Goal: Task Accomplishment & Management: Manage account settings

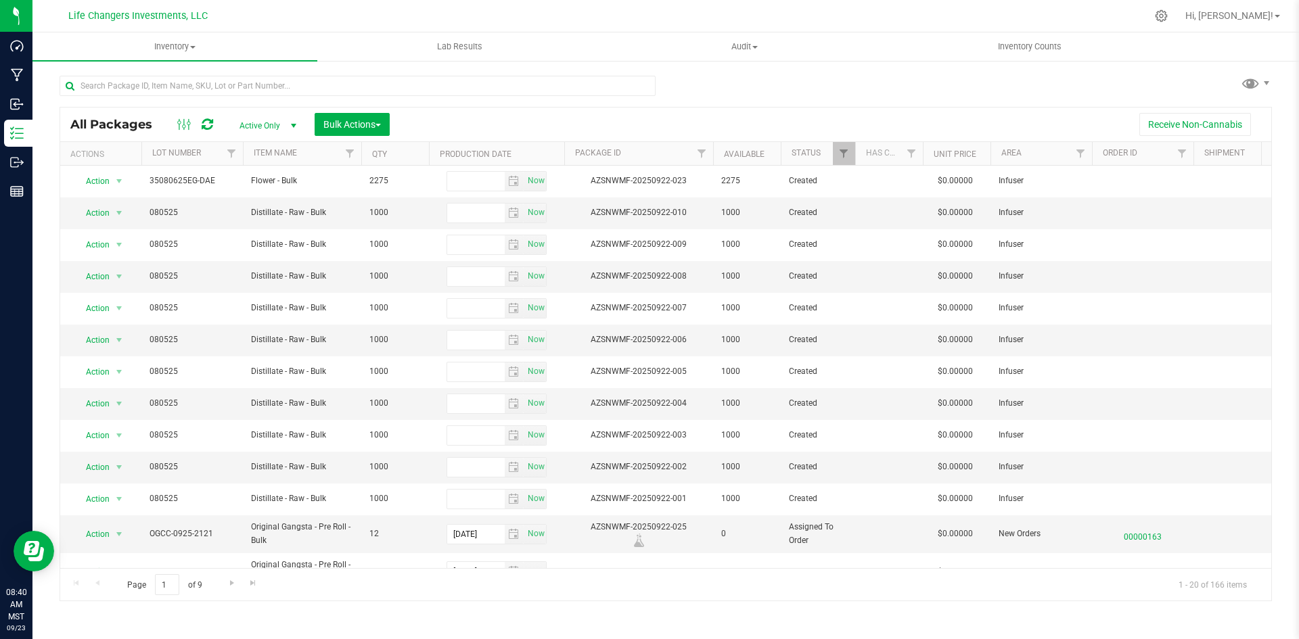
click at [869, 80] on div "All Packages Active Only Active Only Lab Samples Locked All Bulk Actions Add to…" at bounding box center [666, 332] width 1212 height 538
click at [473, 50] on span "Lab Results" at bounding box center [460, 47] width 82 height 12
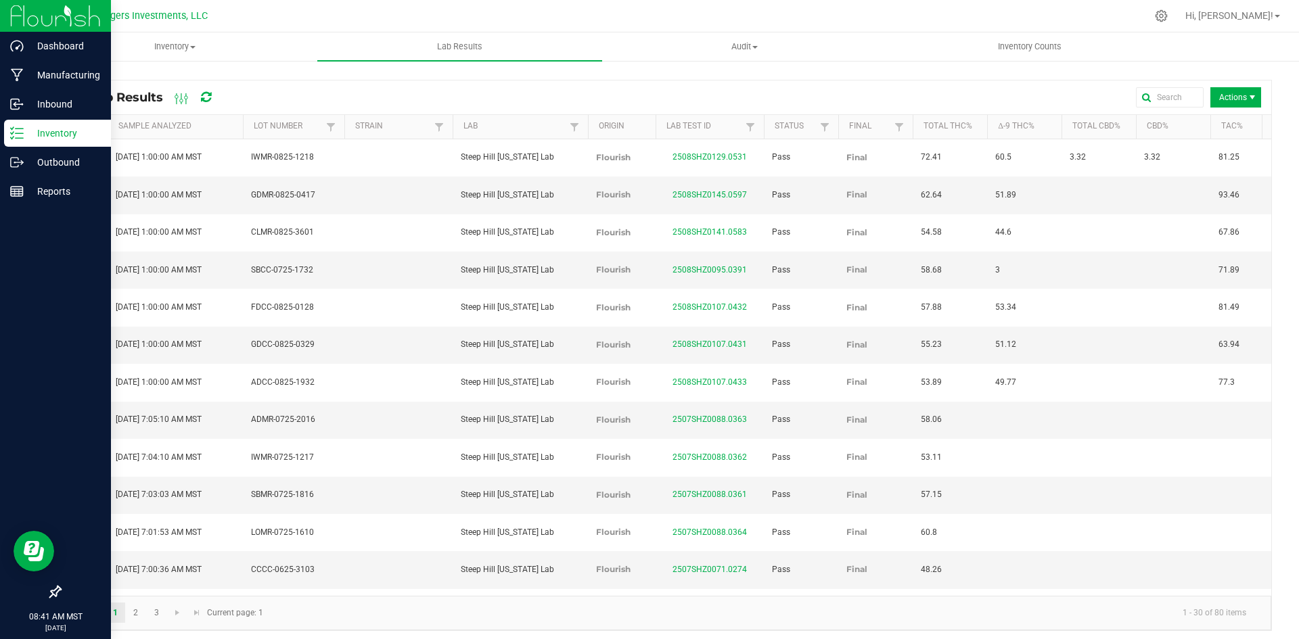
click at [42, 122] on div "Inventory" at bounding box center [57, 133] width 107 height 27
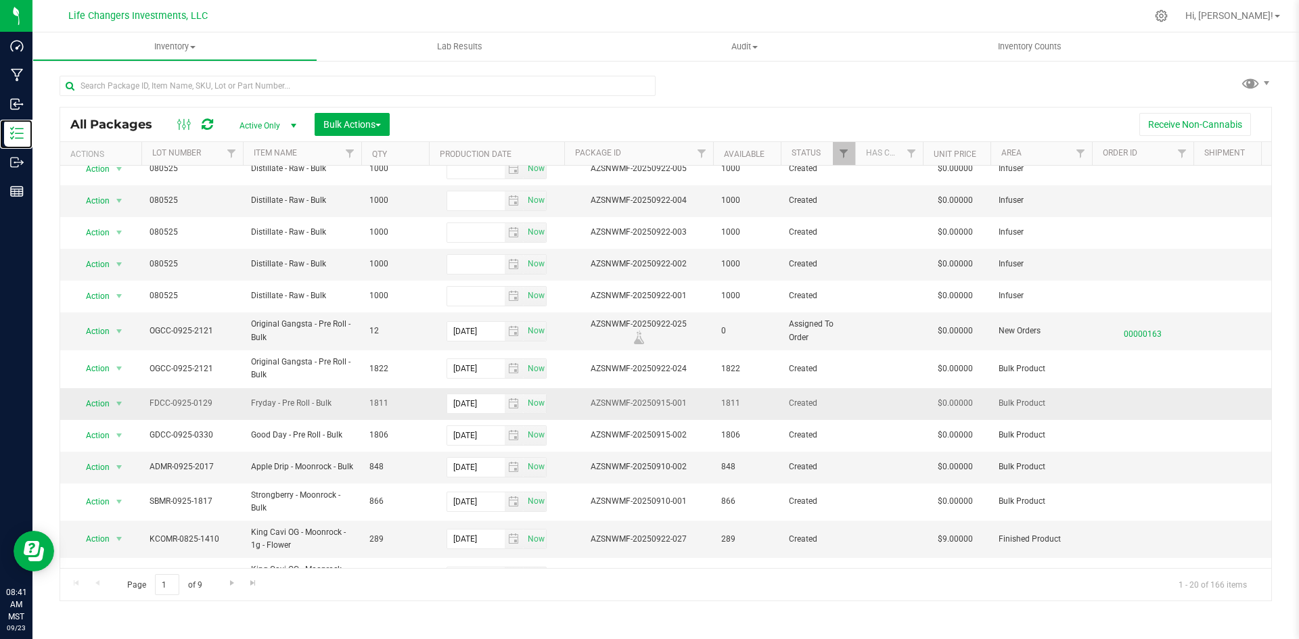
scroll to position [271, 0]
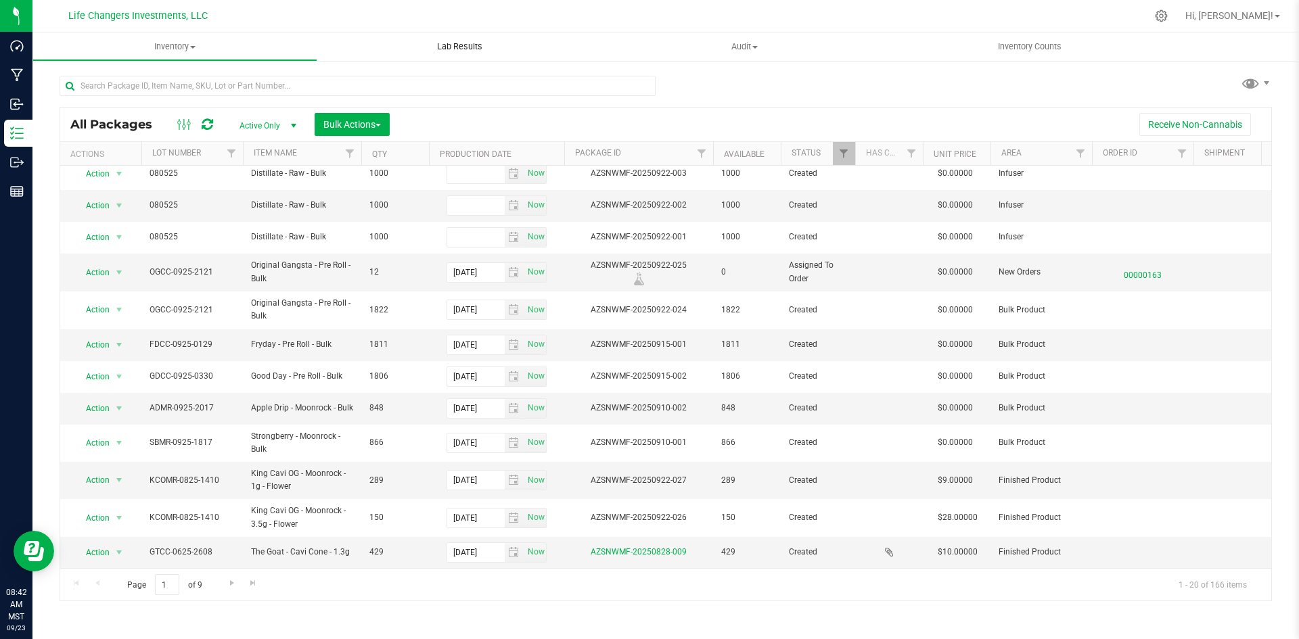
click at [476, 50] on span "Lab Results" at bounding box center [460, 47] width 82 height 12
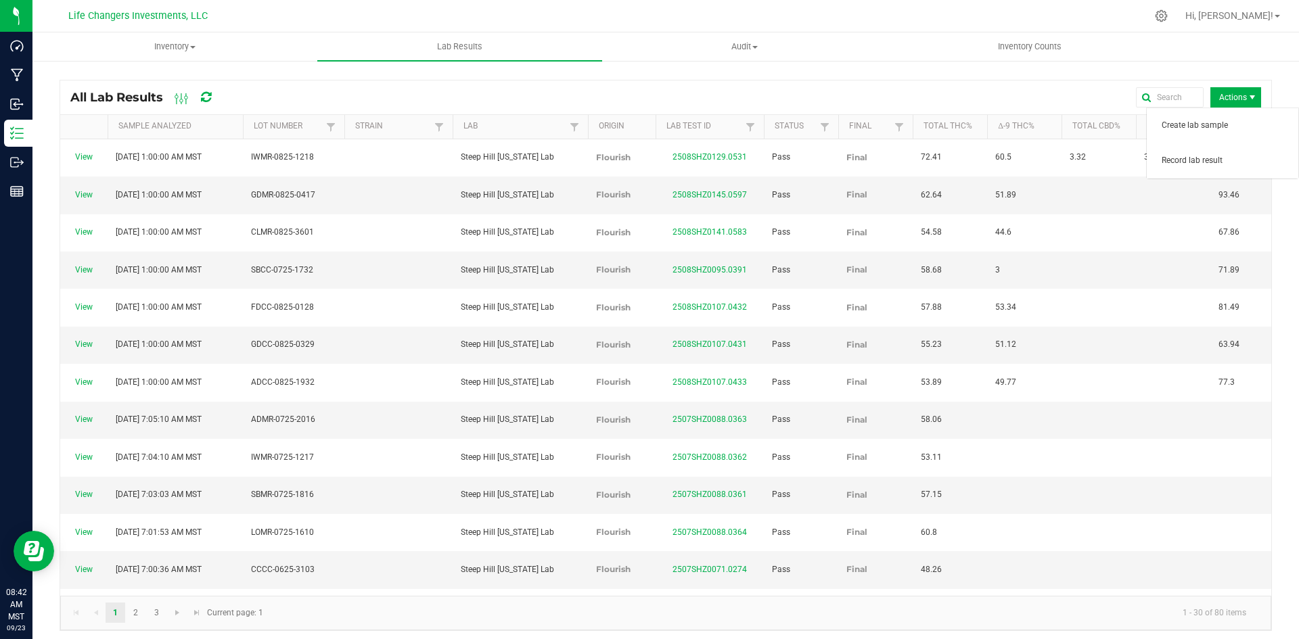
click at [1217, 99] on span "Actions" at bounding box center [1235, 97] width 51 height 20
click at [1211, 162] on span "Record lab result" at bounding box center [1225, 160] width 128 height 11
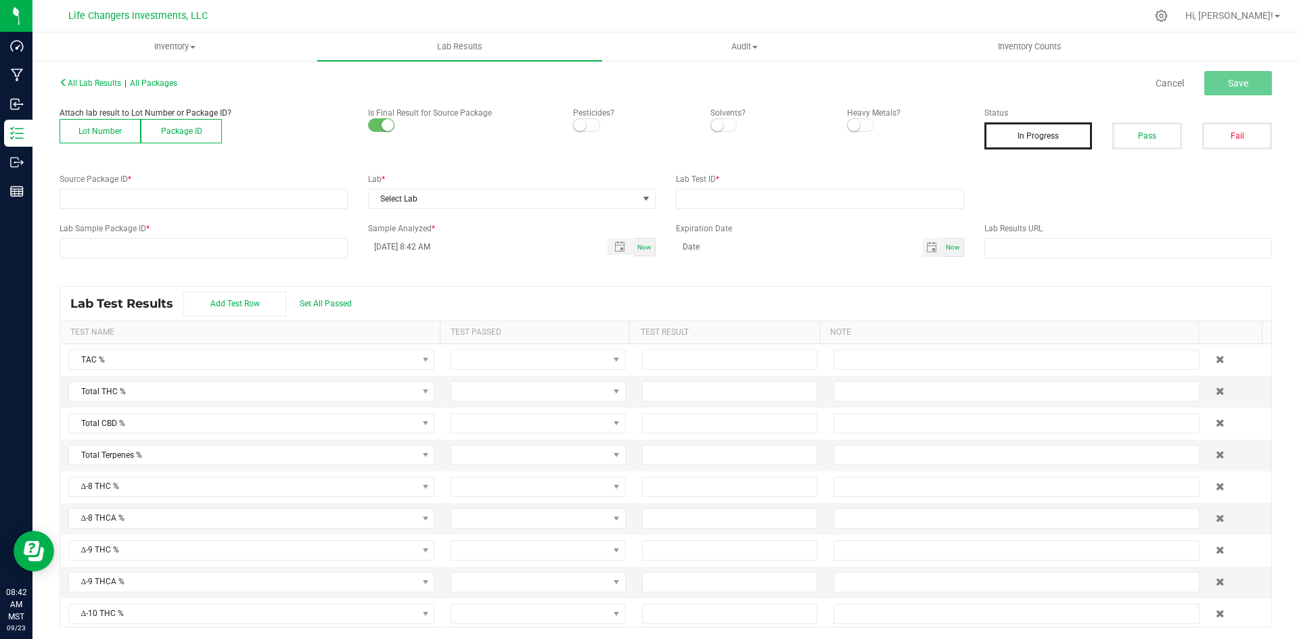
click at [72, 132] on button "Lot Number" at bounding box center [100, 131] width 81 height 24
click at [91, 210] on div "All Lab Results | All Packages Cancel Save Attach lab result to Lot Number or P…" at bounding box center [666, 350] width 1212 height 555
click at [92, 203] on span at bounding box center [195, 198] width 270 height 19
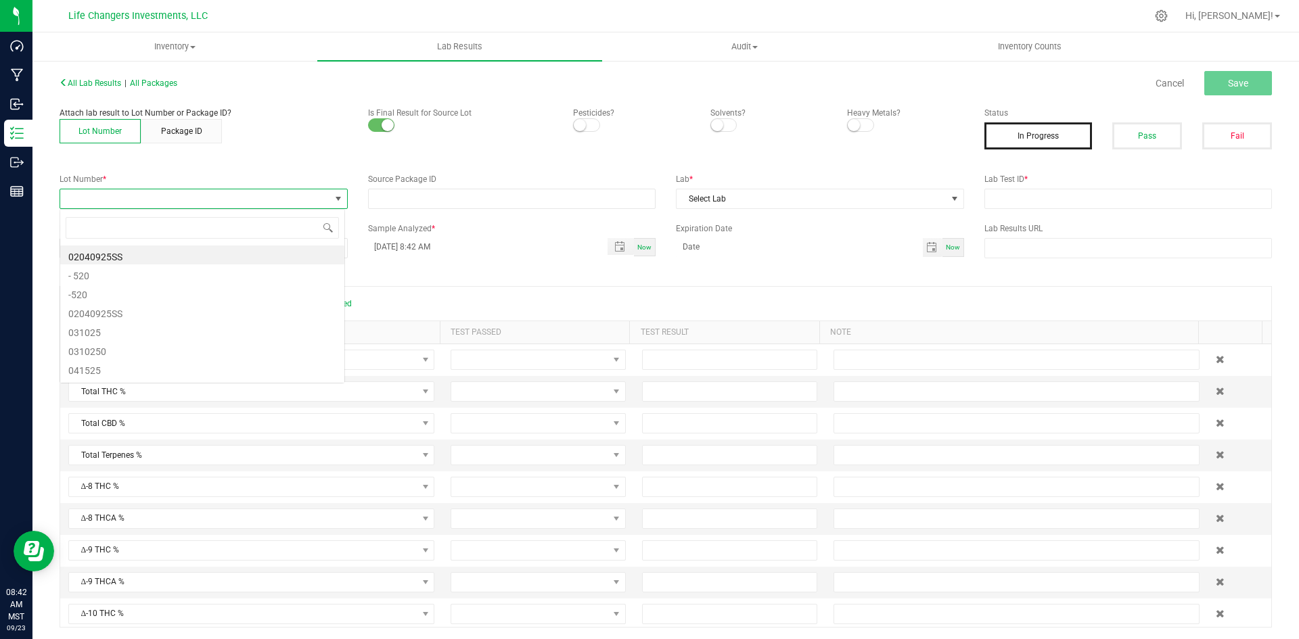
scroll to position [20, 285]
type input "1410"
click at [112, 257] on li "KCOMR-0825-1410" at bounding box center [202, 254] width 284 height 19
click at [578, 124] on small at bounding box center [580, 125] width 12 height 12
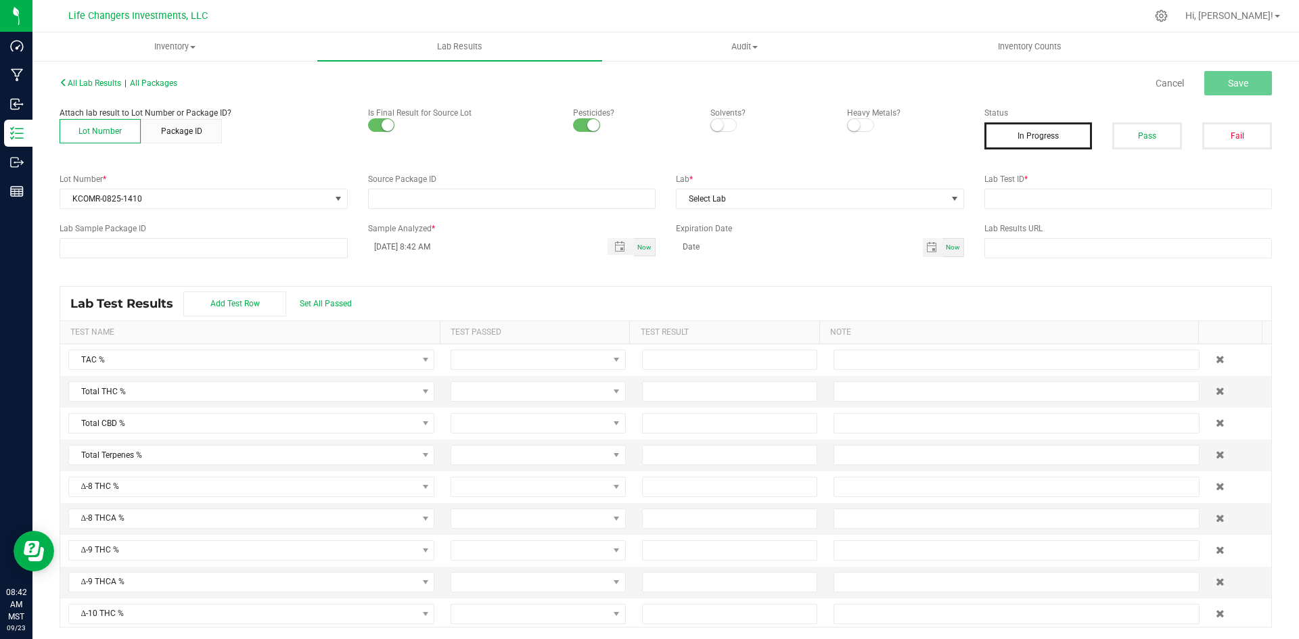
click at [722, 126] on span at bounding box center [723, 125] width 27 height 14
click at [854, 119] on span at bounding box center [860, 125] width 27 height 14
click at [840, 204] on span "Select Lab" at bounding box center [811, 198] width 270 height 19
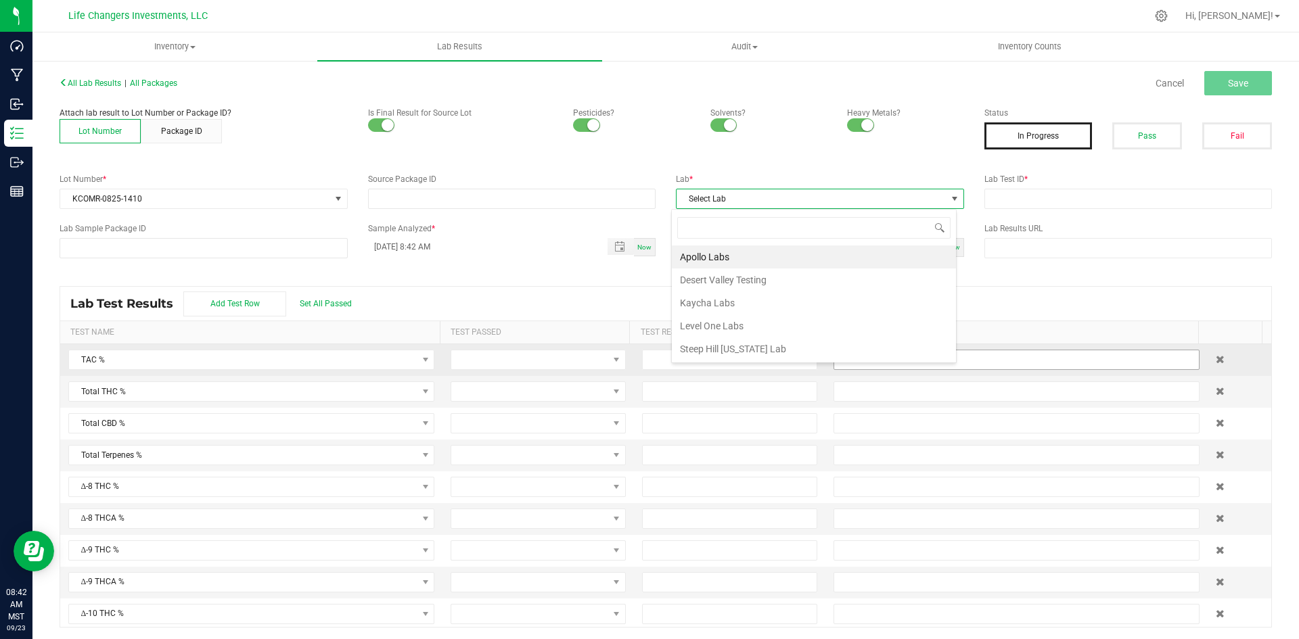
drag, startPoint x: 788, startPoint y: 352, endPoint x: 827, endPoint y: 354, distance: 39.2
click at [805, 354] on li "Steep Hill [US_STATE] Lab" at bounding box center [814, 348] width 284 height 23
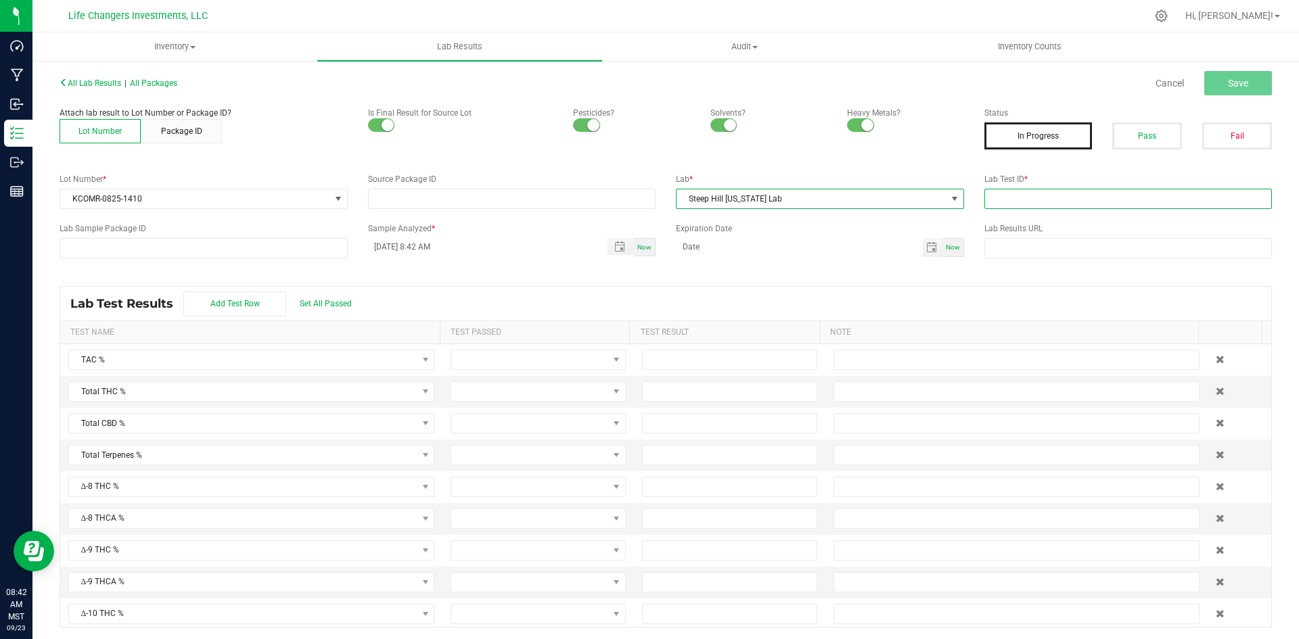
click at [1046, 197] on input "text" at bounding box center [1128, 199] width 288 height 20
paste input "2508SHZ0116.0467"
type input "2508SHZ0116.0467"
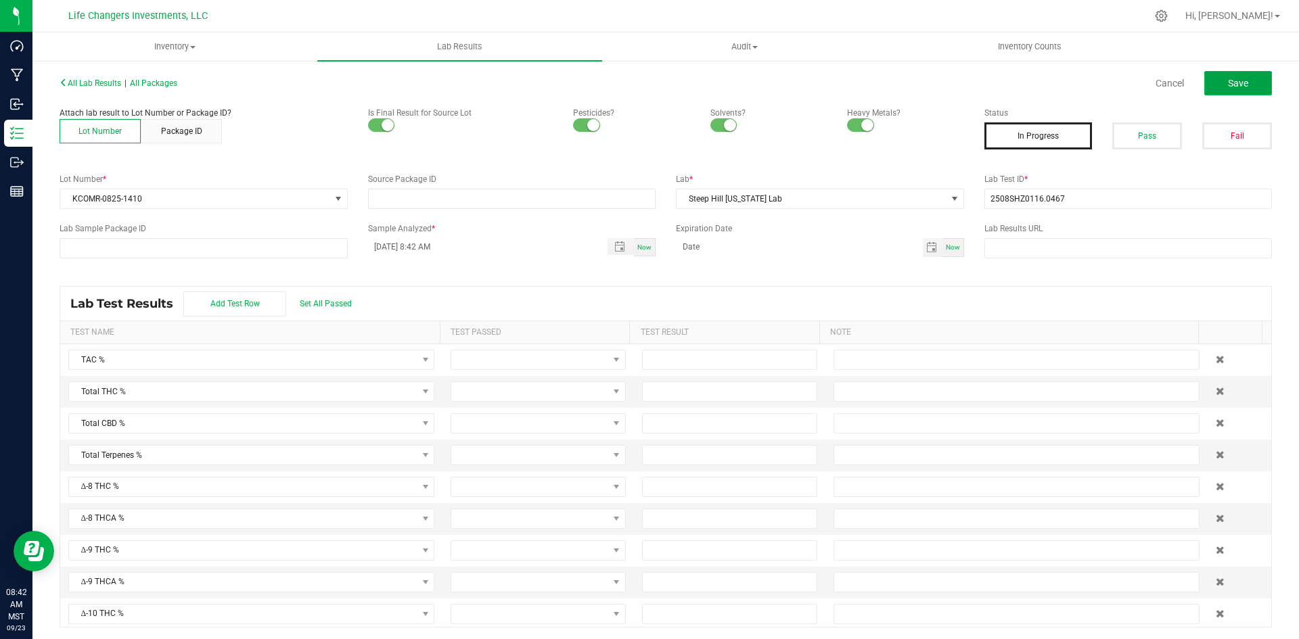
click at [1232, 78] on span "Save" at bounding box center [1237, 83] width 20 height 11
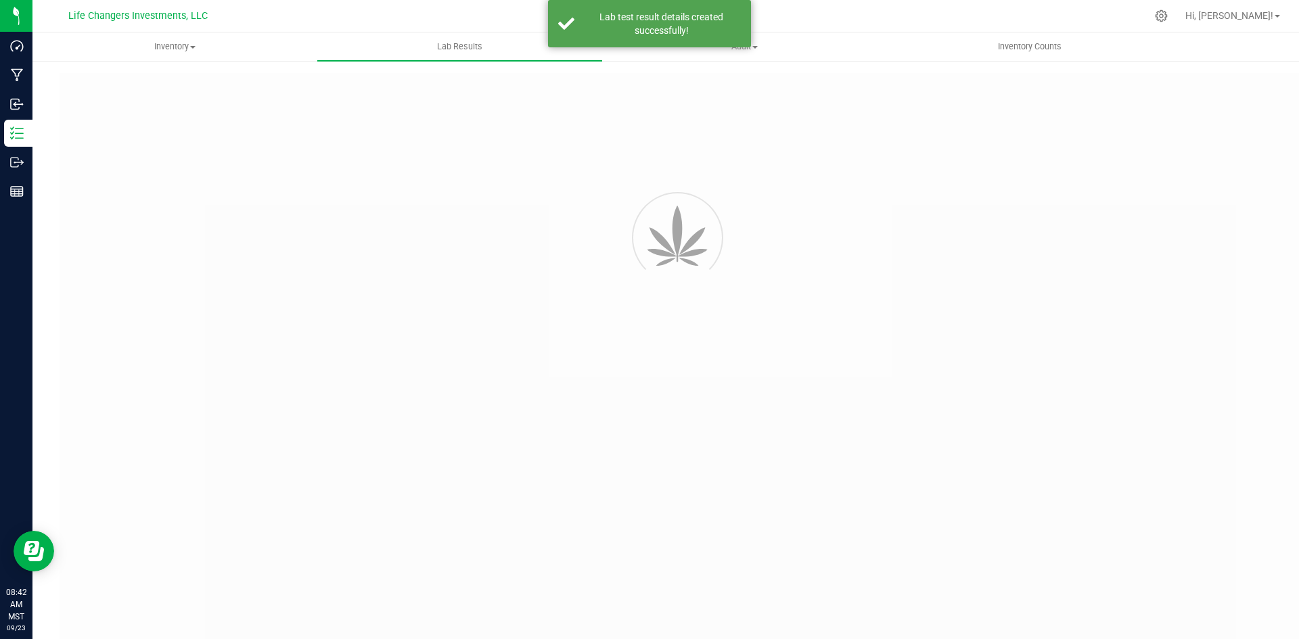
type input "2508SHZ0116.0467"
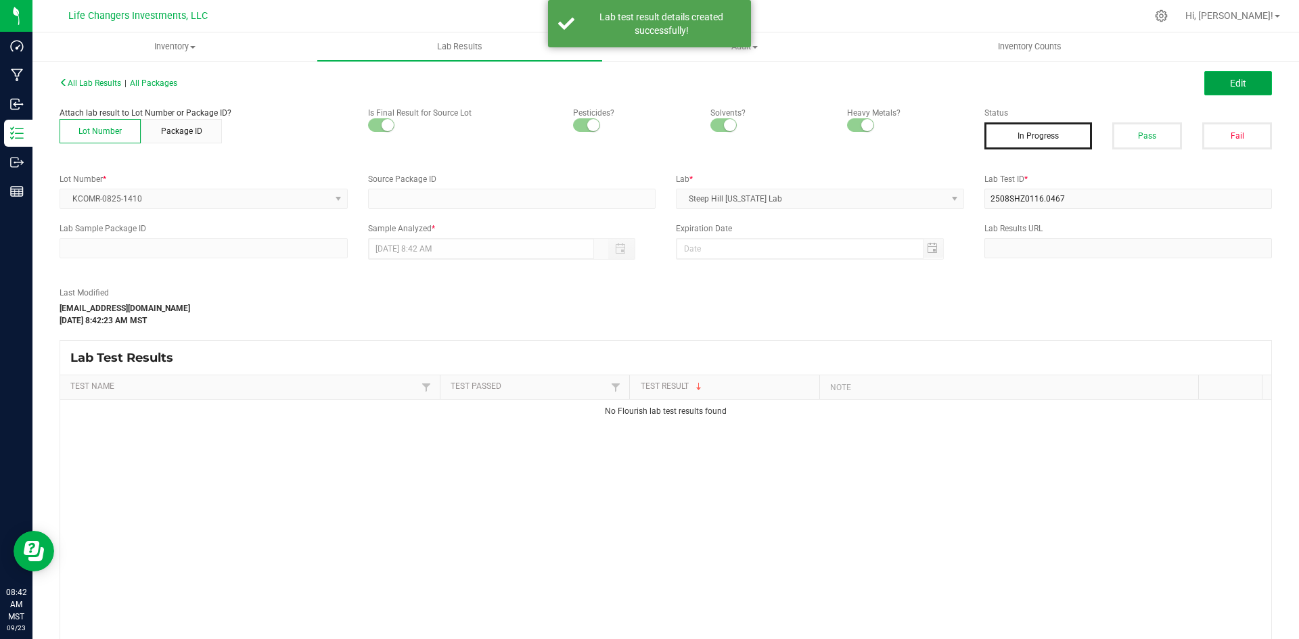
click at [1236, 76] on button "Edit" at bounding box center [1238, 83] width 68 height 24
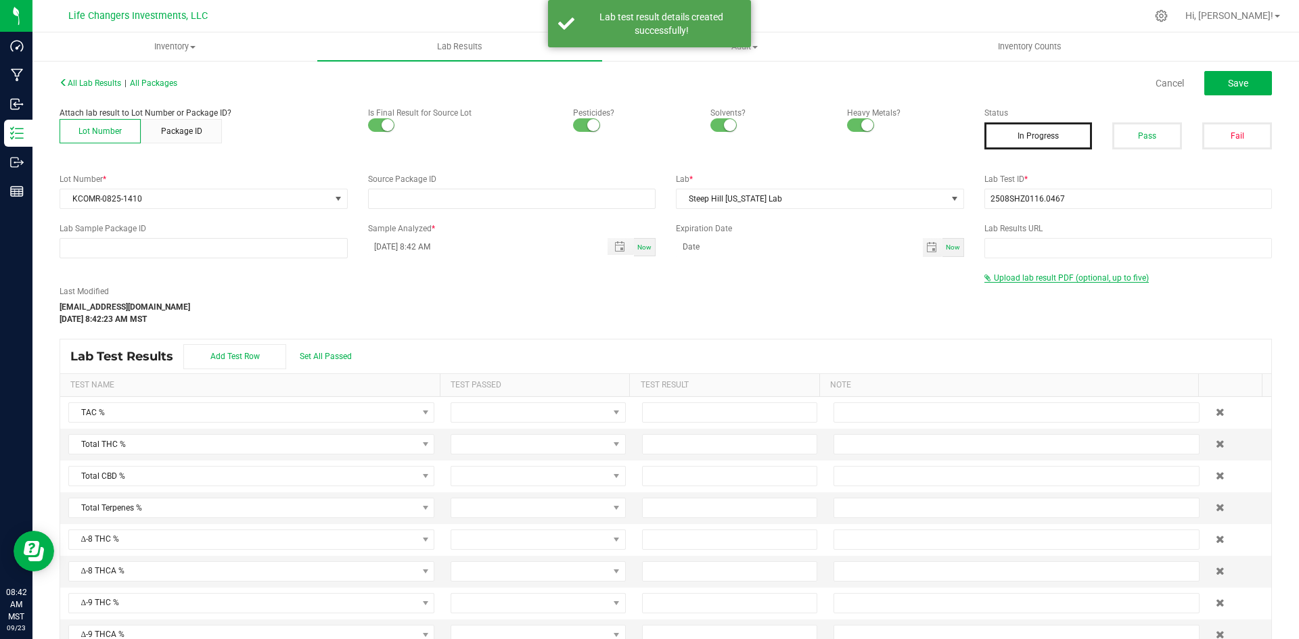
click at [1094, 279] on span "Upload lab result PDF (optional, up to five)" at bounding box center [1070, 277] width 155 height 9
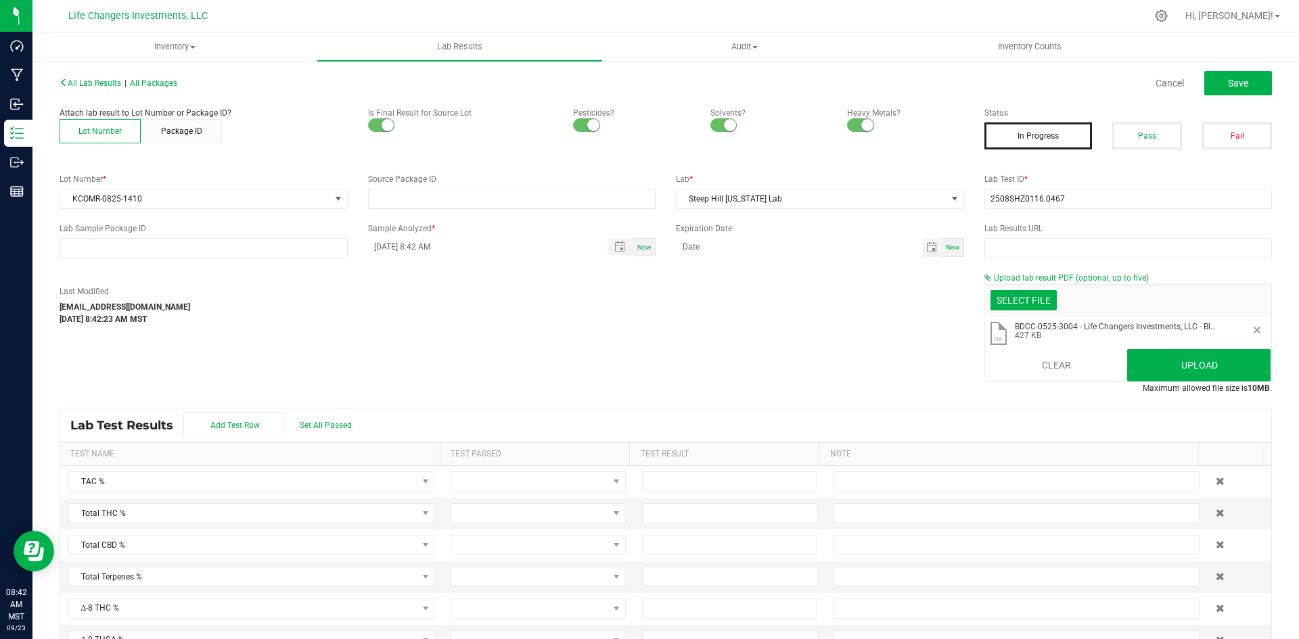
click at [1251, 330] on button "Remove" at bounding box center [1256, 330] width 11 height 11
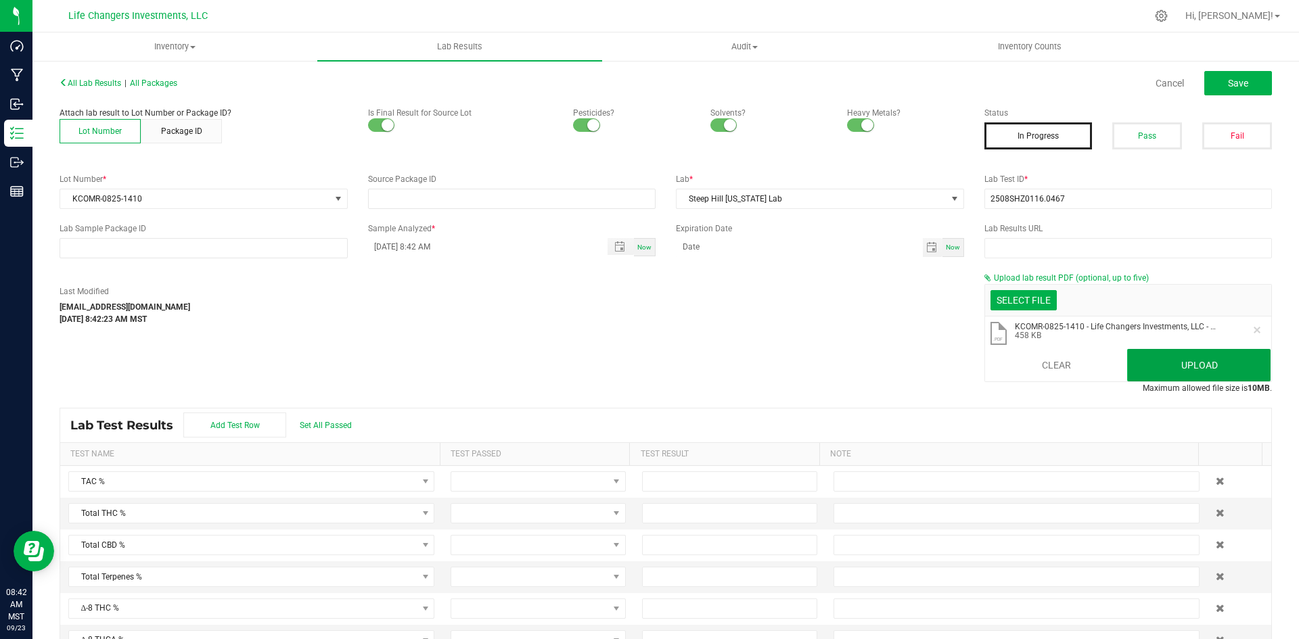
click at [1192, 372] on button "Upload" at bounding box center [1198, 365] width 143 height 32
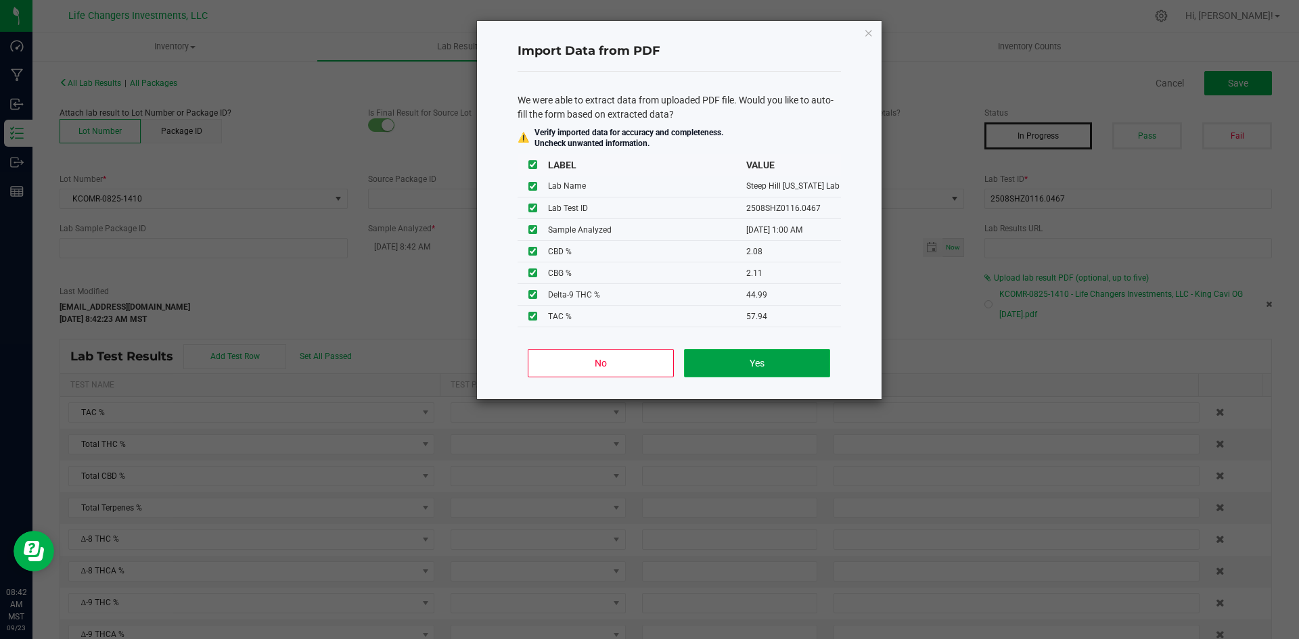
click at [736, 359] on button "Yes" at bounding box center [756, 363] width 145 height 28
type input "[DATE] 1:00 AM"
type input "57.9400"
type input "52.6700"
type input "2.0800"
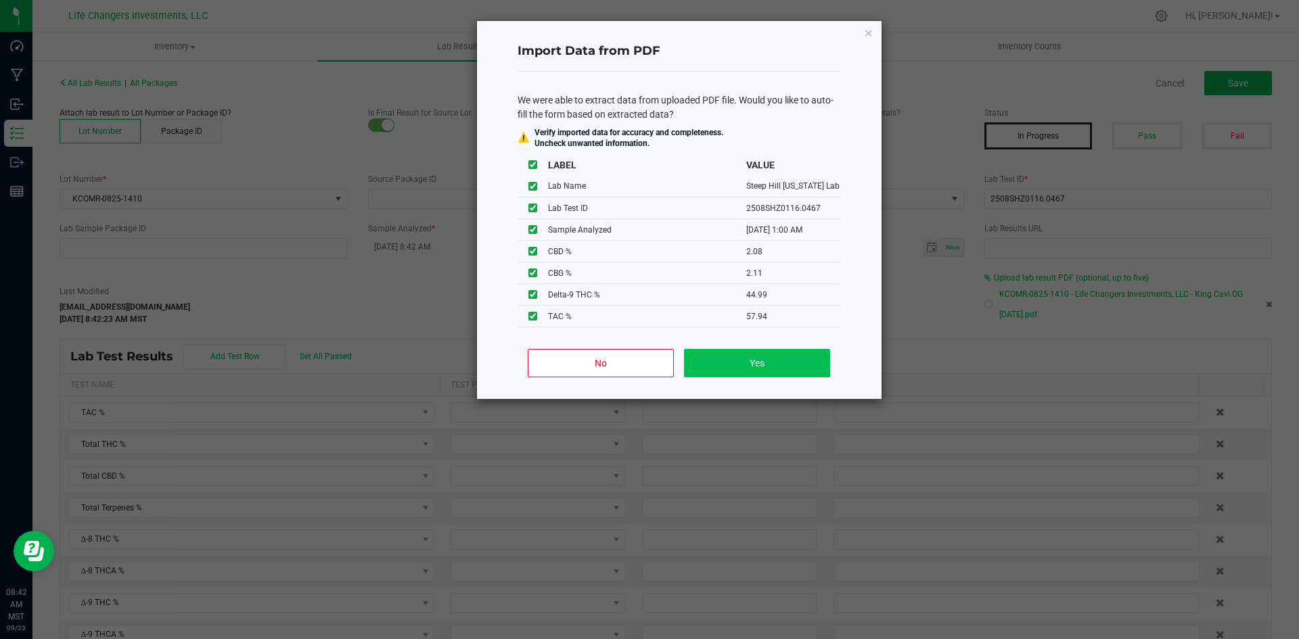
type input "44.9900"
type input "8.7600"
type input "2.0800"
type input "2.1100"
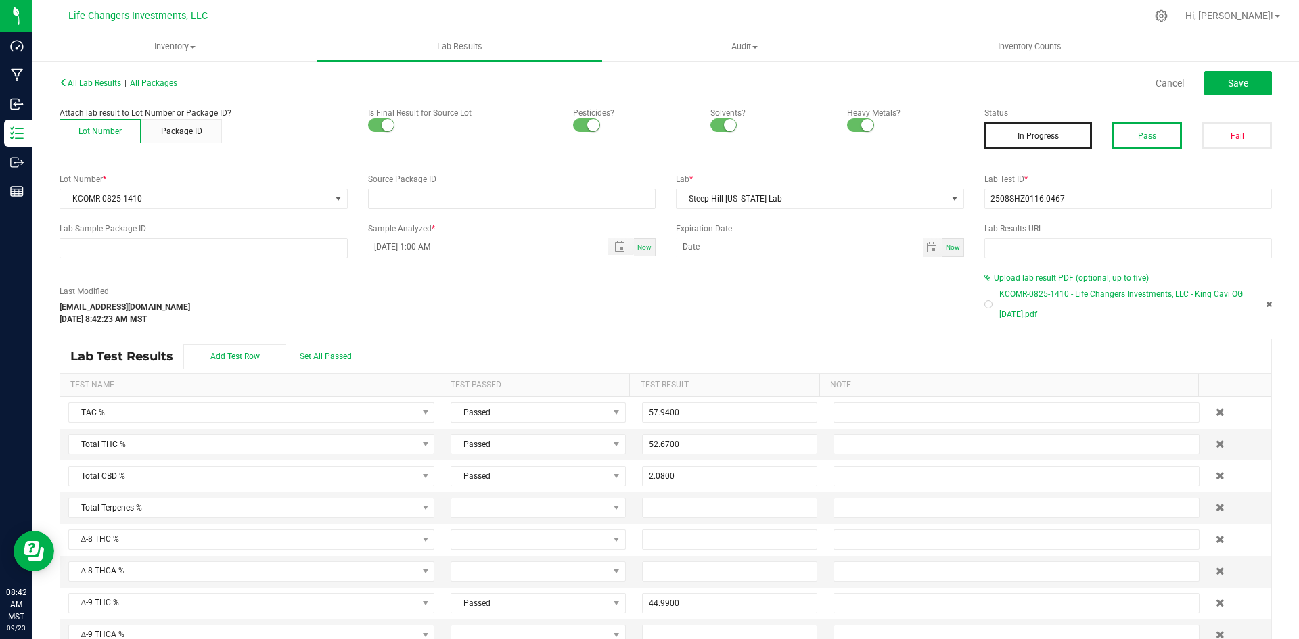
click at [1154, 124] on button "Pass" at bounding box center [1147, 135] width 70 height 27
click at [1227, 85] on span "Save" at bounding box center [1237, 83] width 20 height 11
type input "44.9900"
type input "8.7600"
type input "2.0800"
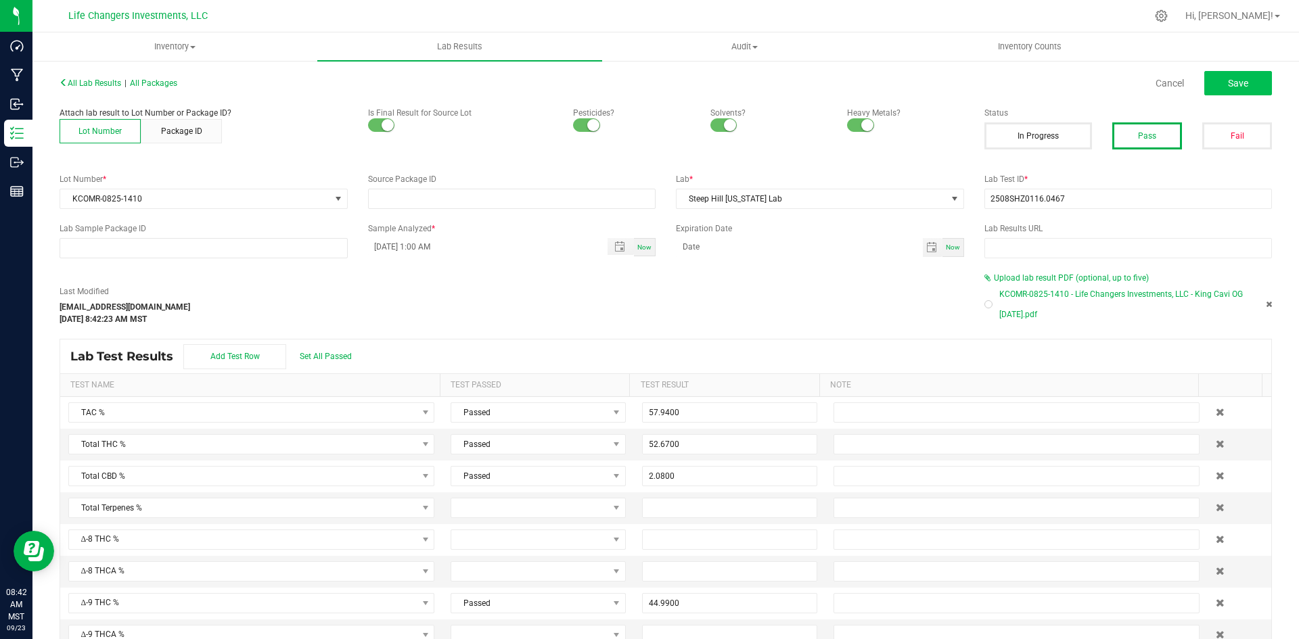
type input "2.1100"
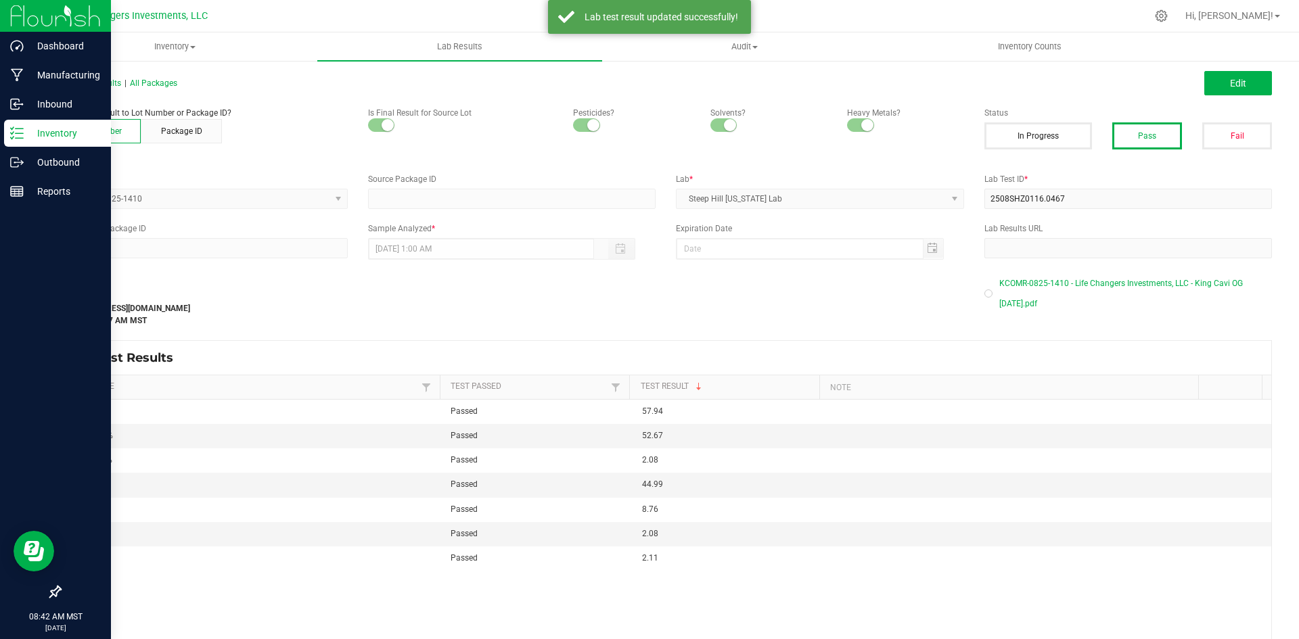
click at [21, 133] on icon at bounding box center [17, 133] width 14 height 14
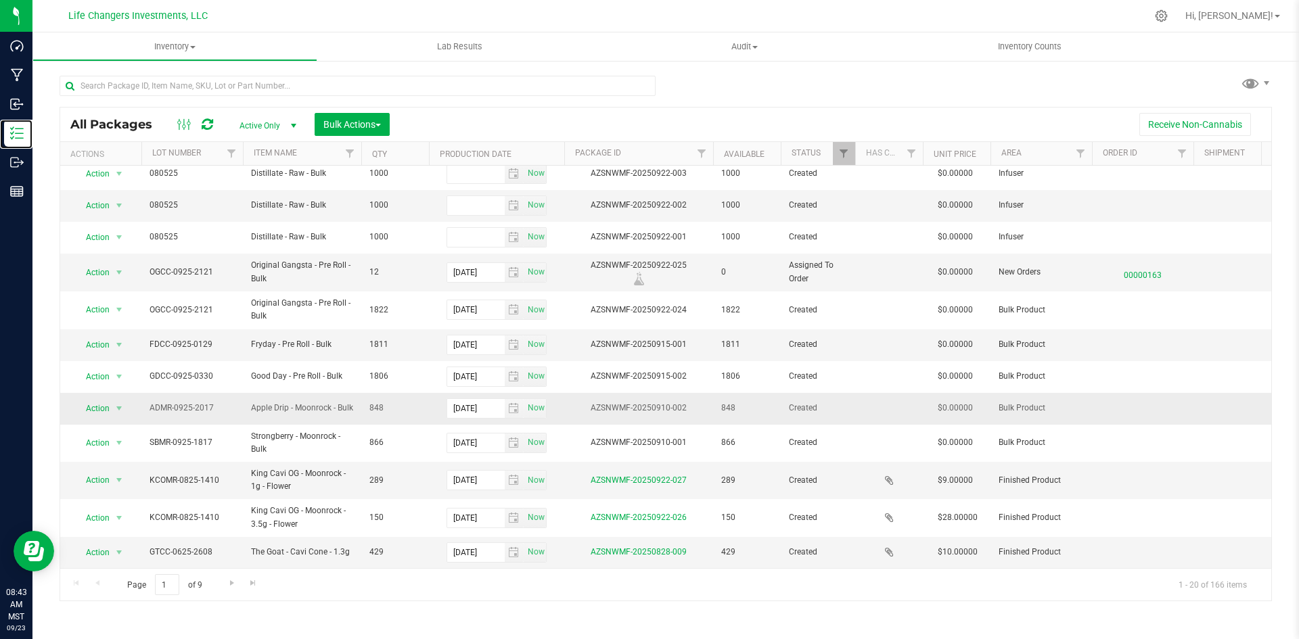
scroll to position [272, 0]
click at [239, 586] on link "Go to the next page" at bounding box center [232, 583] width 20 height 18
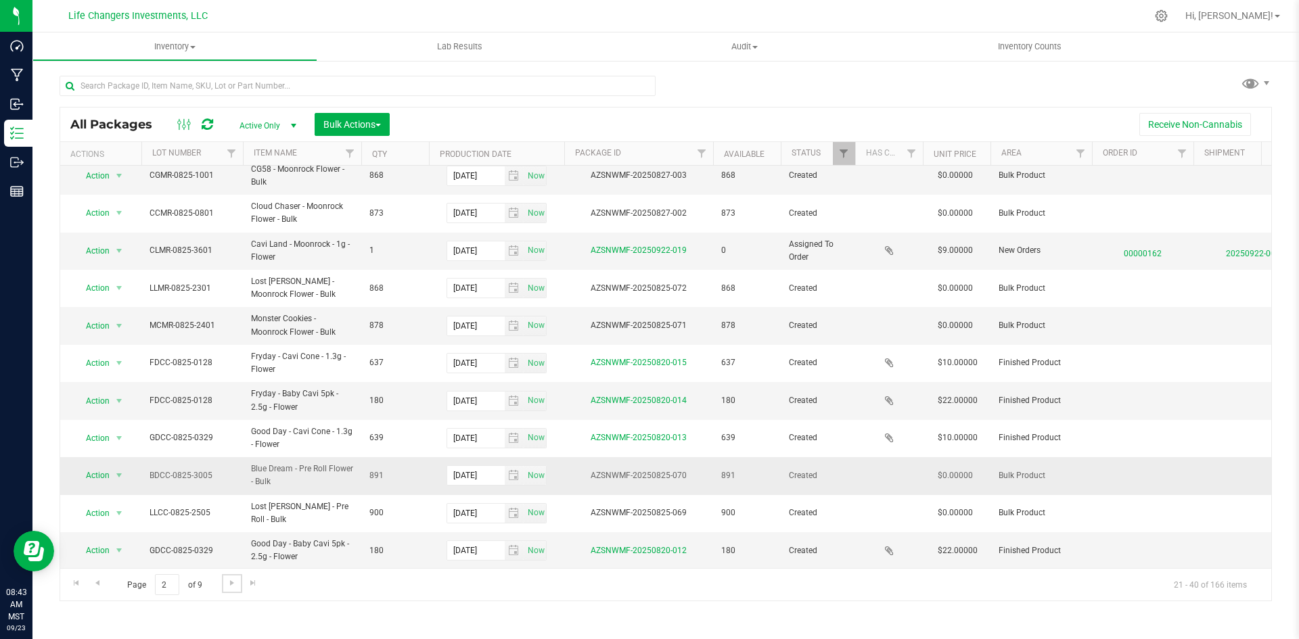
scroll to position [345, 0]
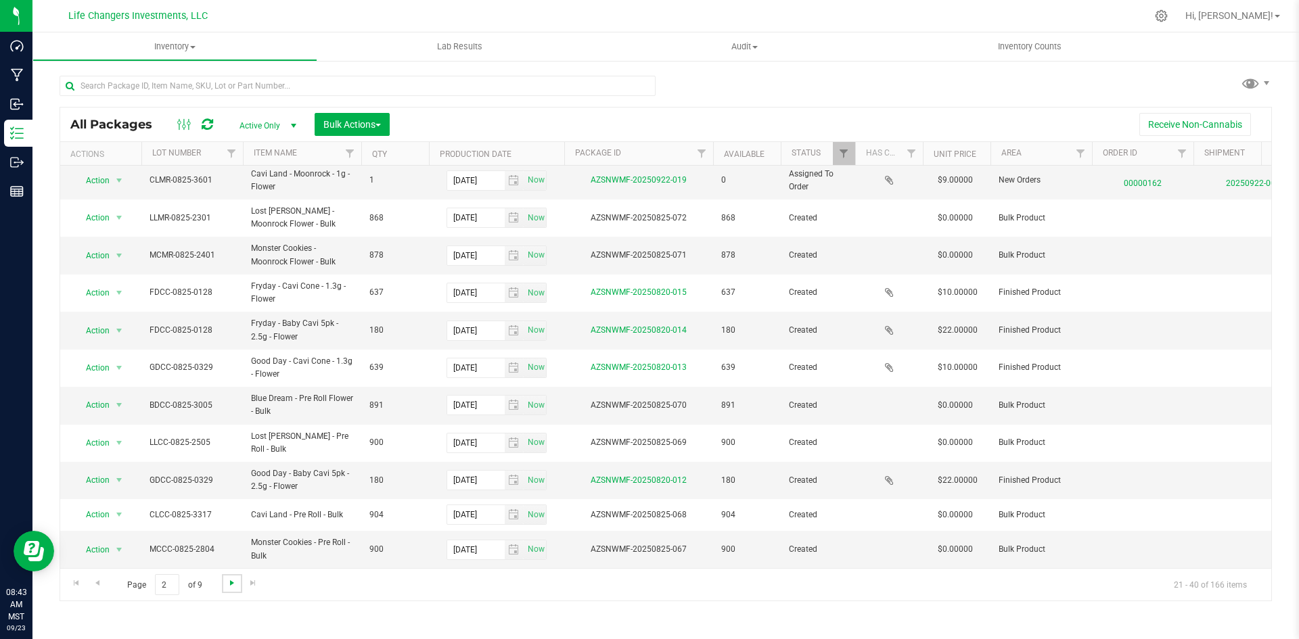
click at [227, 581] on span "Go to the next page" at bounding box center [232, 583] width 11 height 11
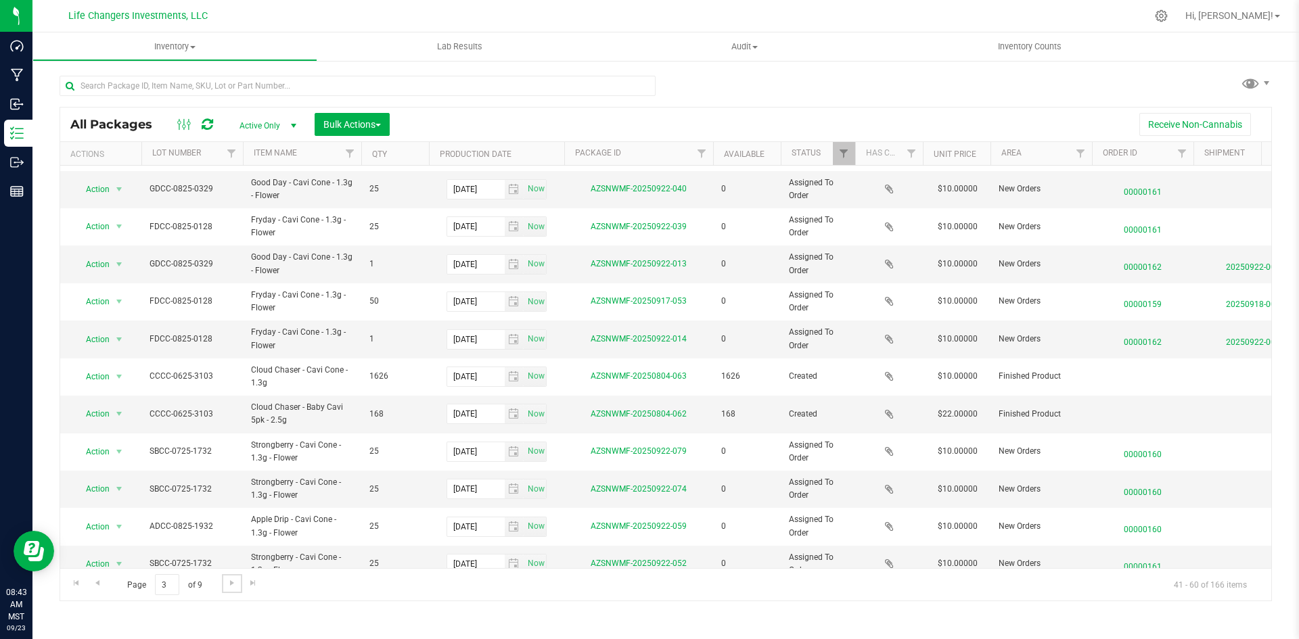
scroll to position [356, 0]
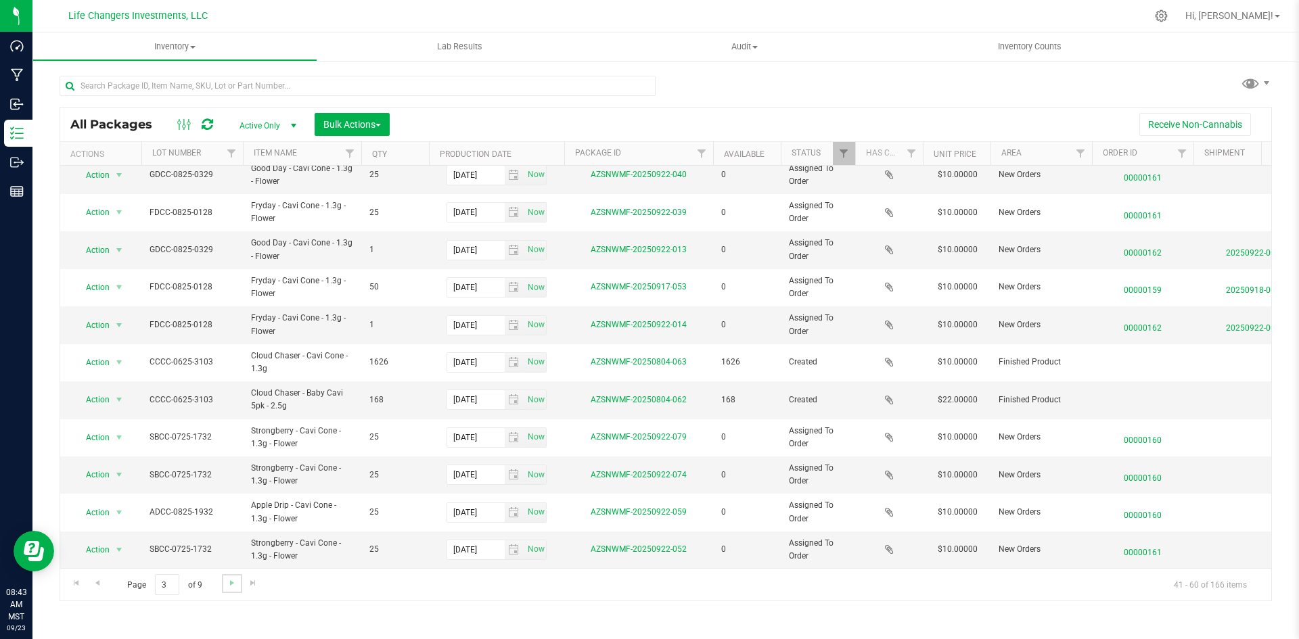
click at [227, 589] on link "Go to the next page" at bounding box center [232, 583] width 20 height 18
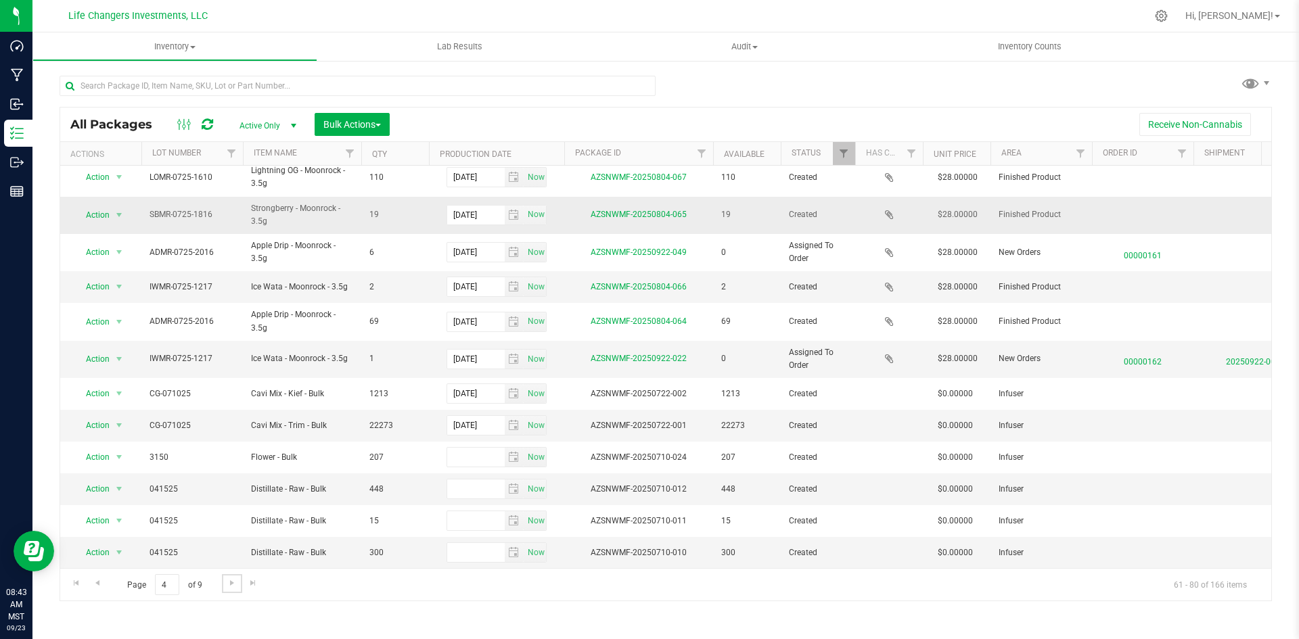
scroll to position [317, 0]
click at [233, 582] on span "Go to the next page" at bounding box center [232, 583] width 11 height 11
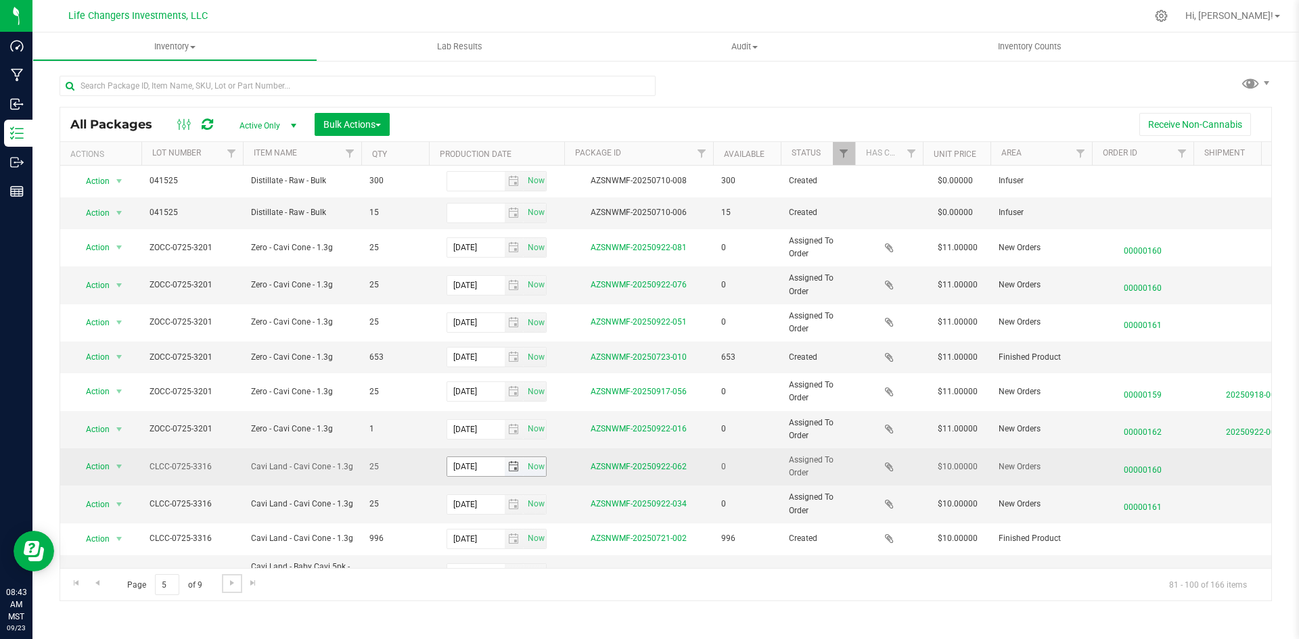
scroll to position [323, 0]
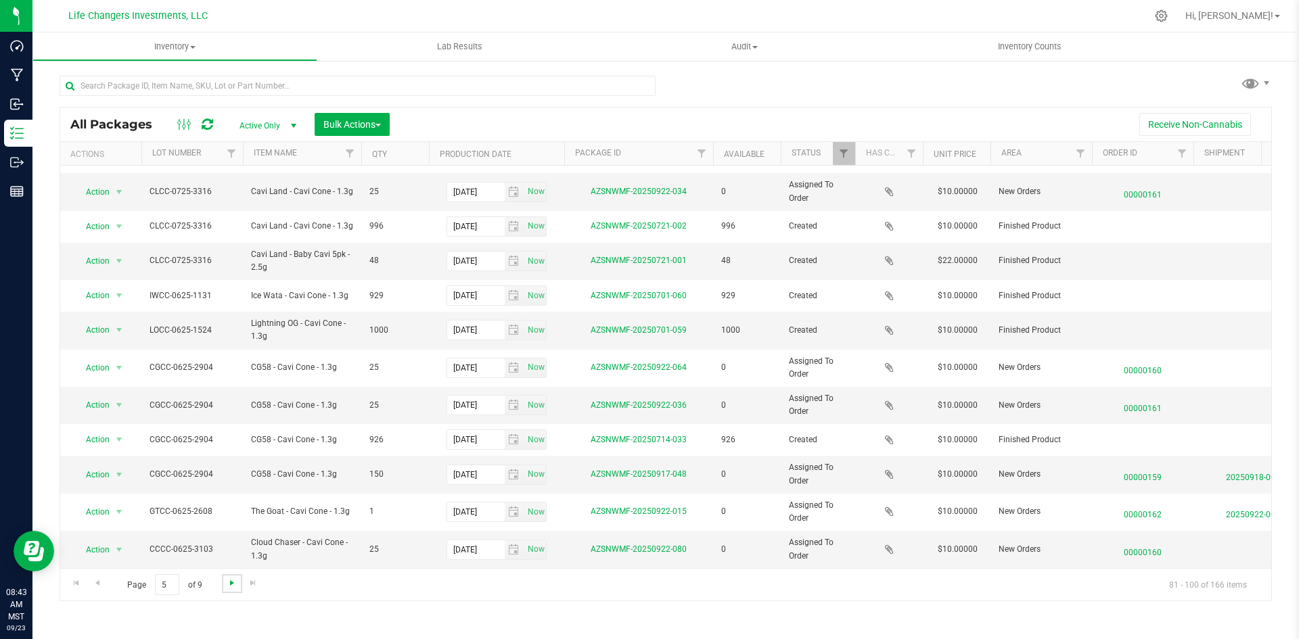
click at [235, 587] on span "Go to the next page" at bounding box center [232, 583] width 11 height 11
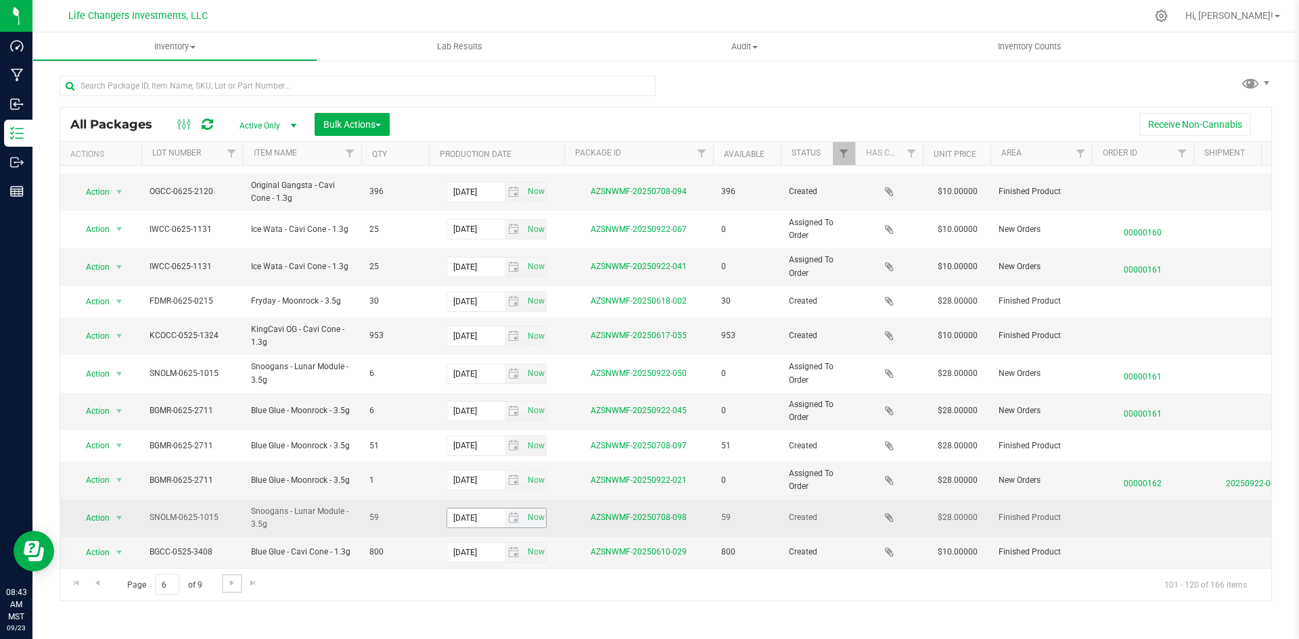
scroll to position [340, 0]
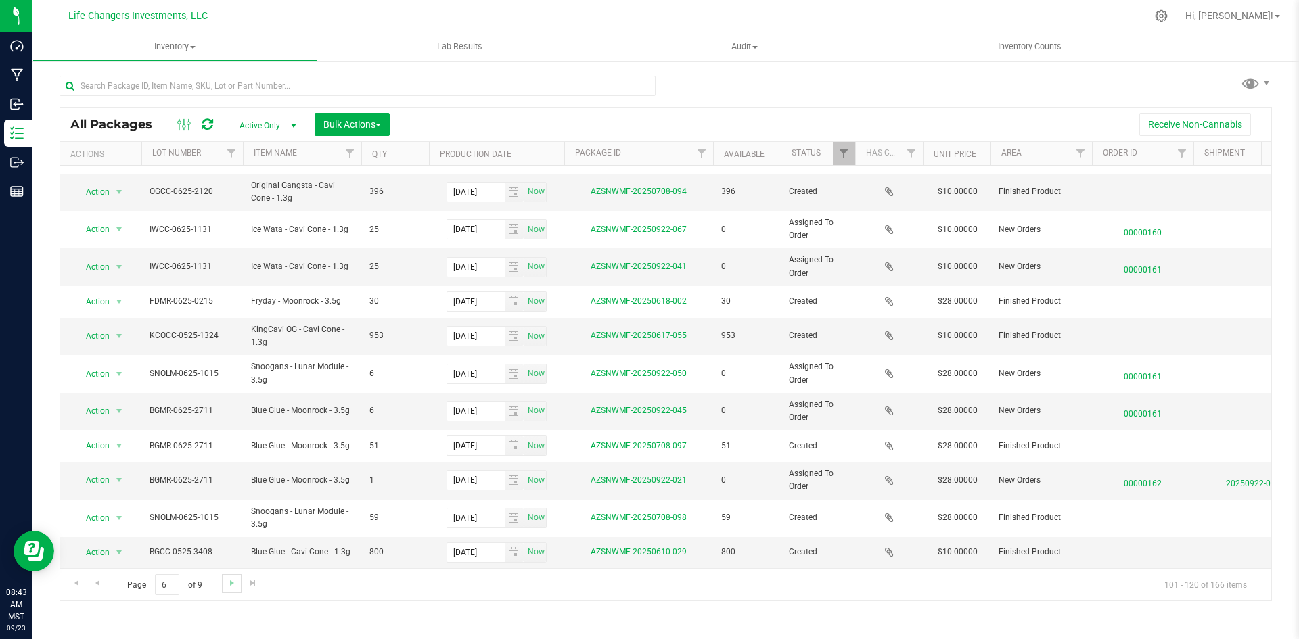
click at [236, 590] on link "Go to the next page" at bounding box center [232, 583] width 20 height 18
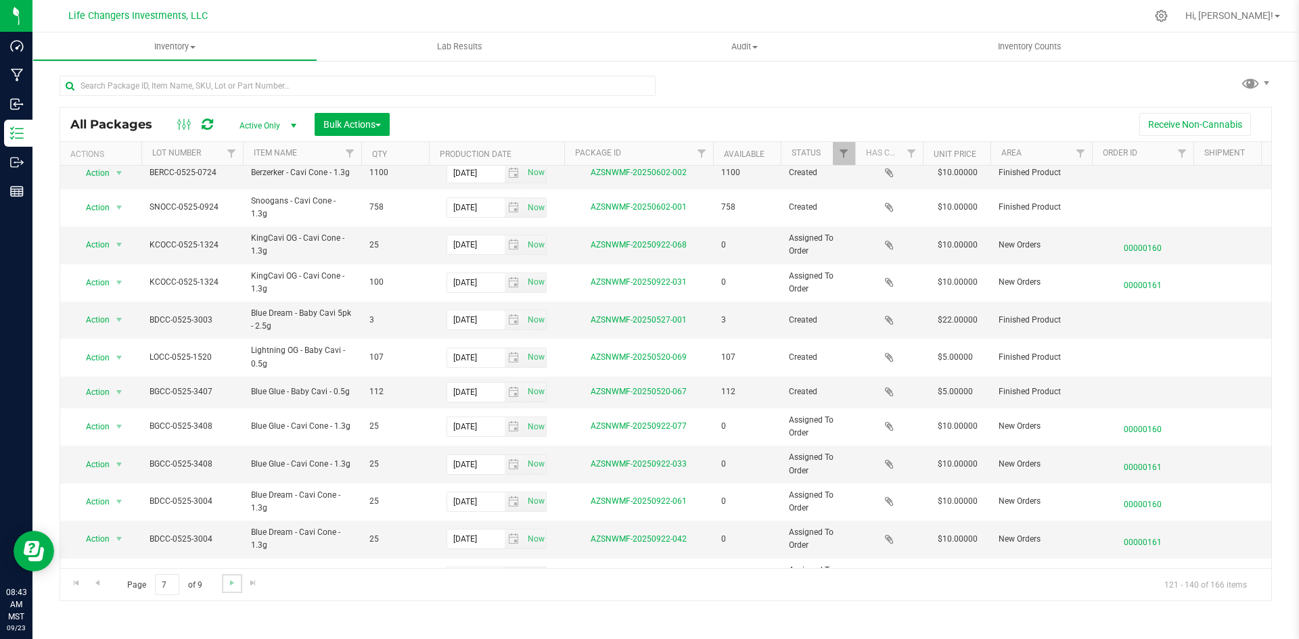
scroll to position [340, 0]
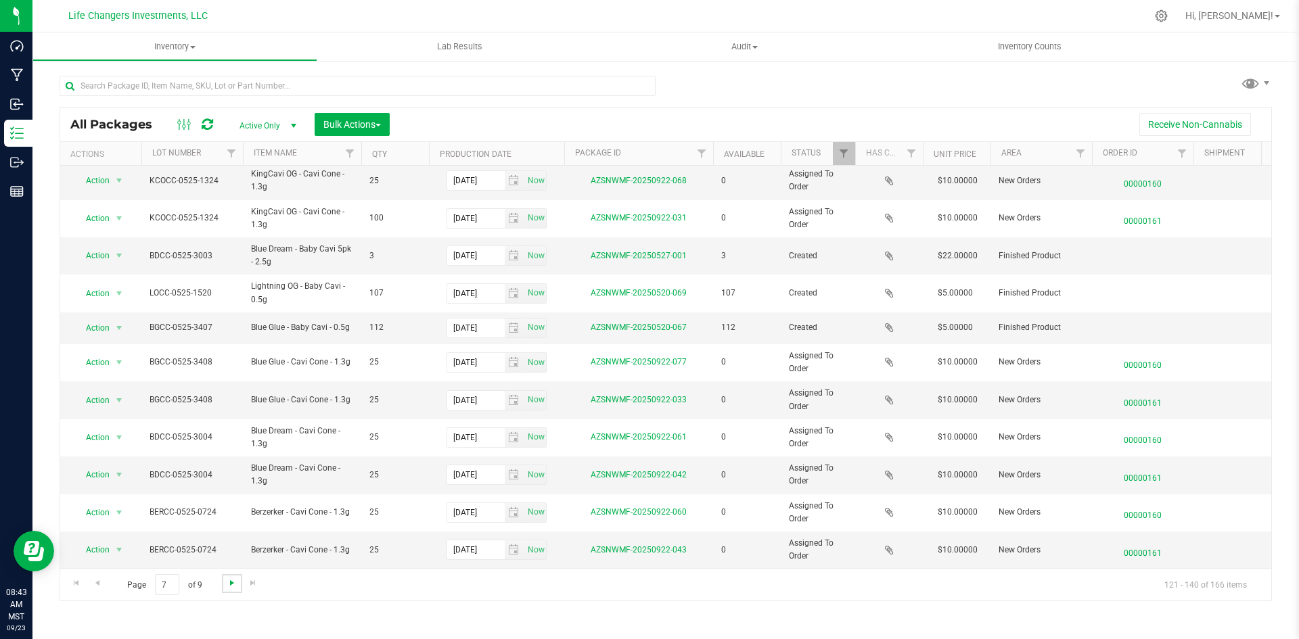
click at [230, 587] on span "Go to the next page" at bounding box center [232, 583] width 11 height 11
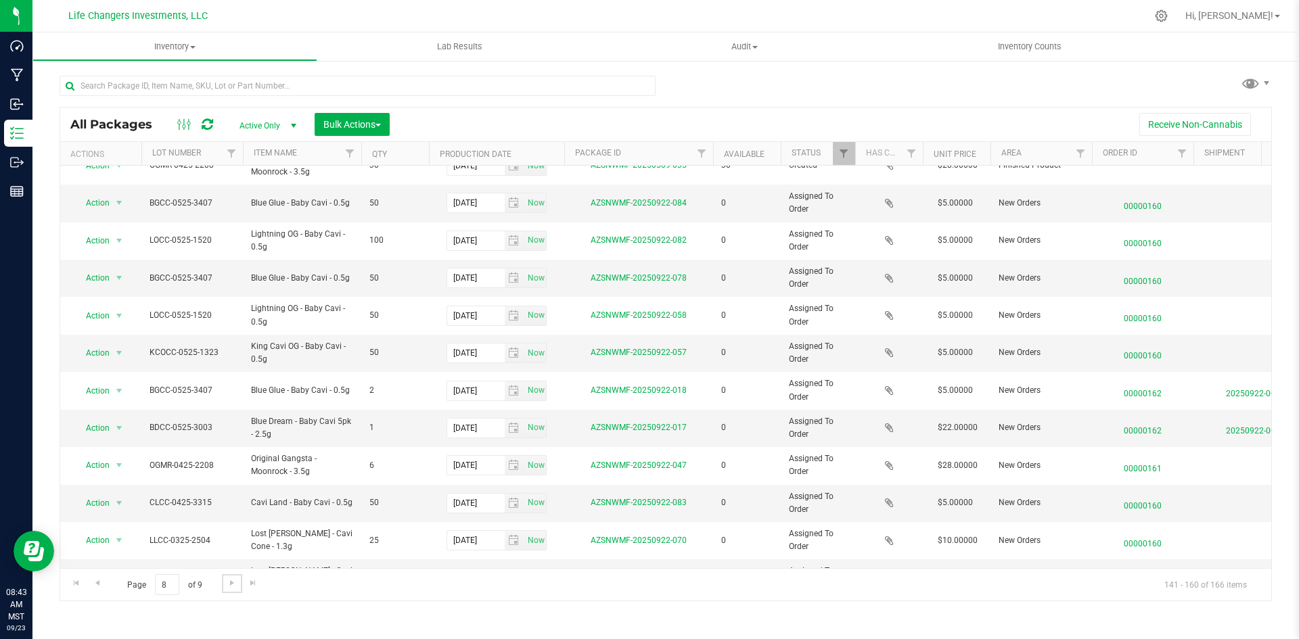
scroll to position [351, 0]
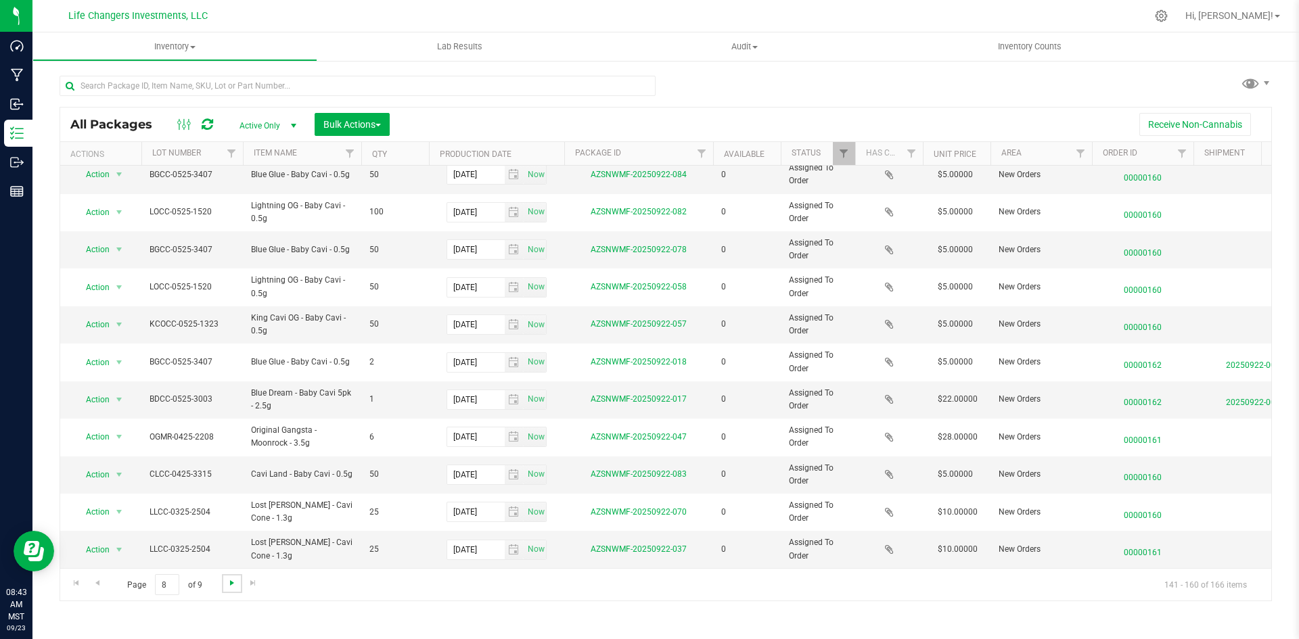
click at [231, 581] on span "Go to the next page" at bounding box center [232, 583] width 11 height 11
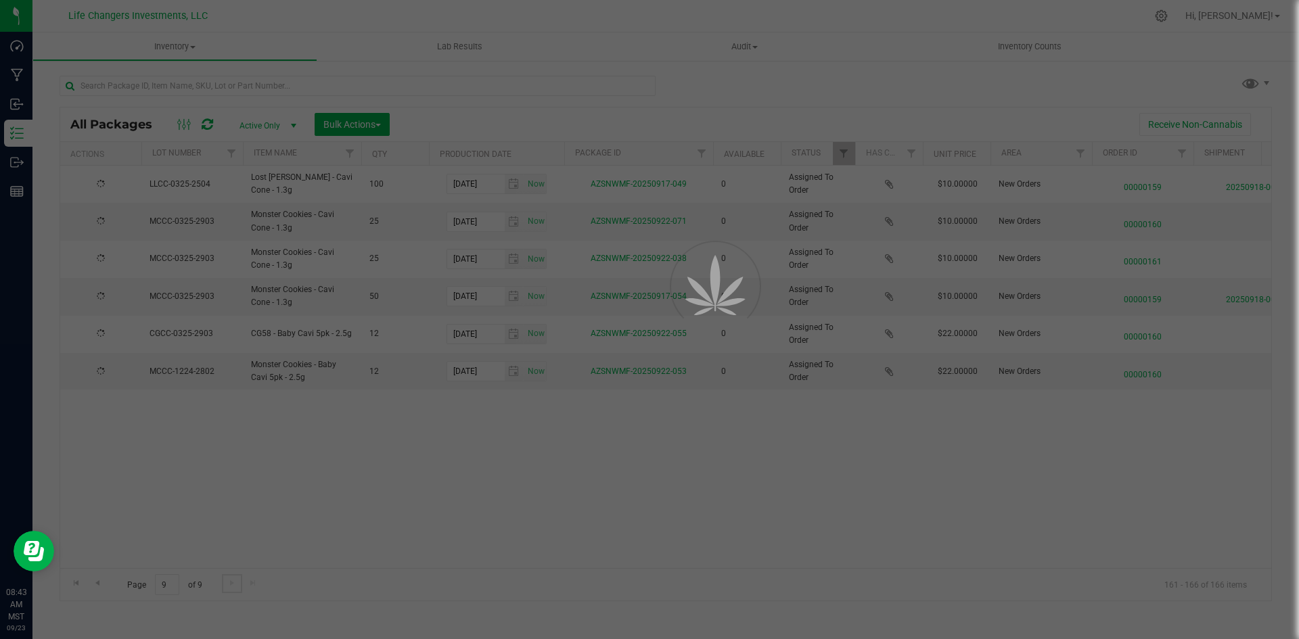
scroll to position [0, 0]
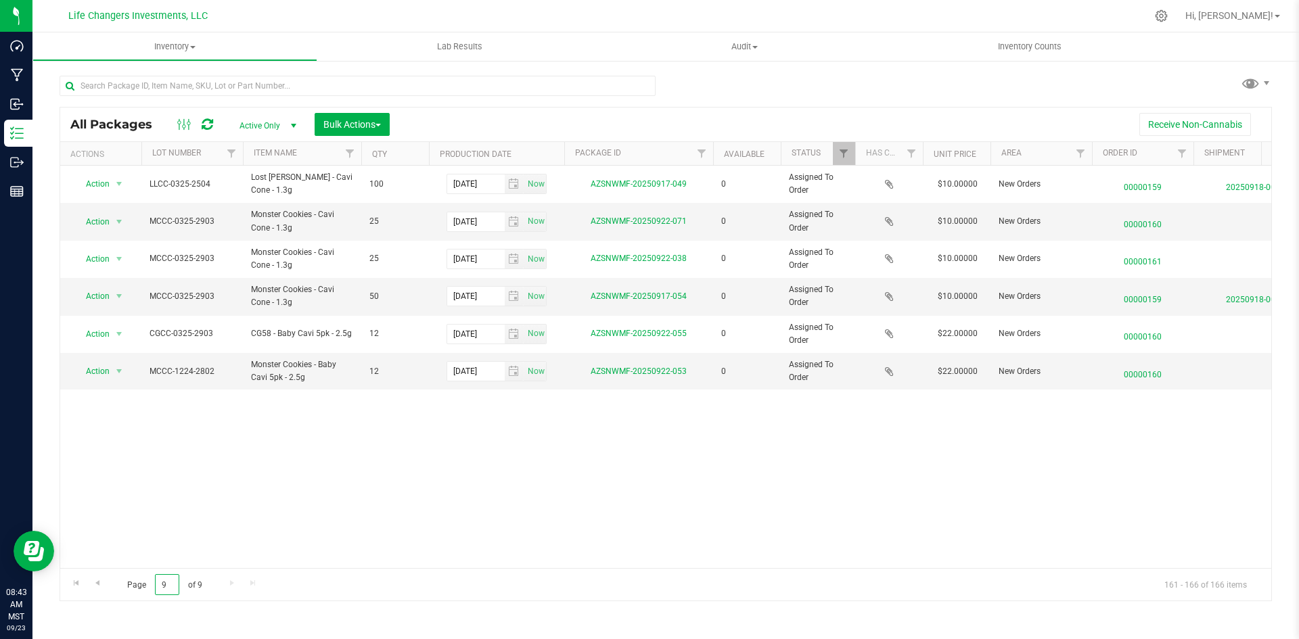
drag, startPoint x: 168, startPoint y: 581, endPoint x: 142, endPoint y: 581, distance: 25.7
click at [142, 581] on span "Page 9 of 9" at bounding box center [164, 584] width 97 height 21
type input "1"
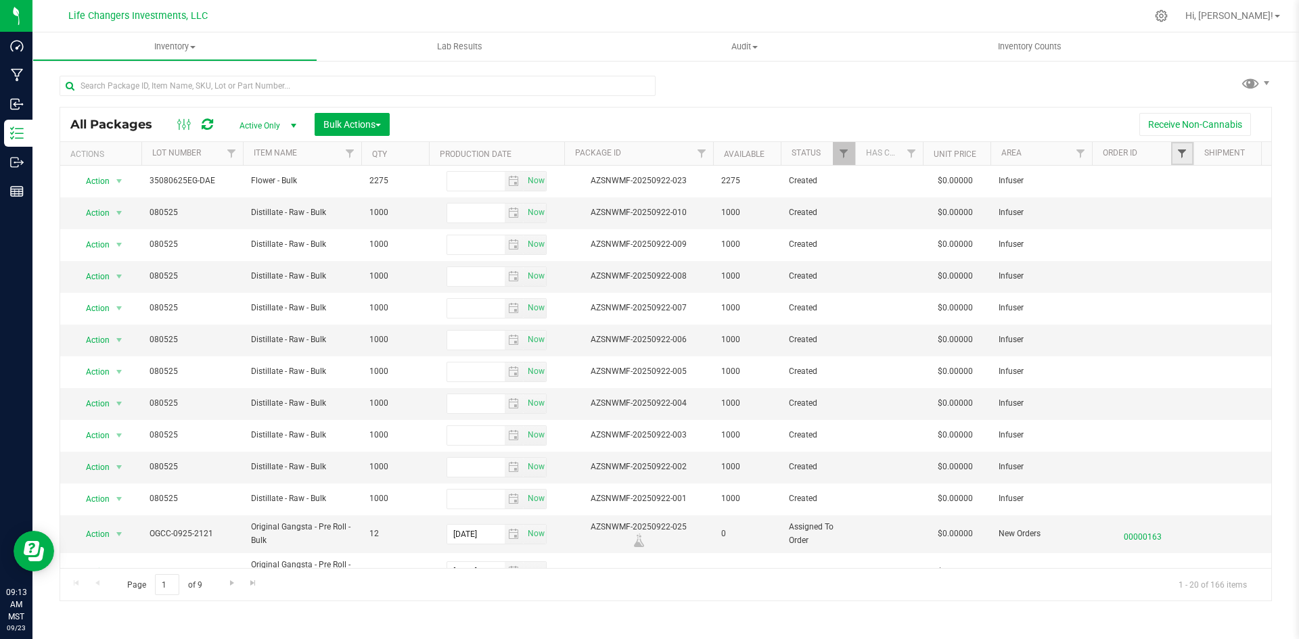
click at [1182, 151] on span "Filter" at bounding box center [1181, 153] width 11 height 11
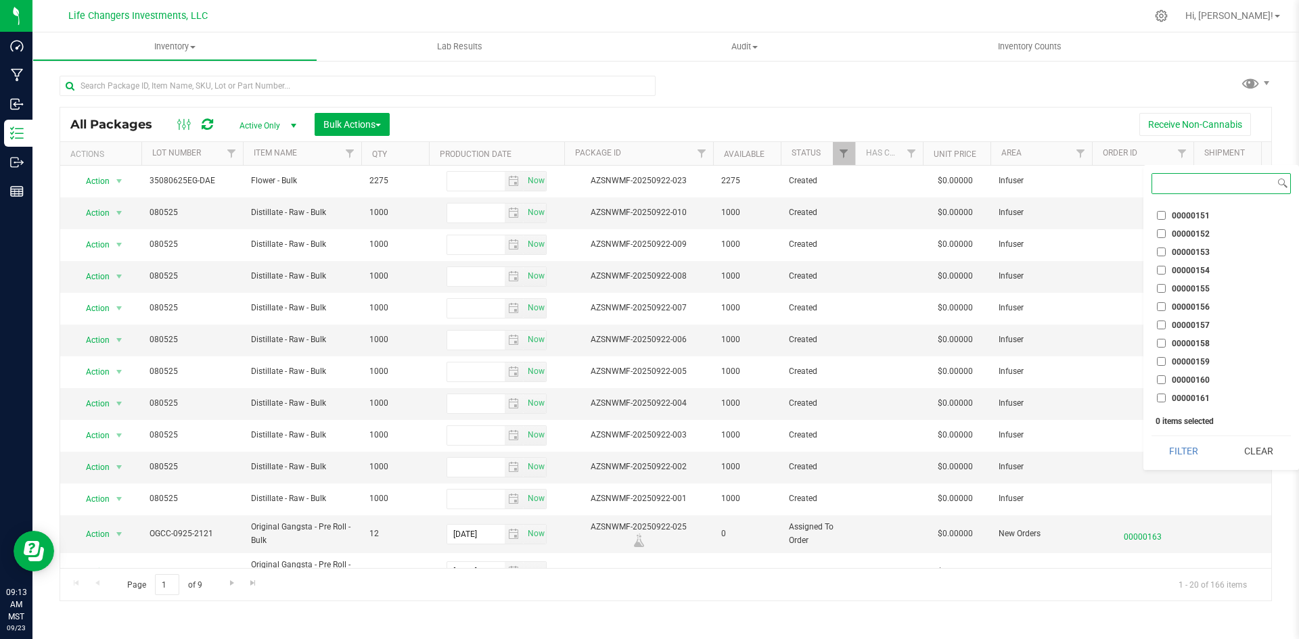
scroll to position [1765, 0]
click at [1161, 347] on input "00000160" at bounding box center [1160, 345] width 9 height 9
checkbox input "true"
click at [1188, 448] on button "Filter" at bounding box center [1183, 451] width 65 height 30
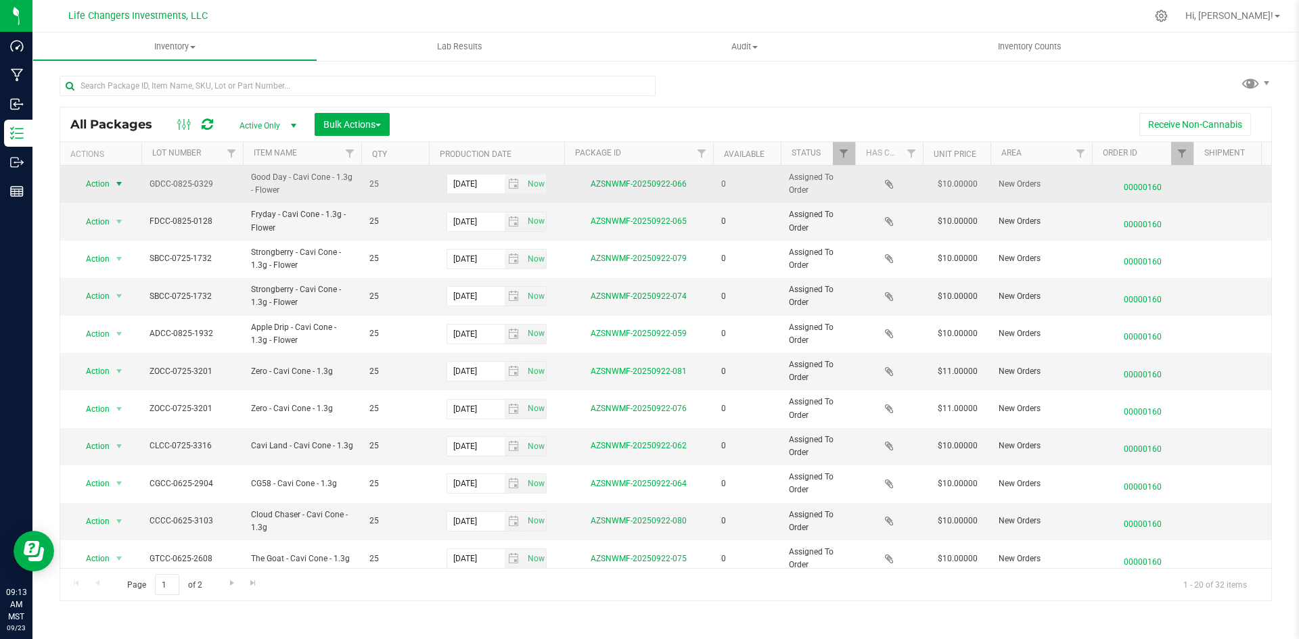
click at [93, 178] on span "Action" at bounding box center [92, 183] width 37 height 19
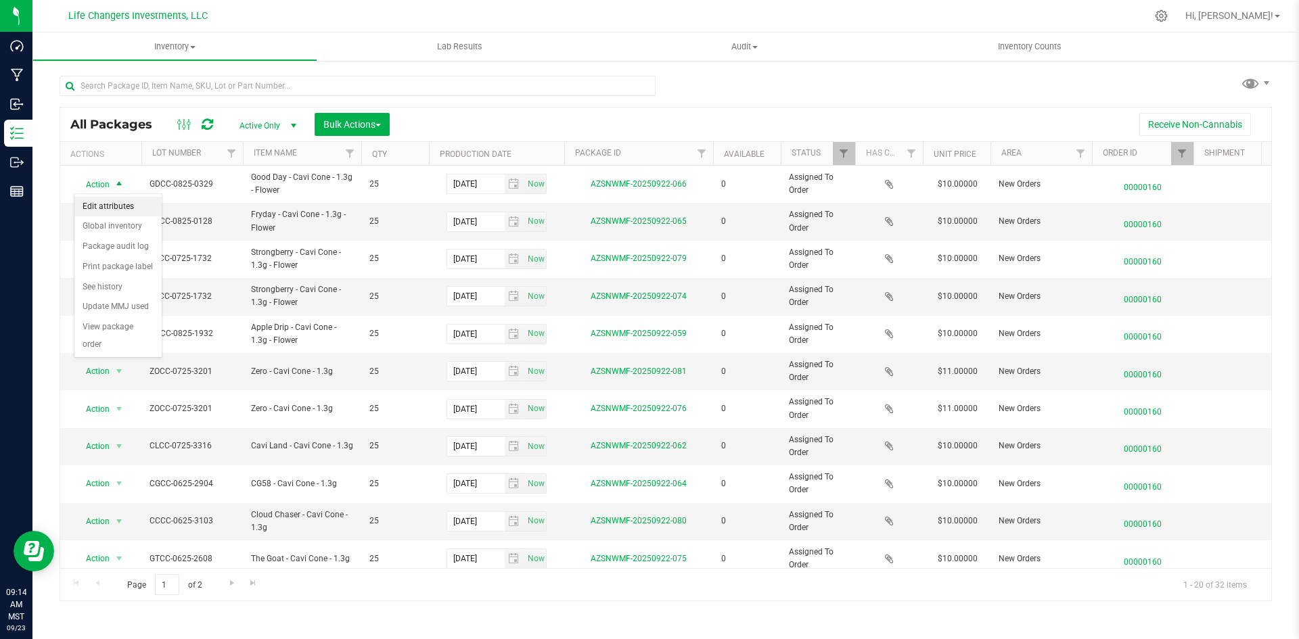
click at [104, 200] on li "Edit attributes" at bounding box center [117, 207] width 87 height 20
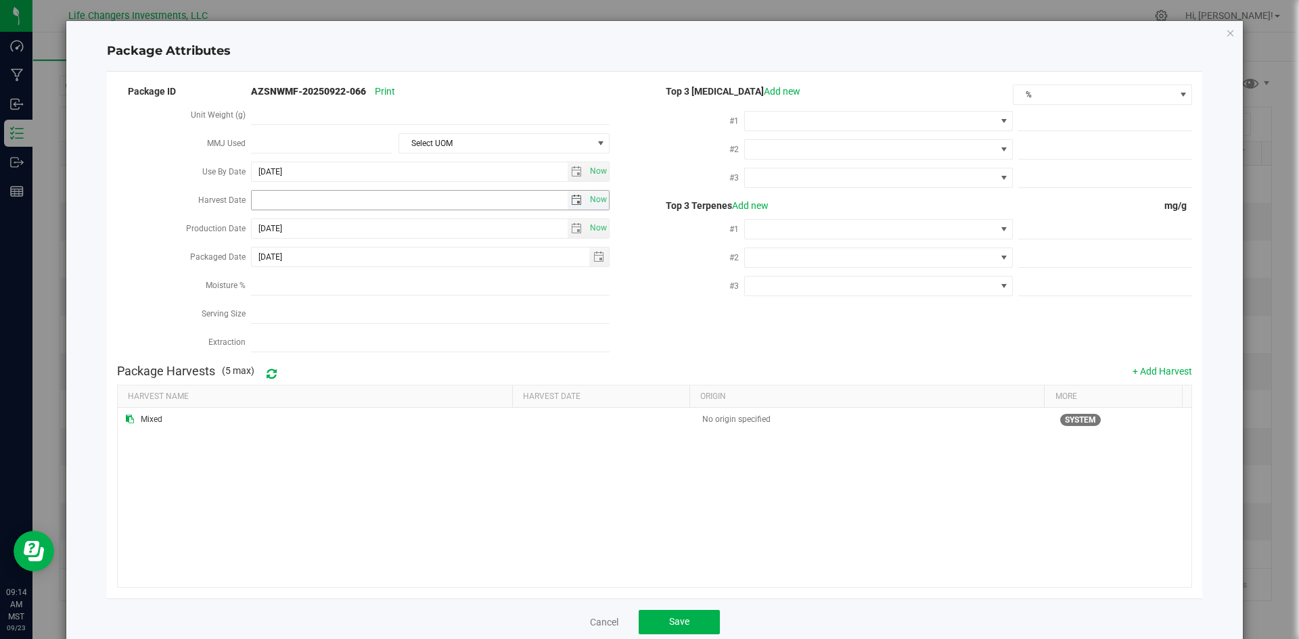
click at [571, 195] on span "select" at bounding box center [576, 200] width 11 height 11
click at [272, 219] on link "[DATE]" at bounding box center [321, 224] width 145 height 21
click at [388, 259] on link "Apr" at bounding box center [373, 260] width 34 height 34
click at [321, 277] on link "2" at bounding box center [321, 272] width 20 height 21
type input "[DATE]"
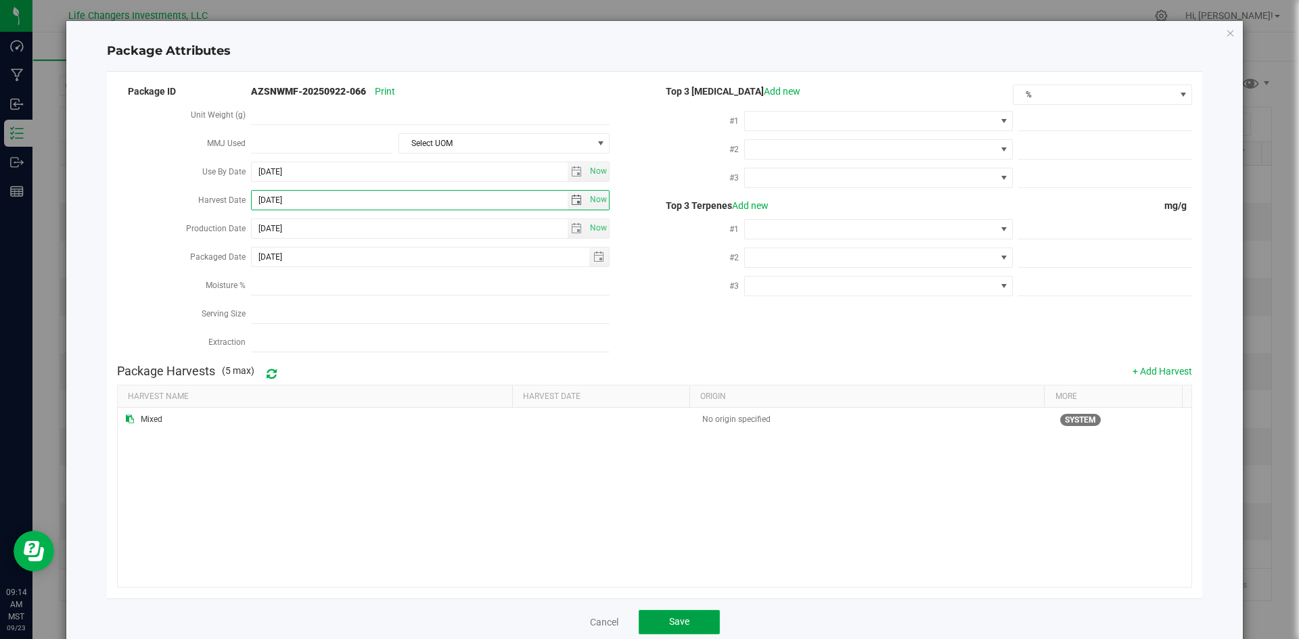
click at [685, 610] on button "Save" at bounding box center [678, 622] width 81 height 24
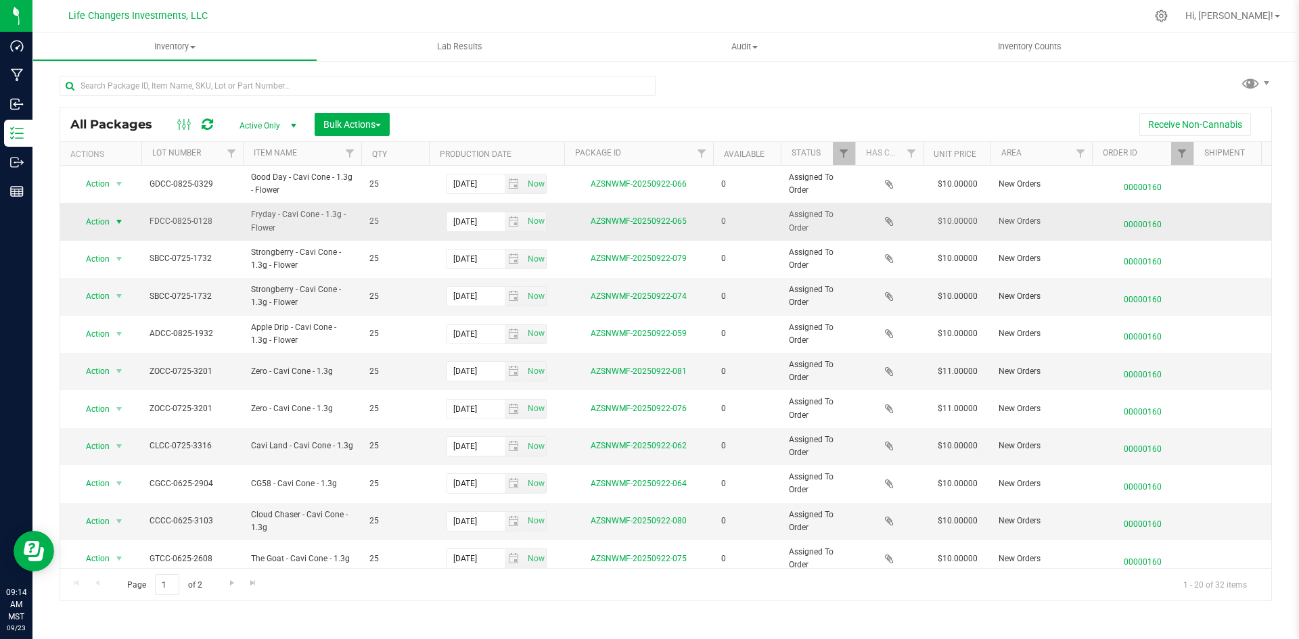
click at [112, 216] on span "select" at bounding box center [119, 221] width 17 height 19
click at [123, 243] on li "Edit attributes" at bounding box center [117, 244] width 87 height 20
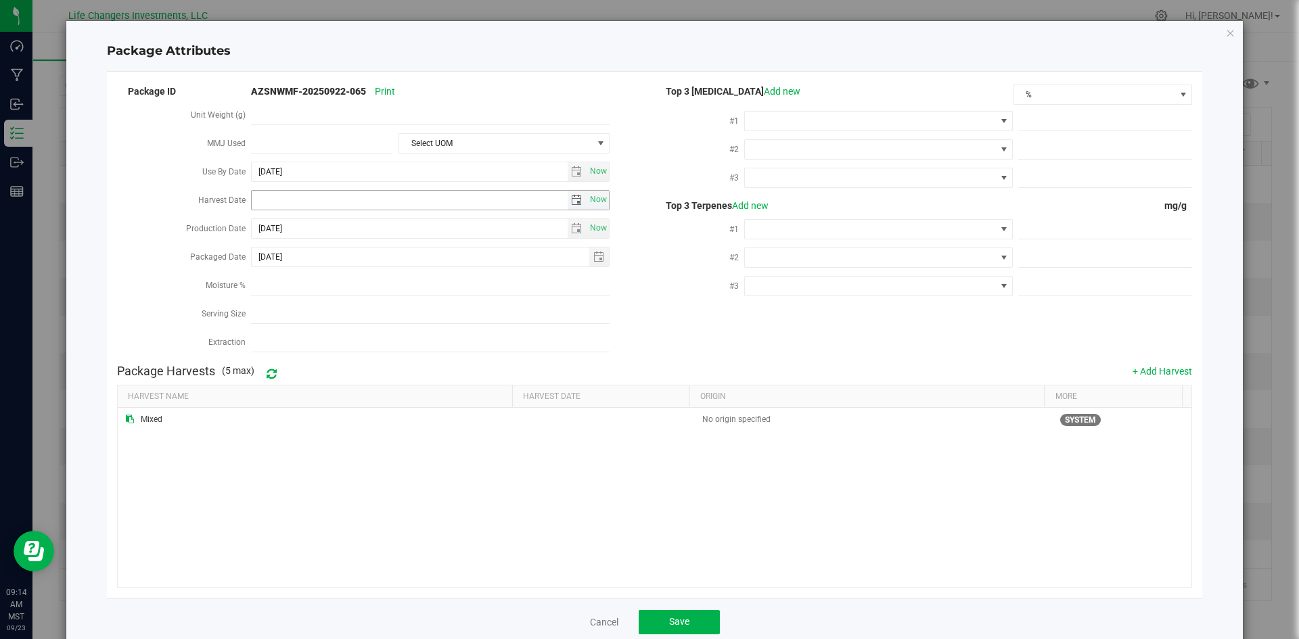
click at [573, 195] on span "select" at bounding box center [576, 200] width 11 height 11
click at [267, 224] on link "[DATE]" at bounding box center [321, 224] width 145 height 21
click at [369, 262] on link "Apr" at bounding box center [373, 260] width 34 height 34
click at [319, 272] on link "2" at bounding box center [321, 272] width 20 height 21
type input "[DATE]"
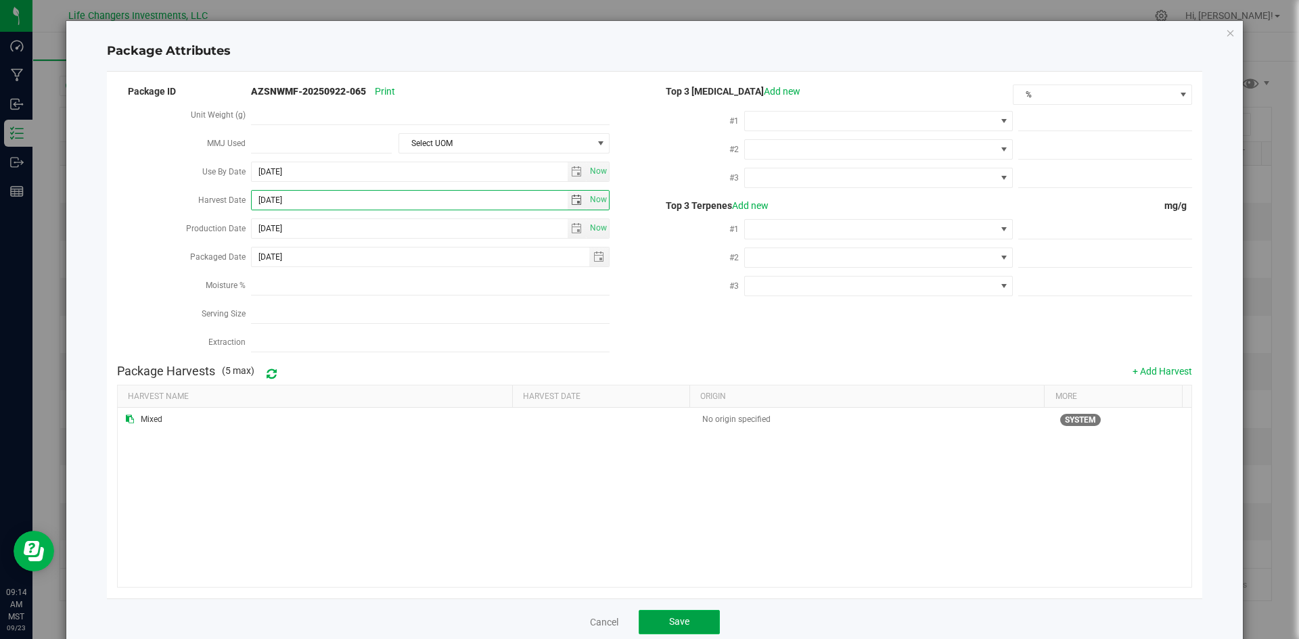
click at [669, 619] on span "Save" at bounding box center [679, 621] width 20 height 11
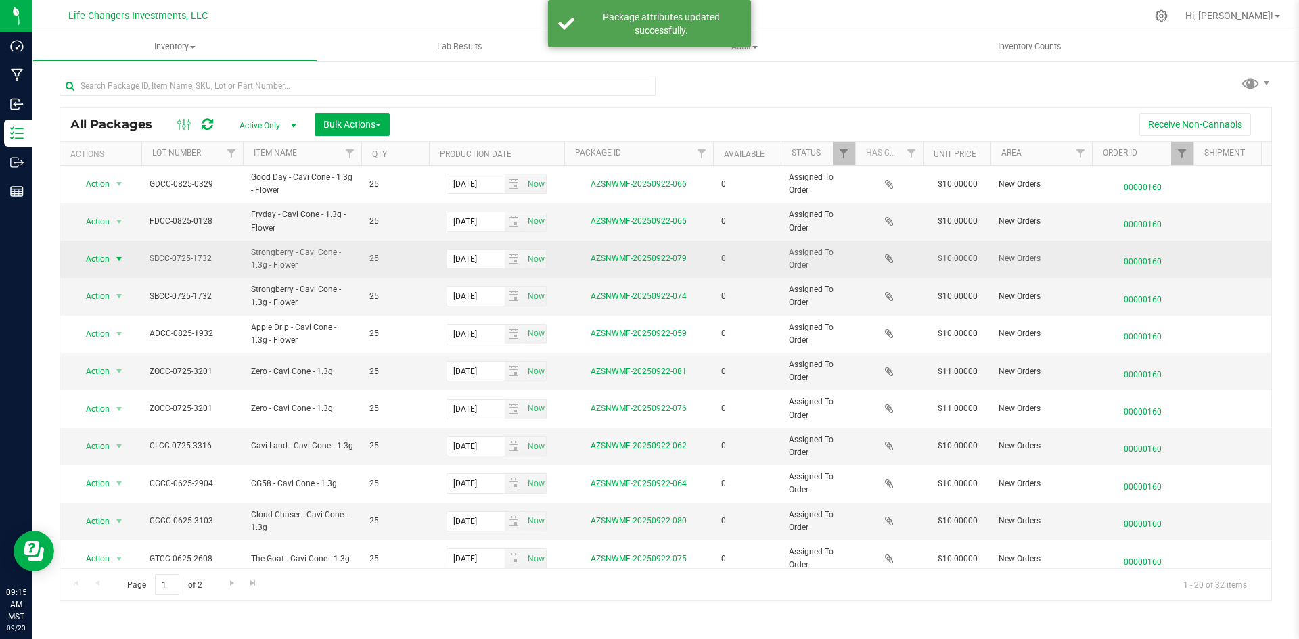
click at [95, 255] on span "Action" at bounding box center [92, 259] width 37 height 19
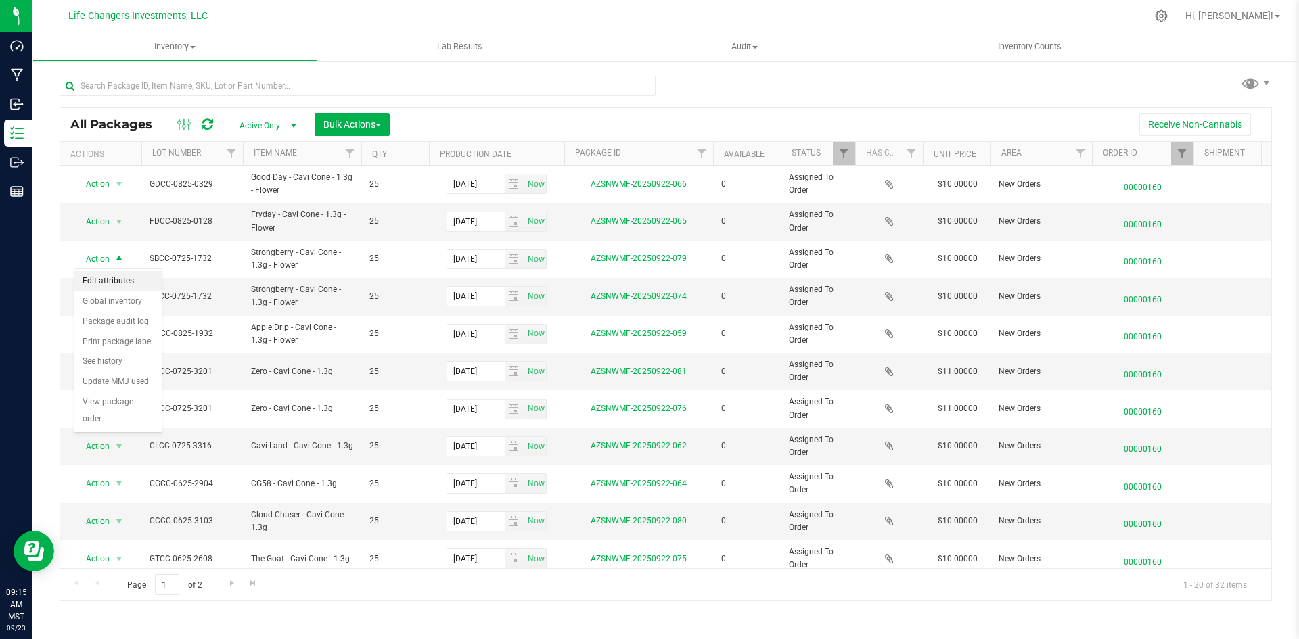
click at [94, 276] on li "Edit attributes" at bounding box center [117, 281] width 87 height 20
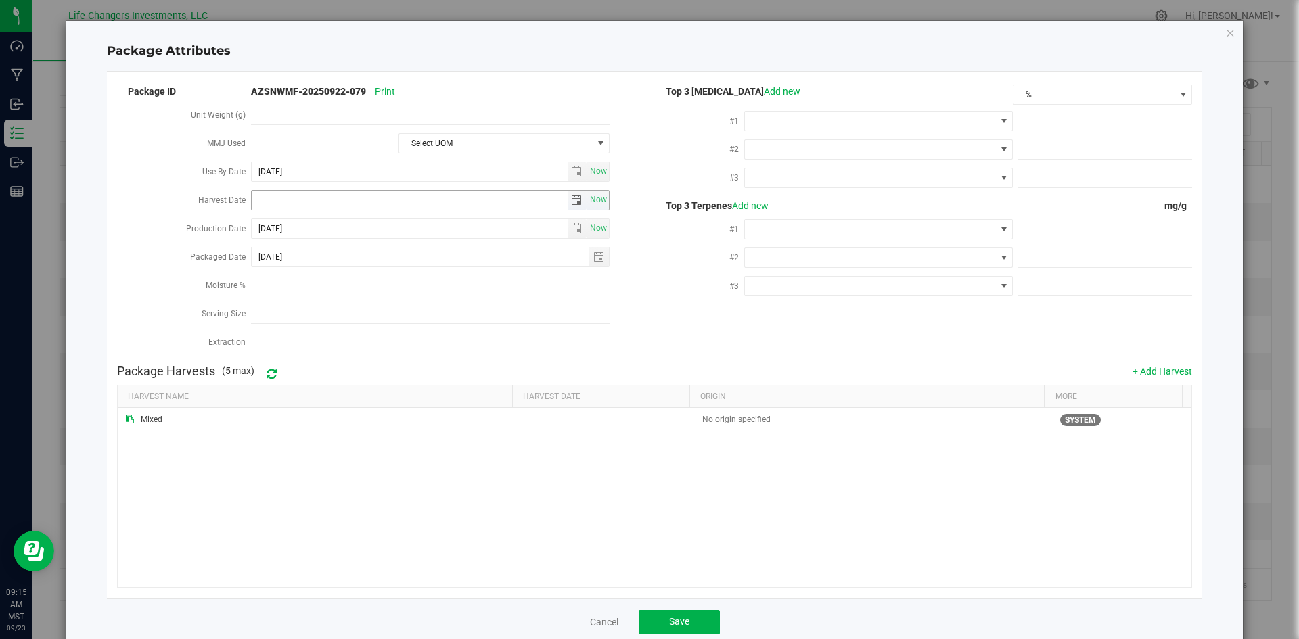
click at [571, 195] on span "select" at bounding box center [576, 200] width 11 height 11
click at [255, 223] on link "[DATE]" at bounding box center [321, 224] width 145 height 21
click at [365, 260] on link "Apr" at bounding box center [373, 260] width 34 height 34
click at [319, 271] on link "2" at bounding box center [321, 272] width 20 height 21
type input "[DATE]"
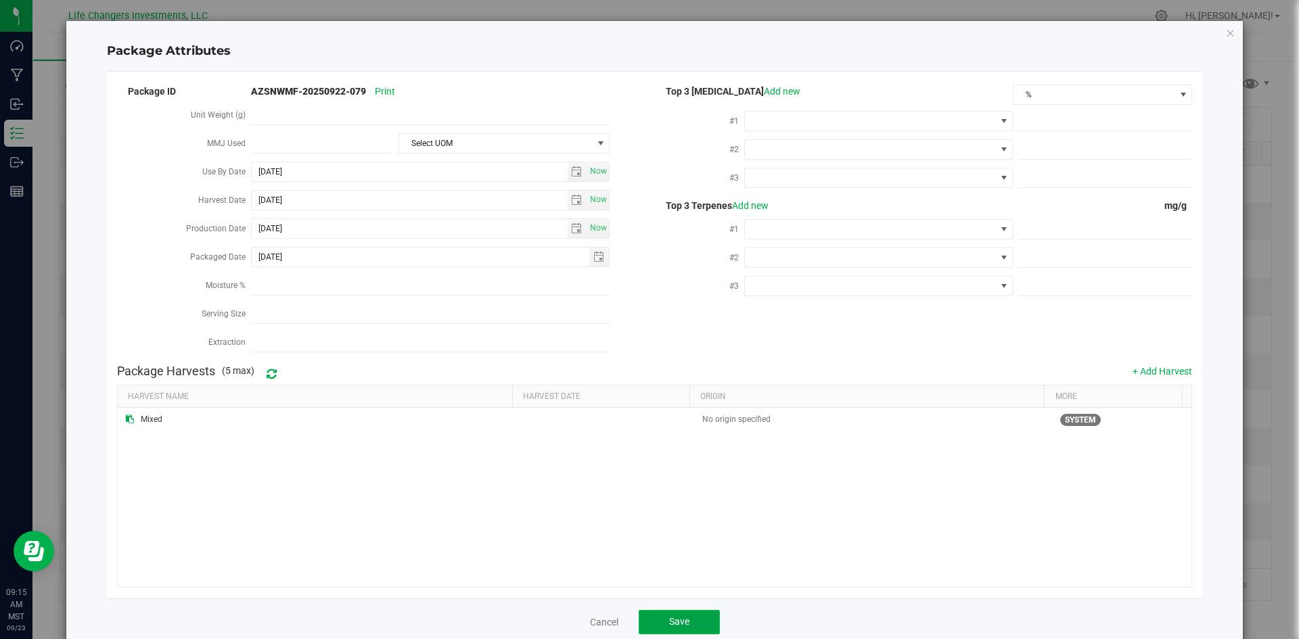
click at [682, 616] on span "Save" at bounding box center [679, 621] width 20 height 11
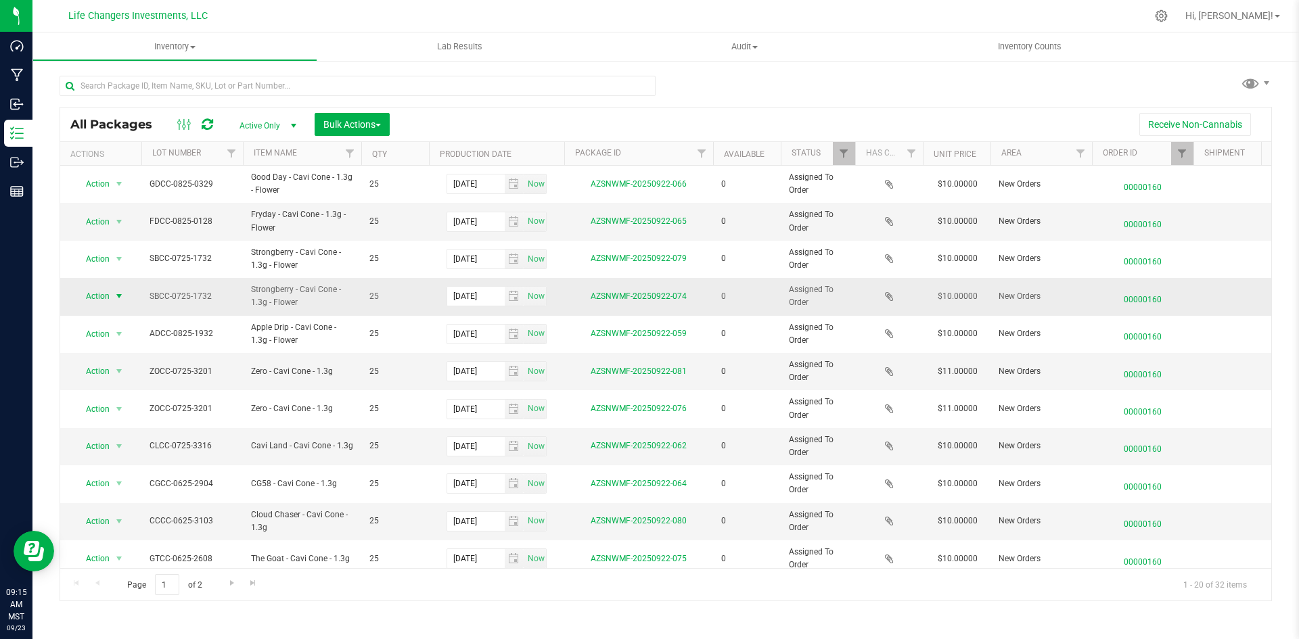
click at [102, 304] on span "Action" at bounding box center [92, 296] width 37 height 19
click at [110, 314] on li "Edit attributes" at bounding box center [117, 319] width 87 height 20
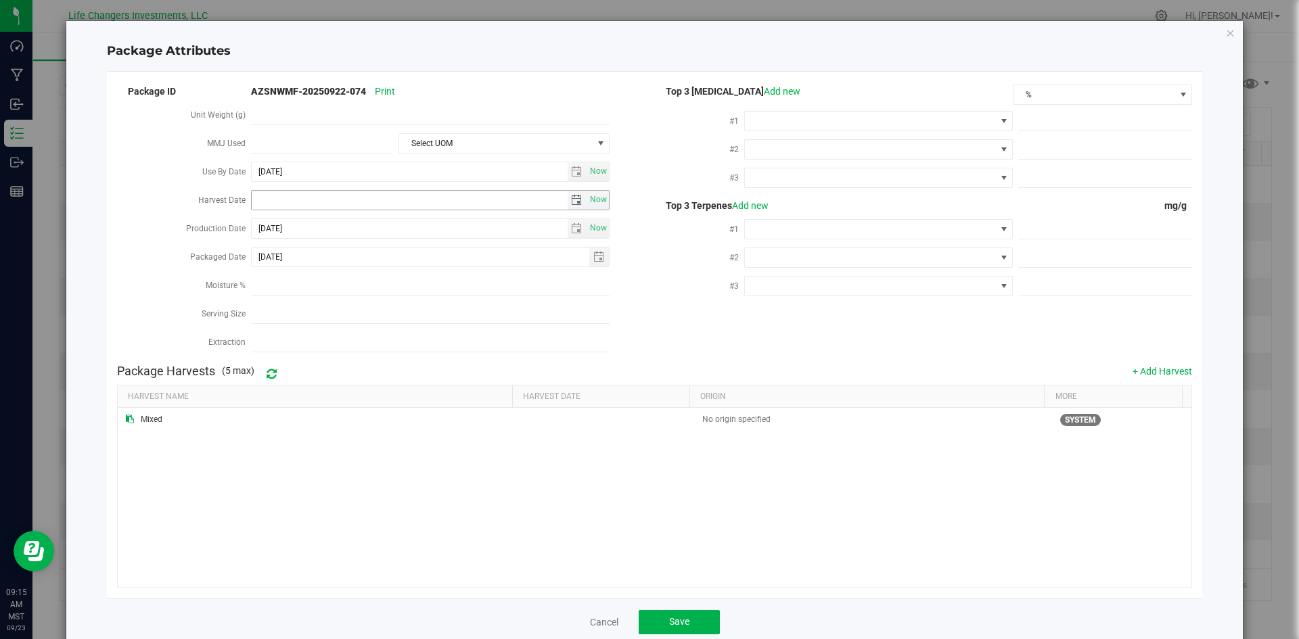
click at [575, 198] on span "select" at bounding box center [576, 200] width 11 height 11
click at [267, 216] on link "[DATE]" at bounding box center [321, 224] width 145 height 21
click at [373, 264] on link "Apr" at bounding box center [373, 260] width 34 height 34
click at [319, 274] on link "2" at bounding box center [321, 272] width 20 height 21
type input "[DATE]"
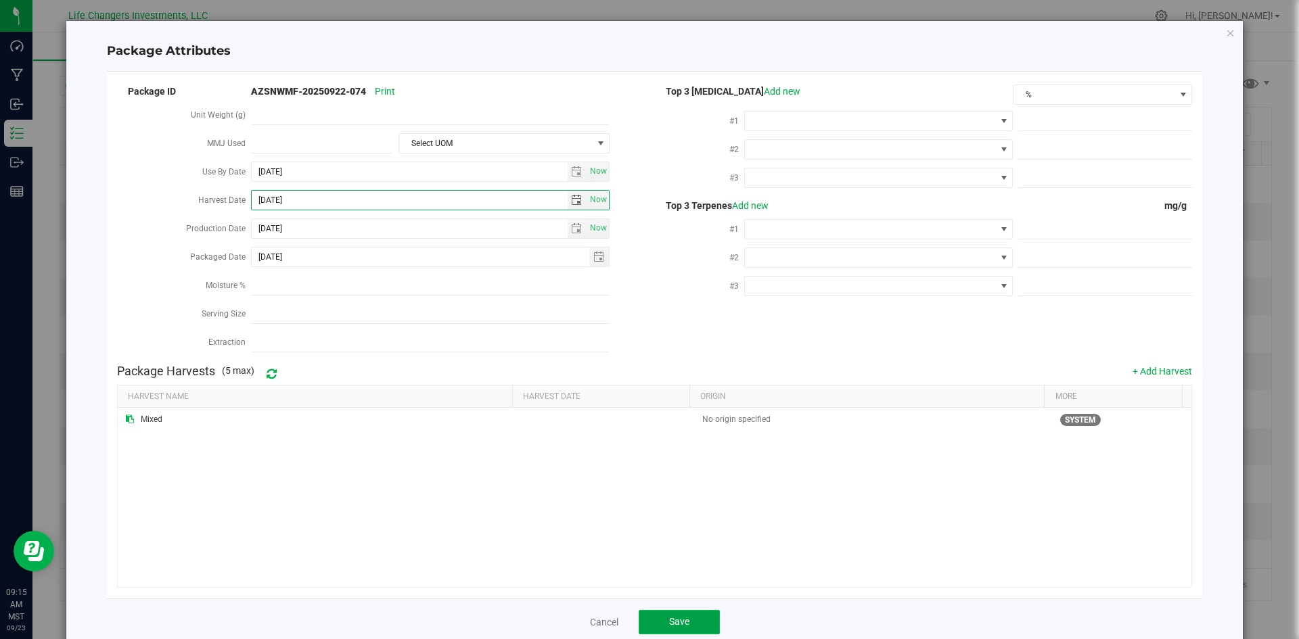
click at [661, 619] on button "Save" at bounding box center [678, 622] width 81 height 24
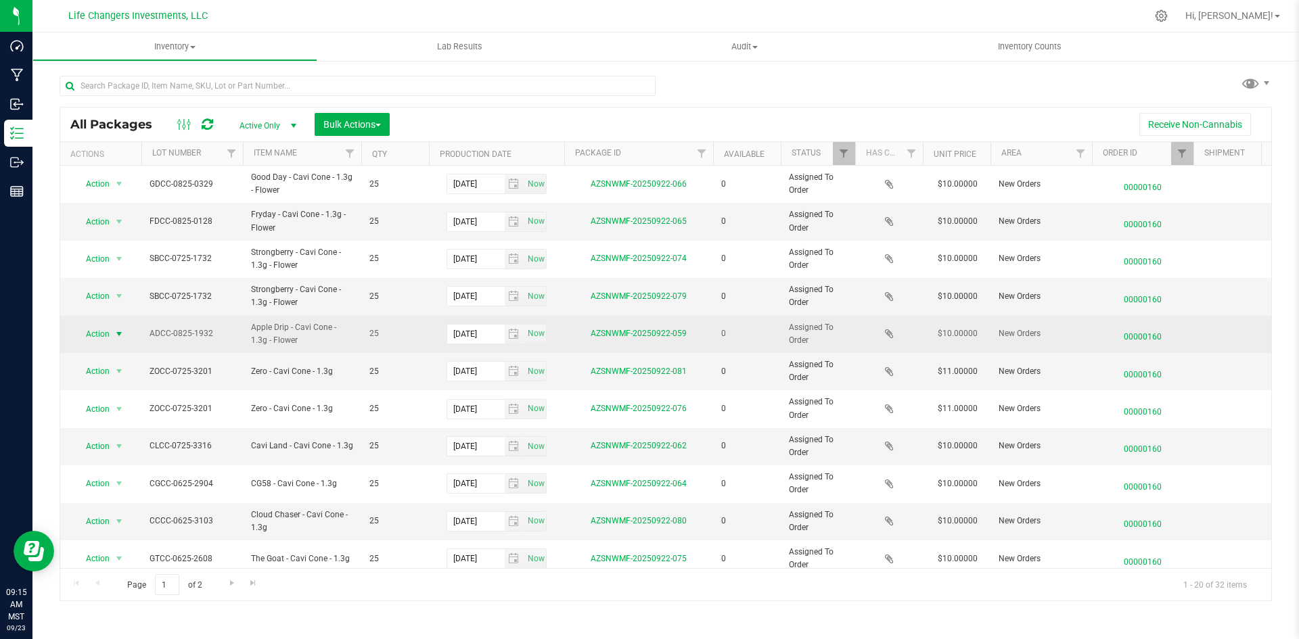
click at [97, 335] on span "Action" at bounding box center [92, 334] width 37 height 19
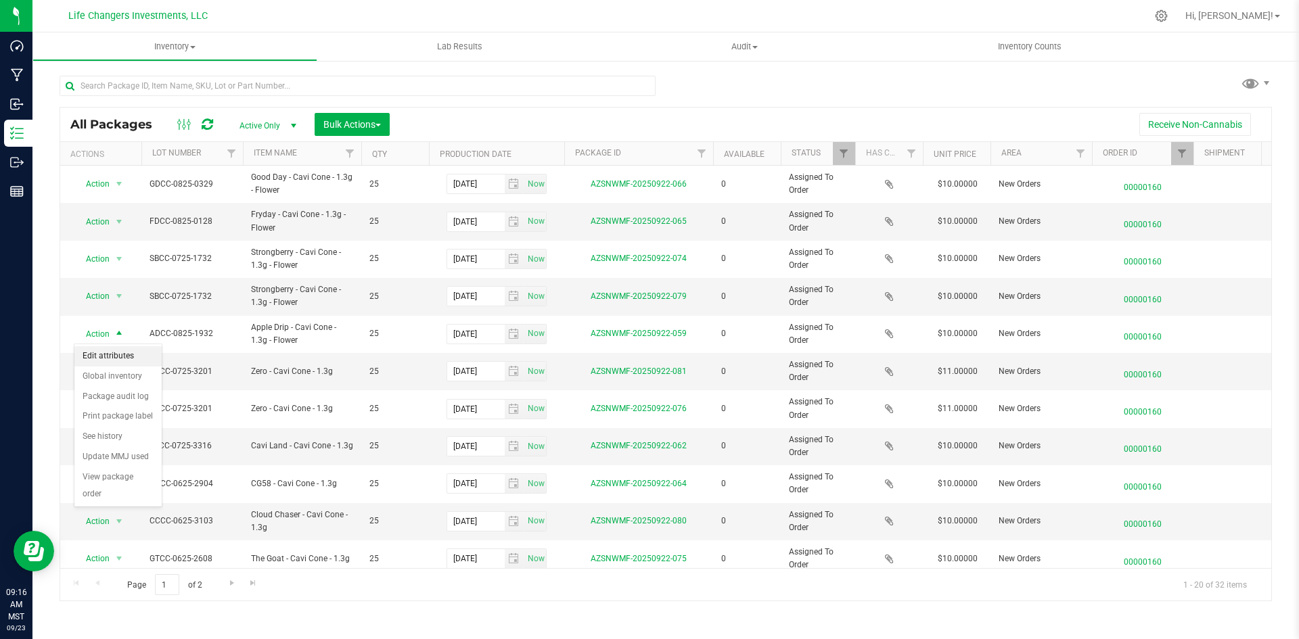
click at [117, 351] on li "Edit attributes" at bounding box center [117, 356] width 87 height 20
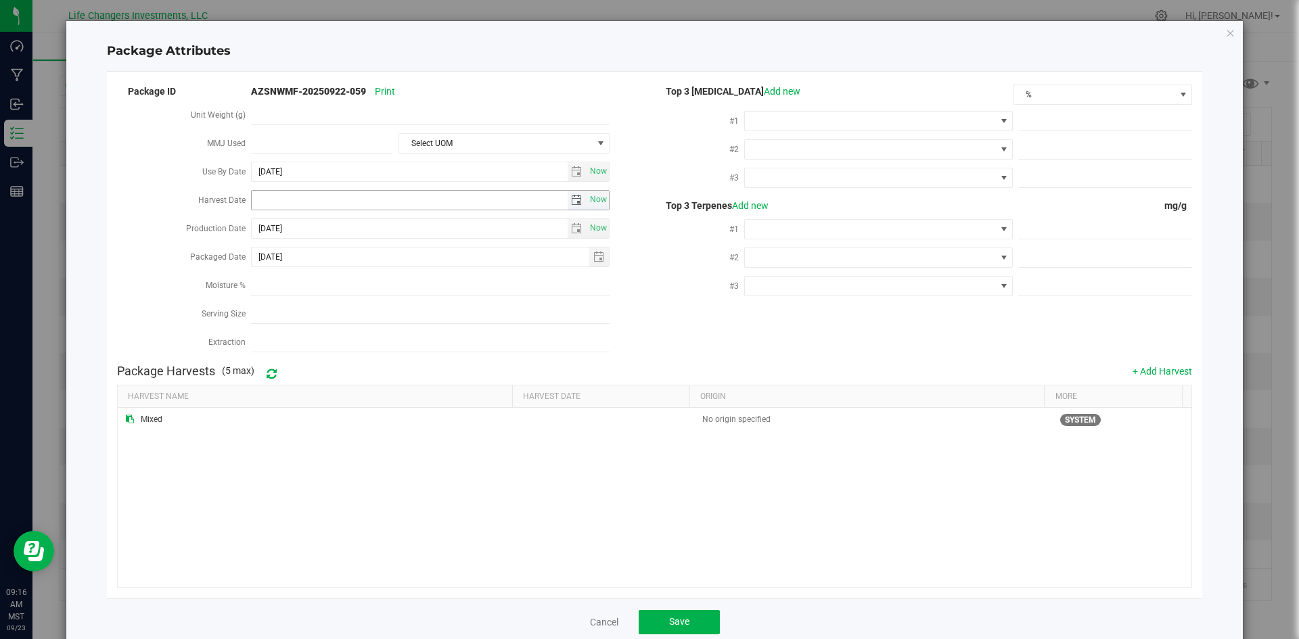
click at [571, 197] on span "select" at bounding box center [576, 200] width 11 height 11
click at [265, 225] on link "[DATE]" at bounding box center [321, 224] width 145 height 21
click at [366, 265] on link "Apr" at bounding box center [373, 260] width 34 height 34
click at [321, 271] on link "2" at bounding box center [321, 272] width 20 height 21
type input "[DATE]"
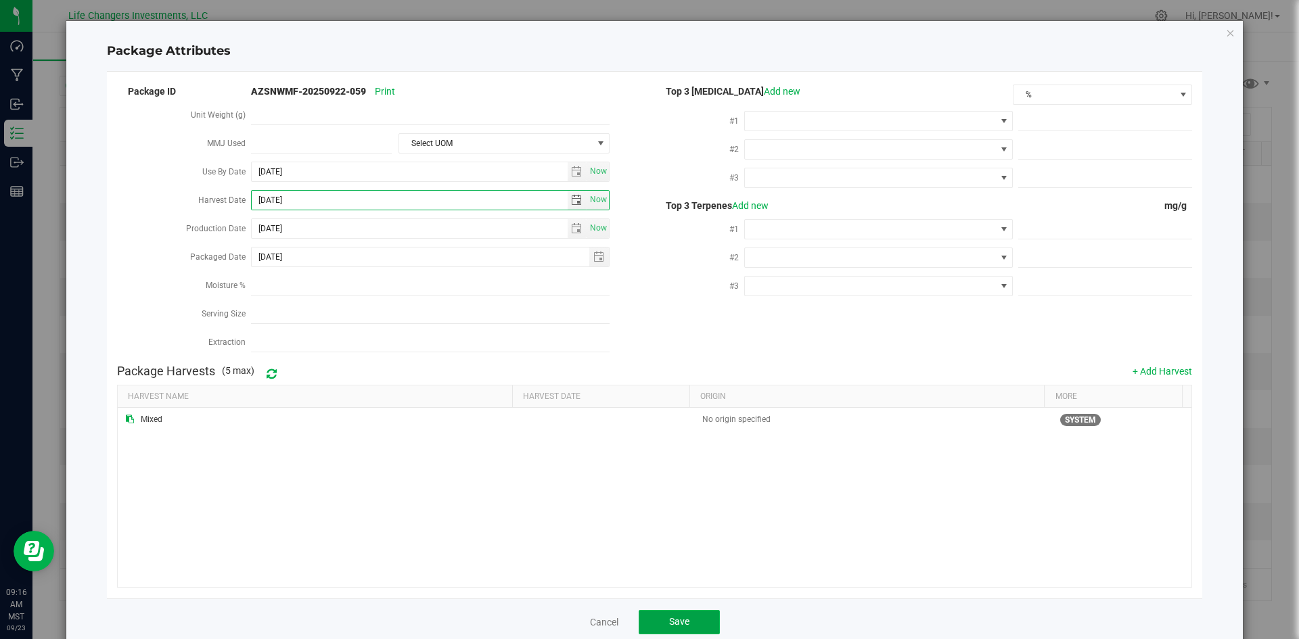
click at [676, 616] on span "Save" at bounding box center [679, 621] width 20 height 11
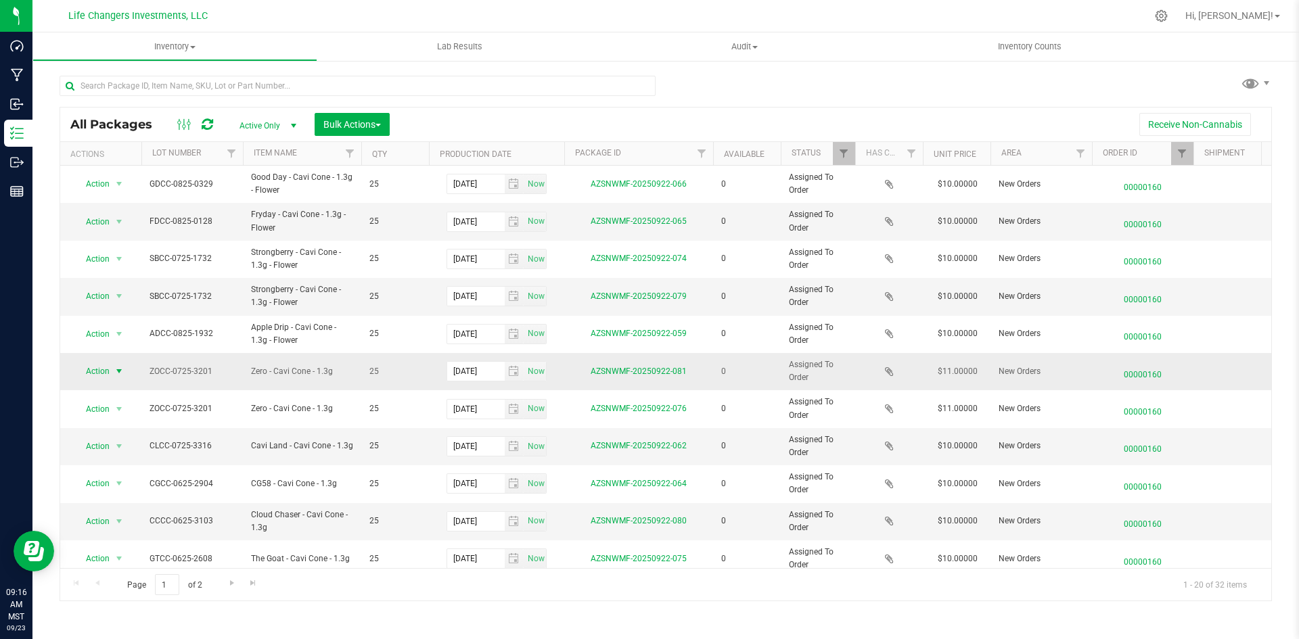
click at [107, 366] on span "Action" at bounding box center [92, 371] width 37 height 19
click at [119, 392] on li "Edit attributes" at bounding box center [117, 394] width 87 height 20
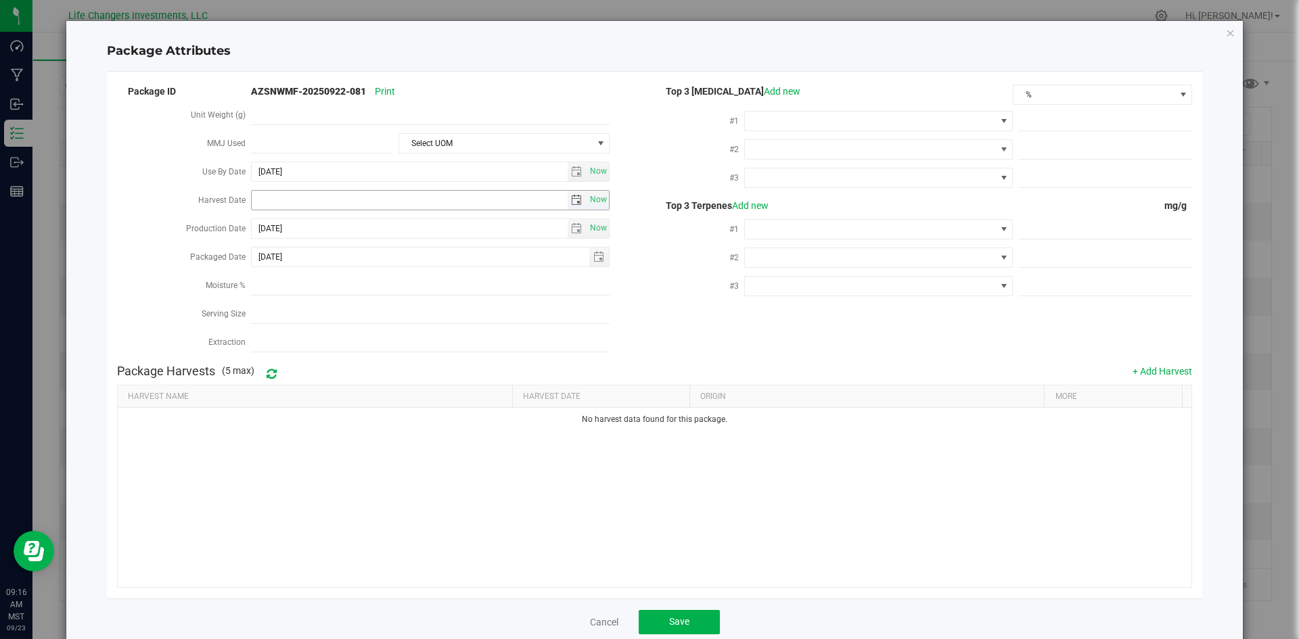
click at [575, 197] on span "select" at bounding box center [576, 200] width 11 height 11
click at [258, 230] on link "[DATE]" at bounding box center [321, 224] width 145 height 21
click at [367, 266] on link "Apr" at bounding box center [373, 260] width 34 height 34
click at [323, 277] on link "2" at bounding box center [321, 272] width 20 height 21
type input "[DATE]"
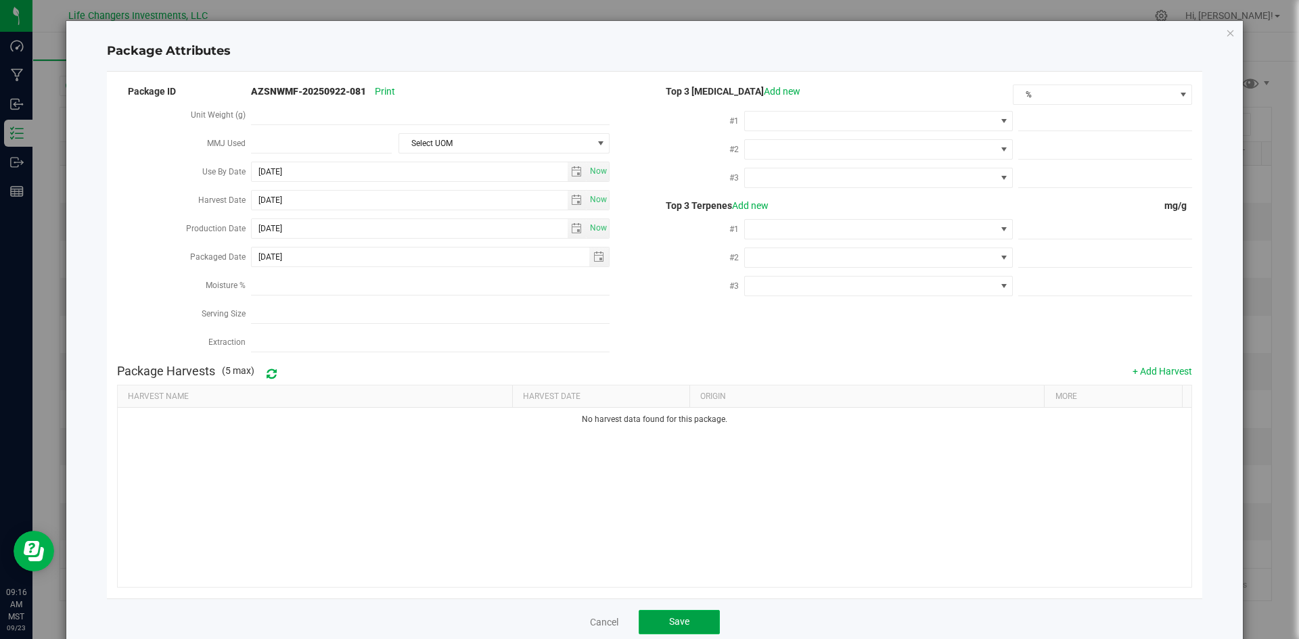
click at [659, 610] on button "Save" at bounding box center [678, 622] width 81 height 24
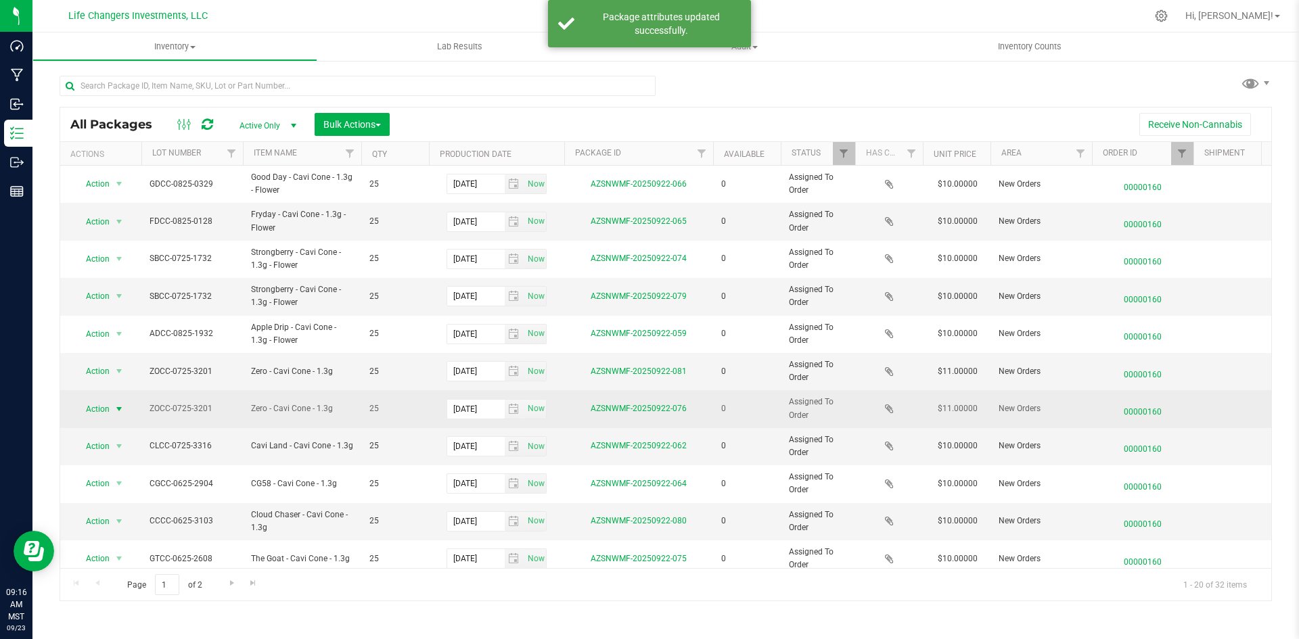
click at [110, 414] on span "Action" at bounding box center [92, 409] width 37 height 19
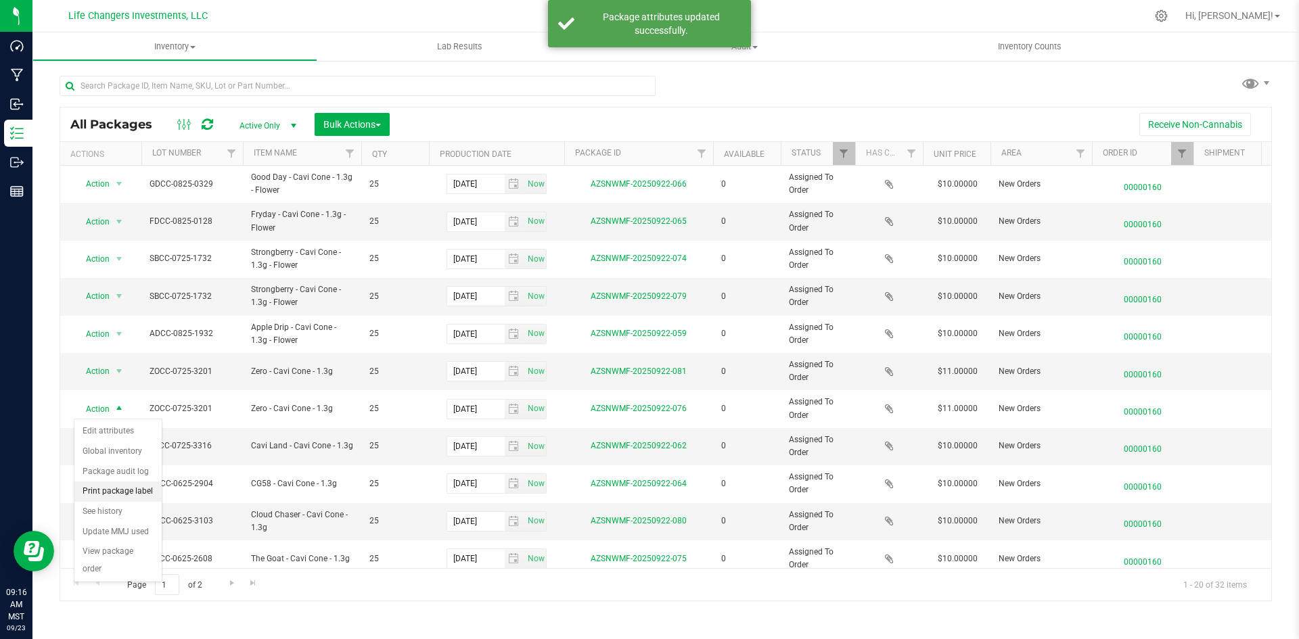
click at [124, 487] on li "Print package label" at bounding box center [117, 492] width 87 height 20
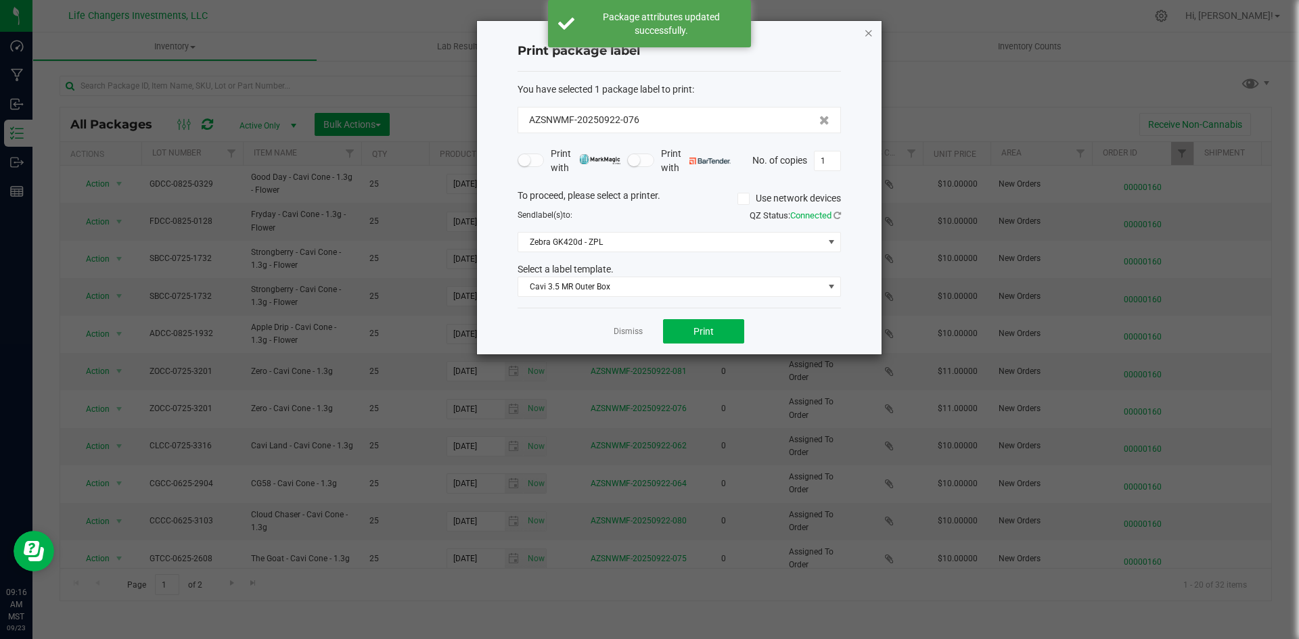
click at [868, 37] on icon "button" at bounding box center [868, 32] width 9 height 16
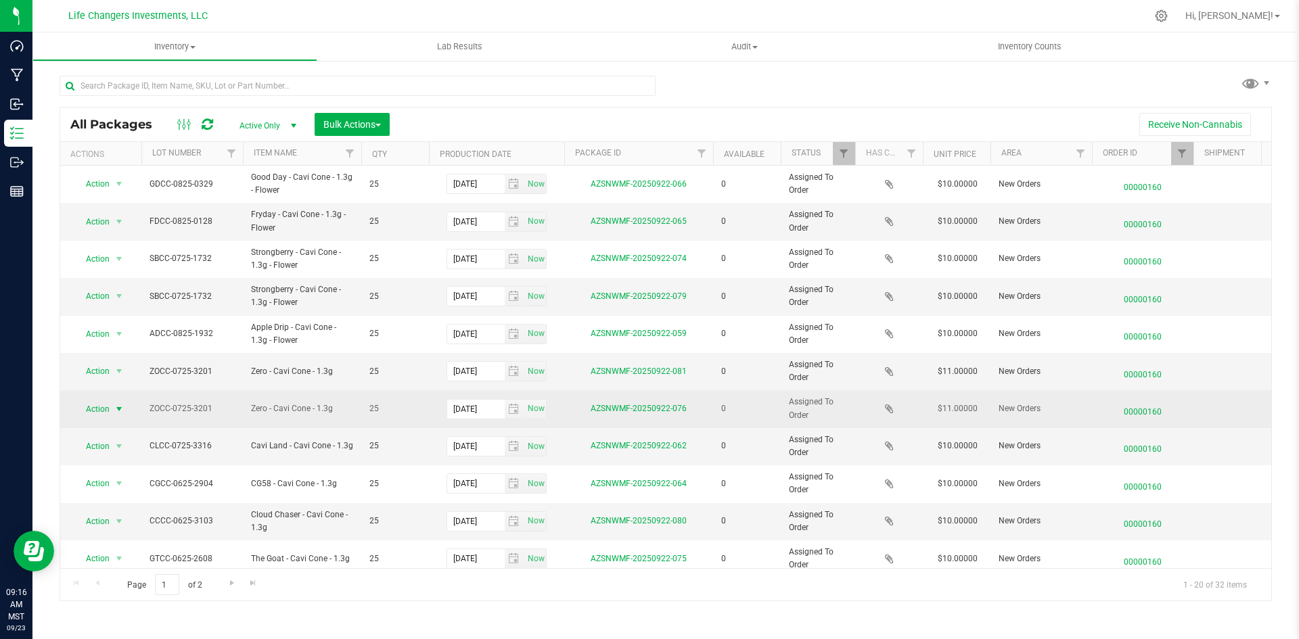
click at [112, 404] on span "select" at bounding box center [119, 409] width 17 height 19
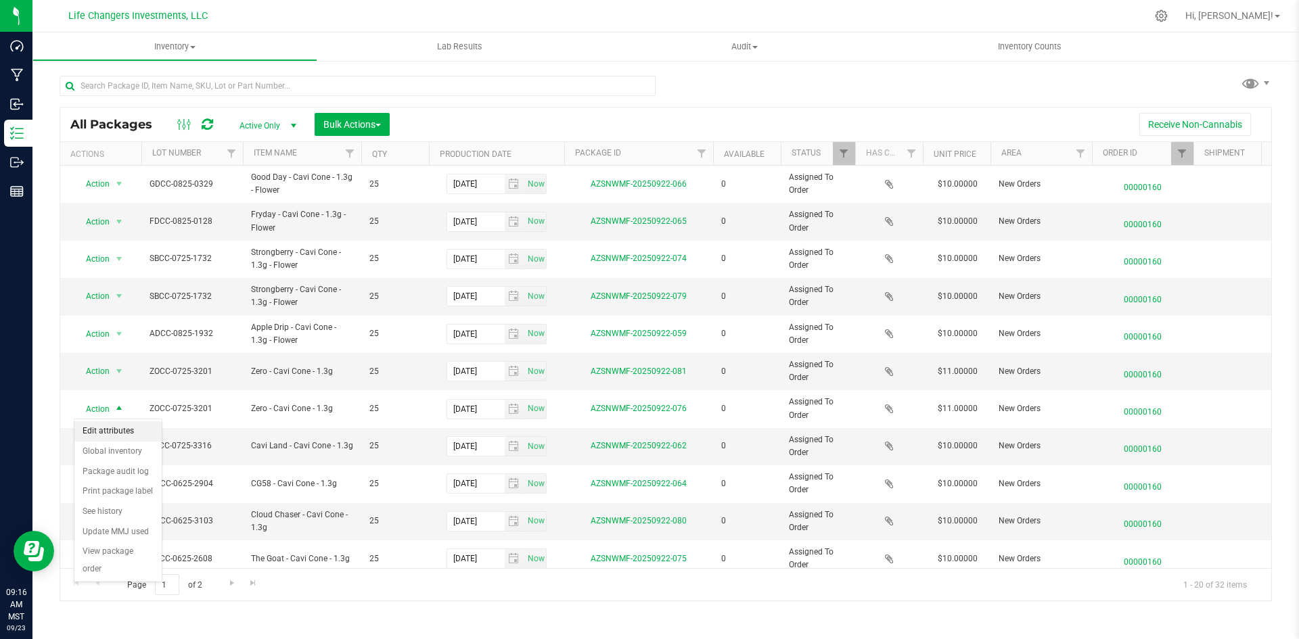
click at [121, 435] on li "Edit attributes" at bounding box center [117, 431] width 87 height 20
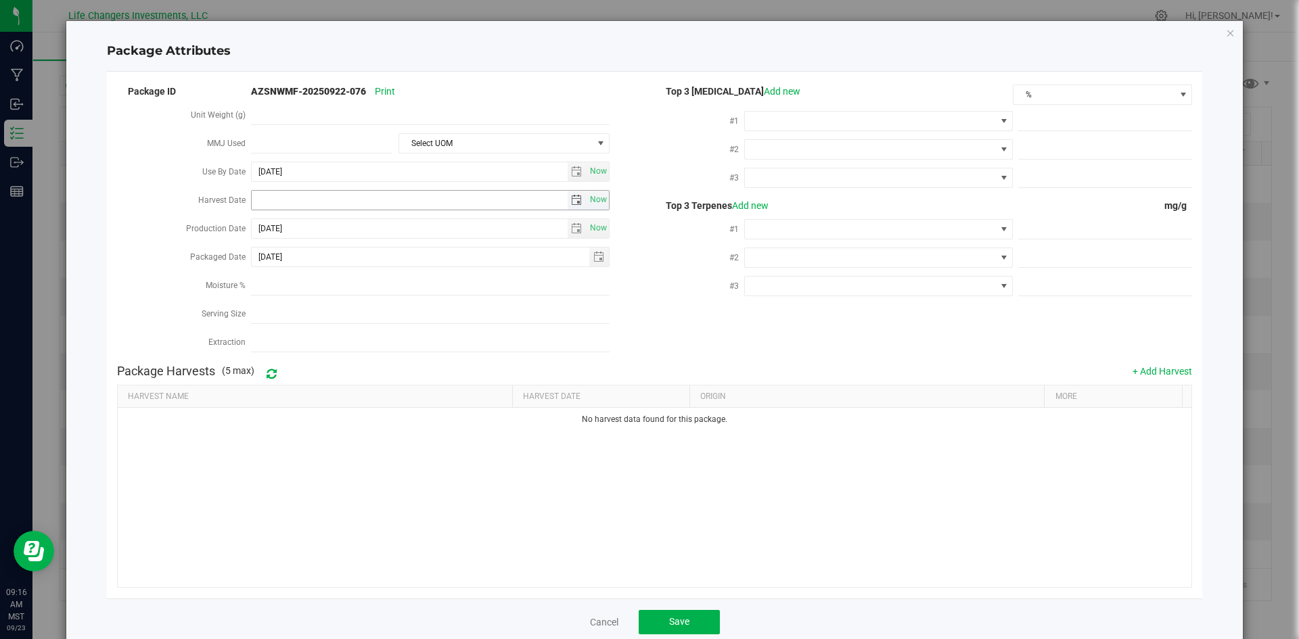
click at [573, 195] on span "select" at bounding box center [576, 200] width 11 height 11
click at [262, 222] on link "[DATE]" at bounding box center [321, 224] width 145 height 21
click at [369, 266] on link "Apr" at bounding box center [373, 260] width 34 height 34
click at [325, 274] on link "2" at bounding box center [321, 272] width 20 height 21
type input "[DATE]"
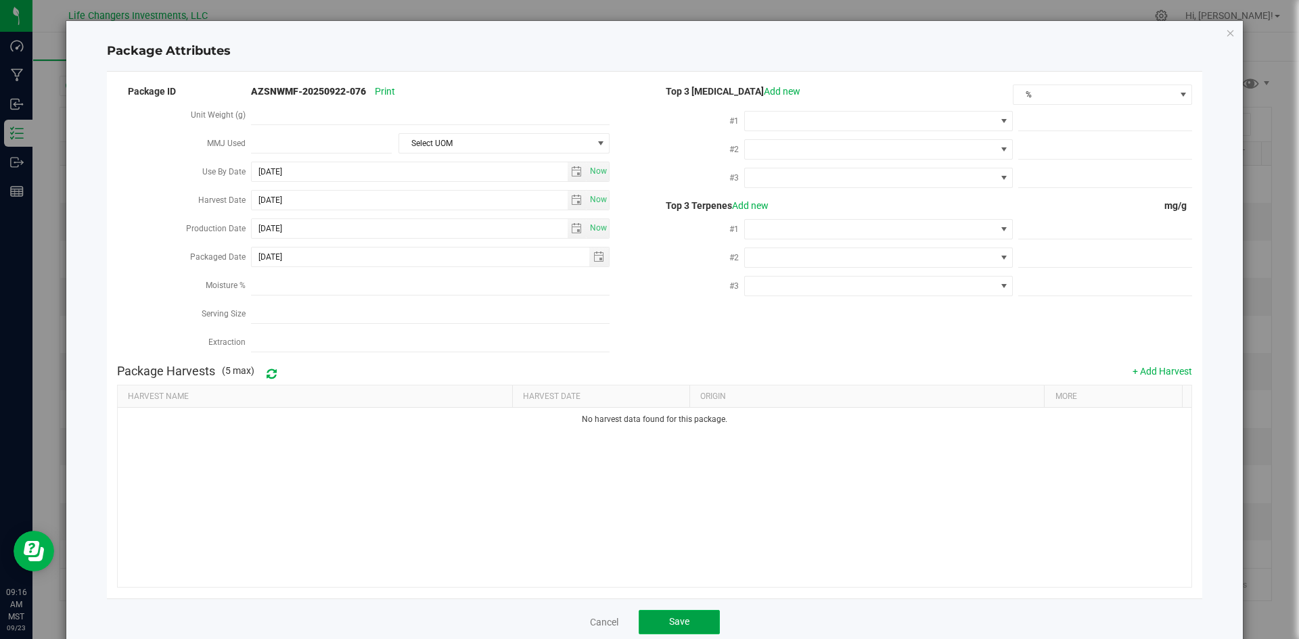
click at [663, 616] on button "Save" at bounding box center [678, 622] width 81 height 24
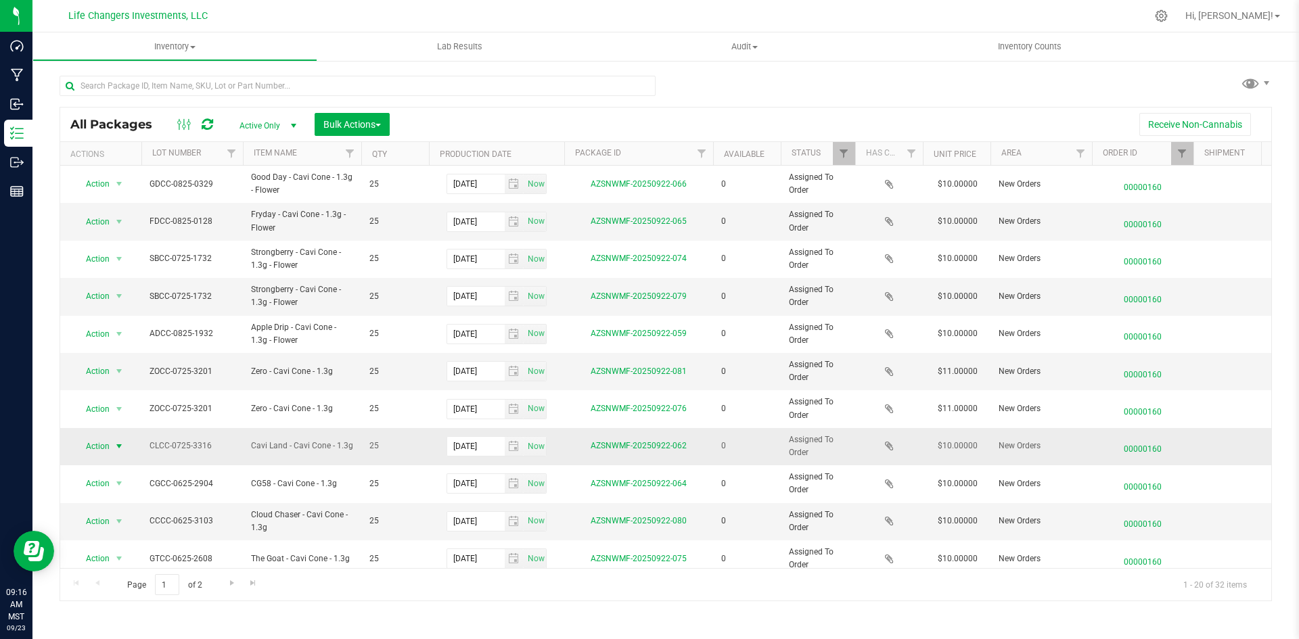
click at [89, 444] on span "Action" at bounding box center [92, 446] width 37 height 19
click at [106, 473] on li "Edit attributes" at bounding box center [117, 469] width 87 height 20
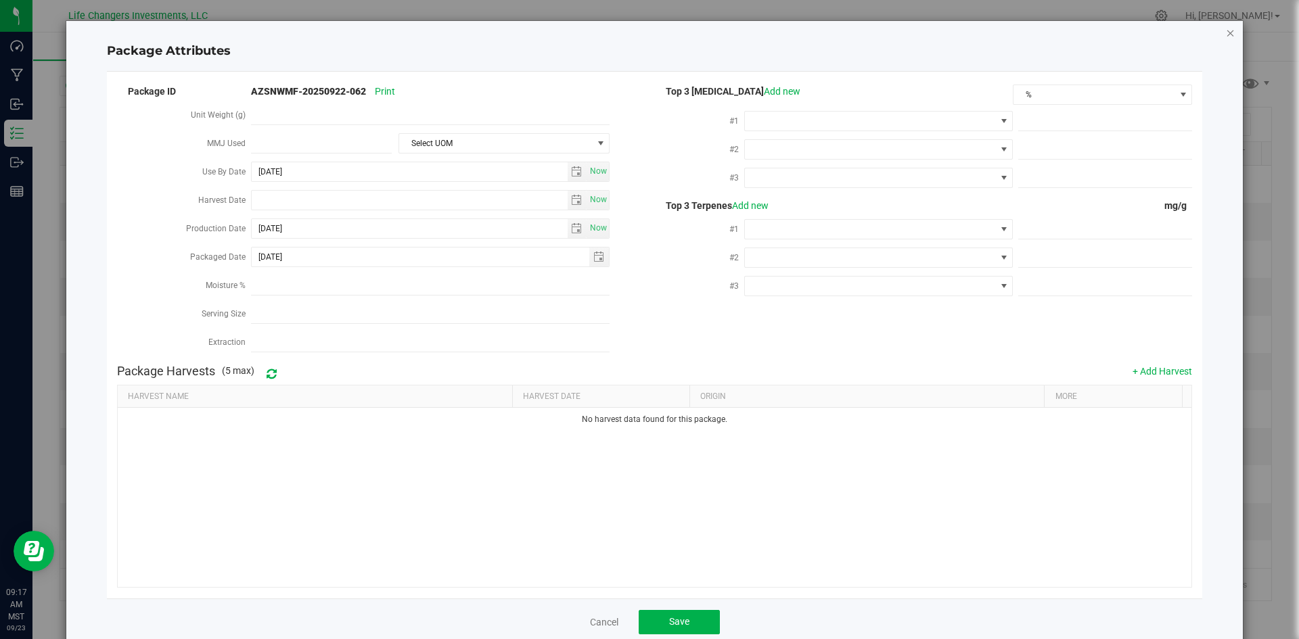
click at [1225, 28] on icon "Close modal" at bounding box center [1229, 32] width 9 height 16
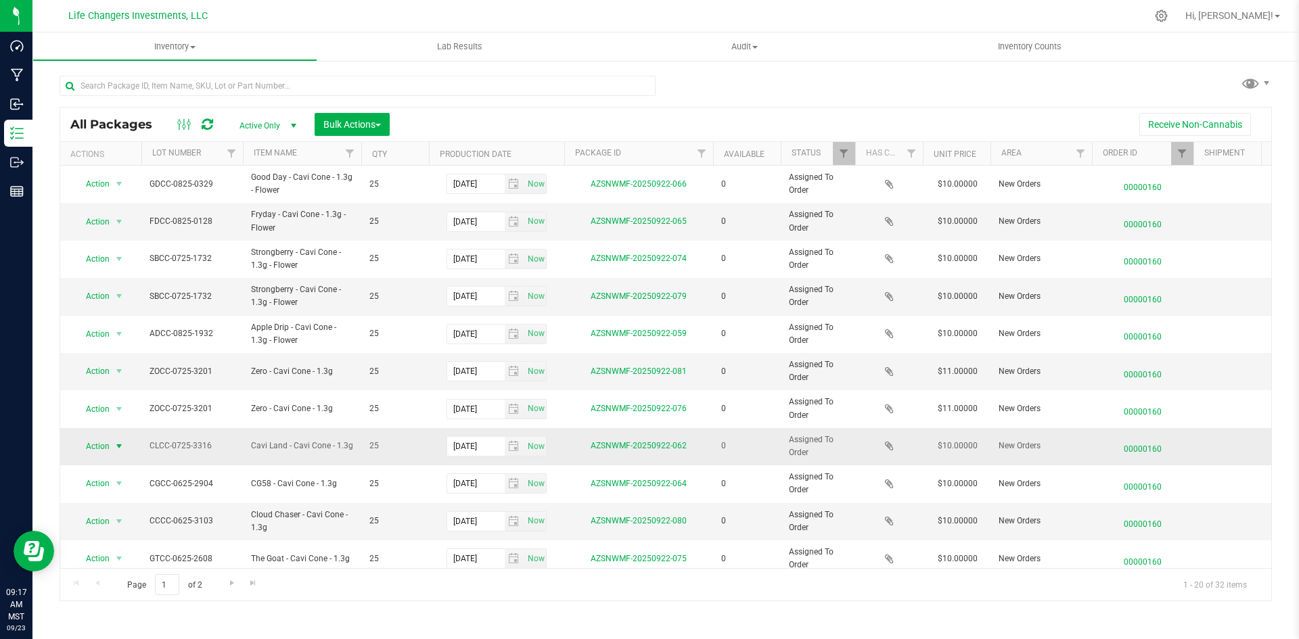
click at [115, 452] on span "select" at bounding box center [119, 446] width 17 height 19
click at [116, 463] on li "Edit attributes" at bounding box center [117, 469] width 87 height 20
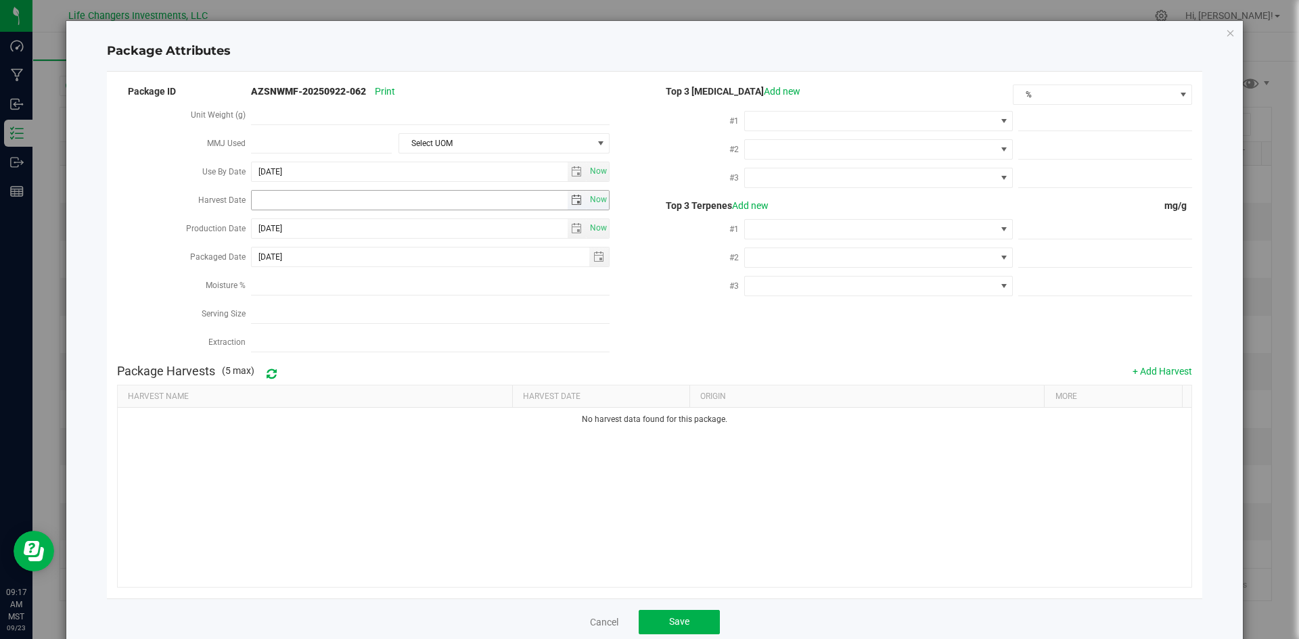
click at [567, 199] on span "select" at bounding box center [577, 200] width 20 height 19
click at [271, 221] on link "[DATE]" at bounding box center [321, 224] width 145 height 21
click at [372, 266] on link "Apr" at bounding box center [373, 260] width 34 height 34
click at [320, 274] on link "2" at bounding box center [321, 272] width 20 height 21
type input "[DATE]"
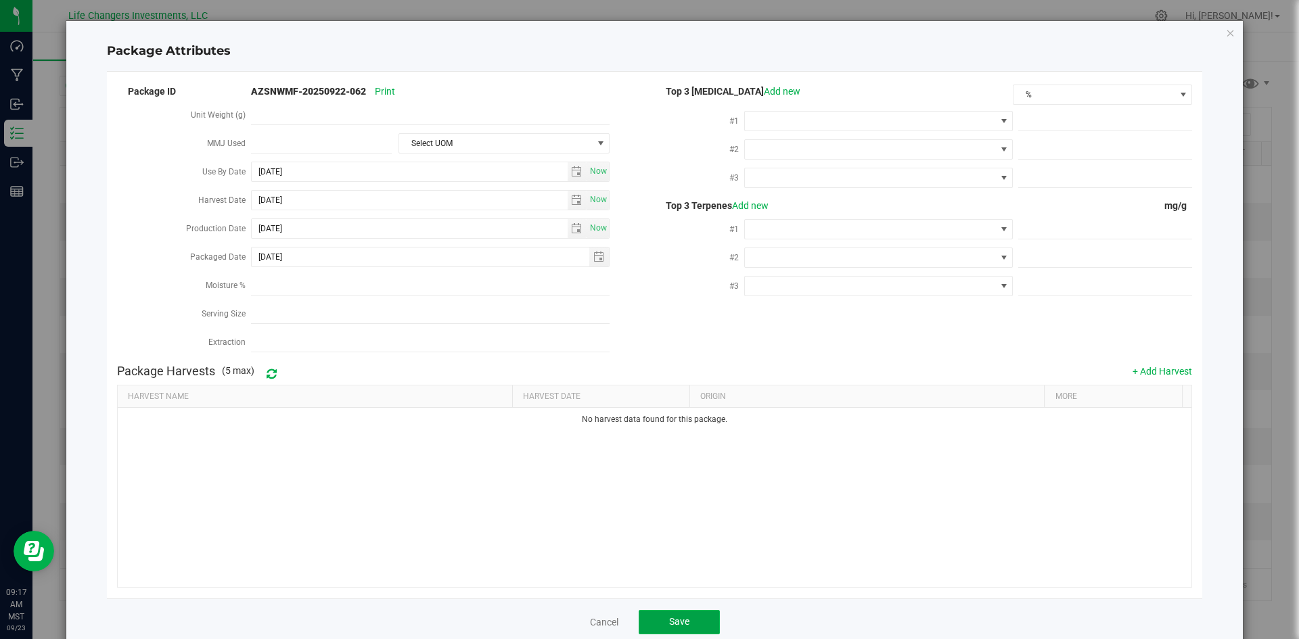
click at [685, 610] on button "Save" at bounding box center [678, 622] width 81 height 24
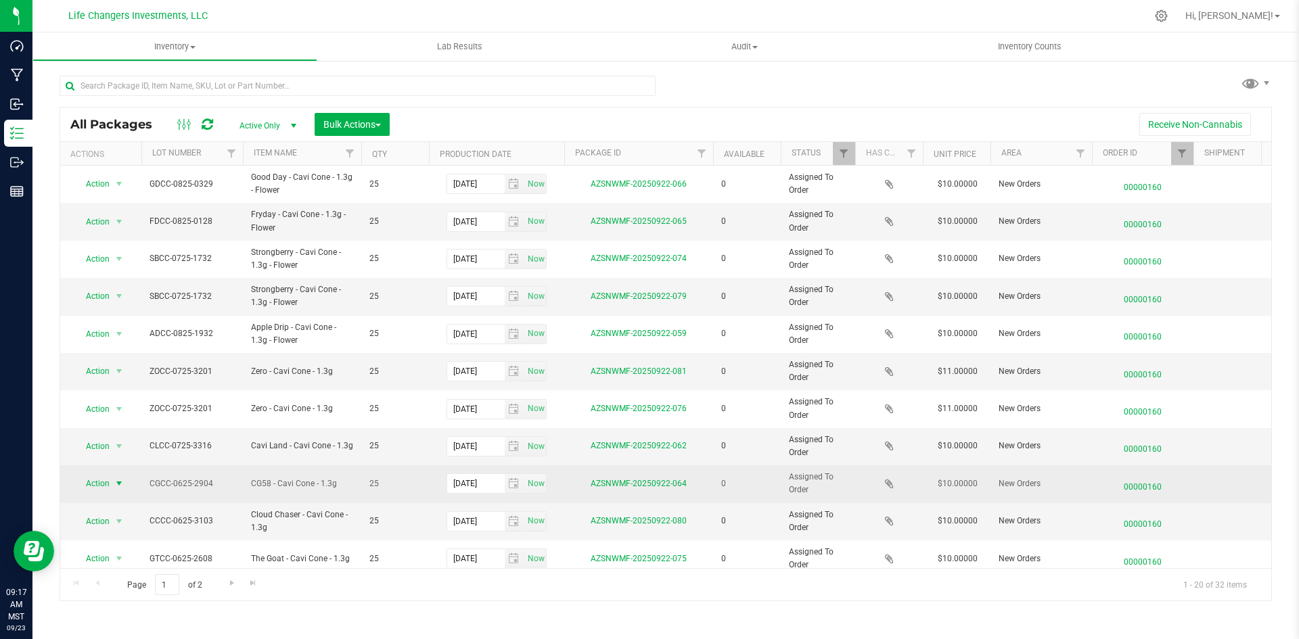
click at [95, 485] on span "Action" at bounding box center [92, 483] width 37 height 19
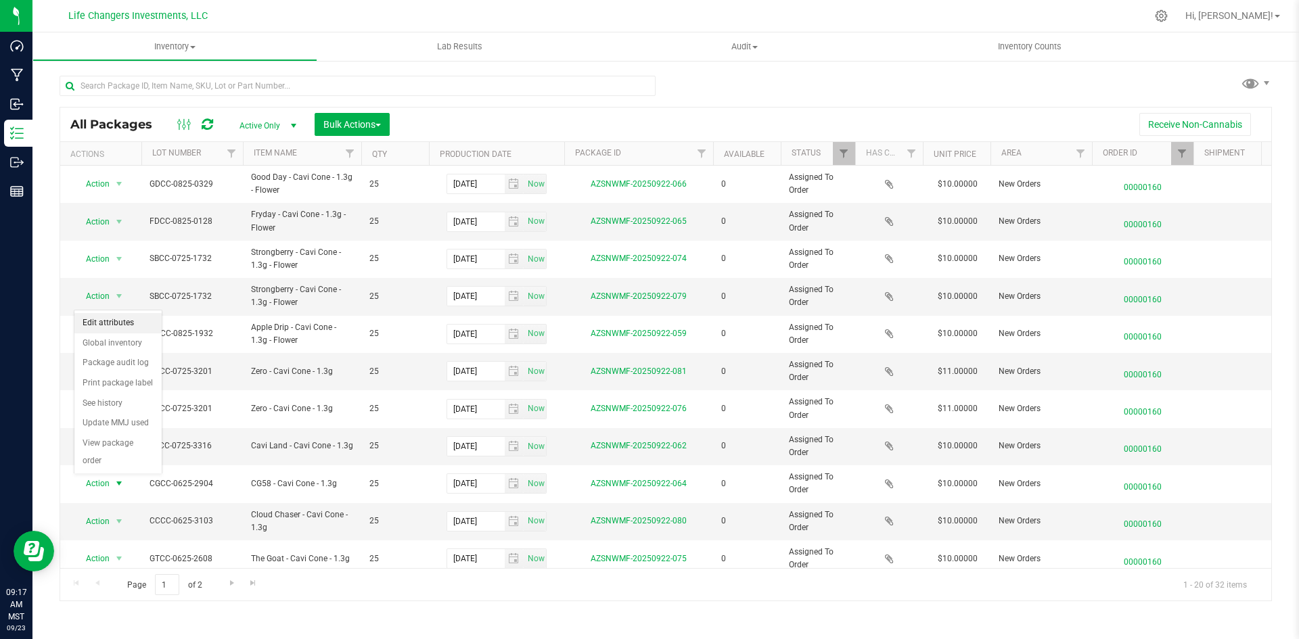
click at [110, 322] on li "Edit attributes" at bounding box center [117, 323] width 87 height 20
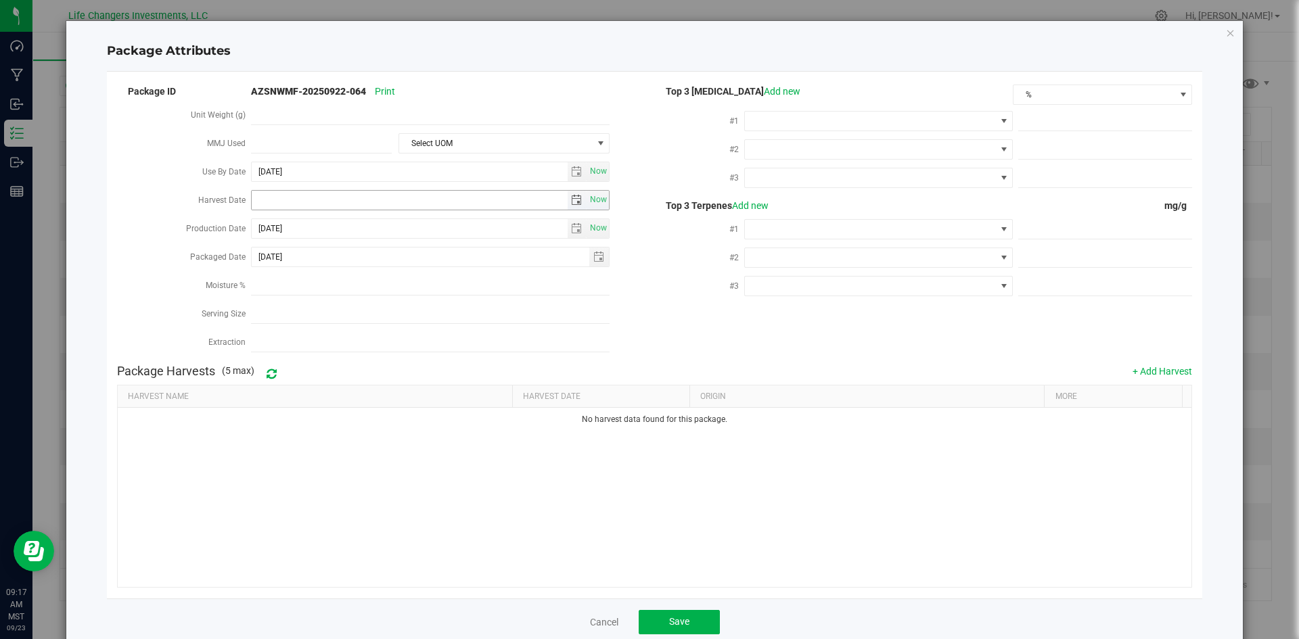
click at [567, 202] on span "select" at bounding box center [577, 200] width 20 height 19
click at [264, 223] on link "[DATE]" at bounding box center [321, 224] width 145 height 21
click at [340, 264] on link "Mar" at bounding box center [338, 260] width 34 height 34
click at [381, 220] on span "Next" at bounding box center [382, 221] width 11 height 11
click at [323, 272] on link "2" at bounding box center [321, 272] width 20 height 21
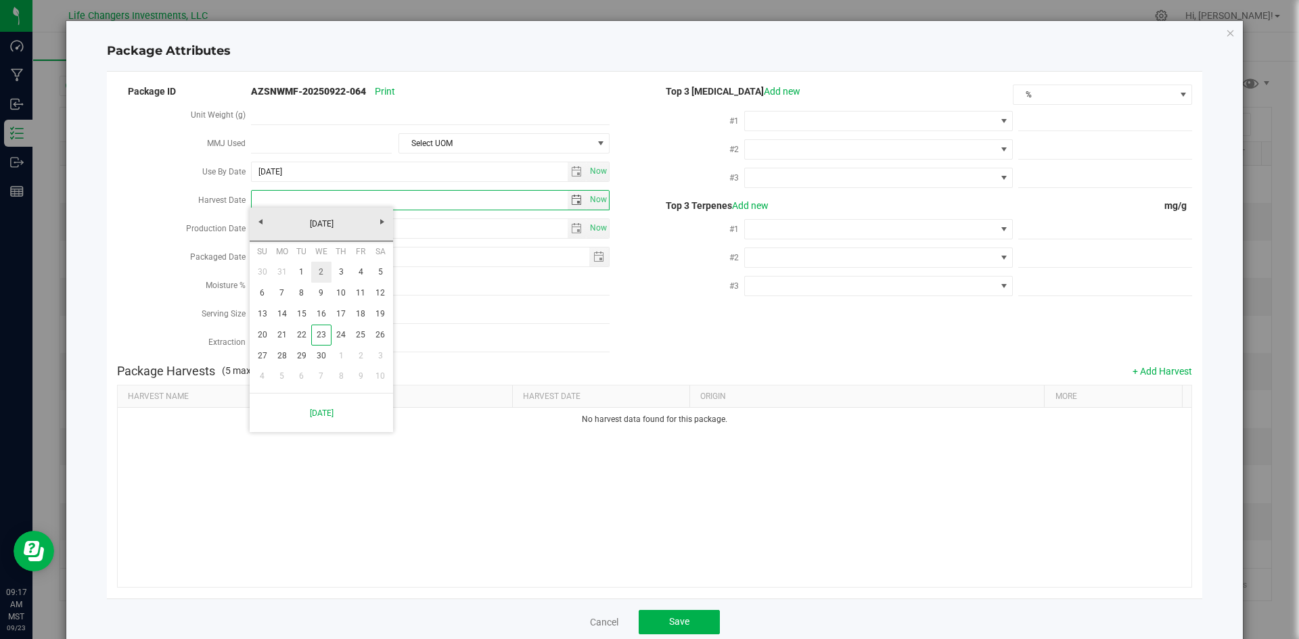
type input "[DATE]"
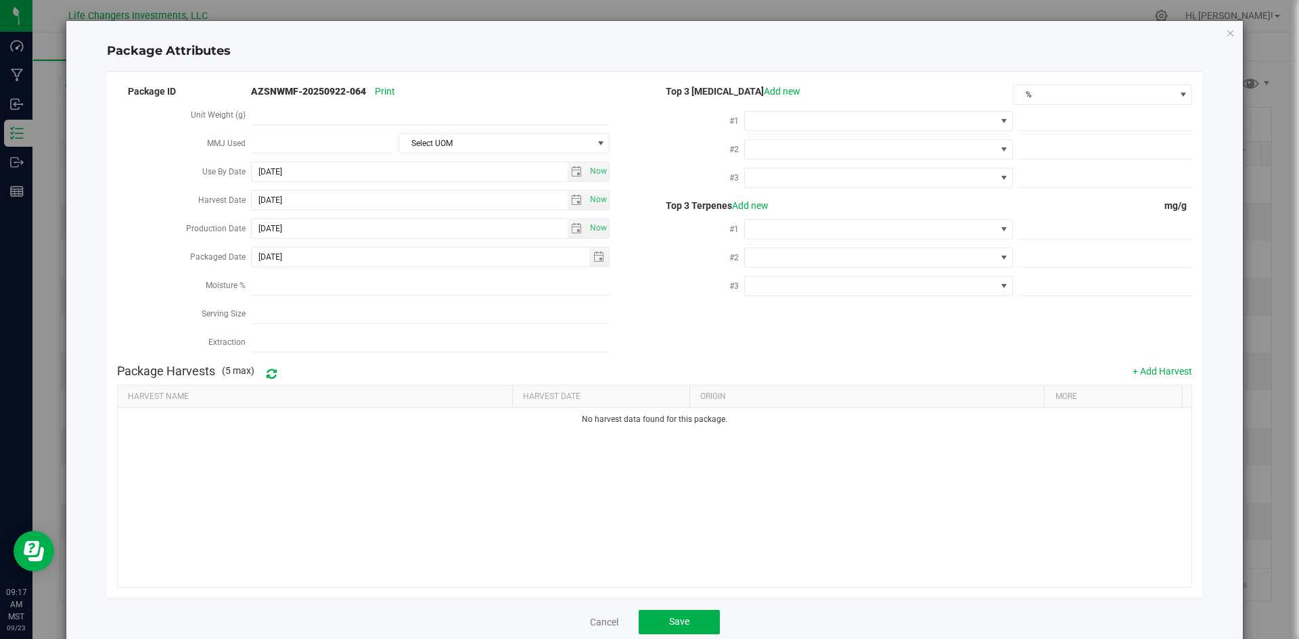
click at [673, 629] on div "Cancel Save" at bounding box center [655, 622] width 1096 height 47
click at [674, 617] on span "Save" at bounding box center [679, 621] width 20 height 11
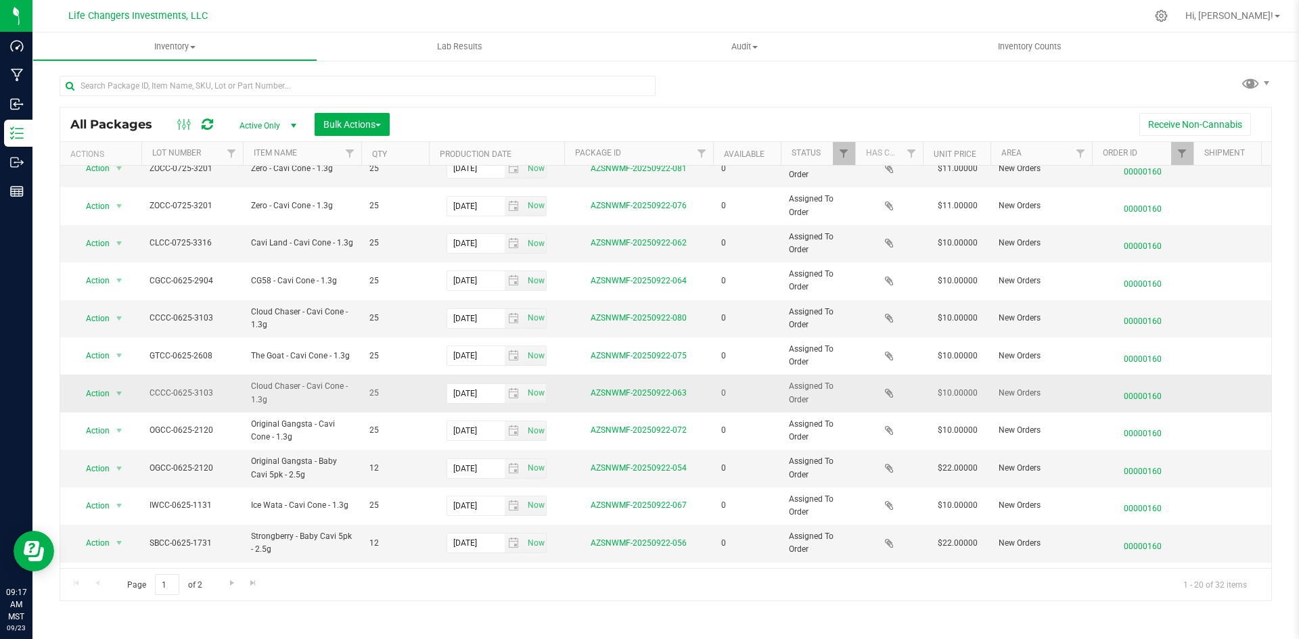
scroll to position [271, 0]
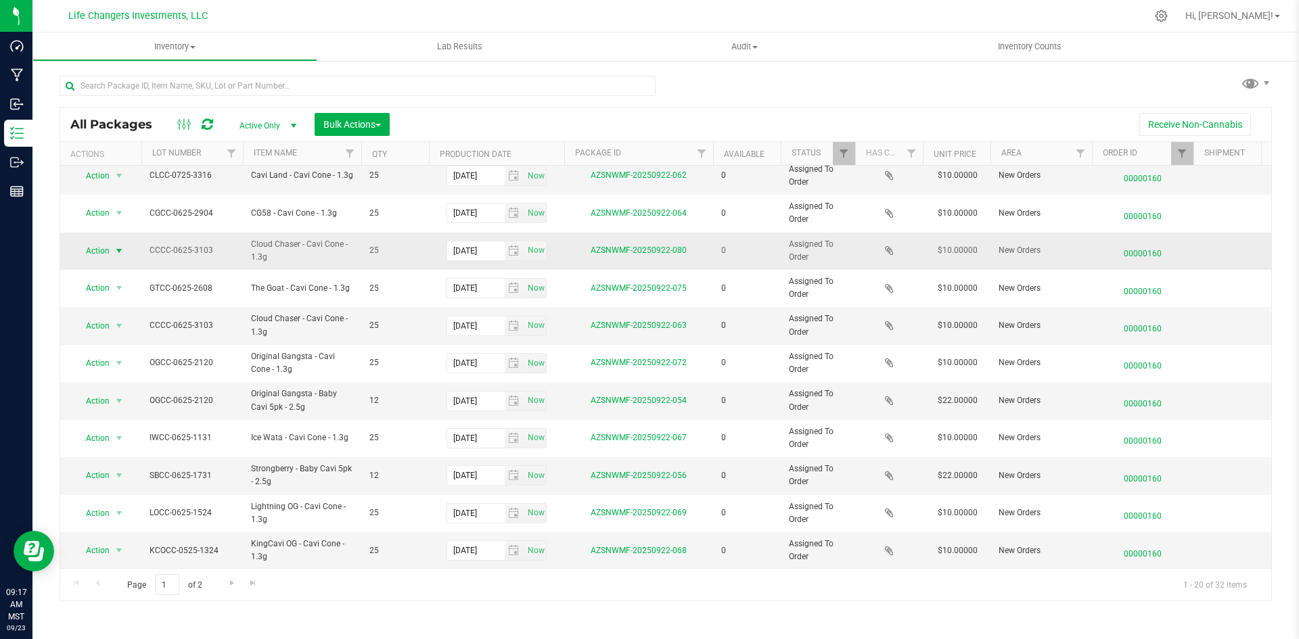
click at [99, 249] on span "Action" at bounding box center [92, 250] width 37 height 19
click at [108, 266] on li "Edit attributes" at bounding box center [117, 273] width 87 height 20
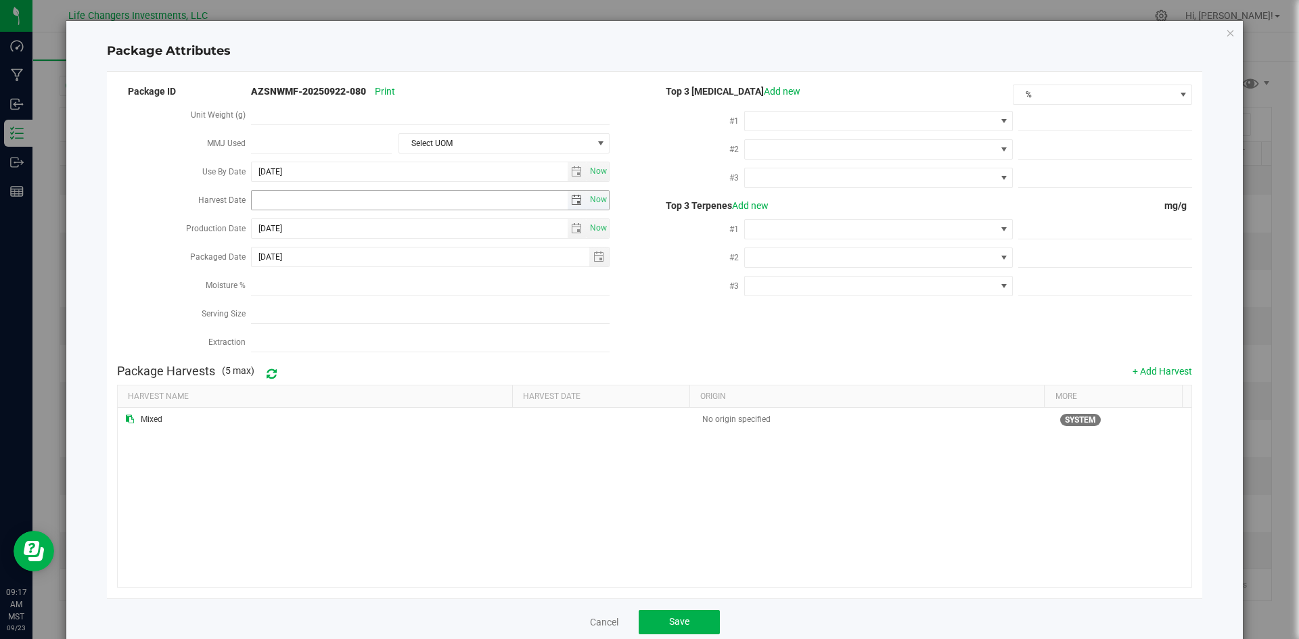
click at [576, 200] on span "select" at bounding box center [576, 200] width 11 height 11
click at [270, 226] on link "[DATE]" at bounding box center [321, 224] width 145 height 21
click at [380, 261] on link "Apr" at bounding box center [373, 260] width 34 height 34
click at [323, 265] on link "2" at bounding box center [321, 272] width 20 height 21
type input "[DATE]"
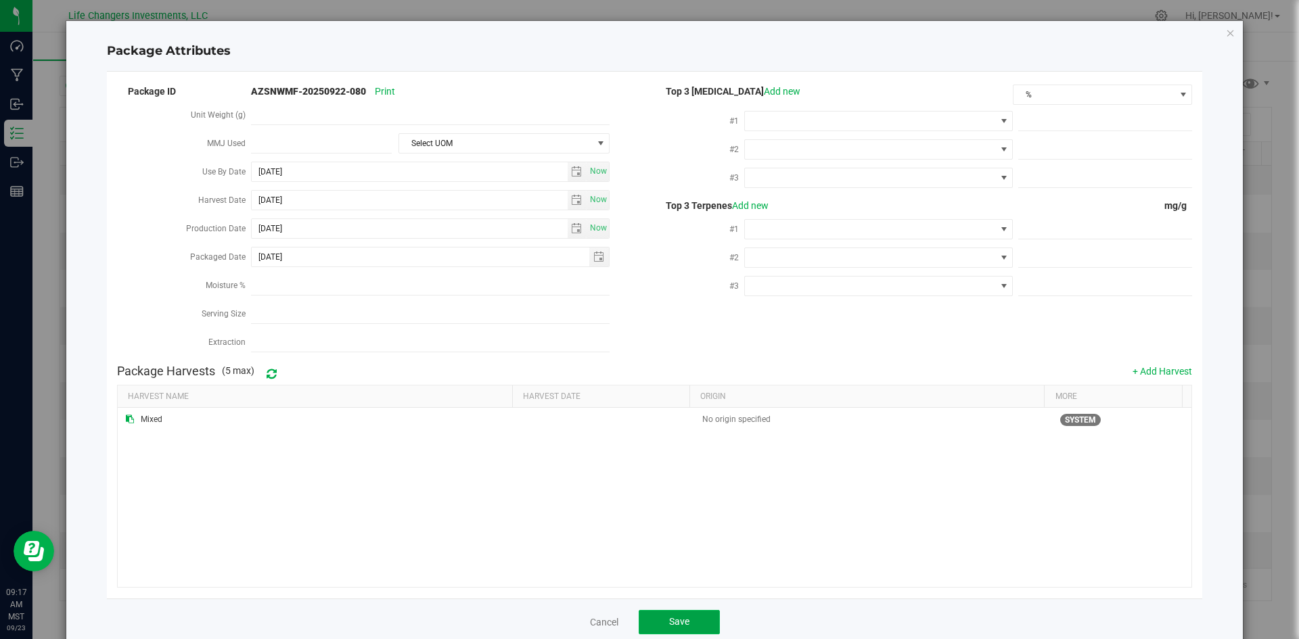
click at [674, 616] on span "Save" at bounding box center [679, 621] width 20 height 11
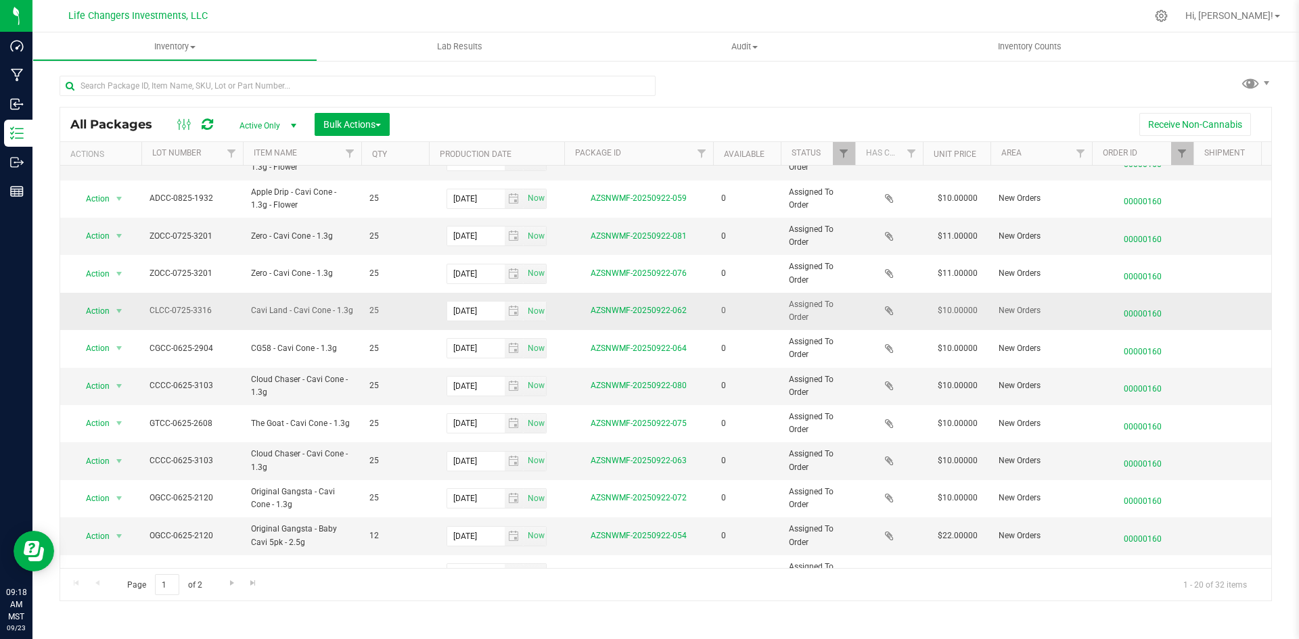
scroll to position [203, 0]
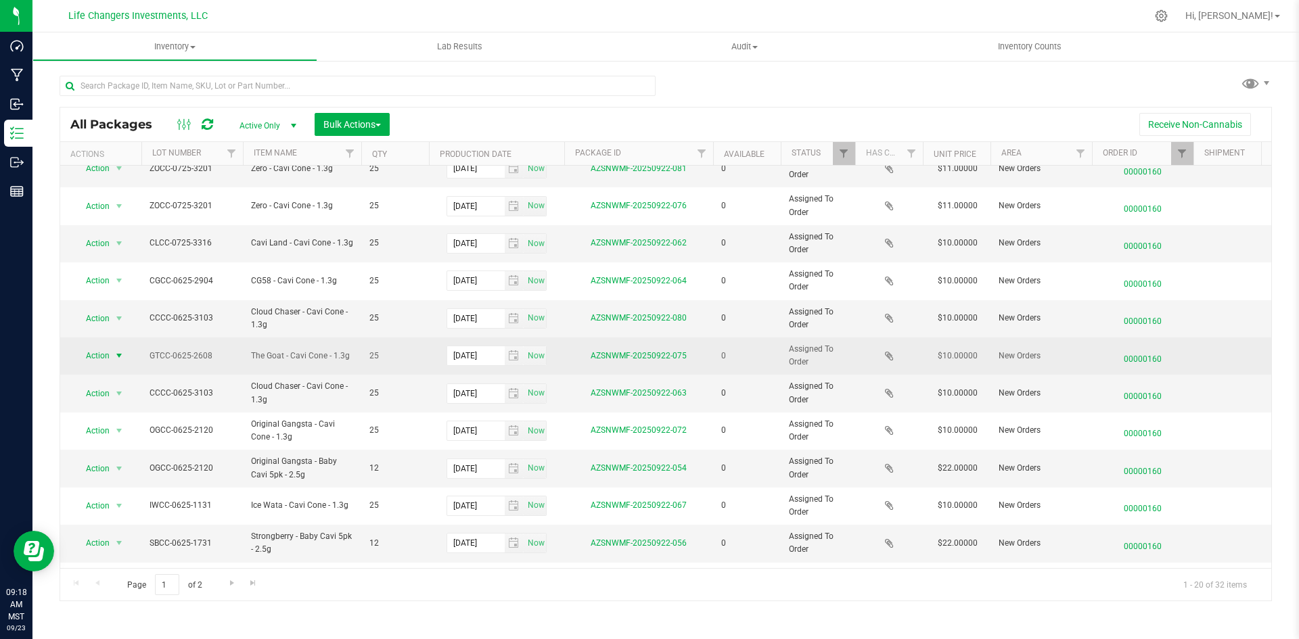
click at [92, 358] on span "Action" at bounding box center [92, 355] width 37 height 19
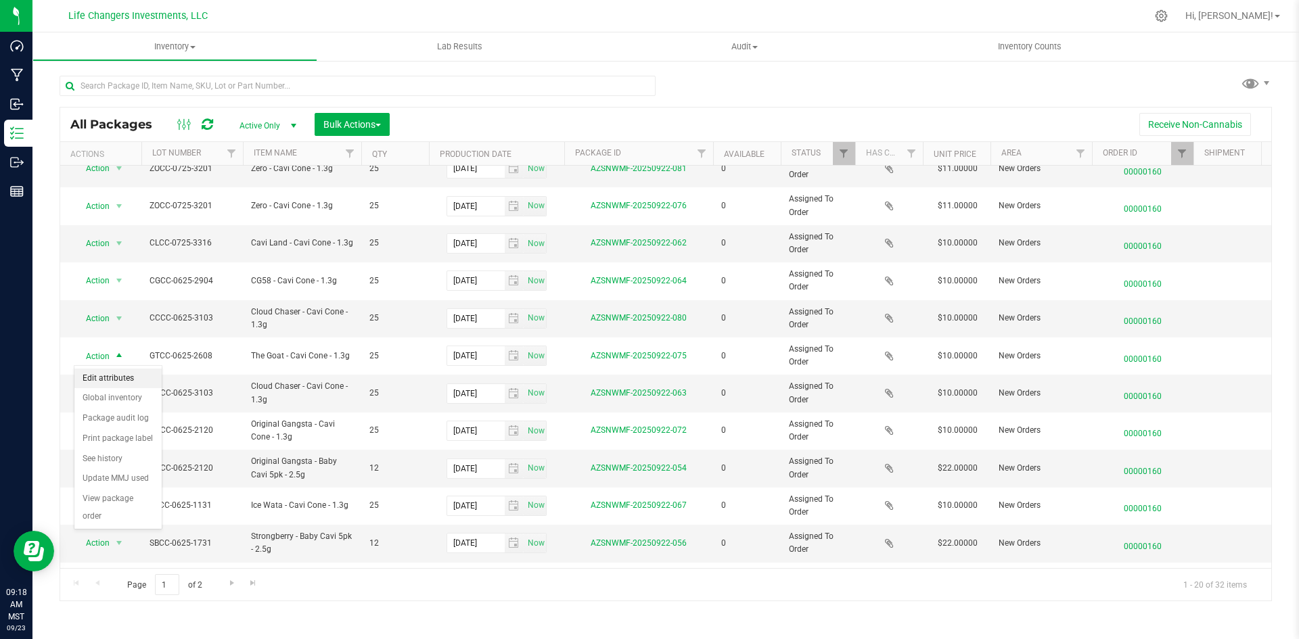
click at [121, 371] on li "Edit attributes" at bounding box center [117, 379] width 87 height 20
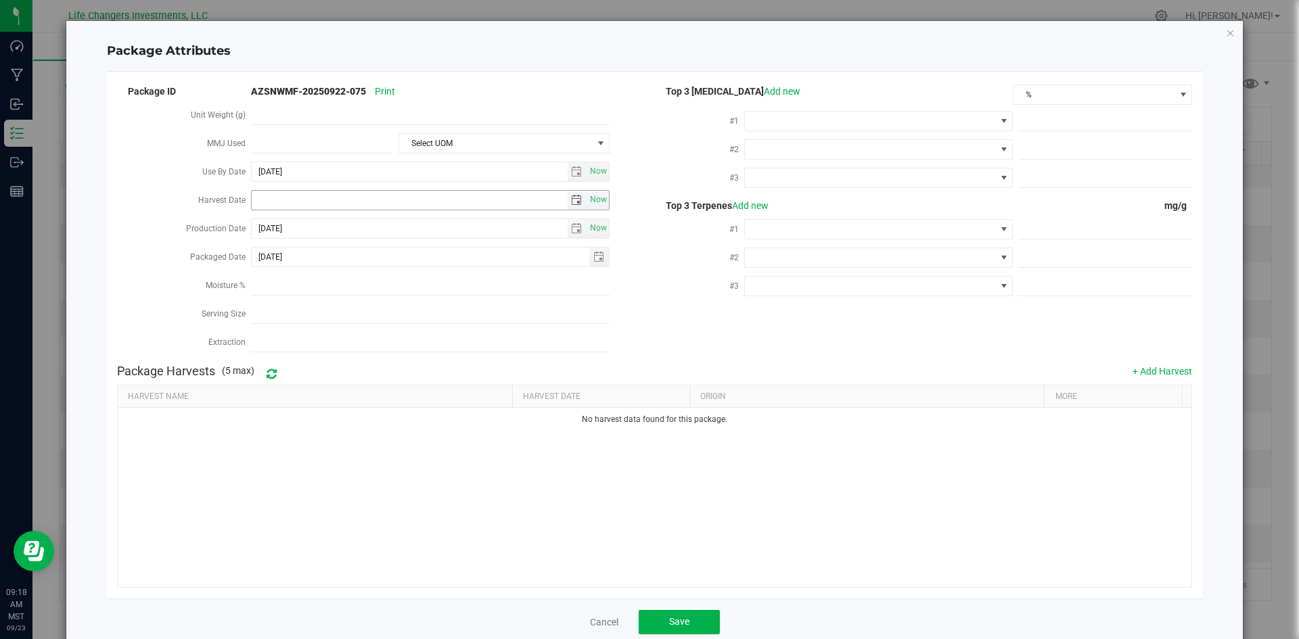
click at [576, 195] on span "select" at bounding box center [576, 200] width 11 height 11
click at [261, 214] on link "[DATE]" at bounding box center [321, 224] width 145 height 21
click at [379, 265] on link "Apr" at bounding box center [373, 260] width 34 height 34
click at [323, 279] on link "2" at bounding box center [321, 272] width 20 height 21
type input "[DATE]"
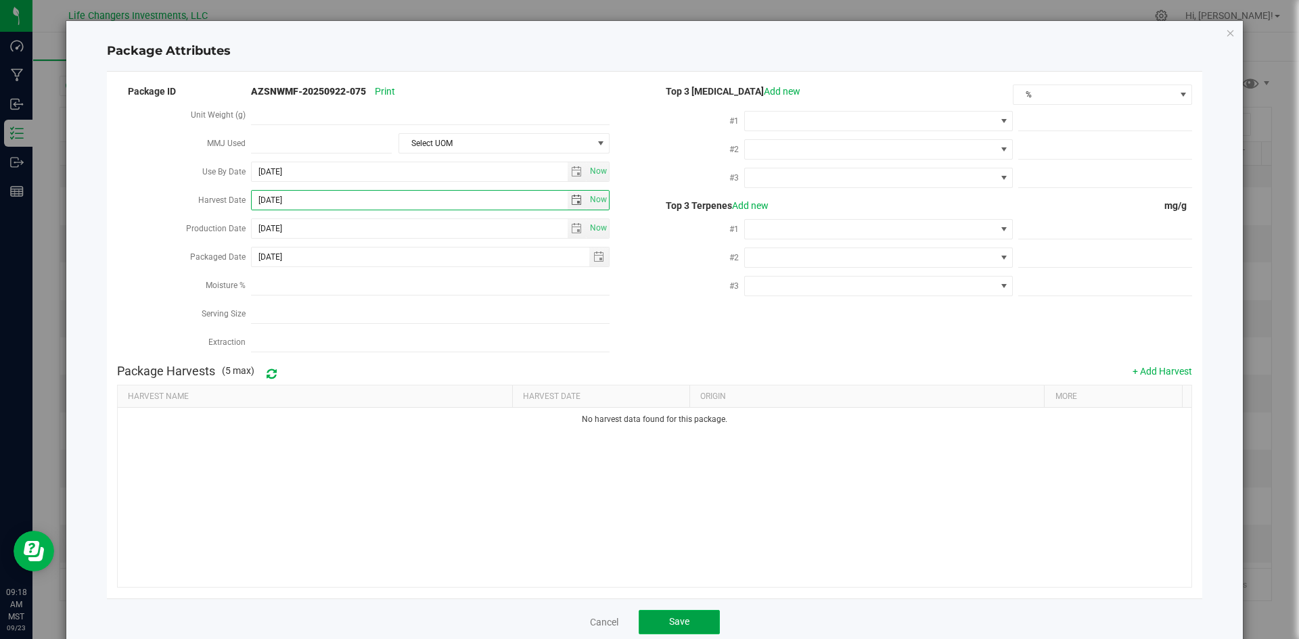
click at [684, 610] on button "Save" at bounding box center [678, 622] width 81 height 24
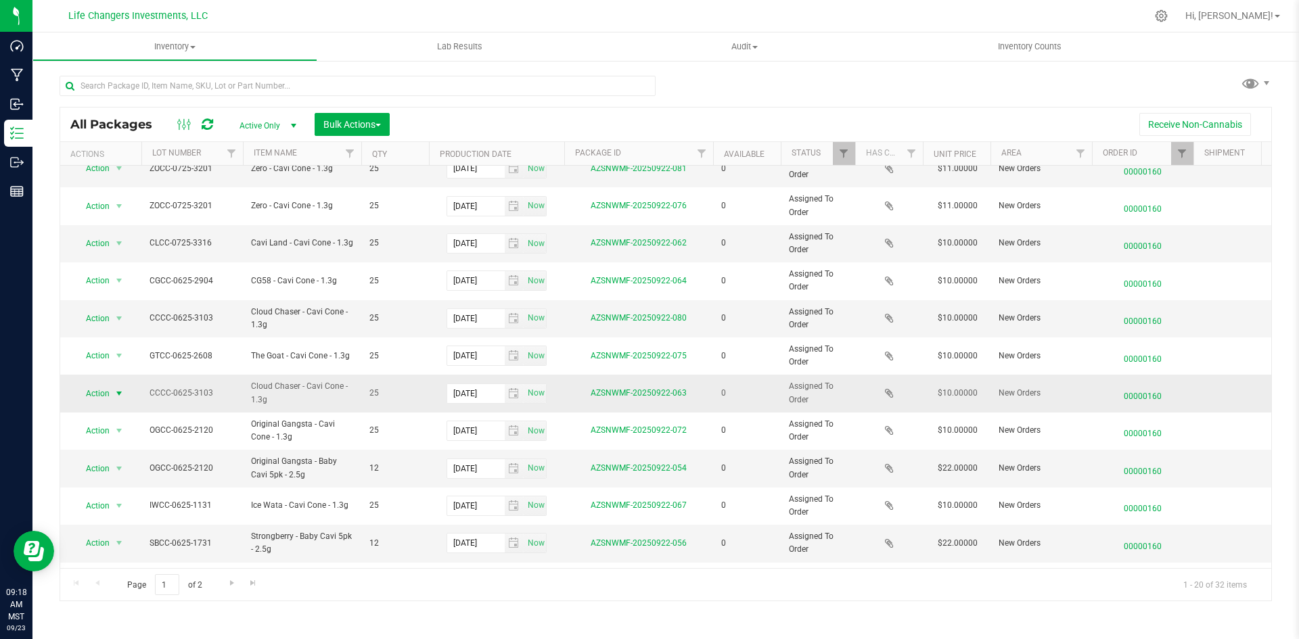
click at [89, 395] on span "Action" at bounding box center [92, 393] width 37 height 19
click at [114, 413] on li "Edit attributes" at bounding box center [117, 416] width 87 height 20
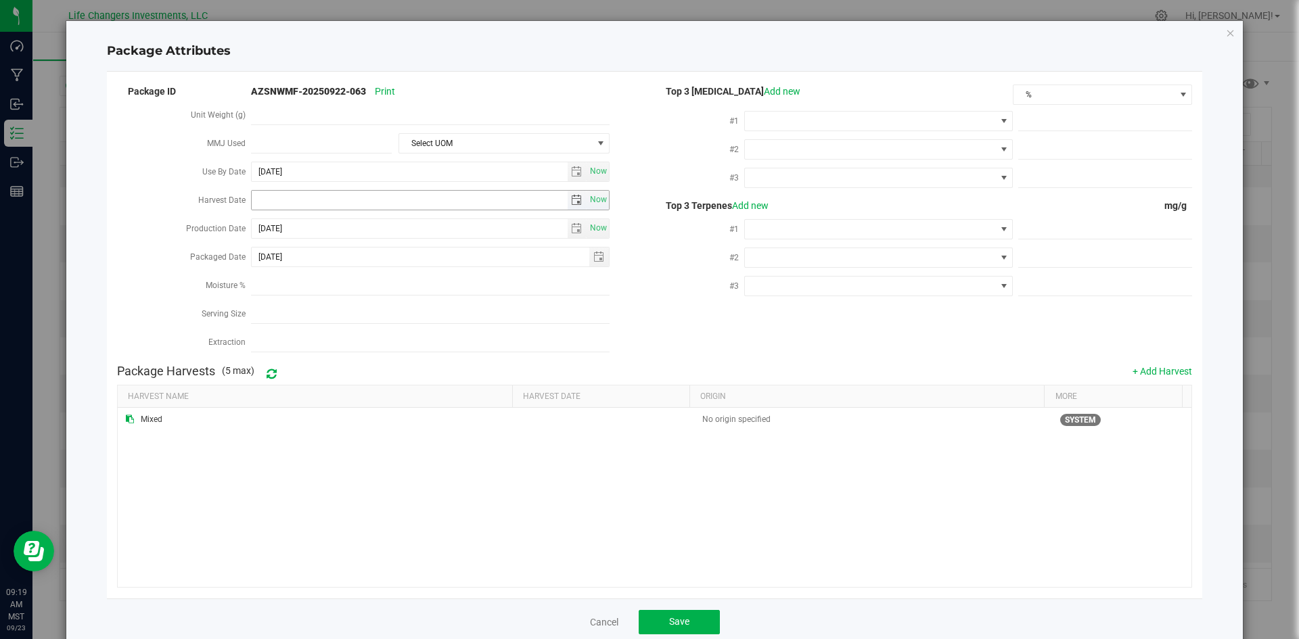
click at [571, 195] on span "select" at bounding box center [576, 200] width 11 height 11
click at [266, 222] on link "[DATE]" at bounding box center [321, 224] width 145 height 21
click at [371, 260] on link "Apr" at bounding box center [373, 260] width 34 height 34
click at [321, 273] on link "2" at bounding box center [321, 272] width 20 height 21
type input "[DATE]"
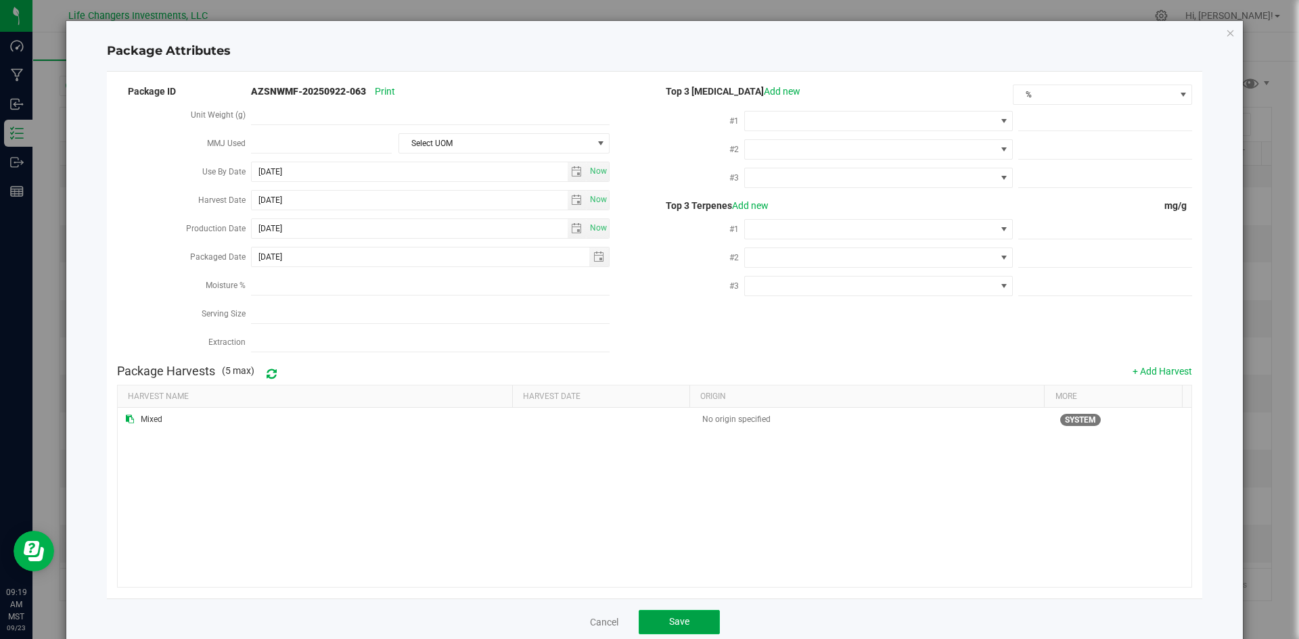
click at [699, 610] on button "Save" at bounding box center [678, 622] width 81 height 24
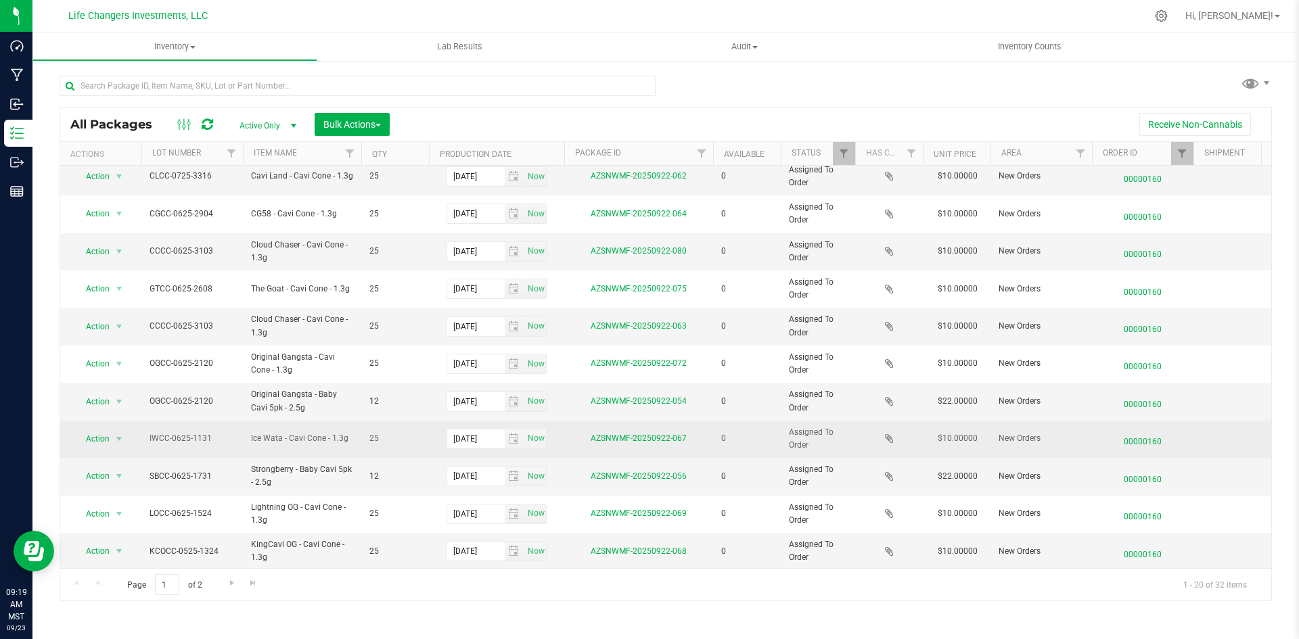
scroll to position [271, 0]
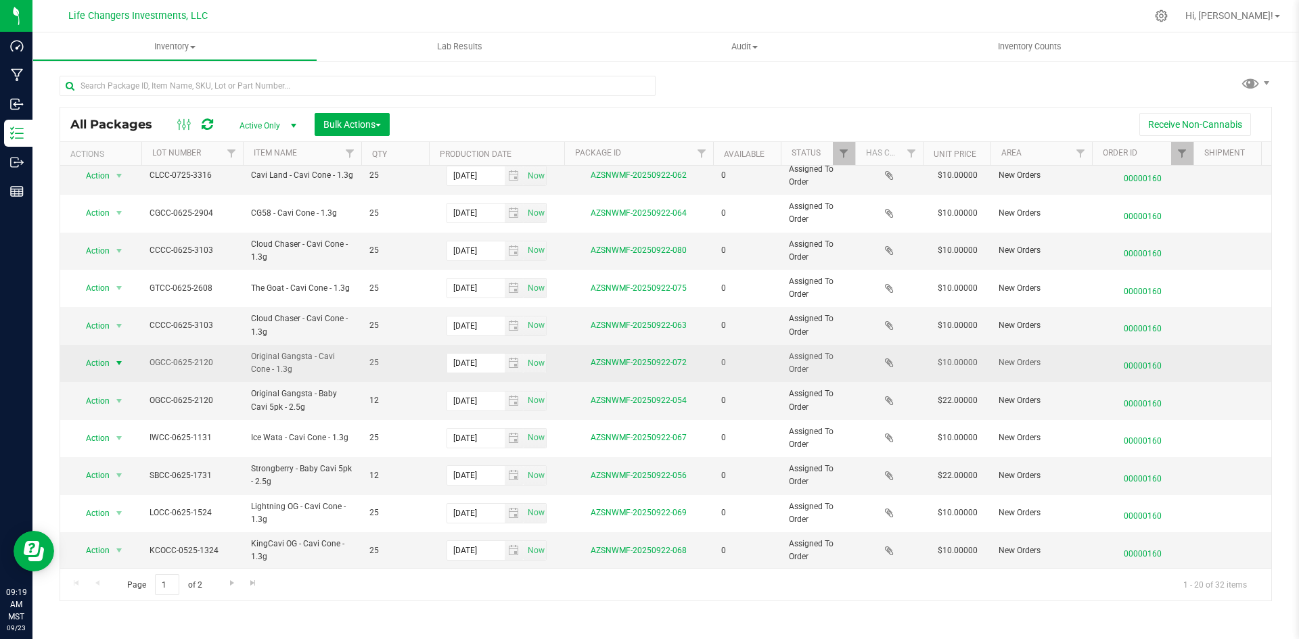
click at [92, 365] on span "Action" at bounding box center [92, 363] width 37 height 19
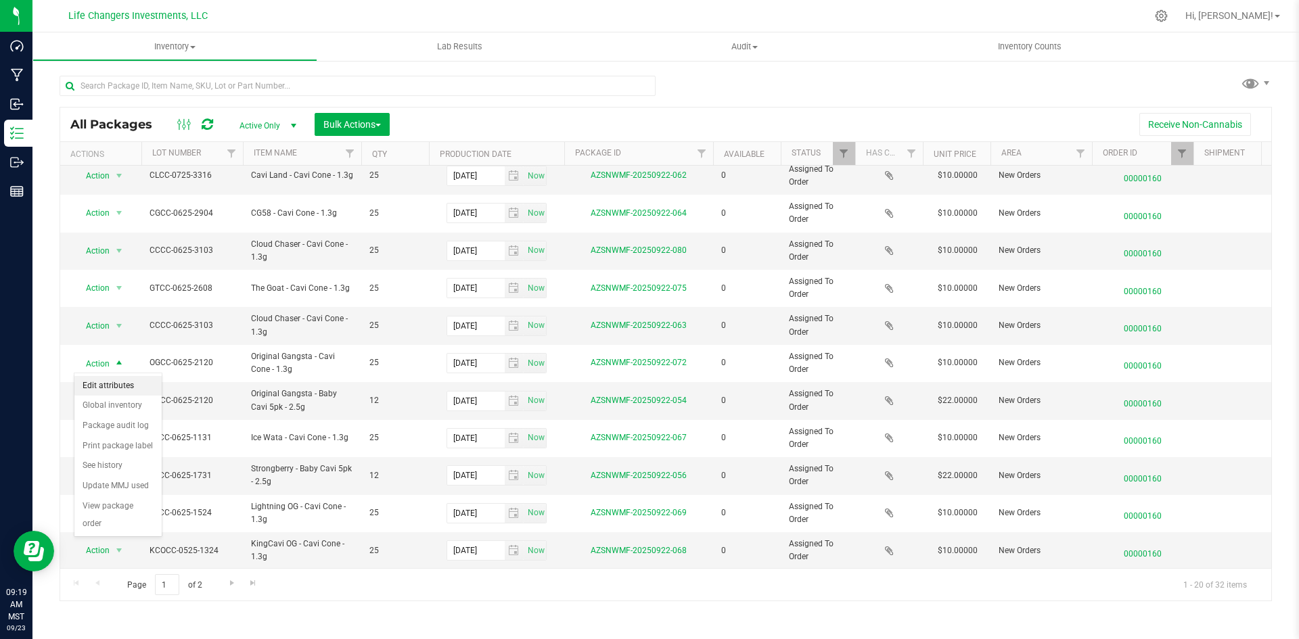
click at [110, 381] on li "Edit attributes" at bounding box center [117, 386] width 87 height 20
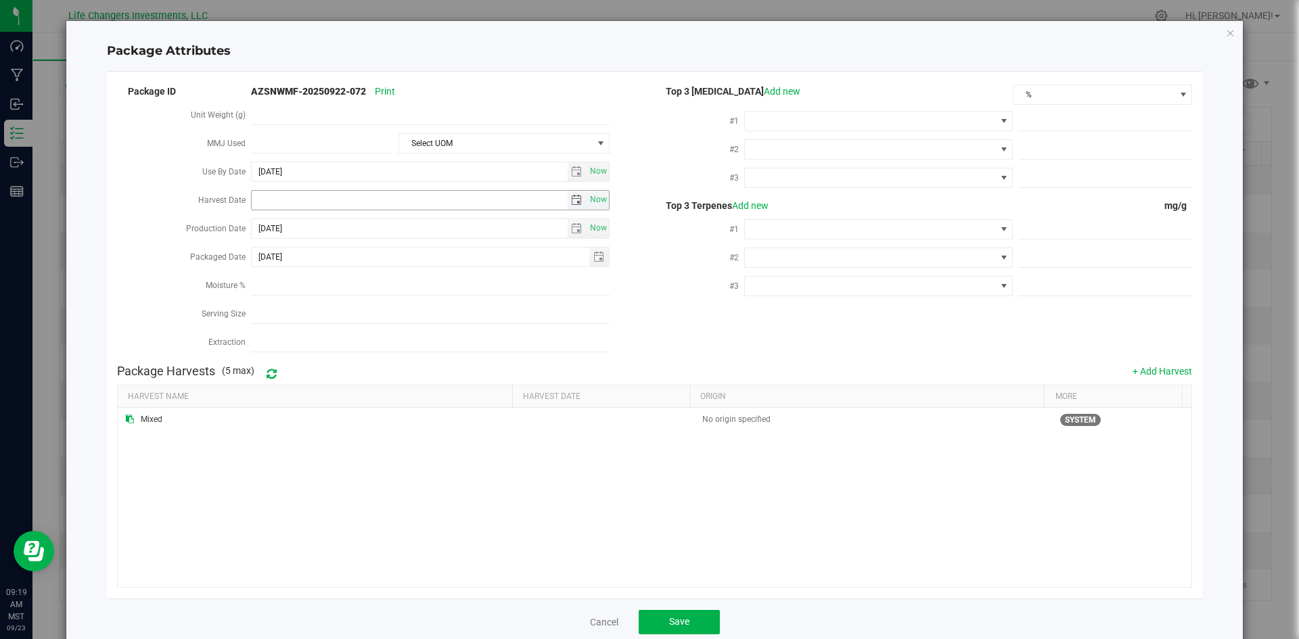
click at [571, 195] on span "select" at bounding box center [576, 200] width 11 height 11
click at [258, 224] on link "[DATE]" at bounding box center [321, 224] width 145 height 21
click at [365, 258] on link "Apr" at bounding box center [373, 260] width 34 height 34
click at [322, 273] on link "2" at bounding box center [321, 272] width 20 height 21
type input "[DATE]"
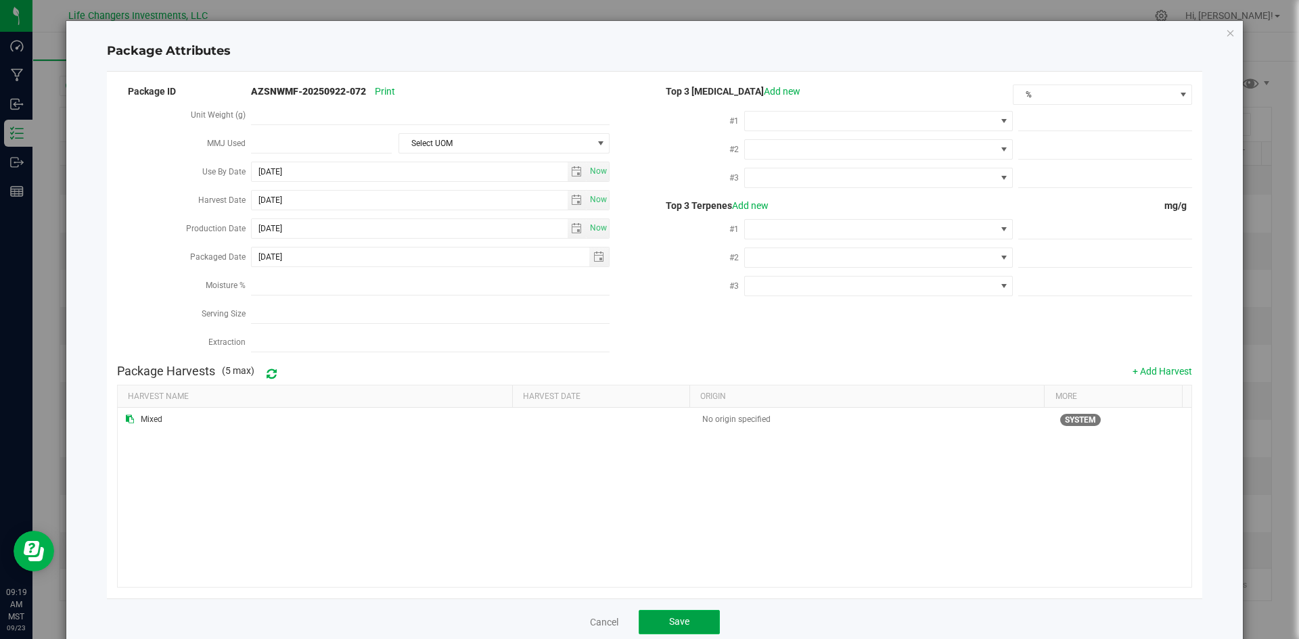
click at [676, 616] on span "Save" at bounding box center [679, 621] width 20 height 11
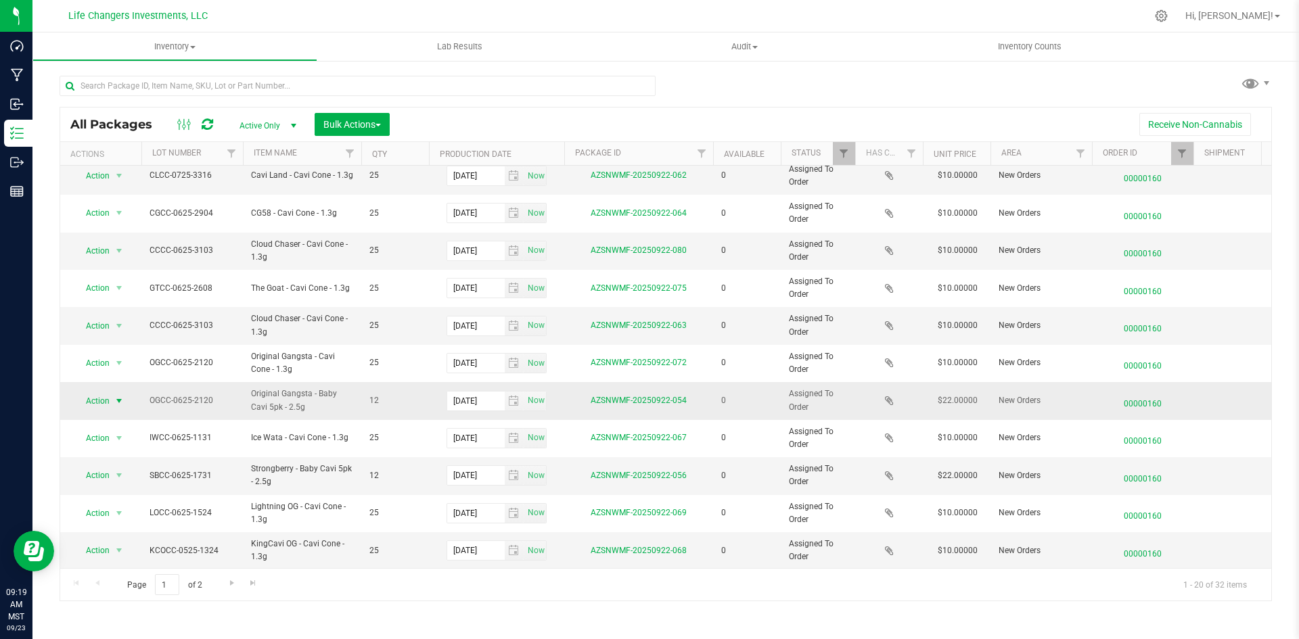
click at [98, 394] on span "Action" at bounding box center [92, 401] width 37 height 19
click at [108, 422] on li "Edit attributes" at bounding box center [117, 423] width 87 height 20
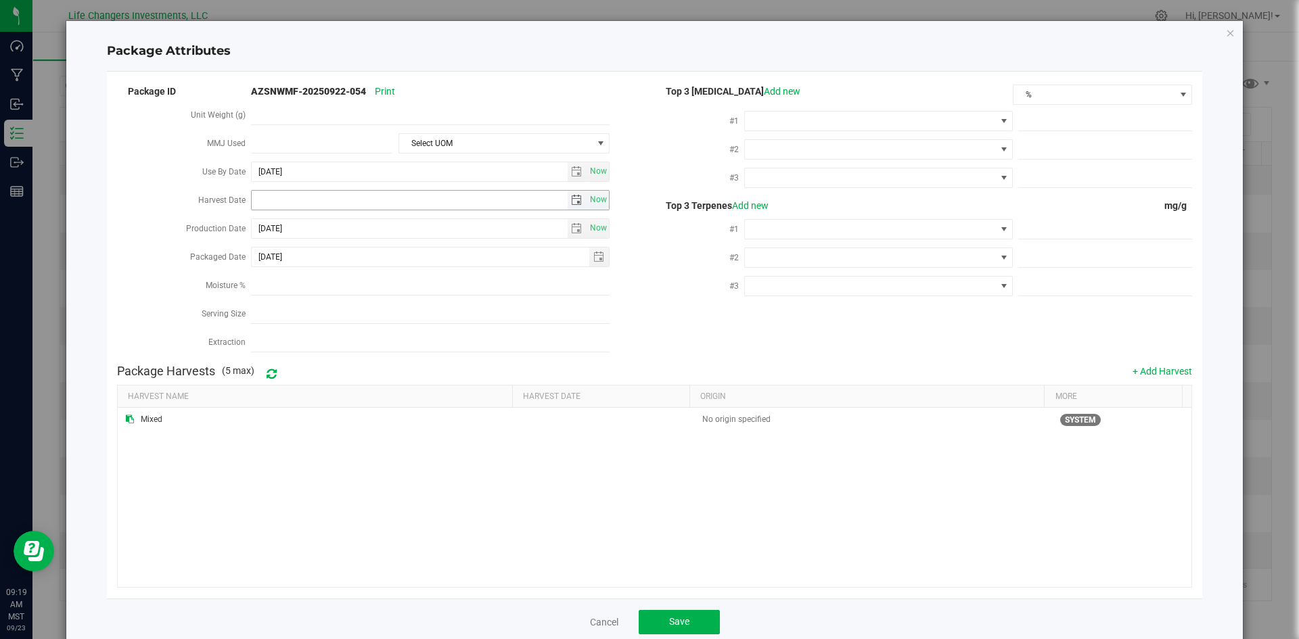
click at [576, 195] on span "select" at bounding box center [576, 200] width 11 height 11
click at [271, 224] on link "[DATE]" at bounding box center [321, 224] width 145 height 21
click at [377, 265] on link "Apr" at bounding box center [373, 260] width 34 height 34
drag, startPoint x: 316, startPoint y: 275, endPoint x: 329, endPoint y: 292, distance: 21.7
click at [316, 275] on link "2" at bounding box center [321, 272] width 20 height 21
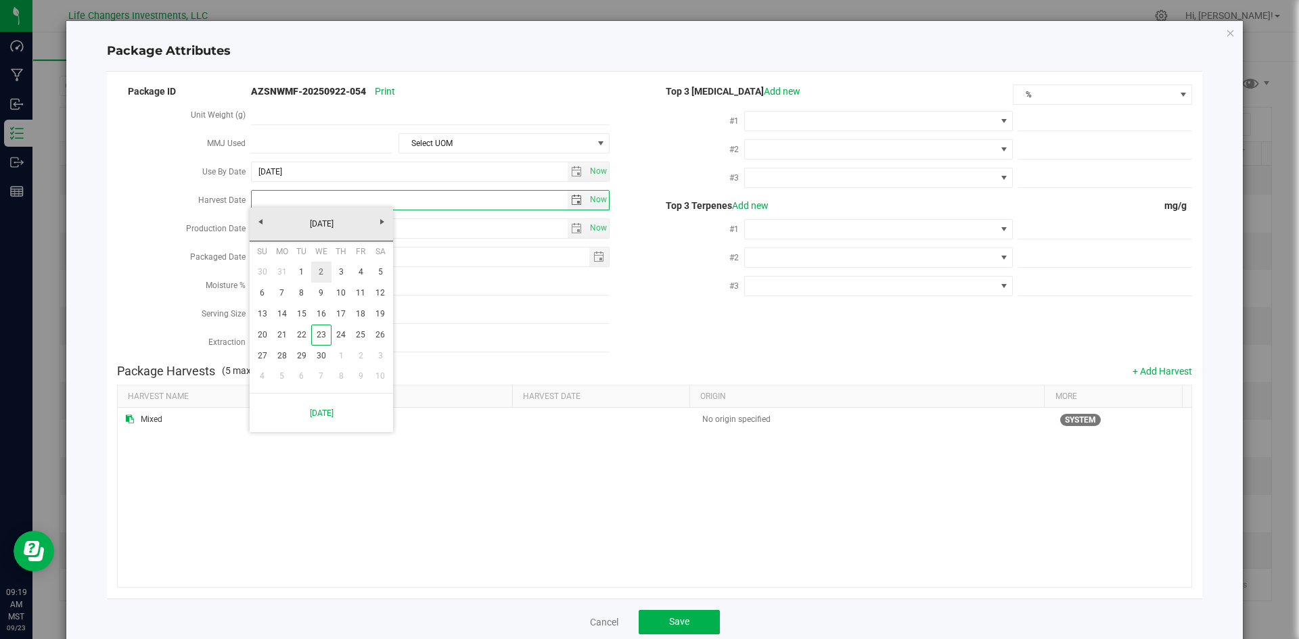
type input "[DATE]"
click at [693, 610] on button "Save" at bounding box center [678, 622] width 81 height 24
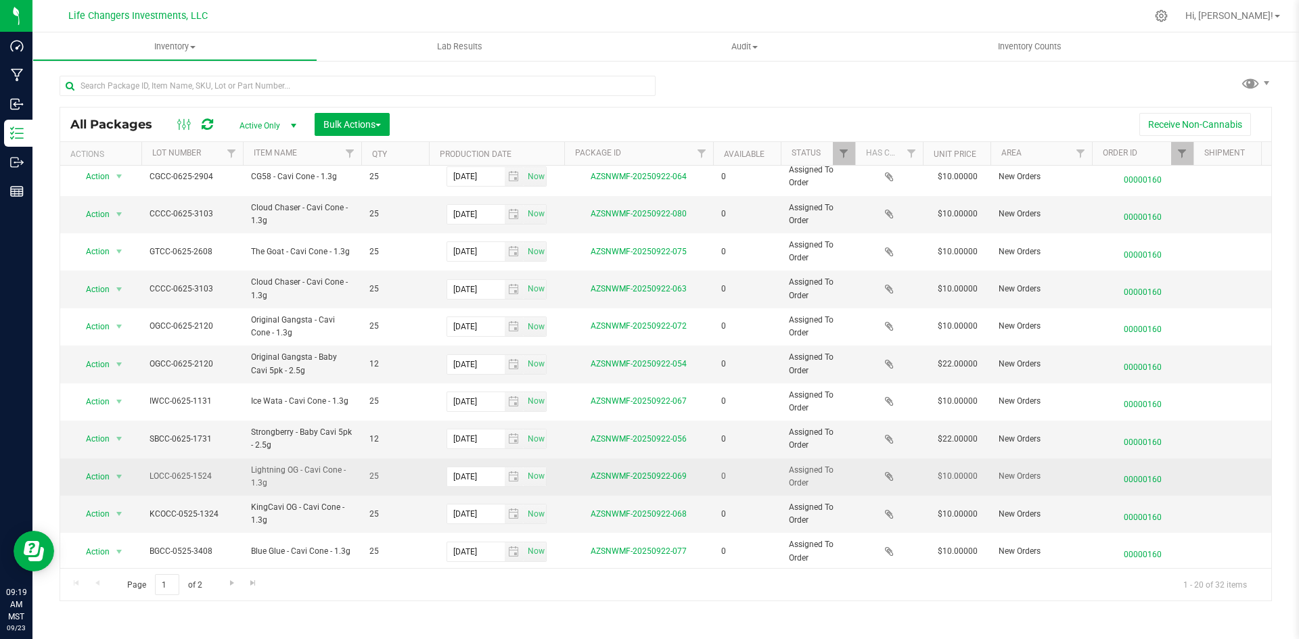
scroll to position [338, 0]
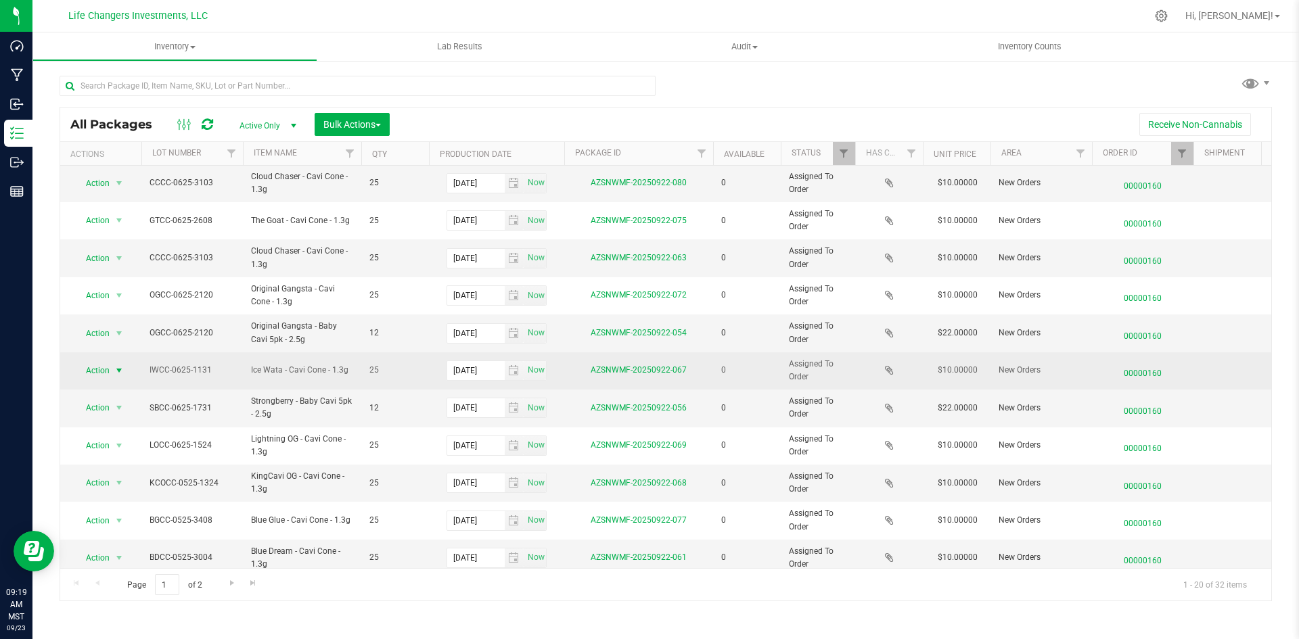
click at [91, 375] on span "Action" at bounding box center [92, 370] width 37 height 19
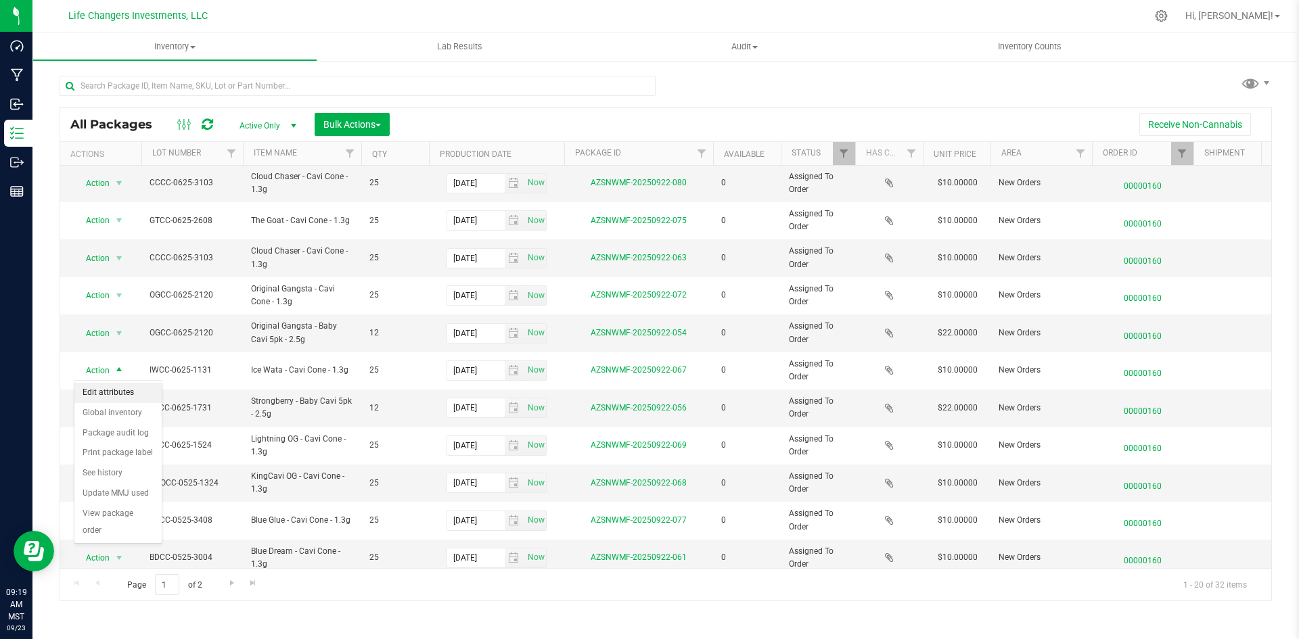
click at [112, 388] on li "Edit attributes" at bounding box center [117, 393] width 87 height 20
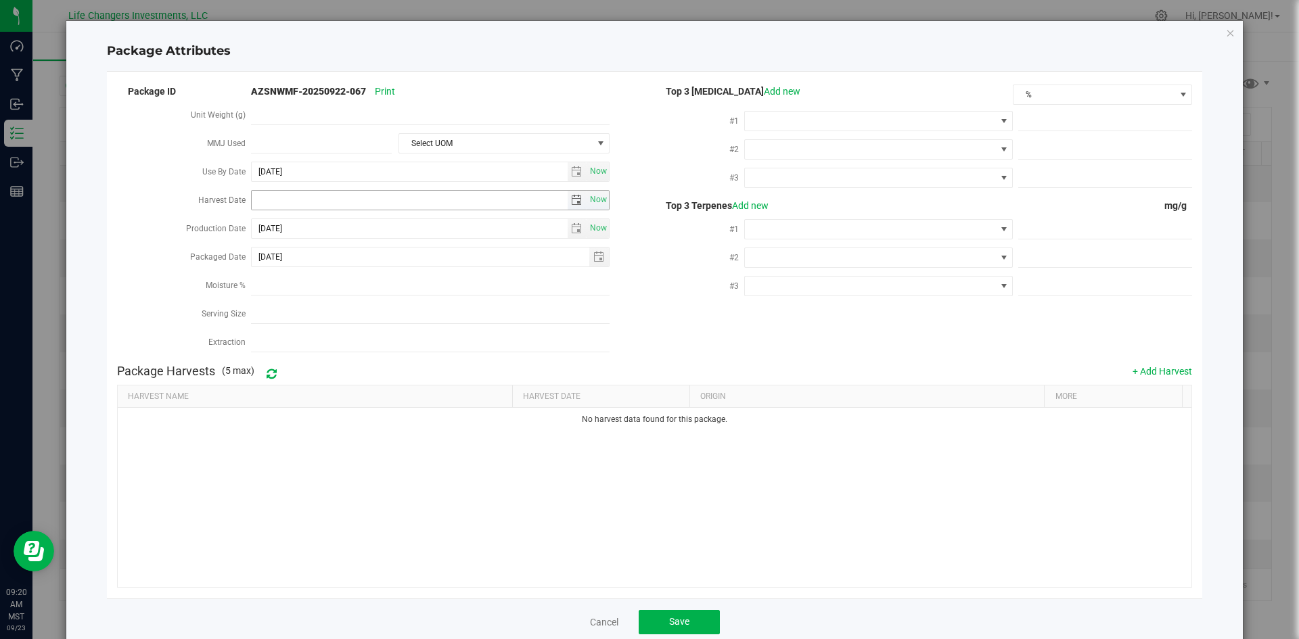
click at [571, 200] on span "select" at bounding box center [576, 200] width 11 height 11
click at [267, 219] on link "[DATE]" at bounding box center [321, 224] width 145 height 21
click at [367, 265] on link "Apr" at bounding box center [373, 260] width 34 height 34
click at [316, 275] on link "2" at bounding box center [321, 272] width 20 height 21
type input "[DATE]"
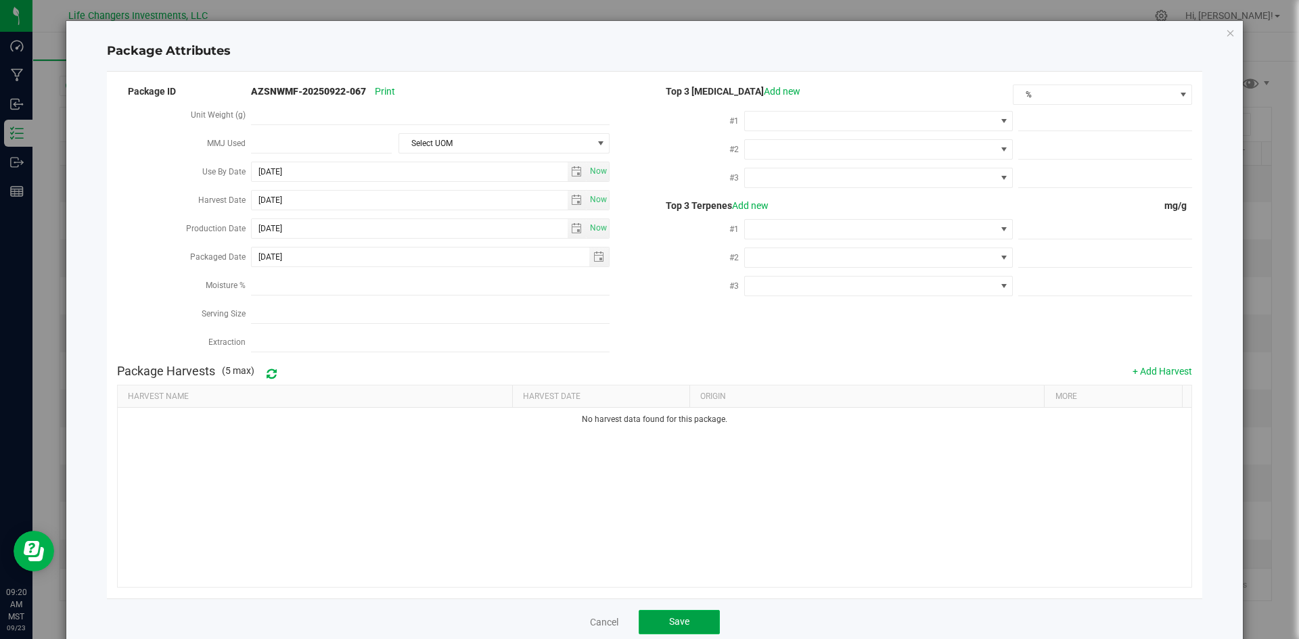
click at [662, 611] on button "Save" at bounding box center [678, 622] width 81 height 24
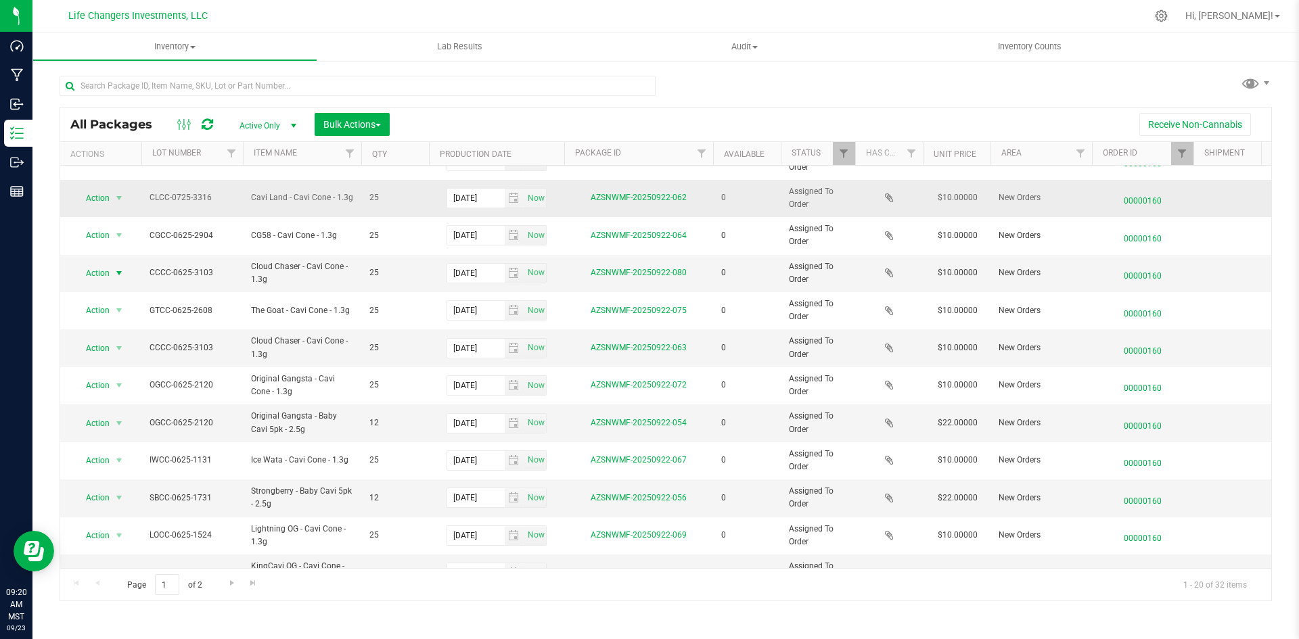
scroll to position [271, 0]
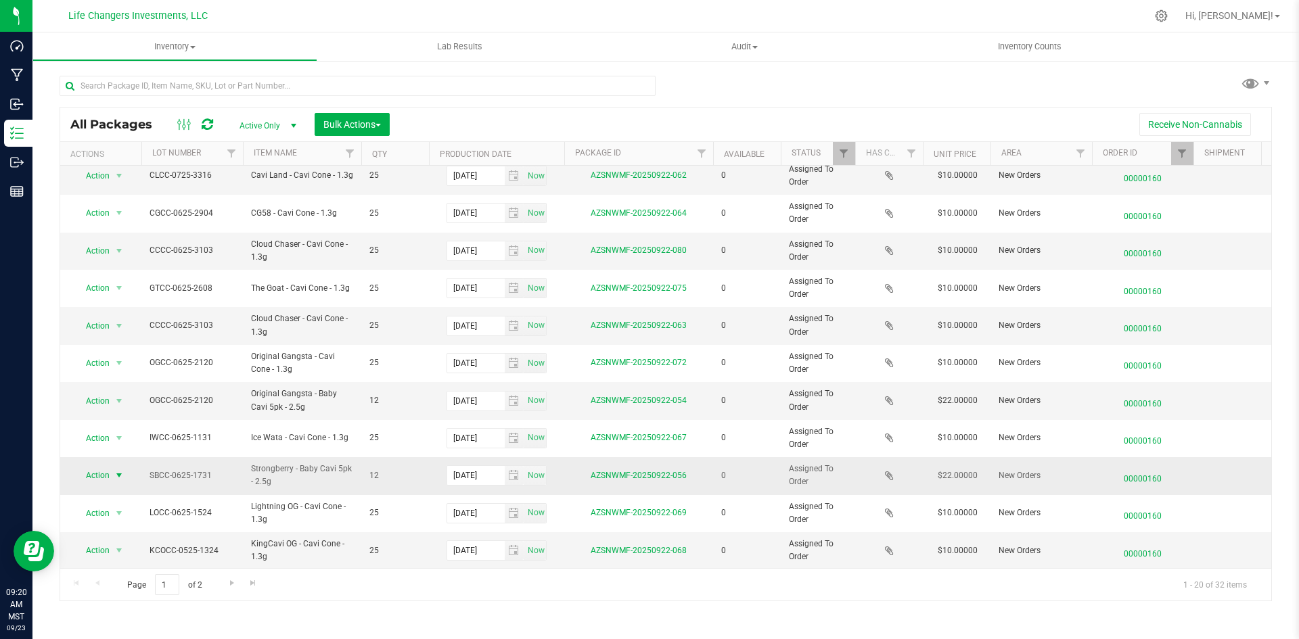
click at [107, 477] on span "Action" at bounding box center [92, 475] width 37 height 19
click at [108, 308] on li "Edit attributes" at bounding box center [117, 315] width 87 height 20
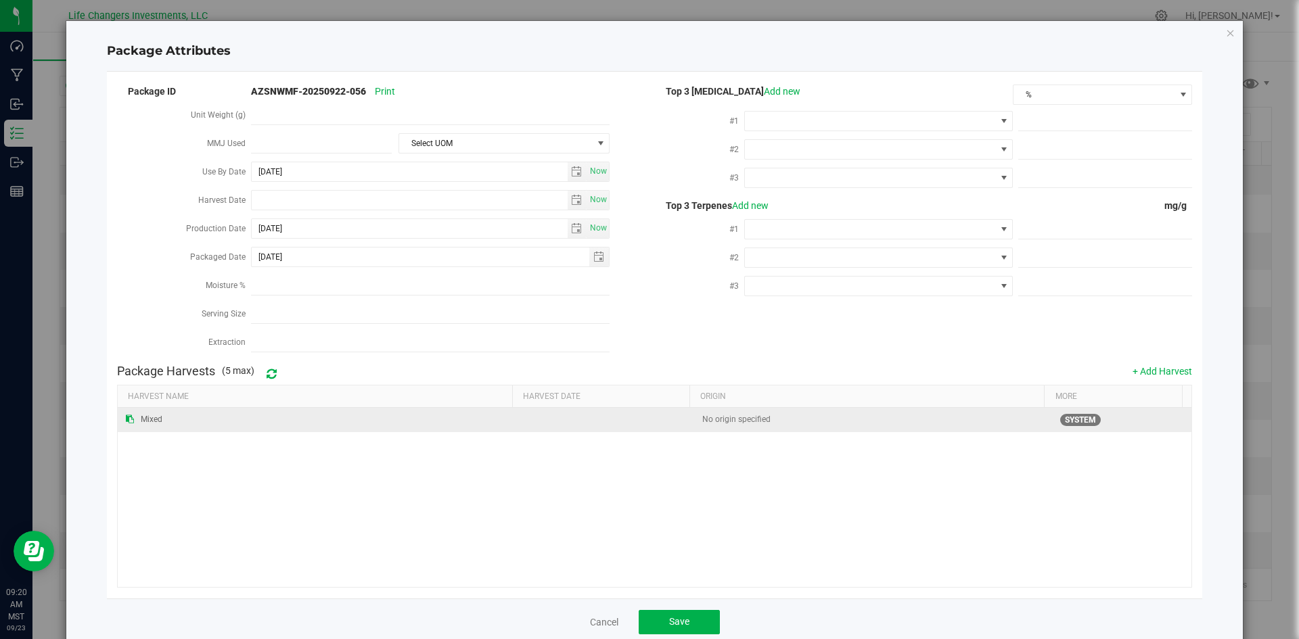
click at [798, 425] on td "No origin specified" at bounding box center [873, 420] width 358 height 24
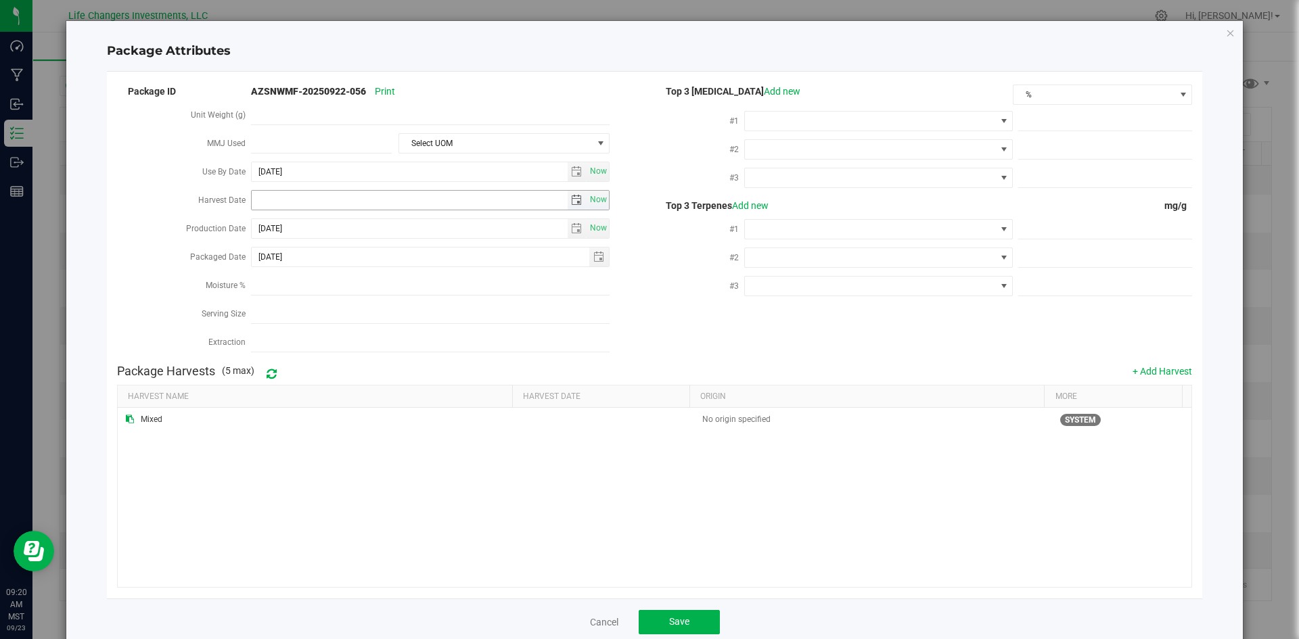
click at [574, 200] on span "select" at bounding box center [576, 200] width 11 height 11
drag, startPoint x: 259, startPoint y: 220, endPoint x: 267, endPoint y: 222, distance: 8.4
click at [259, 220] on link "[DATE]" at bounding box center [321, 224] width 145 height 21
click at [373, 266] on link "Apr" at bounding box center [373, 260] width 34 height 34
click at [324, 275] on link "2" at bounding box center [321, 272] width 20 height 21
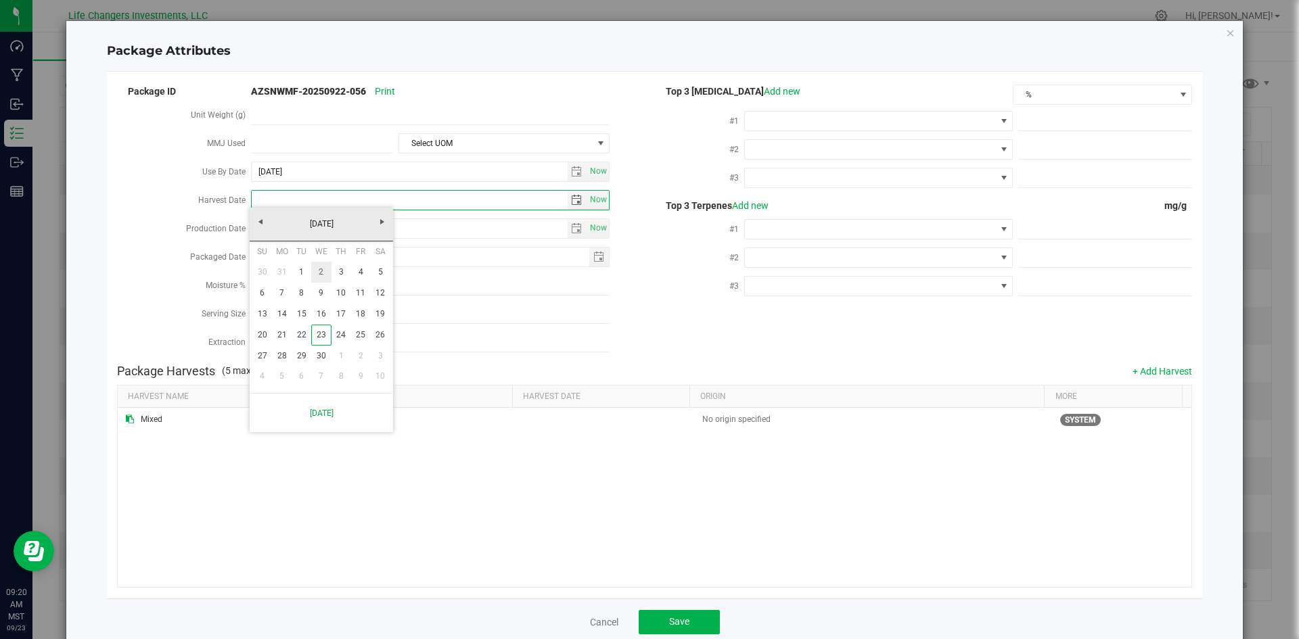
type input "[DATE]"
click at [659, 610] on button "Save" at bounding box center [678, 622] width 81 height 24
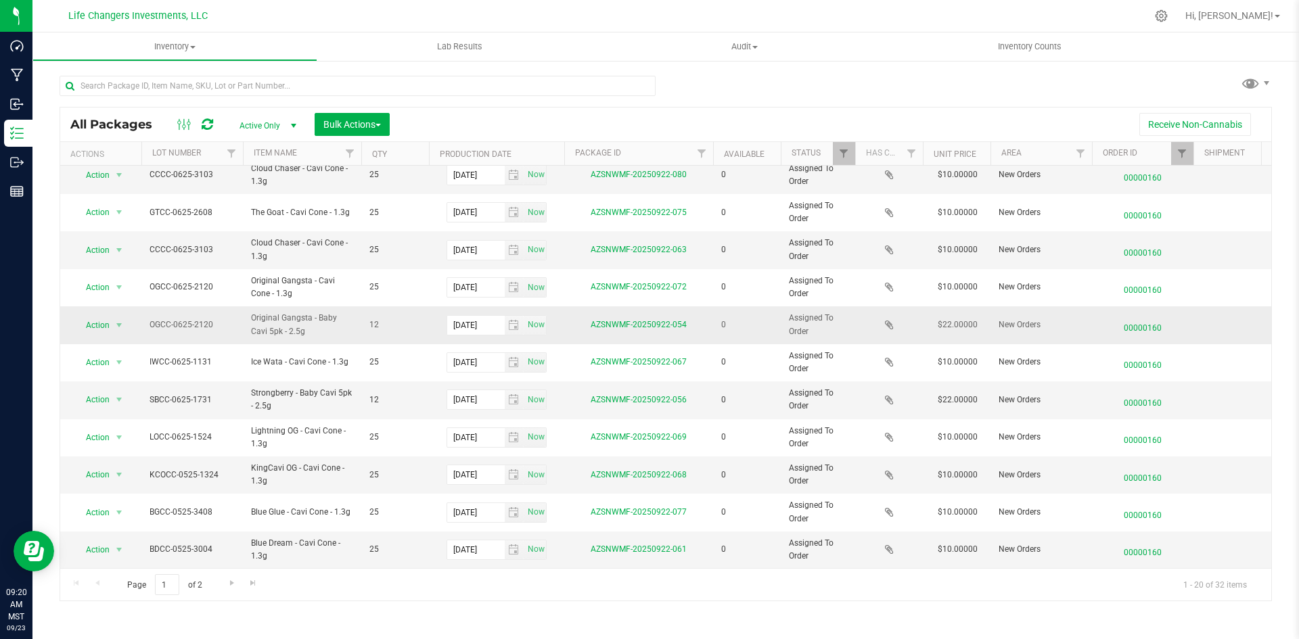
scroll to position [356, 0]
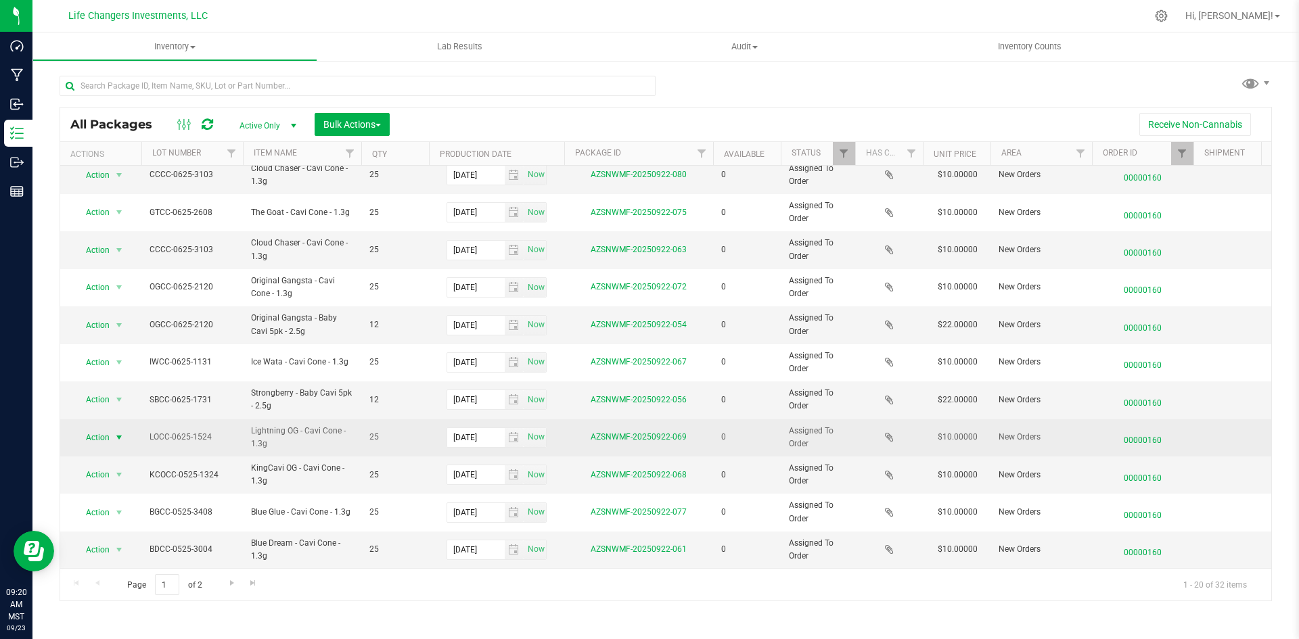
click at [112, 428] on span "select" at bounding box center [119, 437] width 17 height 19
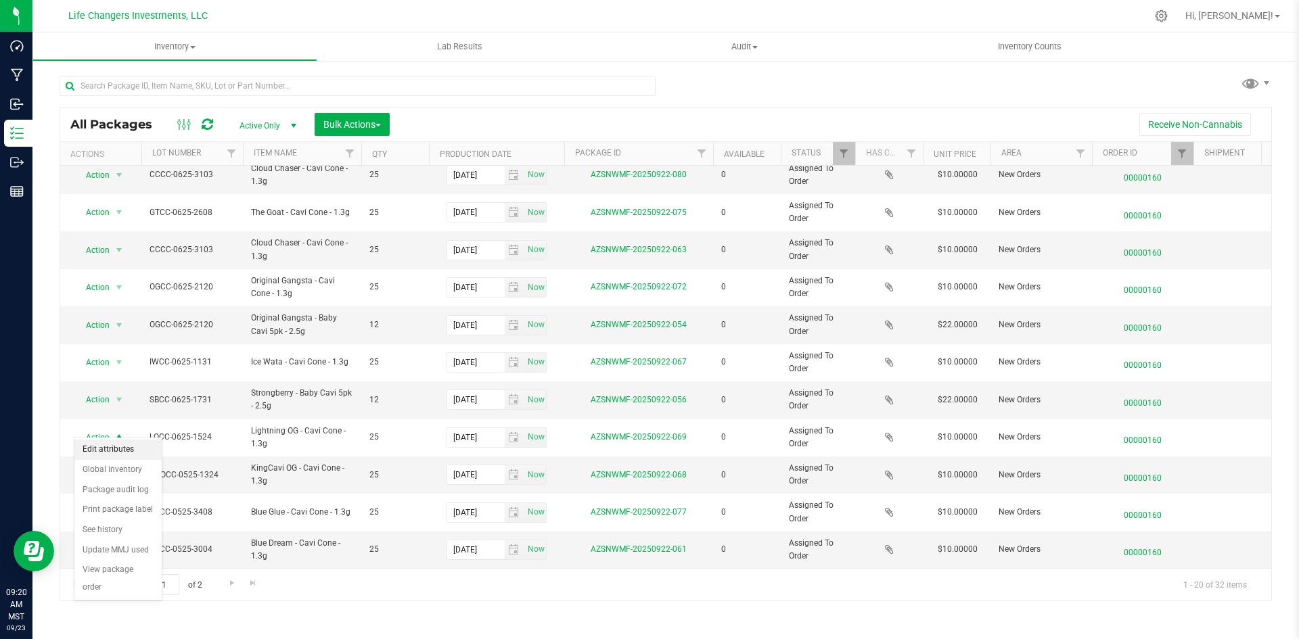
click at [122, 448] on li "Edit attributes" at bounding box center [117, 450] width 87 height 20
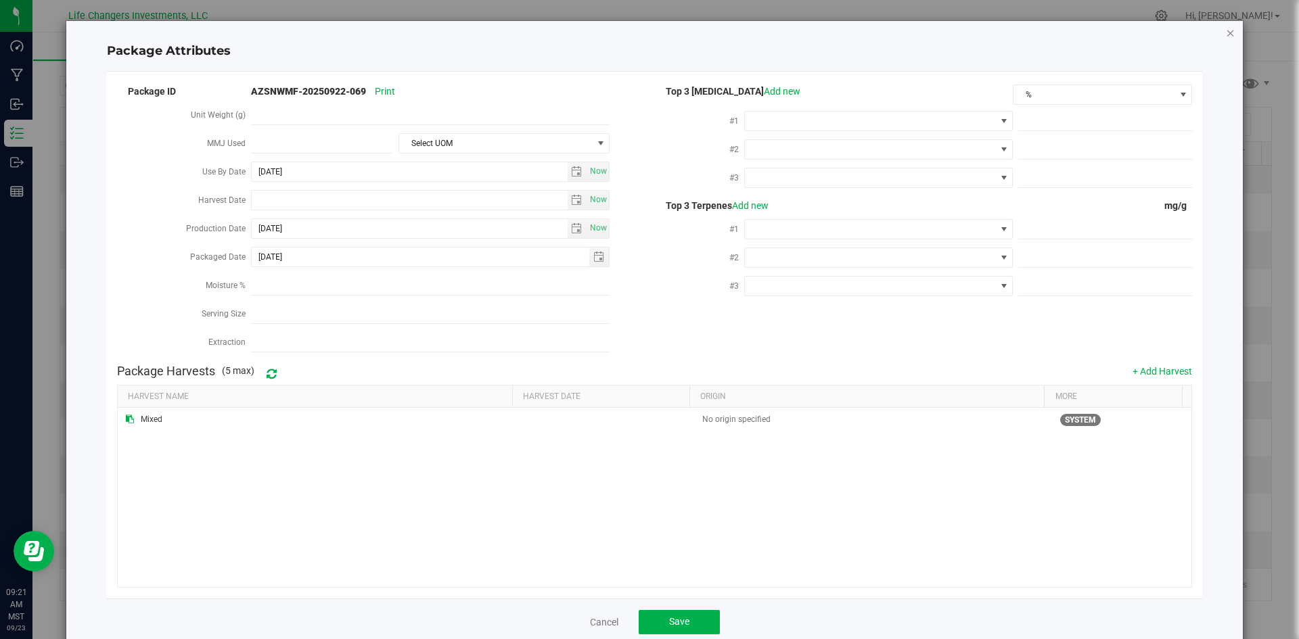
click at [1213, 39] on div "Package Attributes Package ID AZSNWMF-20250922-069 Print Unit Weight (g) MMJ Us…" at bounding box center [654, 333] width 1177 height 624
click at [1225, 37] on icon "Close modal" at bounding box center [1229, 32] width 9 height 16
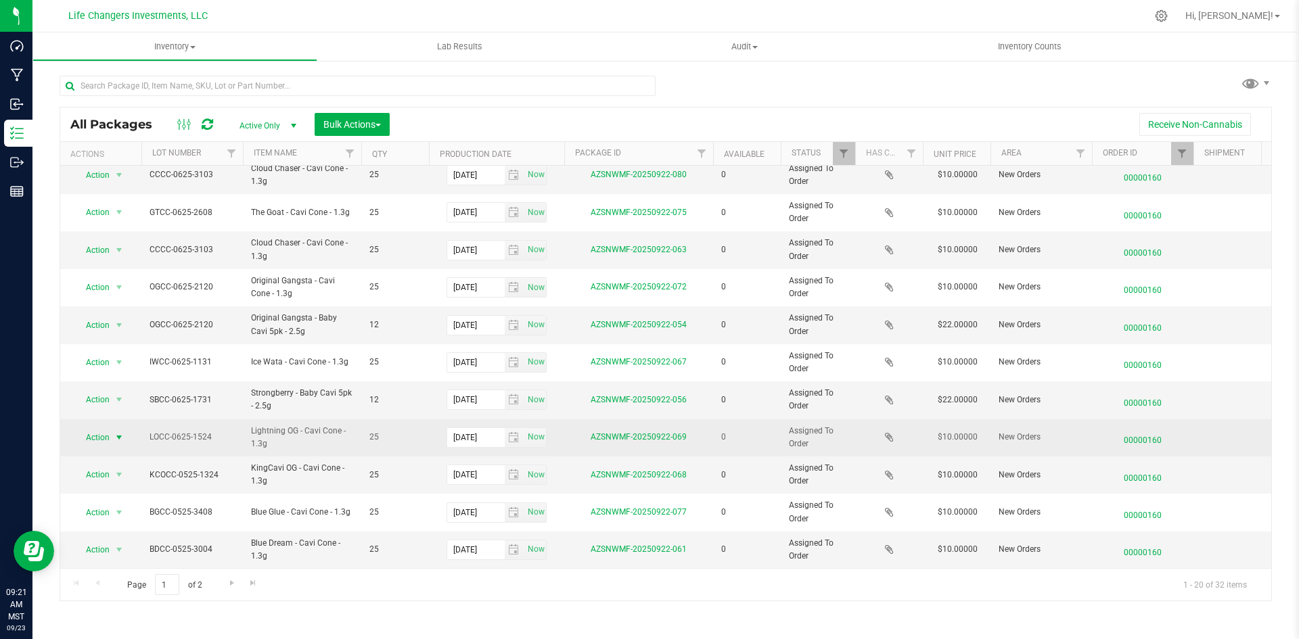
click at [122, 432] on span "select" at bounding box center [119, 437] width 11 height 11
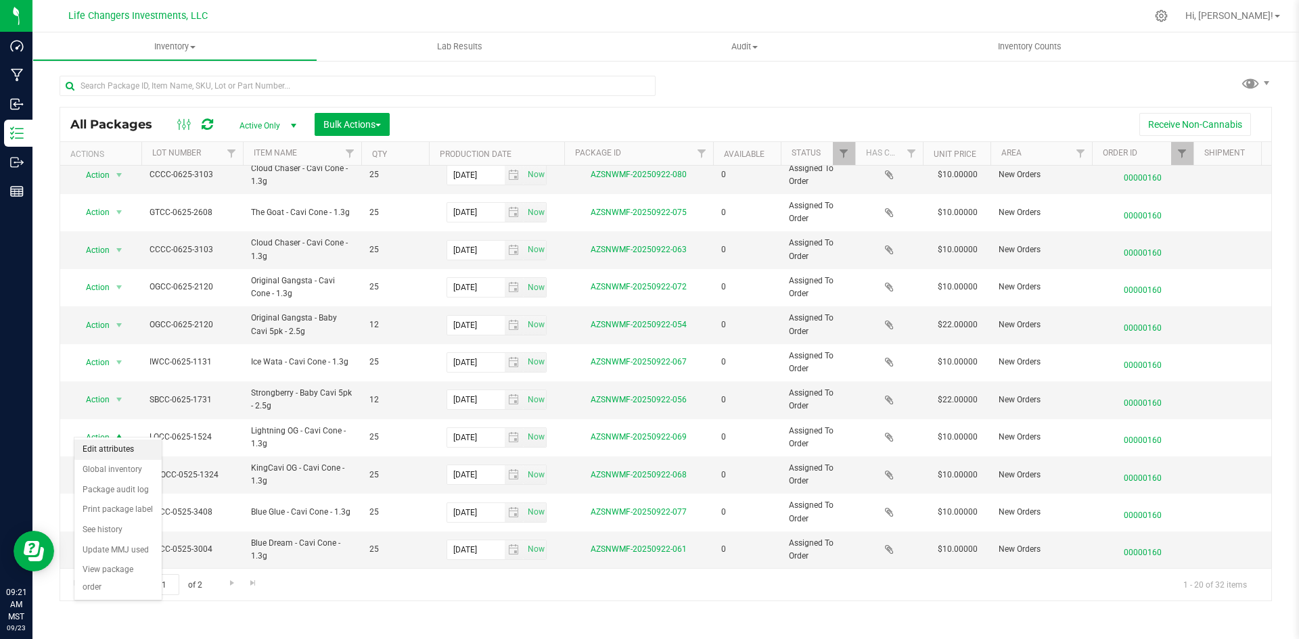
click at [131, 446] on li "Edit attributes" at bounding box center [117, 450] width 87 height 20
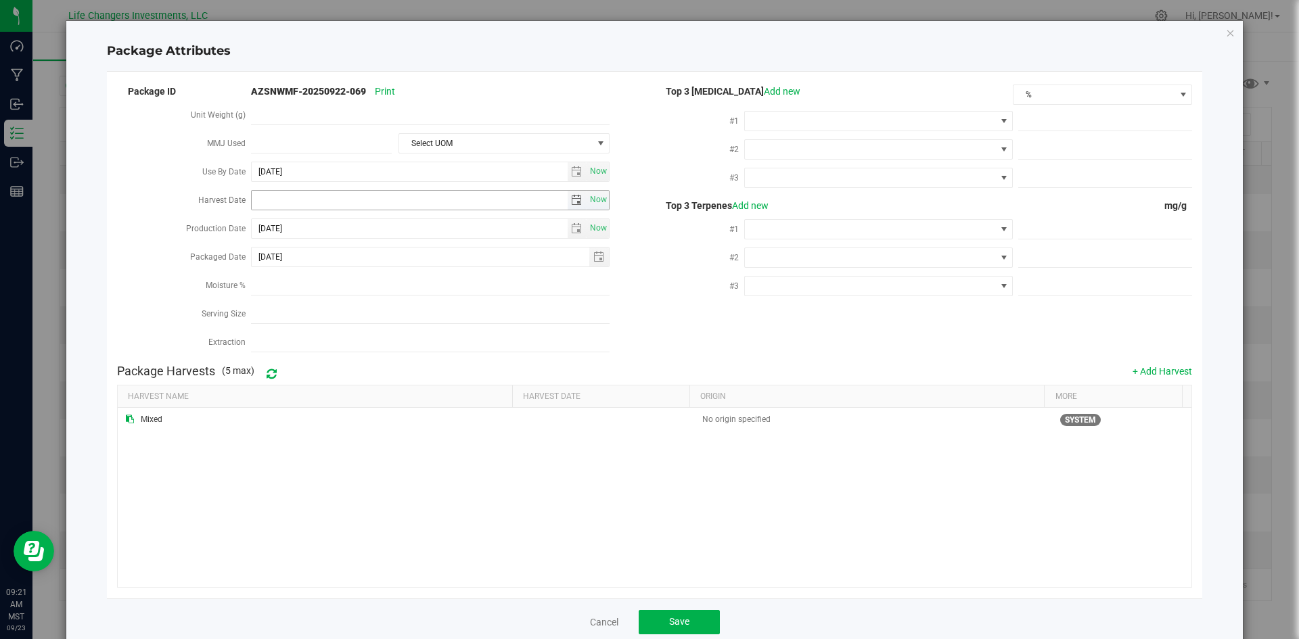
click at [571, 196] on span "select" at bounding box center [576, 200] width 11 height 11
click at [259, 215] on link "[DATE]" at bounding box center [321, 224] width 145 height 21
click at [381, 261] on link "Apr" at bounding box center [373, 260] width 34 height 34
click at [320, 271] on link "2" at bounding box center [321, 272] width 20 height 21
type input "[DATE]"
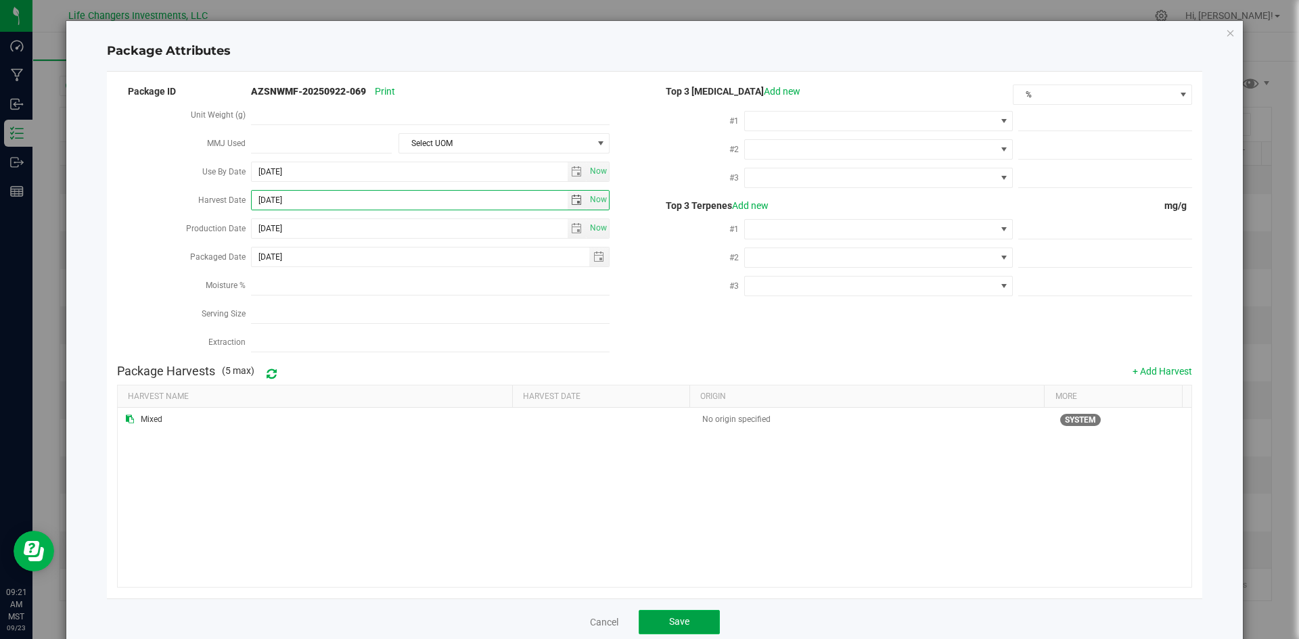
click at [668, 610] on button "Save" at bounding box center [678, 622] width 81 height 24
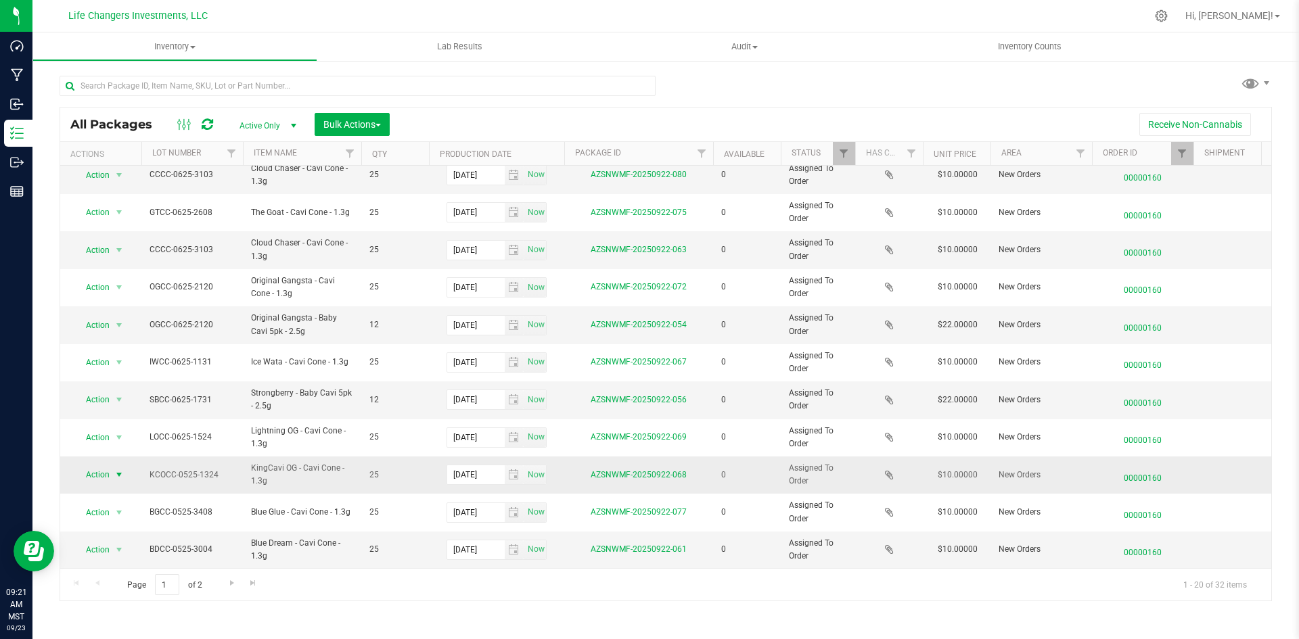
click at [95, 465] on span "Action" at bounding box center [92, 474] width 37 height 19
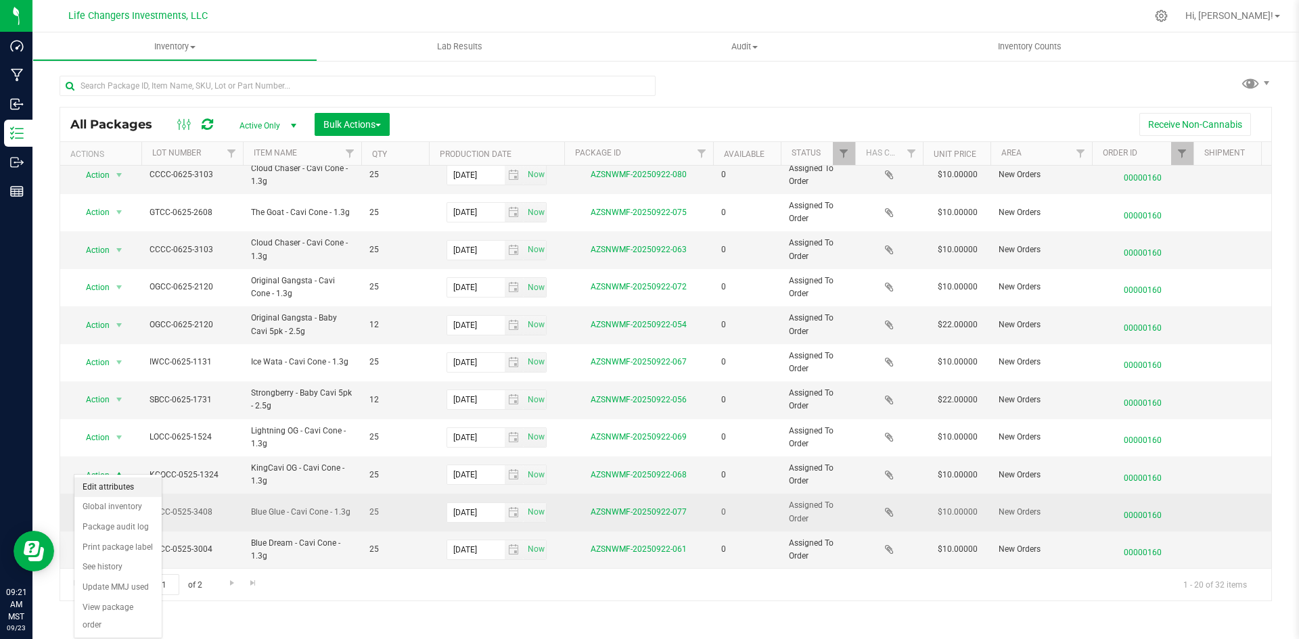
drag, startPoint x: 133, startPoint y: 490, endPoint x: 140, endPoint y: 490, distance: 6.8
click at [133, 490] on li "Edit attributes" at bounding box center [117, 487] width 87 height 20
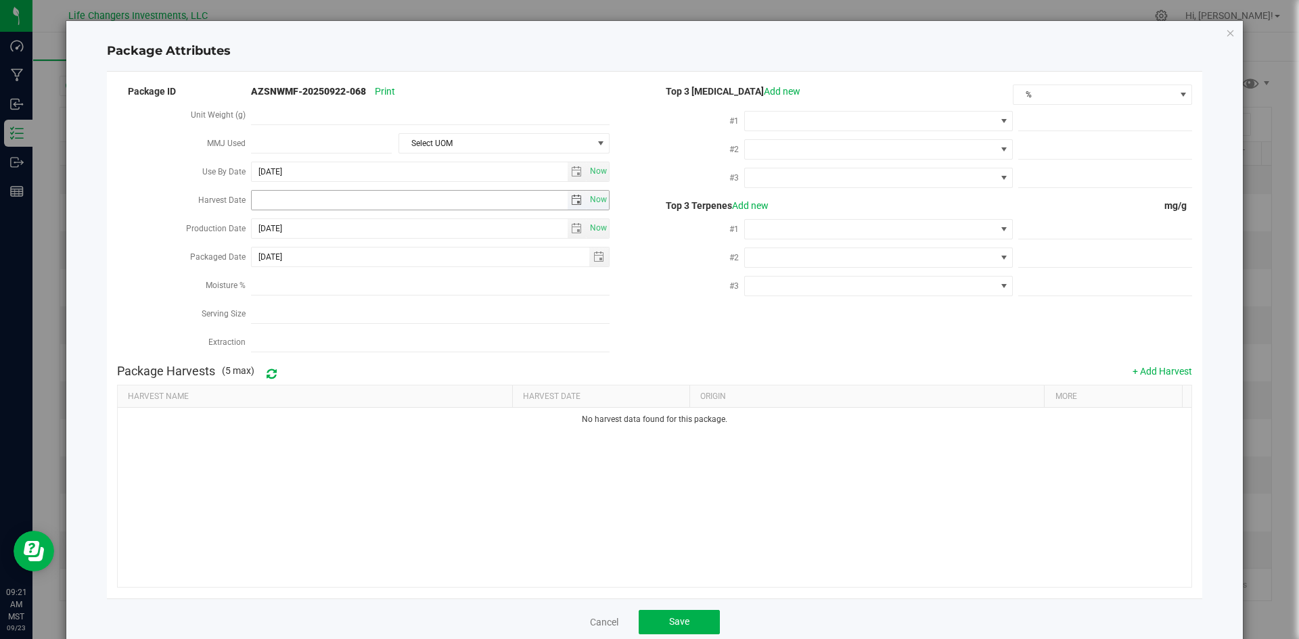
click at [571, 195] on span "select" at bounding box center [576, 200] width 11 height 11
click at [268, 225] on link "[DATE]" at bounding box center [321, 224] width 145 height 21
click at [365, 264] on link "Apr" at bounding box center [373, 260] width 34 height 34
click at [322, 269] on link "2" at bounding box center [321, 272] width 20 height 21
click at [571, 197] on span "select" at bounding box center [576, 200] width 11 height 11
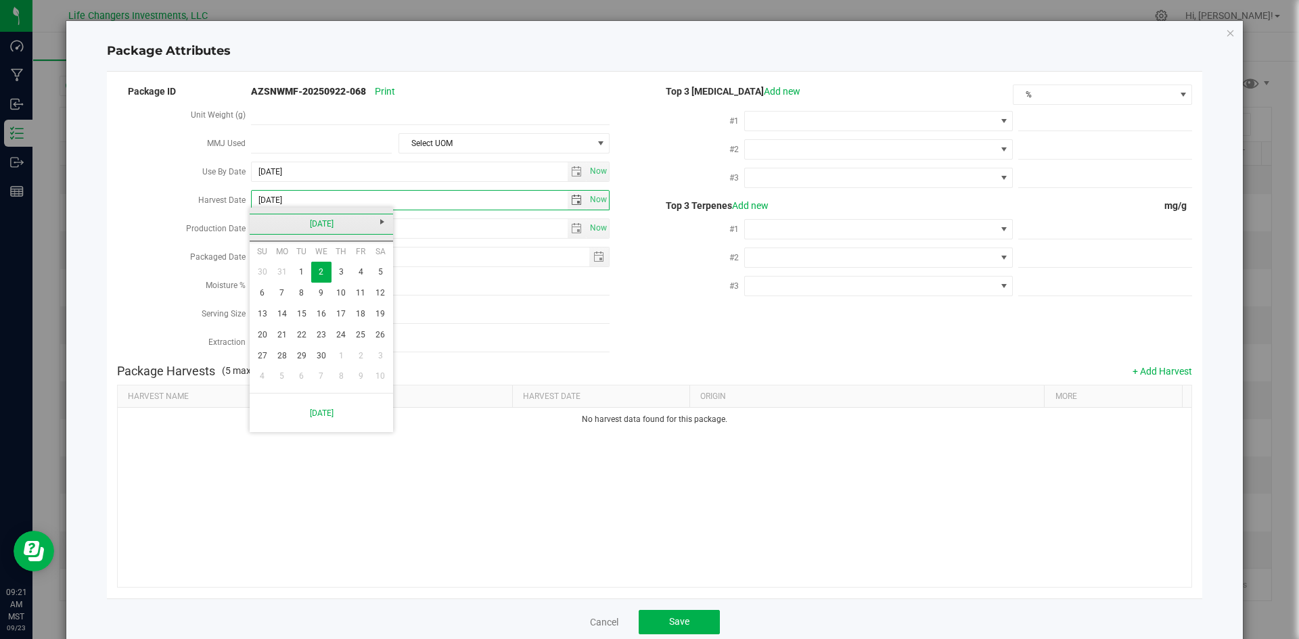
click at [271, 228] on link "[DATE]" at bounding box center [321, 224] width 145 height 21
click at [292, 258] on link "Feb" at bounding box center [304, 260] width 34 height 34
click at [322, 304] on link "12" at bounding box center [321, 314] width 20 height 21
type input "[DATE]"
click at [700, 624] on button "Save" at bounding box center [678, 622] width 81 height 24
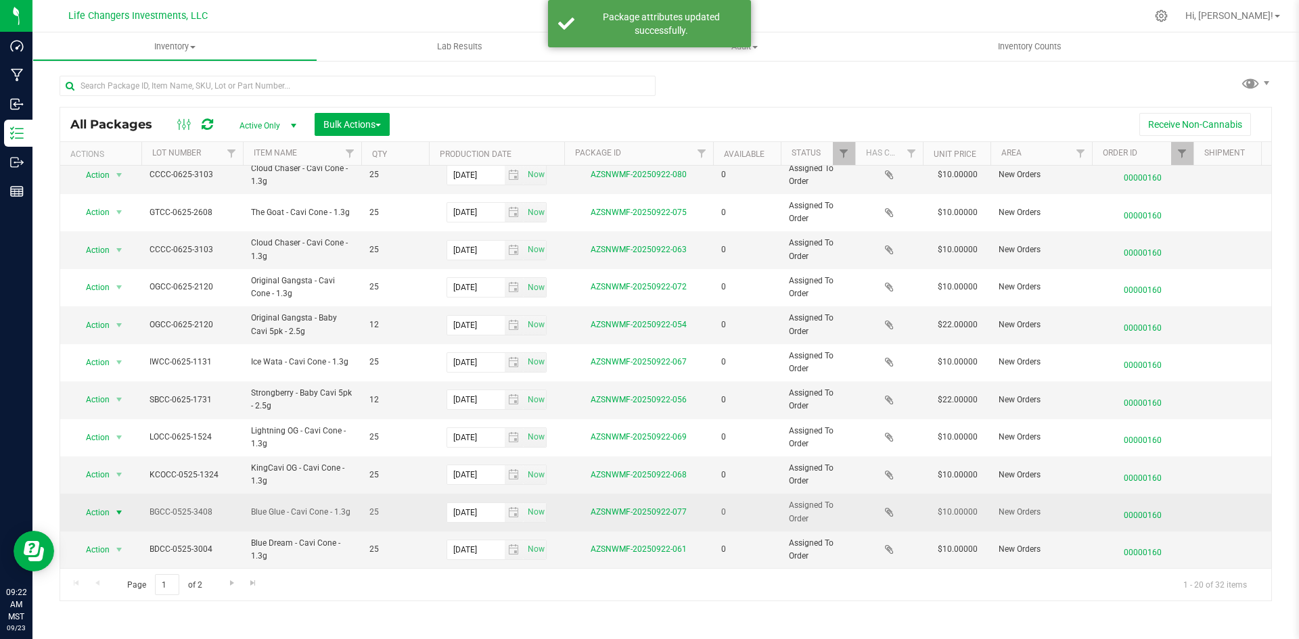
click at [102, 503] on span "Action" at bounding box center [92, 512] width 37 height 19
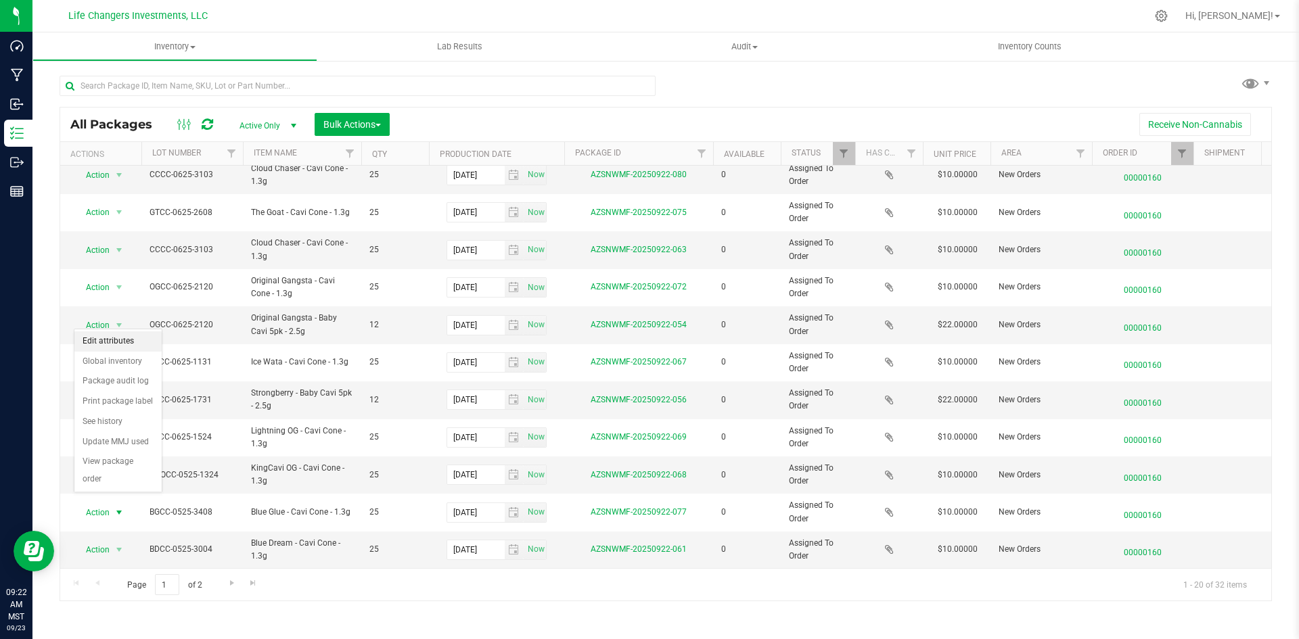
click at [115, 333] on li "Edit attributes" at bounding box center [117, 341] width 87 height 20
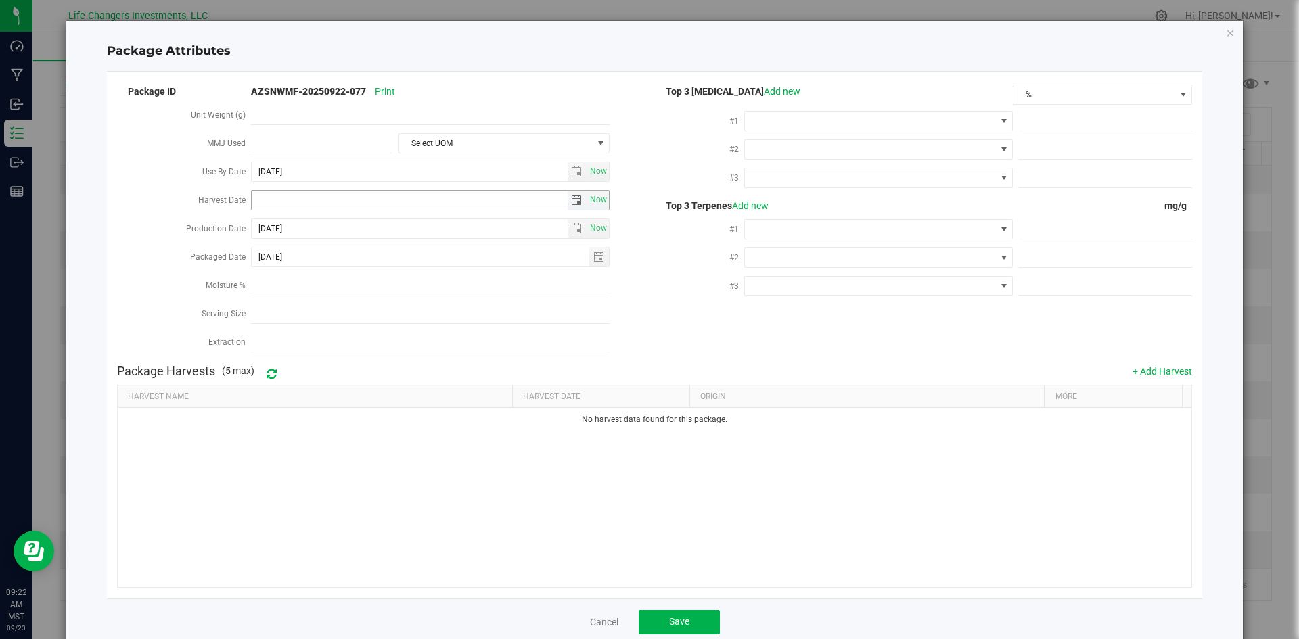
click at [571, 195] on span "select" at bounding box center [576, 200] width 11 height 11
click at [261, 216] on link "[DATE]" at bounding box center [321, 224] width 145 height 21
click at [314, 258] on link "Feb" at bounding box center [304, 260] width 34 height 34
click at [323, 316] on link "12" at bounding box center [321, 314] width 20 height 21
type input "[DATE]"
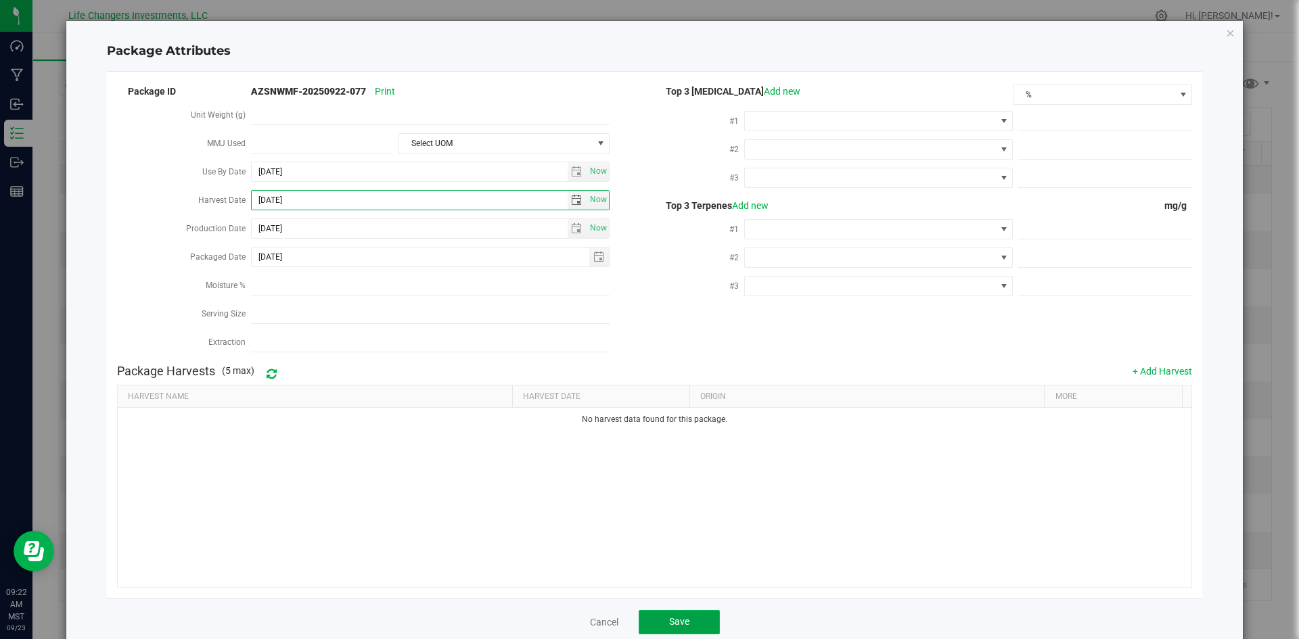
click at [669, 616] on span "Save" at bounding box center [679, 621] width 20 height 11
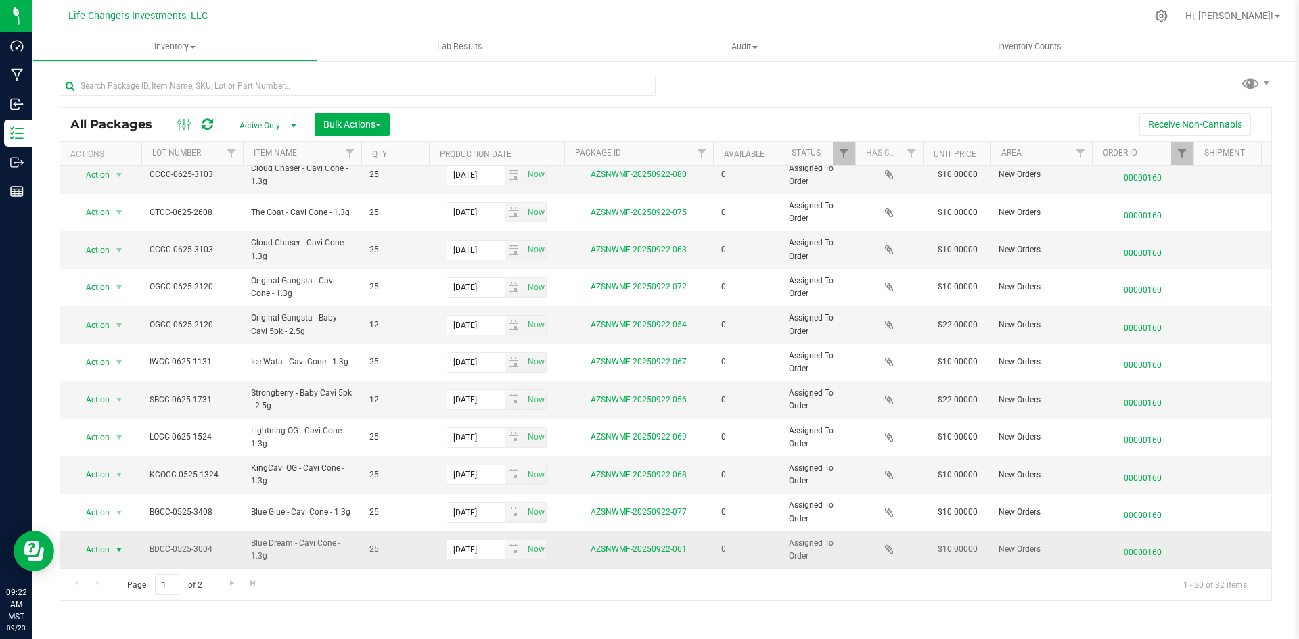
click at [99, 540] on span "Action" at bounding box center [92, 549] width 37 height 19
click at [105, 376] on li "Edit attributes" at bounding box center [117, 379] width 87 height 20
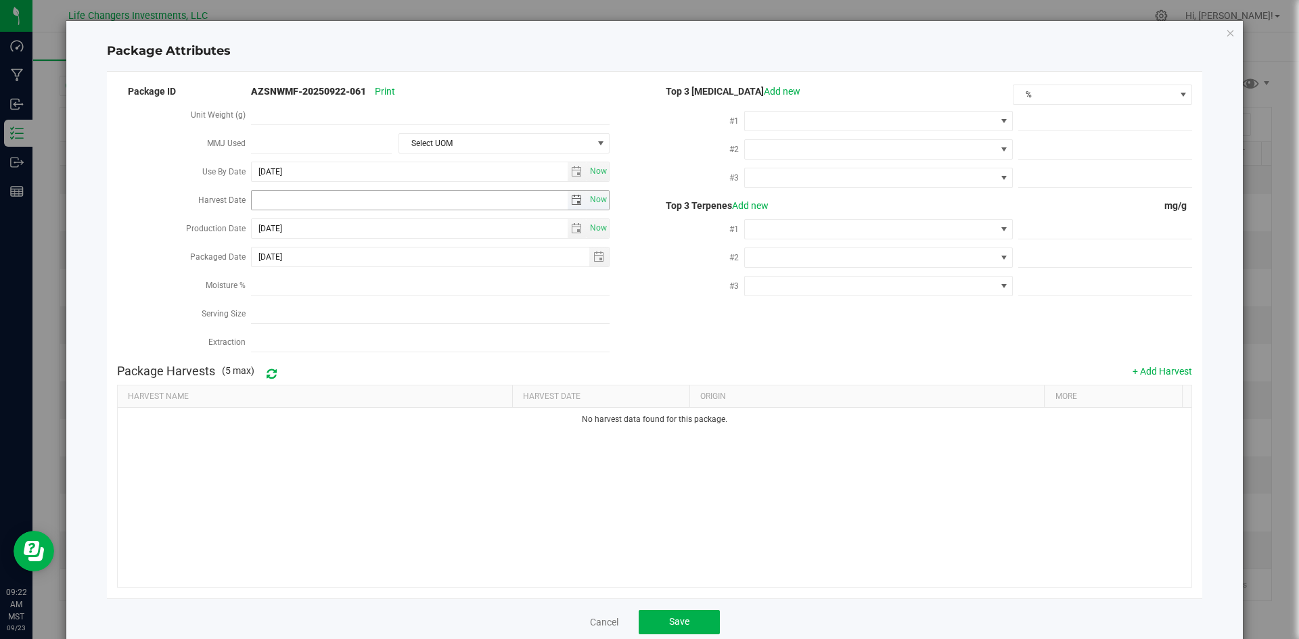
click at [571, 195] on span "select" at bounding box center [576, 200] width 11 height 11
click at [264, 226] on link "[DATE]" at bounding box center [321, 224] width 145 height 21
click at [313, 258] on link "Feb" at bounding box center [304, 260] width 34 height 34
click at [319, 314] on link "12" at bounding box center [321, 314] width 20 height 21
type input "[DATE]"
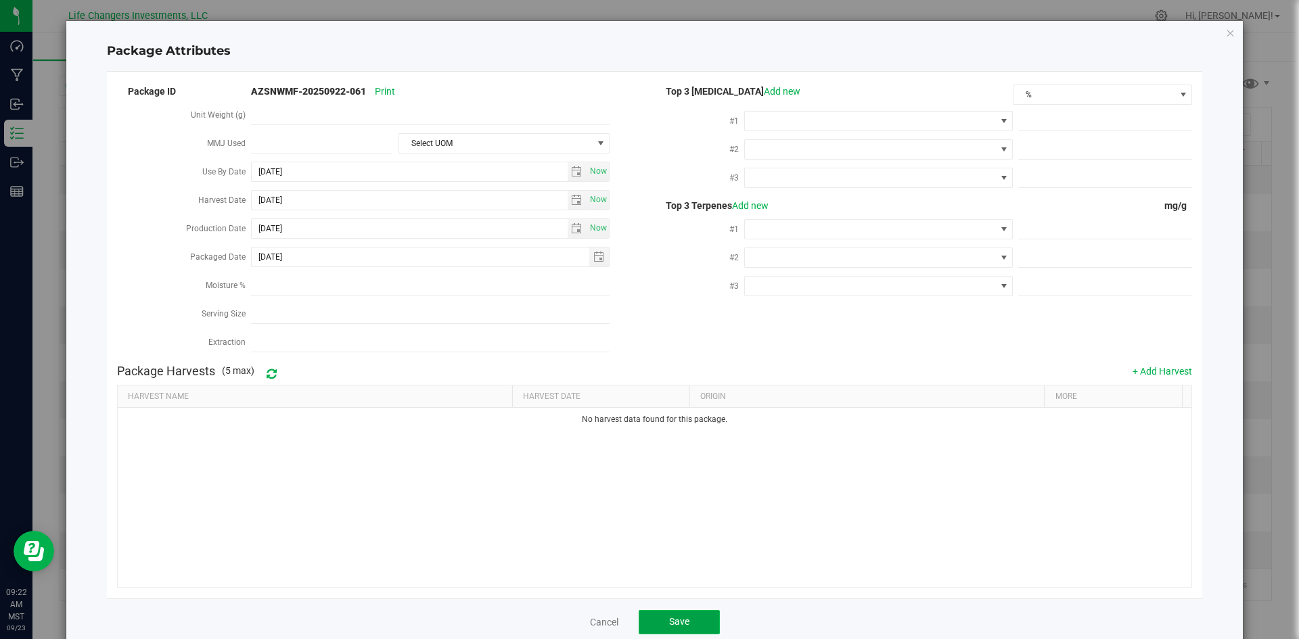
click at [662, 615] on button "Save" at bounding box center [678, 622] width 81 height 24
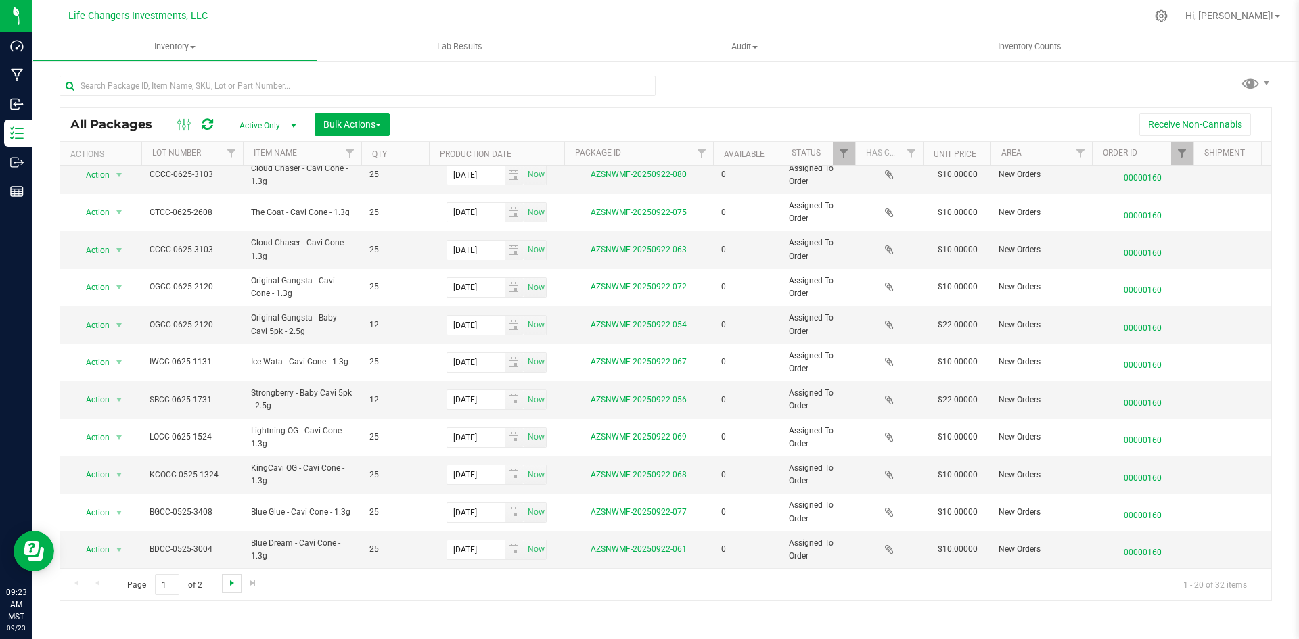
click at [227, 585] on span "Go to the next page" at bounding box center [232, 583] width 11 height 11
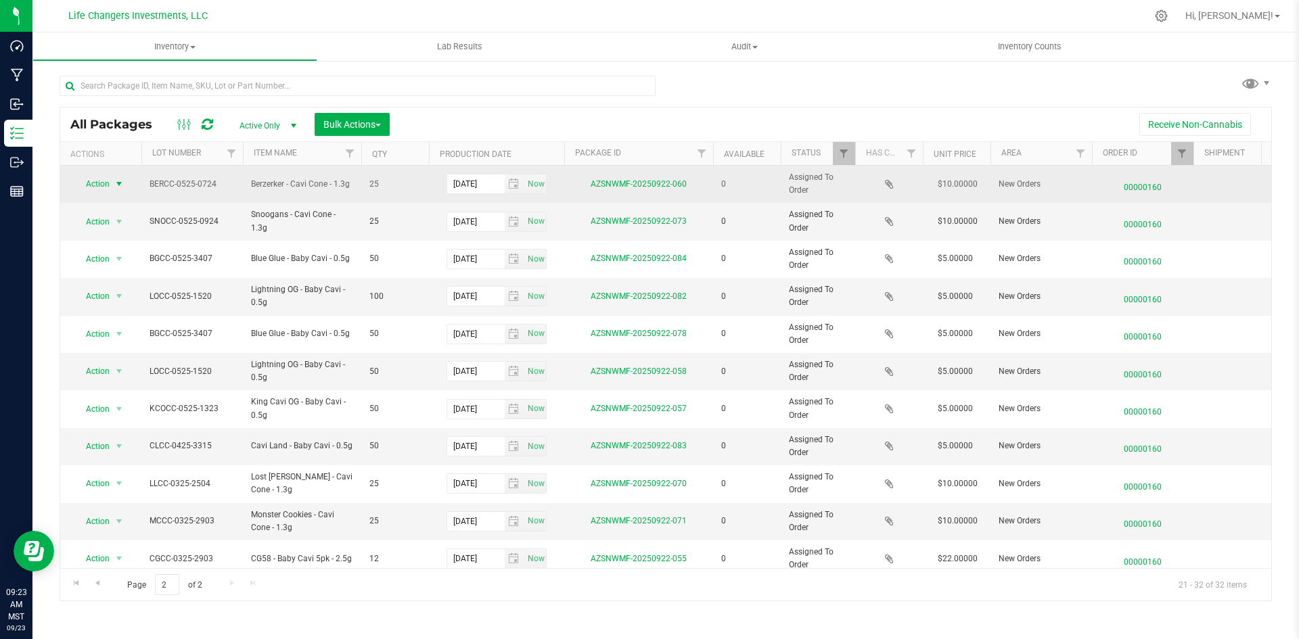
click at [105, 187] on span "Action" at bounding box center [92, 183] width 37 height 19
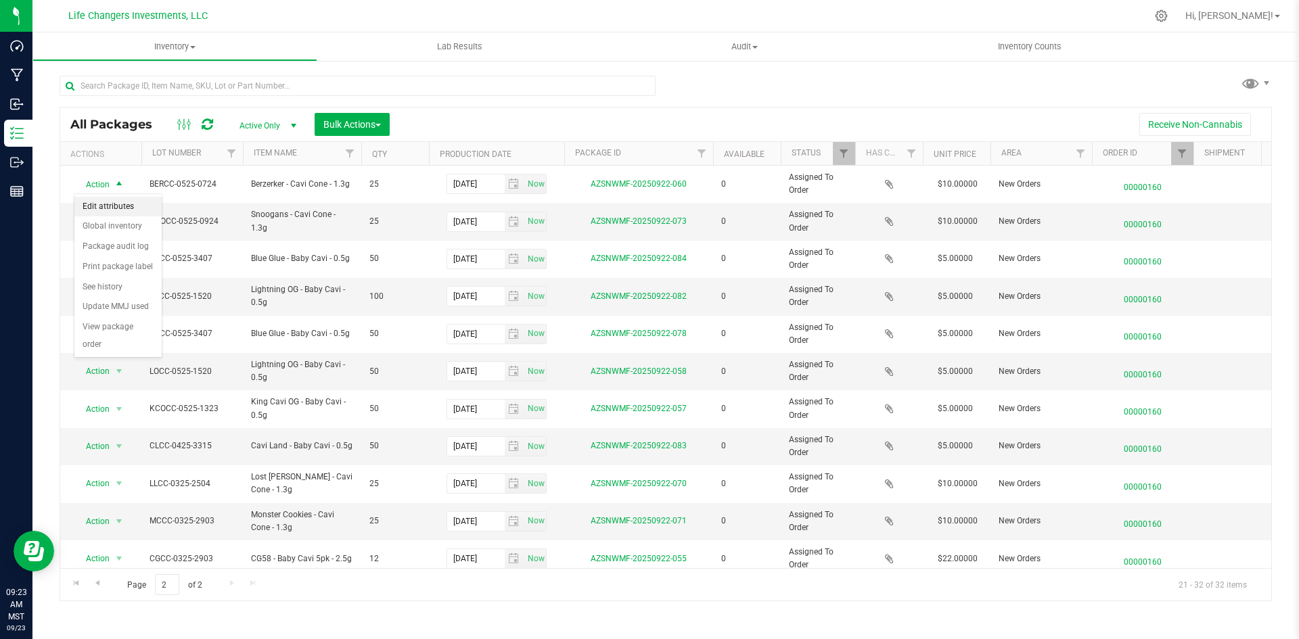
click at [116, 202] on li "Edit attributes" at bounding box center [117, 207] width 87 height 20
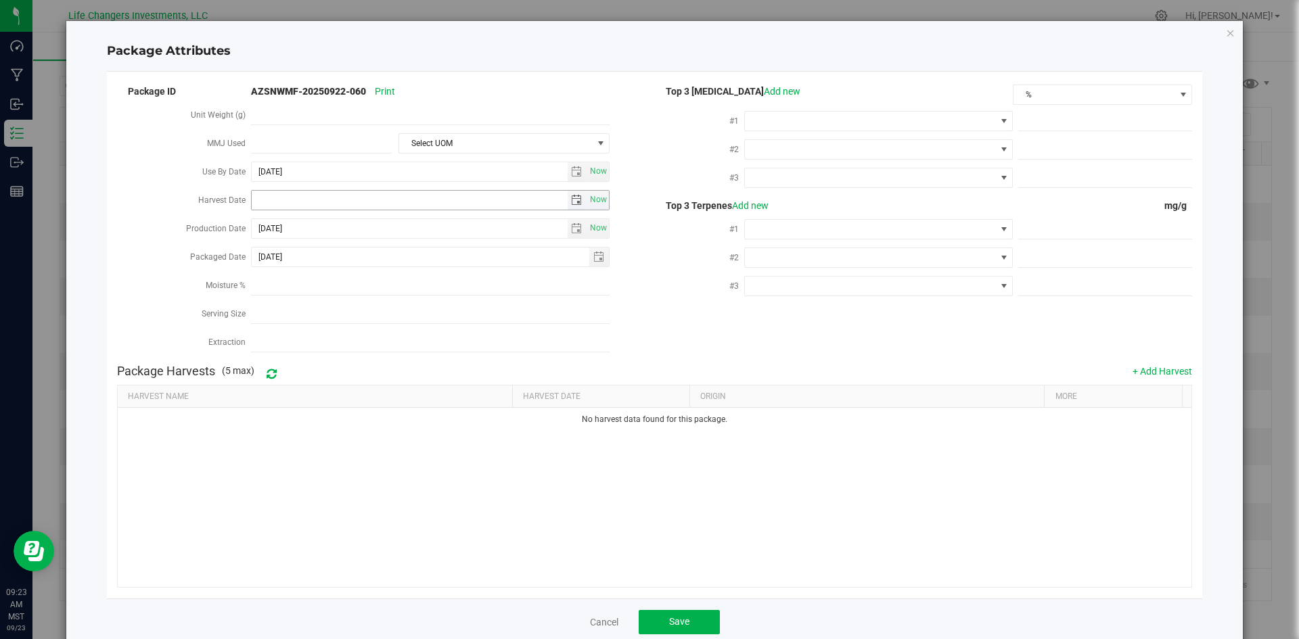
drag, startPoint x: 585, startPoint y: 190, endPoint x: 571, endPoint y: 194, distance: 14.1
click at [574, 193] on span "Now" at bounding box center [430, 200] width 358 height 20
click at [571, 195] on span "select" at bounding box center [576, 200] width 11 height 11
click at [258, 218] on link "[DATE]" at bounding box center [321, 224] width 145 height 21
click at [306, 270] on link "Feb" at bounding box center [304, 260] width 34 height 34
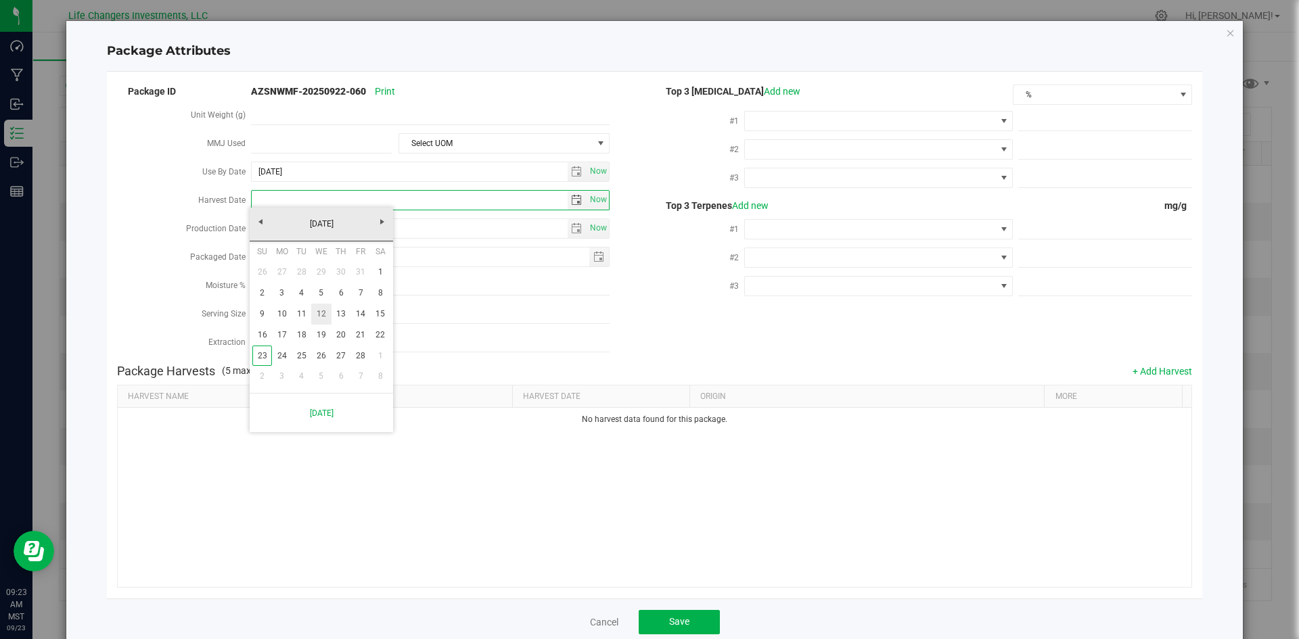
click at [320, 317] on link "12" at bounding box center [321, 314] width 20 height 21
type input "[DATE]"
click at [675, 616] on span "Save" at bounding box center [679, 621] width 20 height 11
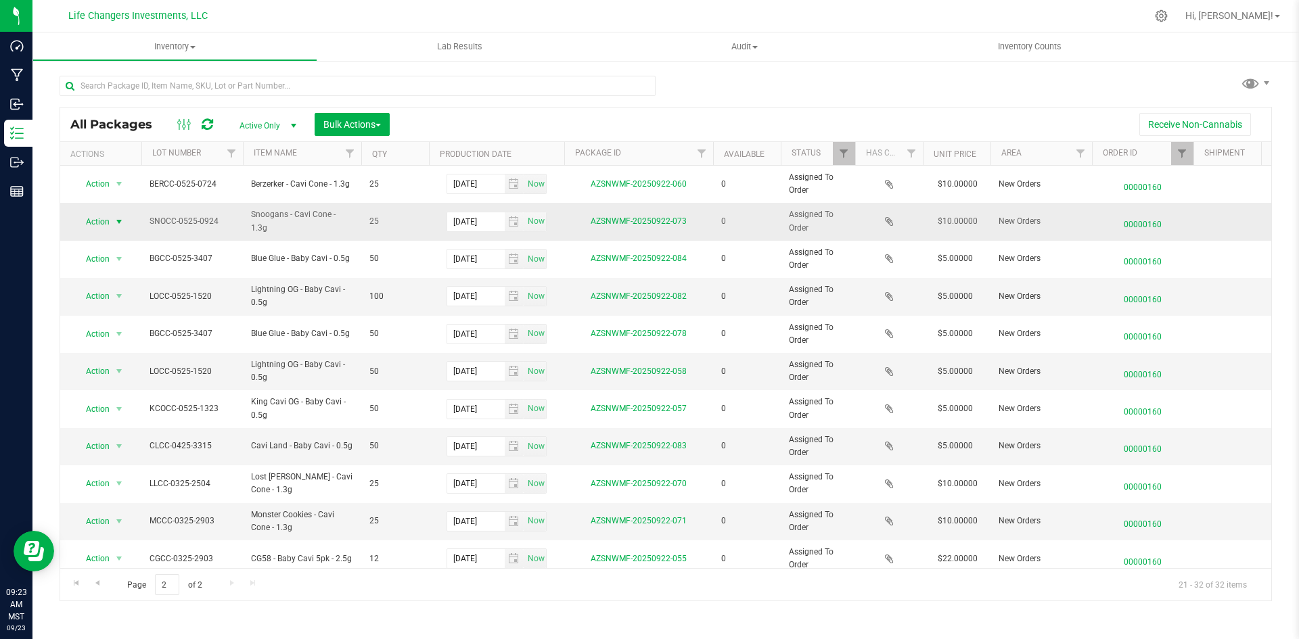
click at [114, 221] on span "select" at bounding box center [119, 221] width 11 height 11
click at [115, 238] on li "Edit attributes" at bounding box center [117, 244] width 87 height 20
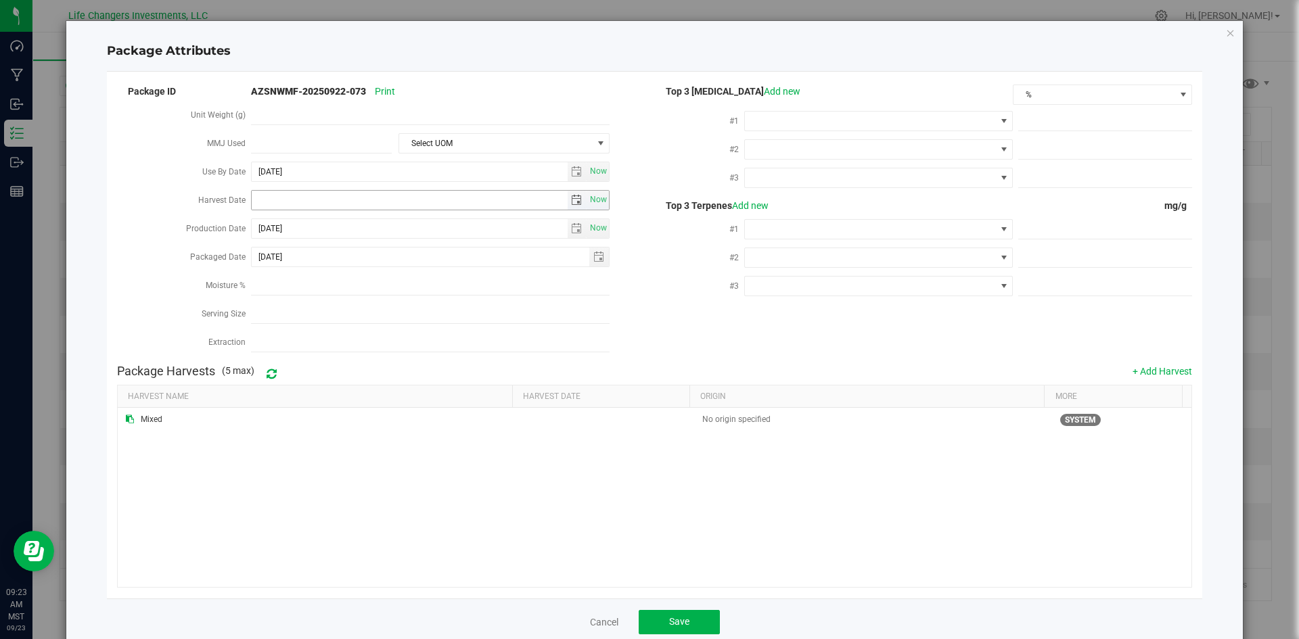
click at [571, 196] on span "select" at bounding box center [576, 200] width 11 height 11
click at [265, 225] on link "[DATE]" at bounding box center [321, 224] width 145 height 21
click at [319, 263] on link "Feb" at bounding box center [304, 260] width 34 height 34
click at [318, 310] on link "12" at bounding box center [321, 314] width 20 height 21
type input "[DATE]"
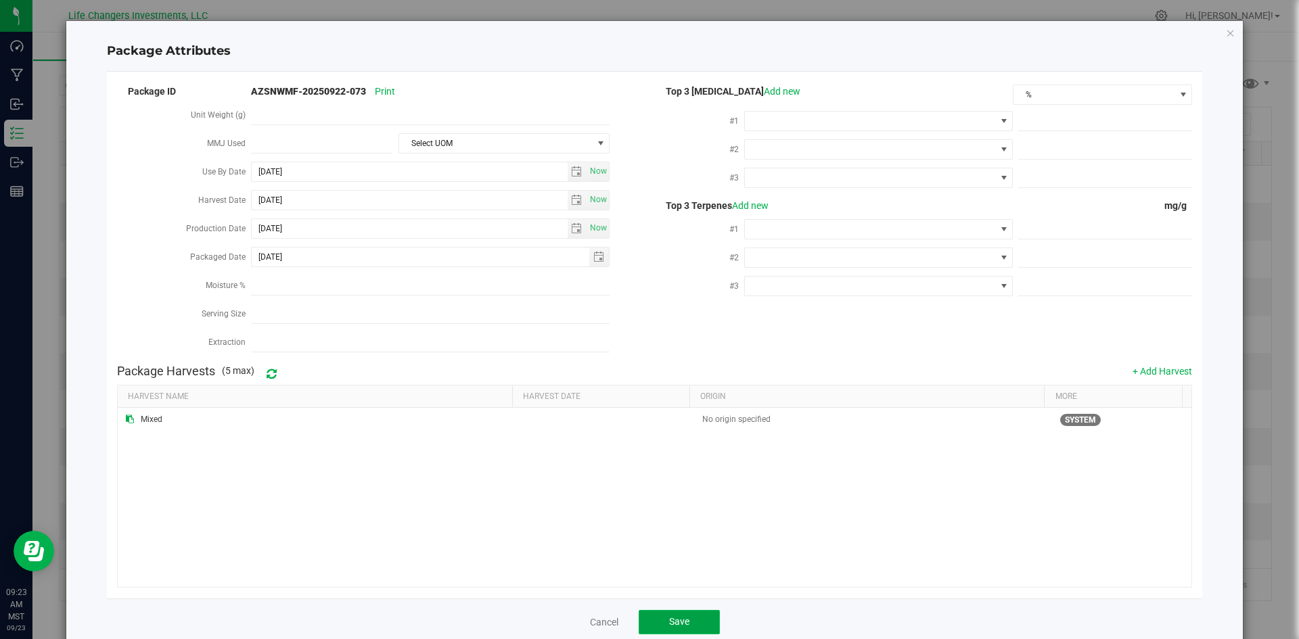
click at [669, 619] on span "Save" at bounding box center [679, 621] width 20 height 11
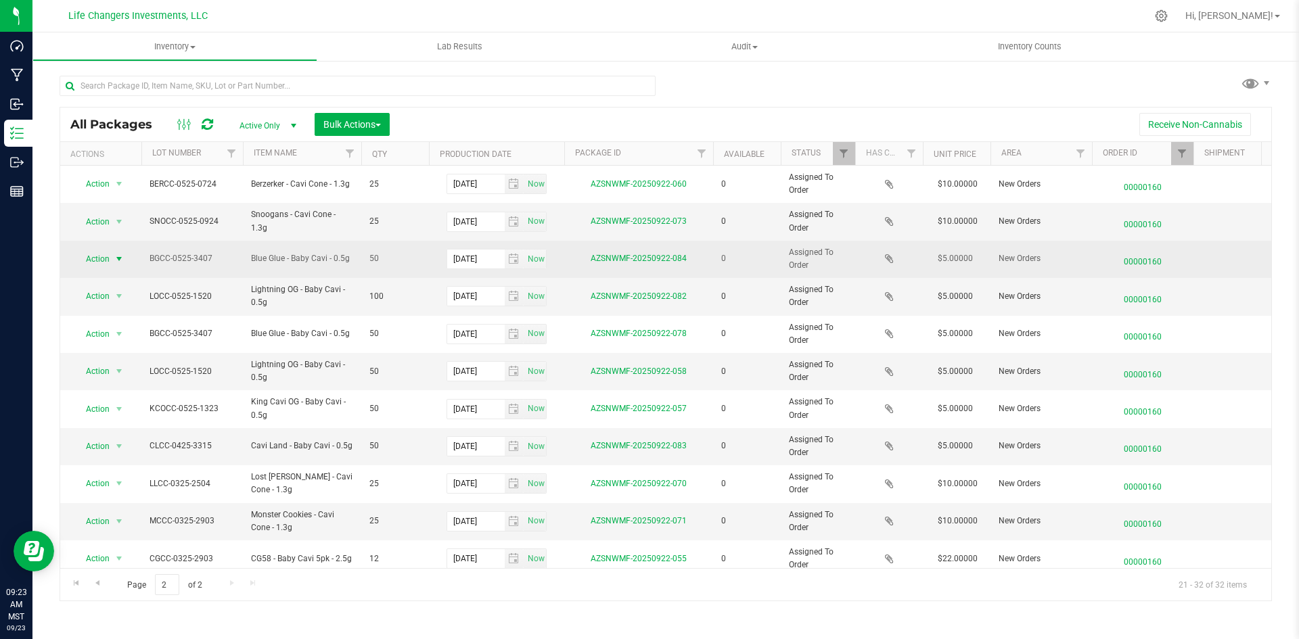
click at [112, 254] on span "select" at bounding box center [119, 259] width 17 height 19
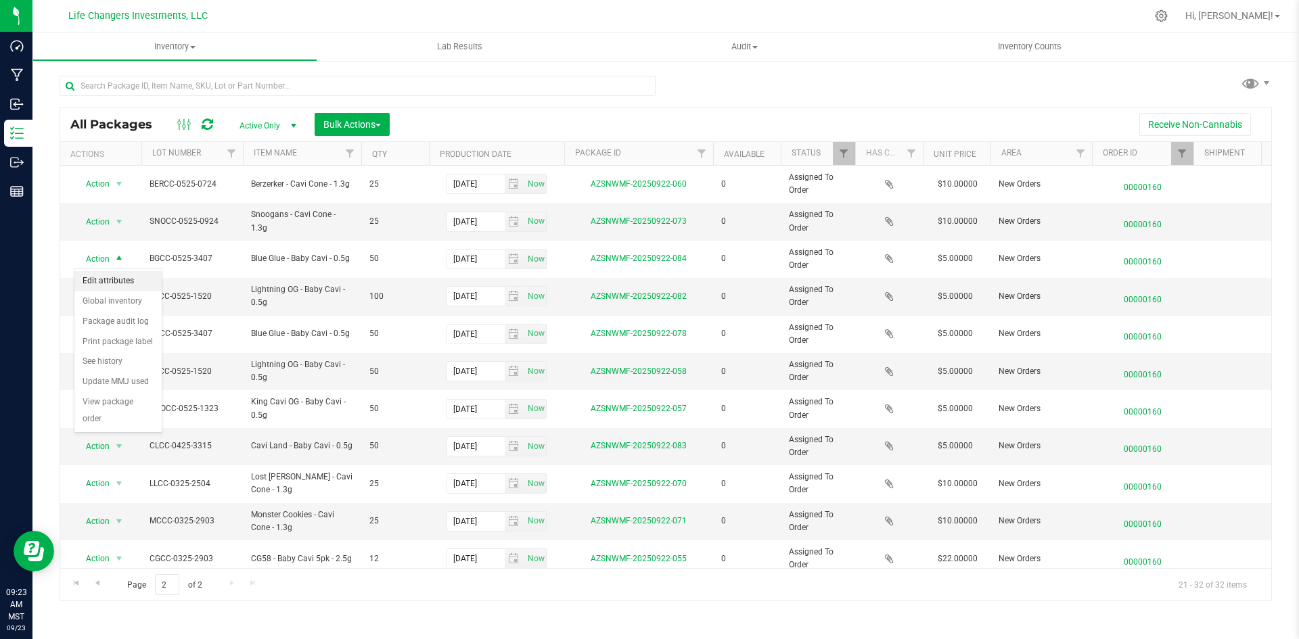
click at [121, 275] on li "Edit attributes" at bounding box center [117, 281] width 87 height 20
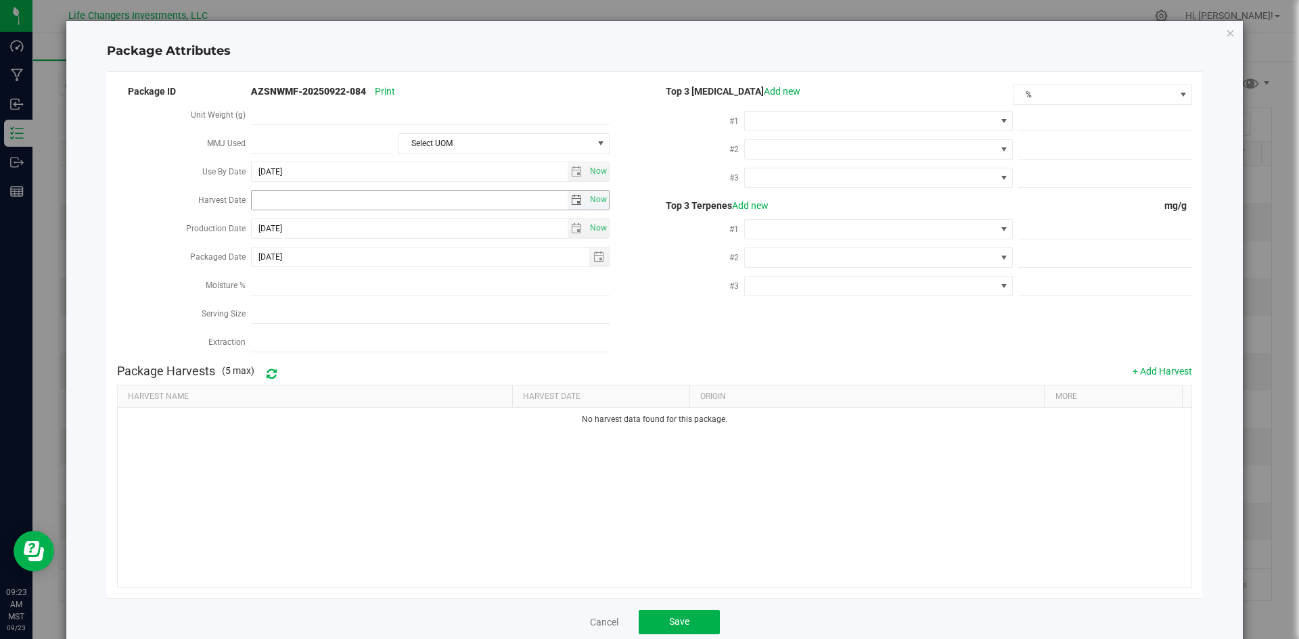
click at [571, 196] on span "select" at bounding box center [576, 200] width 11 height 11
click at [268, 225] on link "[DATE]" at bounding box center [321, 224] width 145 height 21
click at [309, 265] on link "Feb" at bounding box center [304, 260] width 34 height 34
click at [316, 312] on link "12" at bounding box center [321, 314] width 20 height 21
type input "[DATE]"
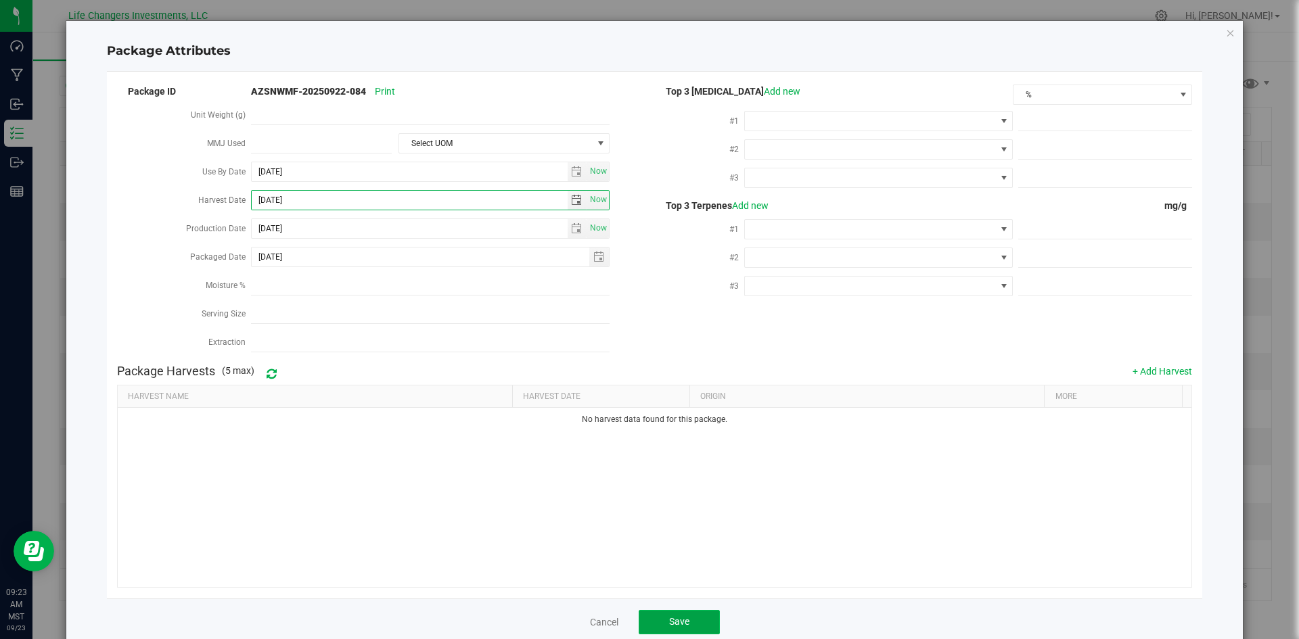
click at [669, 616] on span "Save" at bounding box center [679, 621] width 20 height 11
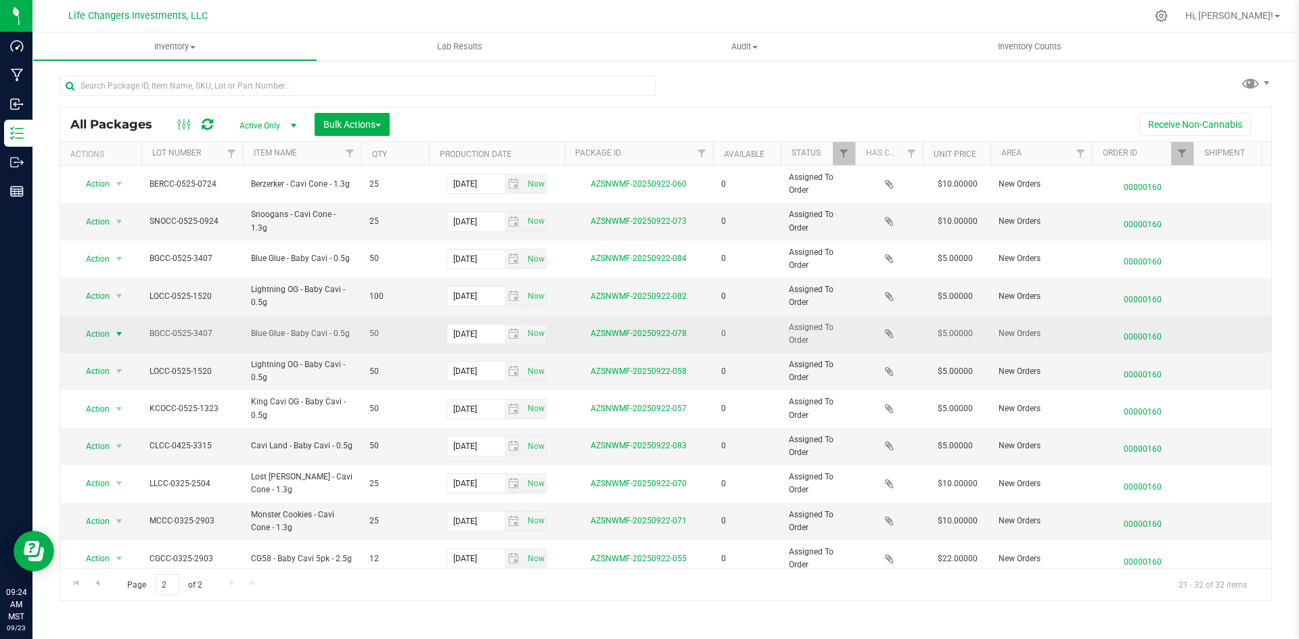
click at [110, 333] on span "Action" at bounding box center [92, 334] width 37 height 19
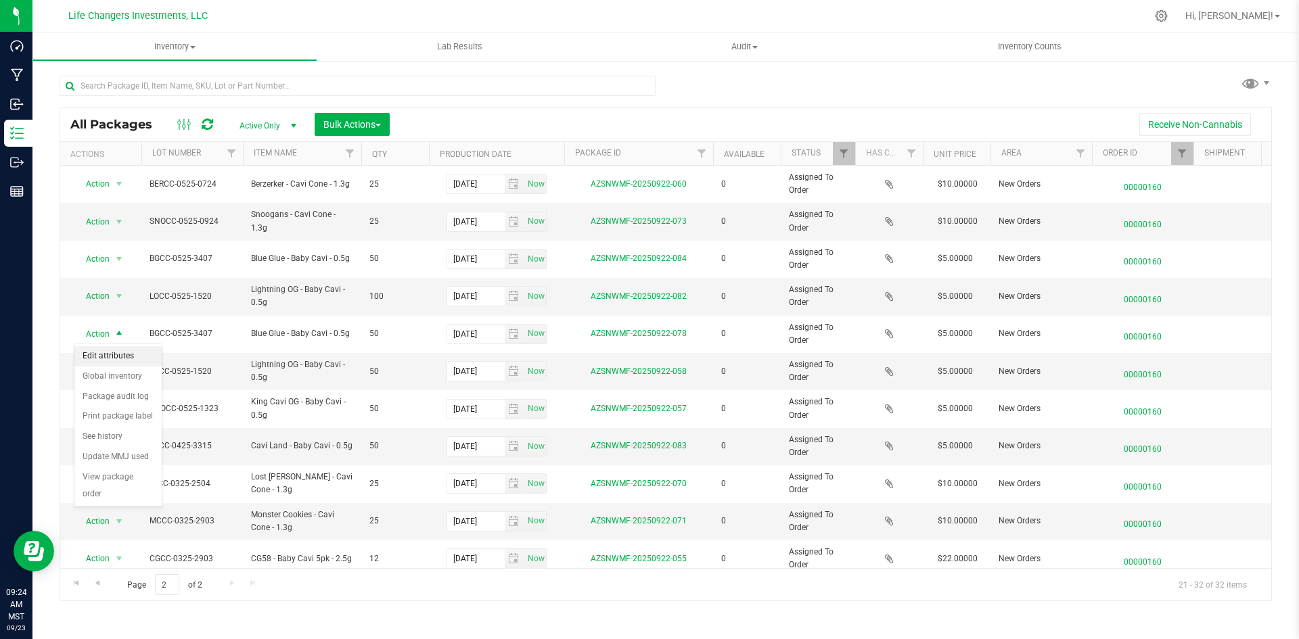
click at [126, 352] on li "Edit attributes" at bounding box center [117, 356] width 87 height 20
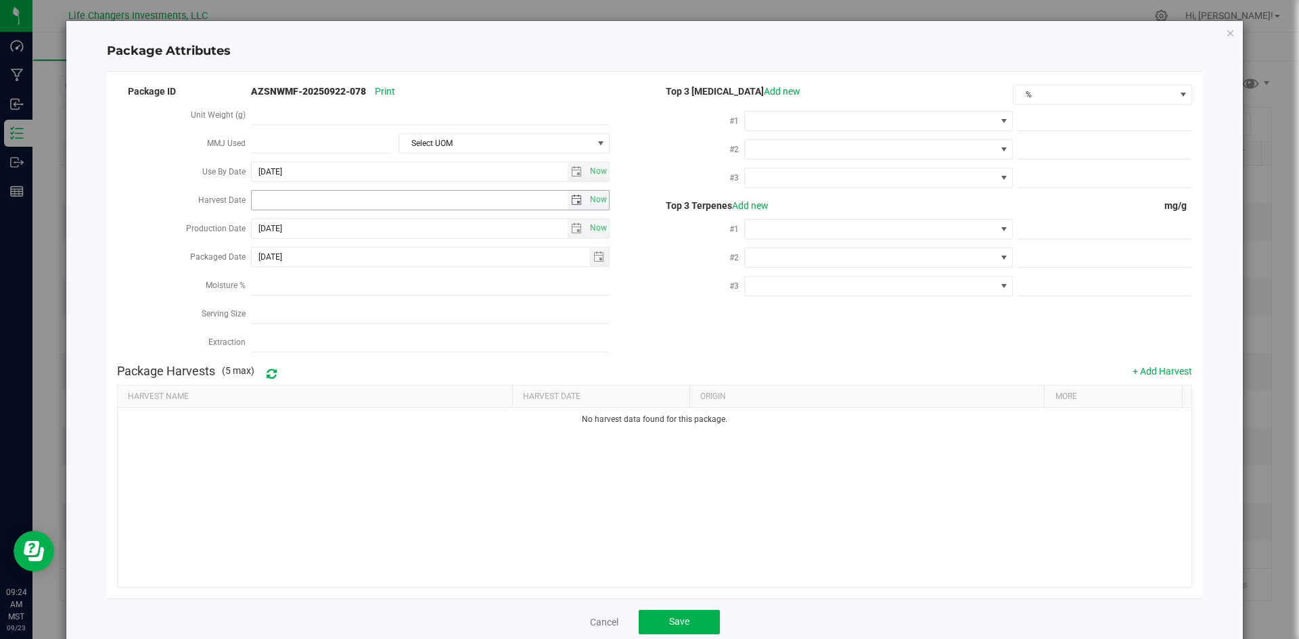
click at [575, 199] on span "select" at bounding box center [576, 200] width 11 height 11
click at [254, 227] on link "[DATE]" at bounding box center [321, 224] width 145 height 21
click at [308, 256] on link "Feb" at bounding box center [304, 260] width 34 height 34
click at [321, 308] on link "12" at bounding box center [321, 314] width 20 height 21
type input "[DATE]"
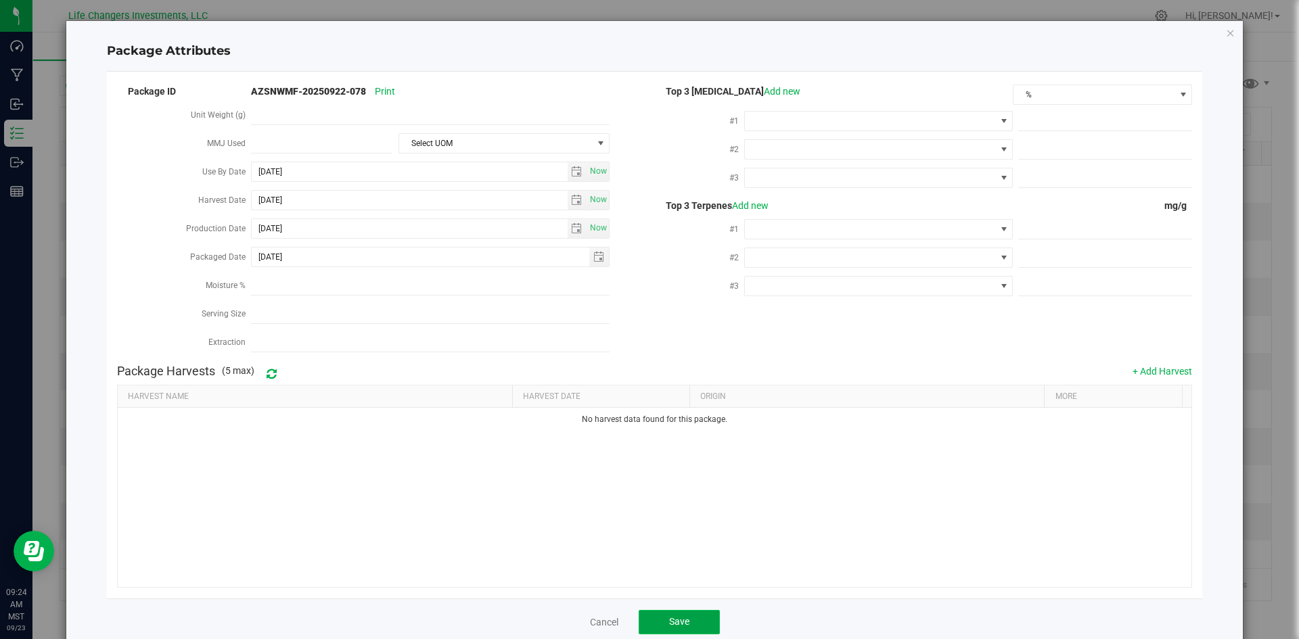
click at [668, 623] on button "Save" at bounding box center [678, 622] width 81 height 24
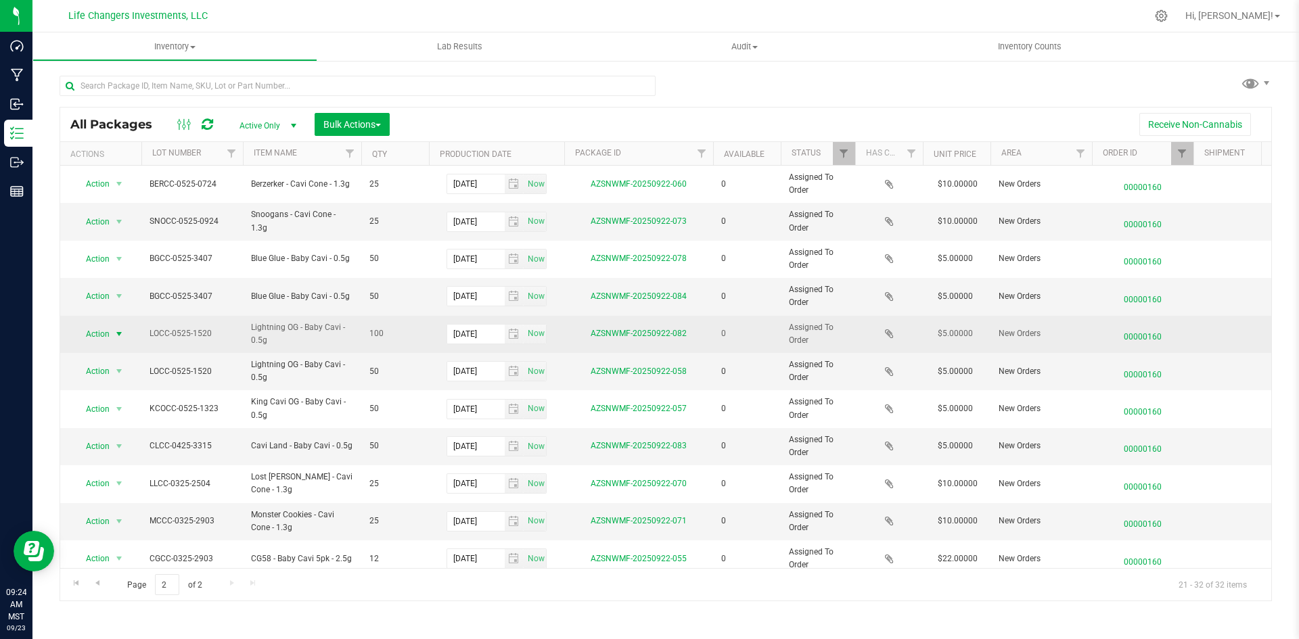
click at [98, 333] on span "Action" at bounding box center [92, 334] width 37 height 19
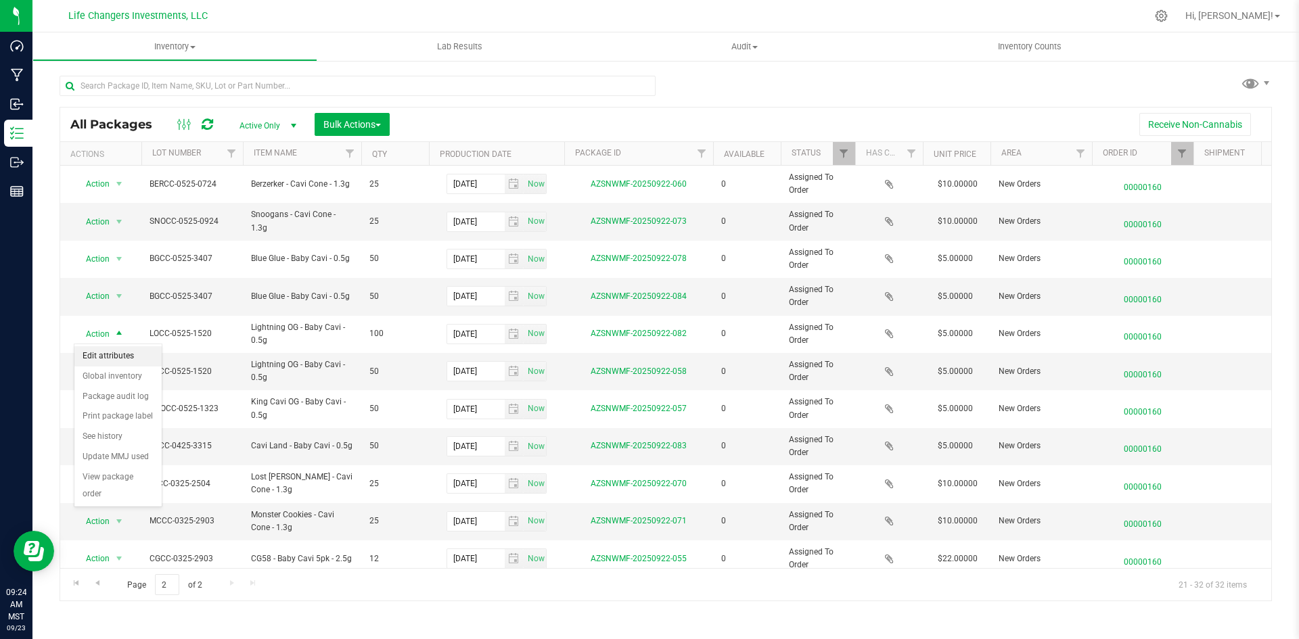
click at [117, 352] on li "Edit attributes" at bounding box center [117, 356] width 87 height 20
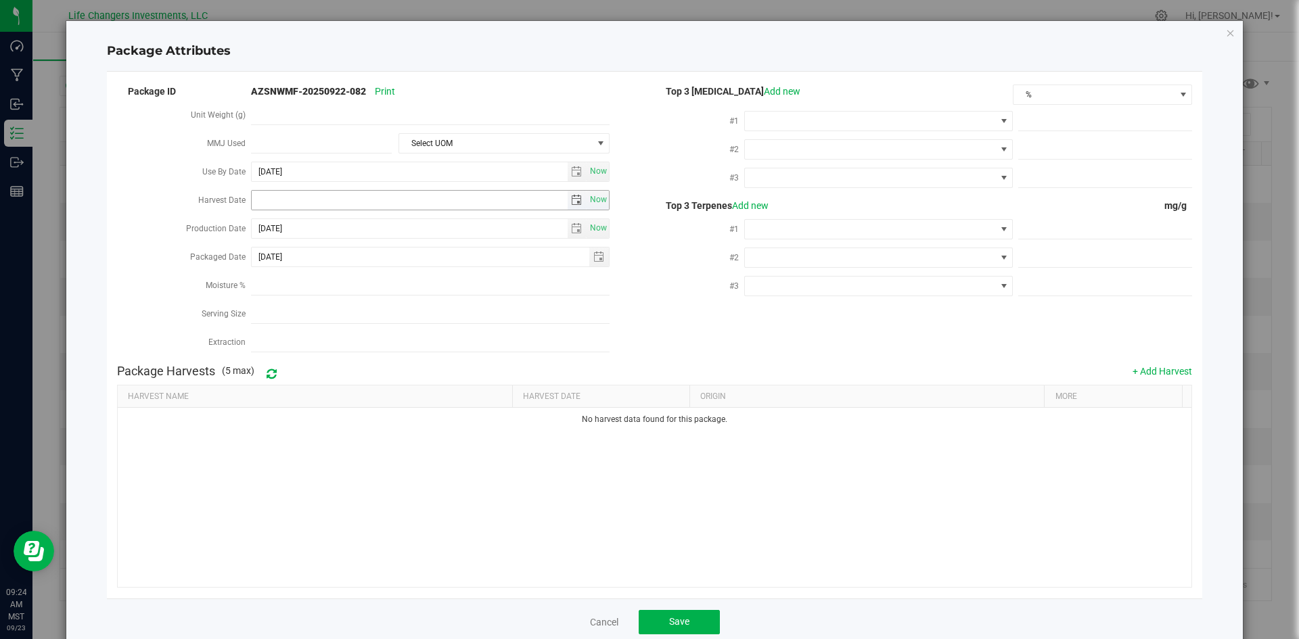
click at [571, 195] on span "select" at bounding box center [576, 200] width 11 height 11
click at [263, 224] on link "[DATE]" at bounding box center [321, 224] width 145 height 21
click at [299, 260] on link "Feb" at bounding box center [304, 260] width 34 height 34
click at [341, 321] on link "13" at bounding box center [341, 314] width 20 height 21
type input "[DATE]"
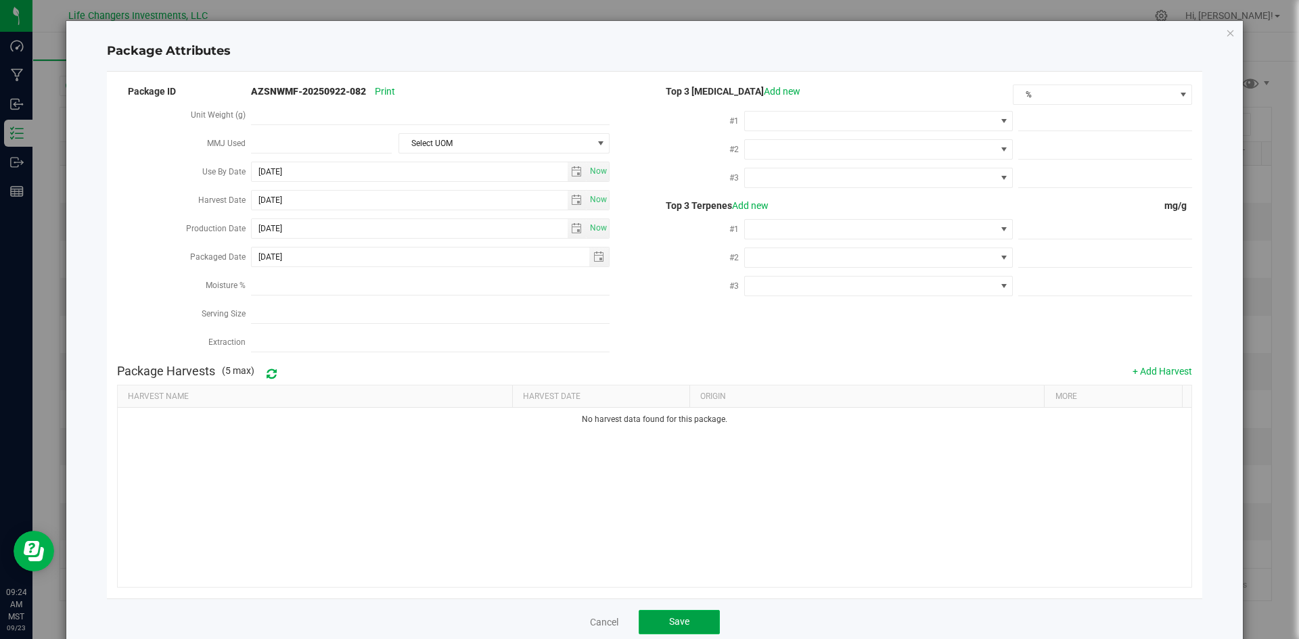
click at [681, 616] on span "Save" at bounding box center [679, 621] width 20 height 11
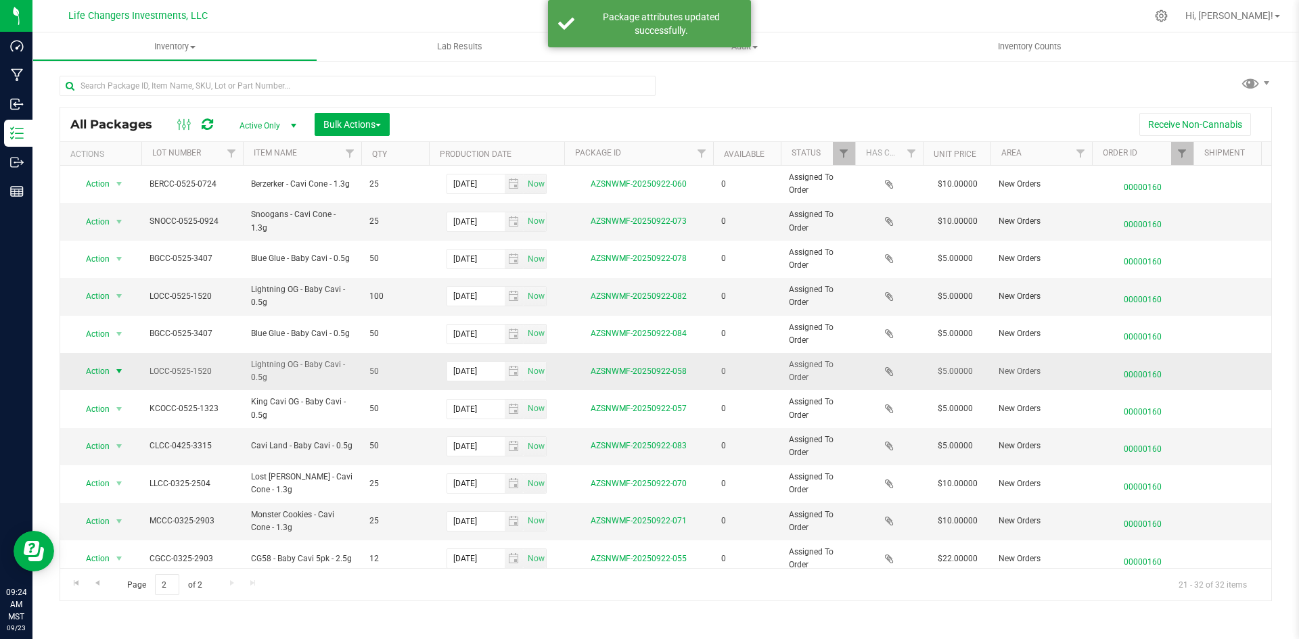
click at [92, 368] on span "Action" at bounding box center [92, 371] width 37 height 19
click at [110, 392] on li "Edit attributes" at bounding box center [117, 394] width 87 height 20
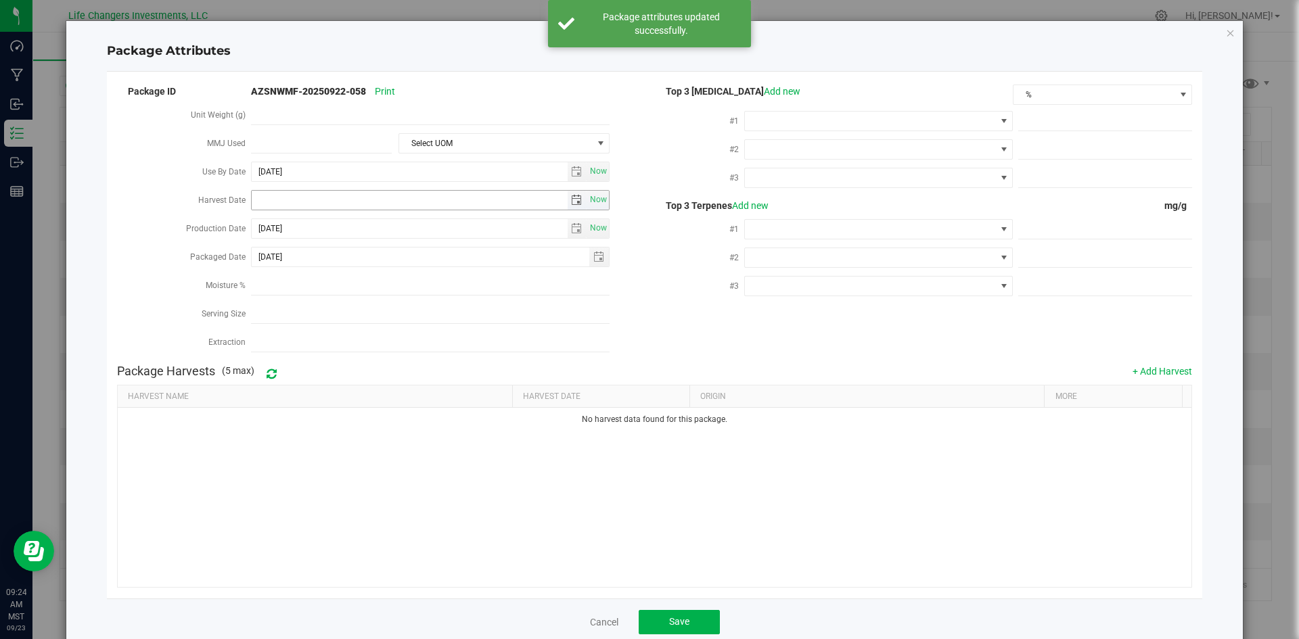
click at [568, 191] on span "select" at bounding box center [577, 200] width 20 height 19
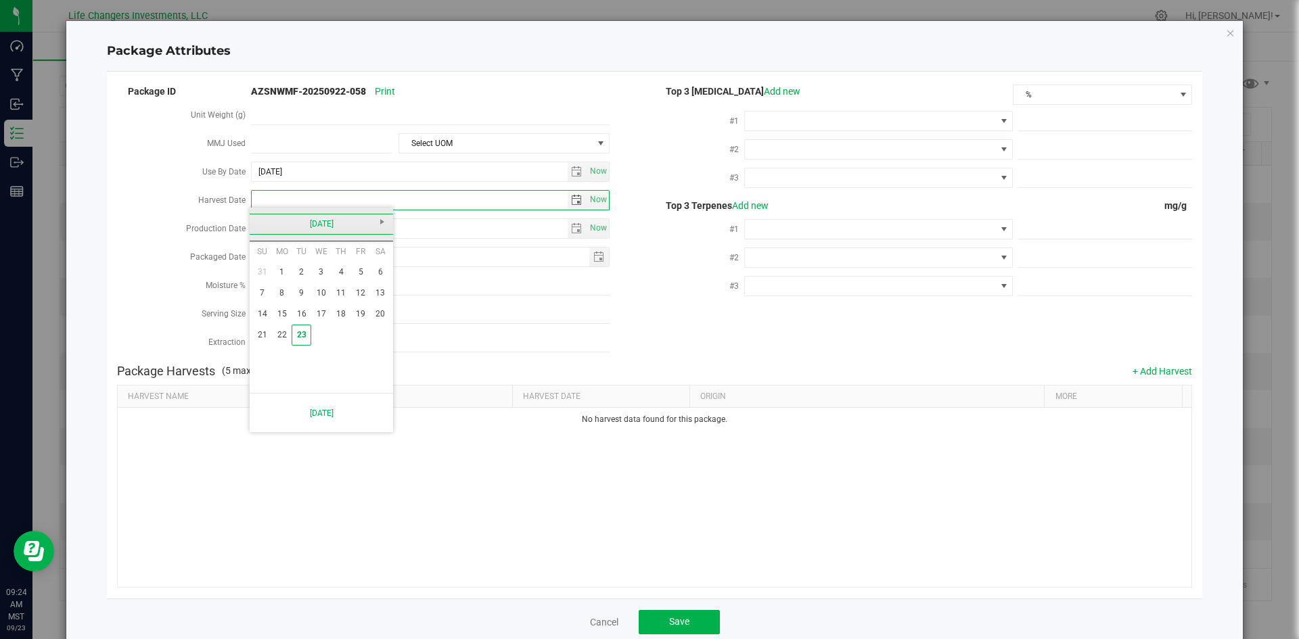
click at [263, 228] on link "[DATE]" at bounding box center [321, 224] width 145 height 21
click at [310, 269] on link "Feb" at bounding box center [304, 260] width 34 height 34
click at [344, 314] on link "13" at bounding box center [341, 314] width 20 height 21
type input "[DATE]"
click at [655, 610] on button "Save" at bounding box center [678, 622] width 81 height 24
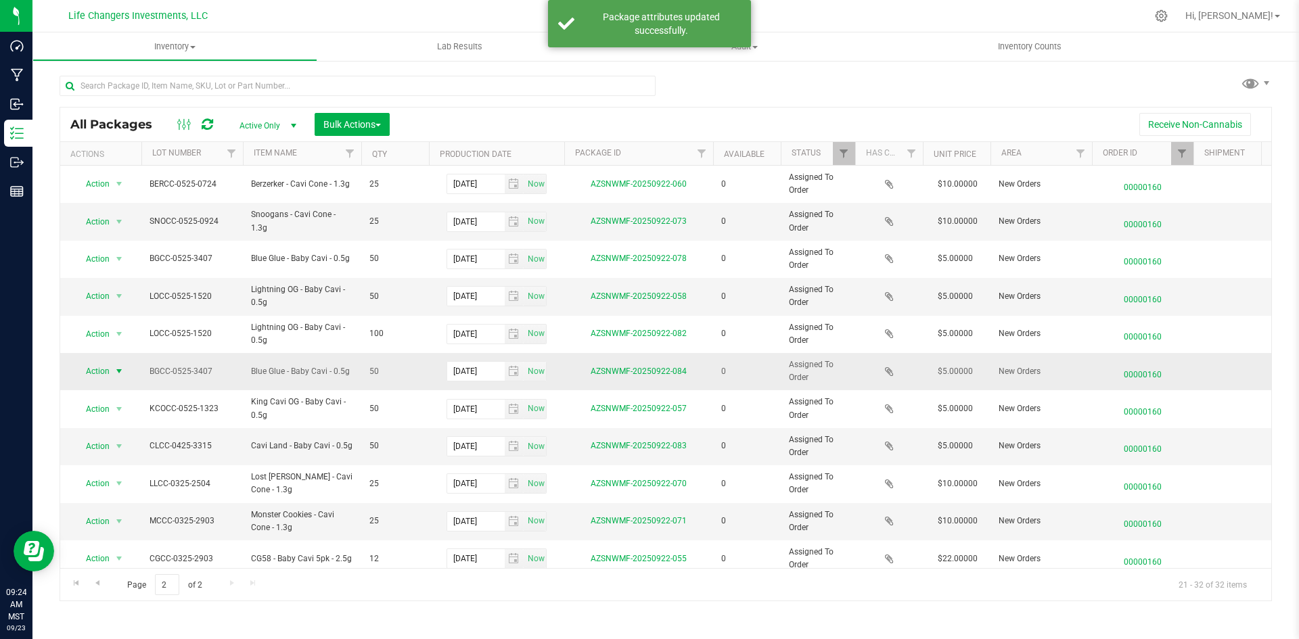
click at [113, 369] on span "select" at bounding box center [119, 371] width 17 height 19
click at [113, 387] on li "Edit attributes" at bounding box center [117, 394] width 87 height 20
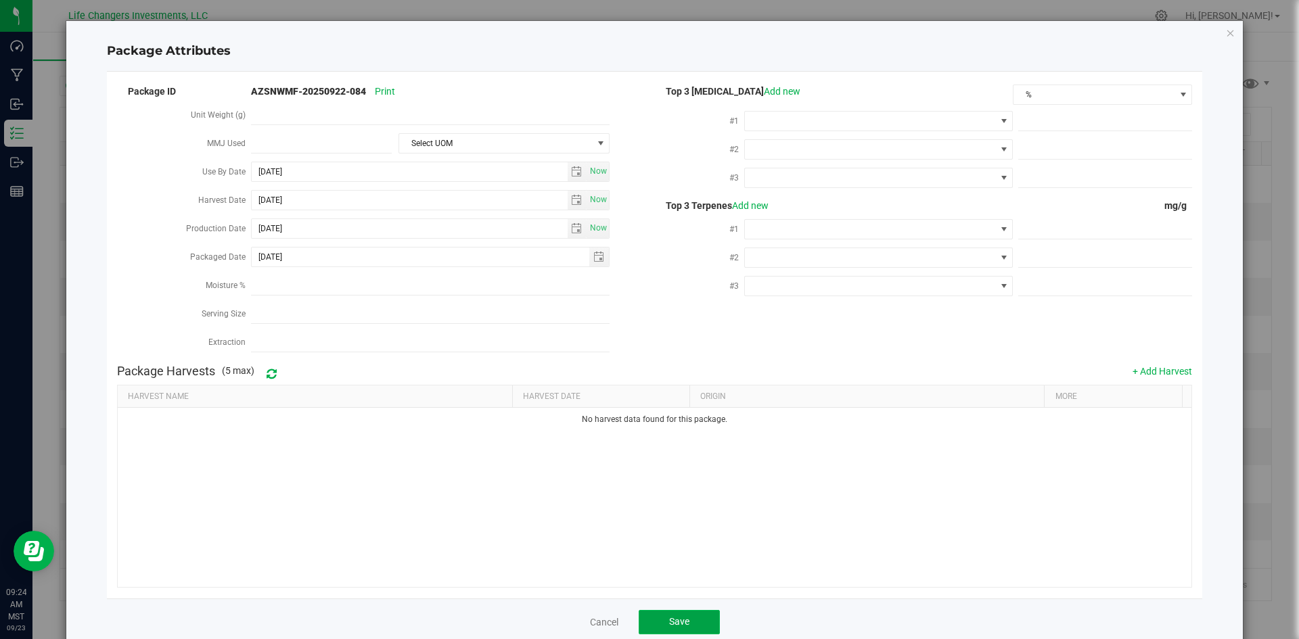
click at [638, 615] on button "Save" at bounding box center [678, 622] width 81 height 24
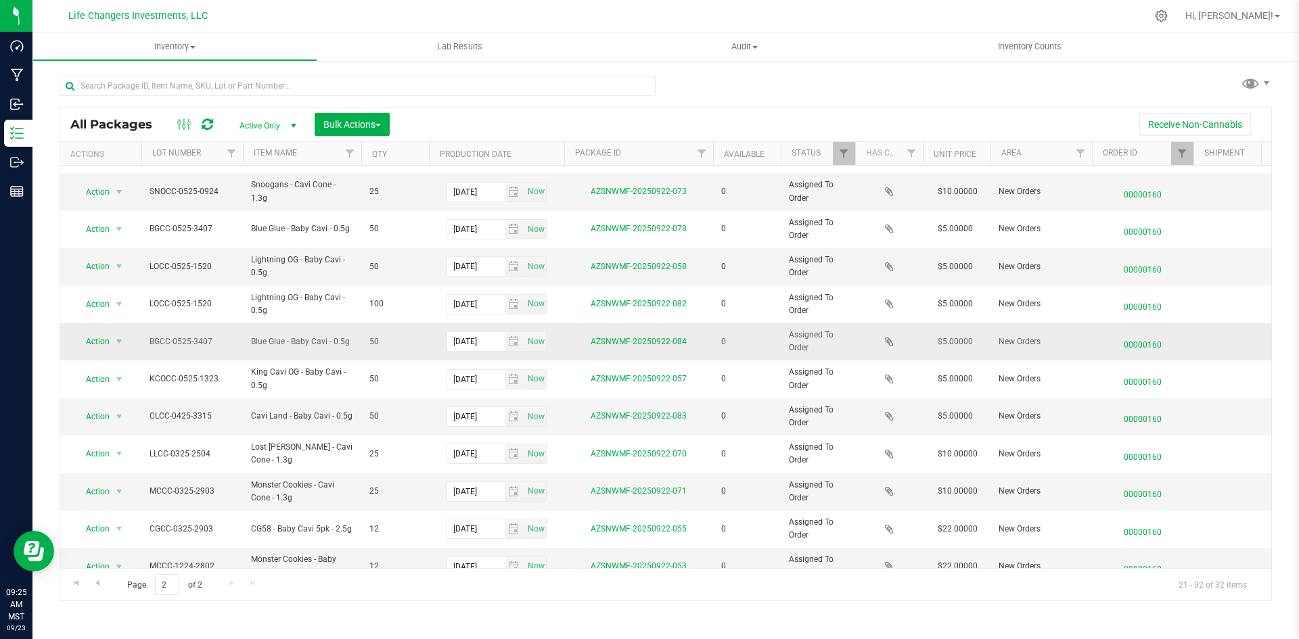
scroll to position [57, 0]
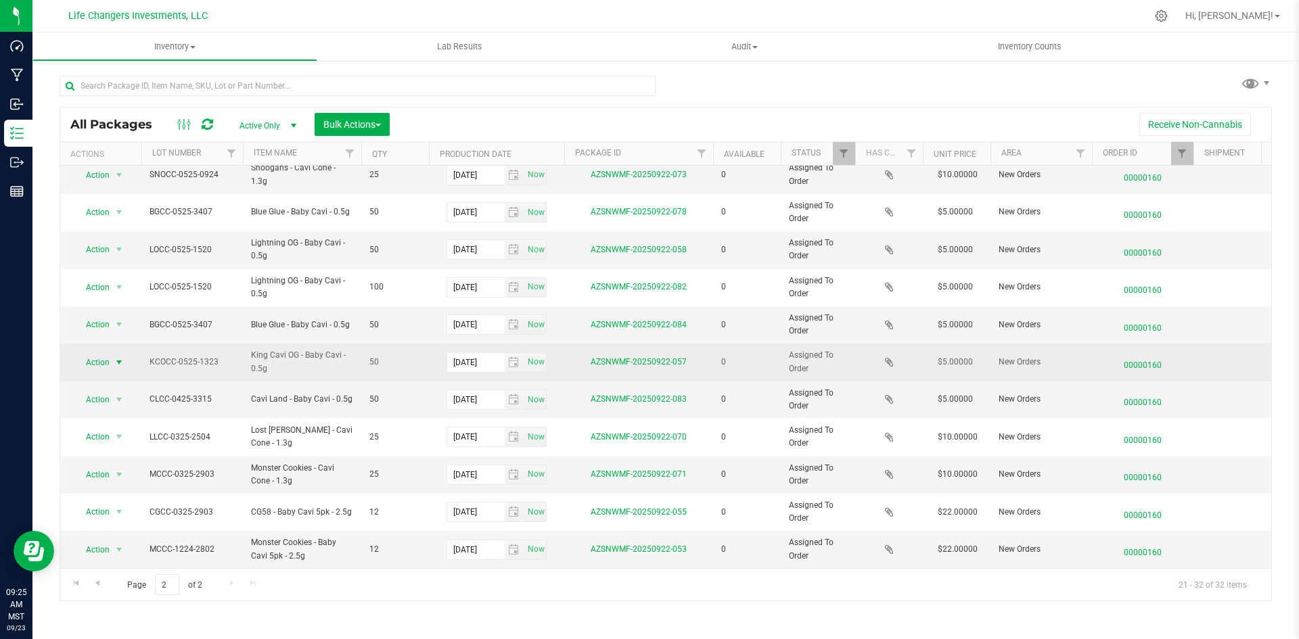
click at [93, 354] on span "Action" at bounding box center [92, 362] width 37 height 19
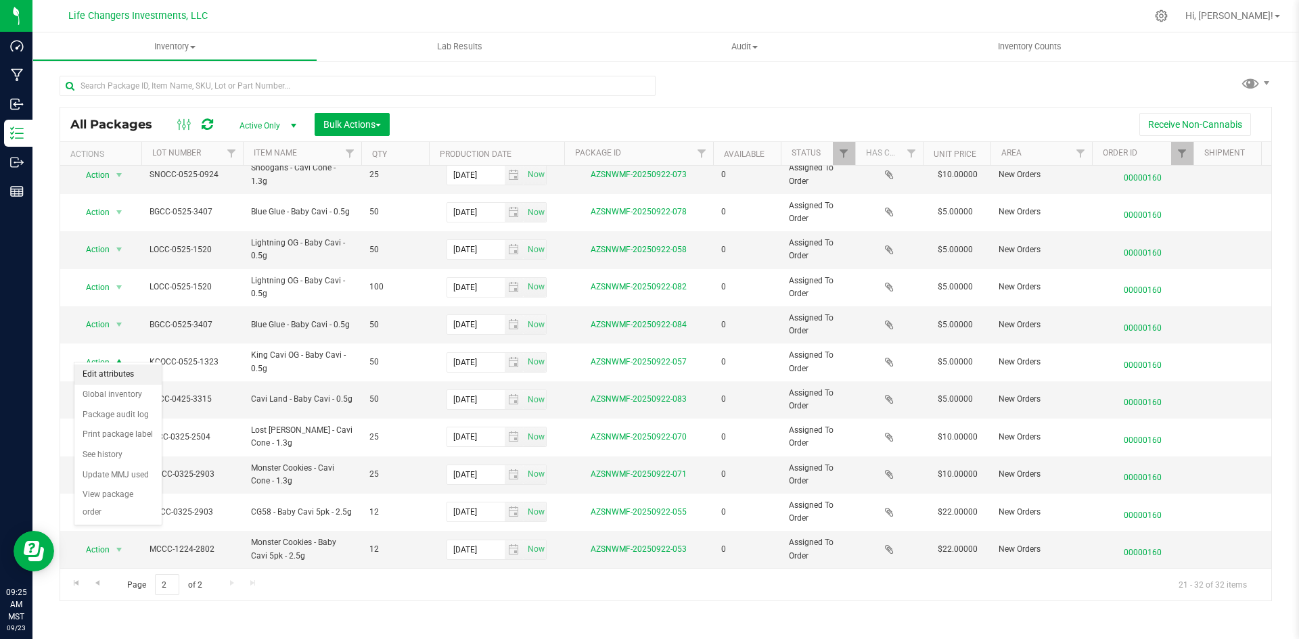
click at [108, 373] on li "Edit attributes" at bounding box center [117, 375] width 87 height 20
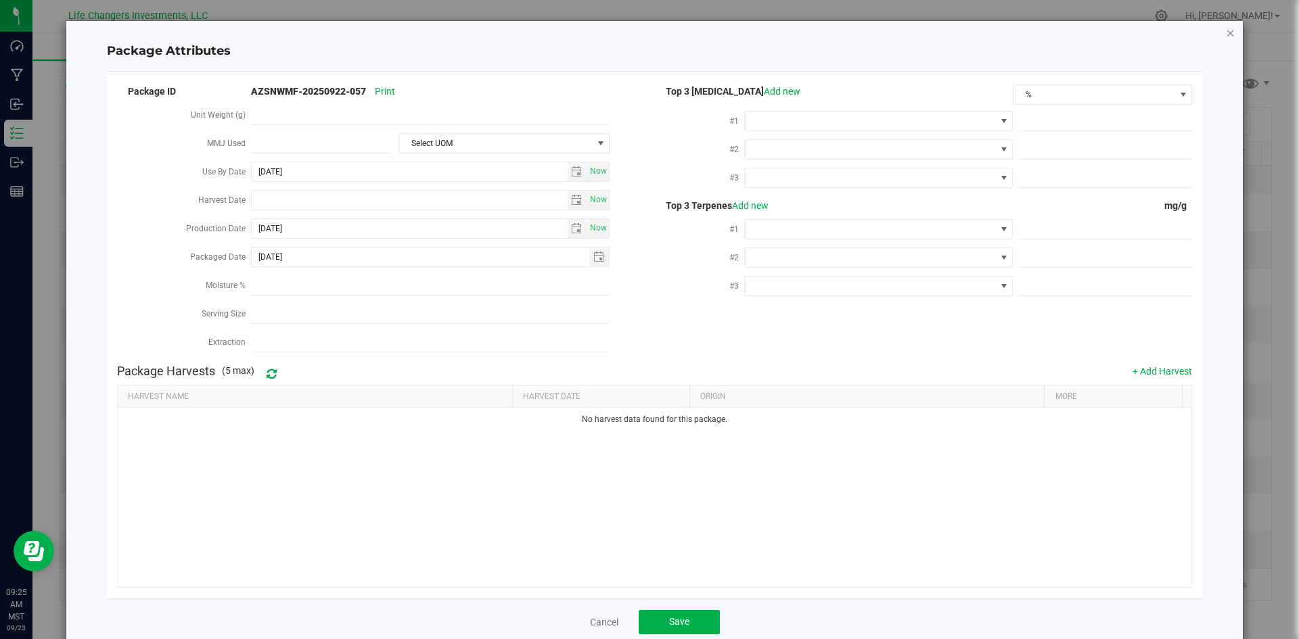
click at [1225, 30] on icon "Close modal" at bounding box center [1229, 32] width 9 height 16
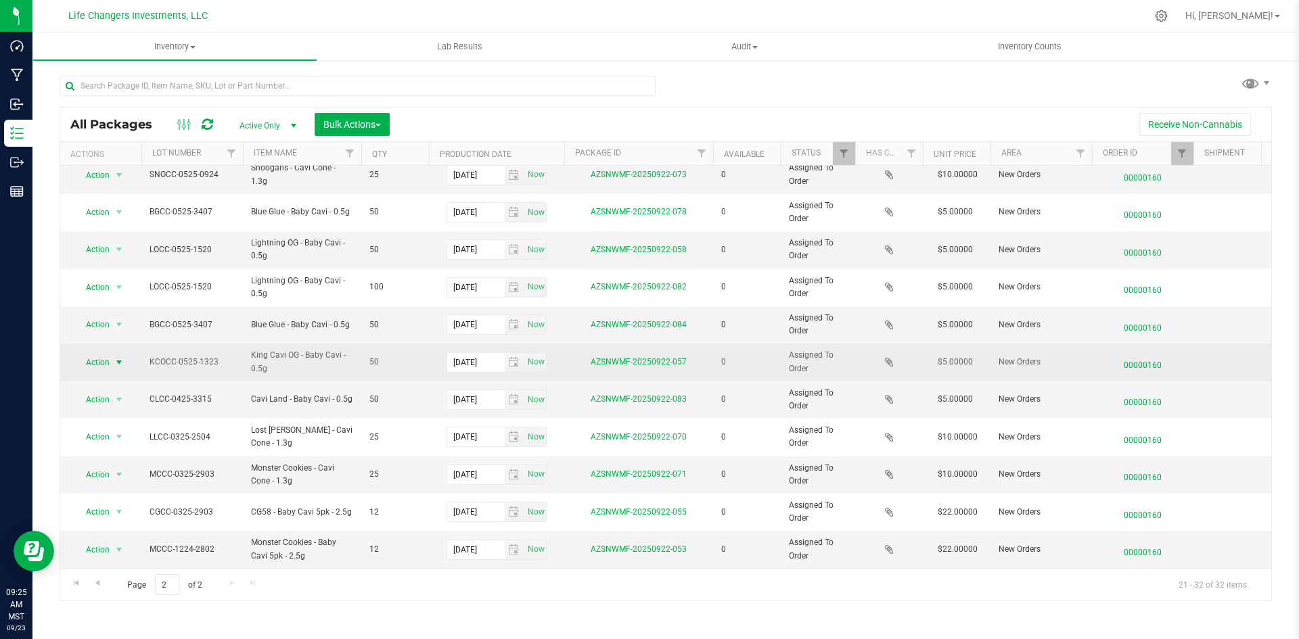
click at [111, 353] on span "select" at bounding box center [119, 362] width 17 height 19
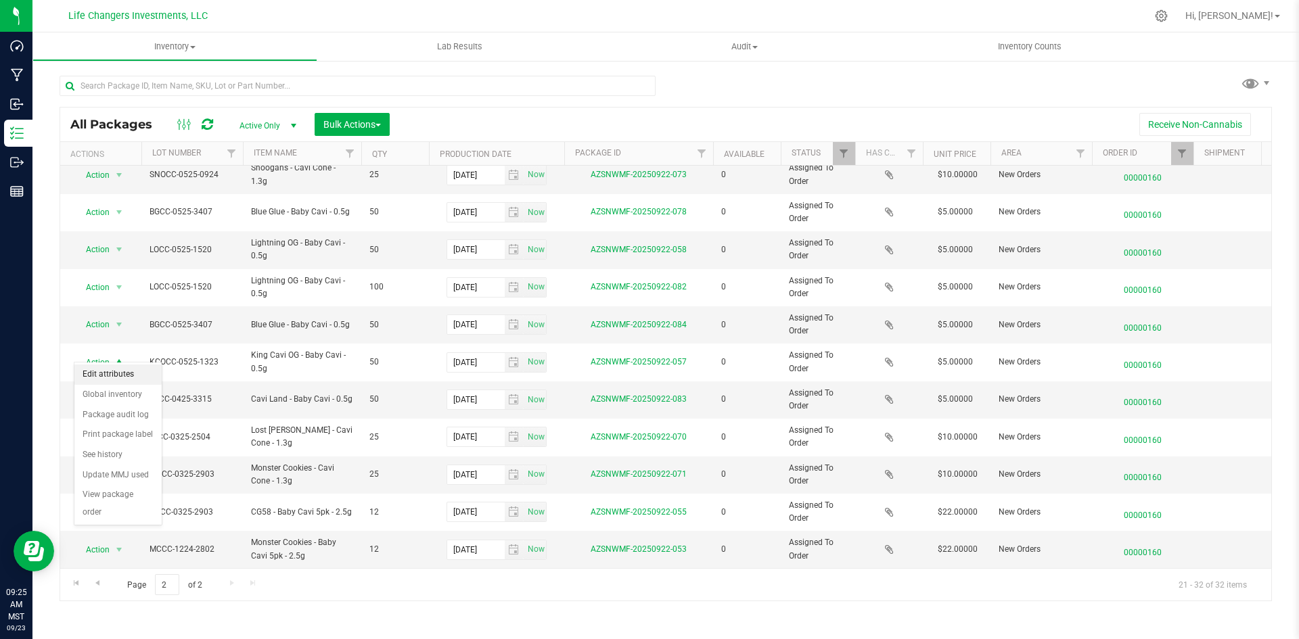
click at [110, 375] on li "Edit attributes" at bounding box center [117, 375] width 87 height 20
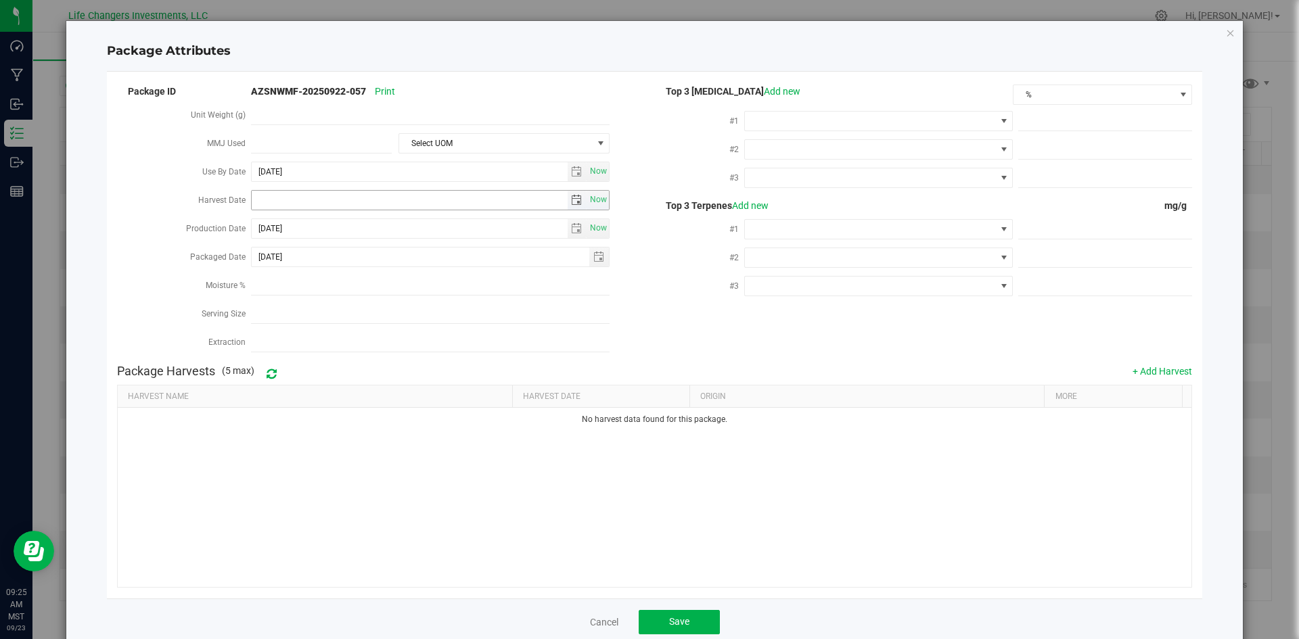
click at [572, 195] on span "select" at bounding box center [576, 200] width 11 height 11
click at [260, 223] on link "[DATE]" at bounding box center [321, 224] width 145 height 21
click at [337, 264] on link "Mar" at bounding box center [338, 260] width 34 height 34
click at [287, 312] on link "10" at bounding box center [282, 314] width 20 height 21
type input "[DATE]"
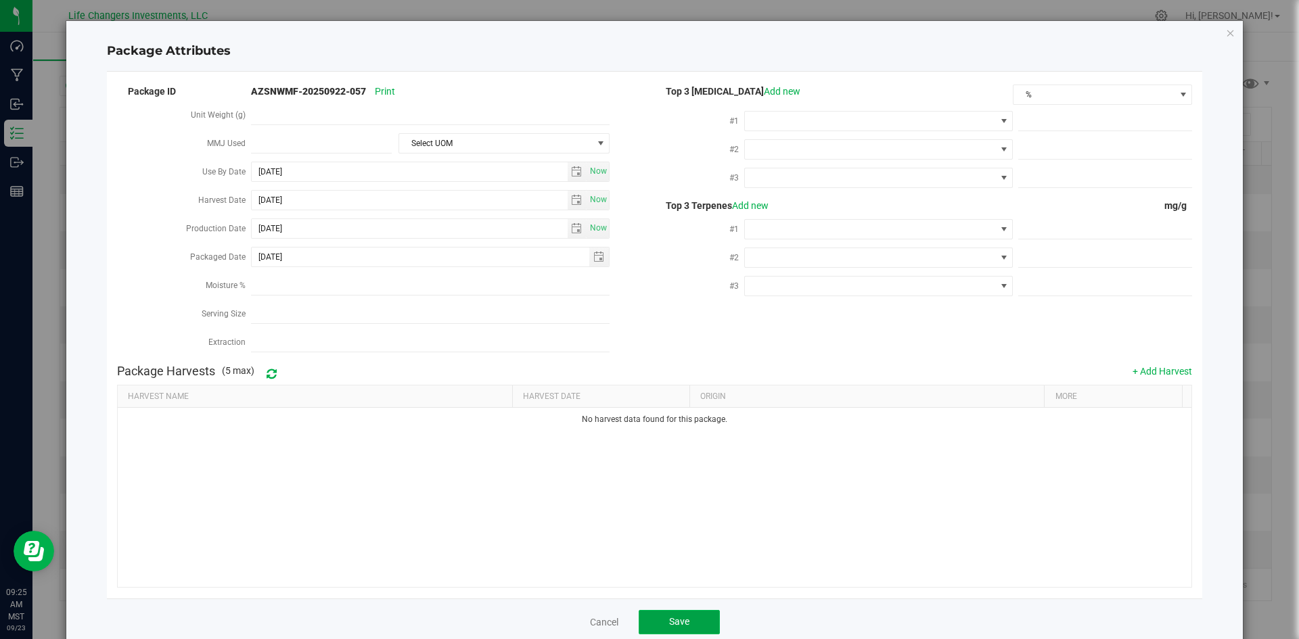
click at [663, 610] on button "Save" at bounding box center [678, 622] width 81 height 24
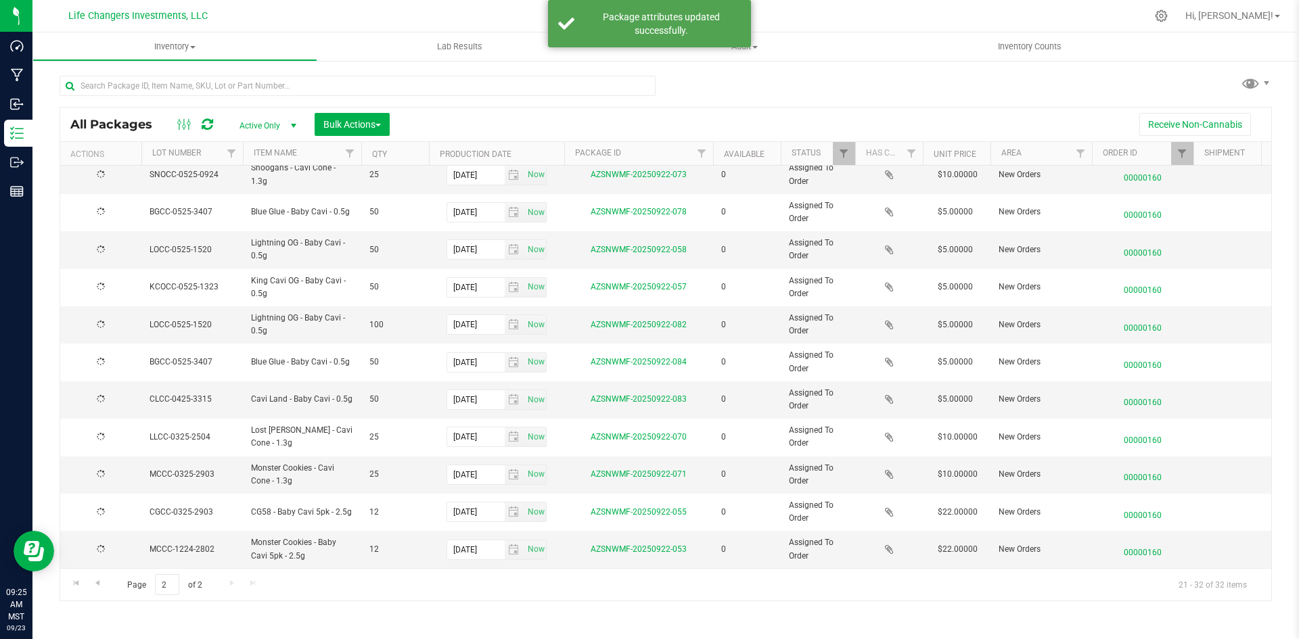
scroll to position [0, 0]
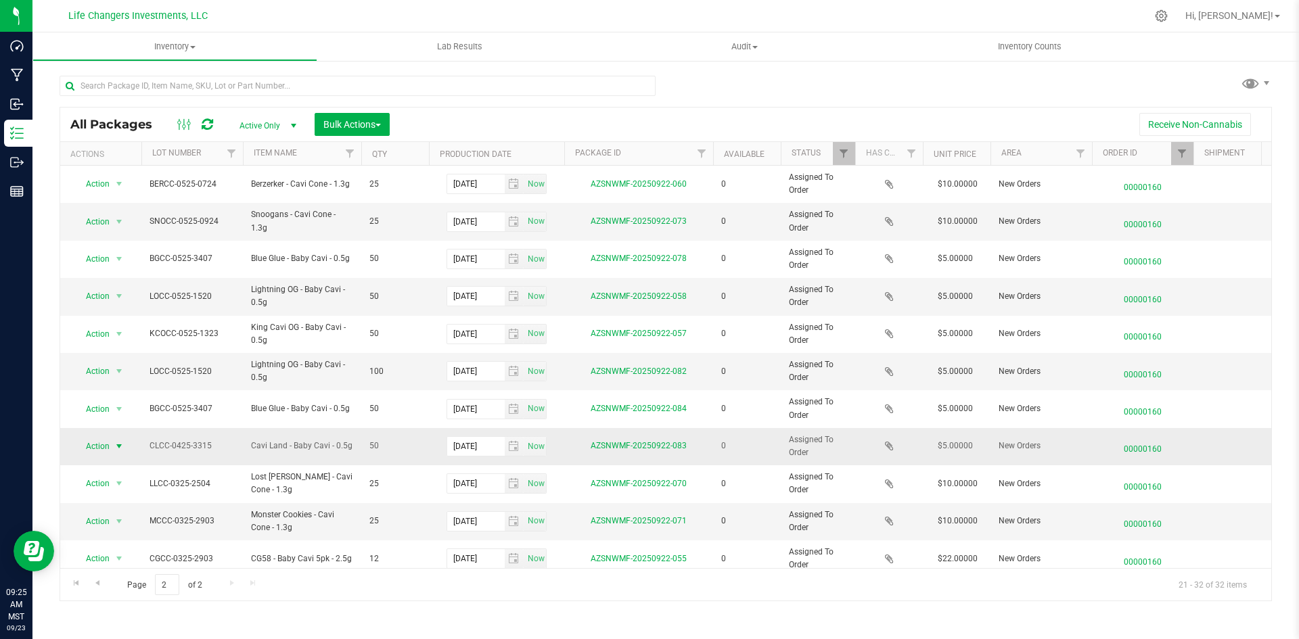
click at [91, 440] on span "Action" at bounding box center [92, 446] width 37 height 19
click at [106, 462] on li "Edit attributes" at bounding box center [117, 469] width 87 height 20
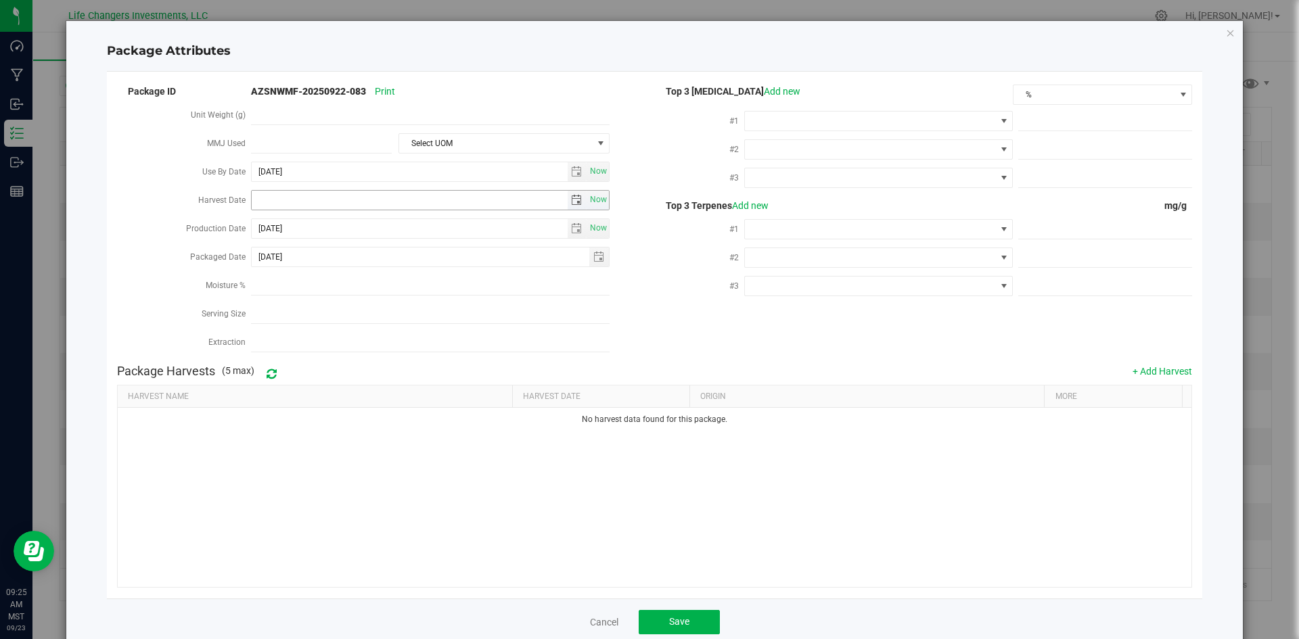
click at [571, 195] on span "select" at bounding box center [576, 200] width 11 height 11
click at [271, 227] on link "[DATE]" at bounding box center [321, 224] width 145 height 21
click at [306, 258] on link "Feb" at bounding box center [304, 260] width 34 height 34
click at [341, 312] on link "13" at bounding box center [341, 314] width 20 height 21
type input "[DATE]"
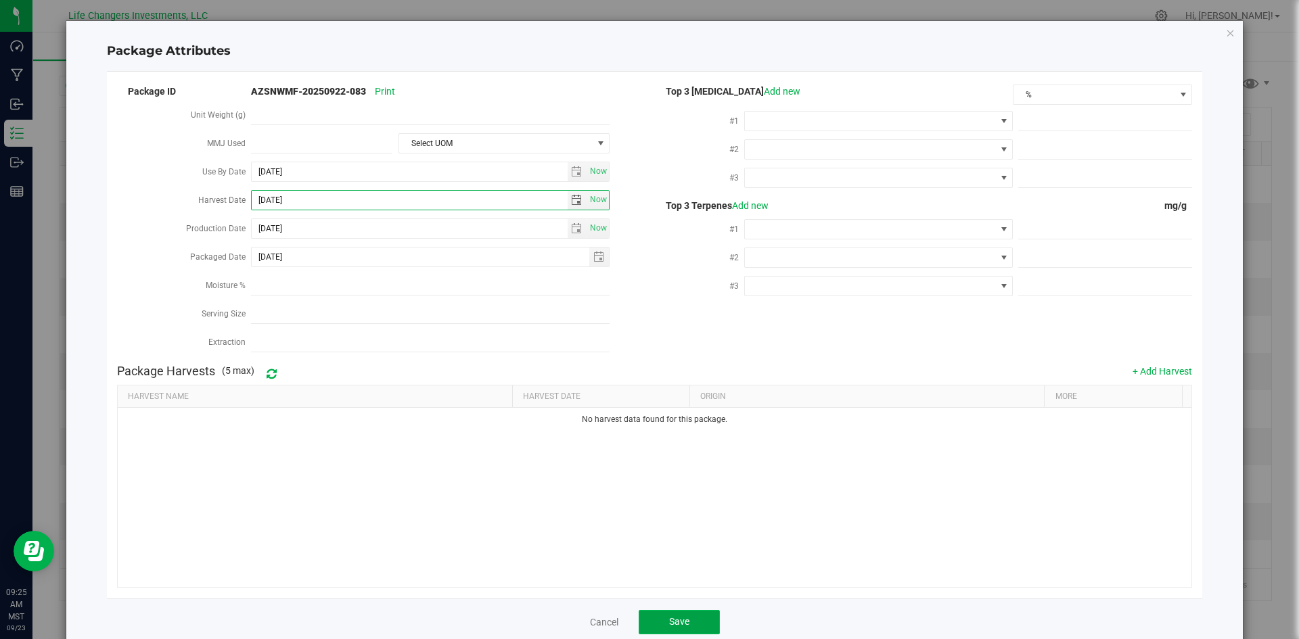
click at [686, 611] on button "Save" at bounding box center [678, 622] width 81 height 24
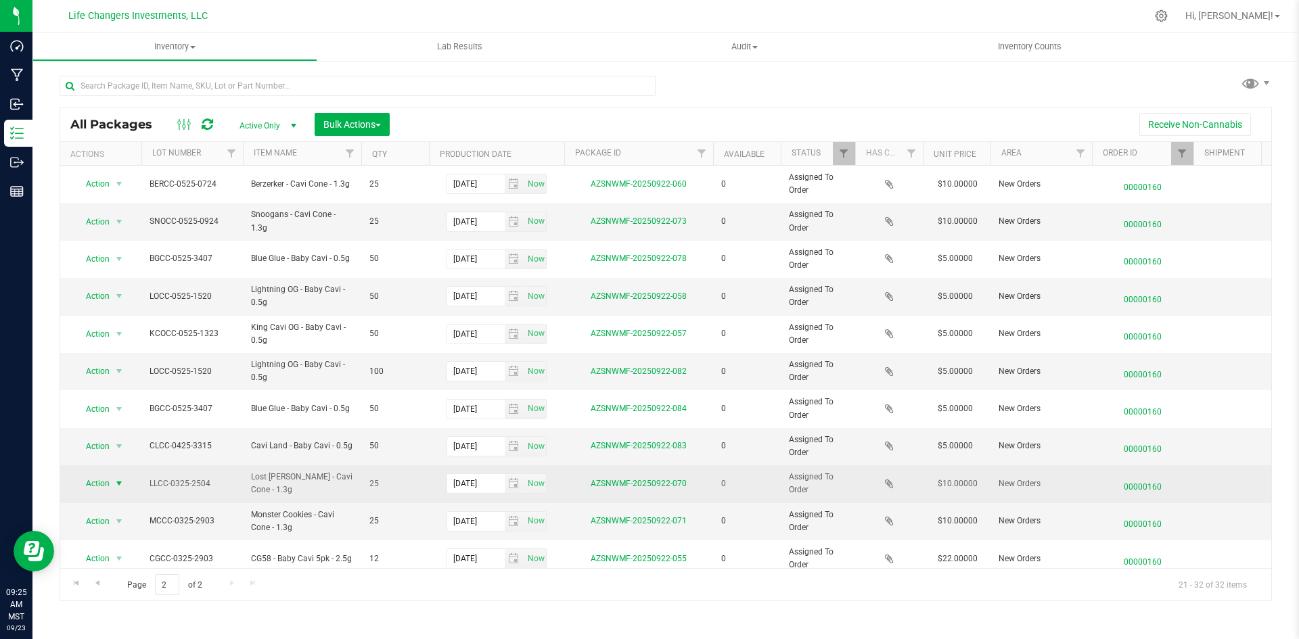
click at [95, 487] on span "Action" at bounding box center [92, 483] width 37 height 19
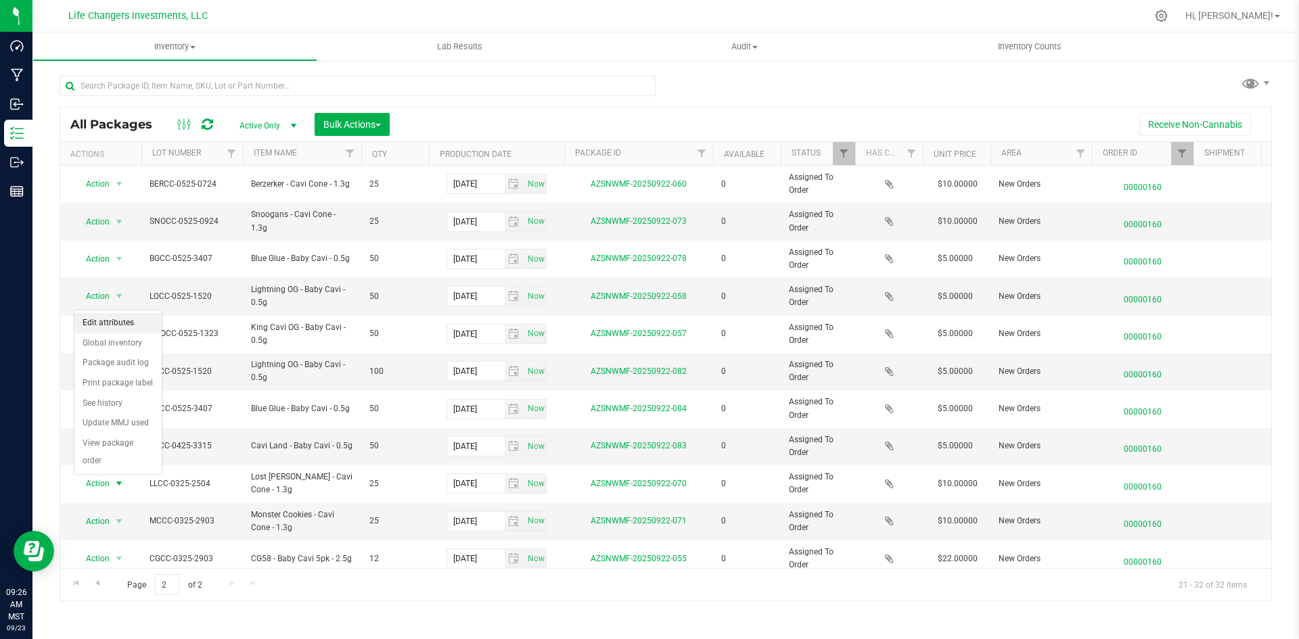
click at [97, 321] on li "Edit attributes" at bounding box center [117, 323] width 87 height 20
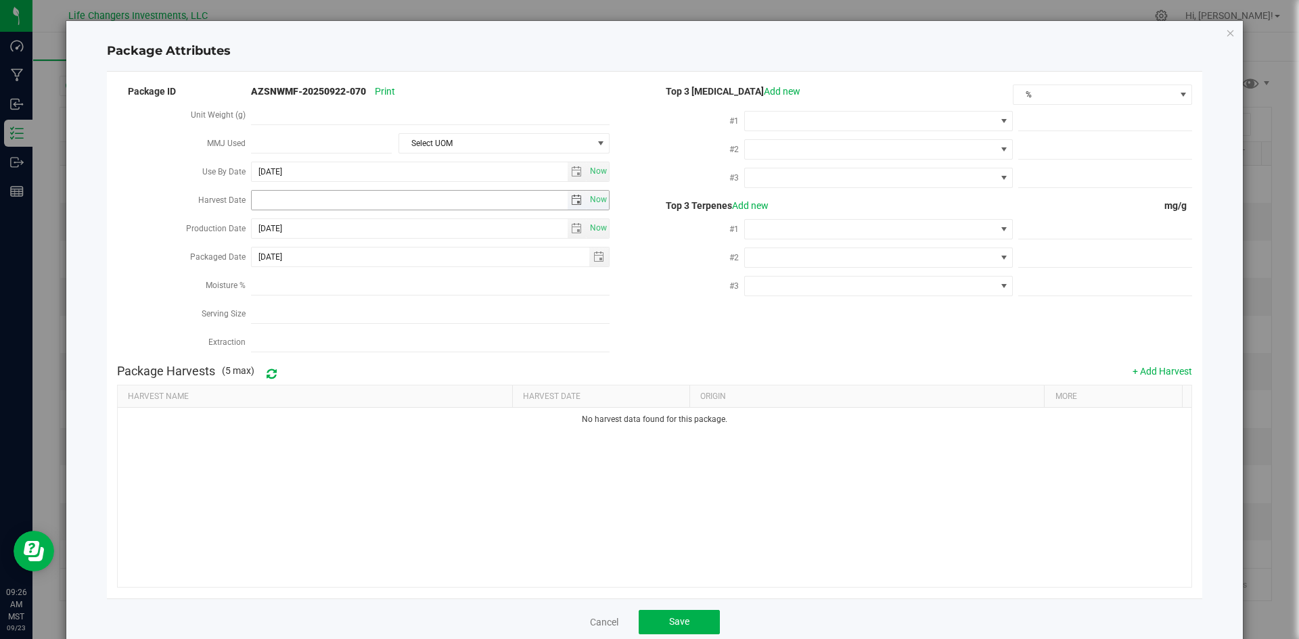
click at [571, 201] on span "select" at bounding box center [576, 200] width 11 height 11
click at [256, 223] on link "[DATE]" at bounding box center [321, 224] width 145 height 21
click at [308, 273] on link "Feb" at bounding box center [304, 260] width 34 height 34
click at [264, 292] on link "2" at bounding box center [262, 293] width 20 height 21
type input "[DATE]"
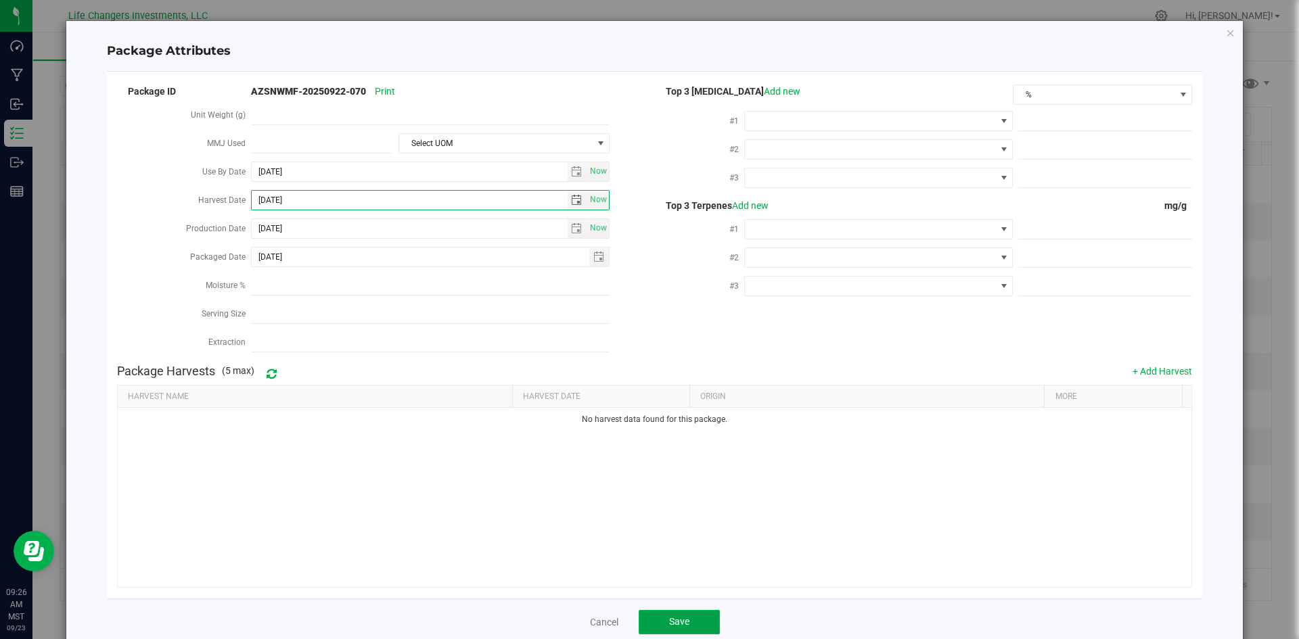
click at [662, 613] on button "Save" at bounding box center [678, 622] width 81 height 24
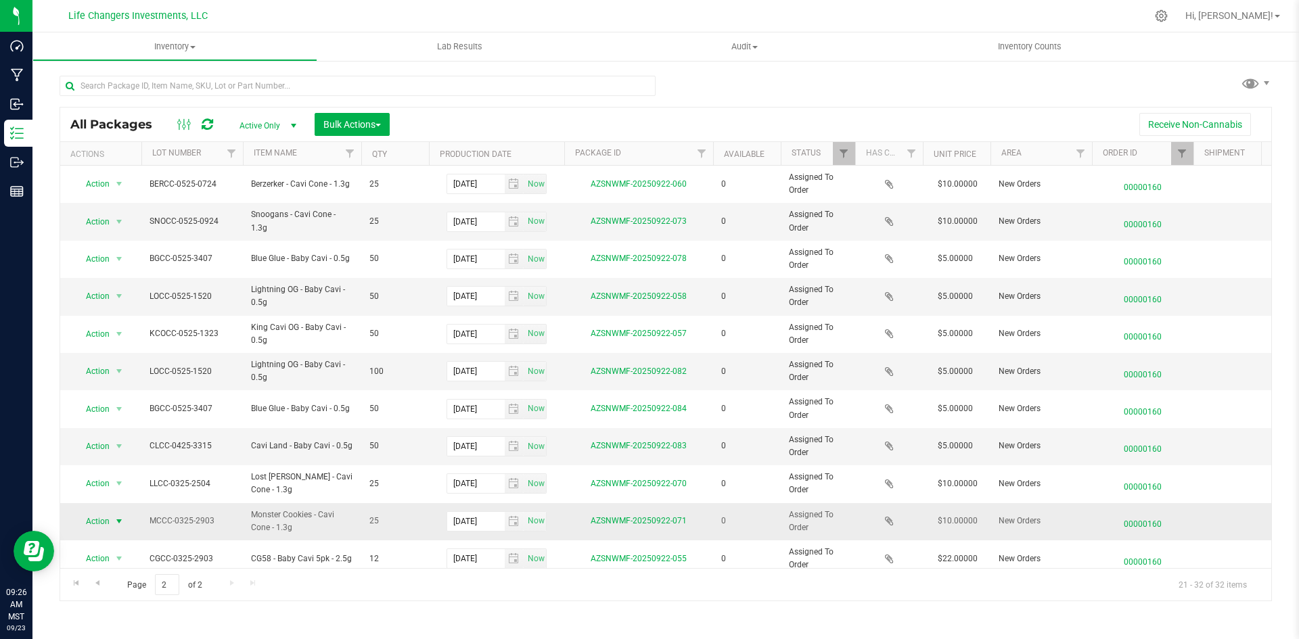
click at [99, 519] on span "Action" at bounding box center [92, 521] width 37 height 19
click at [102, 360] on li "Edit attributes" at bounding box center [117, 360] width 87 height 20
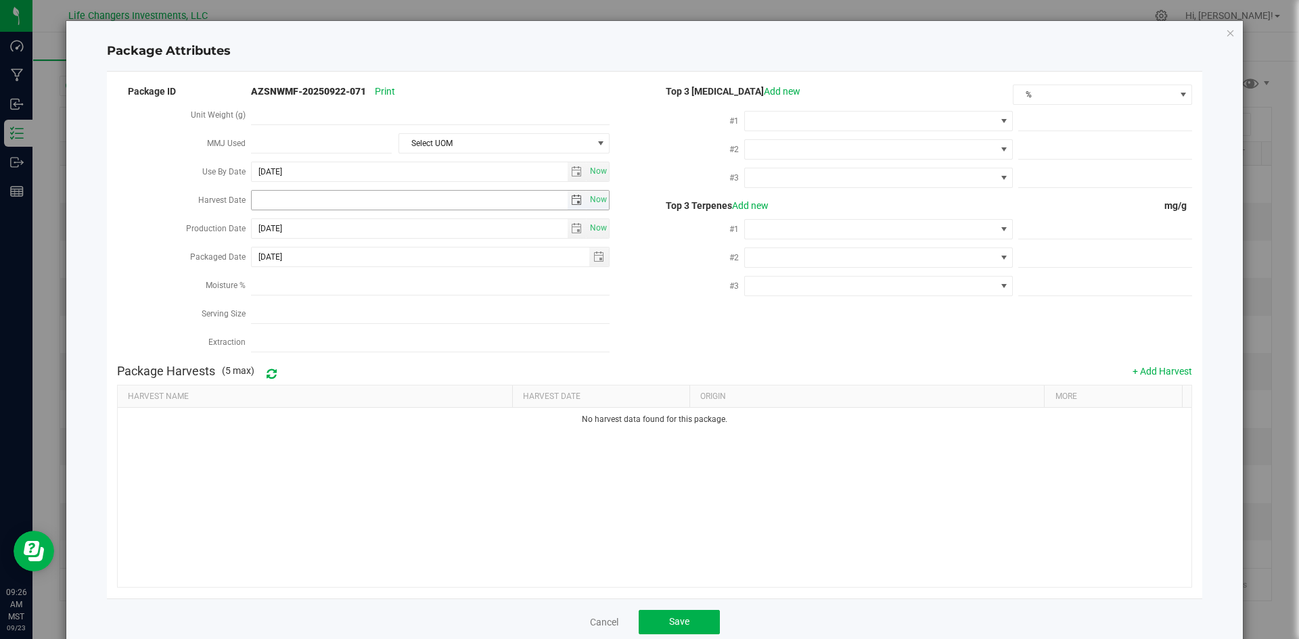
click at [569, 191] on span "select" at bounding box center [577, 200] width 20 height 19
click at [256, 211] on link "Previous" at bounding box center [260, 221] width 21 height 21
click at [268, 223] on link "[DATE]" at bounding box center [321, 224] width 145 height 21
click at [264, 224] on link "2025" at bounding box center [321, 224] width 145 height 21
click at [308, 297] on link "2024" at bounding box center [304, 299] width 34 height 34
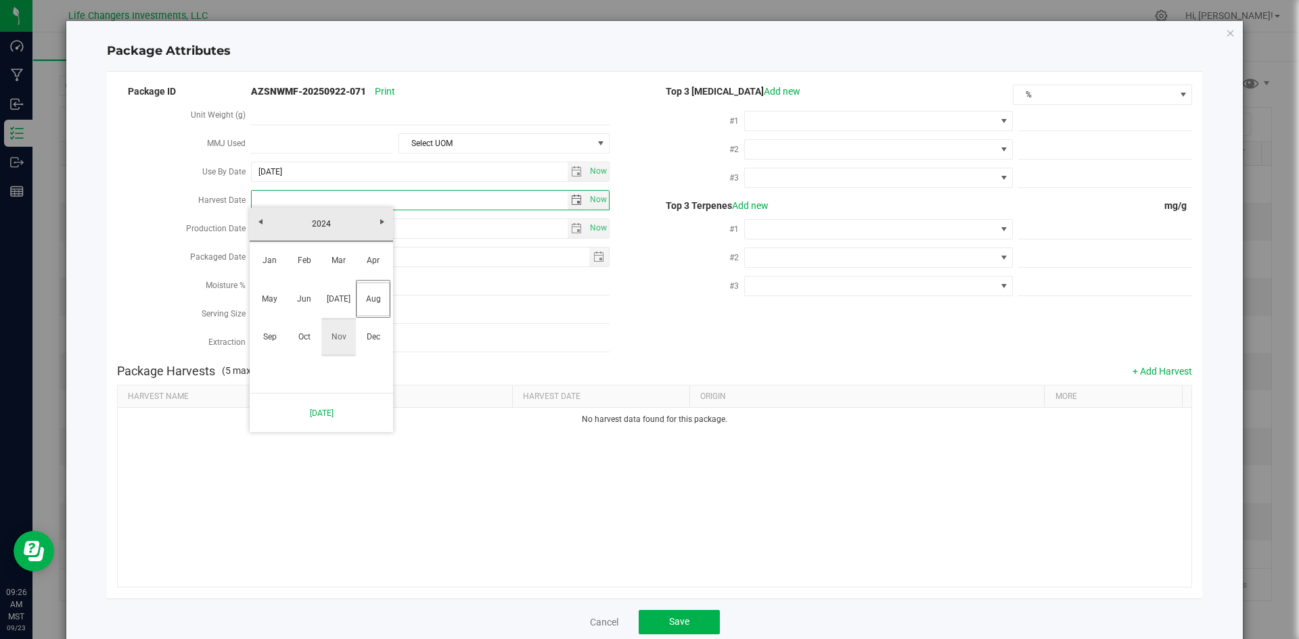
click at [337, 343] on link "Nov" at bounding box center [338, 337] width 34 height 34
click at [301, 354] on link "26" at bounding box center [301, 356] width 20 height 21
type input "[DATE]"
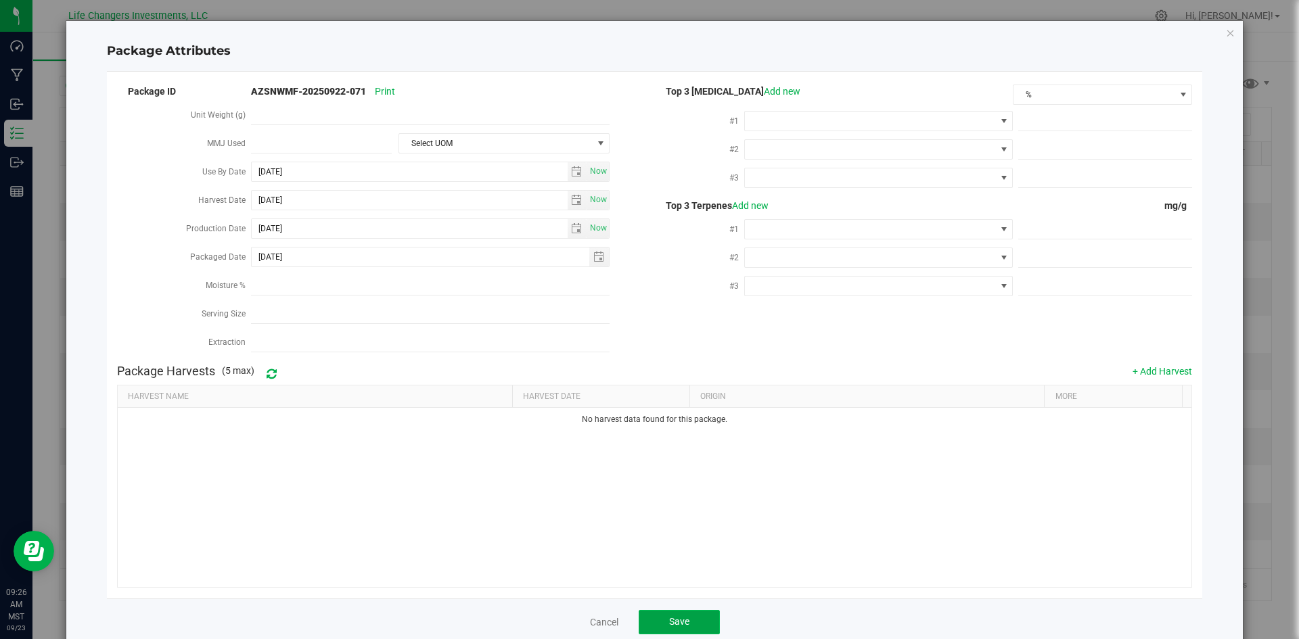
click at [663, 610] on button "Save" at bounding box center [678, 622] width 81 height 24
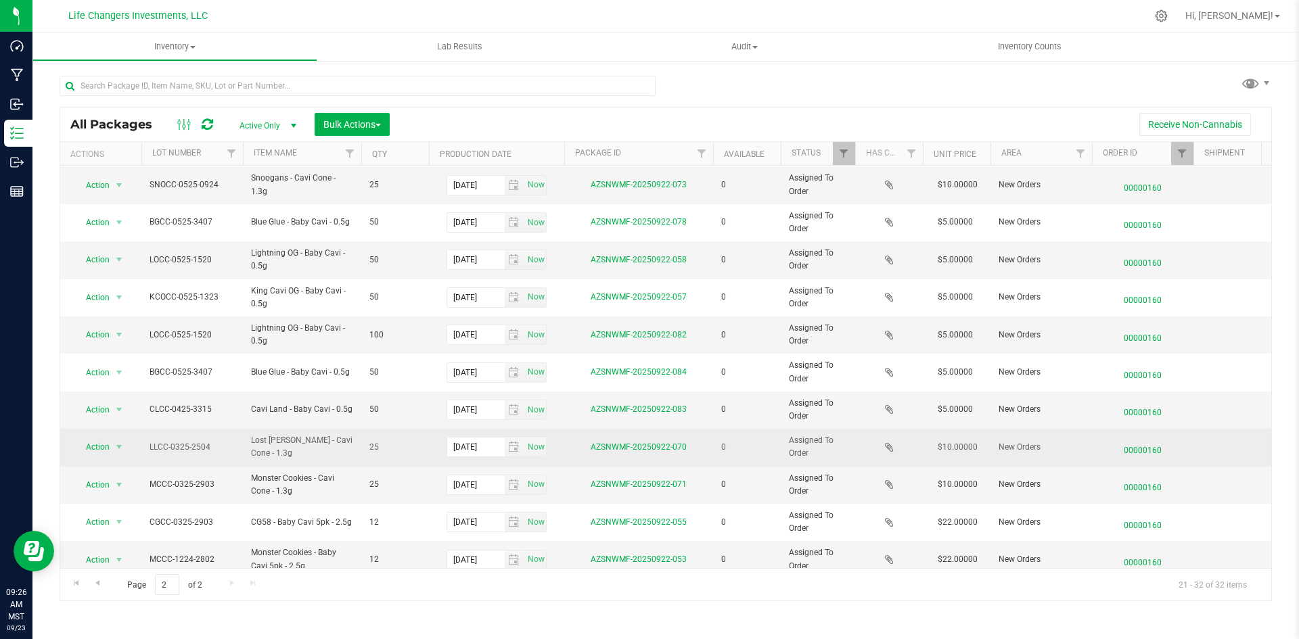
scroll to position [57, 0]
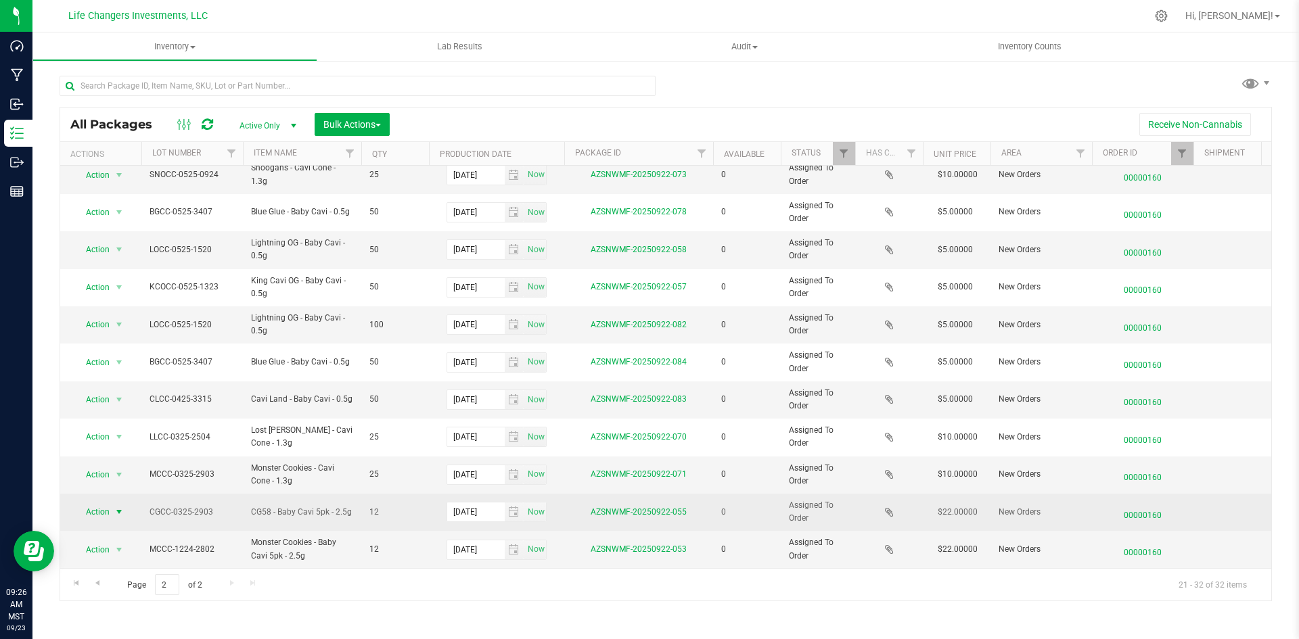
click at [101, 504] on span "Action" at bounding box center [92, 511] width 37 height 19
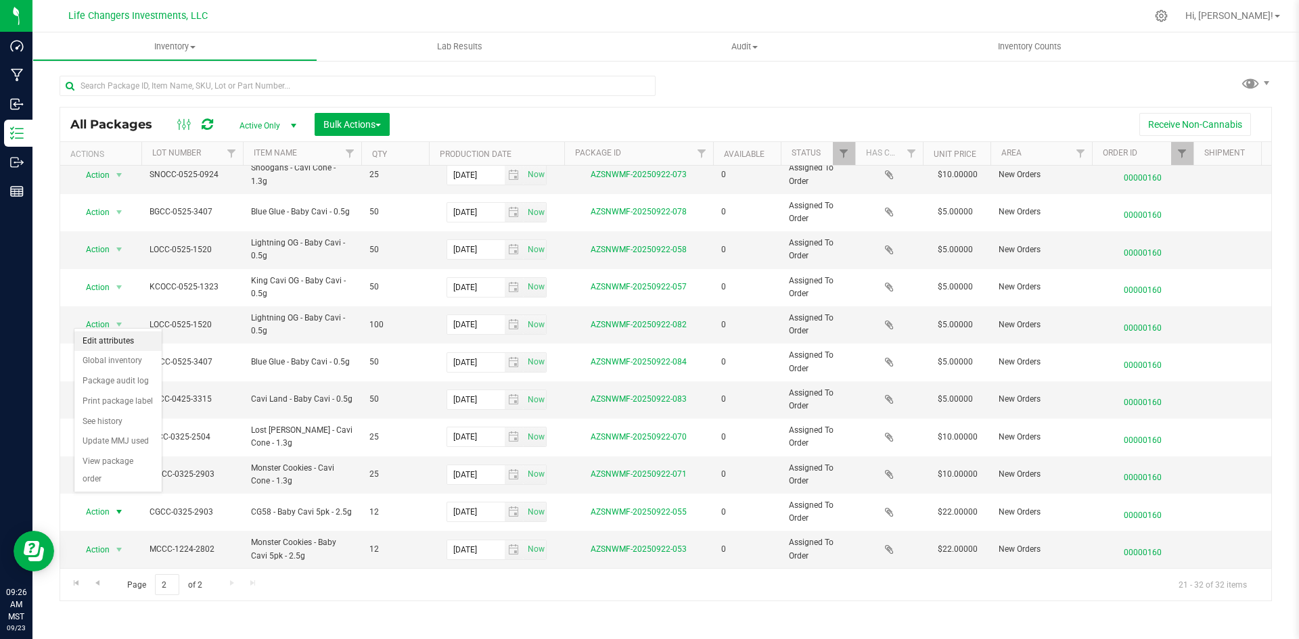
click at [117, 336] on li "Edit attributes" at bounding box center [117, 341] width 87 height 20
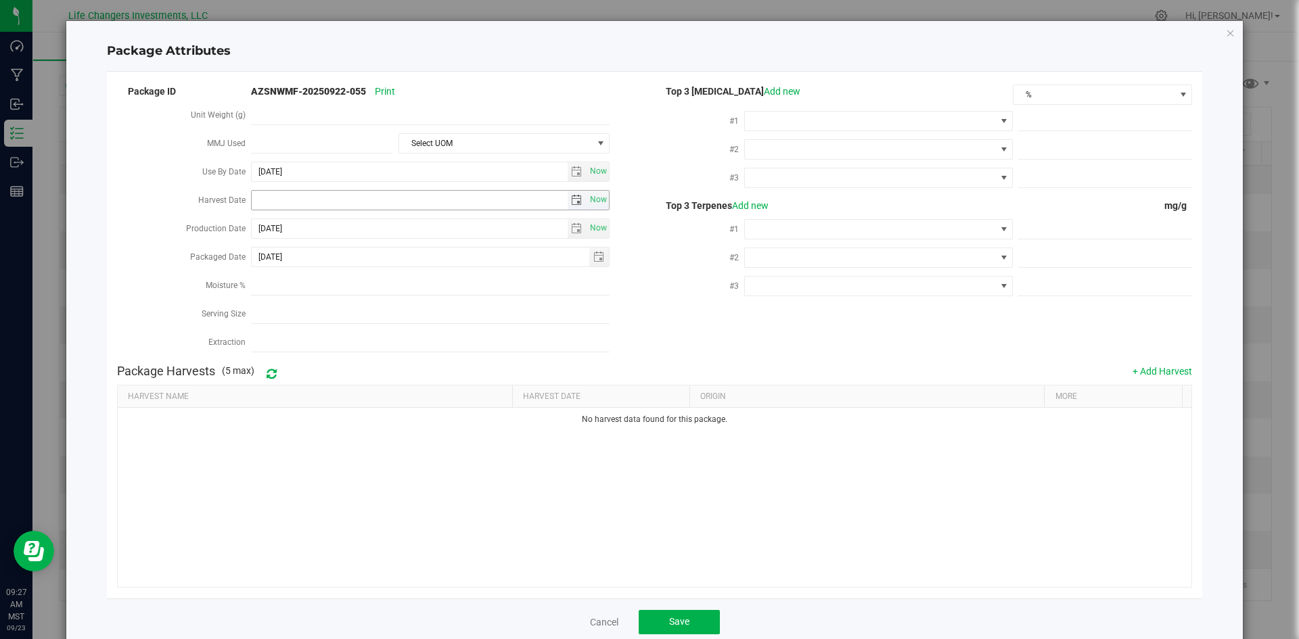
click at [567, 198] on span "select" at bounding box center [577, 200] width 20 height 19
click at [258, 223] on link "[DATE]" at bounding box center [321, 224] width 145 height 21
click at [321, 224] on link "2025" at bounding box center [321, 224] width 145 height 21
click at [311, 294] on link "2024" at bounding box center [304, 299] width 34 height 34
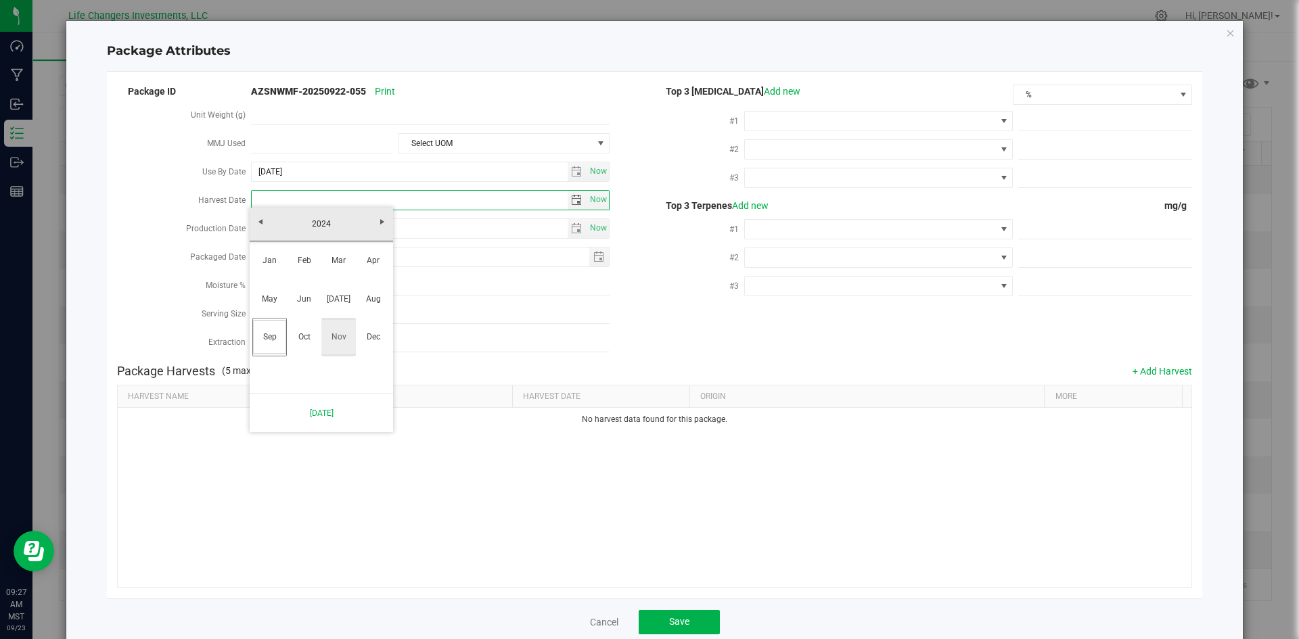
click at [342, 340] on link "Nov" at bounding box center [338, 337] width 34 height 34
click at [305, 352] on link "26" at bounding box center [301, 356] width 20 height 21
type input "[DATE]"
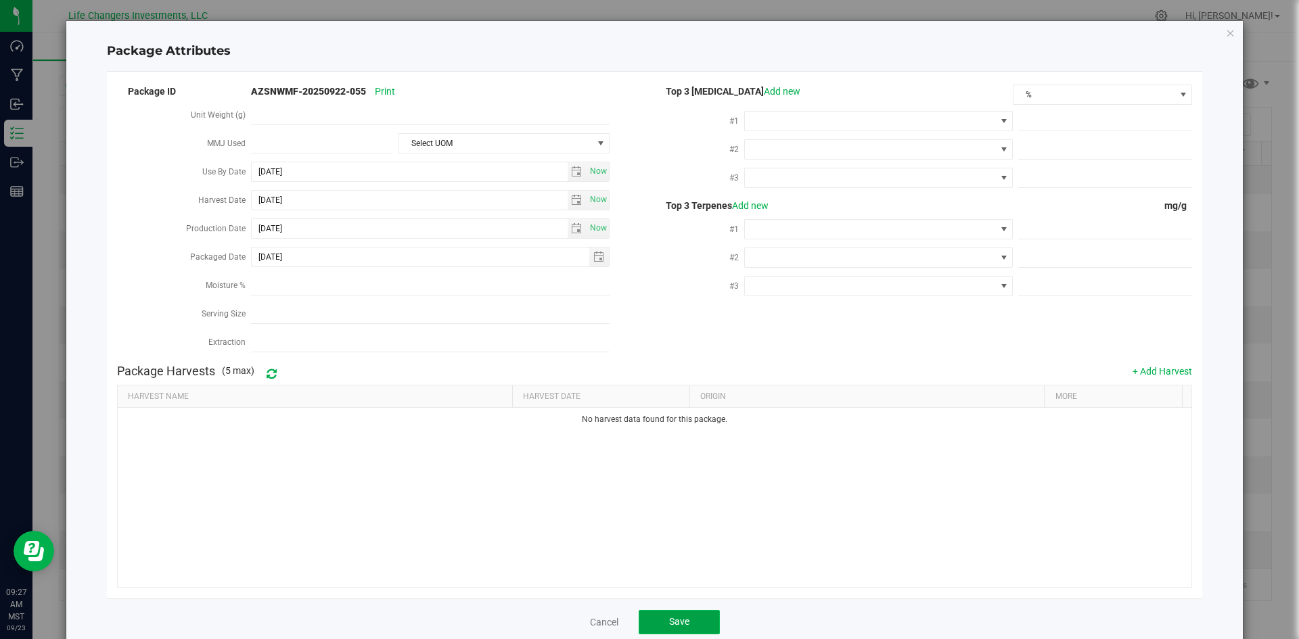
click at [664, 610] on button "Save" at bounding box center [678, 622] width 81 height 24
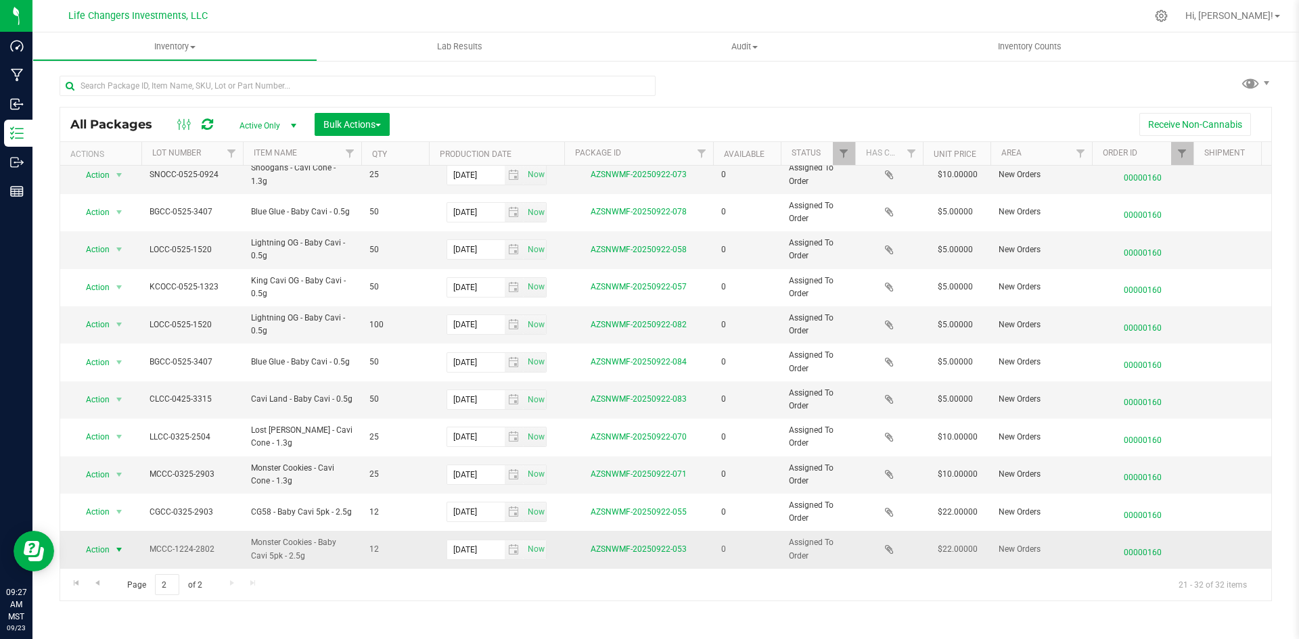
click at [89, 540] on span "Action" at bounding box center [92, 549] width 37 height 19
click at [123, 375] on li "Edit attributes" at bounding box center [117, 379] width 87 height 20
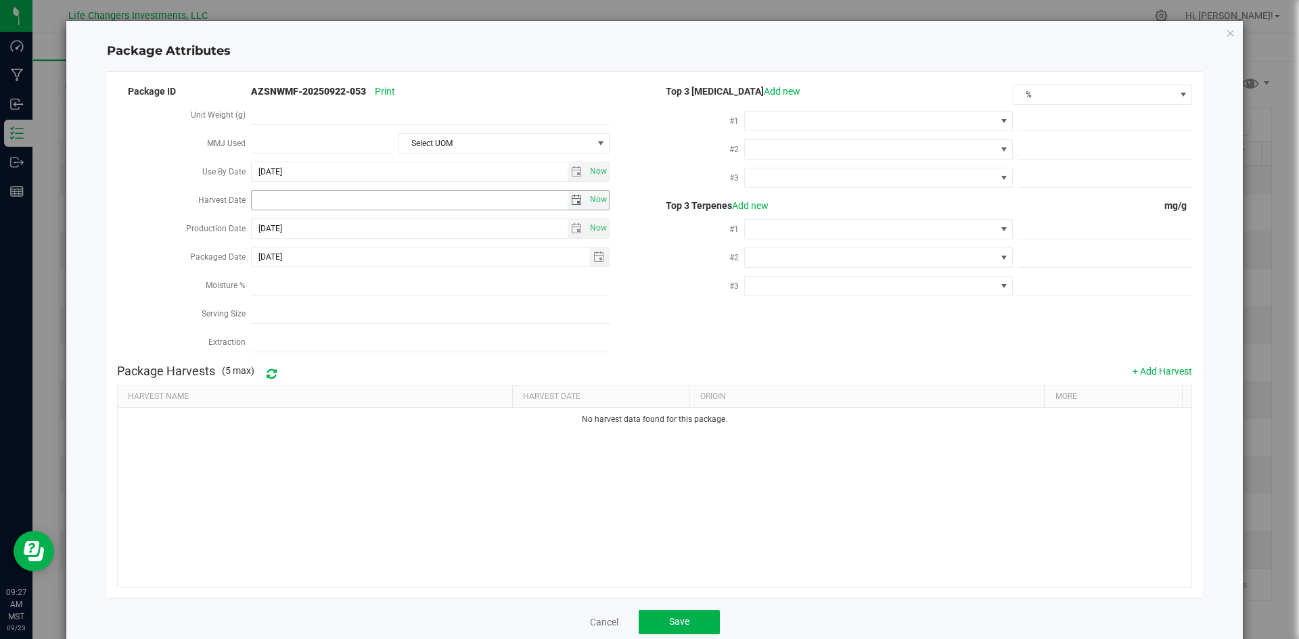
click at [573, 196] on span "select" at bounding box center [576, 200] width 11 height 11
click at [263, 222] on link "[DATE]" at bounding box center [321, 224] width 145 height 21
click at [1225, 28] on icon "Close modal" at bounding box center [1229, 32] width 9 height 16
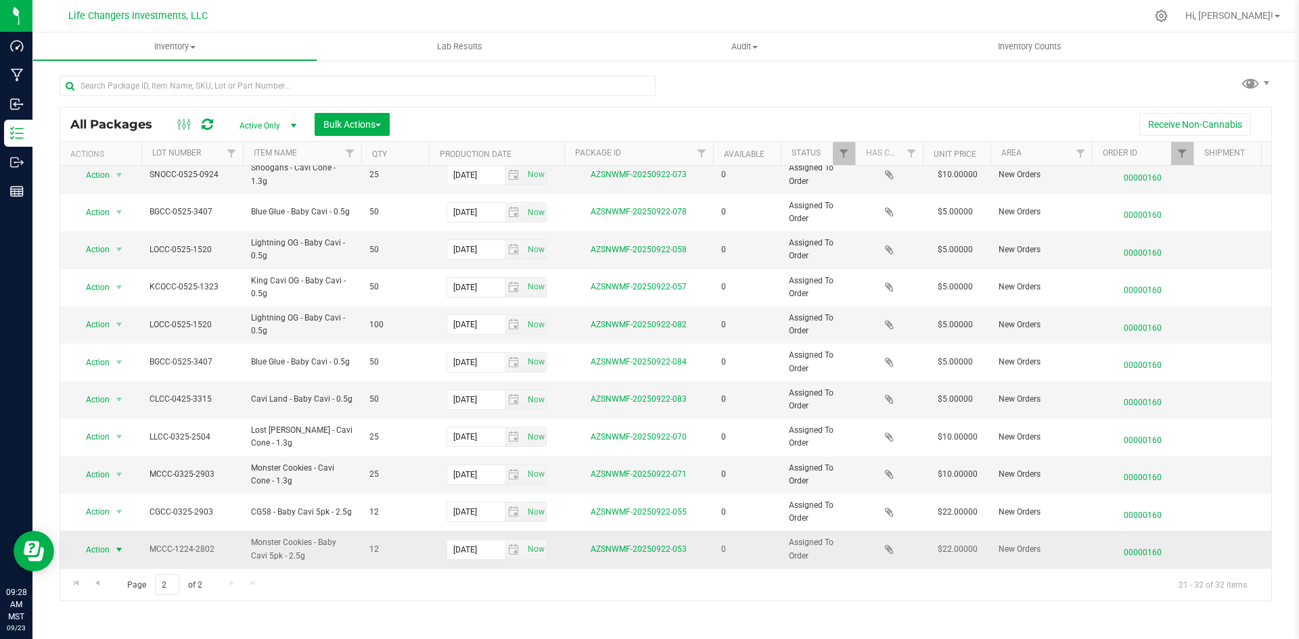
click at [123, 544] on span "select" at bounding box center [119, 549] width 11 height 11
click at [135, 373] on li "Edit attributes" at bounding box center [117, 379] width 87 height 20
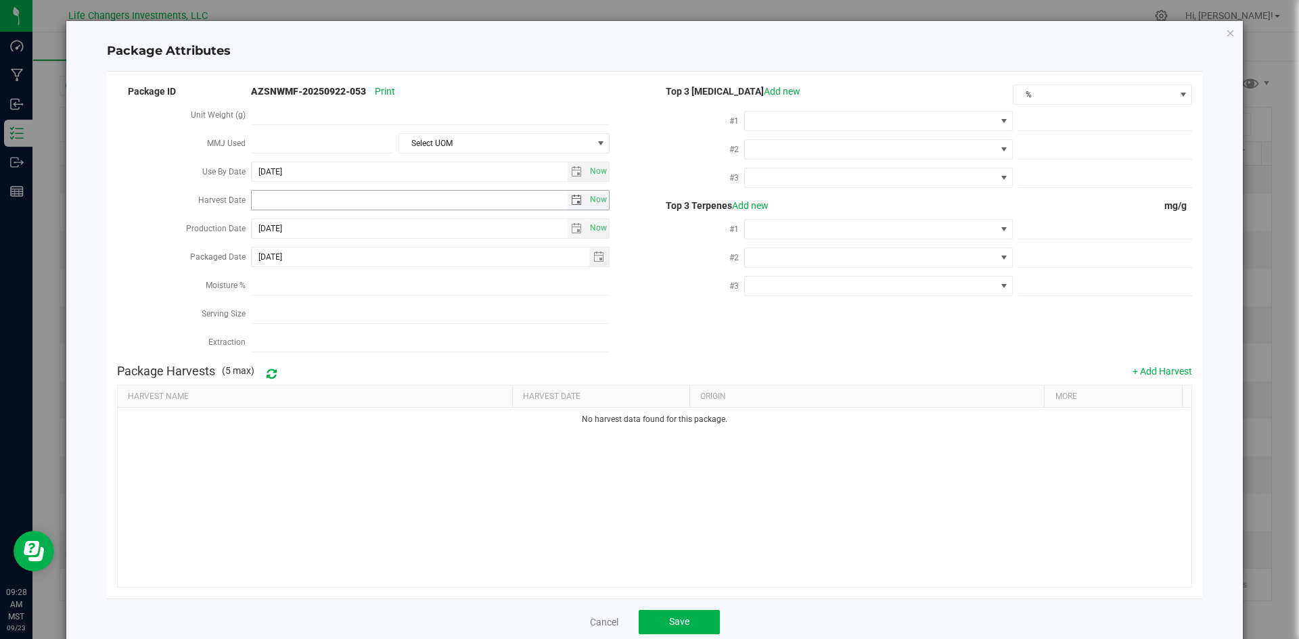
click at [571, 195] on span "select" at bounding box center [576, 200] width 11 height 11
click at [250, 224] on link "[DATE]" at bounding box center [321, 224] width 145 height 21
click at [327, 228] on link "2025" at bounding box center [321, 224] width 145 height 21
click at [308, 298] on link "2024" at bounding box center [304, 299] width 34 height 34
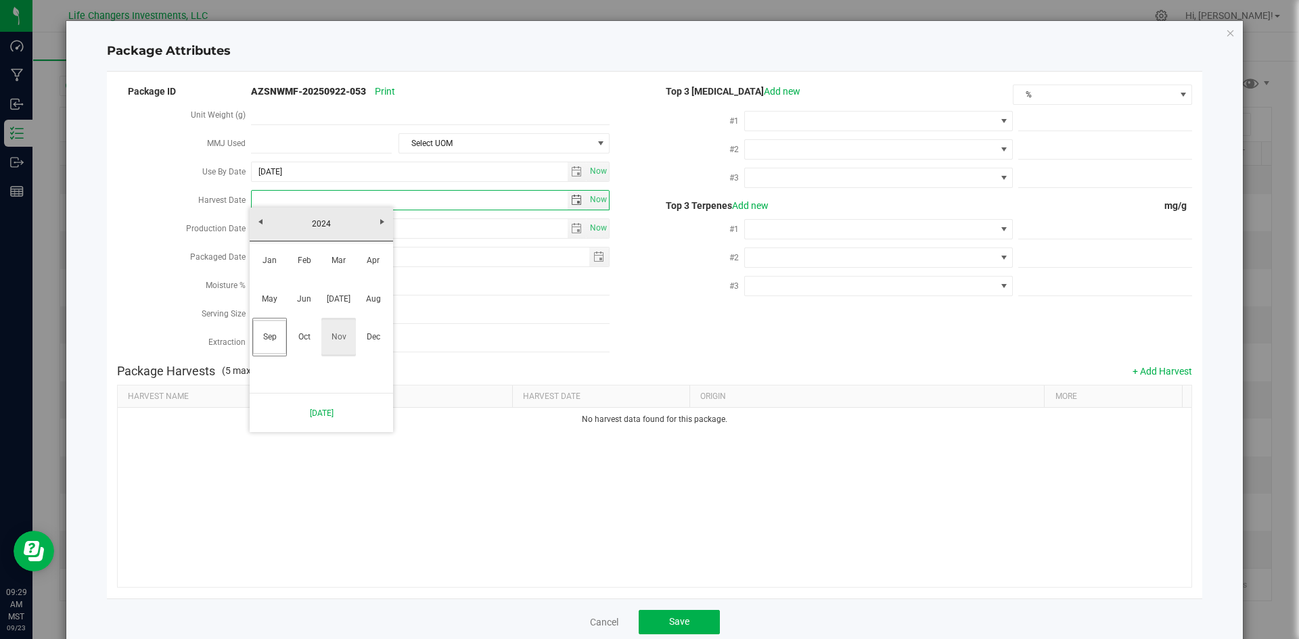
click at [342, 336] on link "Nov" at bounding box center [338, 337] width 34 height 34
click at [316, 291] on link "6" at bounding box center [321, 293] width 20 height 21
type input "[DATE]"
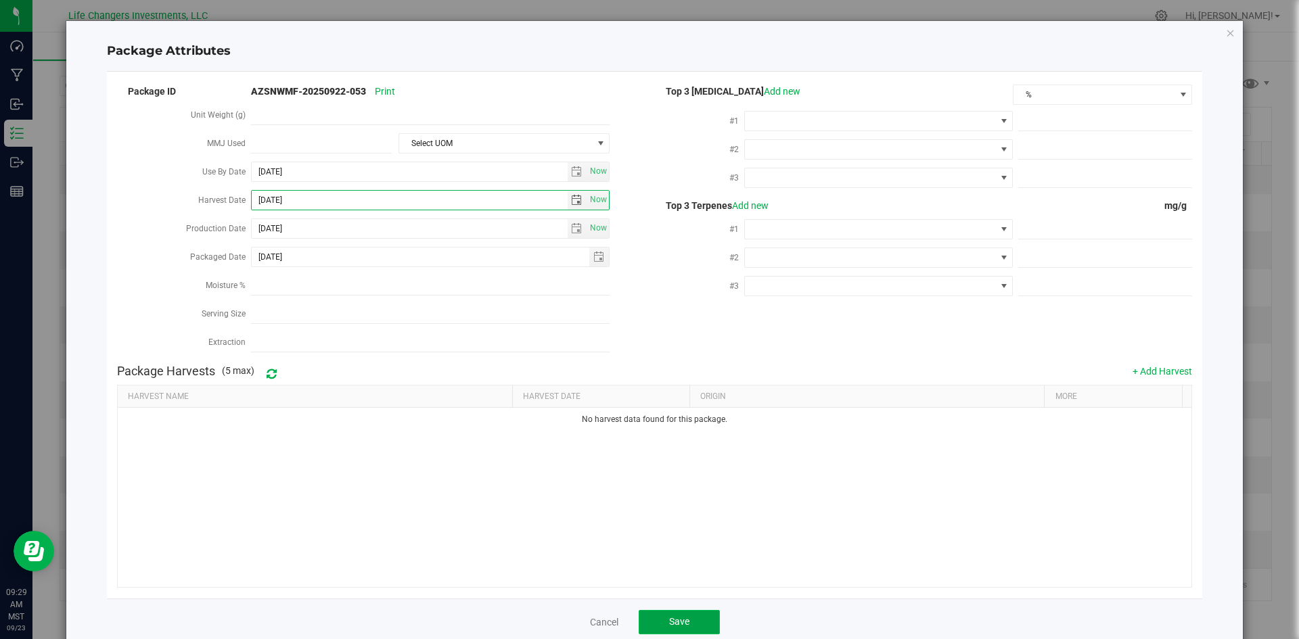
click at [661, 612] on button "Save" at bounding box center [678, 622] width 81 height 24
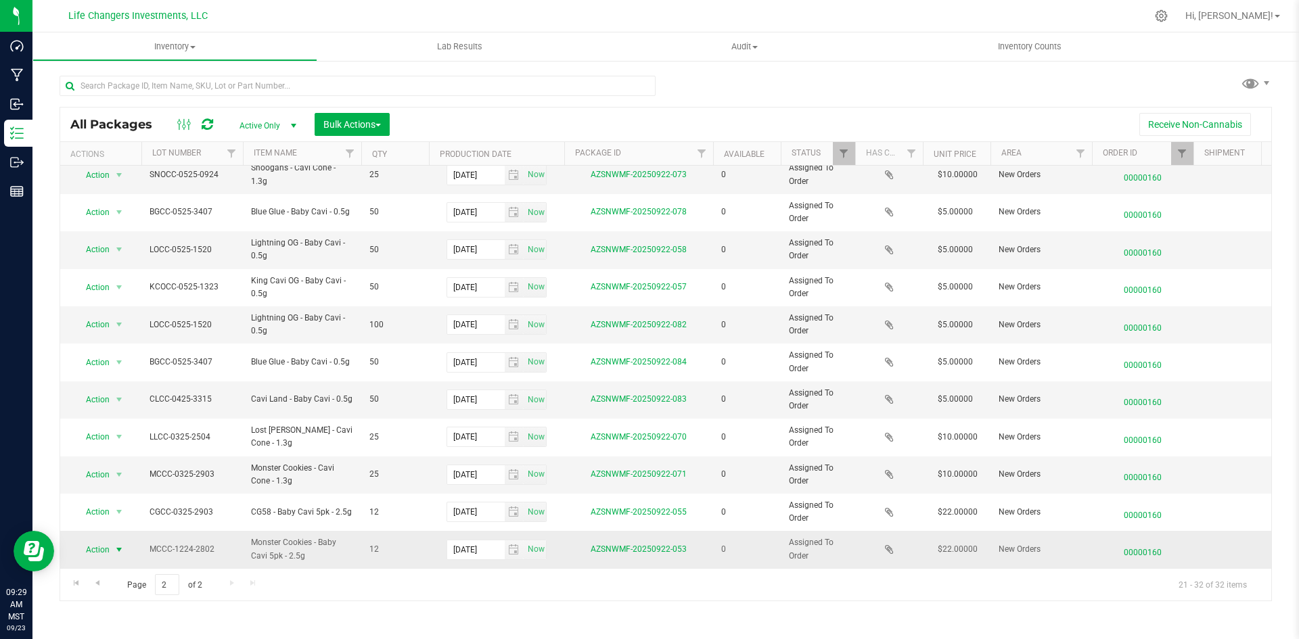
click at [106, 540] on span "Action" at bounding box center [92, 549] width 37 height 19
click at [138, 433] on li "Print package label" at bounding box center [117, 439] width 87 height 20
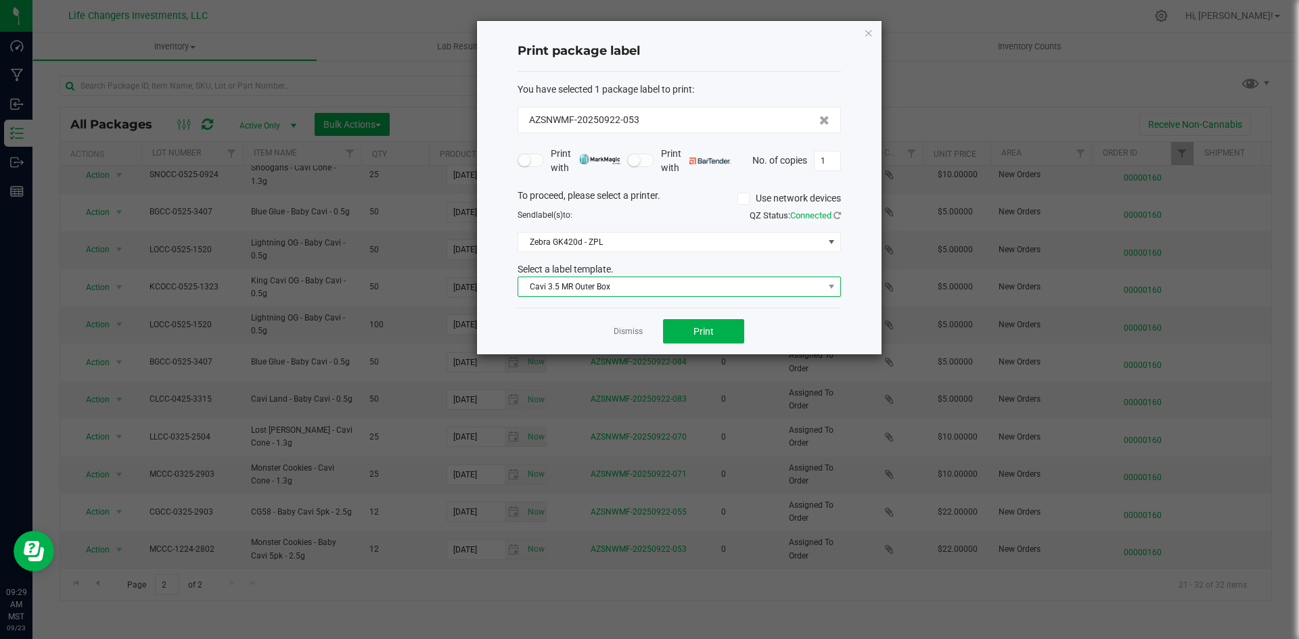
click at [674, 289] on span "Cavi 3.5 MR Outer Box" at bounding box center [670, 286] width 305 height 19
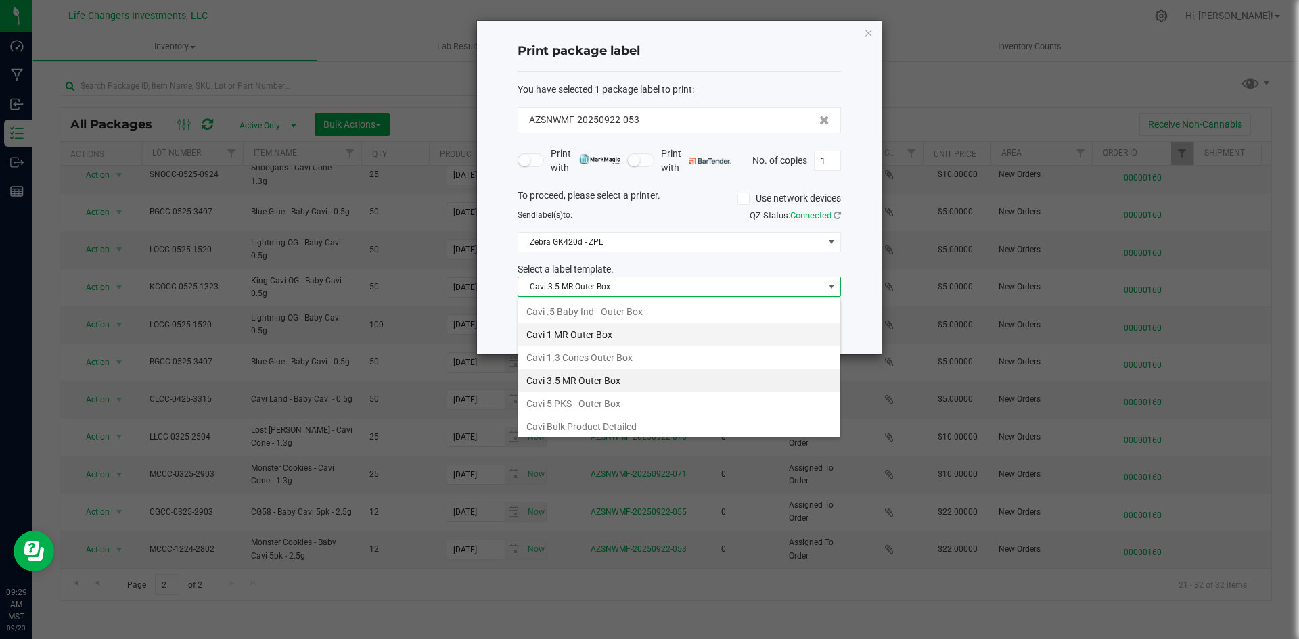
scroll to position [20, 323]
click at [630, 312] on li "Cavi .5 Baby Ind - Outer Box" at bounding box center [679, 311] width 322 height 23
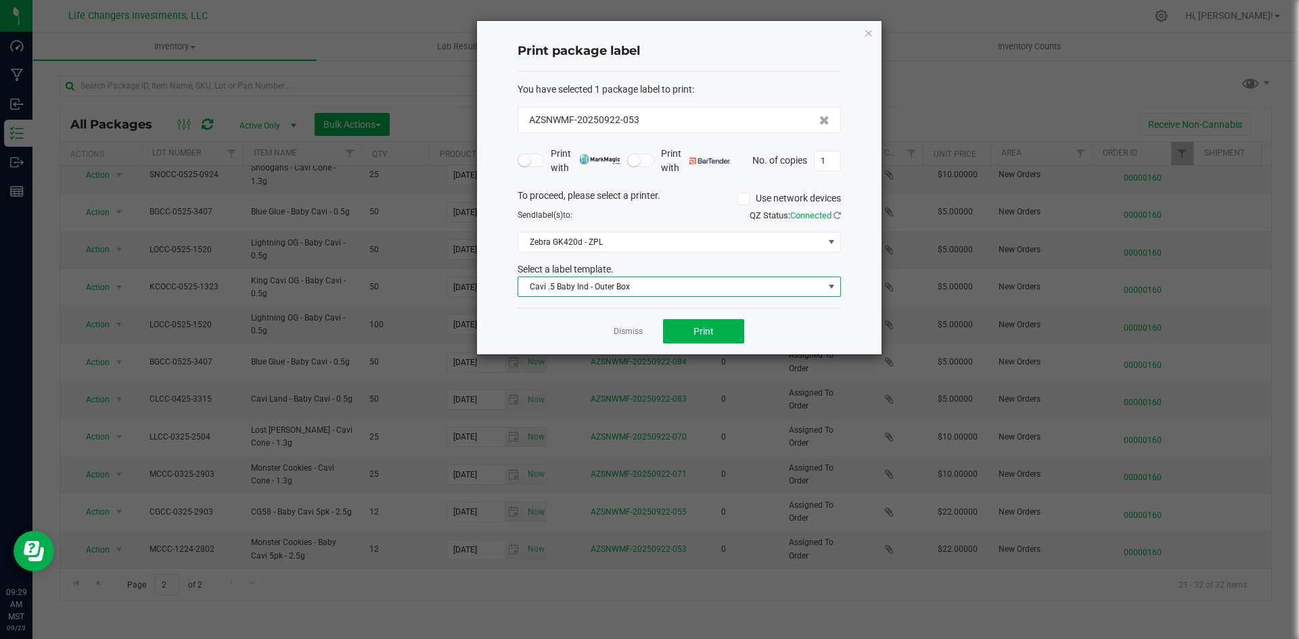
click at [634, 289] on span "Cavi .5 Baby Ind - Outer Box" at bounding box center [670, 286] width 305 height 19
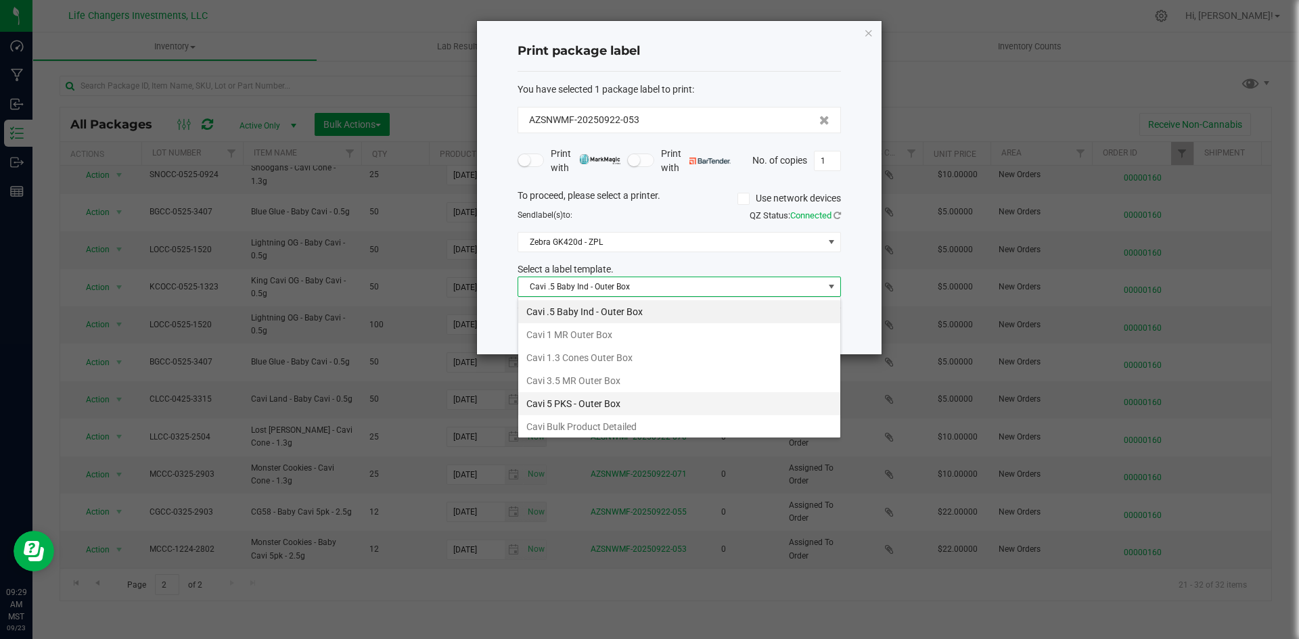
click at [611, 395] on li "Cavi 5 PKS - Outer Box" at bounding box center [679, 403] width 322 height 23
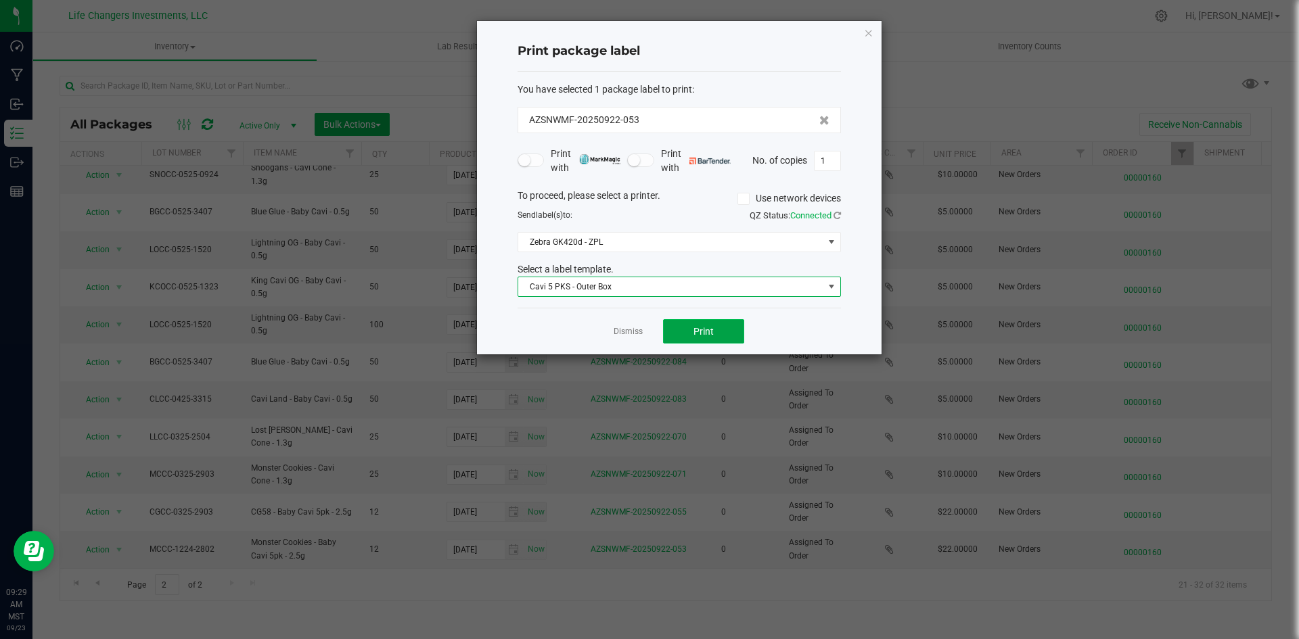
click at [718, 329] on button "Print" at bounding box center [703, 331] width 81 height 24
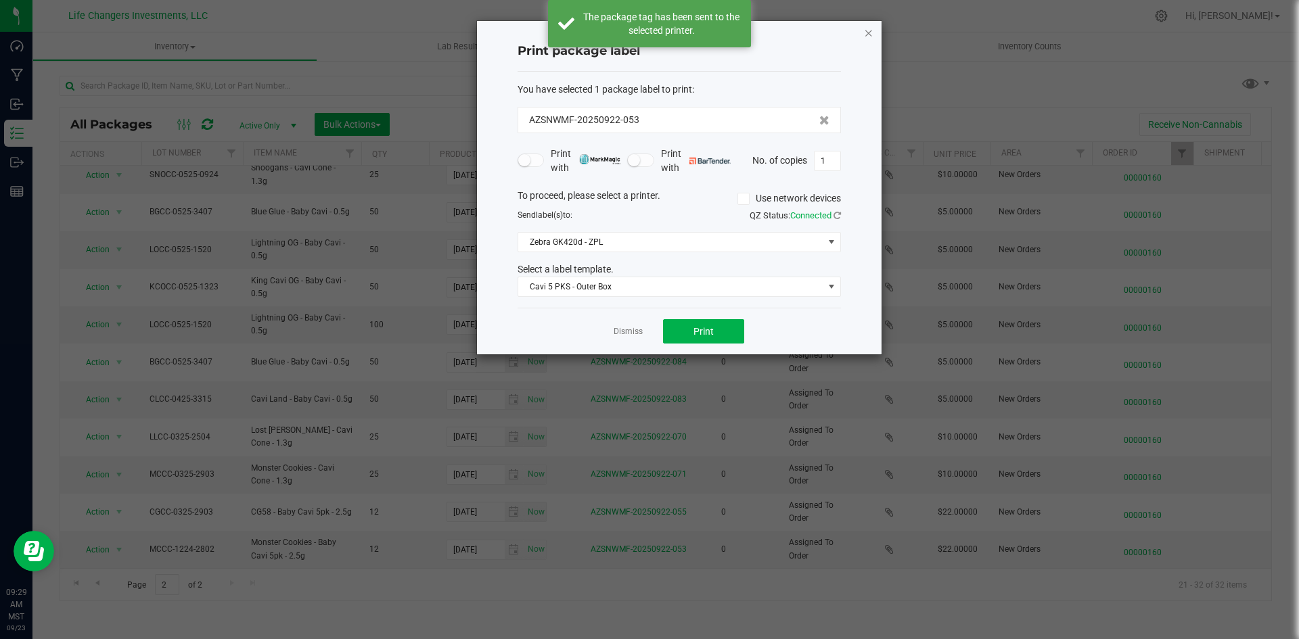
click at [870, 26] on icon "button" at bounding box center [868, 32] width 9 height 16
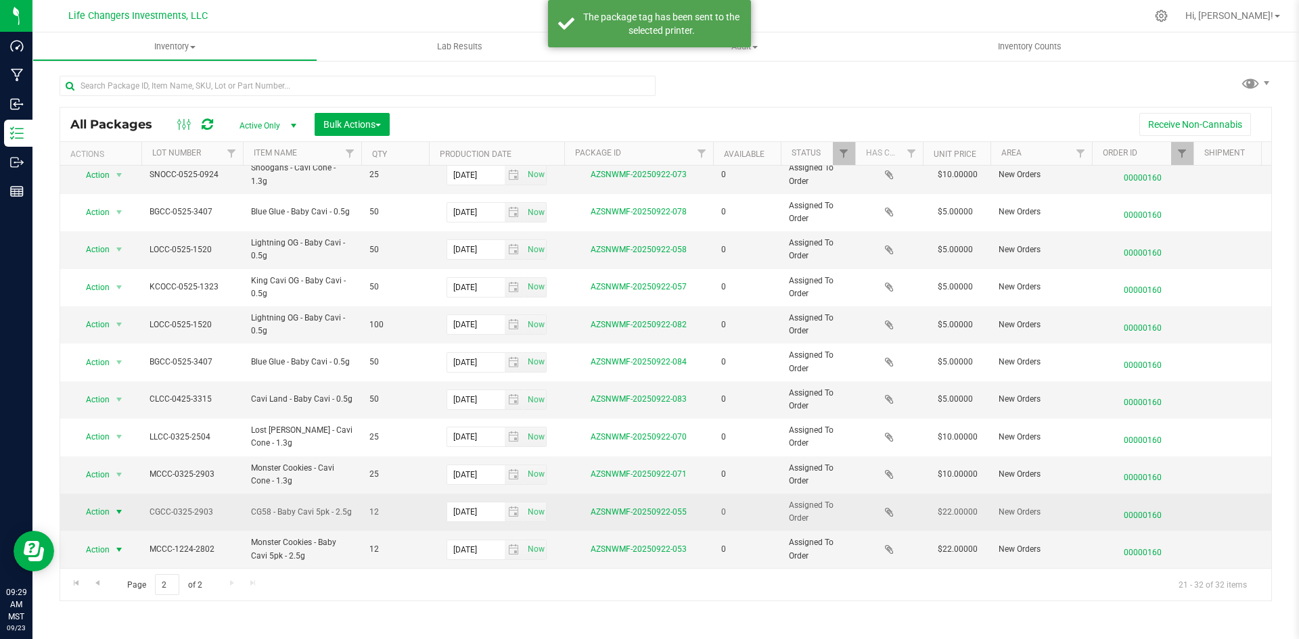
click at [114, 507] on span "select" at bounding box center [119, 512] width 11 height 11
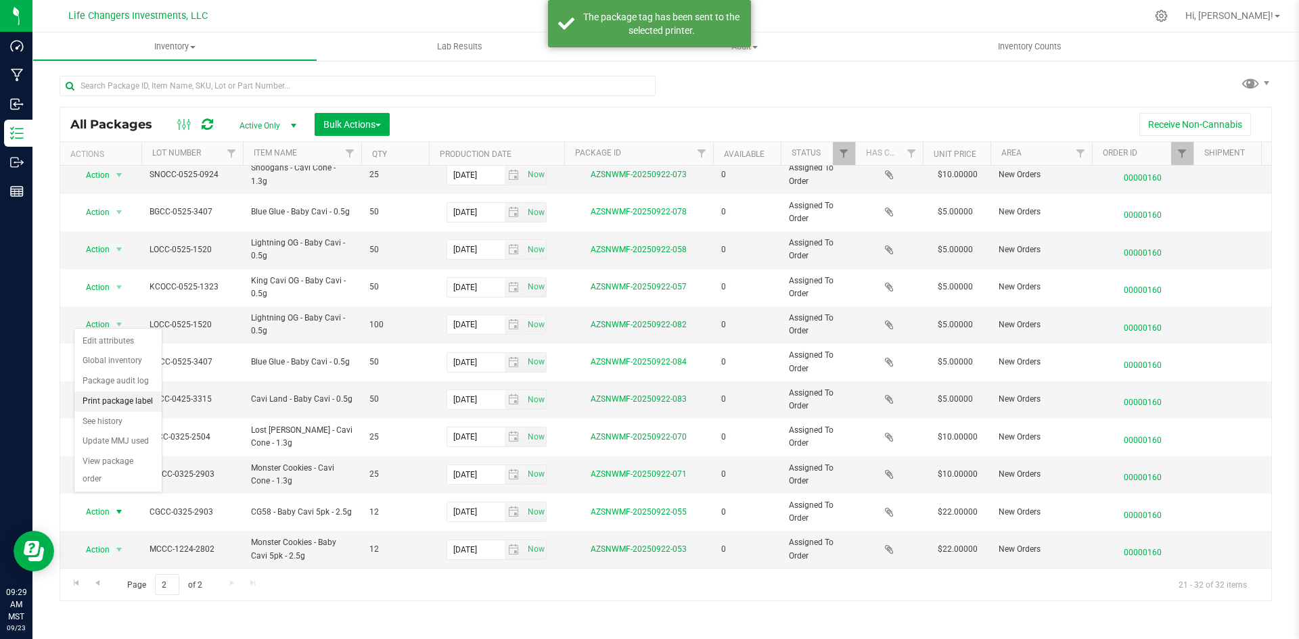
click at [125, 395] on li "Print package label" at bounding box center [117, 402] width 87 height 20
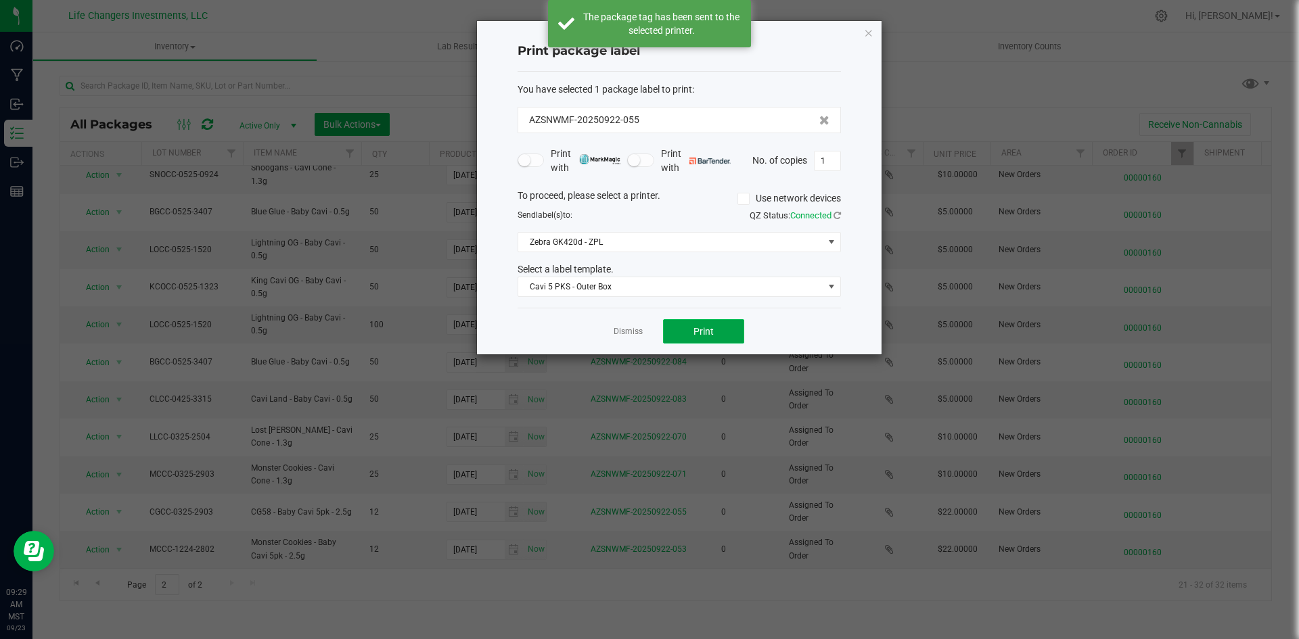
click at [688, 337] on button "Print" at bounding box center [703, 331] width 81 height 24
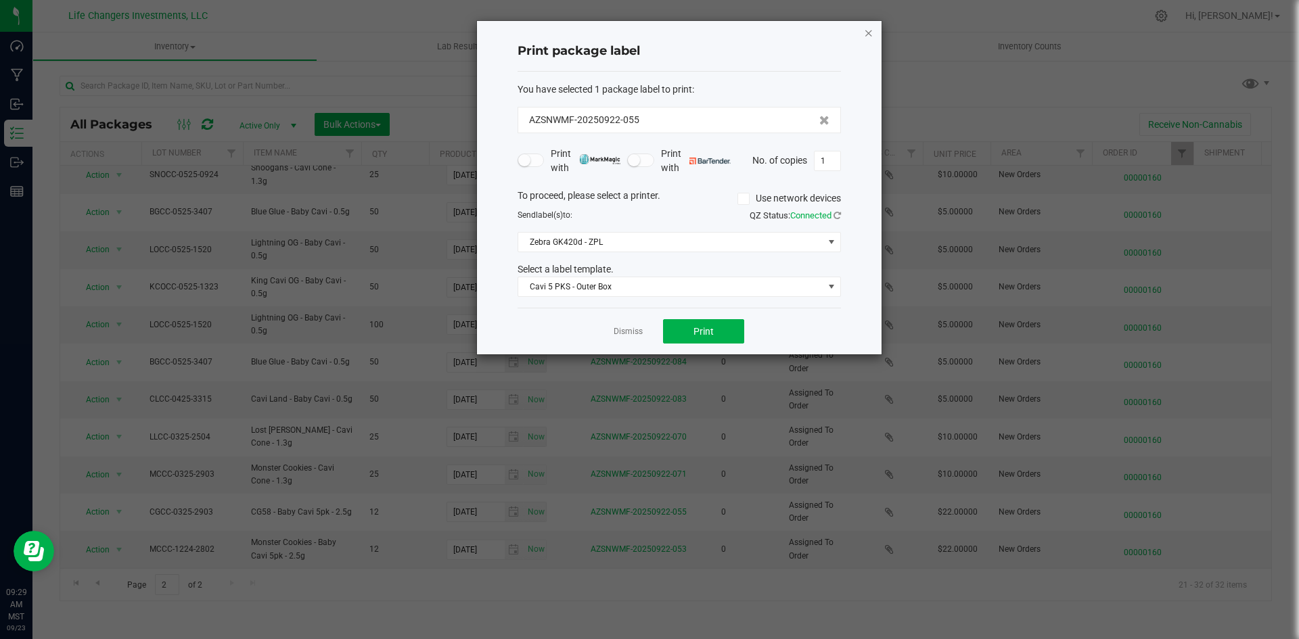
click at [869, 34] on icon "button" at bounding box center [868, 32] width 9 height 16
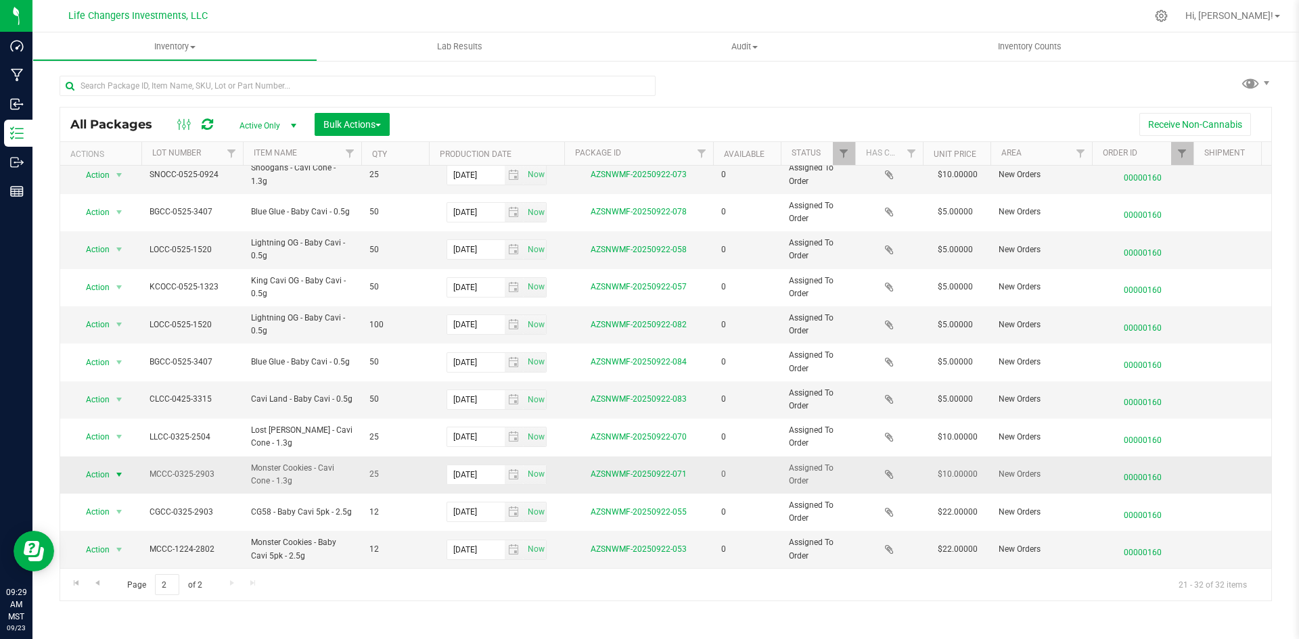
click at [112, 466] on span "select" at bounding box center [119, 474] width 17 height 19
click at [135, 542] on li "Print package label" at bounding box center [117, 547] width 87 height 20
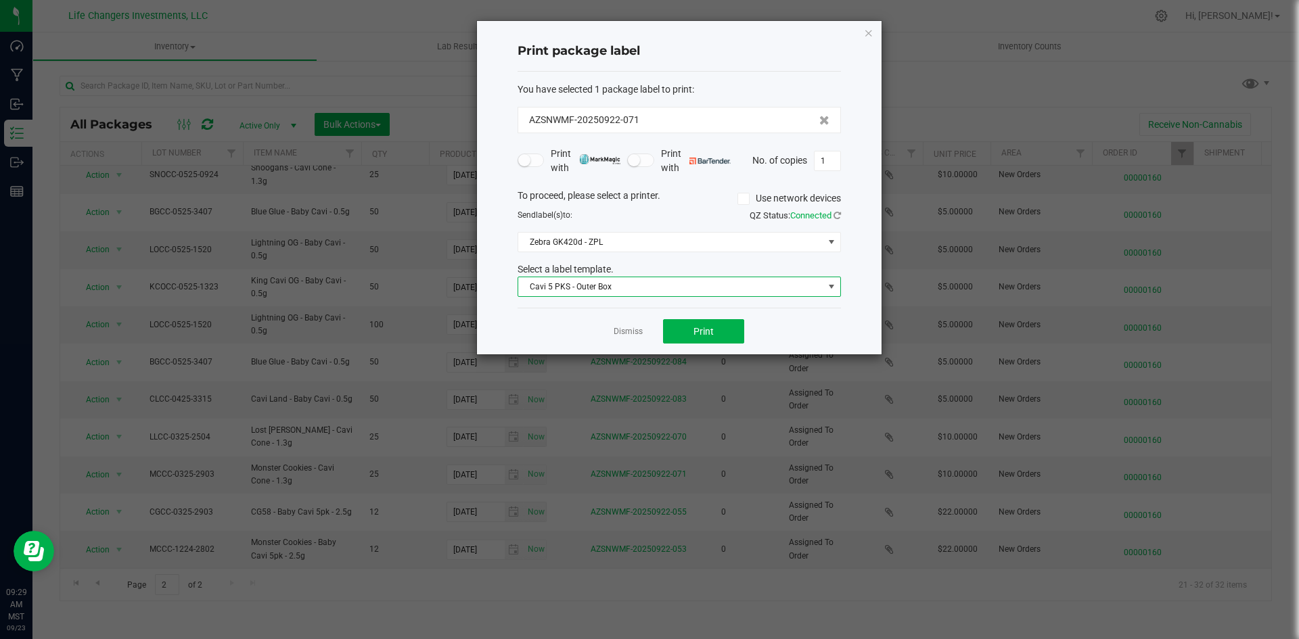
click at [574, 283] on span "Cavi 5 PKS - Outer Box" at bounding box center [670, 286] width 305 height 19
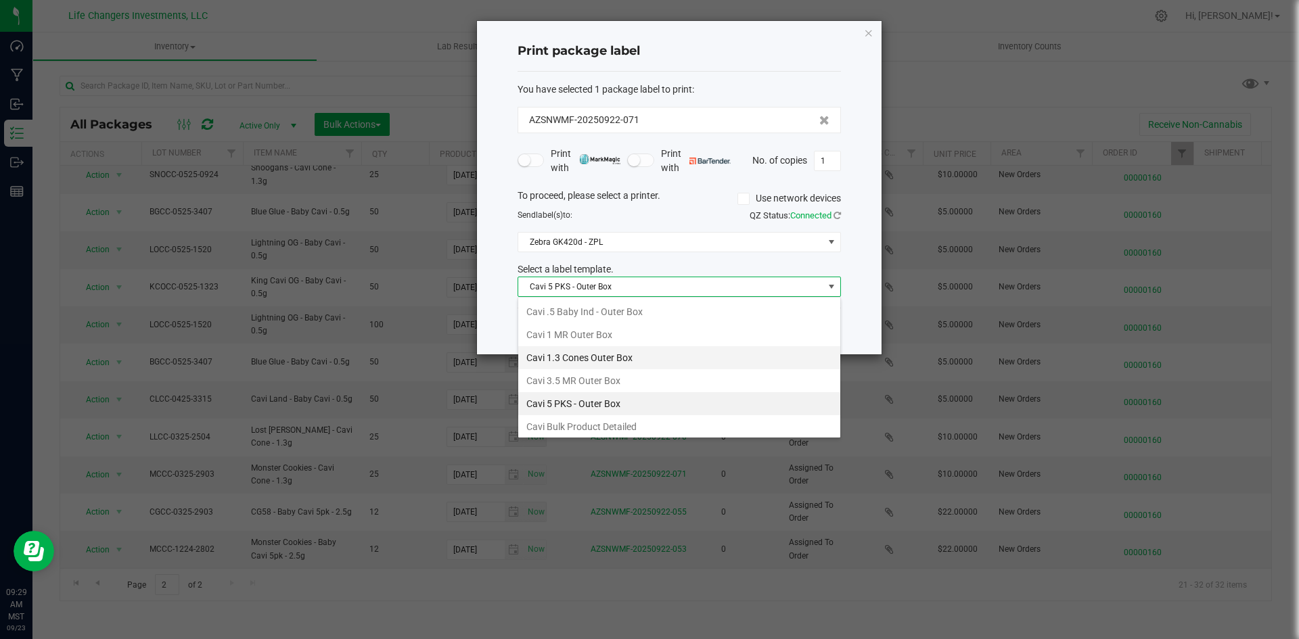
click at [579, 356] on li "Cavi 1.3 Cones Outer Box" at bounding box center [679, 357] width 322 height 23
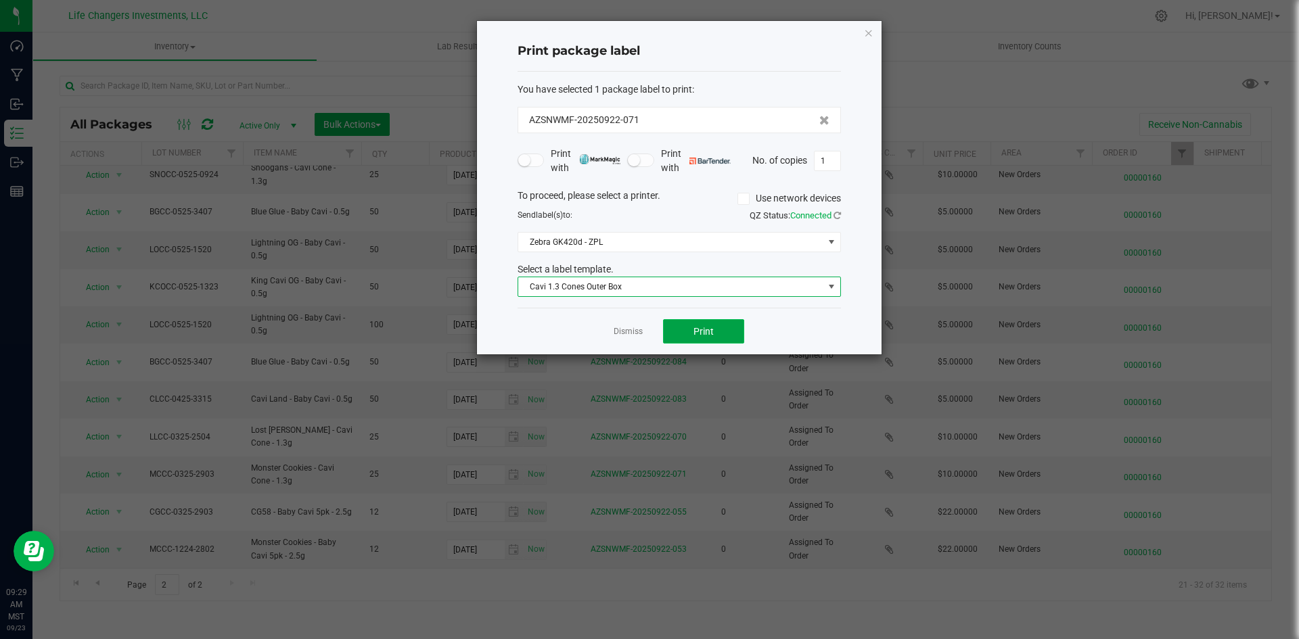
click at [703, 329] on span "Print" at bounding box center [703, 331] width 20 height 11
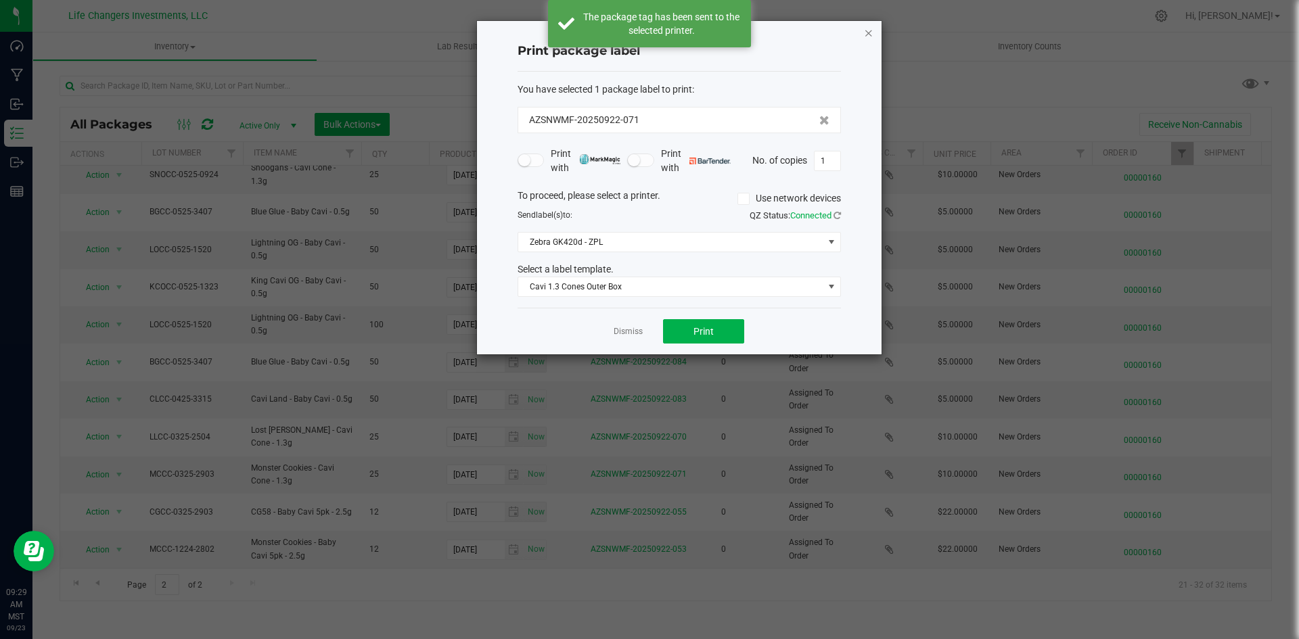
click at [864, 31] on icon "button" at bounding box center [868, 32] width 9 height 16
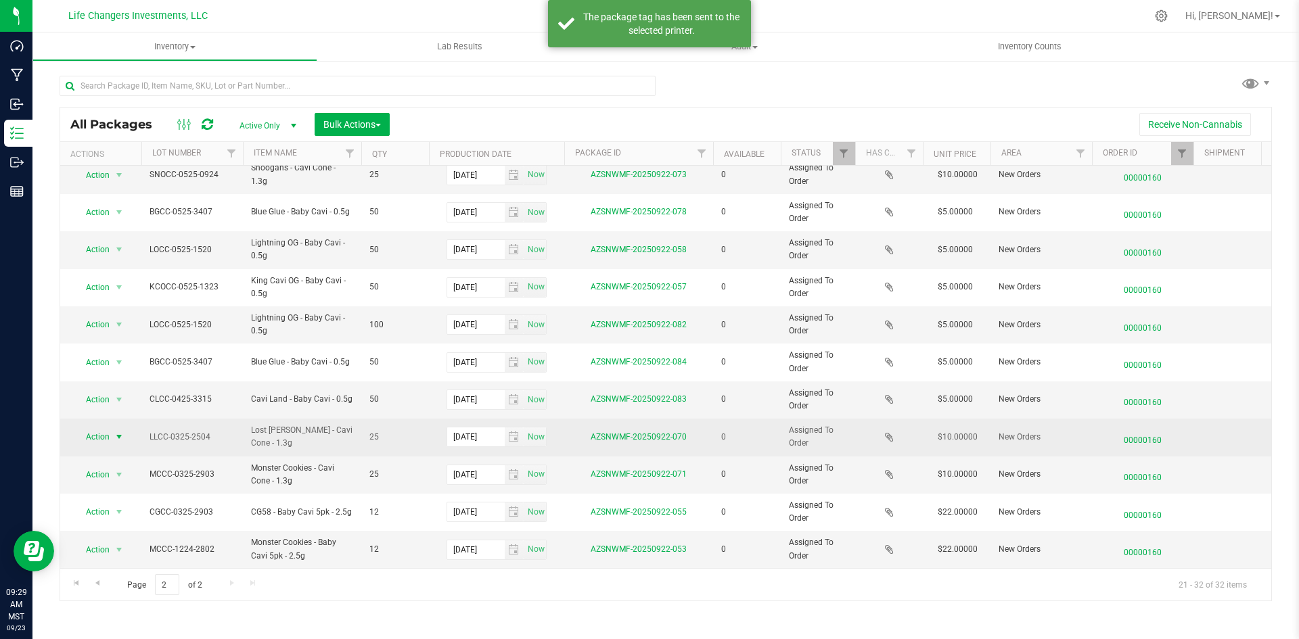
click at [104, 430] on span "Action" at bounding box center [92, 436] width 37 height 19
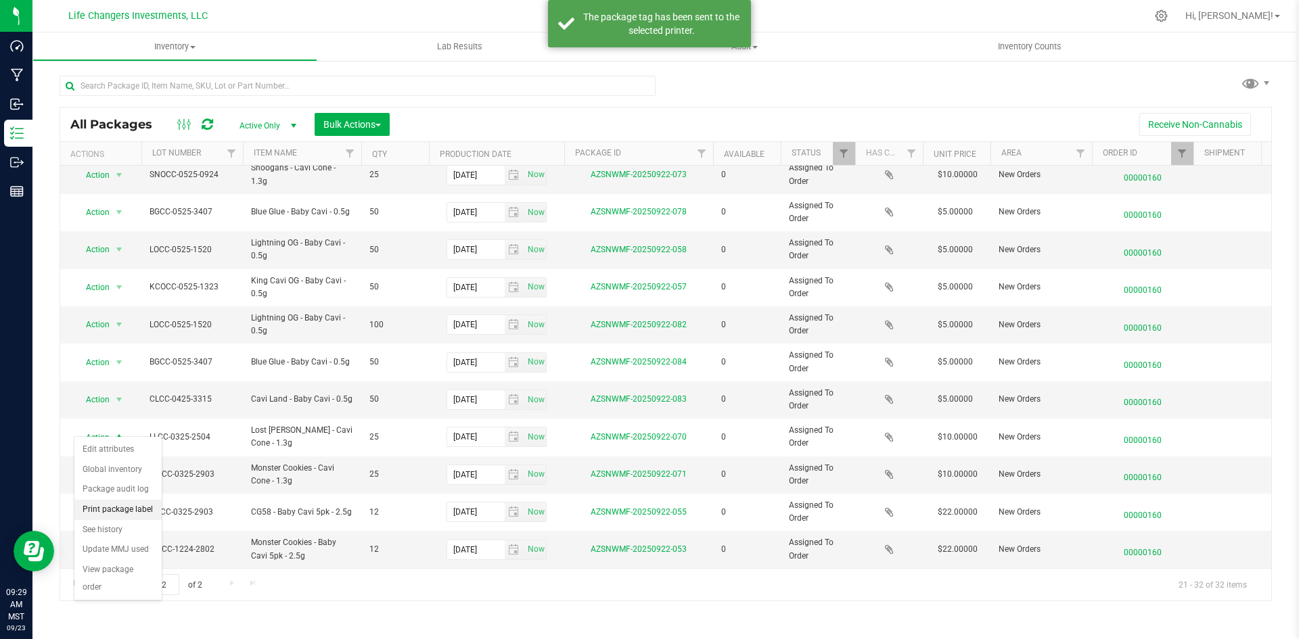
click at [112, 518] on li "Print package label" at bounding box center [117, 510] width 87 height 20
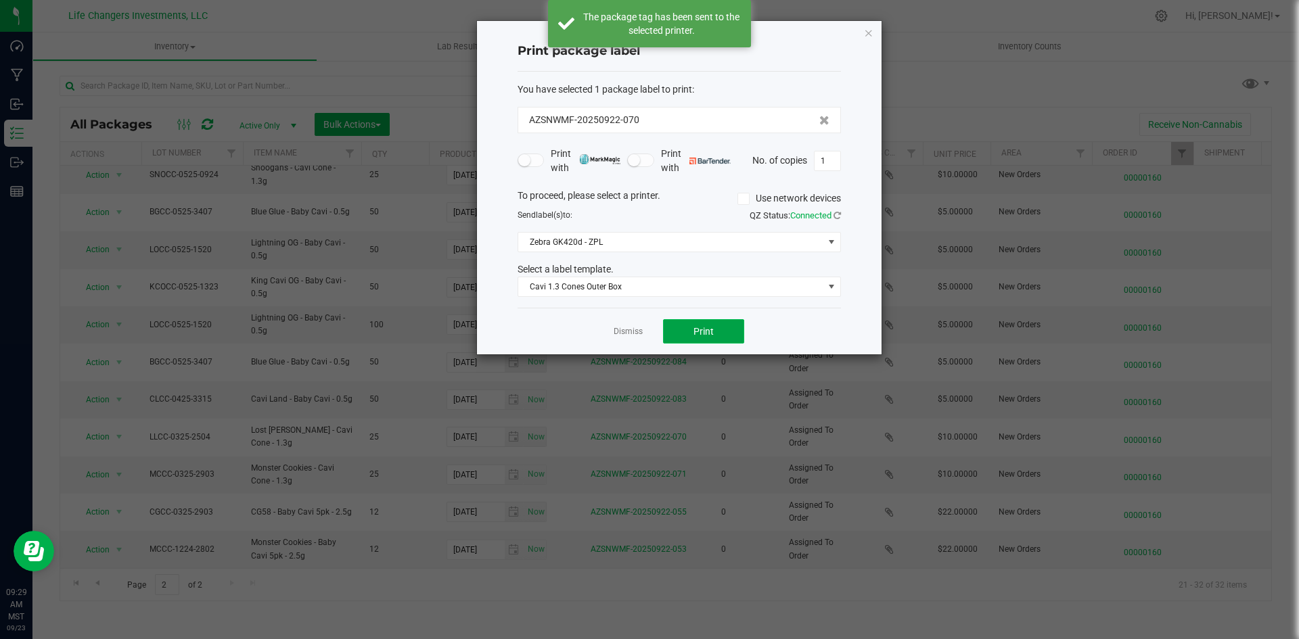
click at [708, 338] on button "Print" at bounding box center [703, 331] width 81 height 24
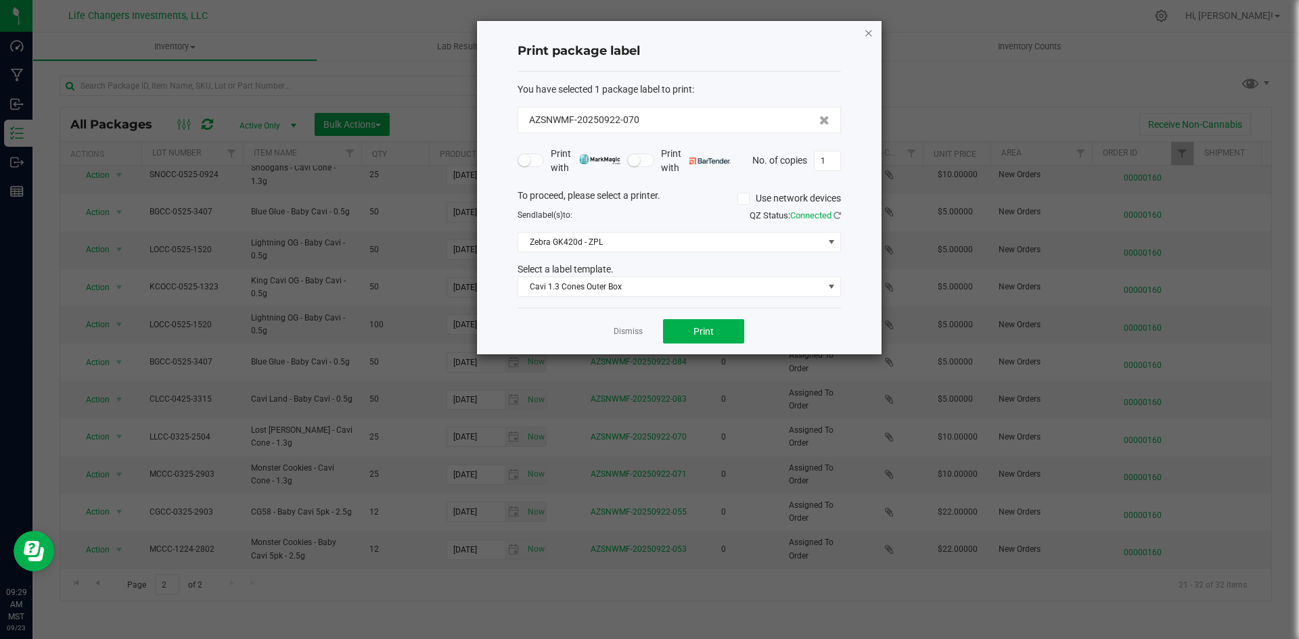
click at [869, 32] on icon "button" at bounding box center [868, 32] width 9 height 16
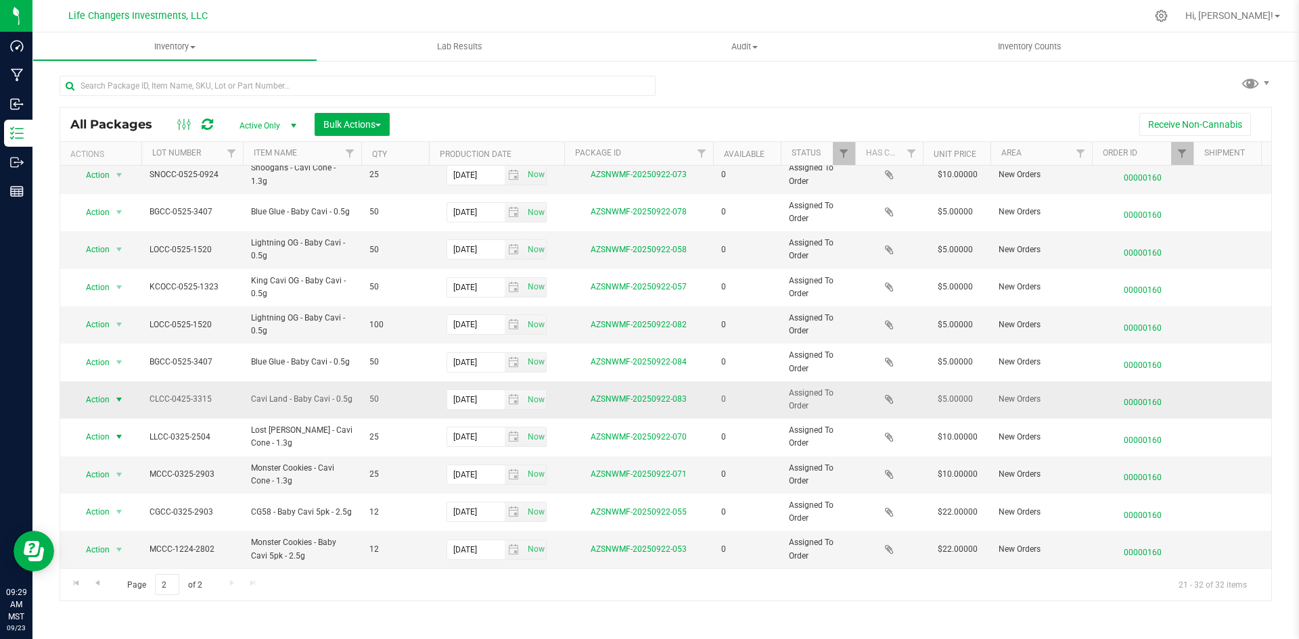
click at [105, 393] on span "Action" at bounding box center [92, 399] width 37 height 19
drag, startPoint x: 119, startPoint y: 479, endPoint x: 143, endPoint y: 478, distance: 23.7
click at [120, 479] on li "Print package label" at bounding box center [117, 473] width 87 height 20
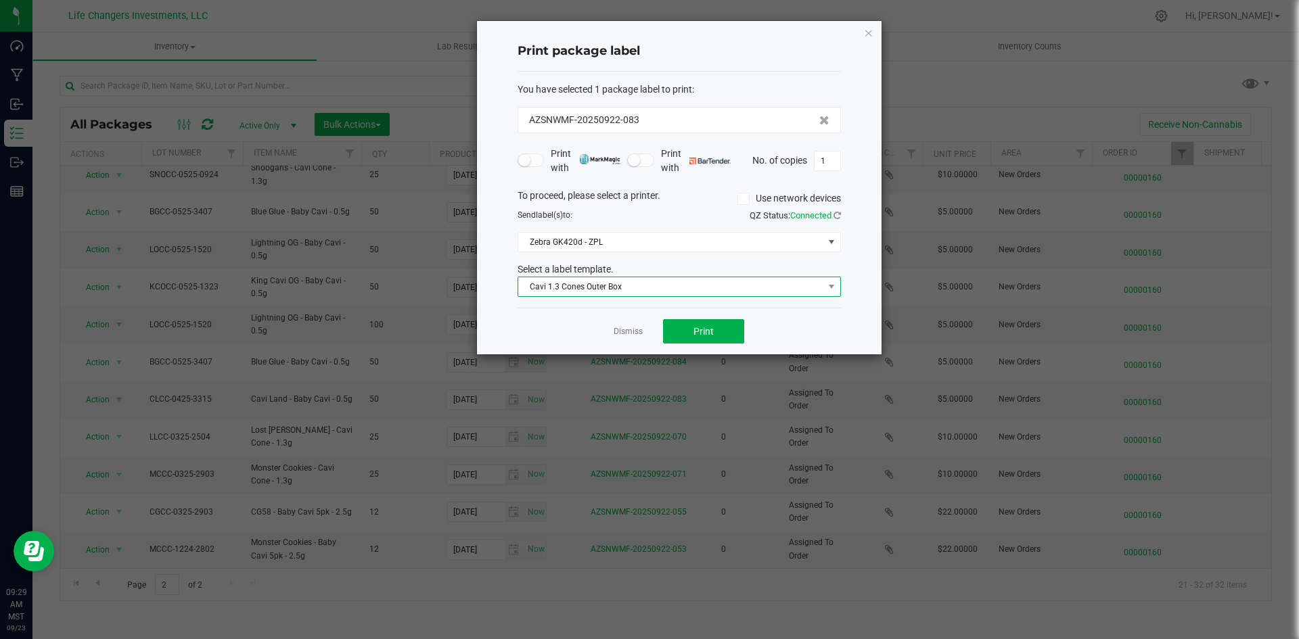
click at [554, 286] on span "Cavi 1.3 Cones Outer Box" at bounding box center [670, 286] width 305 height 19
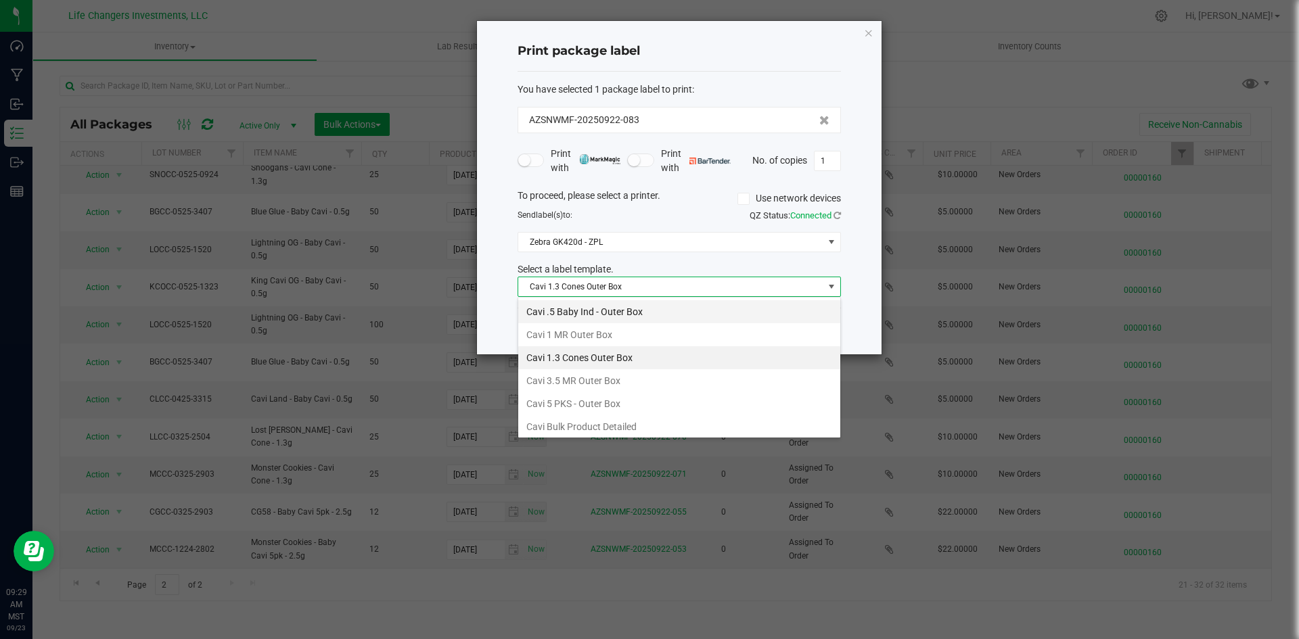
click at [580, 309] on li "Cavi .5 Baby Ind - Outer Box" at bounding box center [679, 311] width 322 height 23
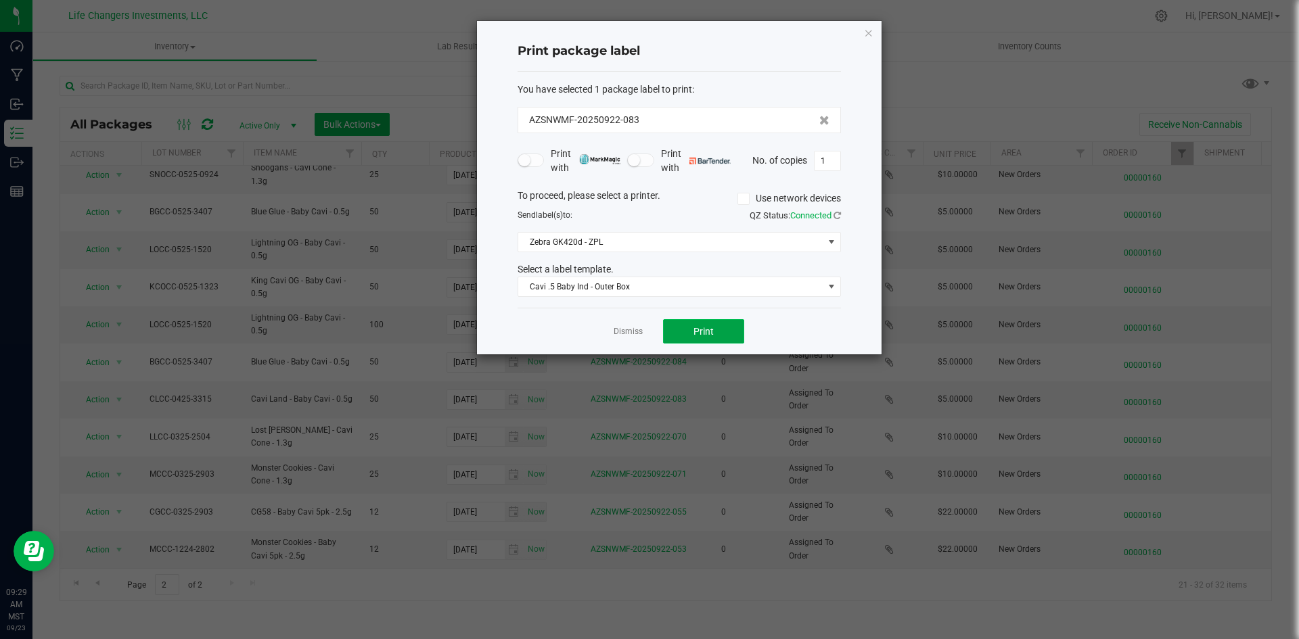
click at [694, 337] on button "Print" at bounding box center [703, 331] width 81 height 24
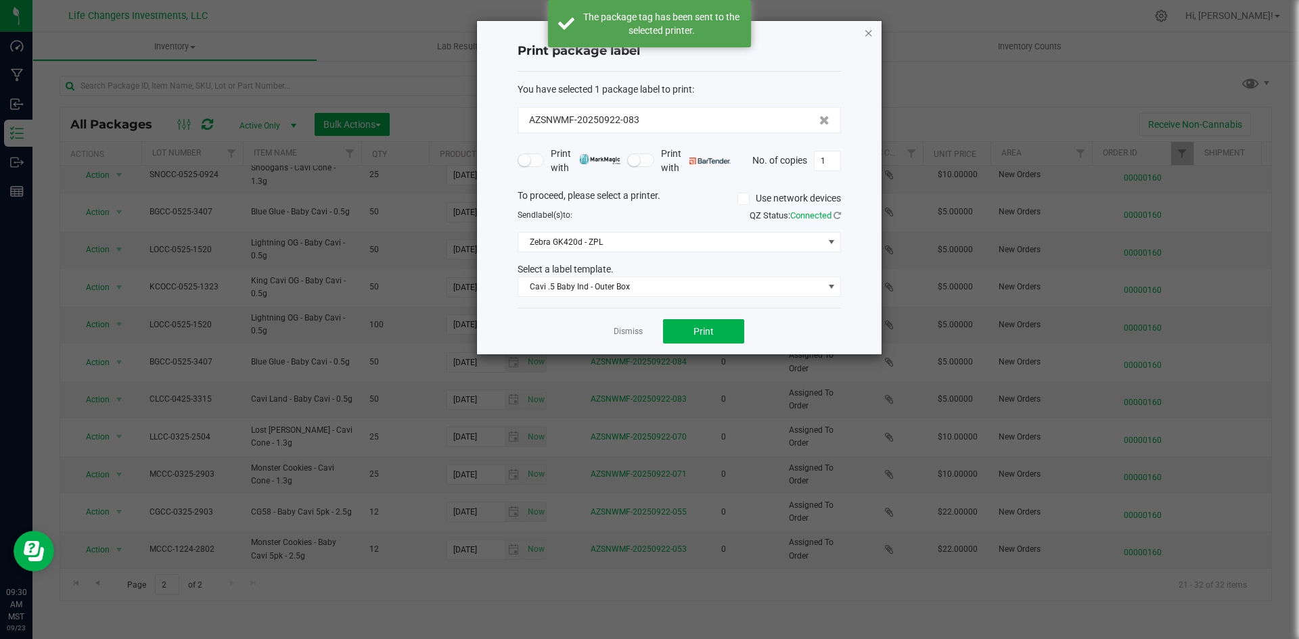
click at [864, 37] on icon "button" at bounding box center [868, 32] width 9 height 16
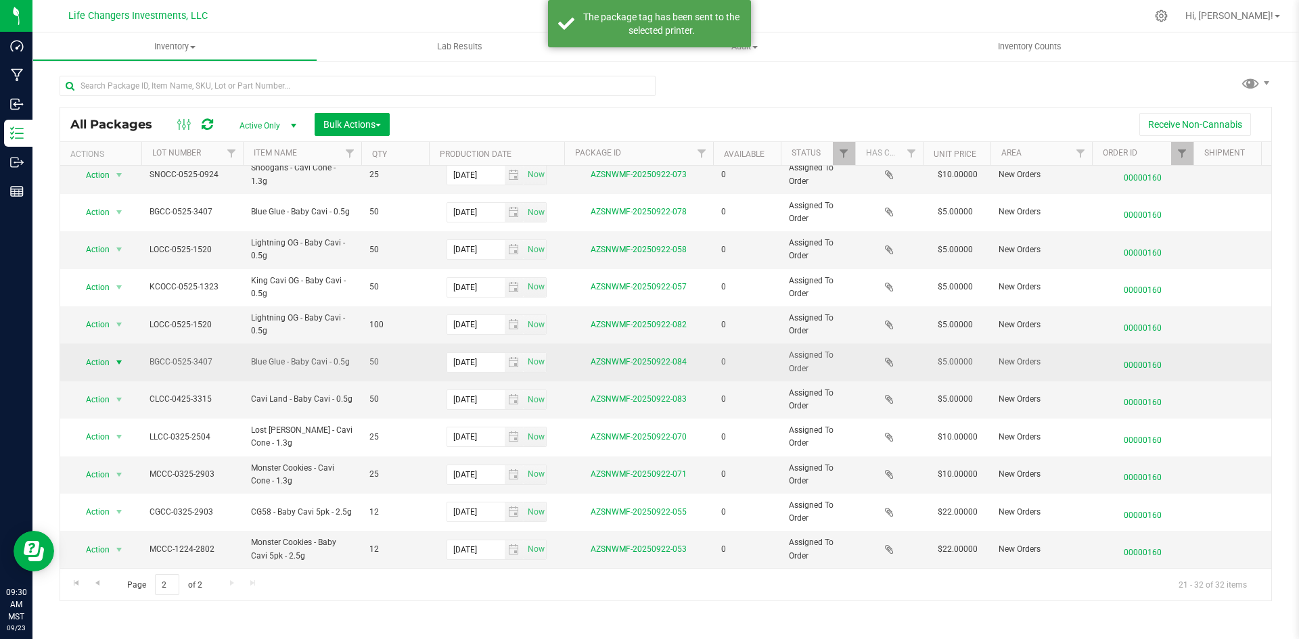
click at [95, 353] on span "Action" at bounding box center [92, 362] width 37 height 19
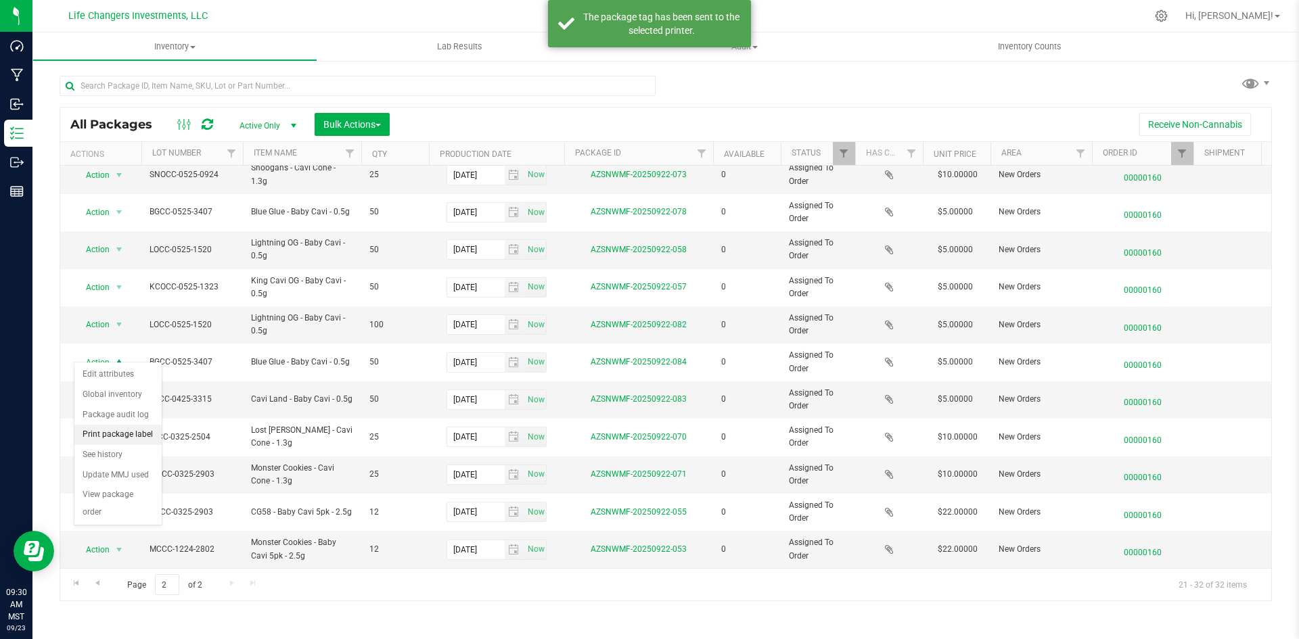
click at [93, 442] on li "Print package label" at bounding box center [117, 435] width 87 height 20
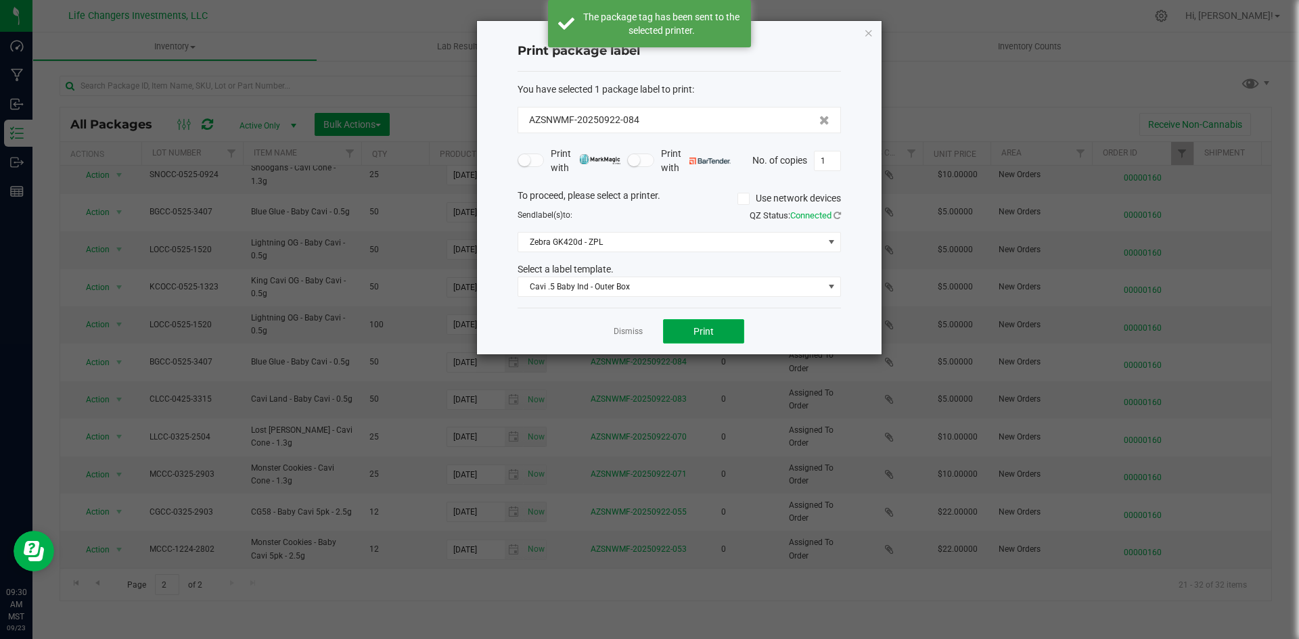
click at [680, 326] on button "Print" at bounding box center [703, 331] width 81 height 24
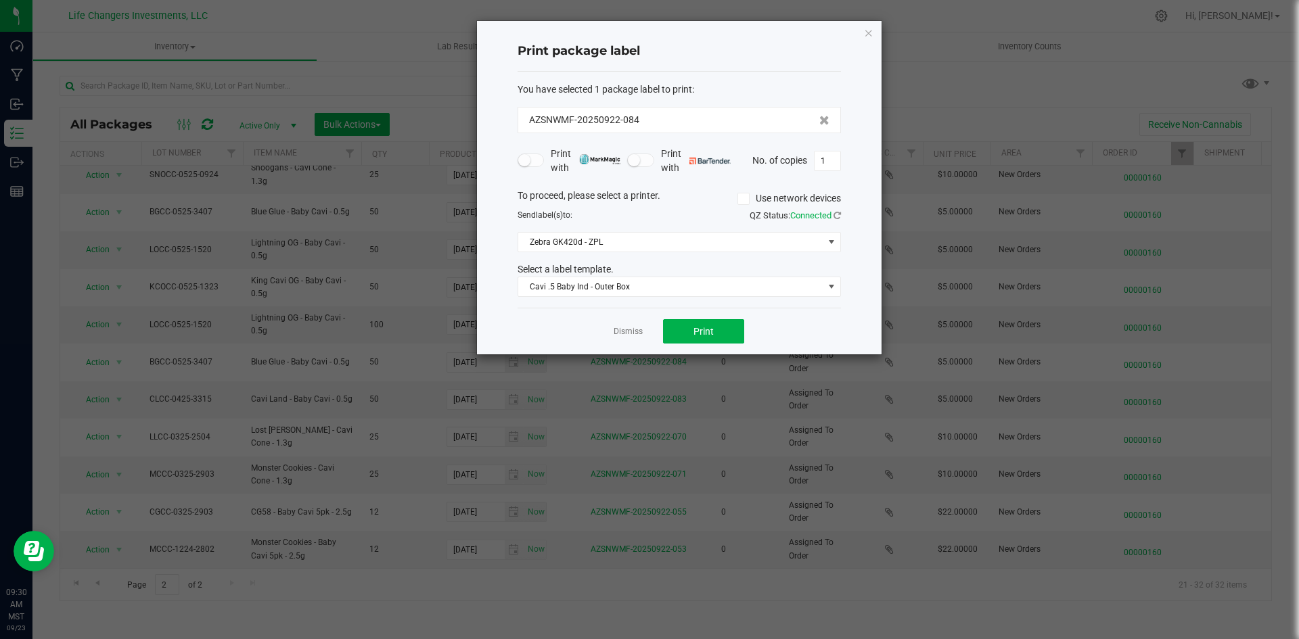
click at [869, 32] on icon "button" at bounding box center [868, 32] width 9 height 16
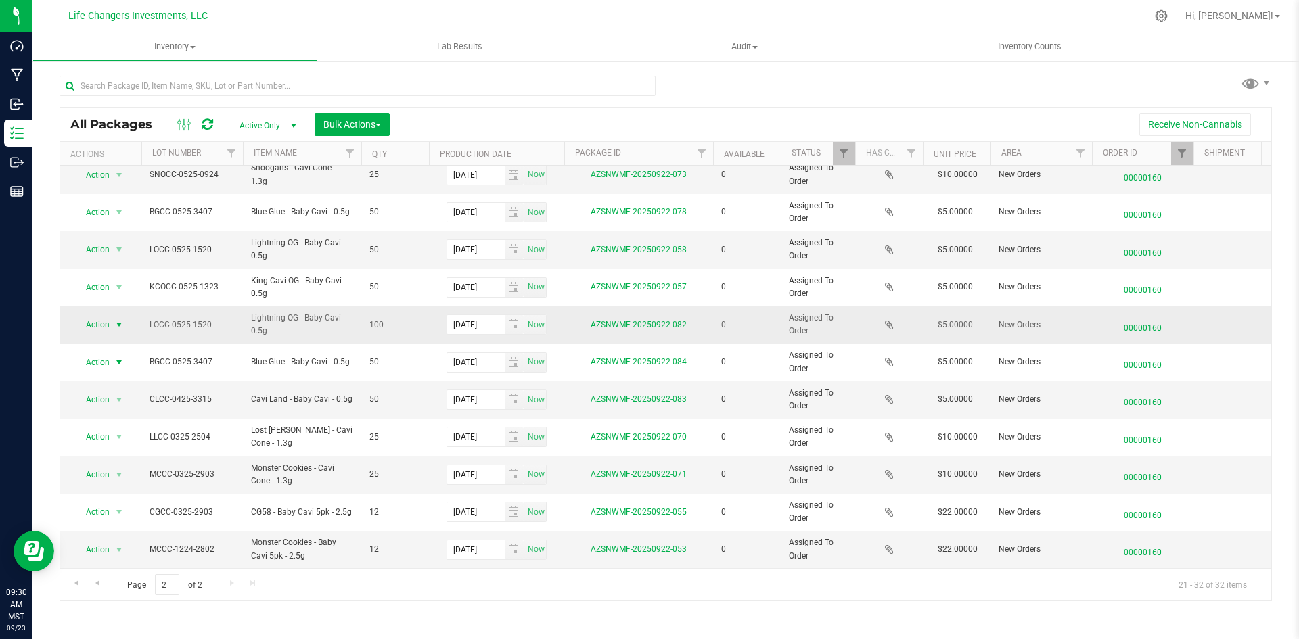
click at [105, 317] on span "Action" at bounding box center [92, 324] width 37 height 19
click at [112, 403] on li "Print package label" at bounding box center [117, 398] width 87 height 20
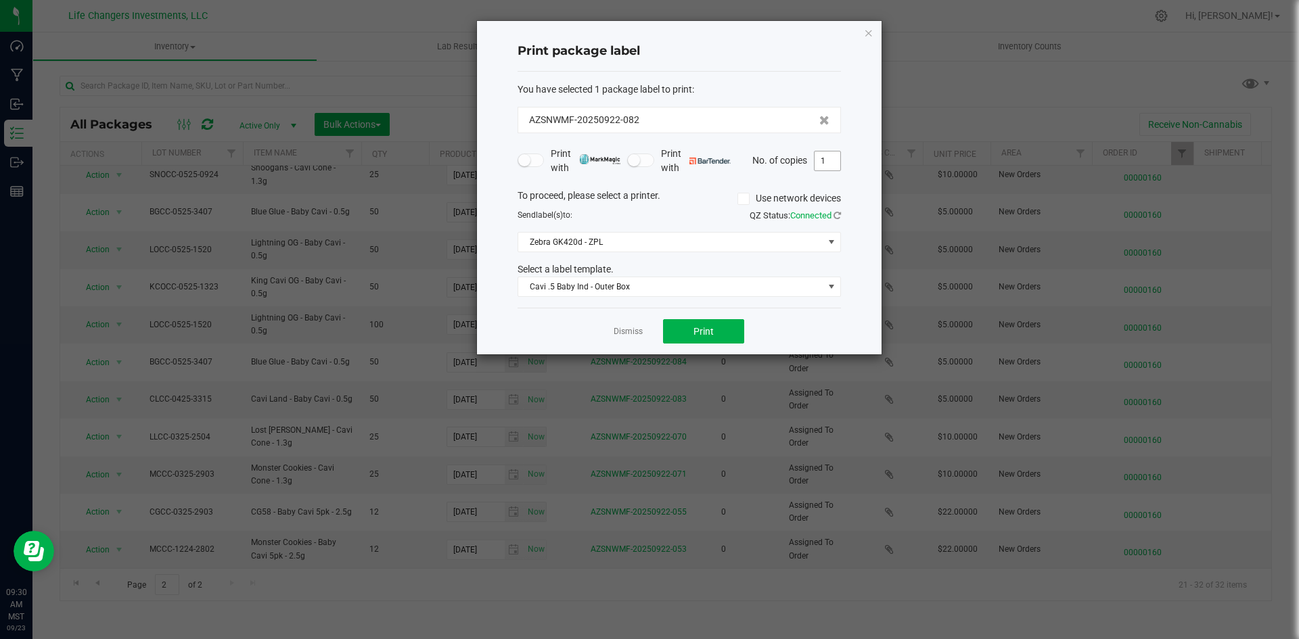
click at [823, 155] on input "1" at bounding box center [827, 160] width 26 height 19
type input "2"
click at [726, 337] on button "Print" at bounding box center [703, 331] width 81 height 24
click at [867, 32] on icon "button" at bounding box center [868, 32] width 9 height 16
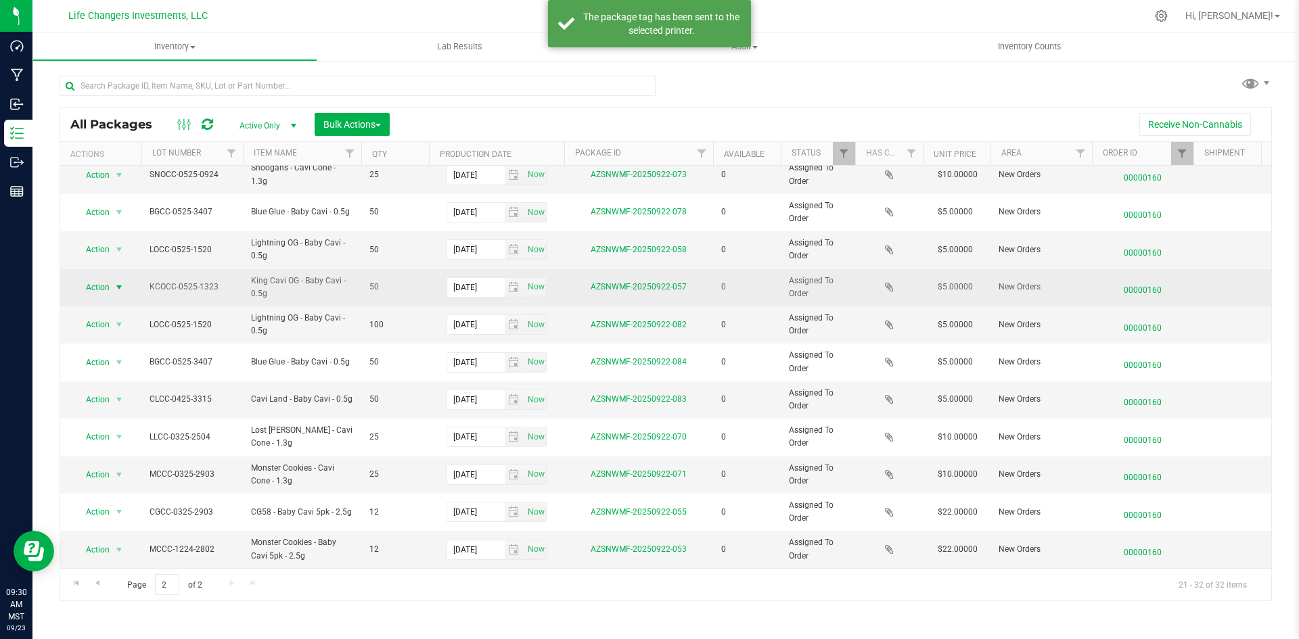
click at [92, 278] on span "Action" at bounding box center [92, 287] width 37 height 19
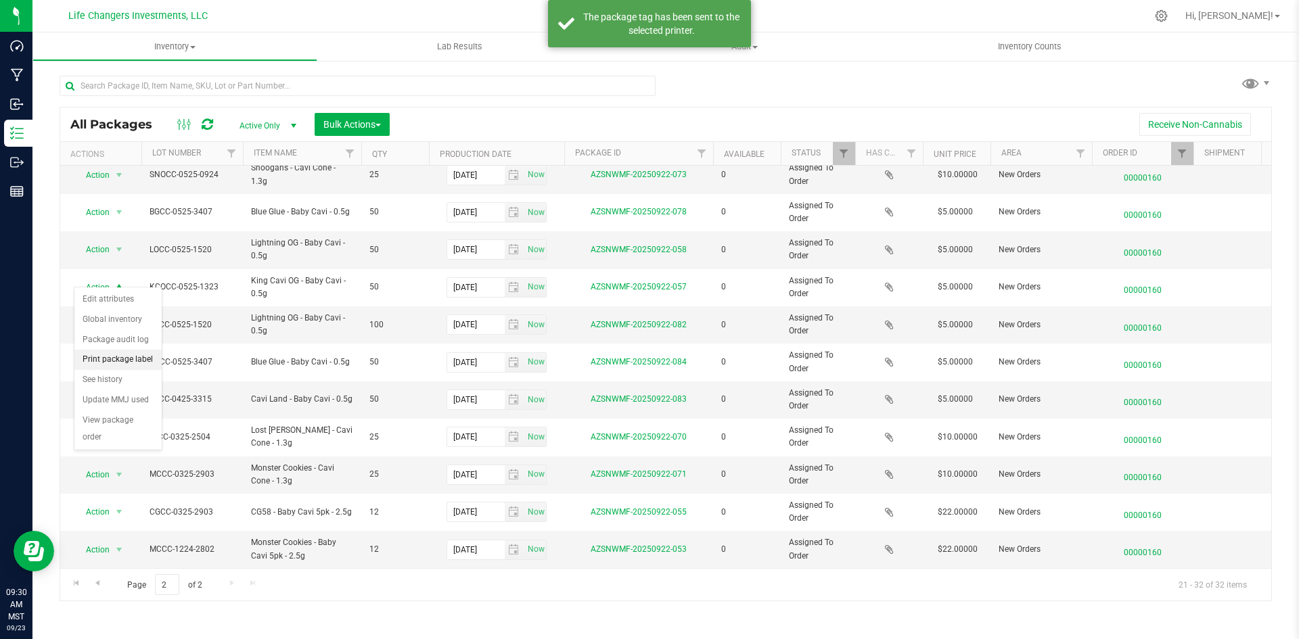
click at [87, 358] on li "Print package label" at bounding box center [117, 360] width 87 height 20
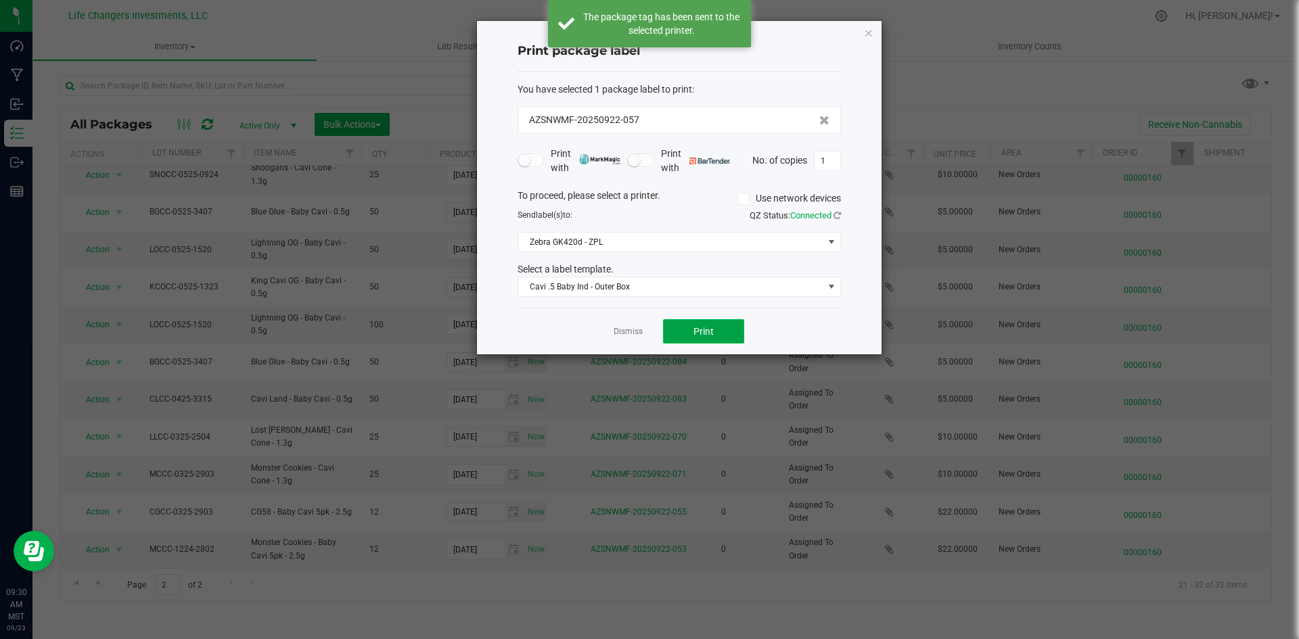
click at [680, 324] on button "Print" at bounding box center [703, 331] width 81 height 24
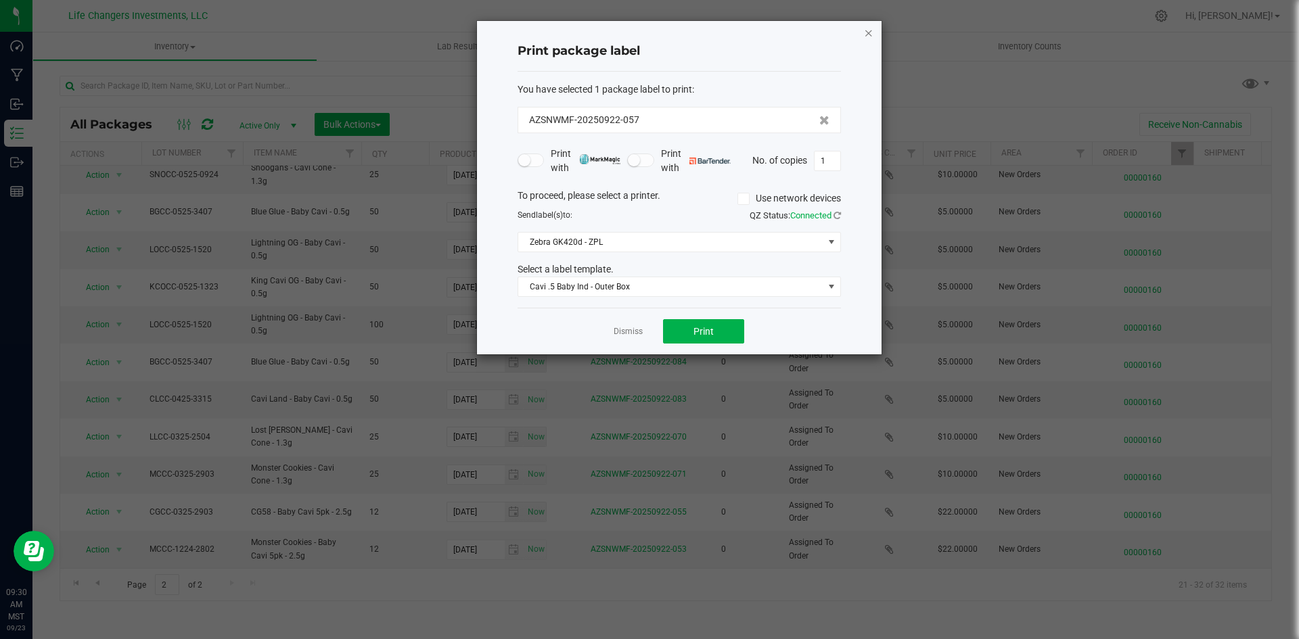
click at [868, 29] on icon "button" at bounding box center [868, 32] width 9 height 16
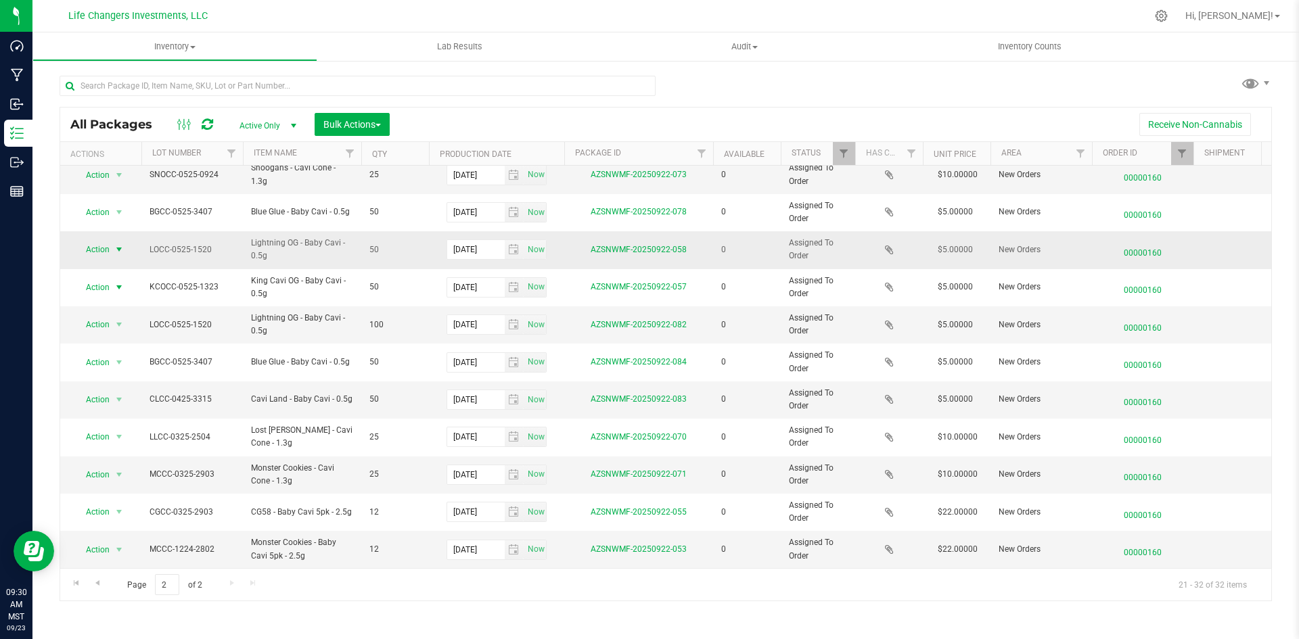
click at [101, 240] on span "Action" at bounding box center [92, 249] width 37 height 19
click at [109, 317] on li "Print package label" at bounding box center [117, 322] width 87 height 20
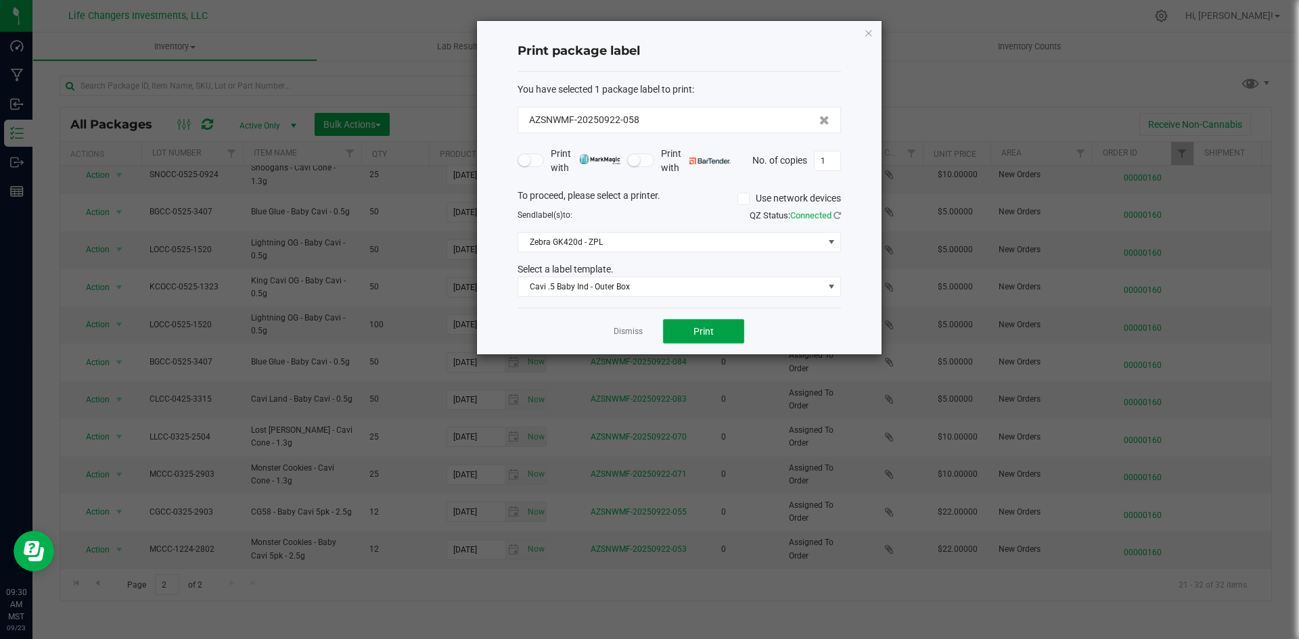
click at [670, 326] on button "Print" at bounding box center [703, 331] width 81 height 24
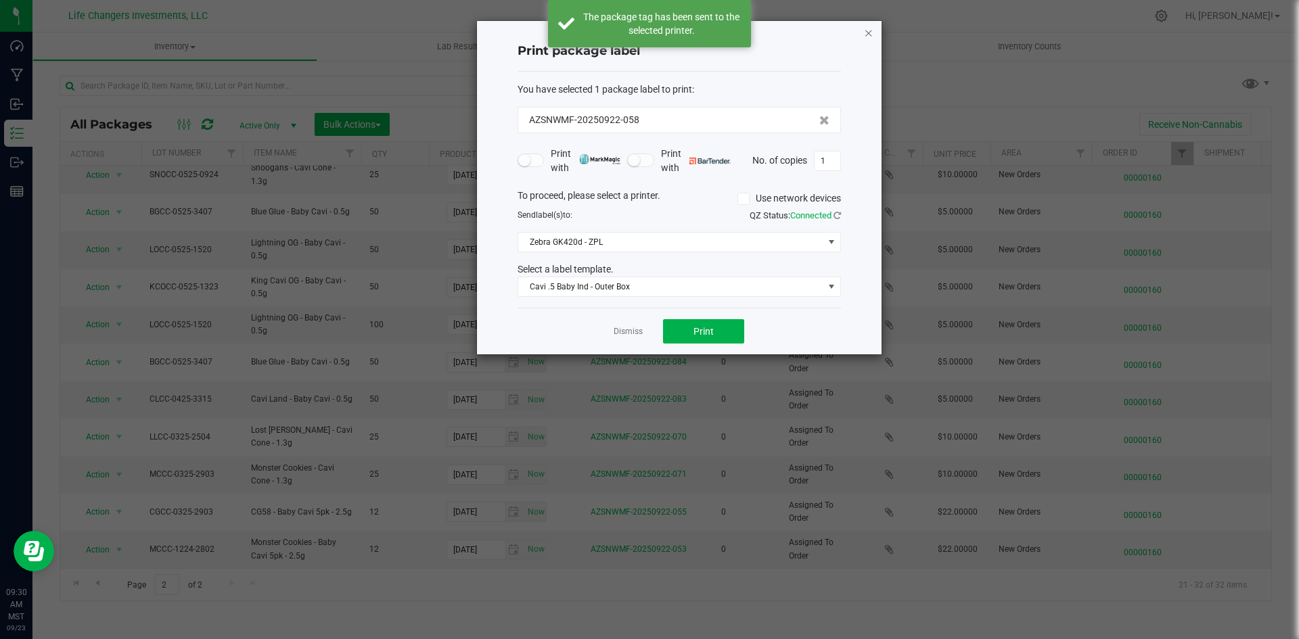
click at [870, 34] on icon "button" at bounding box center [868, 32] width 9 height 16
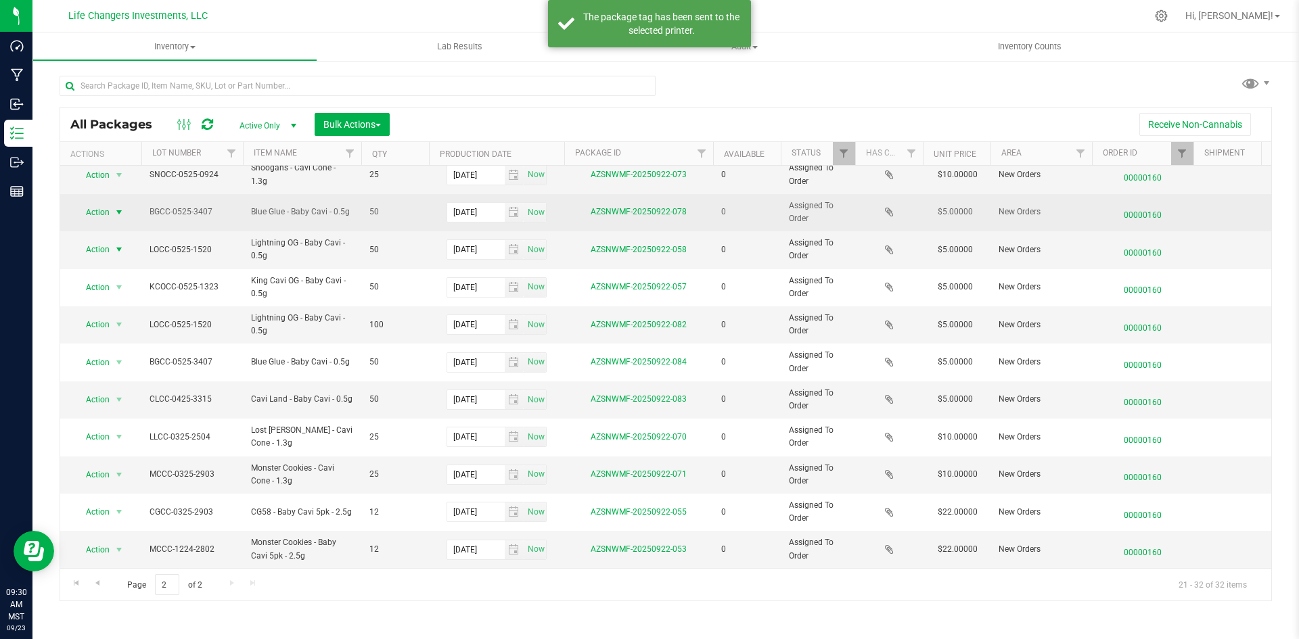
click at [91, 206] on span "Action" at bounding box center [92, 212] width 37 height 19
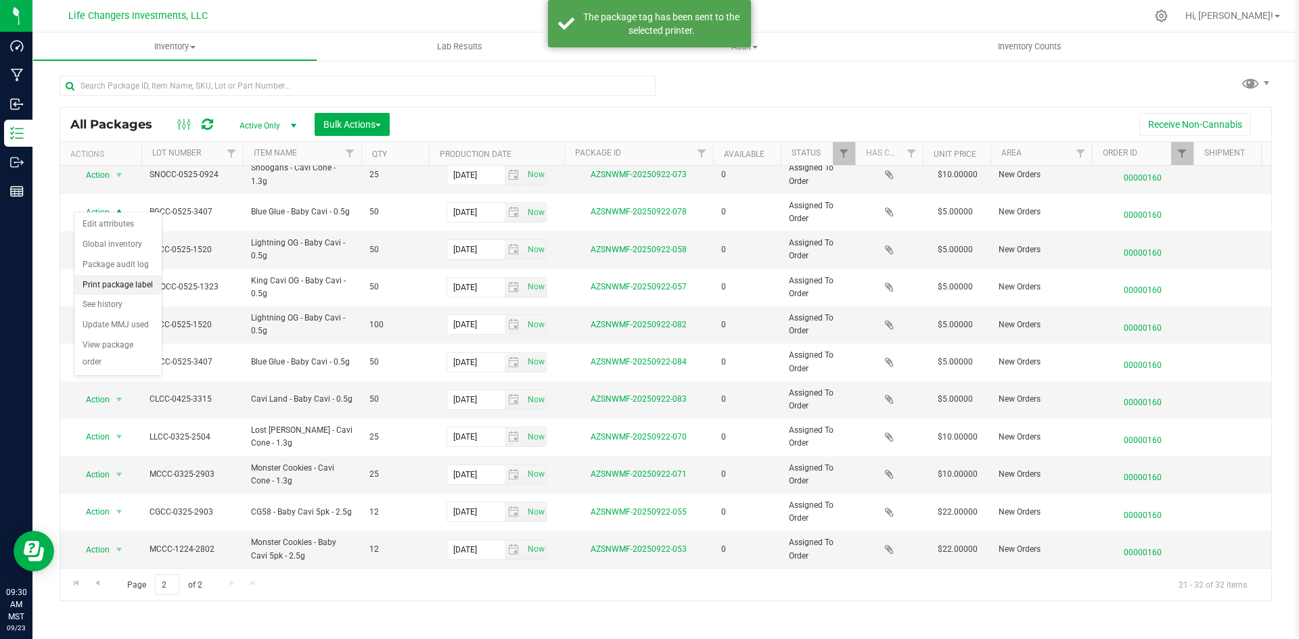
click at [111, 289] on li "Print package label" at bounding box center [117, 285] width 87 height 20
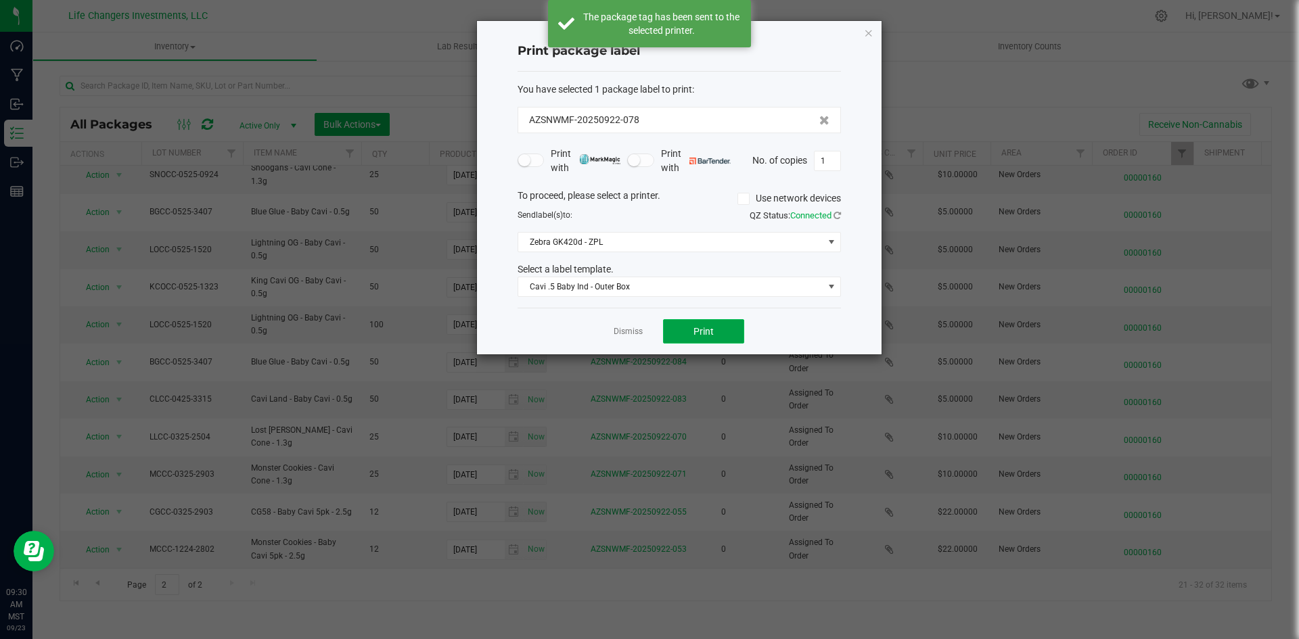
click at [718, 328] on button "Print" at bounding box center [703, 331] width 81 height 24
click at [867, 29] on icon "button" at bounding box center [868, 32] width 9 height 16
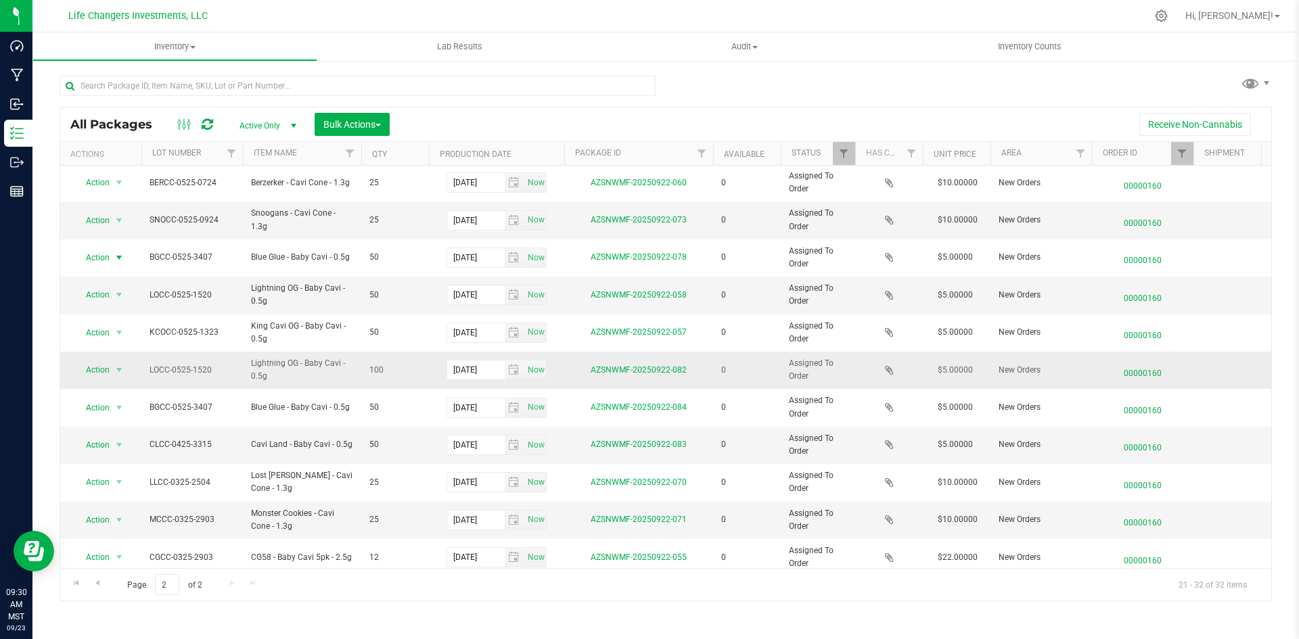
scroll to position [0, 0]
click at [94, 220] on span "Action" at bounding box center [92, 221] width 37 height 19
click at [112, 299] on li "Print package label" at bounding box center [117, 304] width 87 height 20
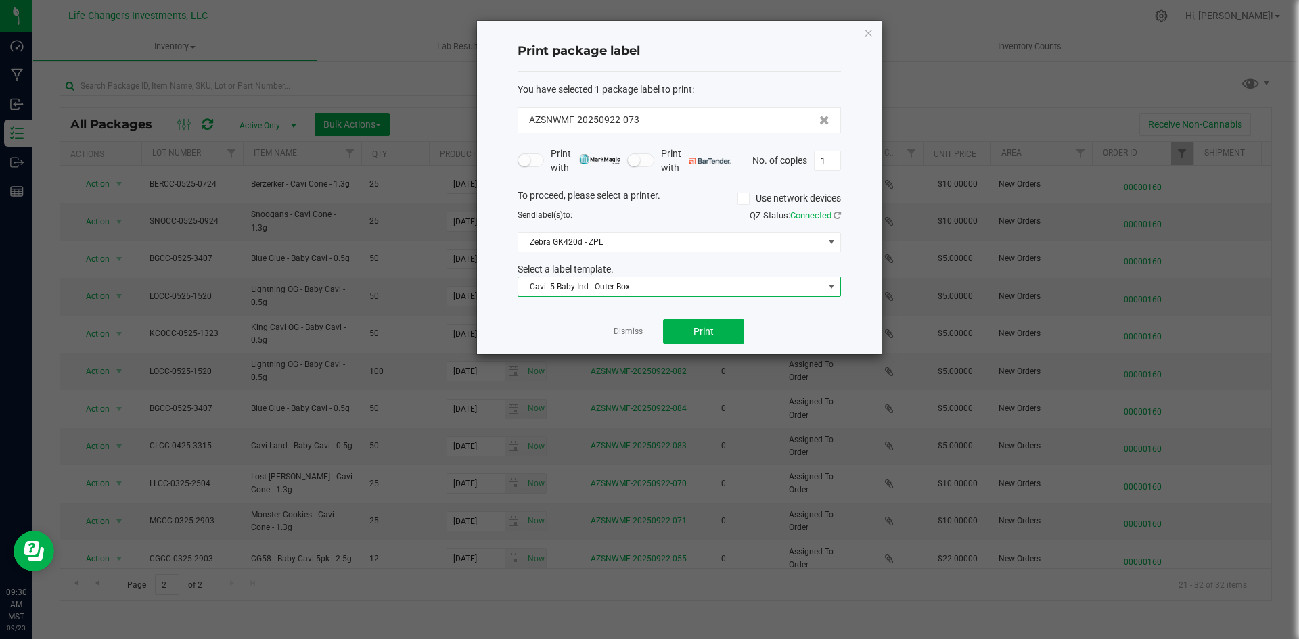
click at [536, 288] on span "Cavi .5 Baby Ind - Outer Box" at bounding box center [670, 286] width 305 height 19
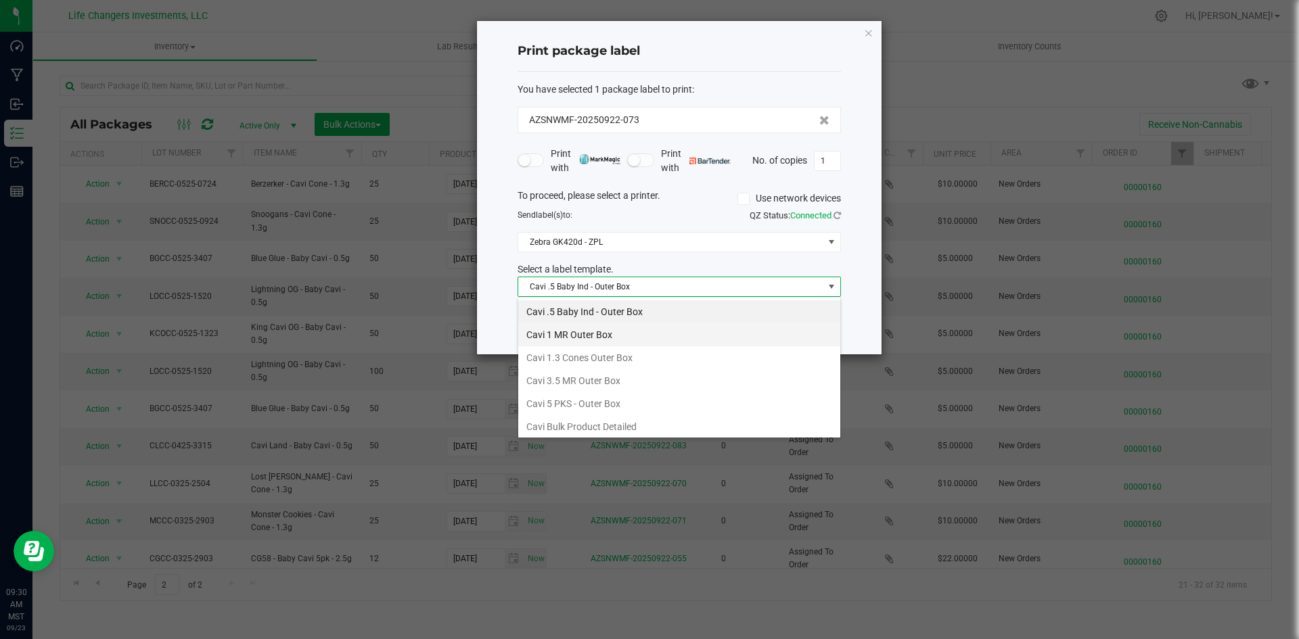
scroll to position [20, 323]
click at [557, 358] on li "Cavi 1.3 Cones Outer Box" at bounding box center [679, 357] width 322 height 23
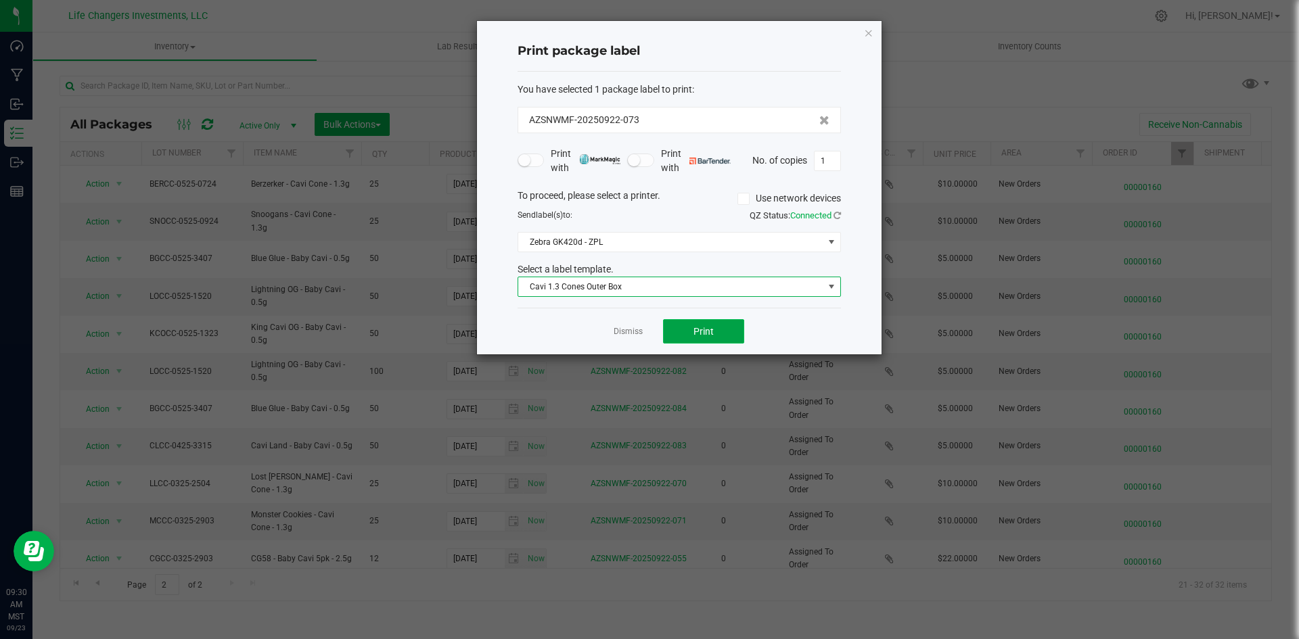
click at [706, 334] on span "Print" at bounding box center [703, 331] width 20 height 11
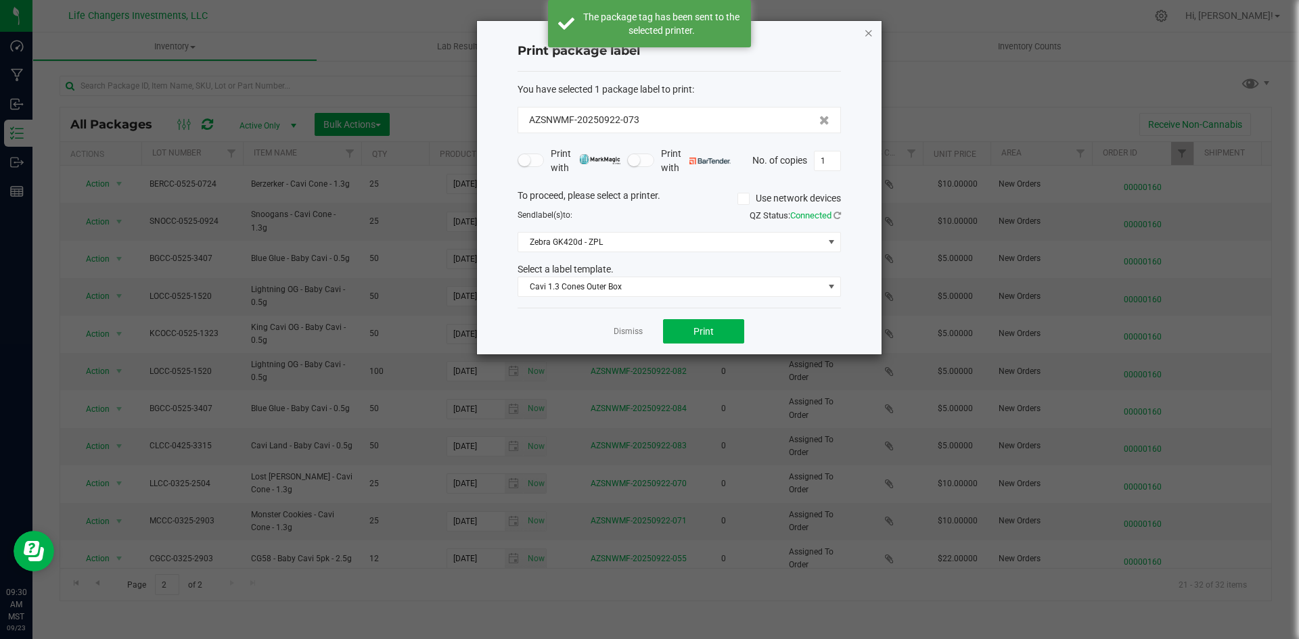
click at [865, 34] on icon "button" at bounding box center [868, 32] width 9 height 16
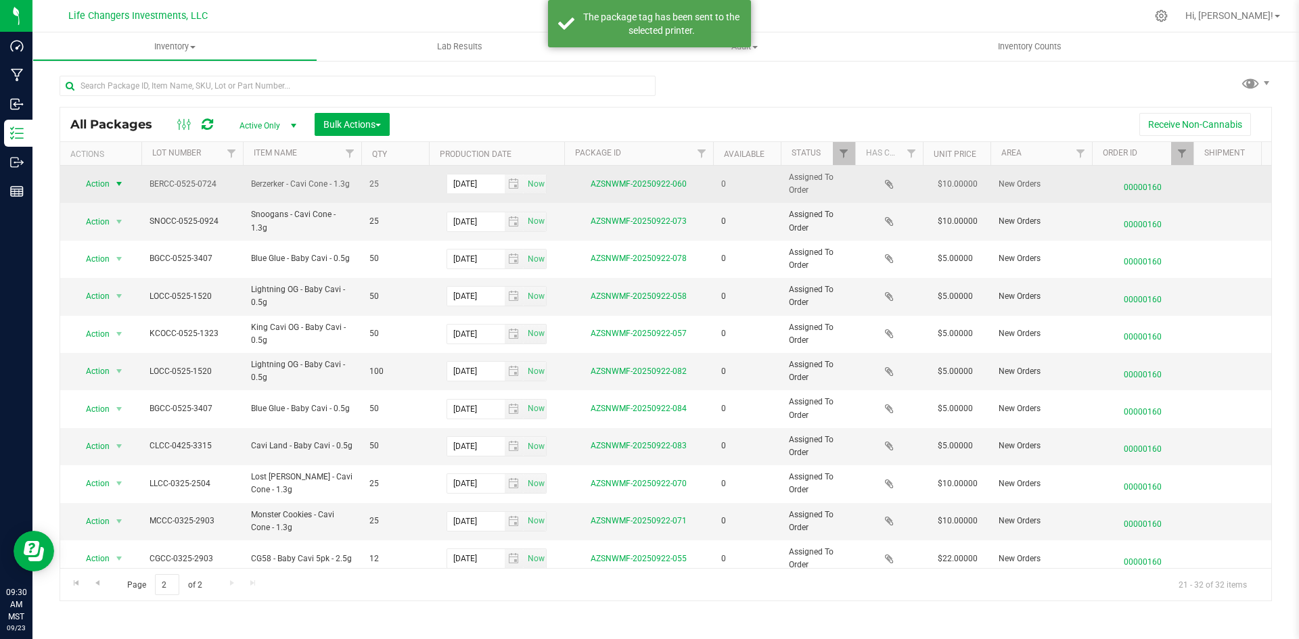
click at [111, 181] on span "select" at bounding box center [119, 183] width 17 height 19
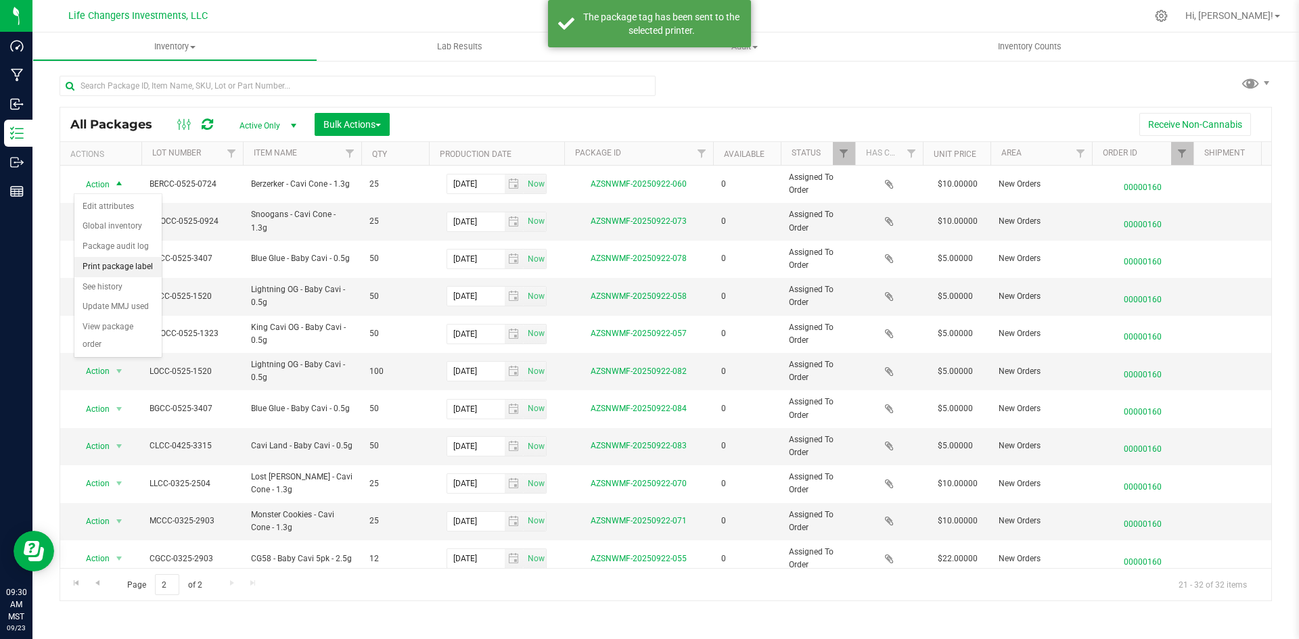
click at [97, 264] on li "Print package label" at bounding box center [117, 267] width 87 height 20
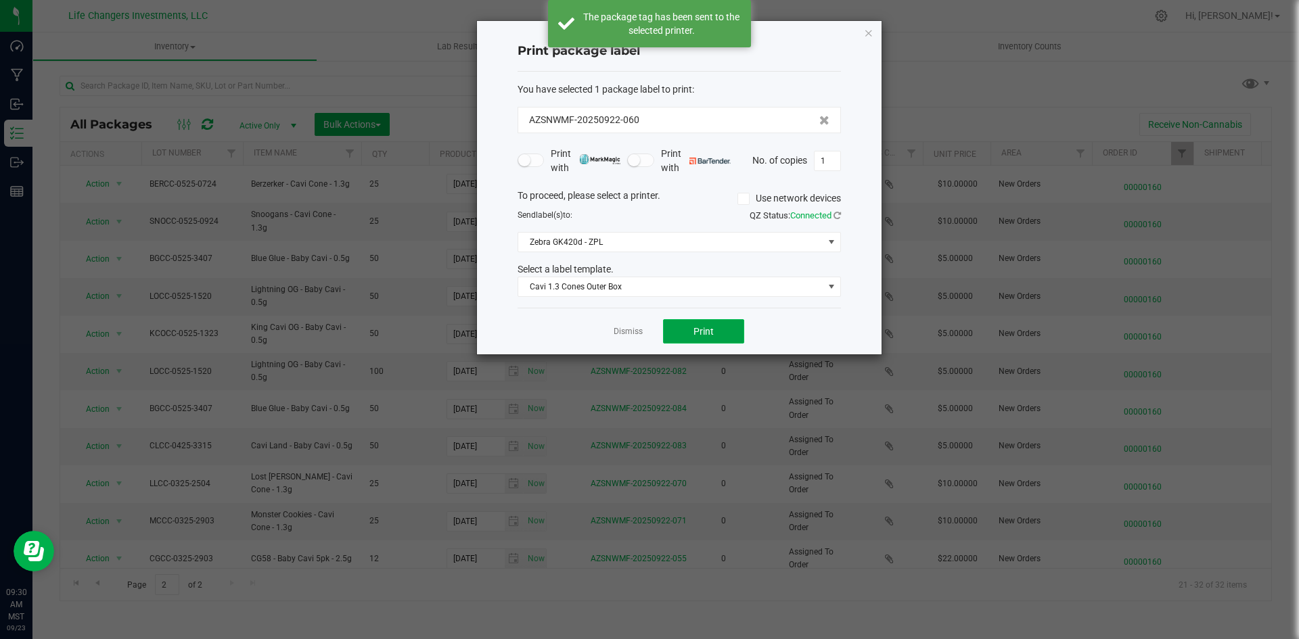
click at [678, 326] on button "Print" at bounding box center [703, 331] width 81 height 24
click at [864, 30] on icon "button" at bounding box center [868, 32] width 9 height 16
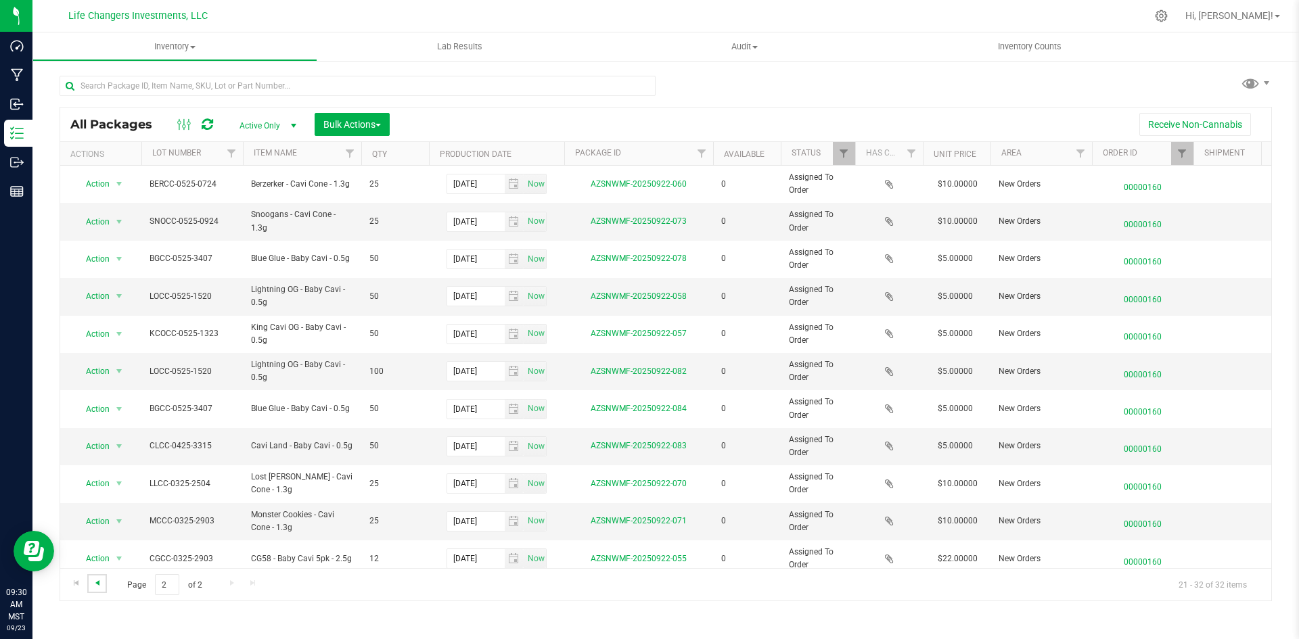
click at [95, 583] on span "Go to the previous page" at bounding box center [97, 583] width 11 height 11
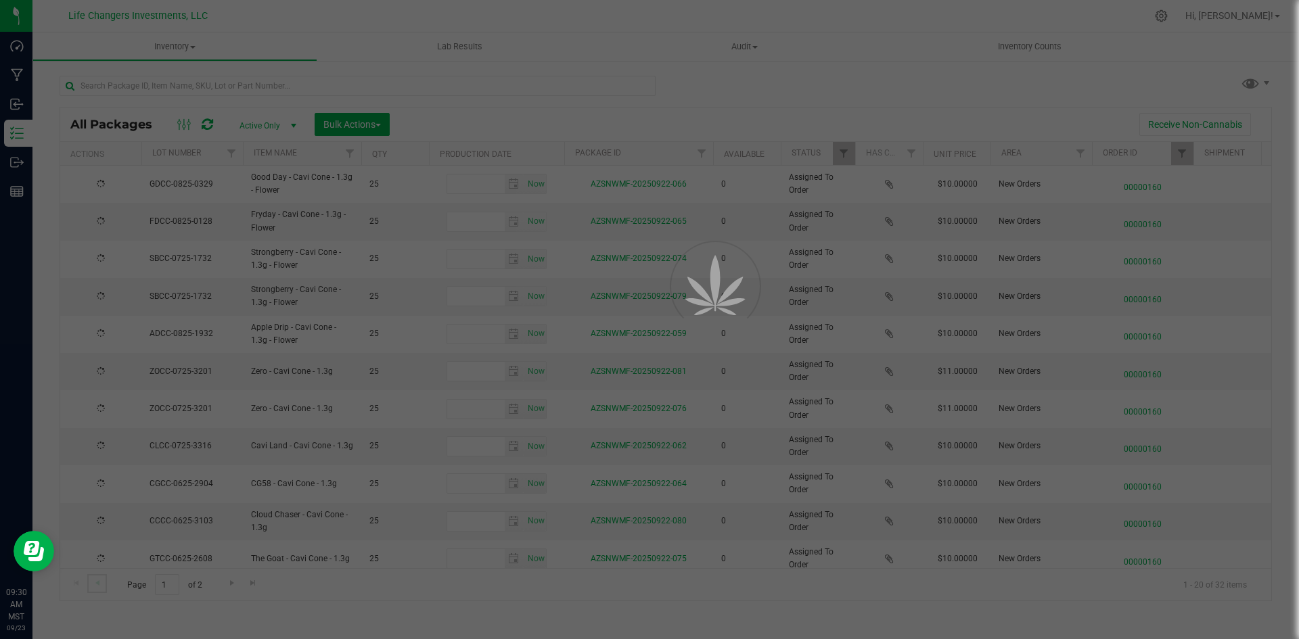
type input "[DATE]"
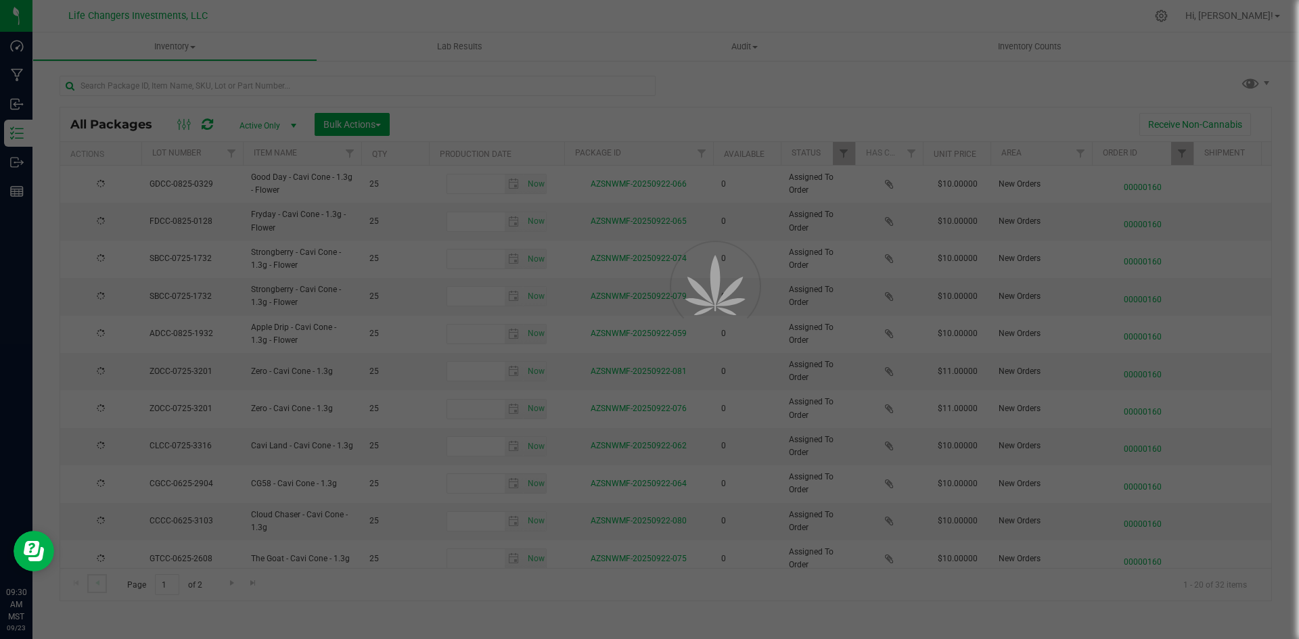
type input "[DATE]"
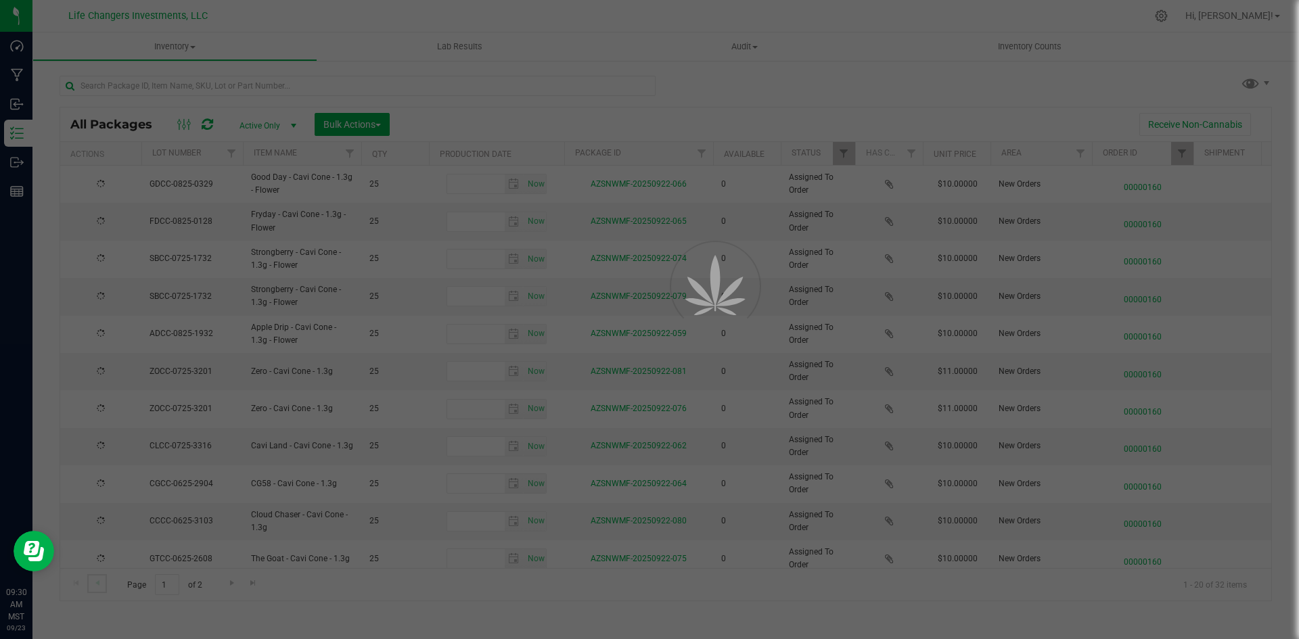
type input "[DATE]"
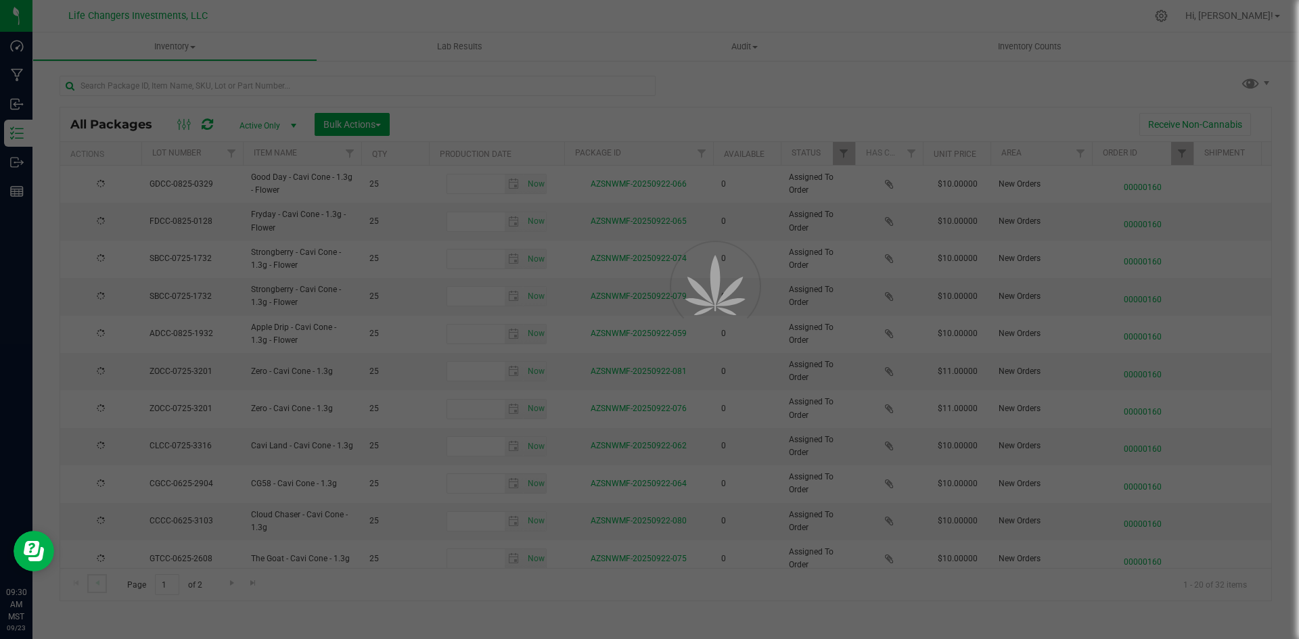
type input "[DATE]"
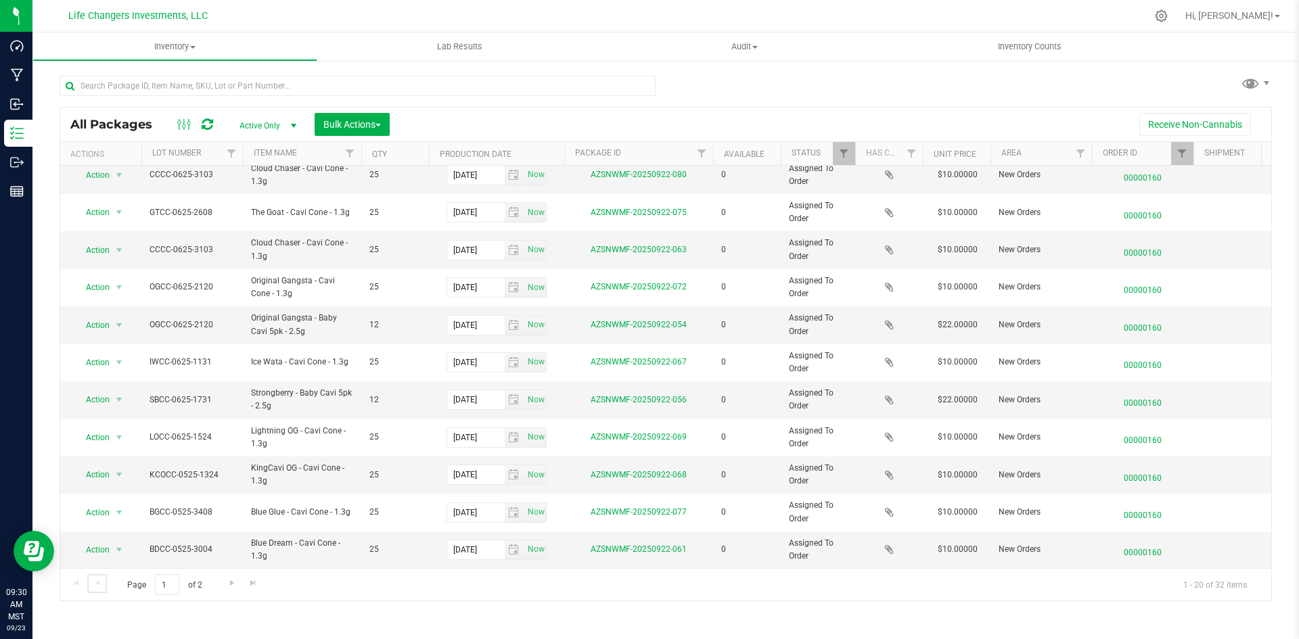
scroll to position [356, 0]
click at [101, 540] on span "Action" at bounding box center [92, 549] width 37 height 19
click at [145, 442] on li "Print package label" at bounding box center [117, 439] width 87 height 20
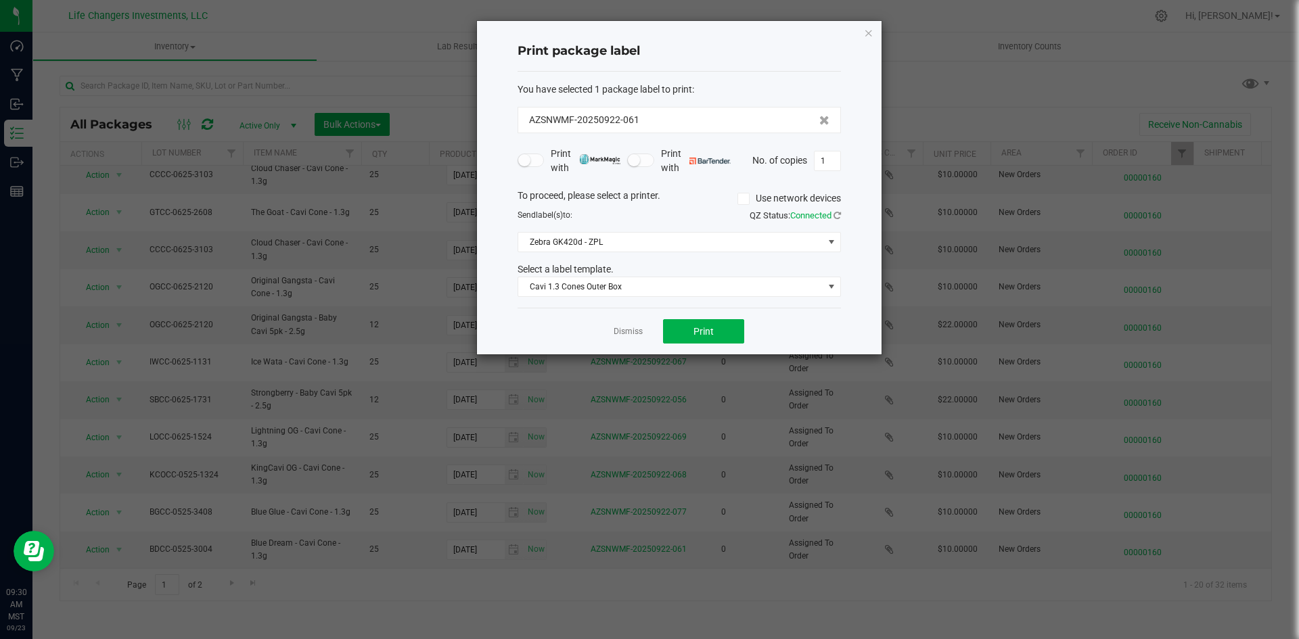
click at [694, 314] on div "Dismiss Print" at bounding box center [678, 331] width 323 height 47
click at [694, 326] on span "Print" at bounding box center [703, 331] width 20 height 11
click at [869, 30] on icon "button" at bounding box center [868, 32] width 9 height 16
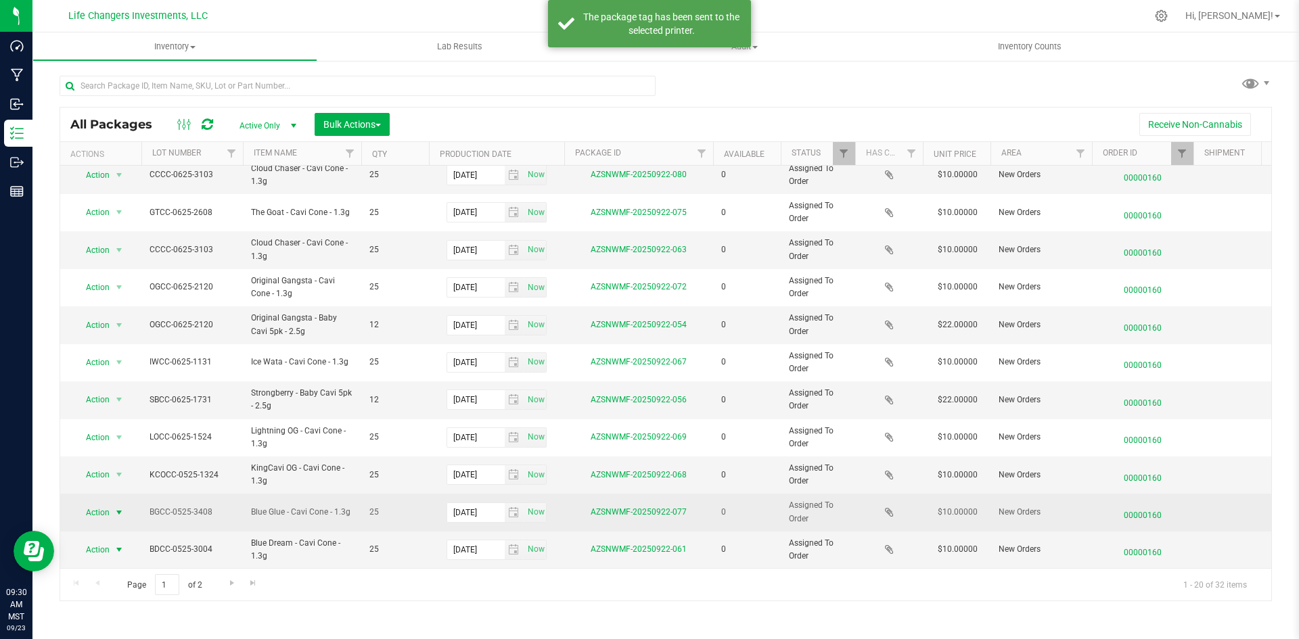
click at [95, 503] on span "Action" at bounding box center [92, 512] width 37 height 19
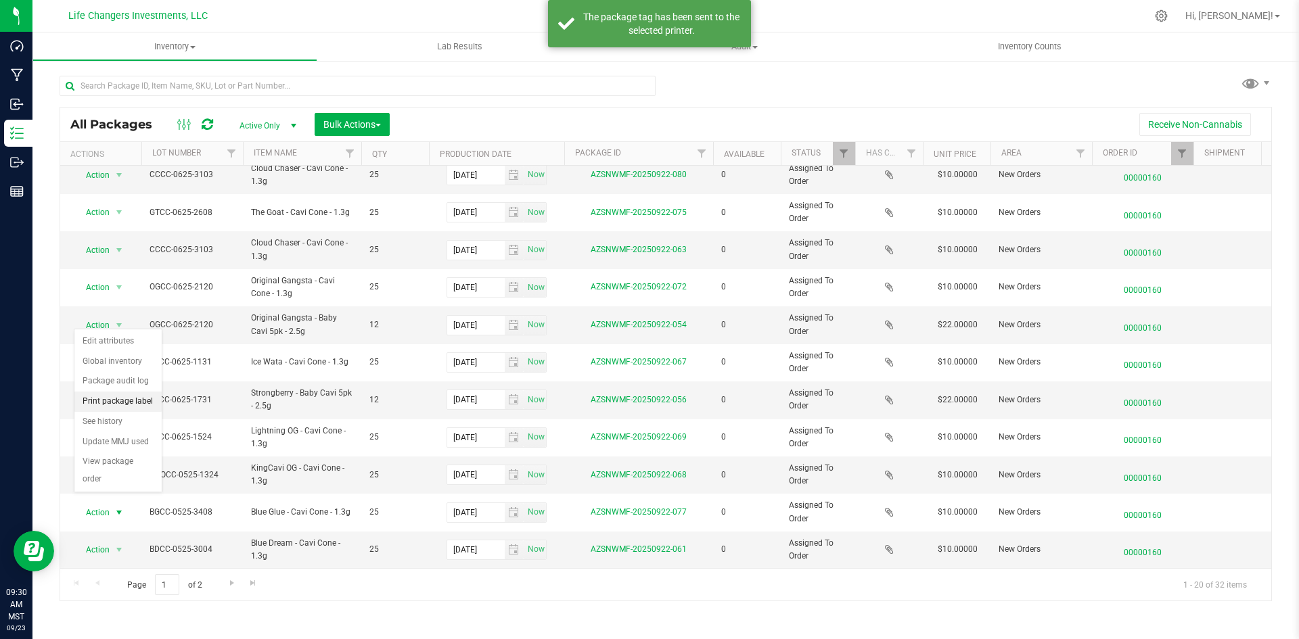
click at [137, 405] on li "Print package label" at bounding box center [117, 402] width 87 height 20
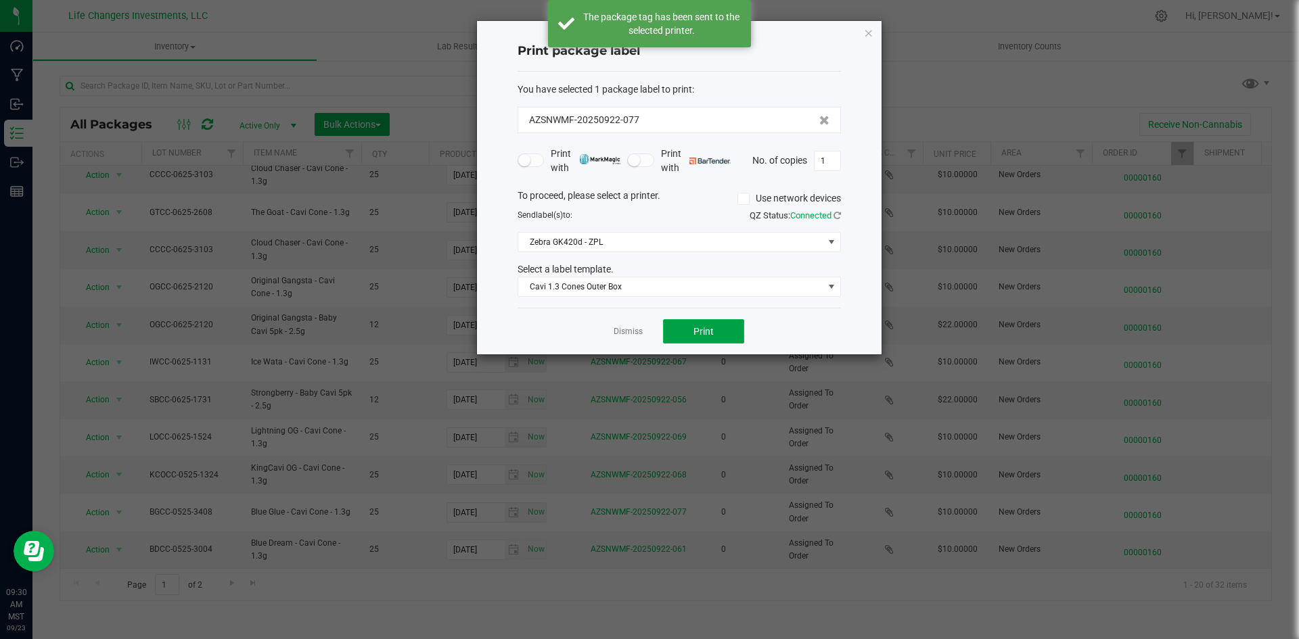
click at [679, 332] on button "Print" at bounding box center [703, 331] width 81 height 24
click at [872, 34] on icon "button" at bounding box center [868, 32] width 9 height 16
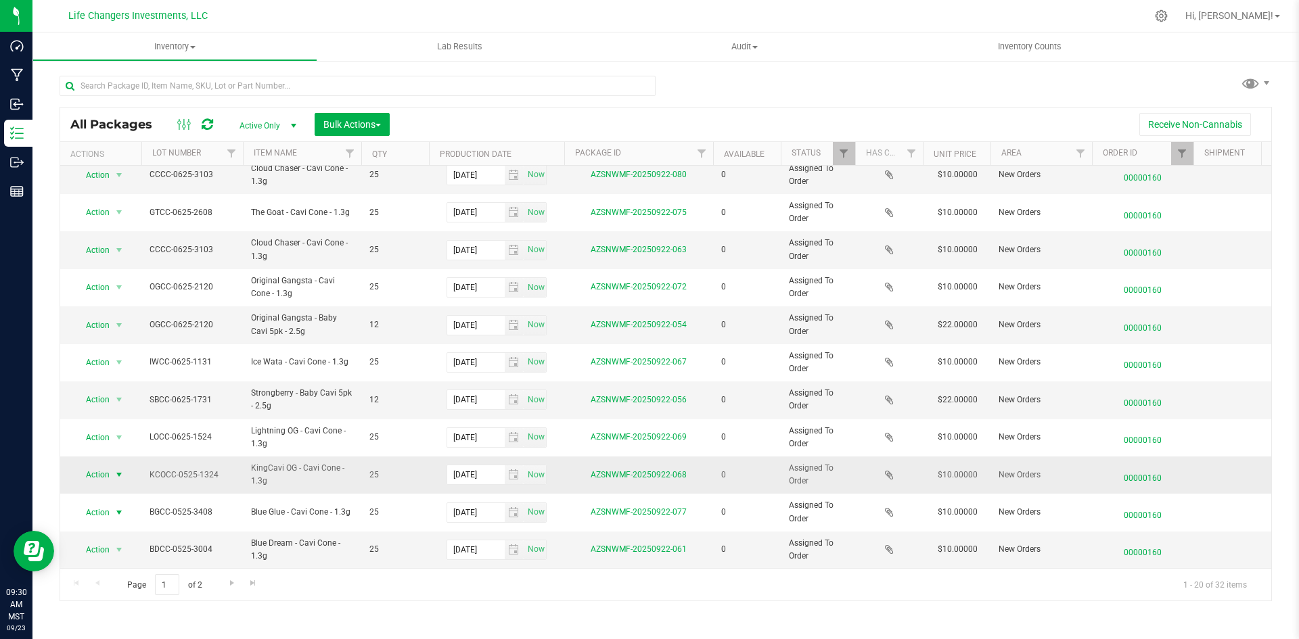
click at [104, 465] on span "Action" at bounding box center [92, 474] width 37 height 19
drag, startPoint x: 114, startPoint y: 543, endPoint x: 122, endPoint y: 539, distance: 9.7
click at [113, 543] on li "Print package label" at bounding box center [117, 548] width 87 height 20
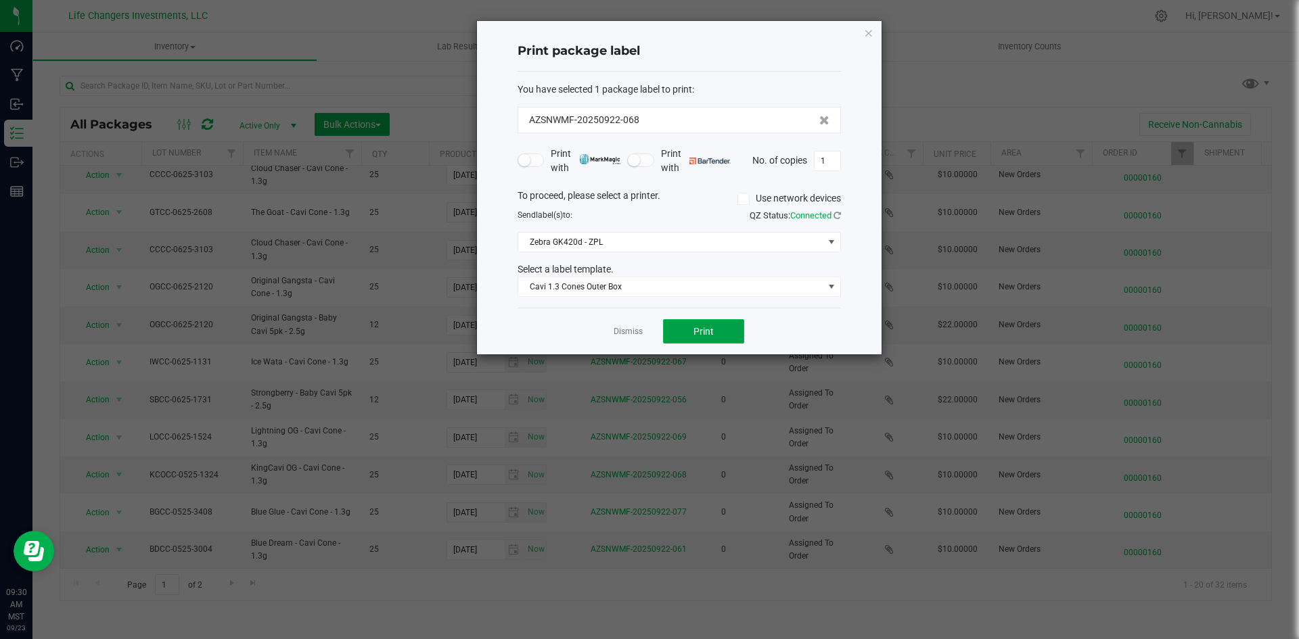
click at [697, 323] on button "Print" at bounding box center [703, 331] width 81 height 24
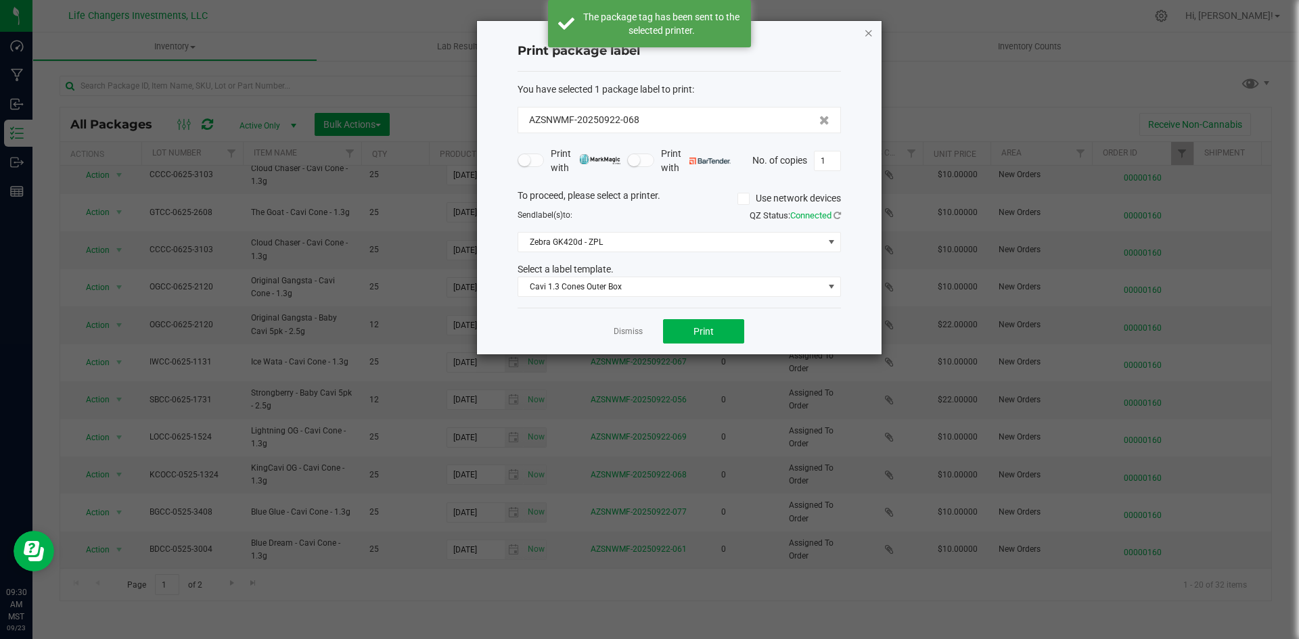
click at [869, 30] on icon "button" at bounding box center [868, 32] width 9 height 16
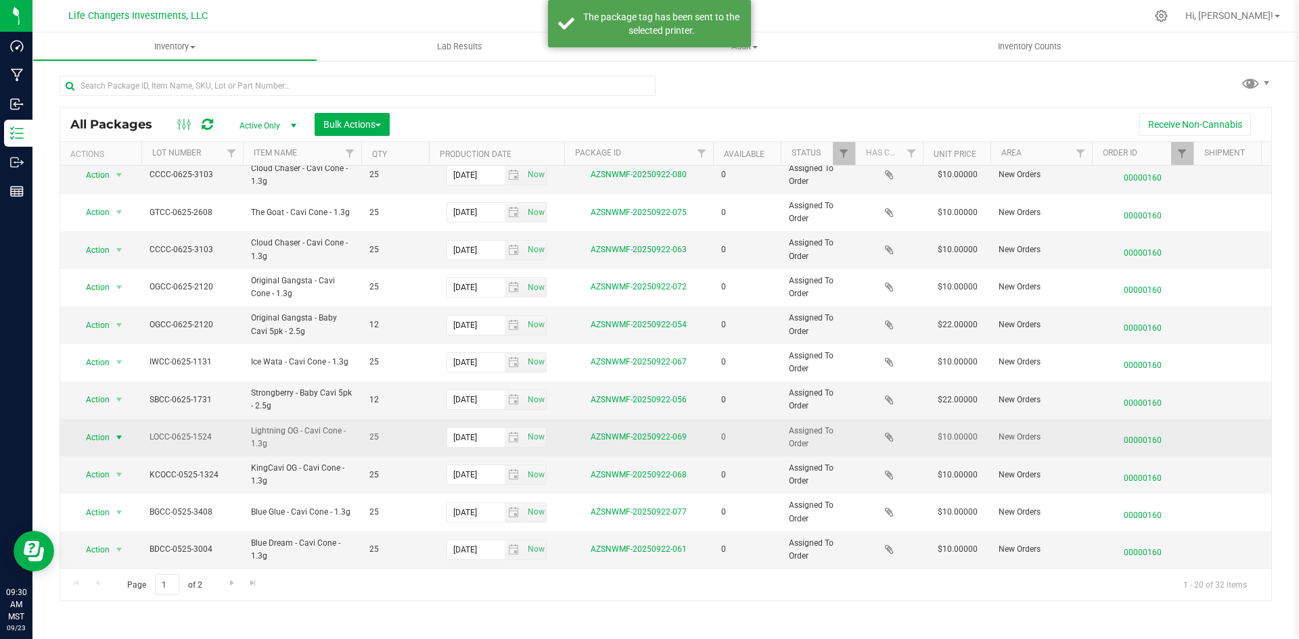
click at [108, 428] on span "Action" at bounding box center [92, 437] width 37 height 19
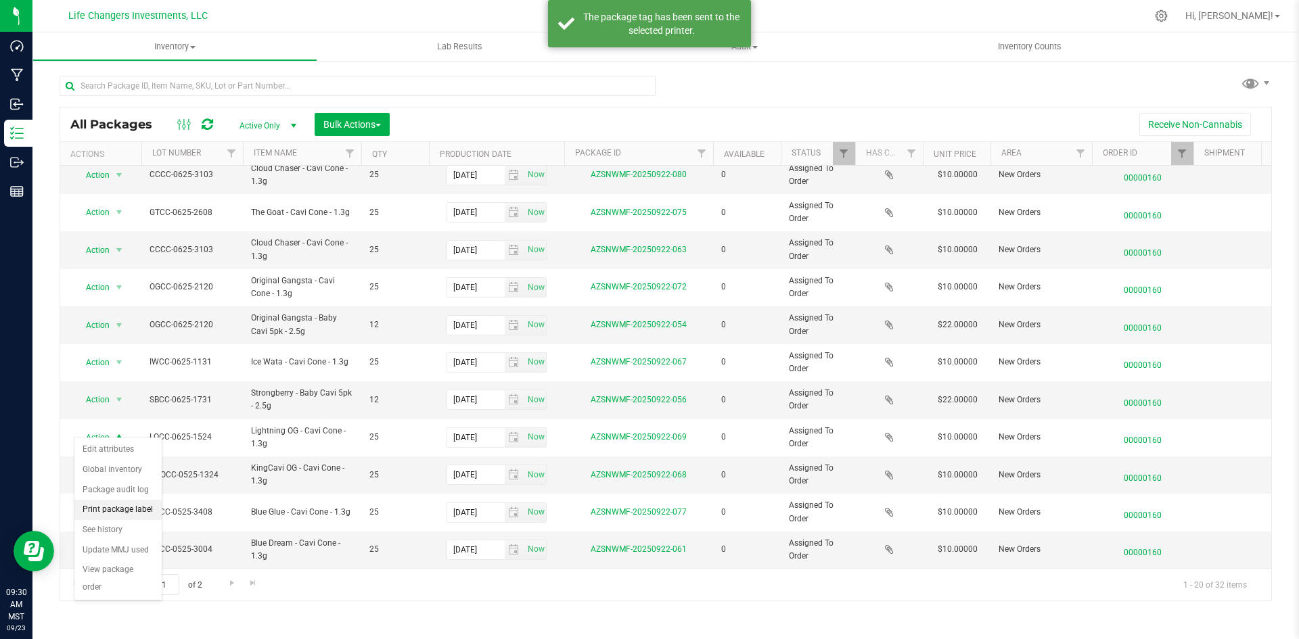
click at [102, 510] on li "Print package label" at bounding box center [117, 510] width 87 height 20
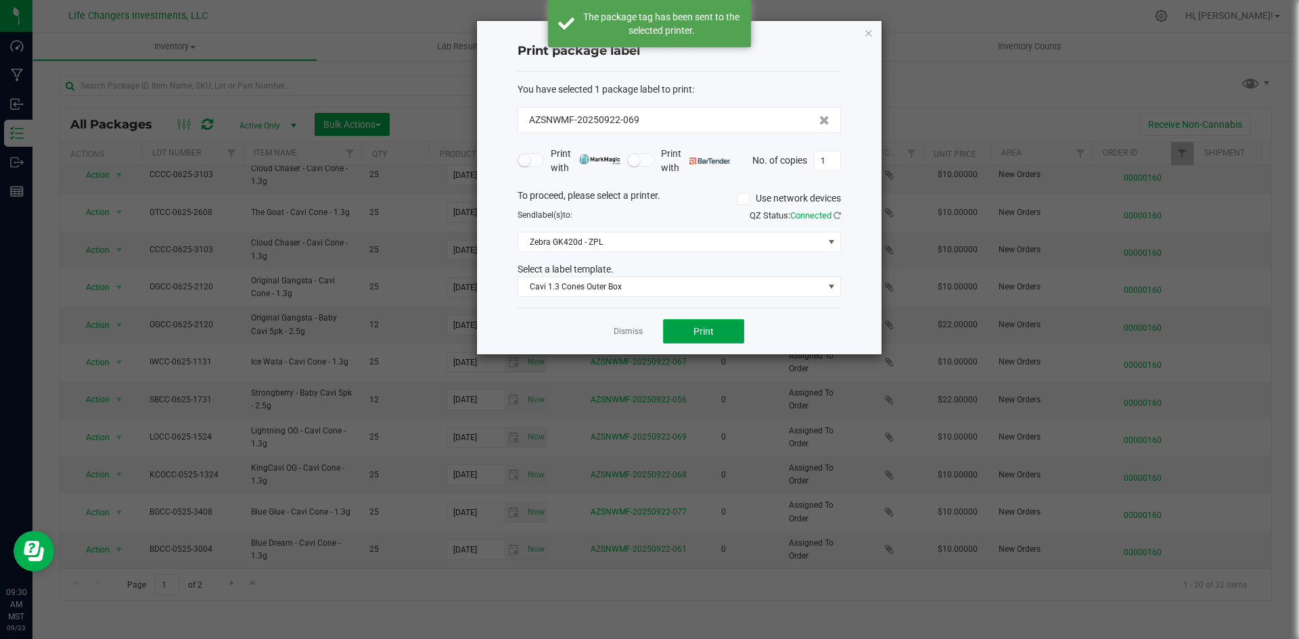
click at [699, 328] on span "Print" at bounding box center [703, 331] width 20 height 11
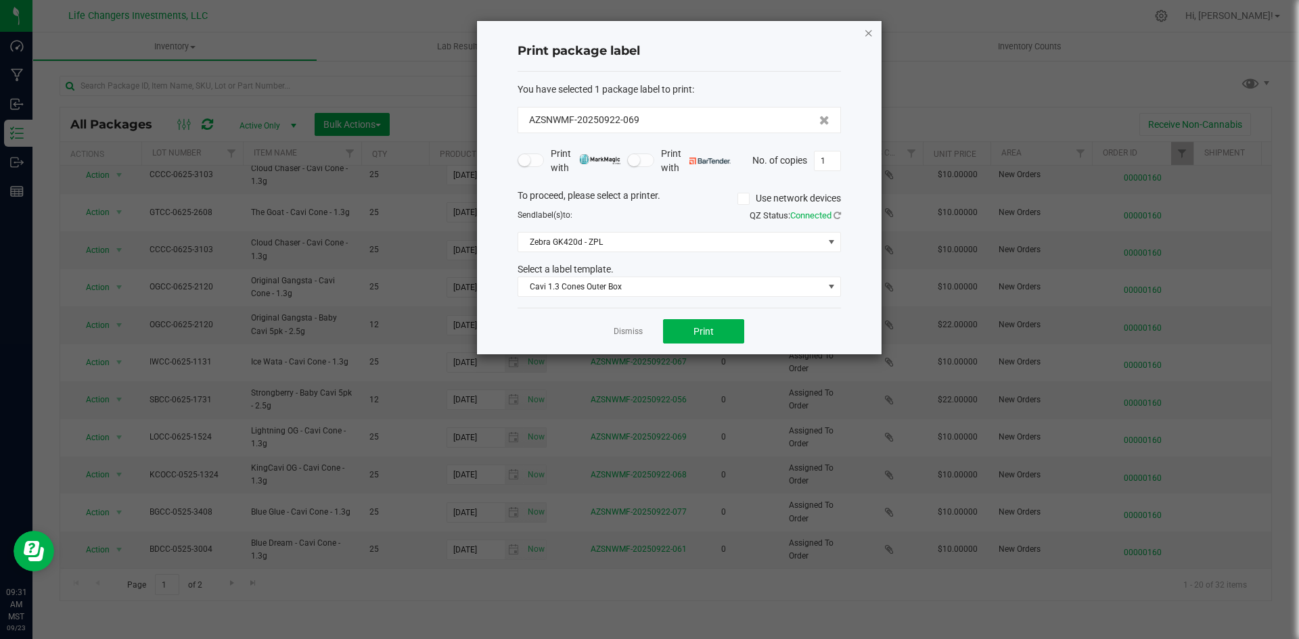
click at [867, 31] on icon "button" at bounding box center [868, 32] width 9 height 16
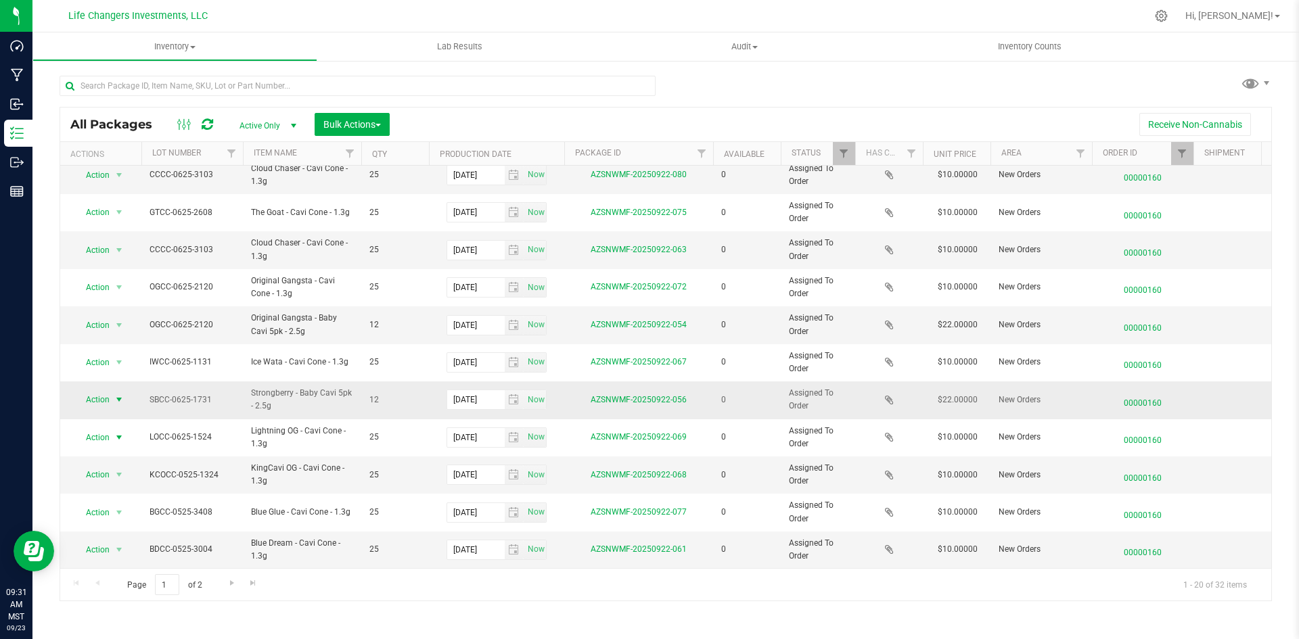
click at [100, 390] on span "Action" at bounding box center [92, 399] width 37 height 19
click at [97, 471] on li "Print package label" at bounding box center [117, 473] width 87 height 20
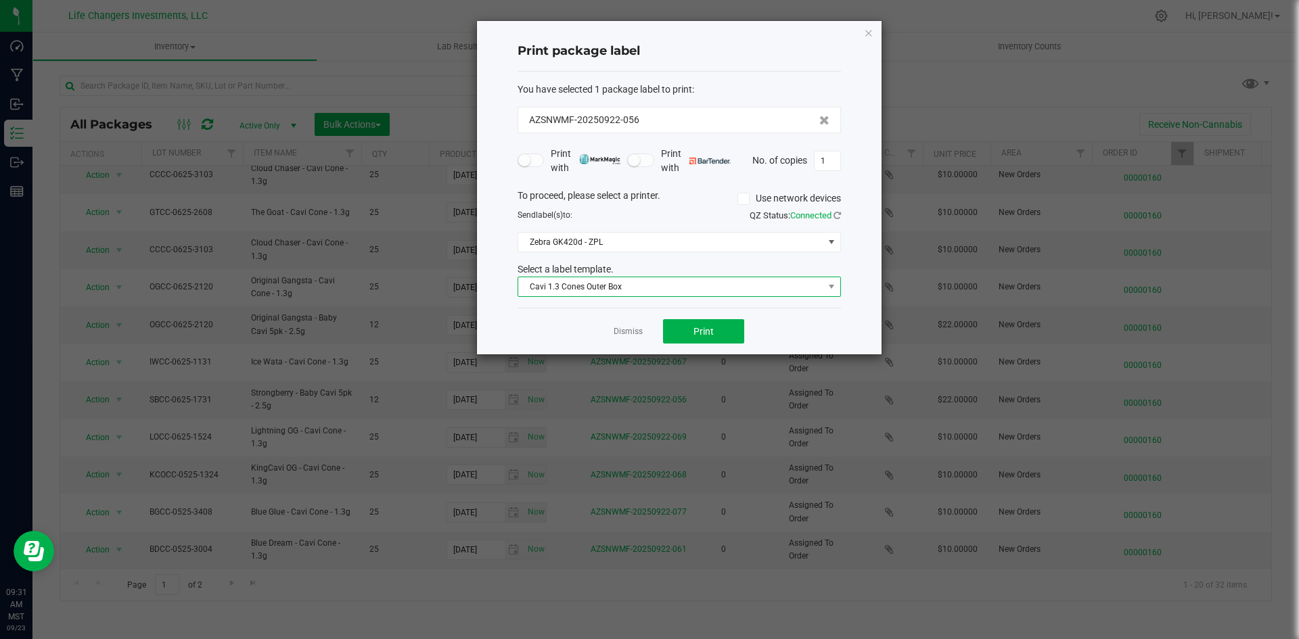
click at [571, 285] on span "Cavi 1.3 Cones Outer Box" at bounding box center [670, 286] width 305 height 19
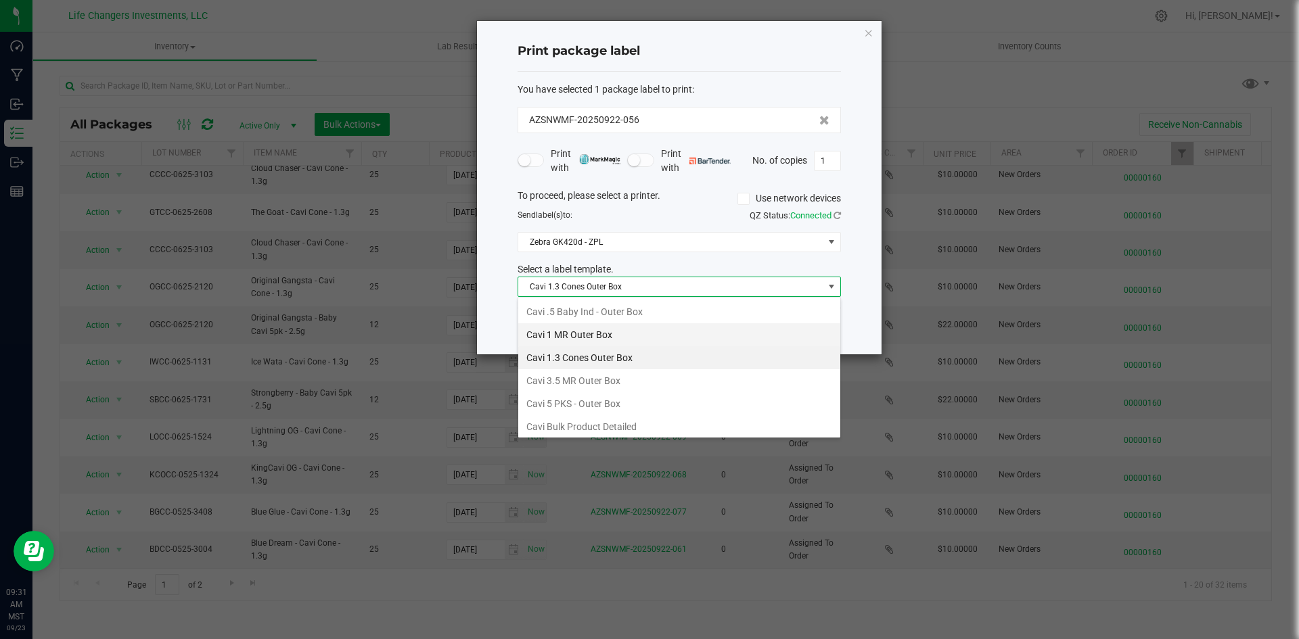
scroll to position [20, 323]
click at [578, 395] on li "Cavi 5 PKS - Outer Box" at bounding box center [679, 403] width 322 height 23
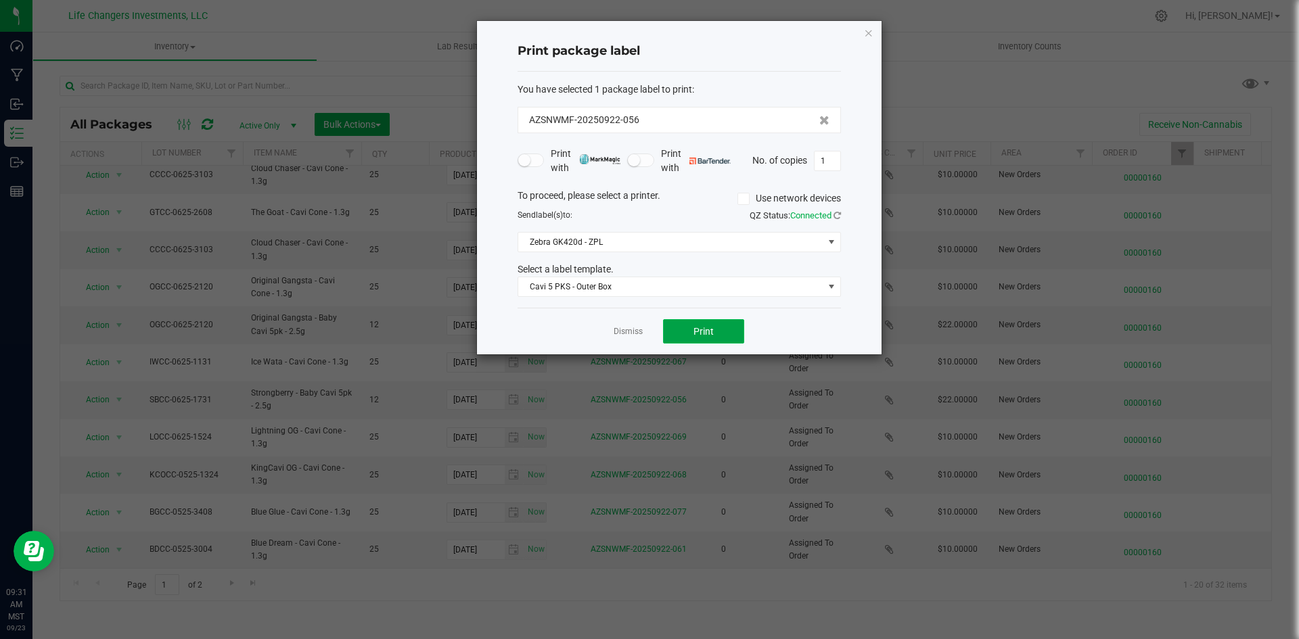
click at [681, 327] on button "Print" at bounding box center [703, 331] width 81 height 24
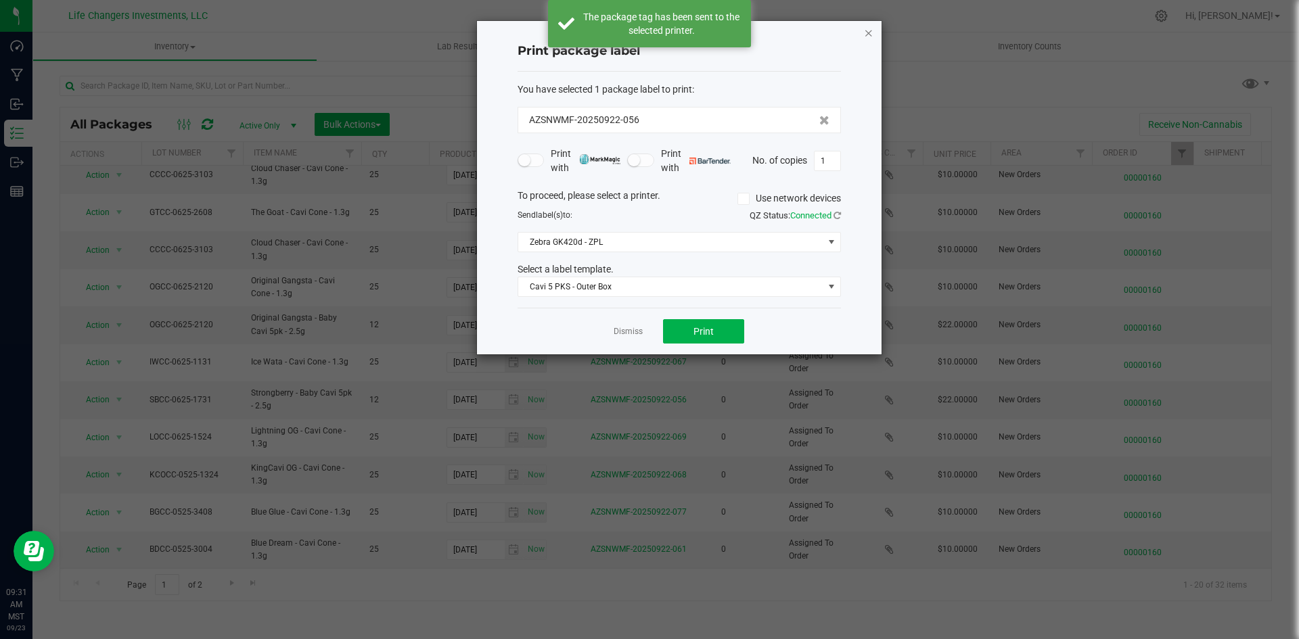
click at [867, 37] on icon "button" at bounding box center [868, 32] width 9 height 16
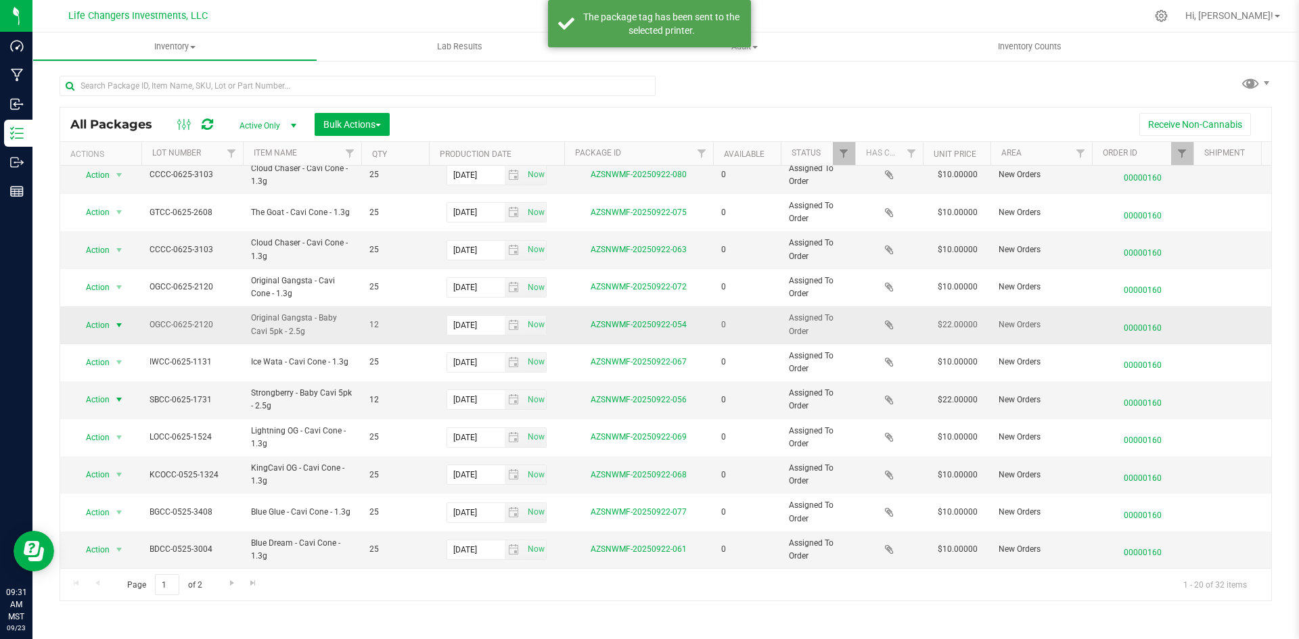
click at [104, 316] on span "Action" at bounding box center [92, 325] width 37 height 19
click at [96, 399] on li "Print package label" at bounding box center [117, 398] width 87 height 20
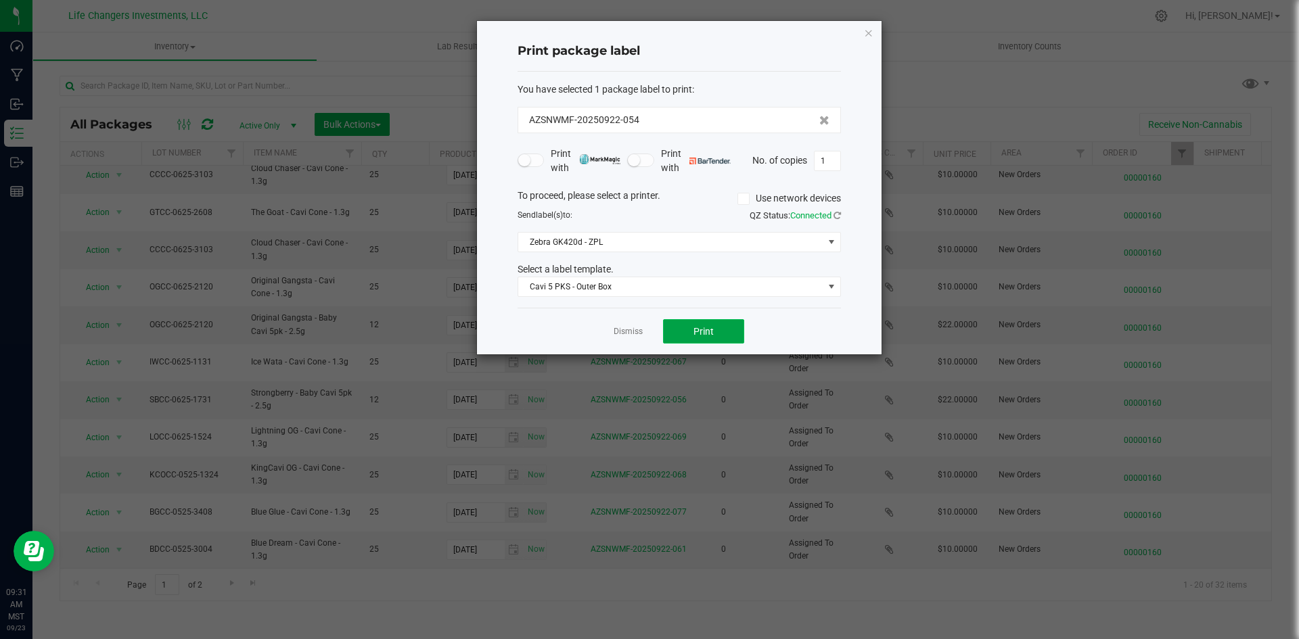
click at [665, 325] on button "Print" at bounding box center [703, 331] width 81 height 24
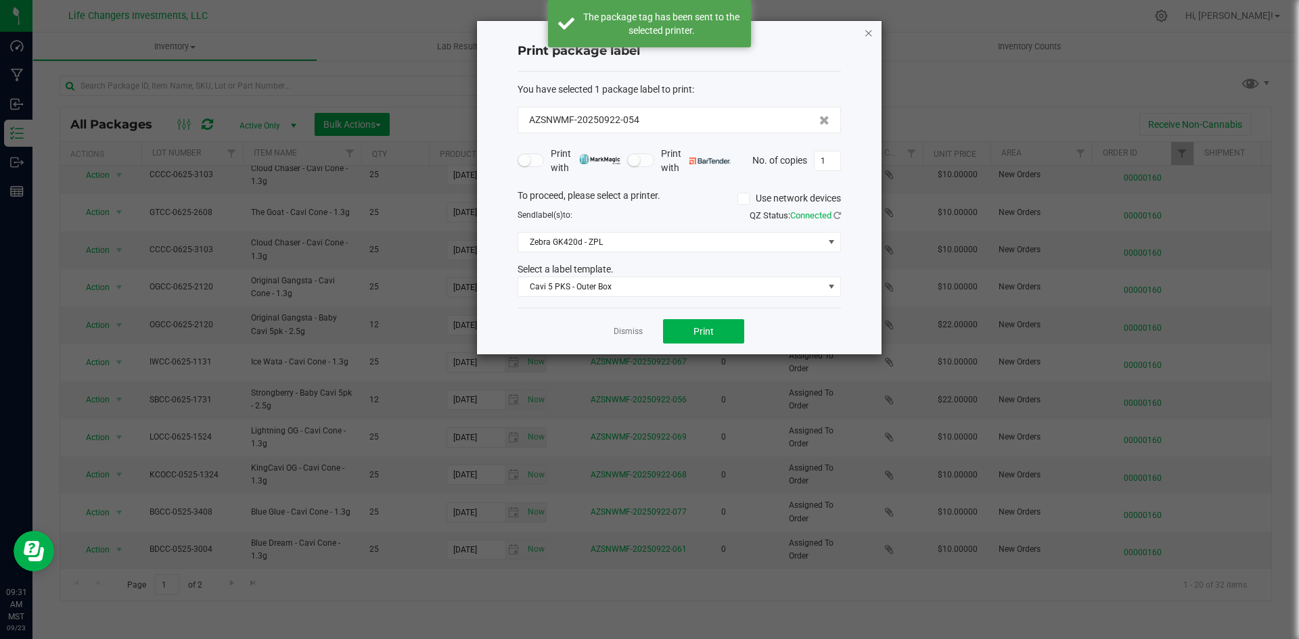
drag, startPoint x: 871, startPoint y: 29, endPoint x: 693, endPoint y: 137, distance: 208.4
click at [870, 30] on icon "button" at bounding box center [868, 32] width 9 height 16
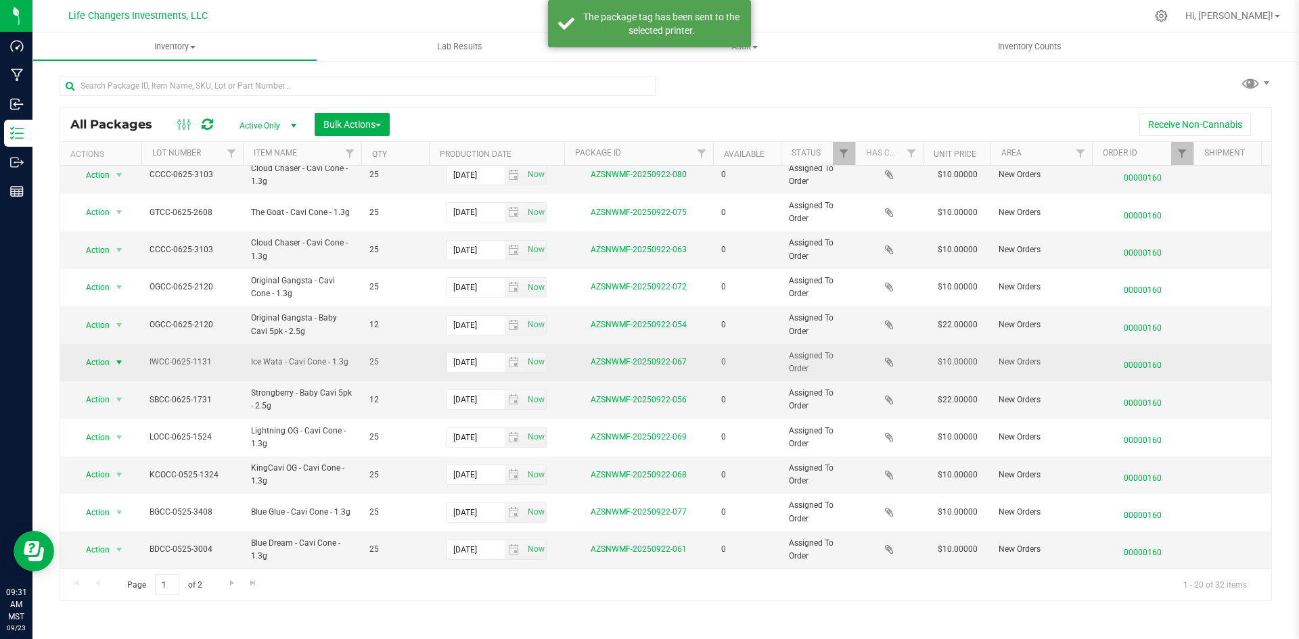
click at [100, 353] on span "Action" at bounding box center [92, 362] width 37 height 19
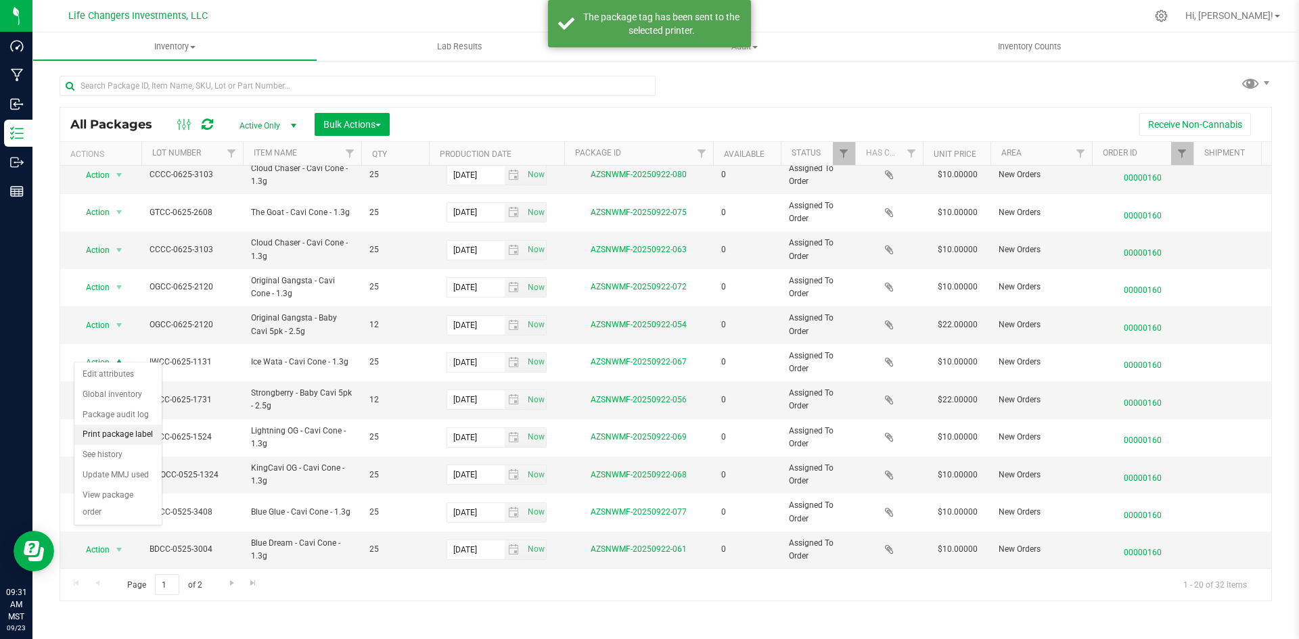
click at [125, 431] on li "Print package label" at bounding box center [117, 435] width 87 height 20
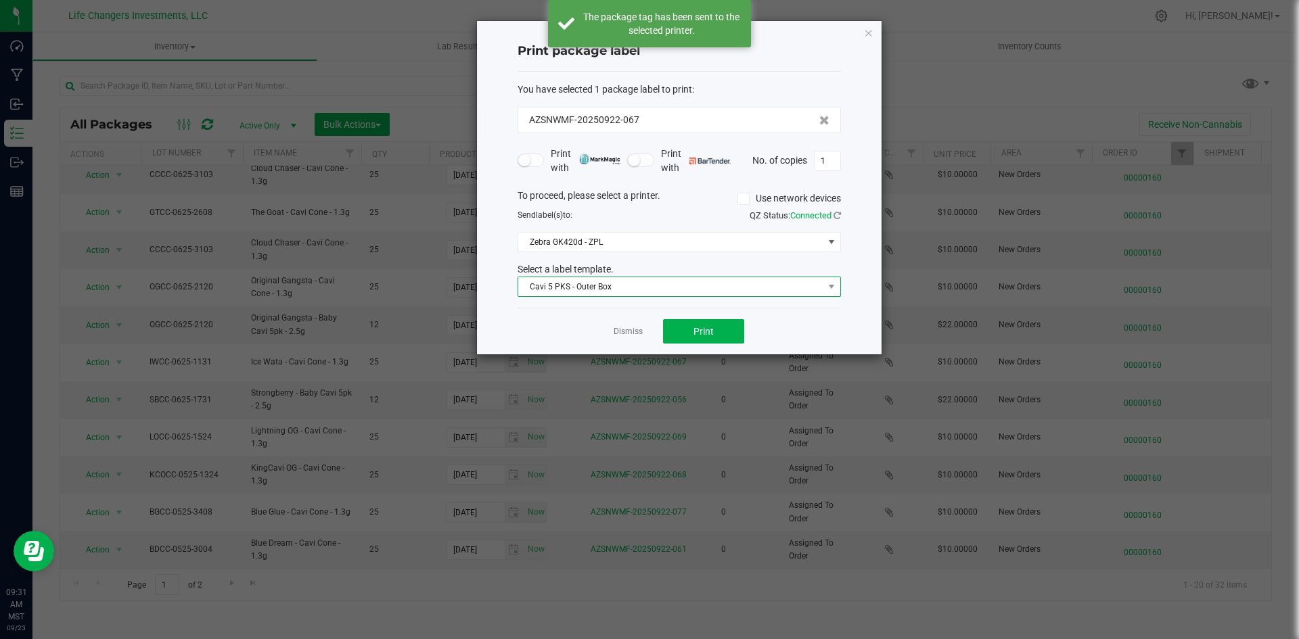
click at [585, 289] on span "Cavi 5 PKS - Outer Box" at bounding box center [670, 286] width 305 height 19
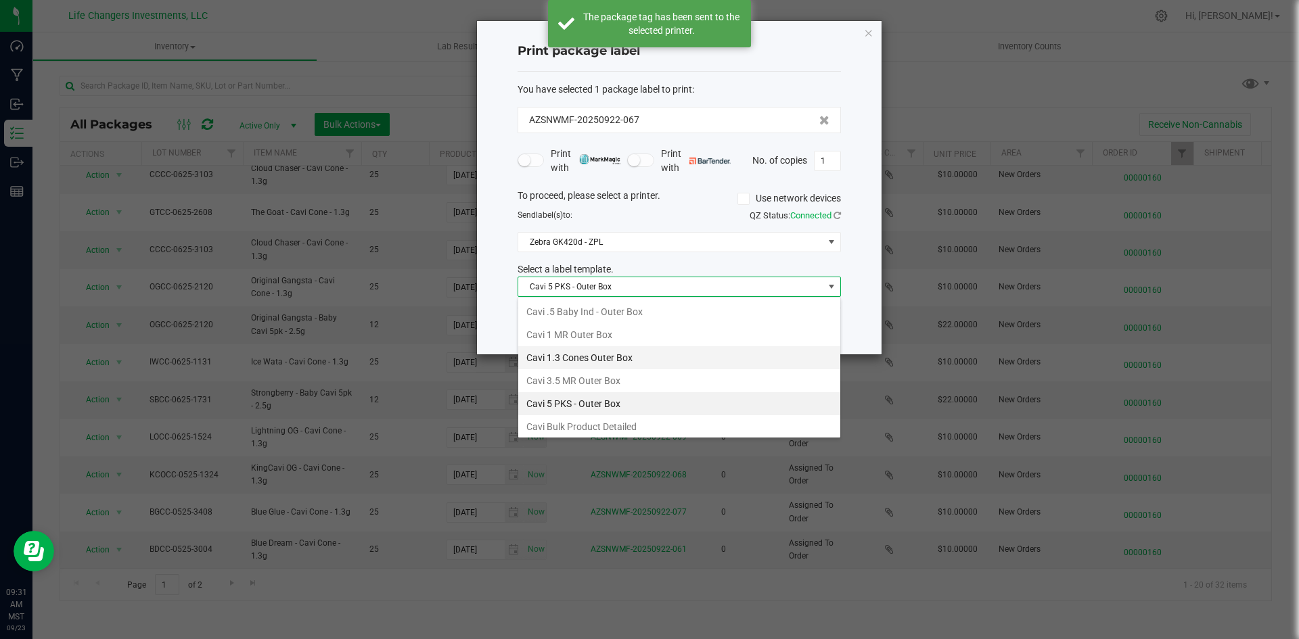
click at [580, 350] on li "Cavi 1.3 Cones Outer Box" at bounding box center [679, 357] width 322 height 23
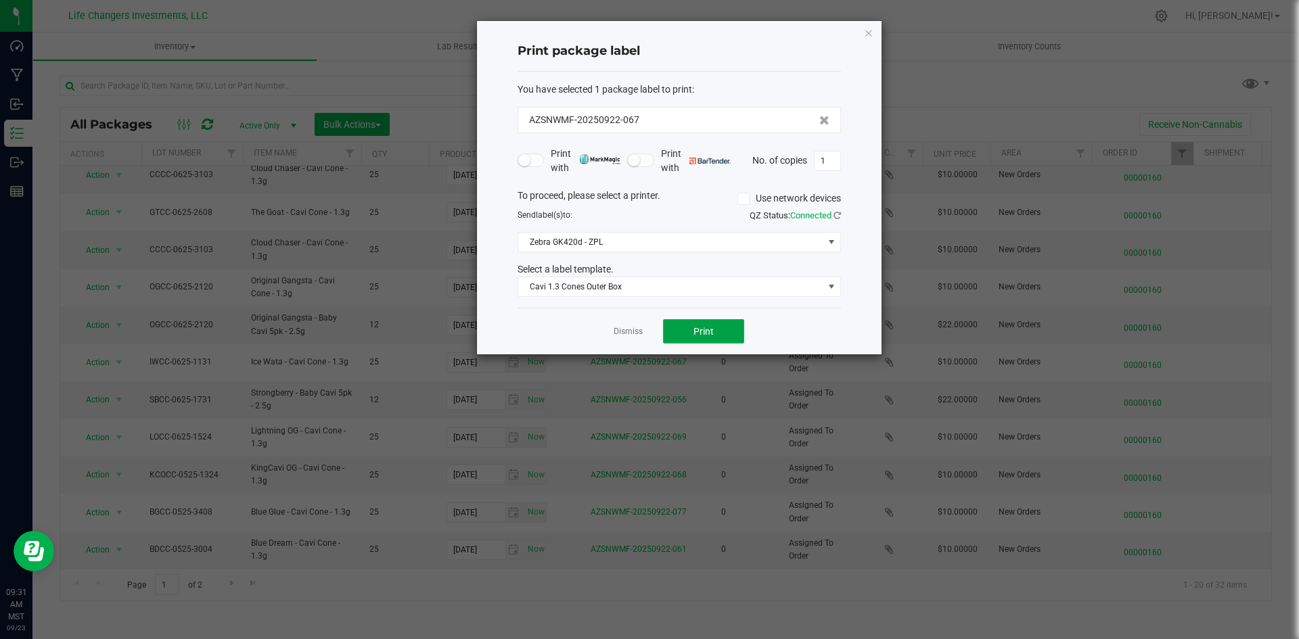
click at [697, 330] on span "Print" at bounding box center [703, 331] width 20 height 11
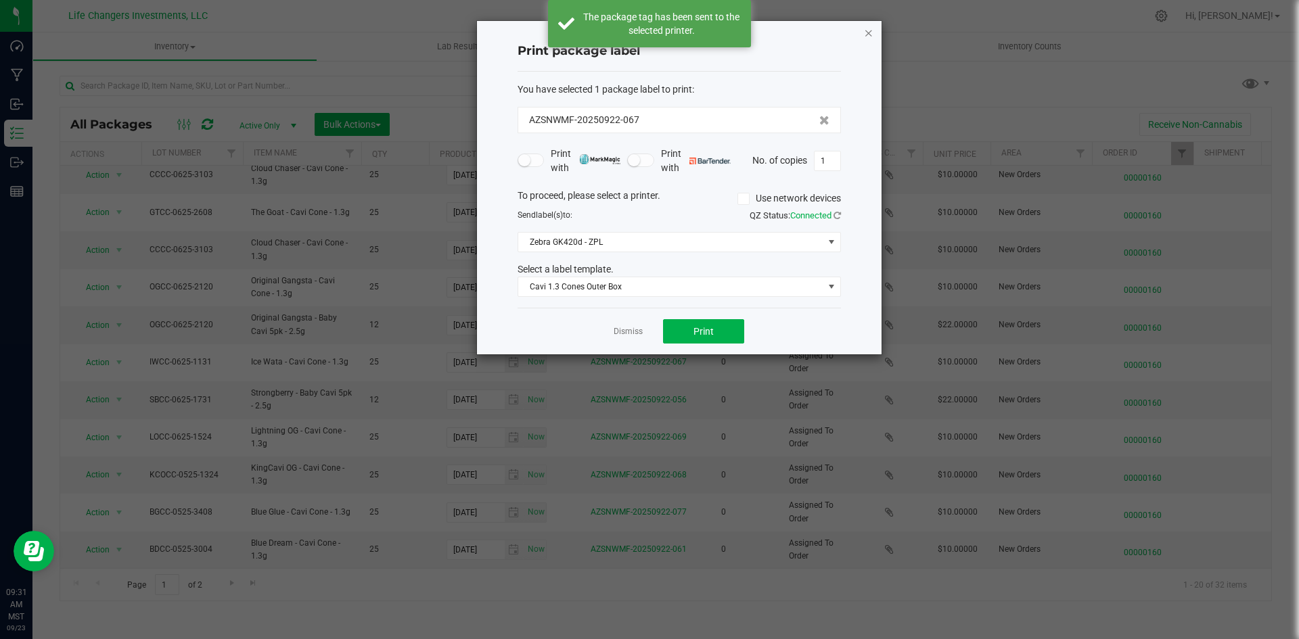
click at [867, 37] on icon "button" at bounding box center [868, 32] width 9 height 16
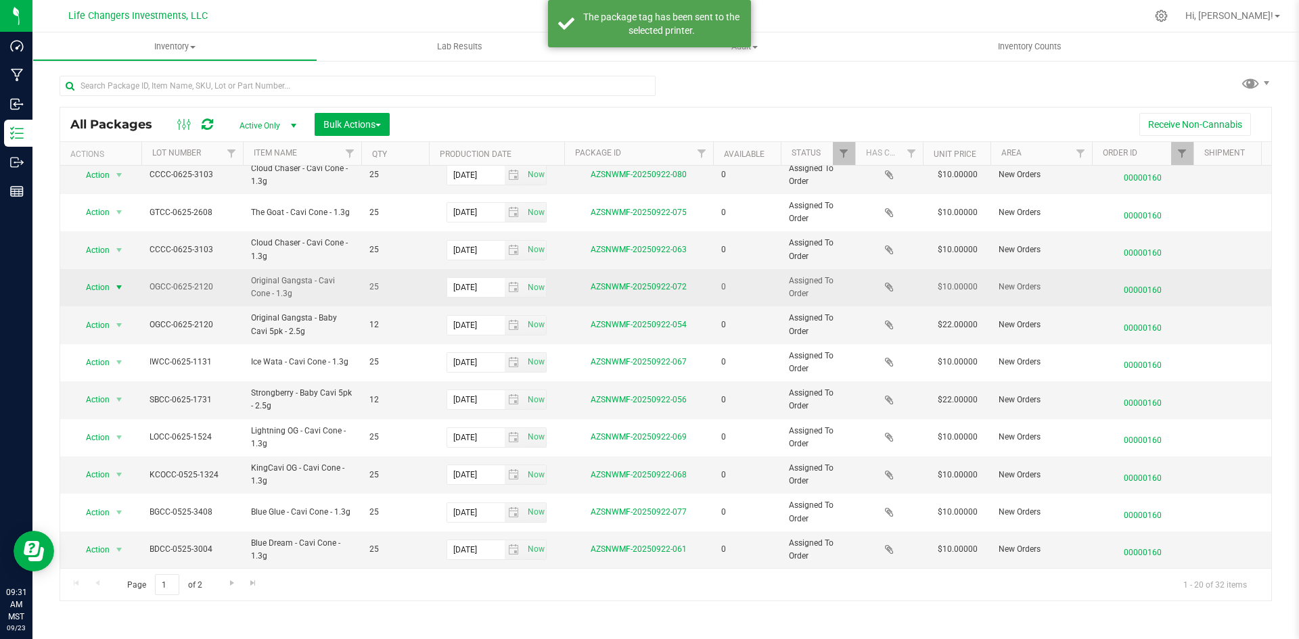
click at [108, 278] on span "Action" at bounding box center [92, 287] width 37 height 19
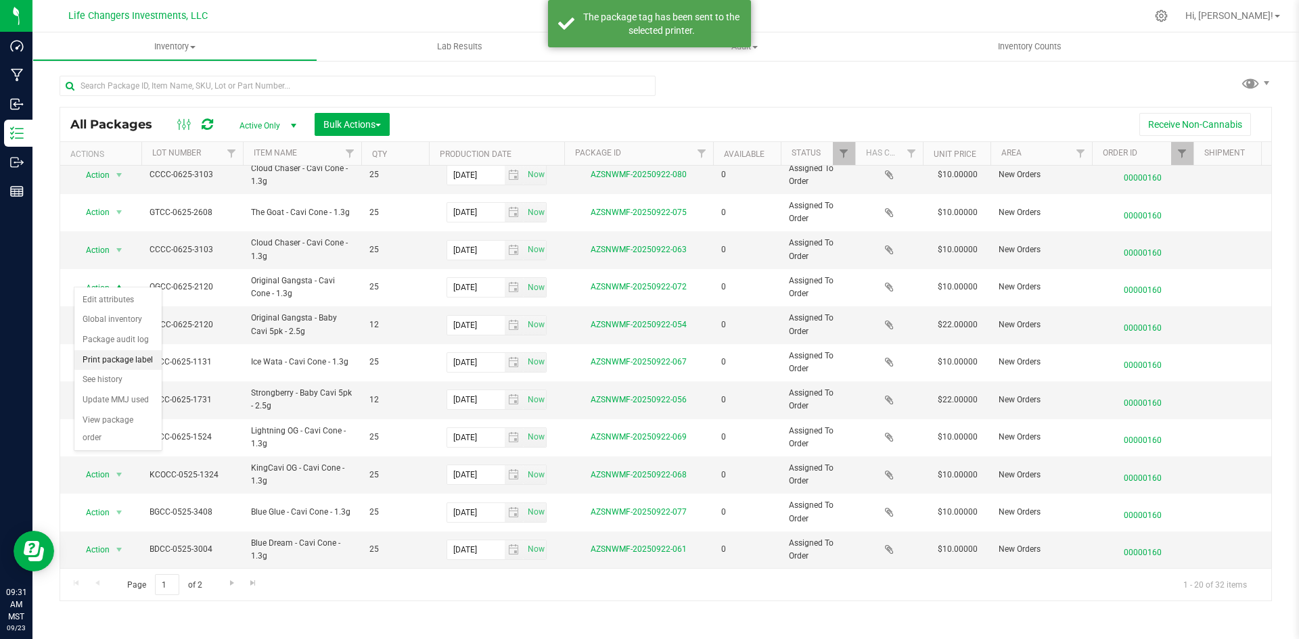
click at [147, 358] on li "Print package label" at bounding box center [117, 360] width 87 height 20
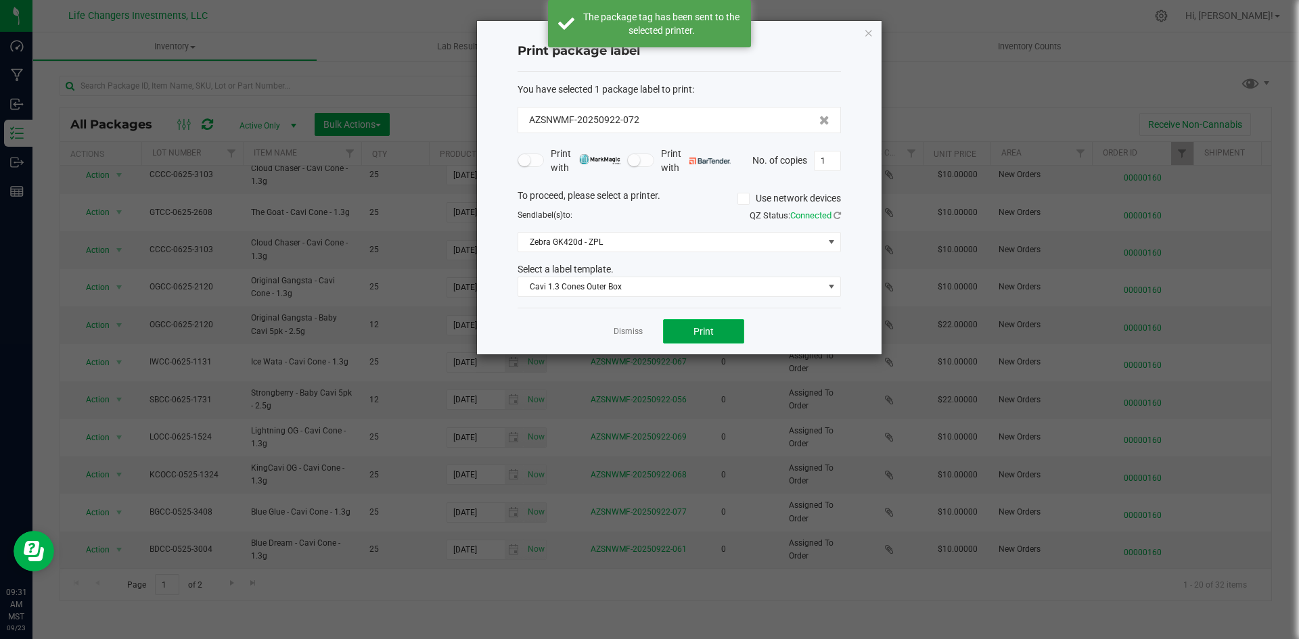
click at [695, 331] on span "Print" at bounding box center [703, 331] width 20 height 11
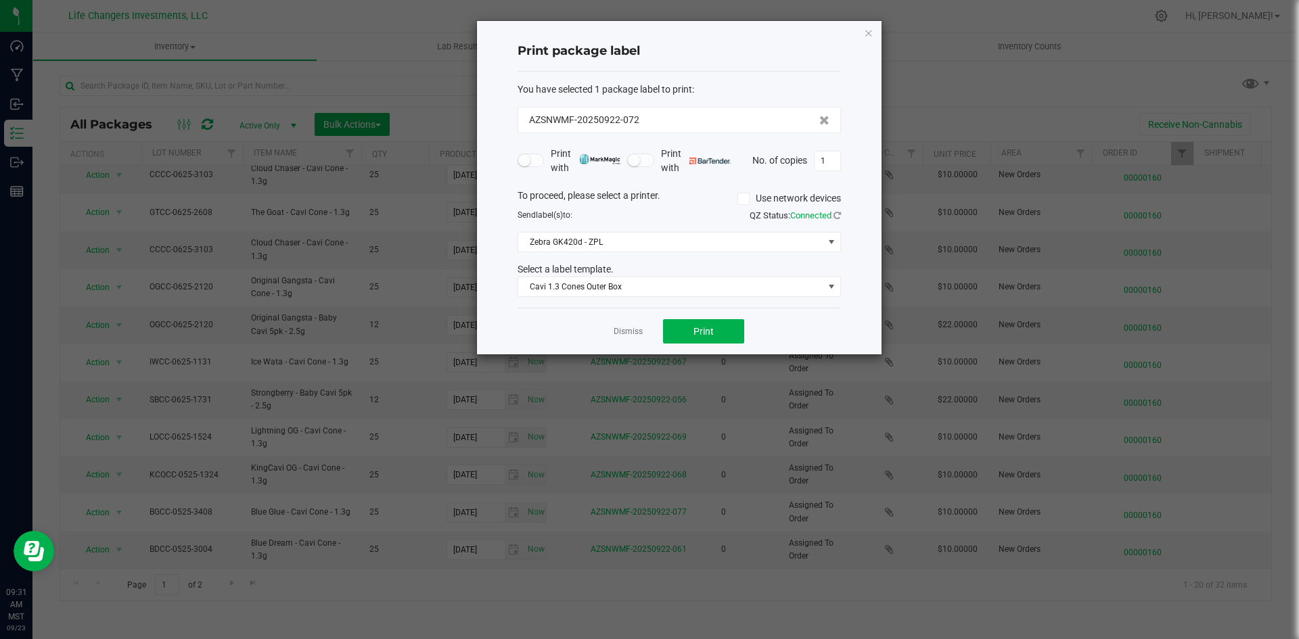
click at [864, 30] on icon "button" at bounding box center [868, 32] width 9 height 16
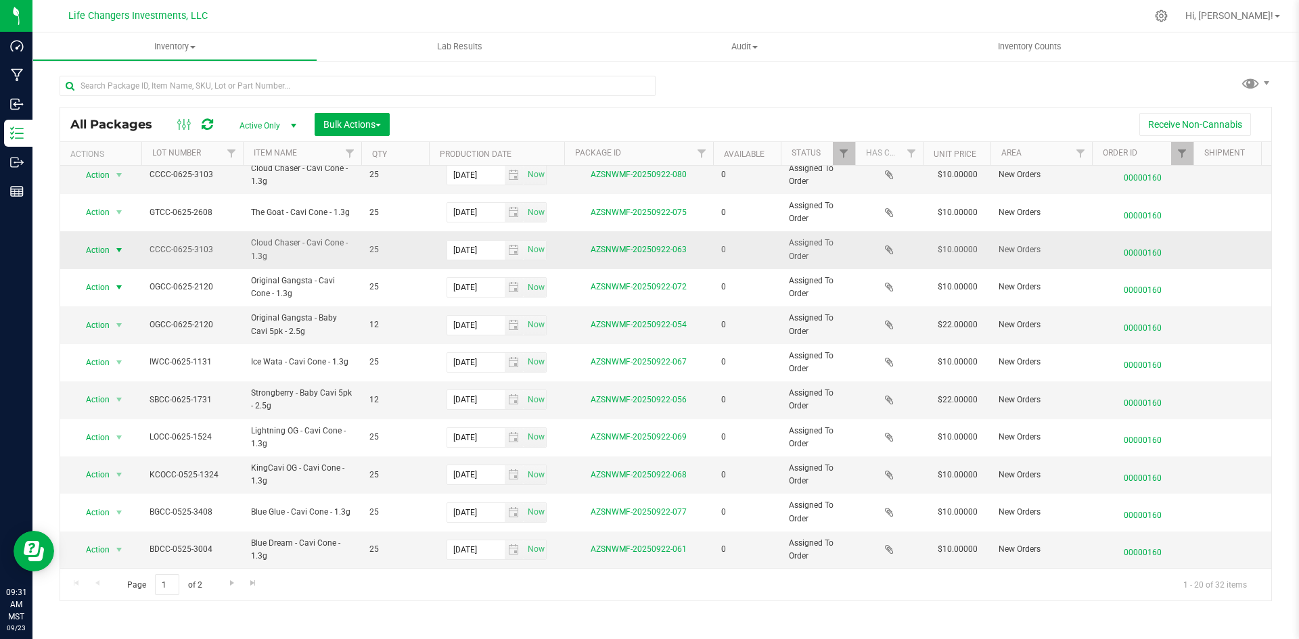
click at [97, 241] on span "Action" at bounding box center [92, 250] width 37 height 19
click at [133, 322] on li "Print package label" at bounding box center [117, 322] width 87 height 20
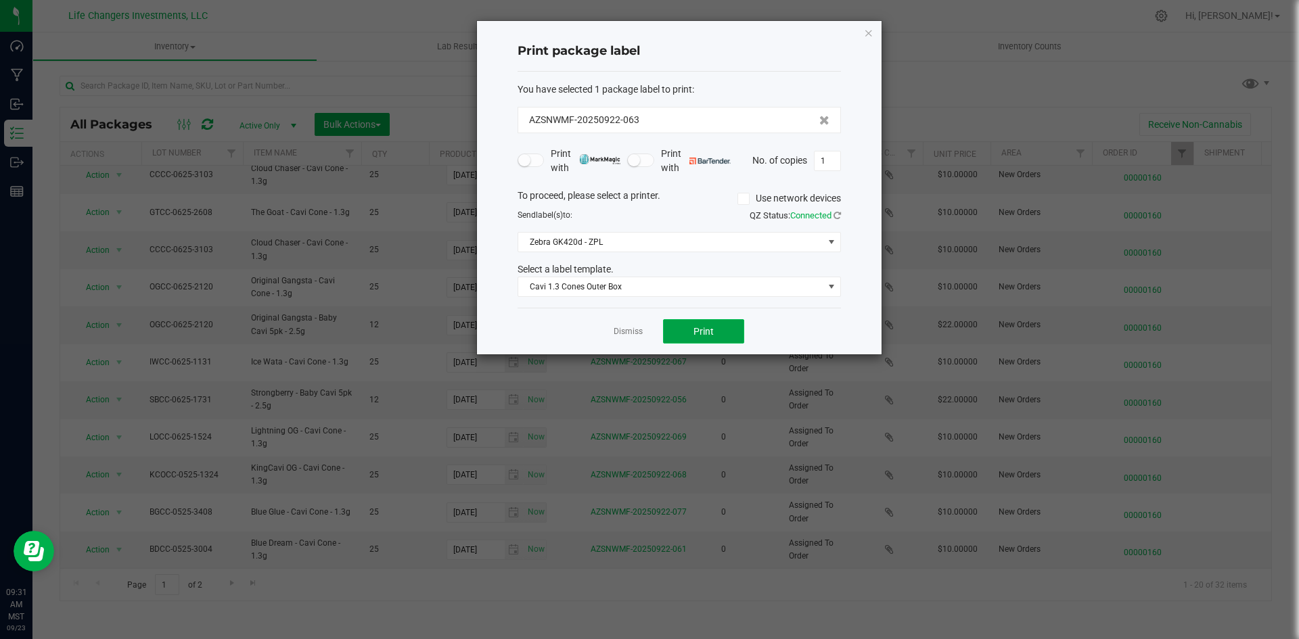
click at [696, 329] on span "Print" at bounding box center [703, 331] width 20 height 11
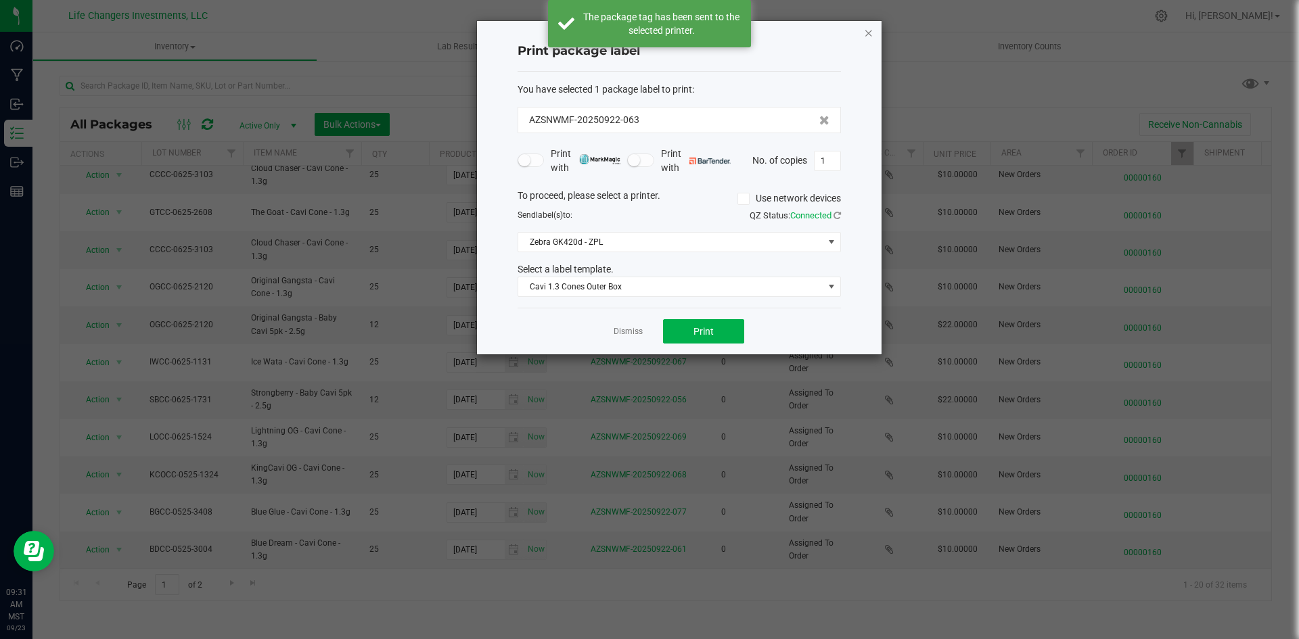
click at [866, 33] on icon "button" at bounding box center [868, 32] width 9 height 16
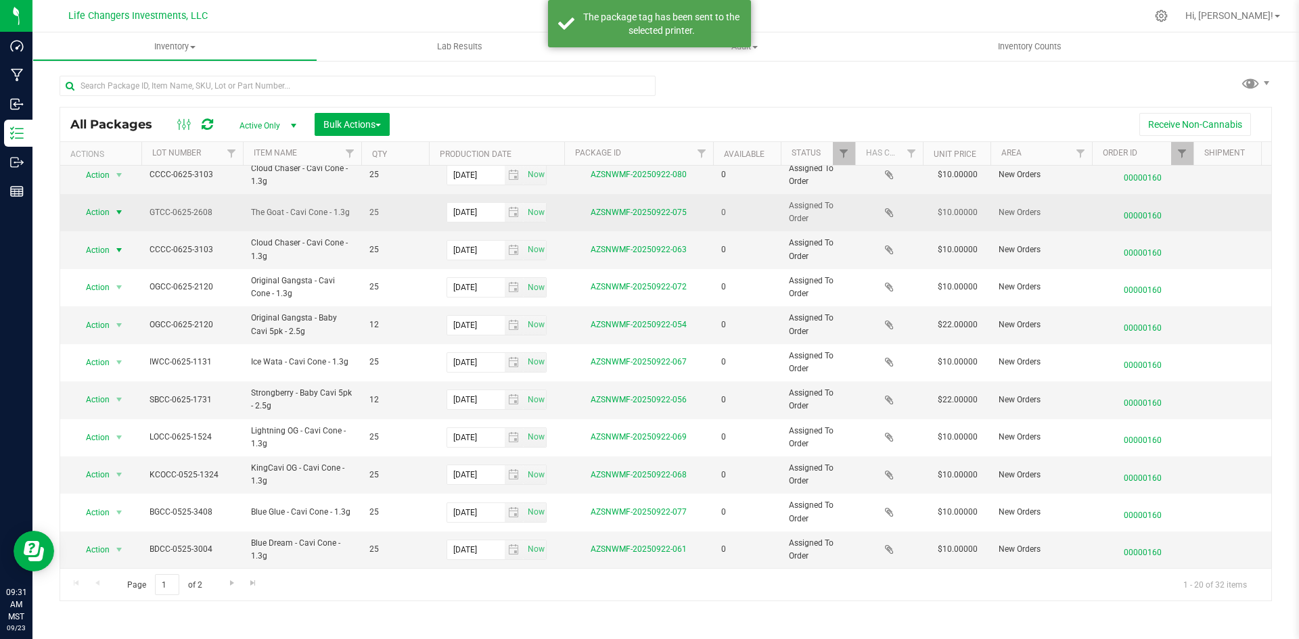
click at [118, 207] on span "select" at bounding box center [119, 212] width 11 height 11
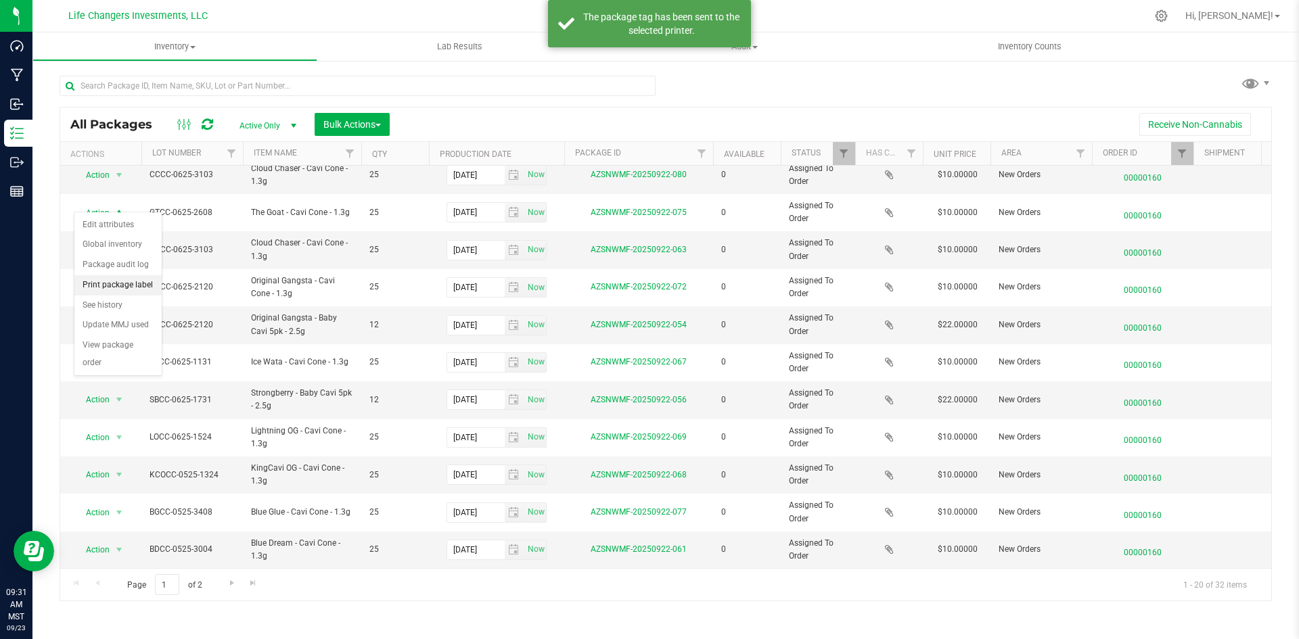
click at [116, 287] on li "Print package label" at bounding box center [117, 285] width 87 height 20
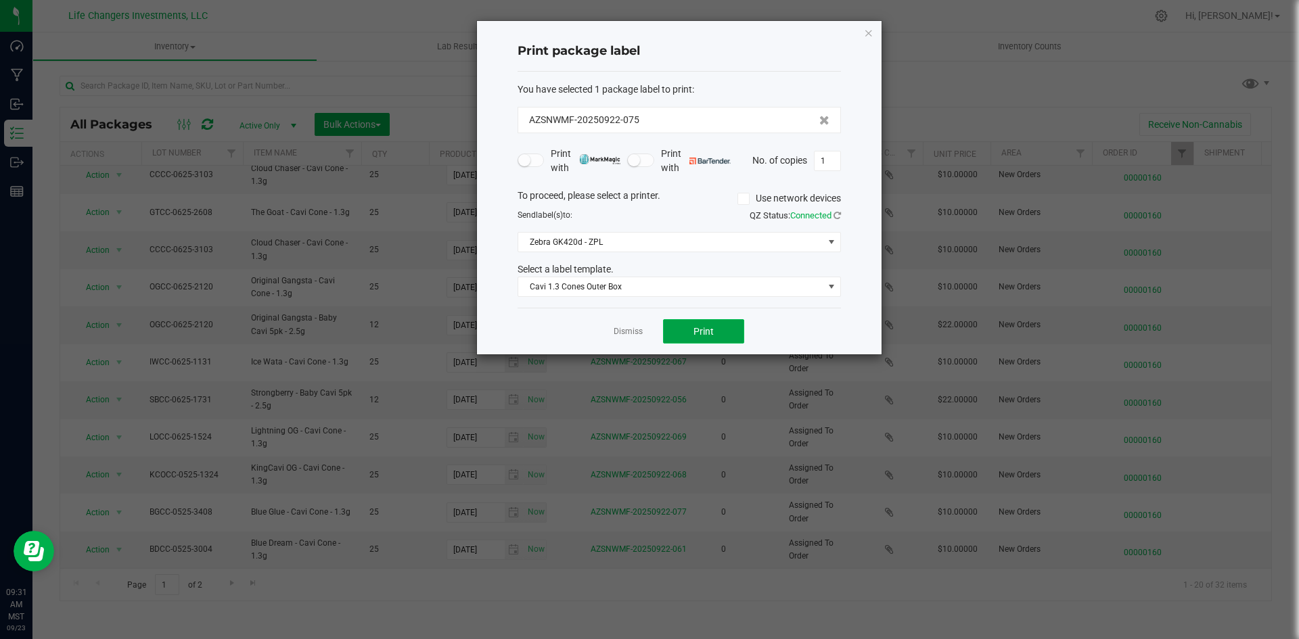
click at [728, 333] on button "Print" at bounding box center [703, 331] width 81 height 24
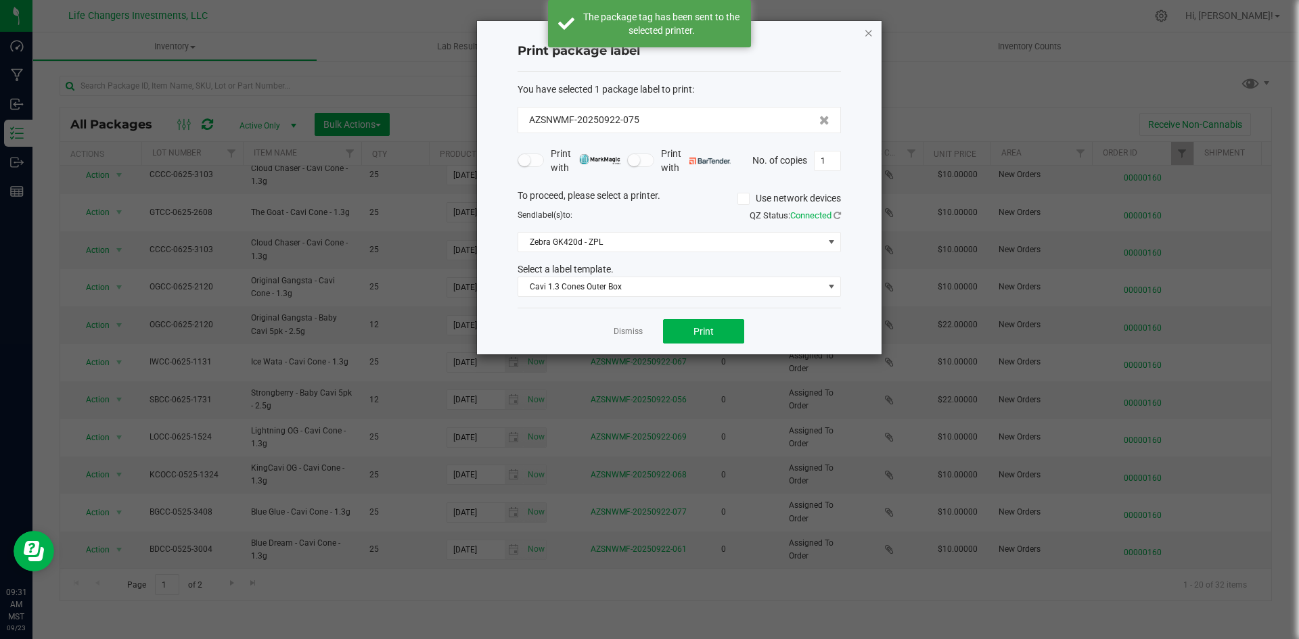
click at [866, 34] on icon "button" at bounding box center [868, 32] width 9 height 16
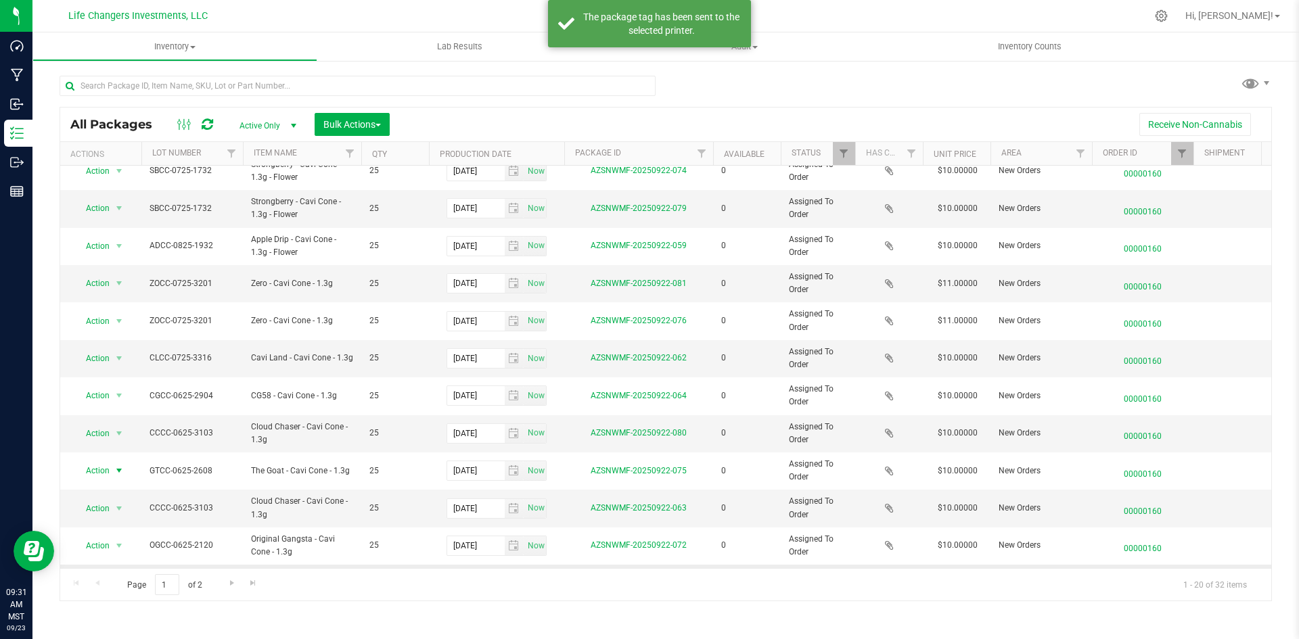
scroll to position [18, 0]
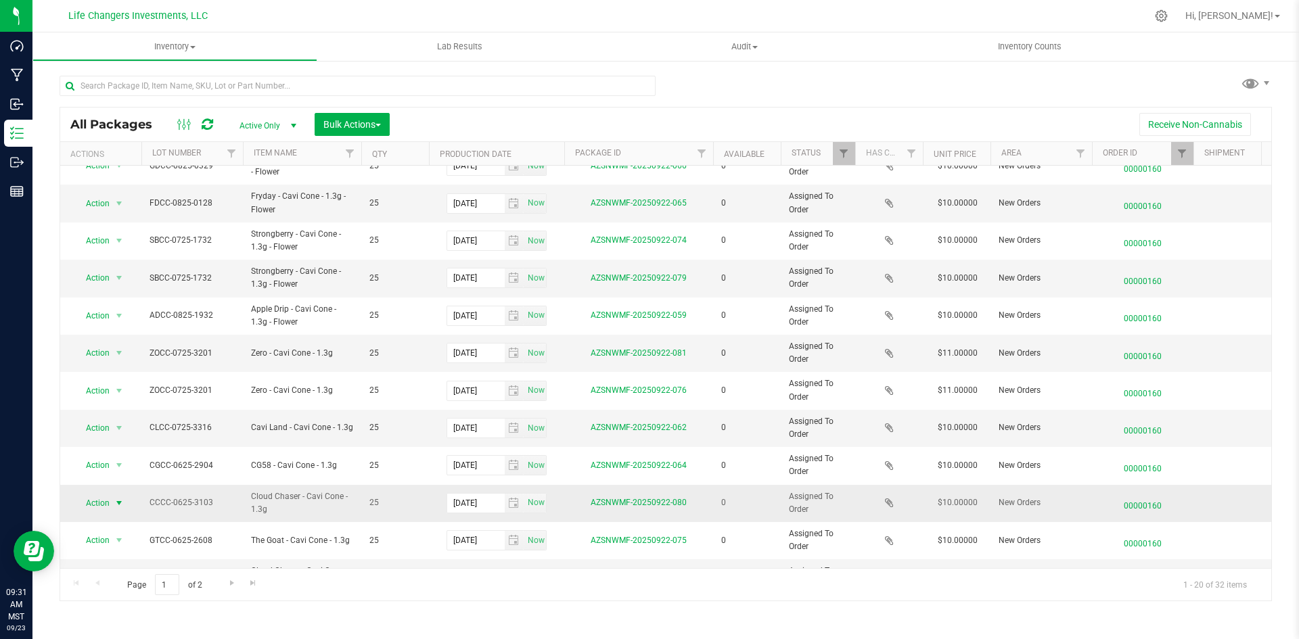
click at [113, 505] on span "select" at bounding box center [119, 503] width 17 height 19
click at [137, 403] on li "Print package label" at bounding box center [117, 402] width 87 height 20
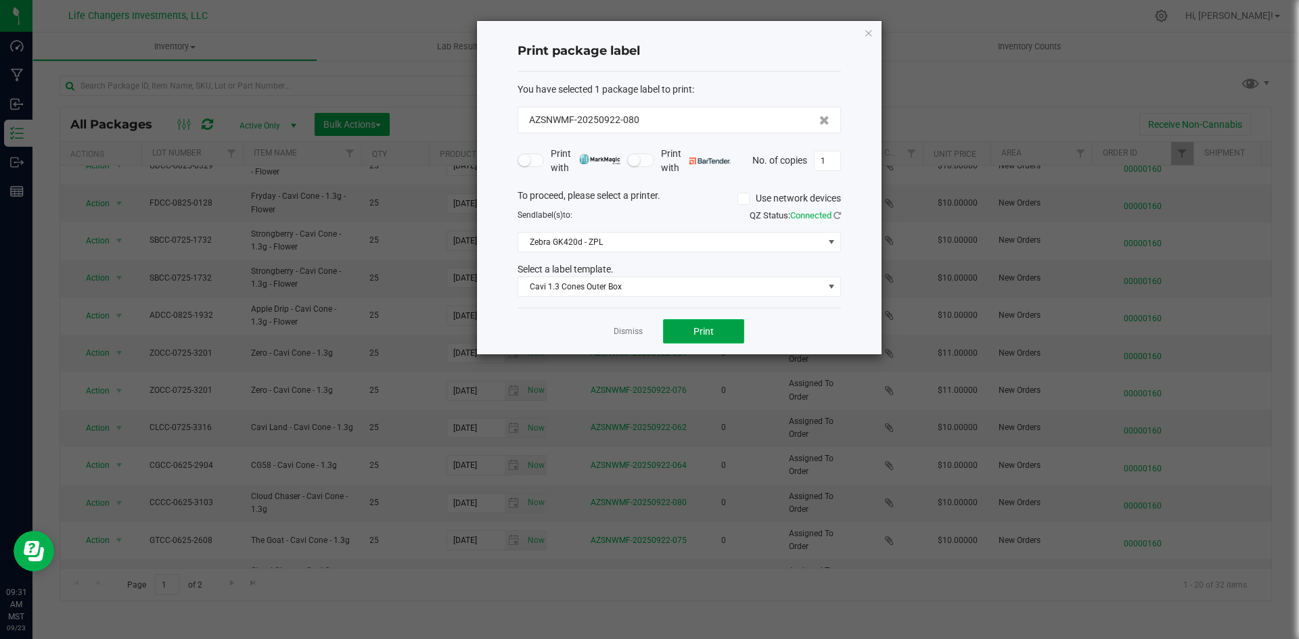
click at [712, 326] on span "Print" at bounding box center [703, 331] width 20 height 11
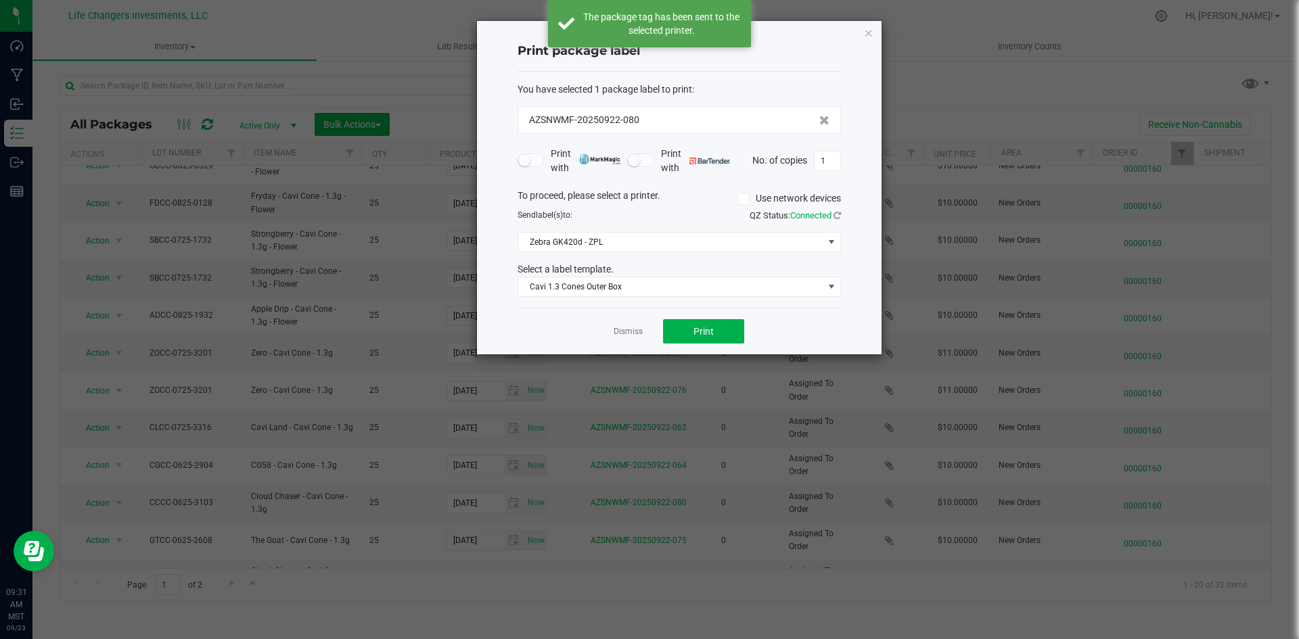
click at [873, 37] on div "Print package label You have selected 1 package label to print : AZSNWMF-202509…" at bounding box center [679, 187] width 404 height 333
click at [866, 36] on icon "button" at bounding box center [868, 32] width 9 height 16
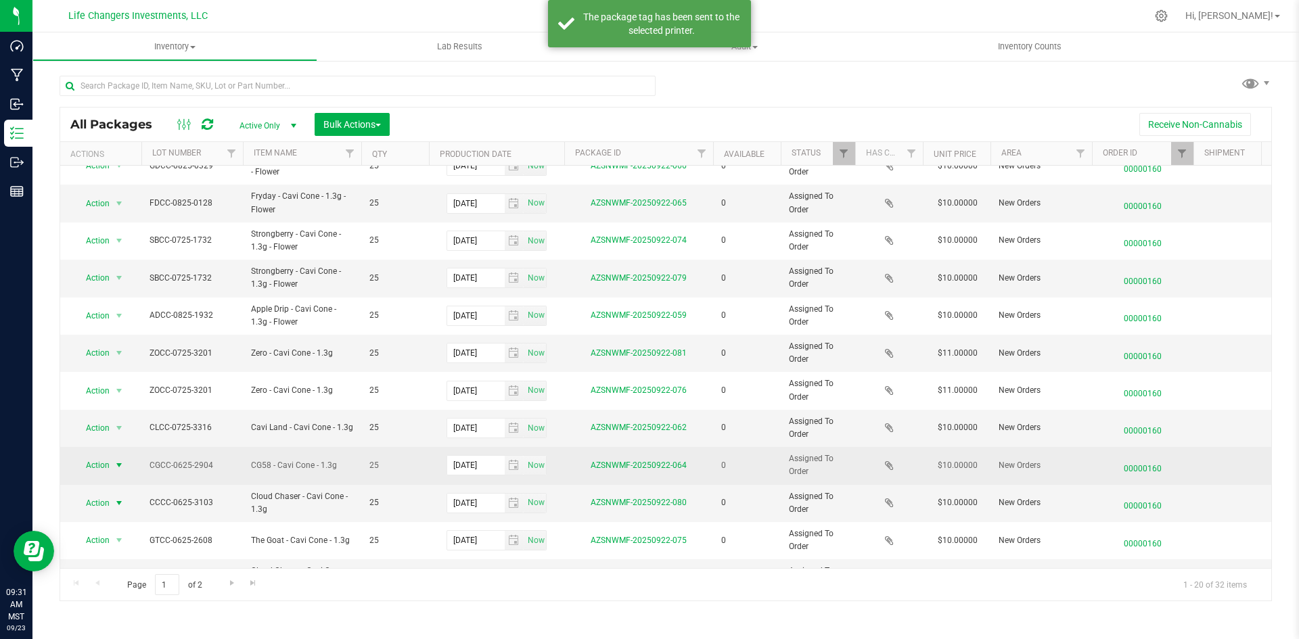
click at [95, 463] on span "Action" at bounding box center [92, 465] width 37 height 19
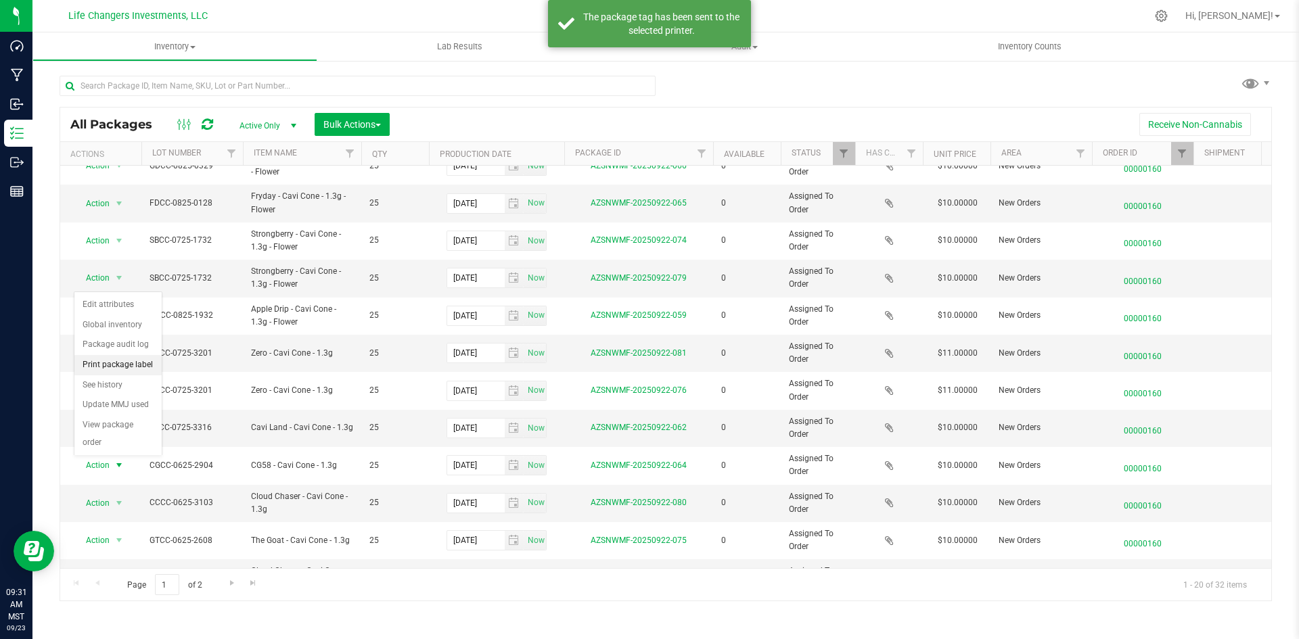
click at [115, 363] on li "Print package label" at bounding box center [117, 365] width 87 height 20
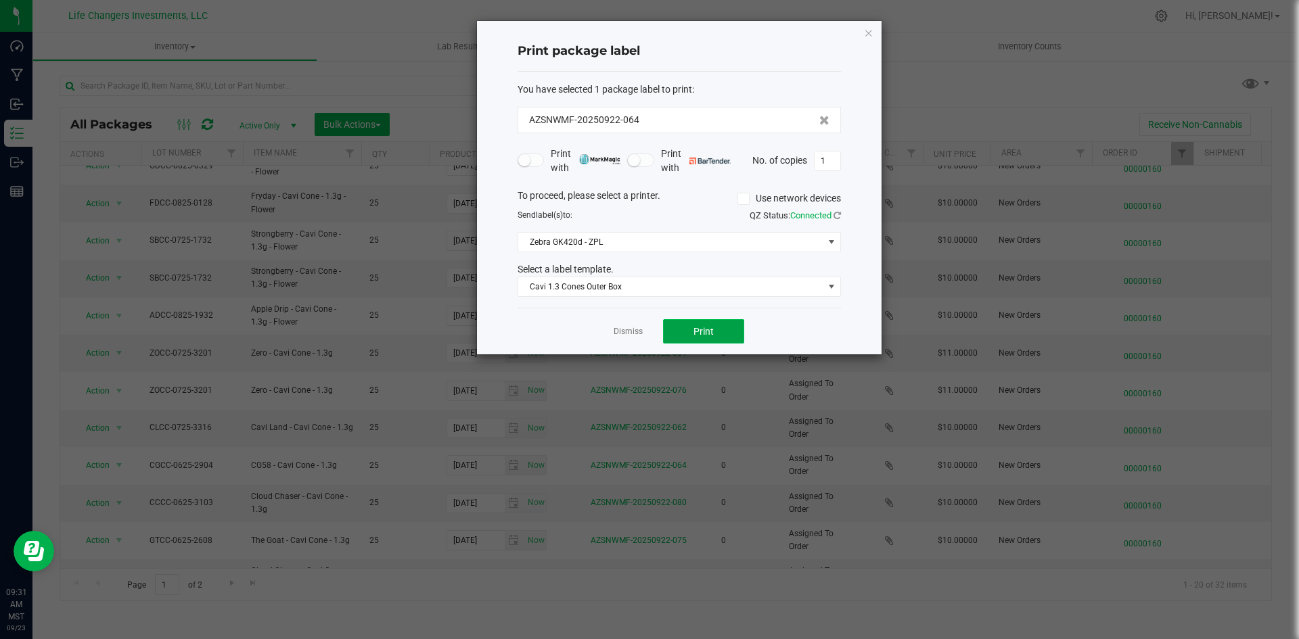
click at [678, 320] on button "Print" at bounding box center [703, 331] width 81 height 24
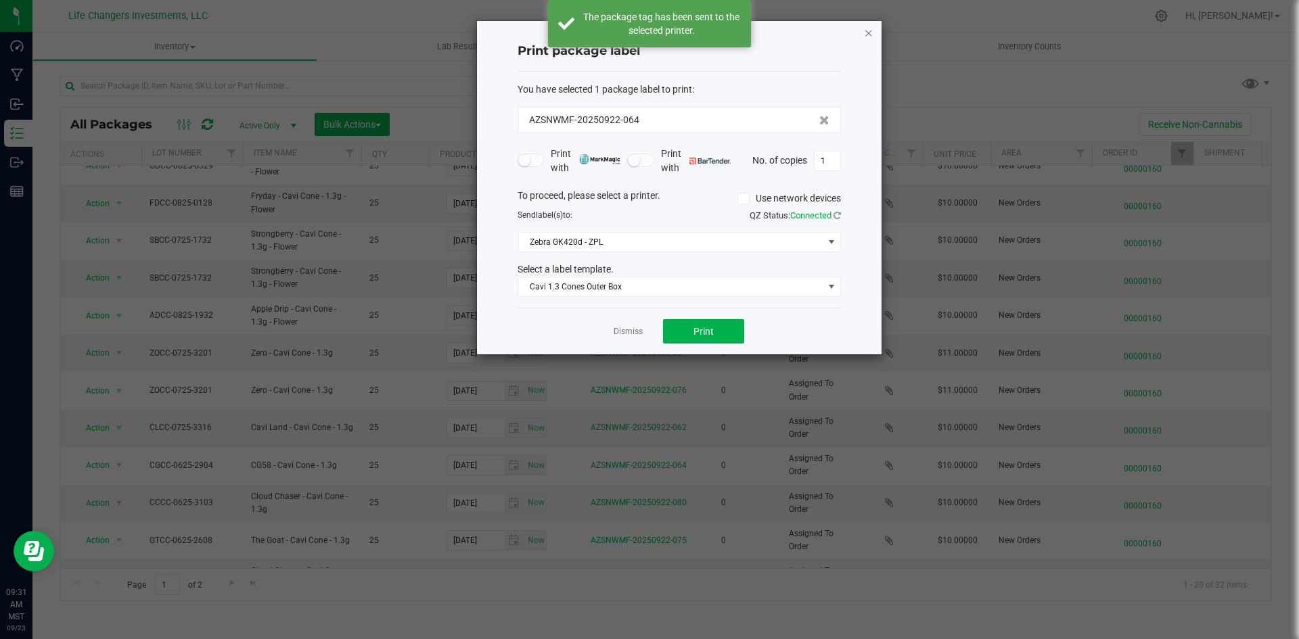
click at [866, 29] on icon "button" at bounding box center [868, 32] width 9 height 16
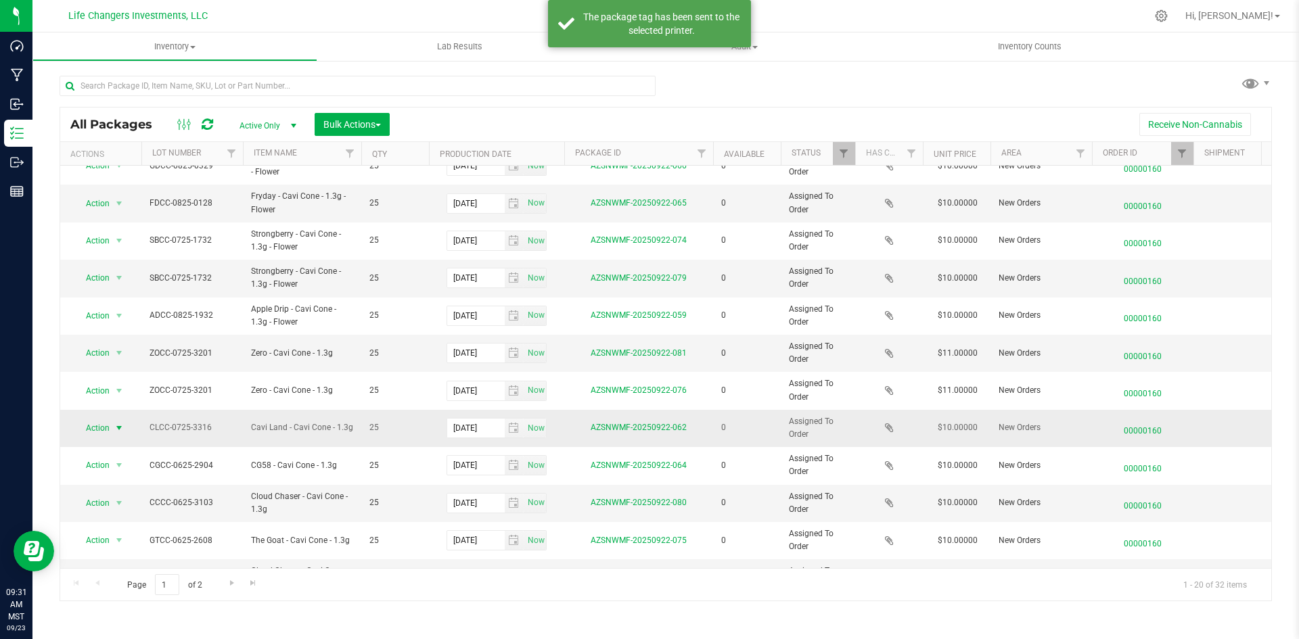
click at [99, 431] on span "Action" at bounding box center [92, 428] width 37 height 19
click at [103, 507] on li "Print package label" at bounding box center [117, 511] width 87 height 20
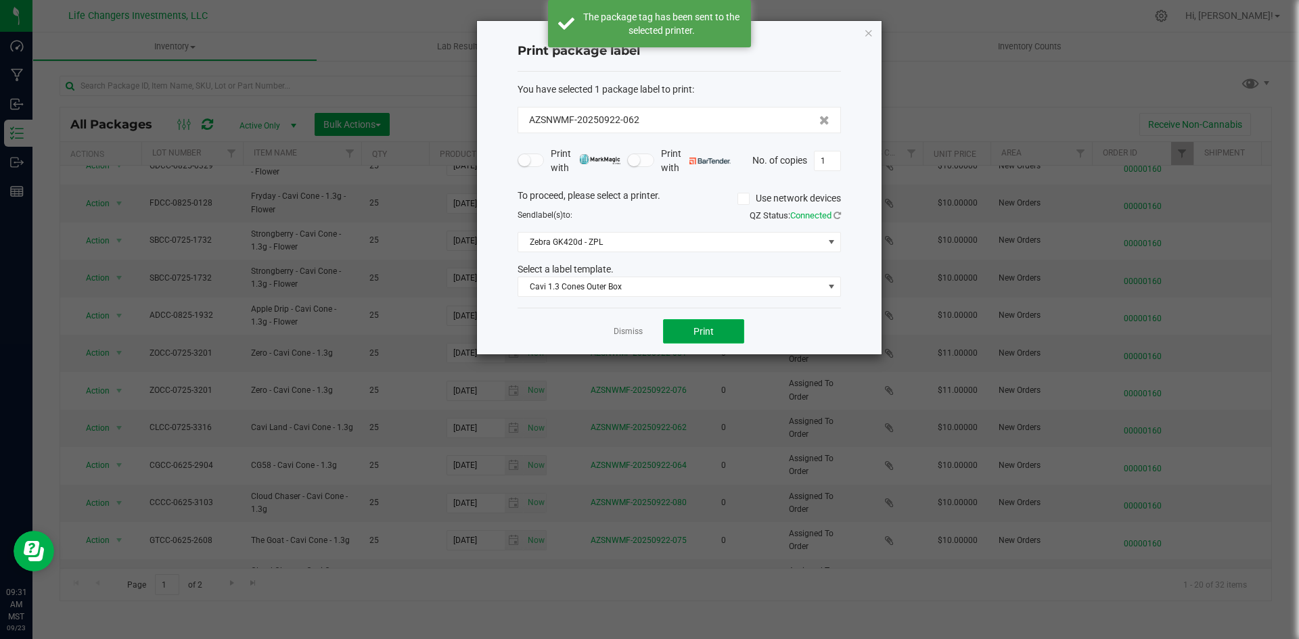
click at [665, 328] on button "Print" at bounding box center [703, 331] width 81 height 24
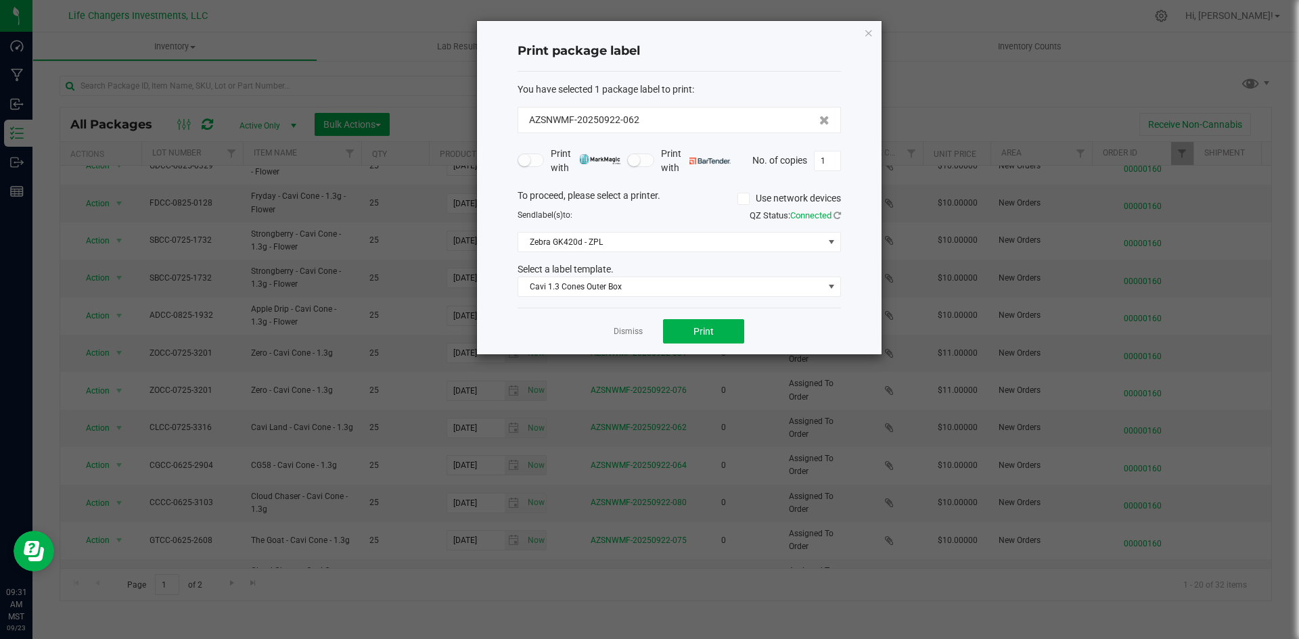
drag, startPoint x: 870, startPoint y: 30, endPoint x: 857, endPoint y: 36, distance: 14.2
click at [869, 30] on icon "button" at bounding box center [868, 32] width 9 height 16
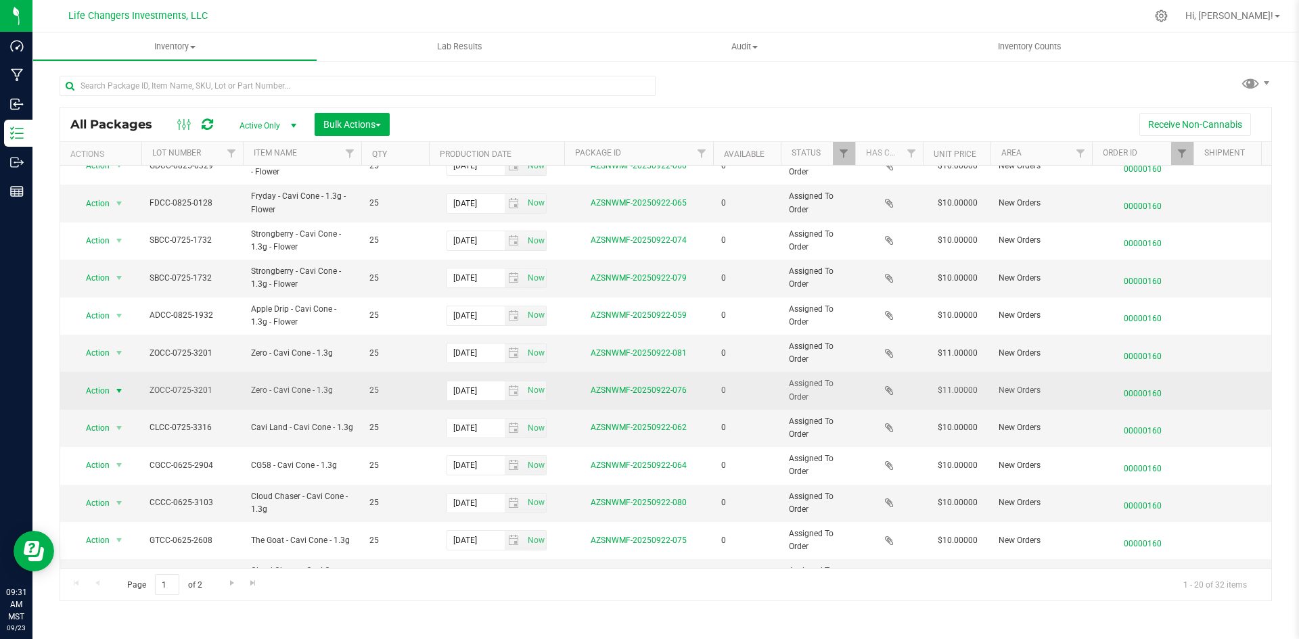
click at [100, 394] on span "Action" at bounding box center [92, 390] width 37 height 19
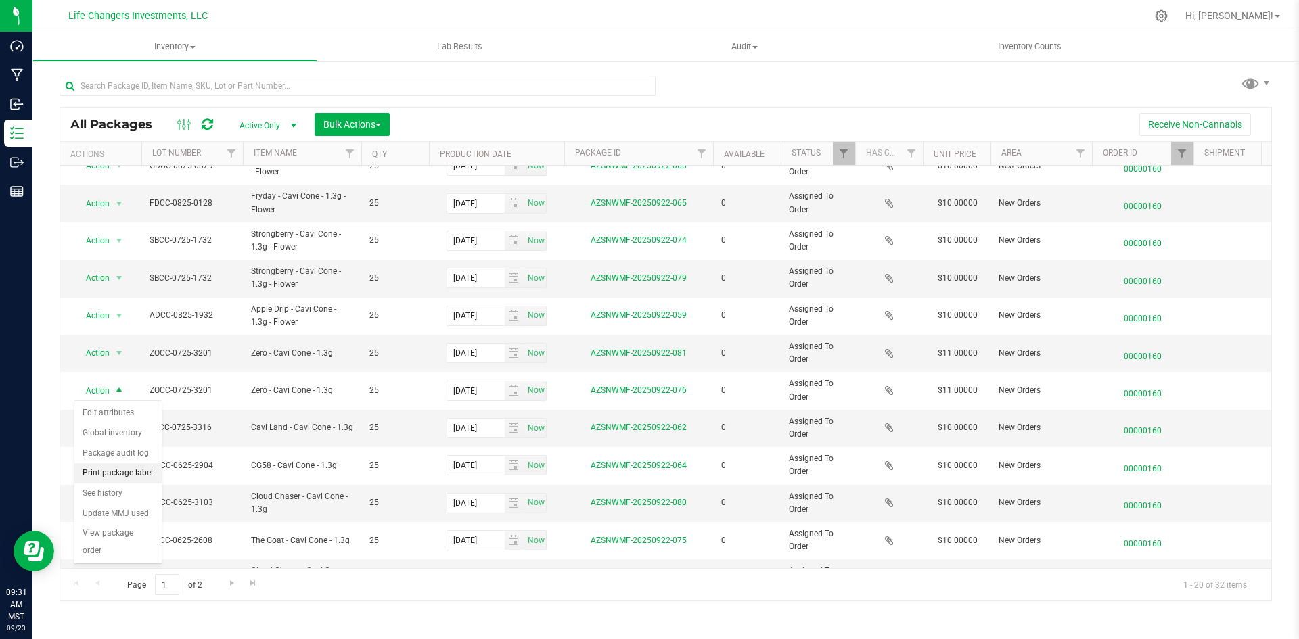
click at [137, 468] on li "Print package label" at bounding box center [117, 473] width 87 height 20
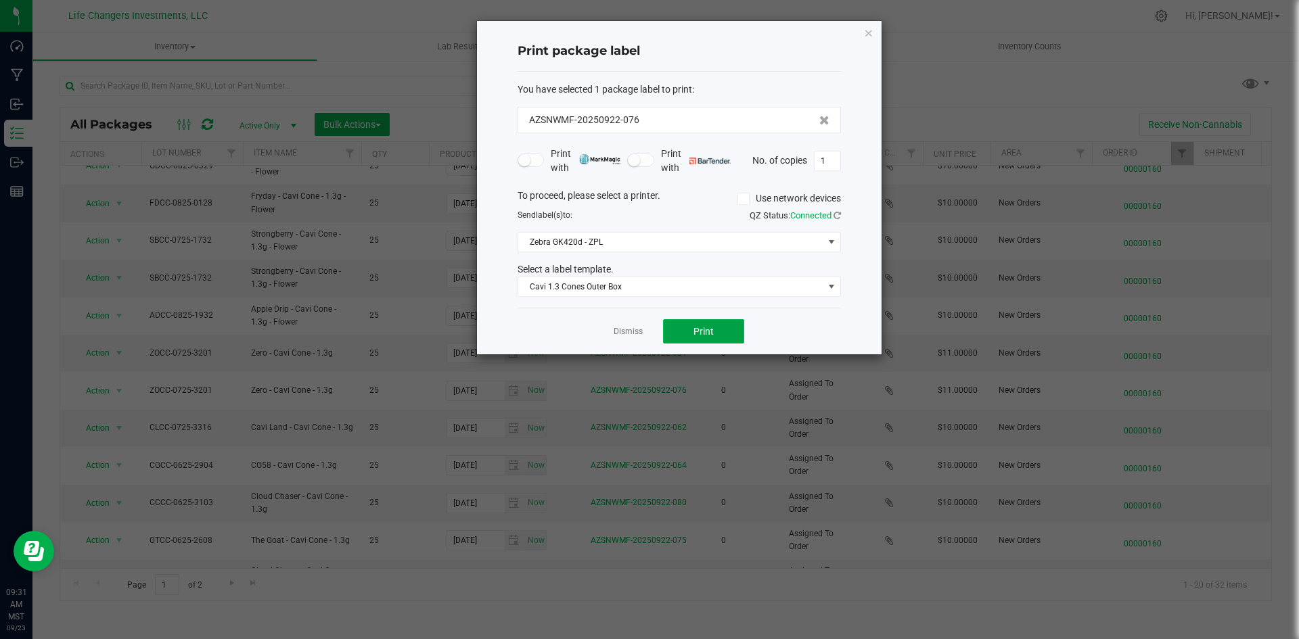
click at [722, 329] on button "Print" at bounding box center [703, 331] width 81 height 24
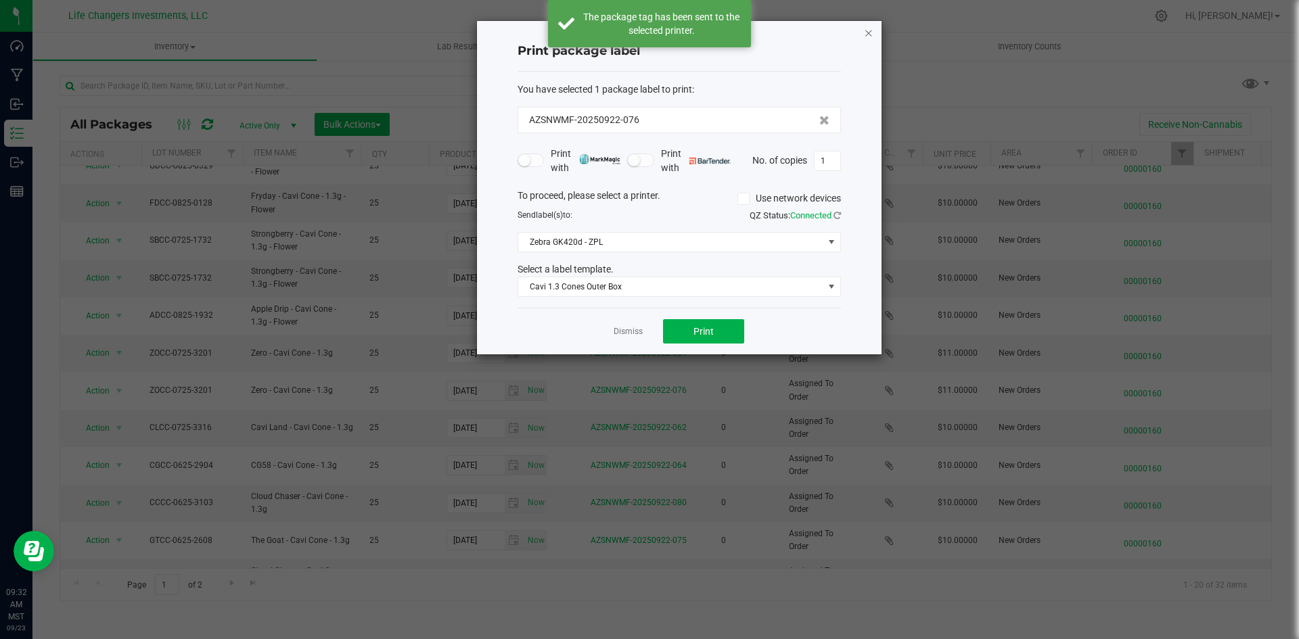
click at [868, 32] on icon "button" at bounding box center [868, 32] width 9 height 16
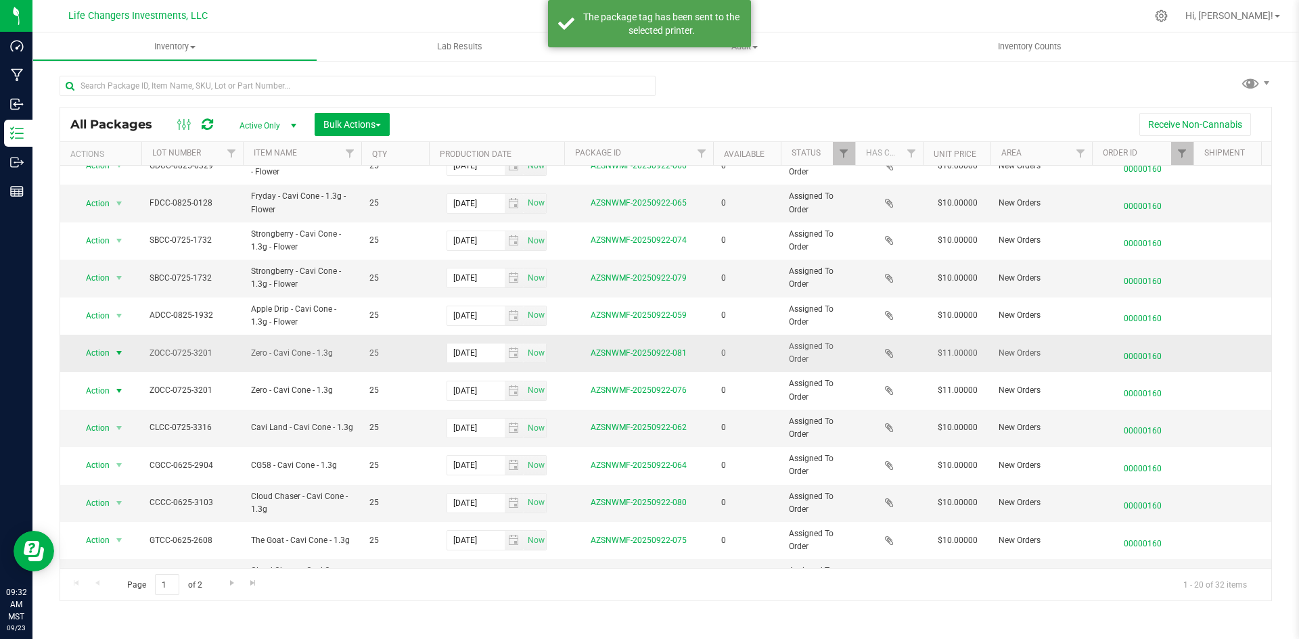
click at [104, 351] on span "Action" at bounding box center [92, 353] width 37 height 19
click at [116, 433] on li "Print package label" at bounding box center [117, 436] width 87 height 20
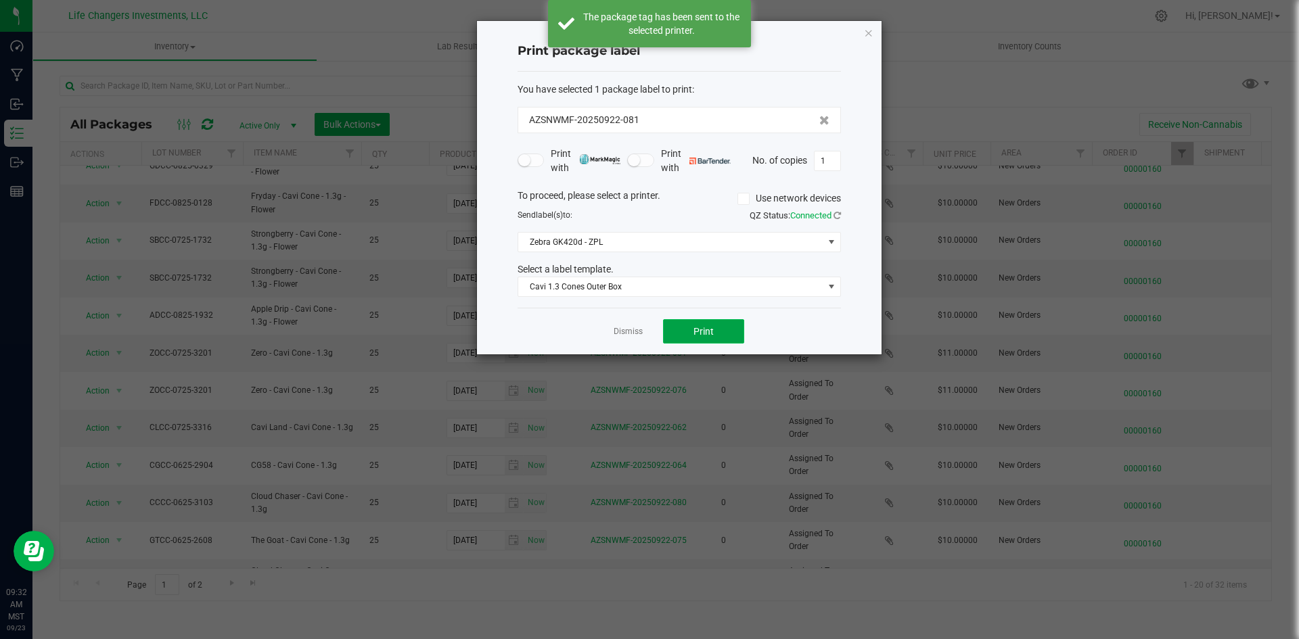
click at [674, 329] on button "Print" at bounding box center [703, 331] width 81 height 24
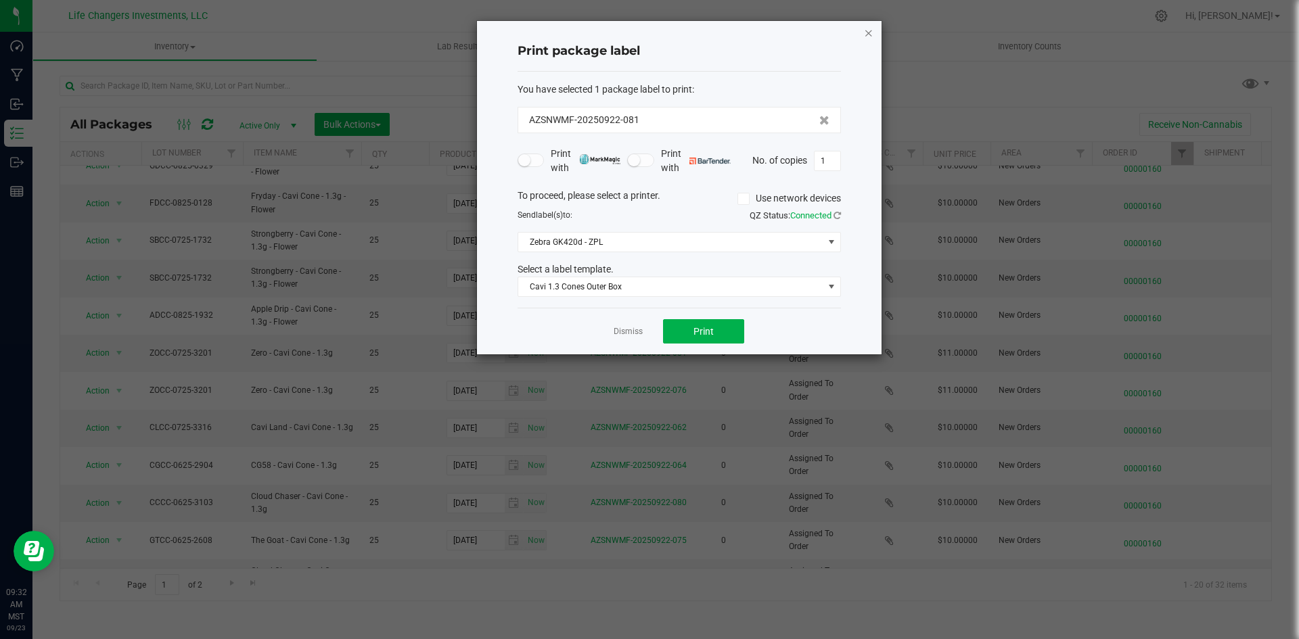
click at [870, 32] on icon "button" at bounding box center [868, 32] width 9 height 16
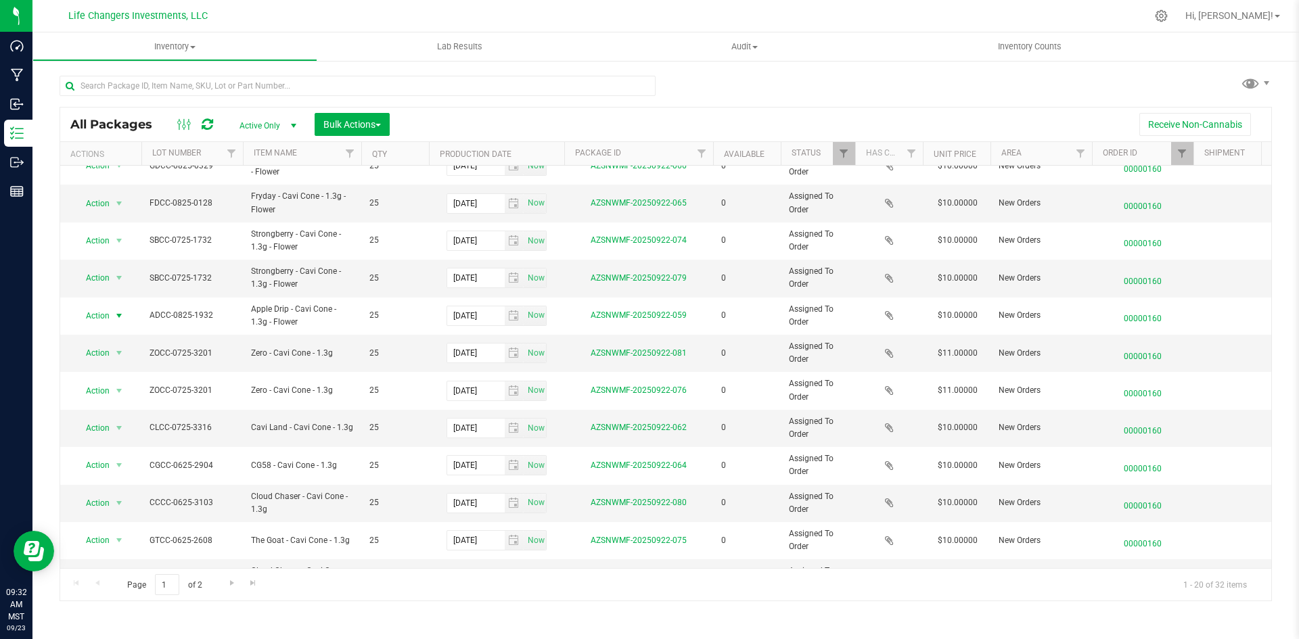
drag, startPoint x: 105, startPoint y: 312, endPoint x: 99, endPoint y: 360, distance: 47.6
click at [103, 312] on span "Action" at bounding box center [92, 315] width 37 height 19
drag, startPoint x: 97, startPoint y: 392, endPoint x: 106, endPoint y: 394, distance: 9.6
click at [97, 392] on li "Print package label" at bounding box center [117, 398] width 87 height 20
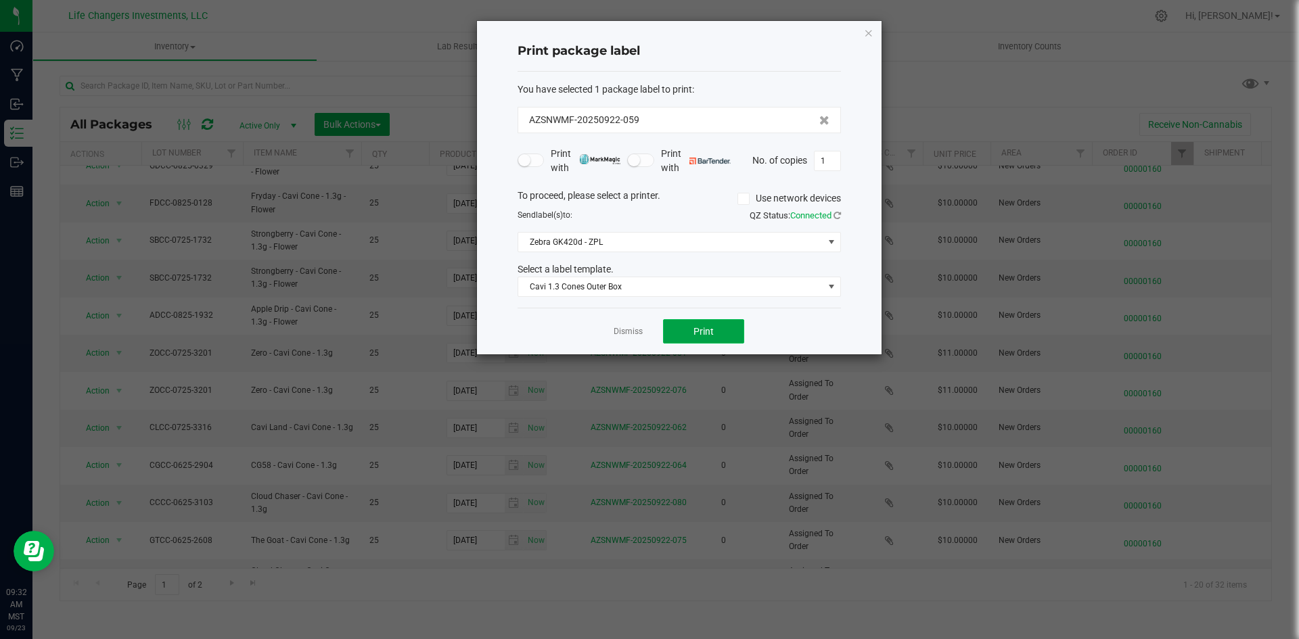
click at [674, 335] on button "Print" at bounding box center [703, 331] width 81 height 24
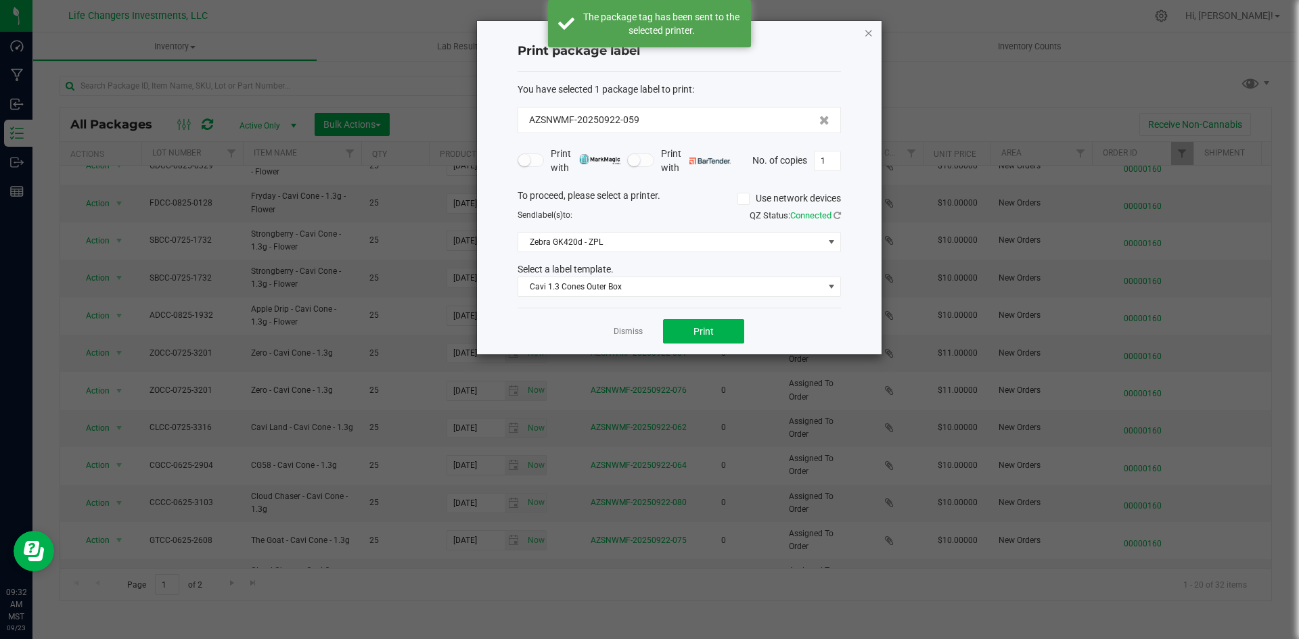
click at [869, 30] on icon "button" at bounding box center [868, 32] width 9 height 16
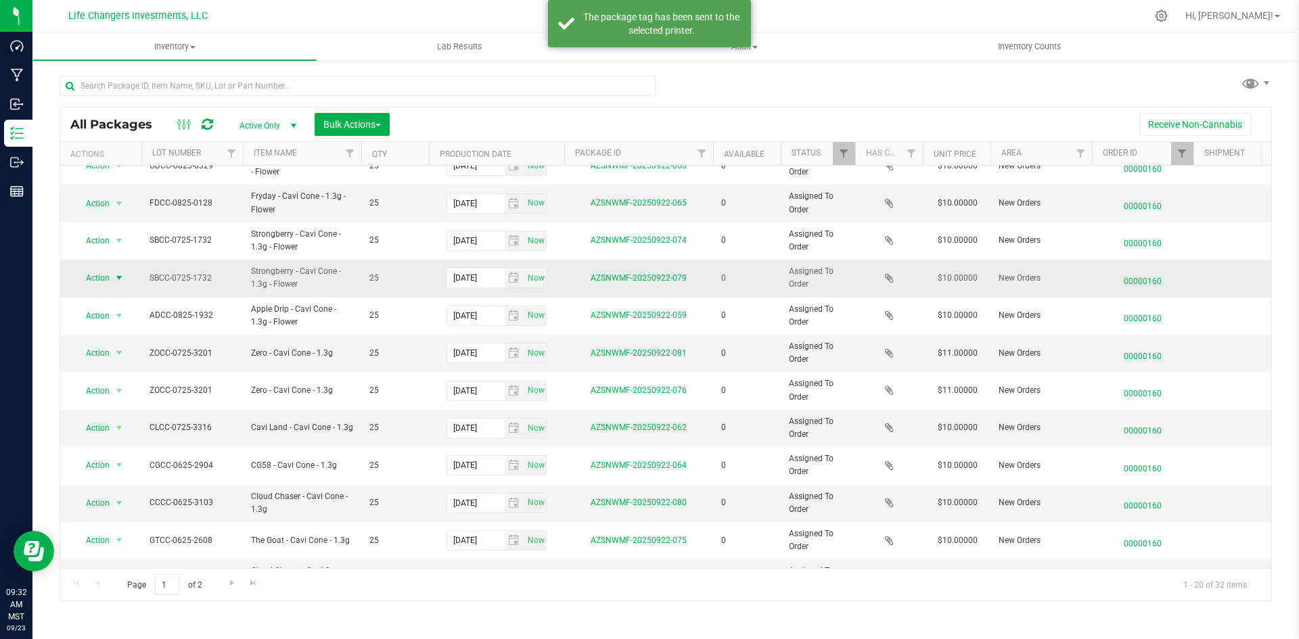
click at [104, 280] on span "Action" at bounding box center [92, 277] width 37 height 19
click at [123, 357] on li "Print package label" at bounding box center [117, 361] width 87 height 20
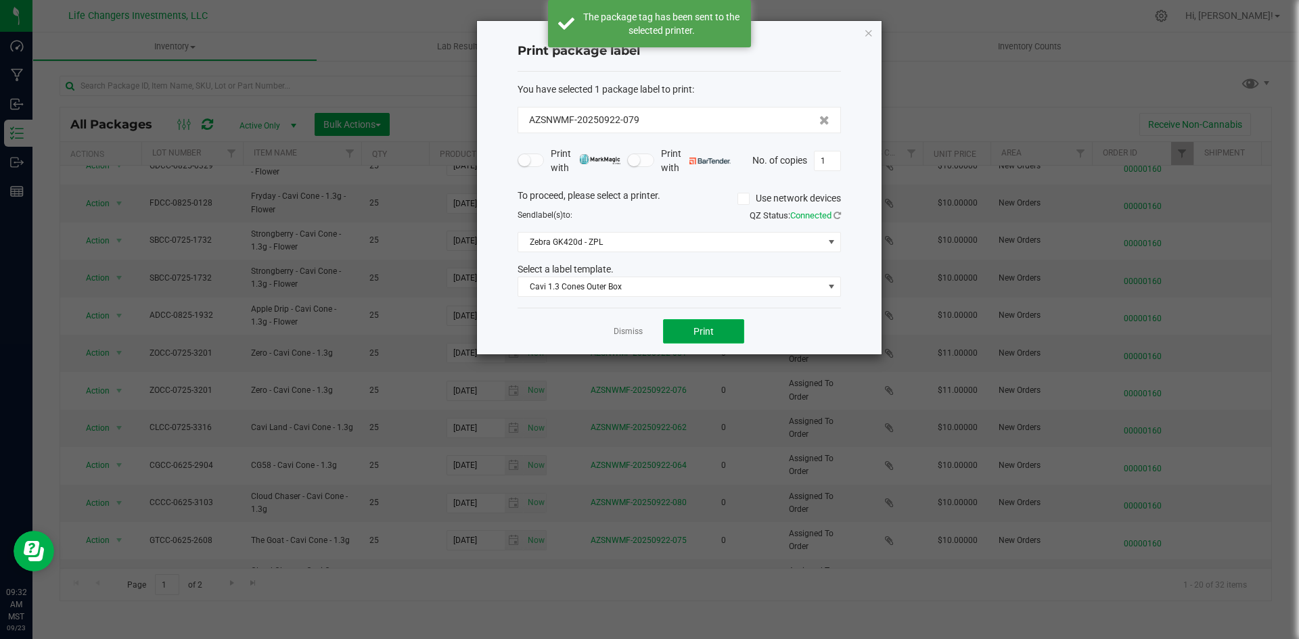
click at [731, 331] on button "Print" at bounding box center [703, 331] width 81 height 24
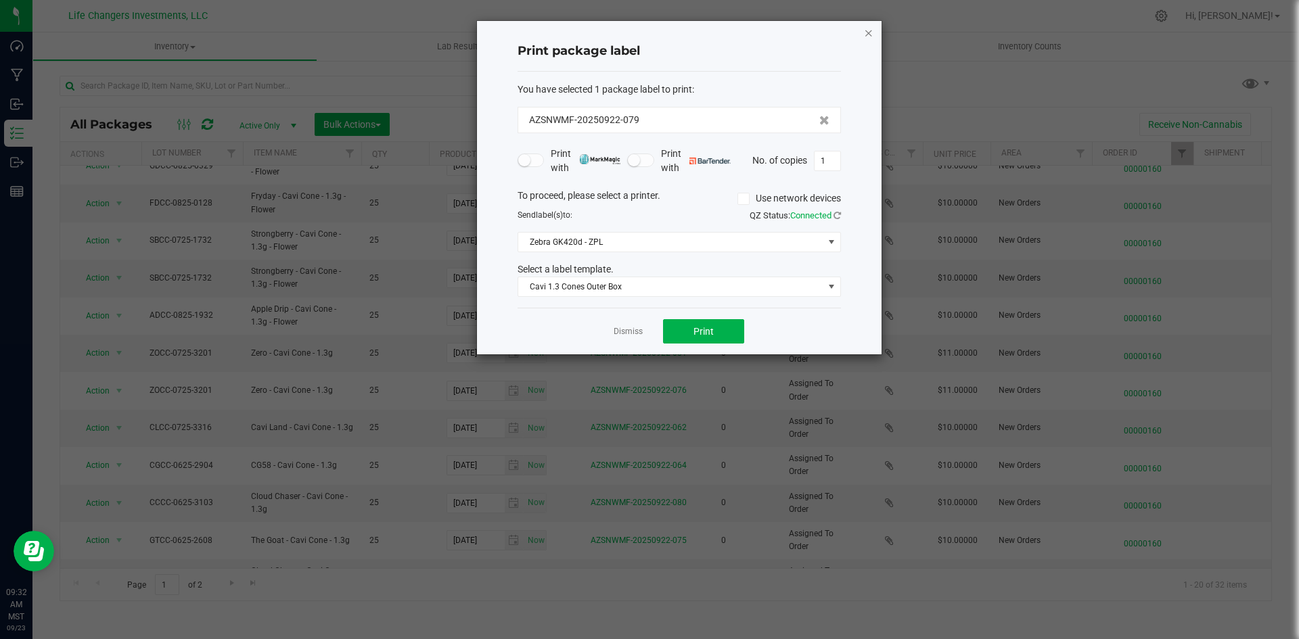
click at [866, 34] on icon "button" at bounding box center [868, 32] width 9 height 16
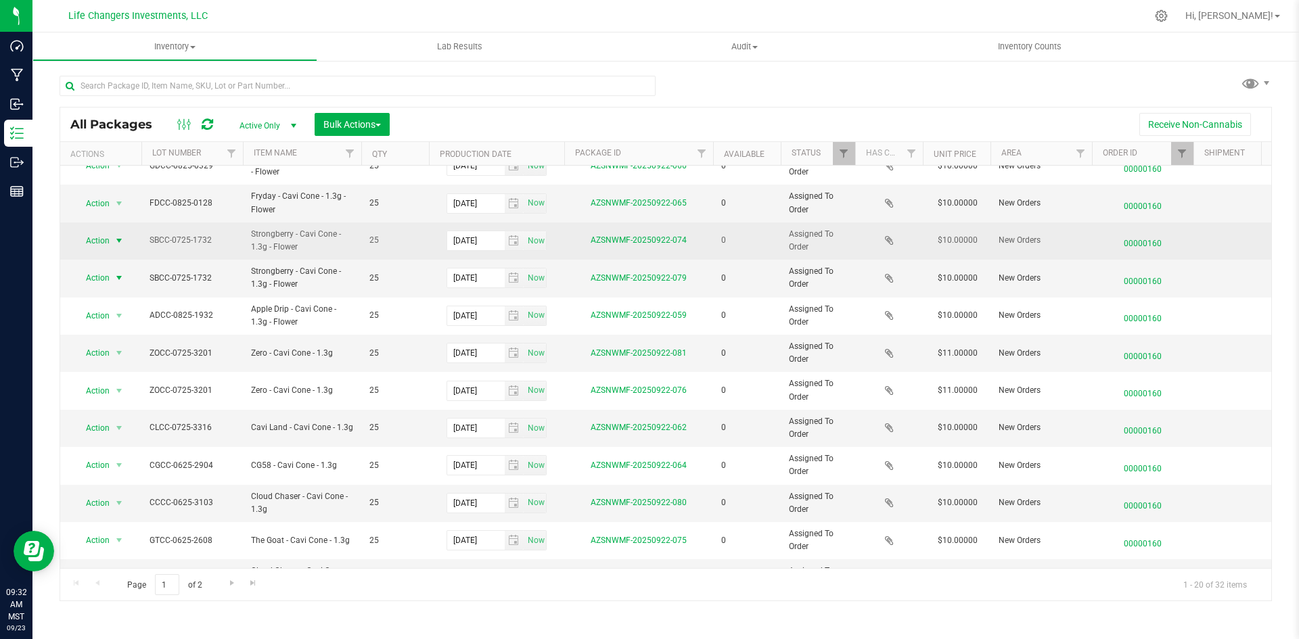
click at [103, 245] on span "Action" at bounding box center [92, 240] width 37 height 19
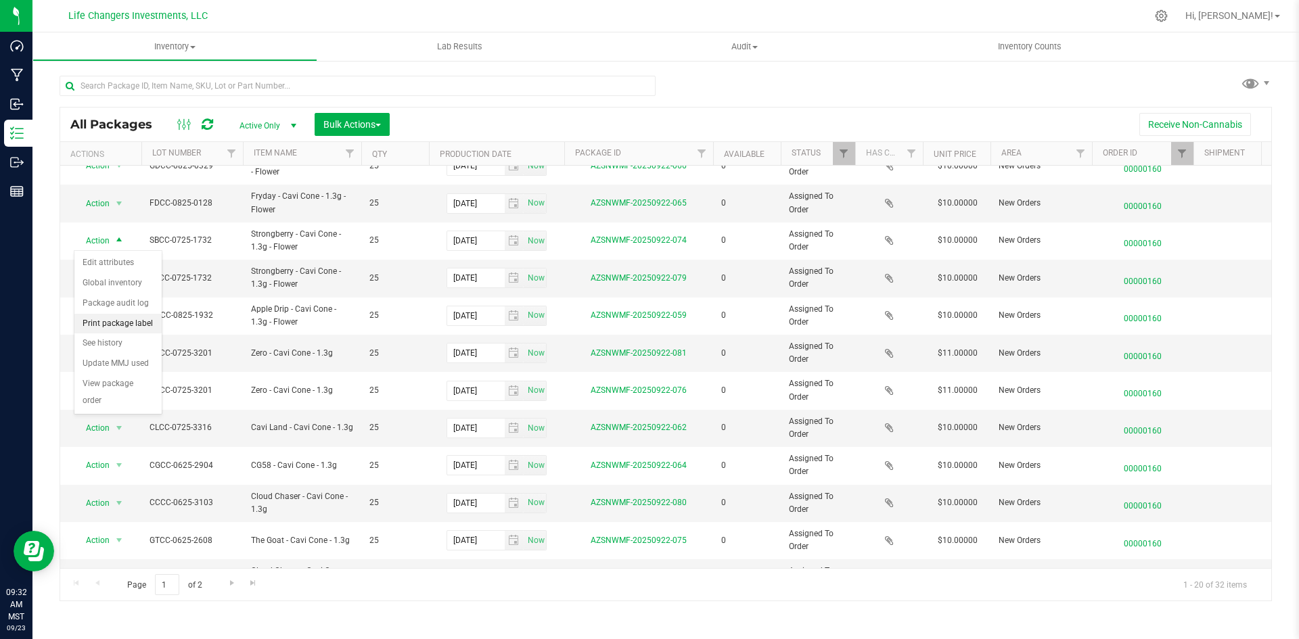
click at [105, 327] on li "Print package label" at bounding box center [117, 324] width 87 height 20
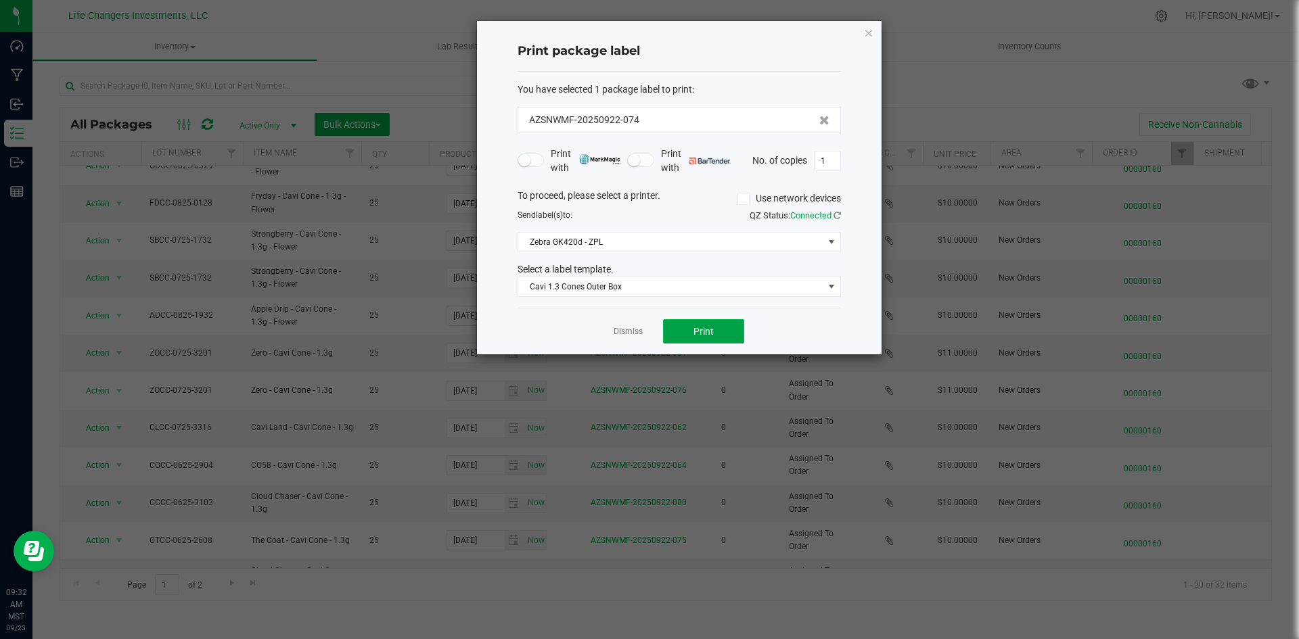
click at [722, 324] on button "Print" at bounding box center [703, 331] width 81 height 24
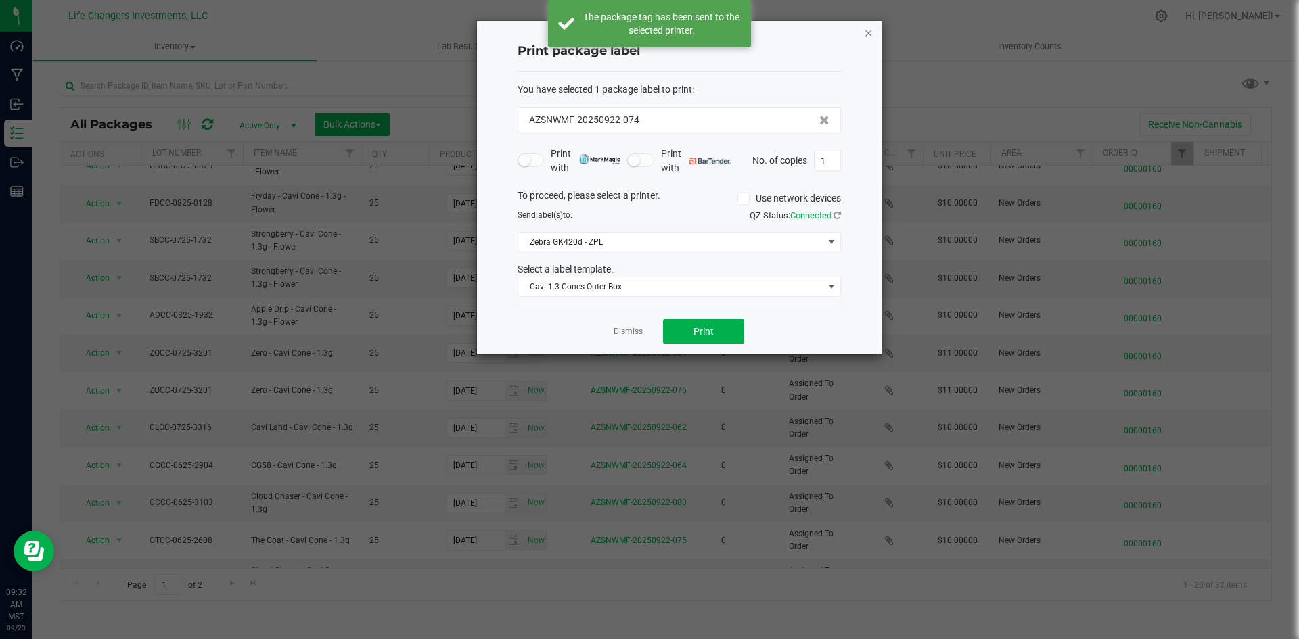
click at [872, 33] on icon "button" at bounding box center [868, 32] width 9 height 16
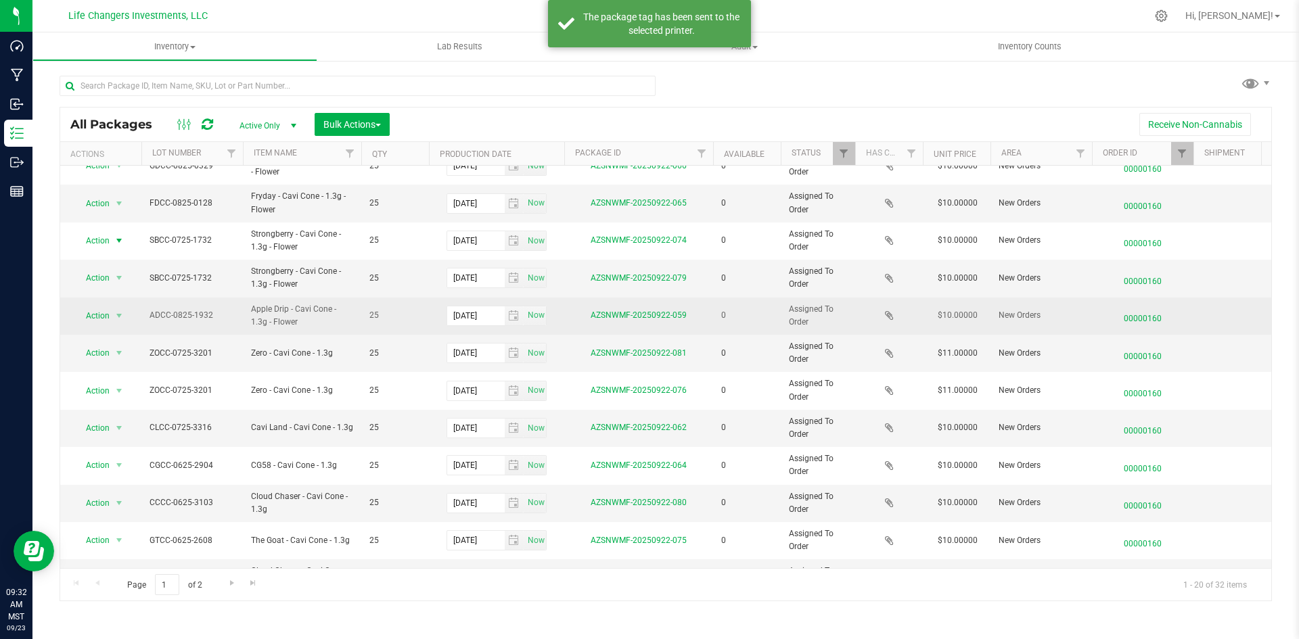
scroll to position [0, 0]
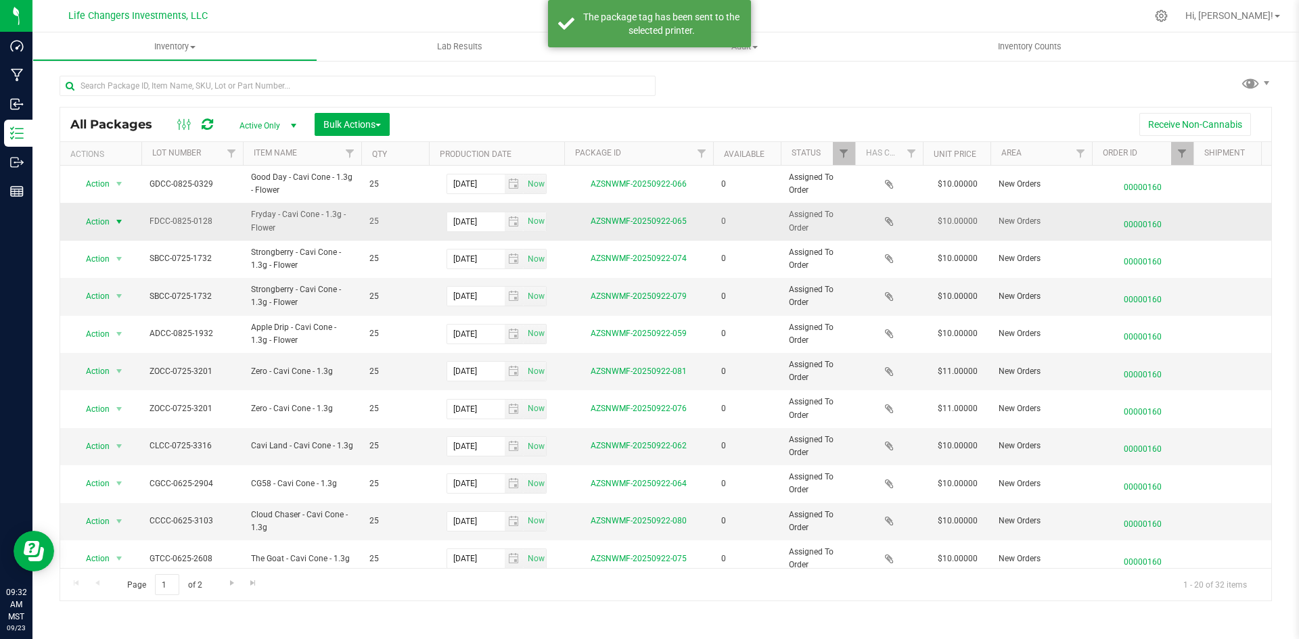
click at [89, 220] on span "Action" at bounding box center [92, 221] width 37 height 19
click at [116, 303] on li "Print package label" at bounding box center [117, 304] width 87 height 20
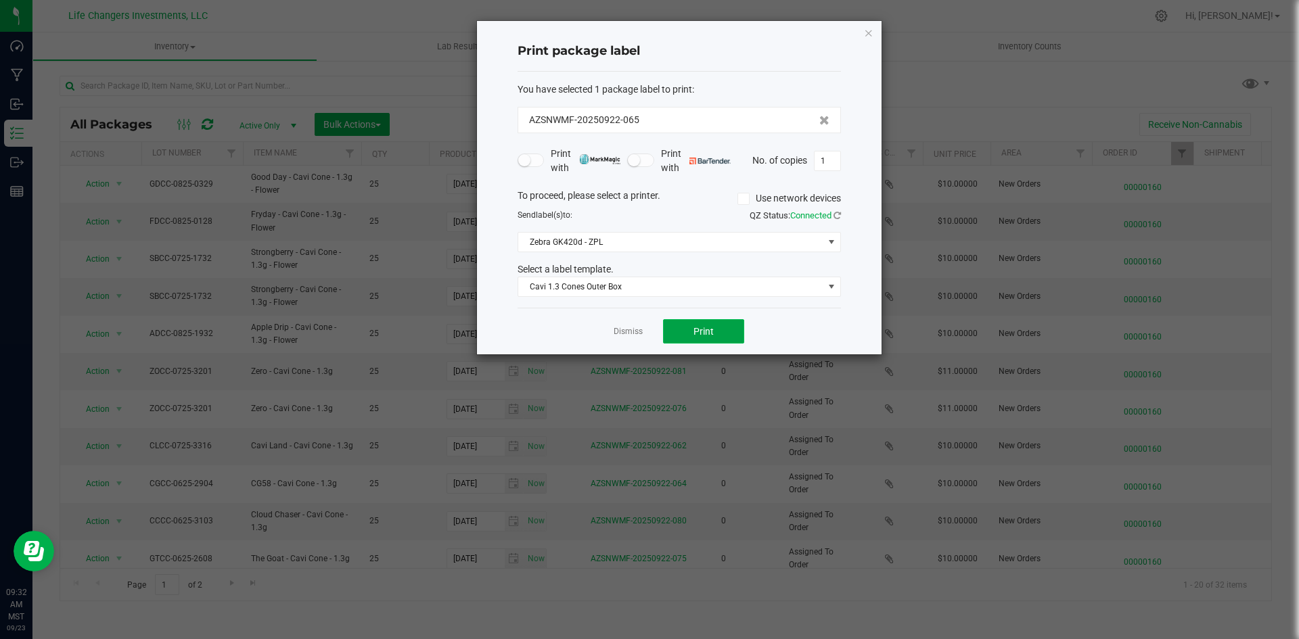
click at [703, 328] on span "Print" at bounding box center [703, 331] width 20 height 11
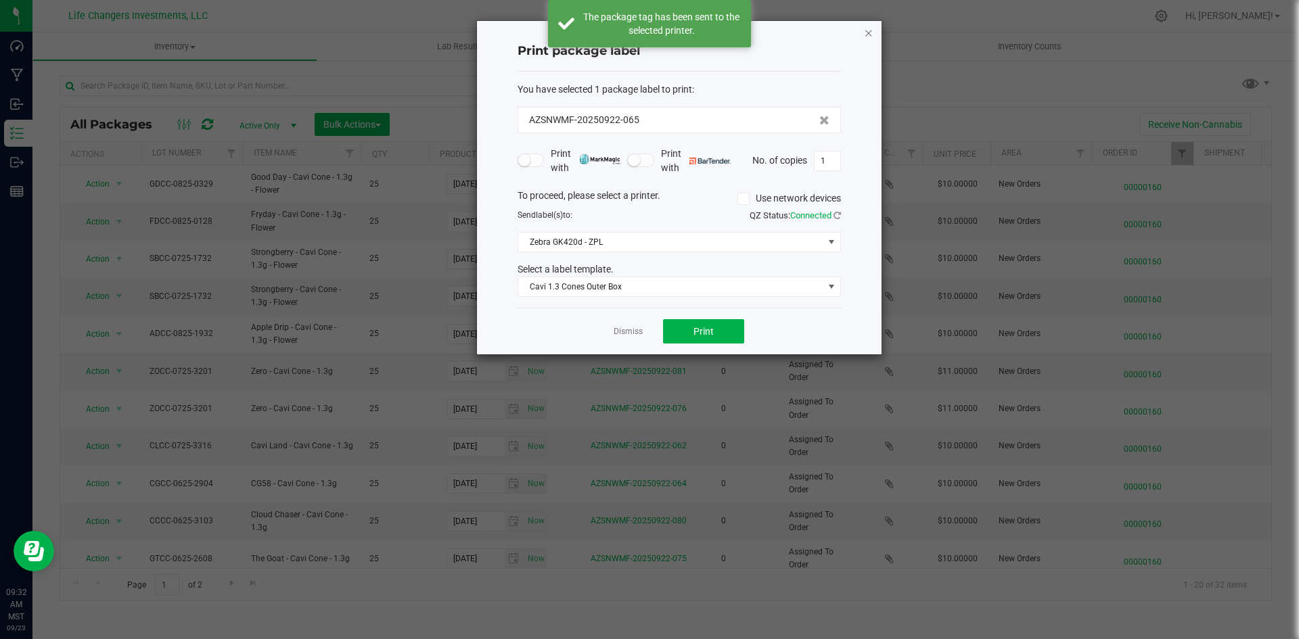
click at [870, 34] on icon "button" at bounding box center [868, 32] width 9 height 16
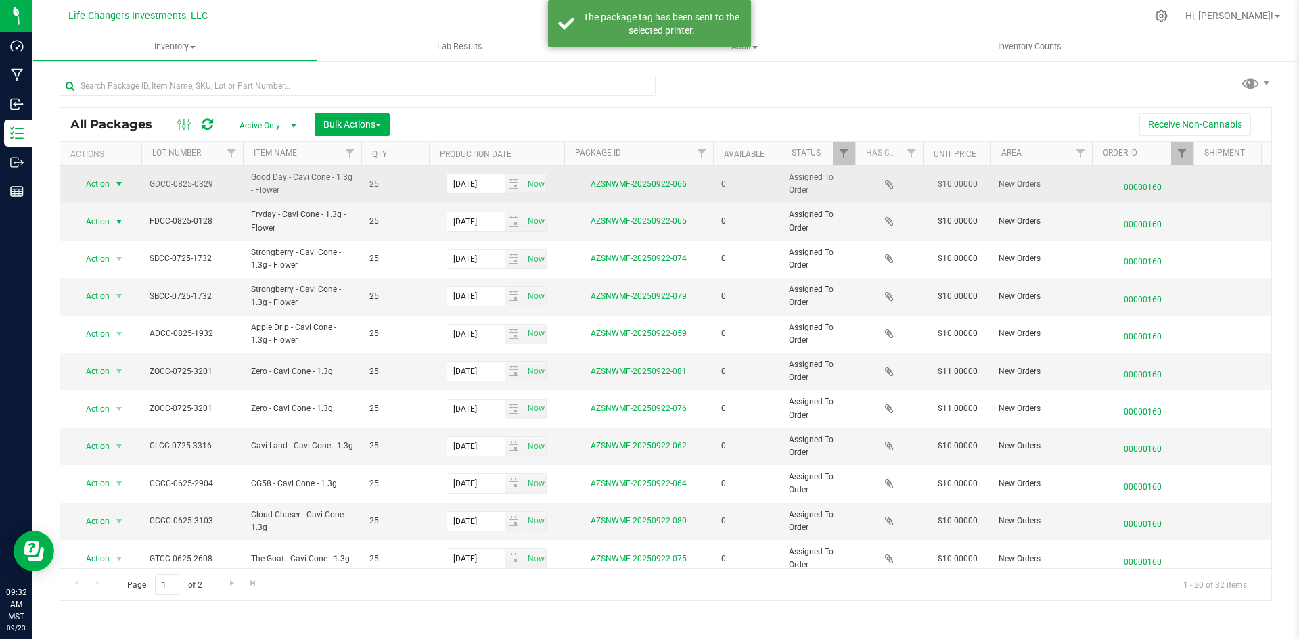
drag, startPoint x: 89, startPoint y: 179, endPoint x: 89, endPoint y: 188, distance: 9.5
click at [89, 179] on span "Action" at bounding box center [92, 183] width 37 height 19
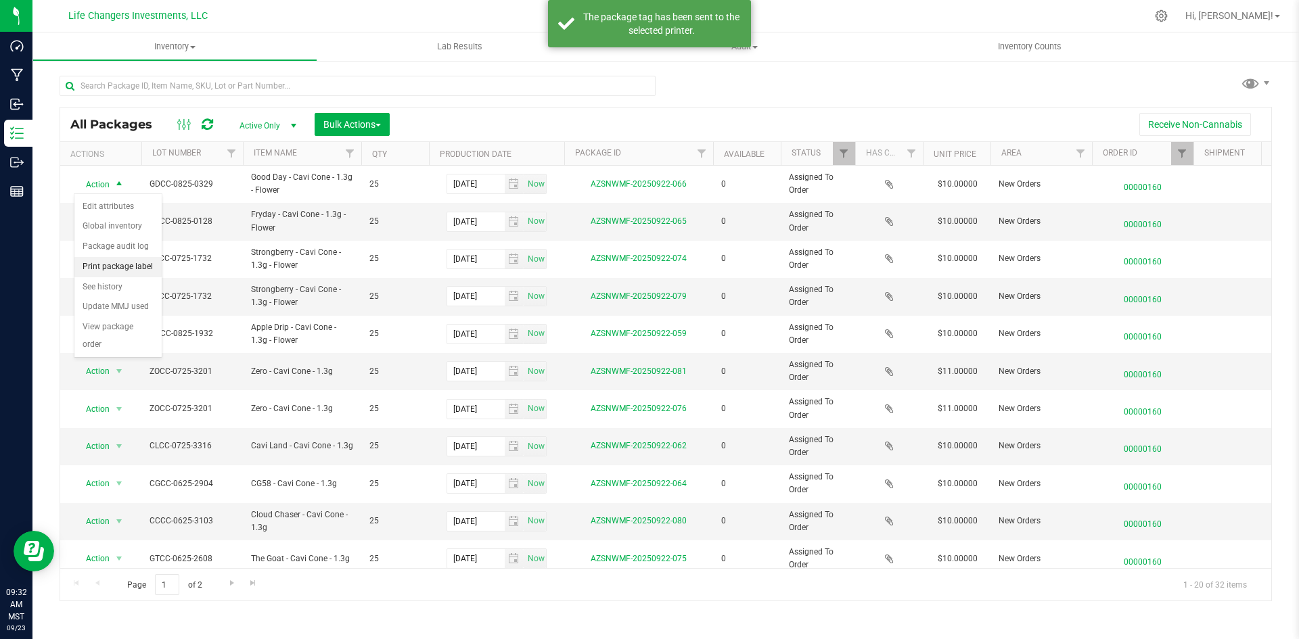
click at [120, 268] on li "Print package label" at bounding box center [117, 267] width 87 height 20
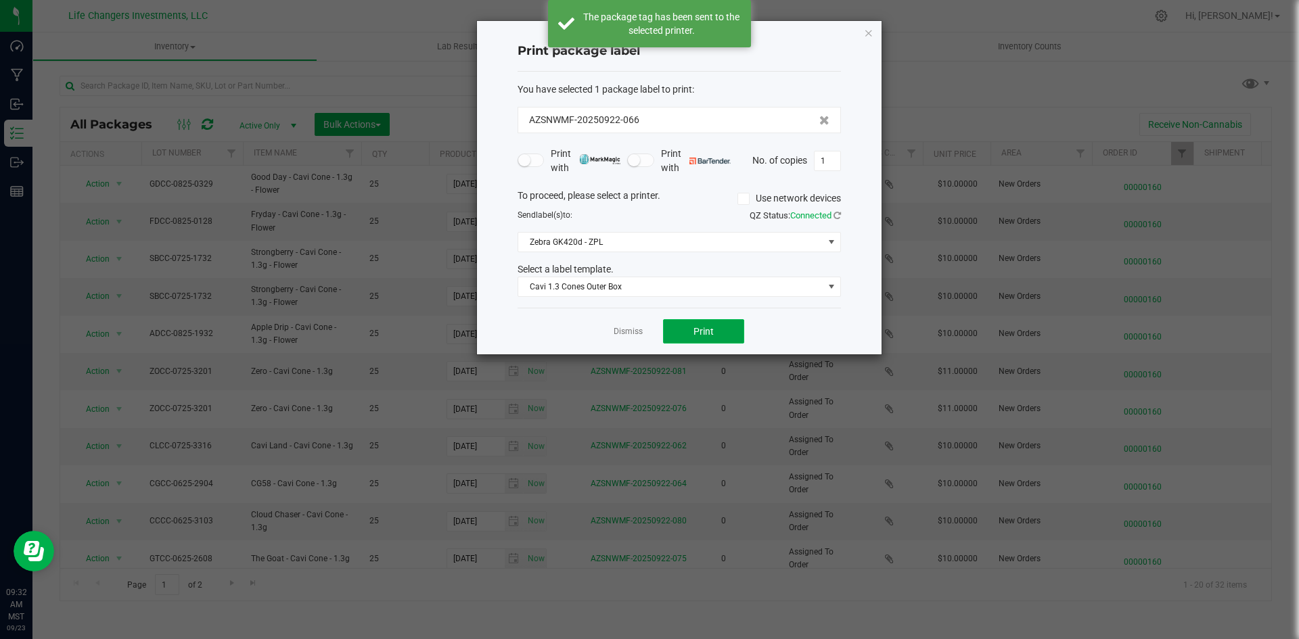
click at [730, 337] on button "Print" at bounding box center [703, 331] width 81 height 24
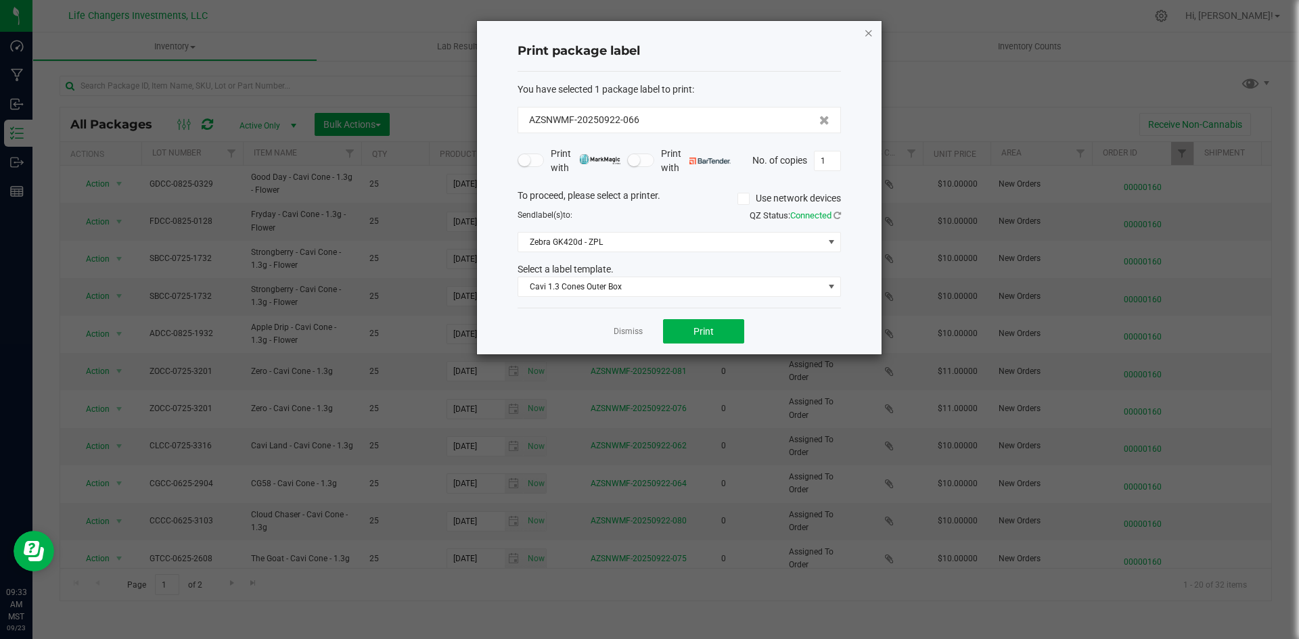
click at [869, 26] on icon "button" at bounding box center [868, 32] width 9 height 16
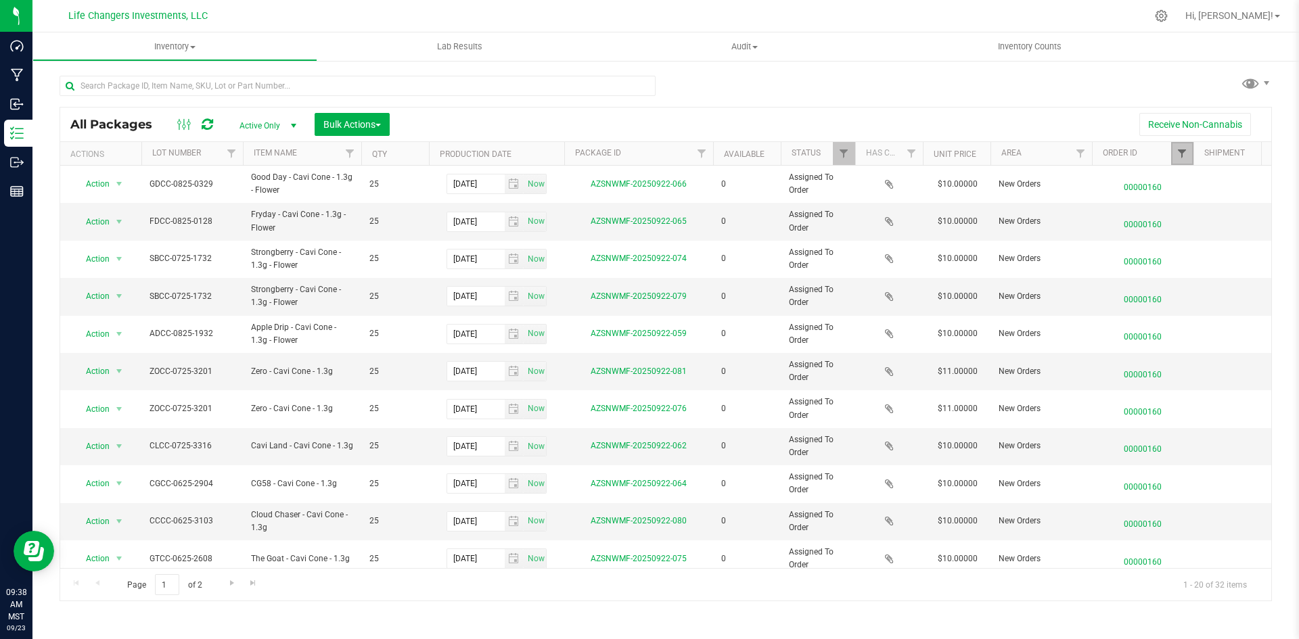
click at [1183, 157] on span "Filter" at bounding box center [1181, 153] width 11 height 11
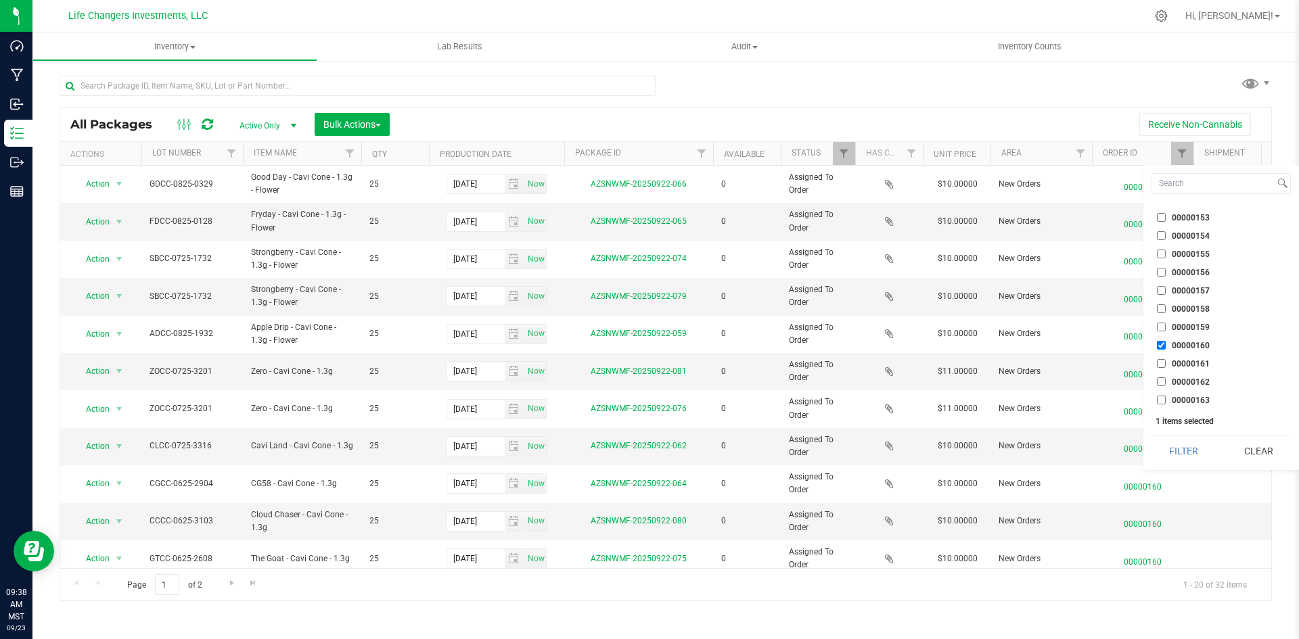
click at [1158, 345] on input "00000160" at bounding box center [1160, 345] width 9 height 9
checkbox input "false"
click at [1160, 364] on input "00000161" at bounding box center [1160, 363] width 9 height 9
checkbox input "true"
click at [1179, 450] on button "Filter" at bounding box center [1183, 451] width 65 height 30
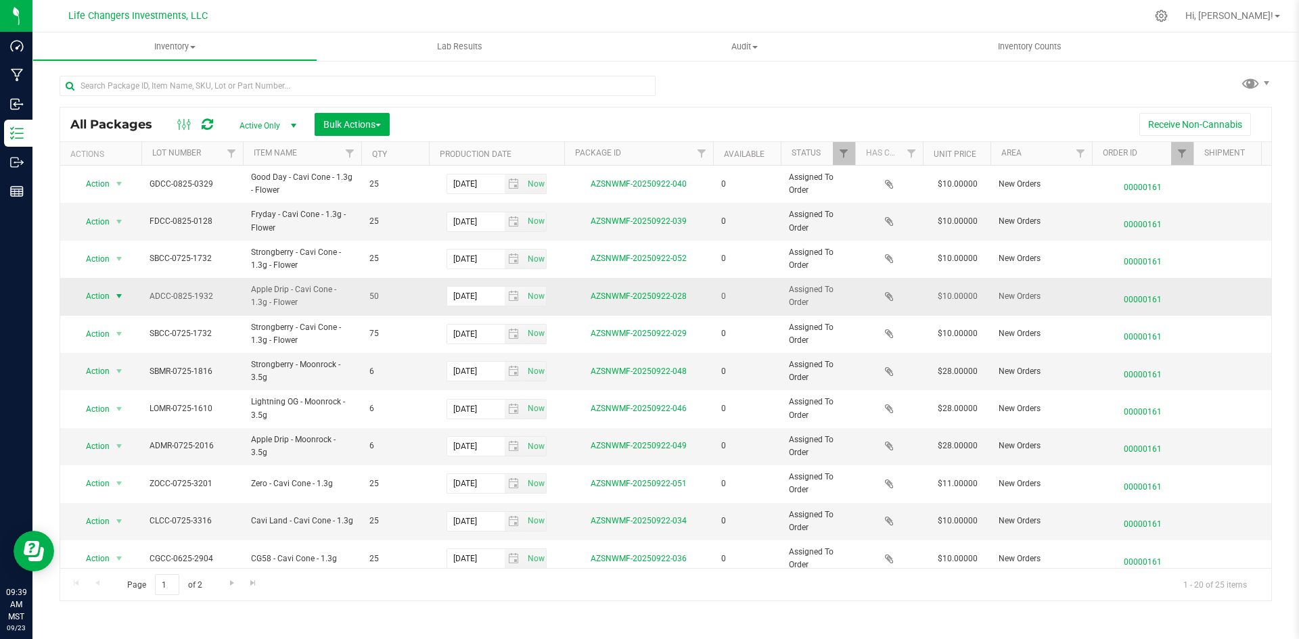
click at [106, 291] on span "Action" at bounding box center [92, 296] width 37 height 19
click at [126, 315] on li "Edit attributes" at bounding box center [117, 319] width 87 height 20
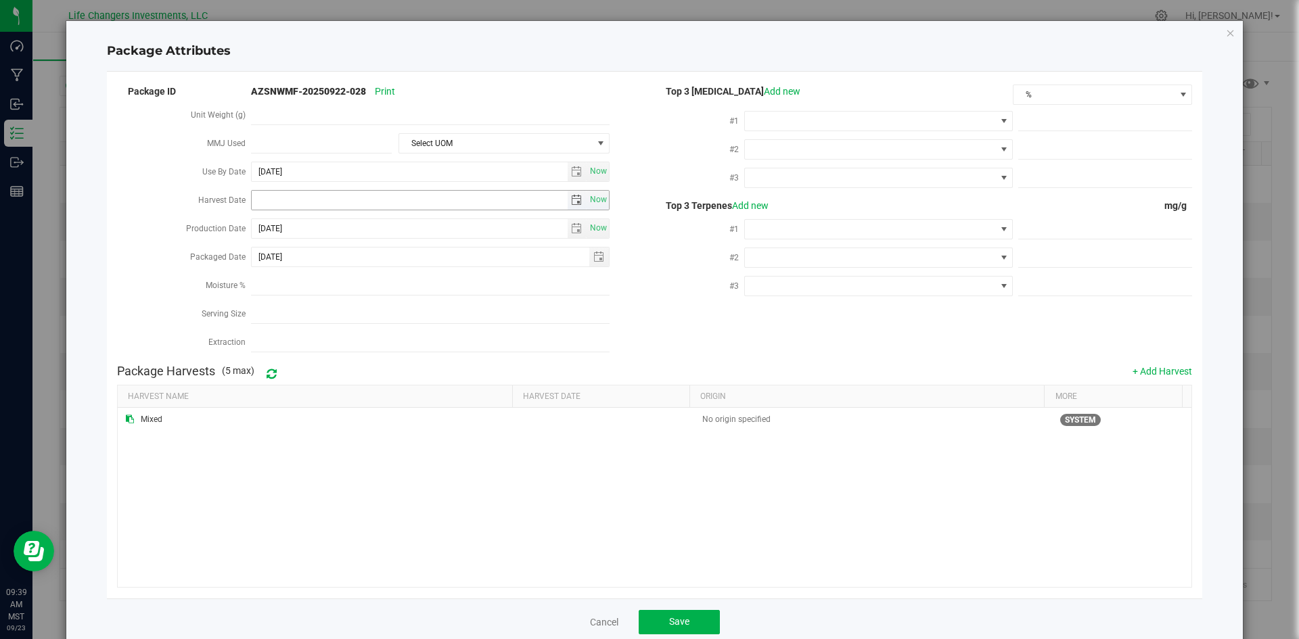
click at [571, 197] on span "select" at bounding box center [576, 200] width 11 height 11
click at [259, 226] on link "[DATE]" at bounding box center [321, 224] width 145 height 21
click at [366, 264] on link "Apr" at bounding box center [373, 260] width 34 height 34
click at [327, 277] on link "2" at bounding box center [321, 272] width 20 height 21
type input "[DATE]"
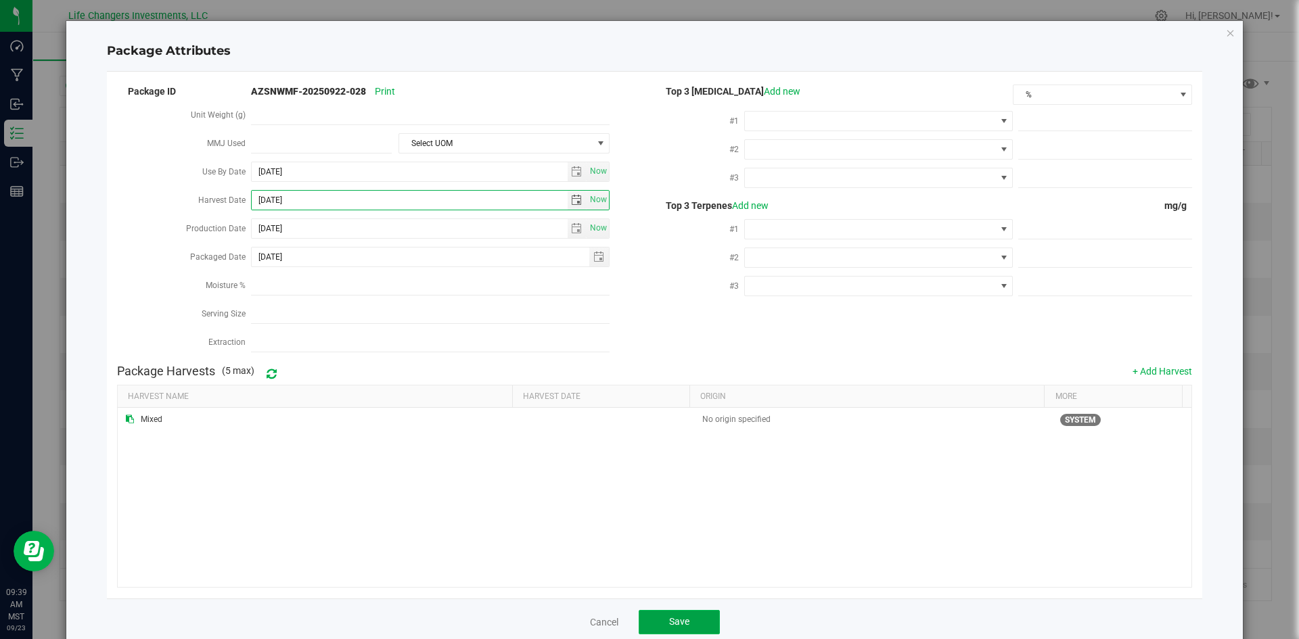
click at [658, 617] on button "Save" at bounding box center [678, 622] width 81 height 24
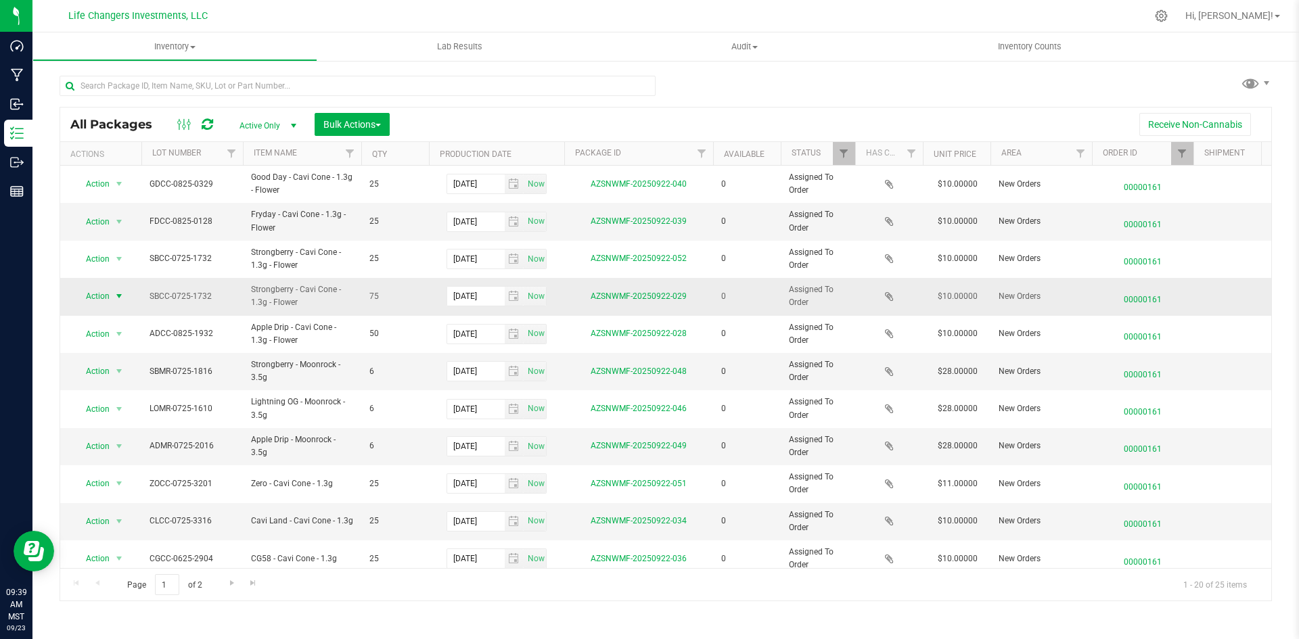
click at [91, 295] on span "Action" at bounding box center [92, 296] width 37 height 19
click at [113, 317] on li "Edit attributes" at bounding box center [117, 319] width 87 height 20
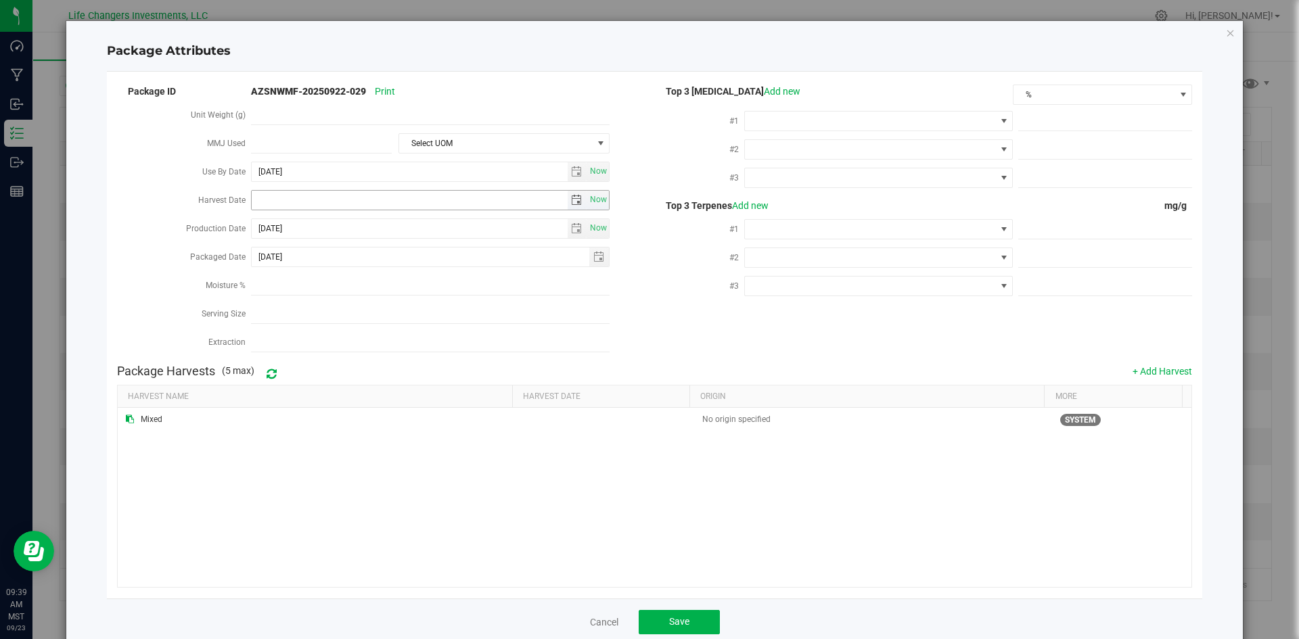
click at [571, 197] on span "select" at bounding box center [576, 200] width 11 height 11
click at [264, 229] on link "[DATE]" at bounding box center [321, 224] width 145 height 21
click at [371, 264] on link "Apr" at bounding box center [373, 260] width 34 height 34
click at [319, 273] on link "2" at bounding box center [321, 272] width 20 height 21
type input "[DATE]"
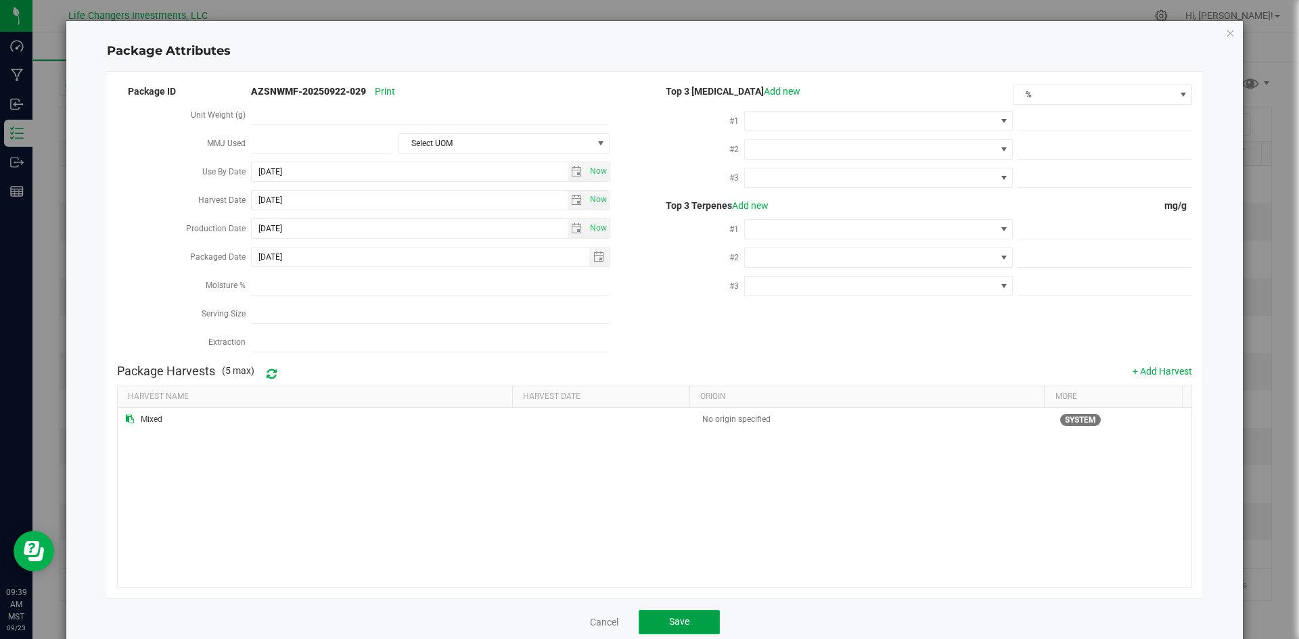
click at [660, 611] on button "Save" at bounding box center [678, 622] width 81 height 24
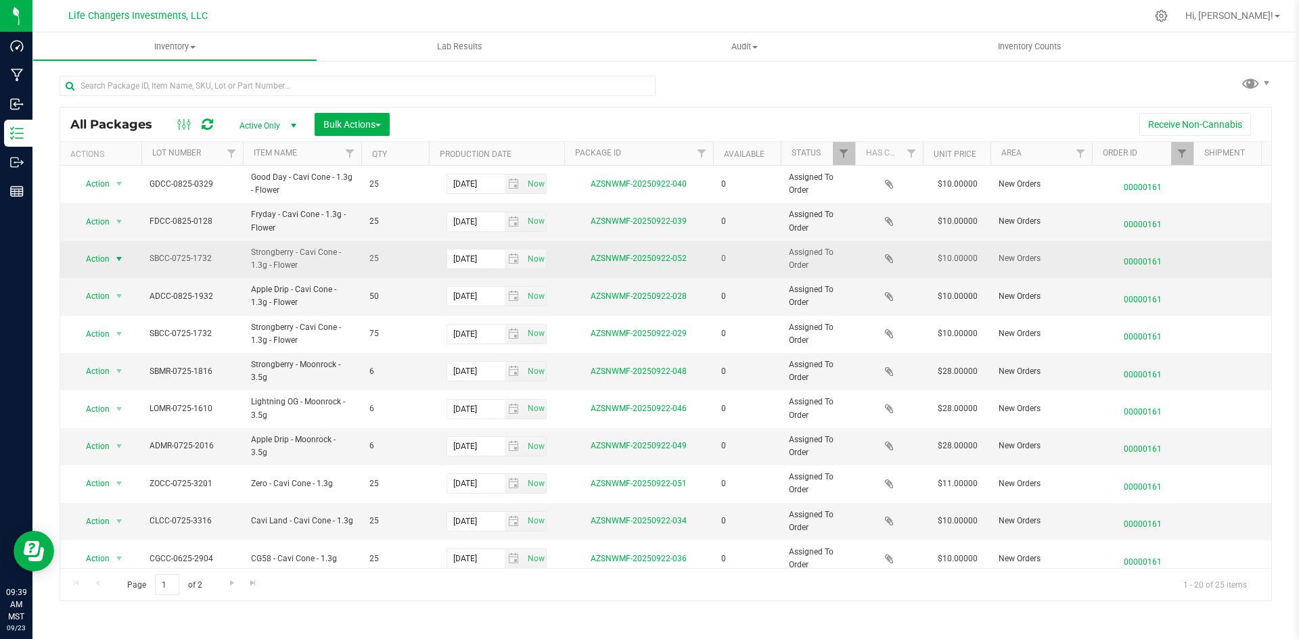
click at [95, 255] on span "Action" at bounding box center [92, 259] width 37 height 19
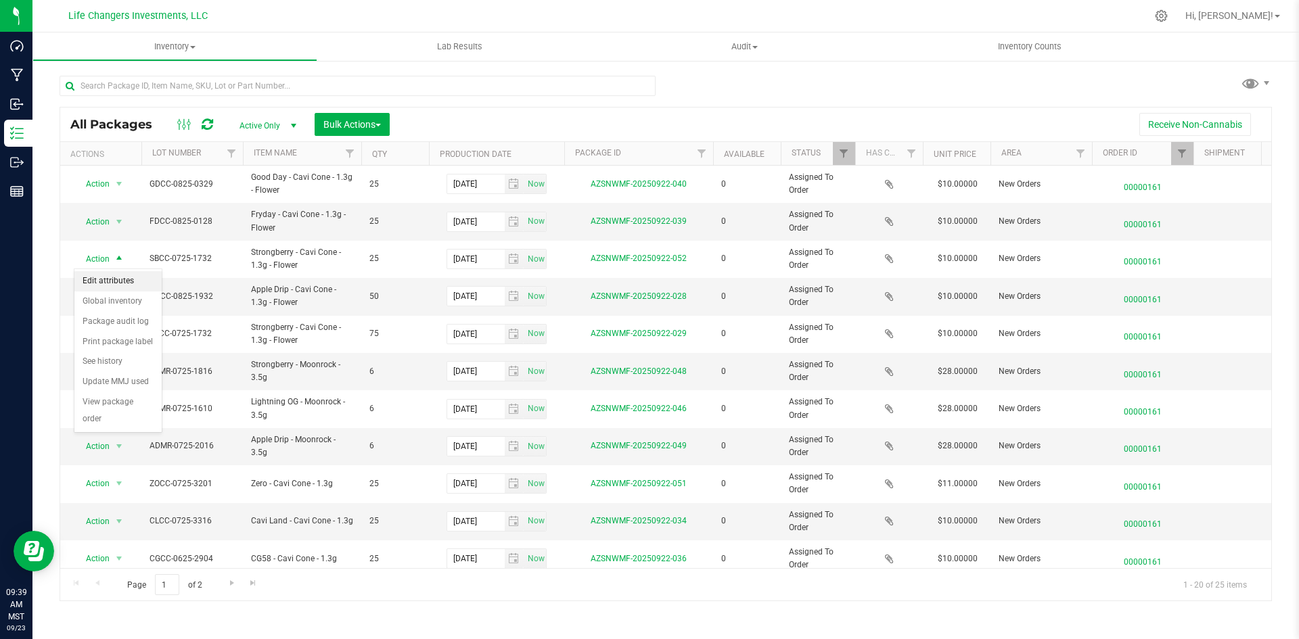
click at [102, 276] on li "Edit attributes" at bounding box center [117, 281] width 87 height 20
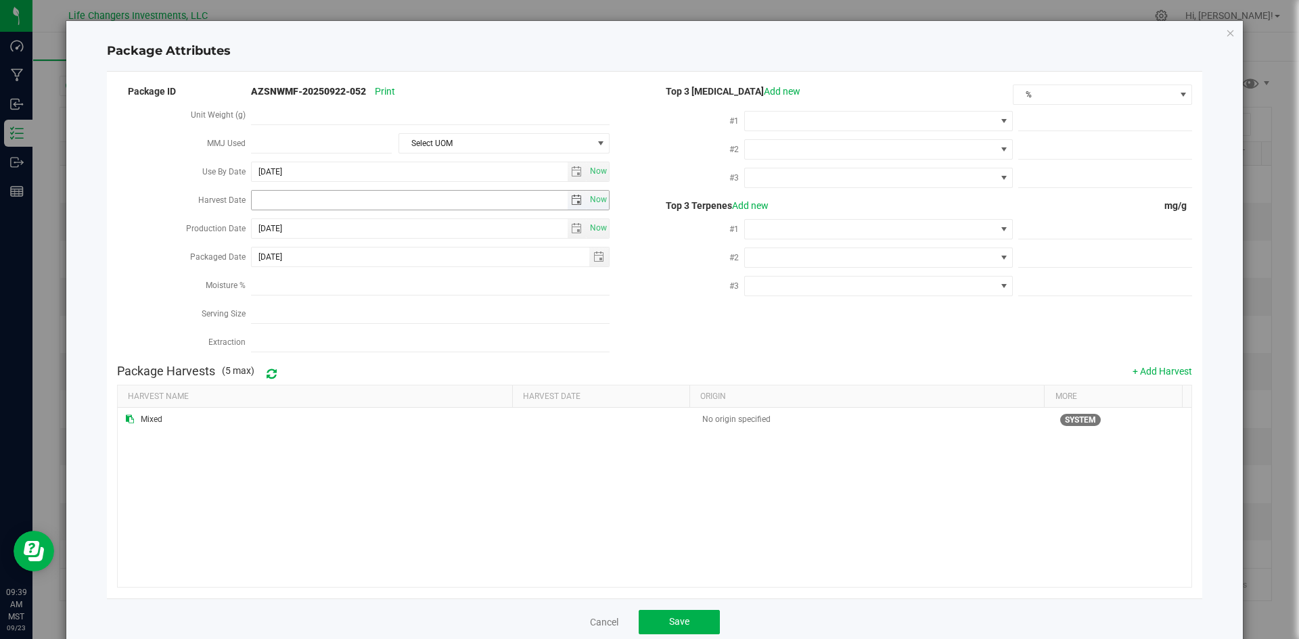
click at [567, 197] on span "select" at bounding box center [577, 200] width 20 height 19
click at [252, 229] on link "[DATE]" at bounding box center [321, 224] width 145 height 21
click at [365, 260] on link "Apr" at bounding box center [373, 260] width 34 height 34
click at [321, 274] on link "2" at bounding box center [321, 272] width 20 height 21
type input "[DATE]"
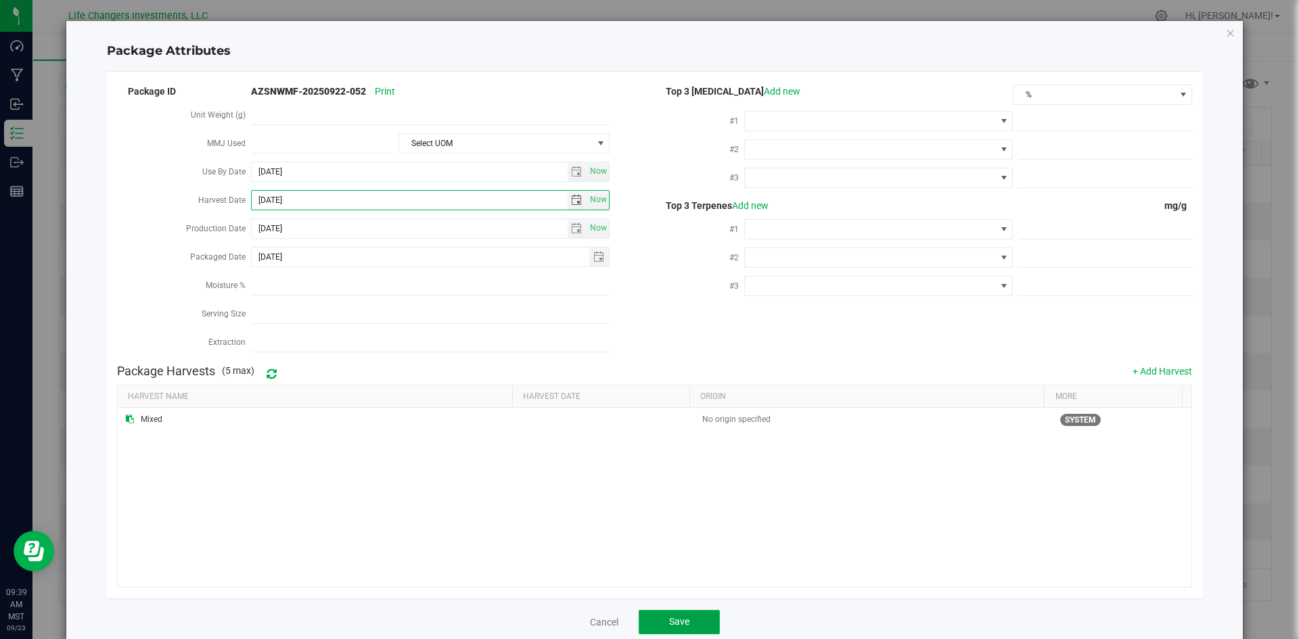
click at [701, 616] on button "Save" at bounding box center [678, 622] width 81 height 24
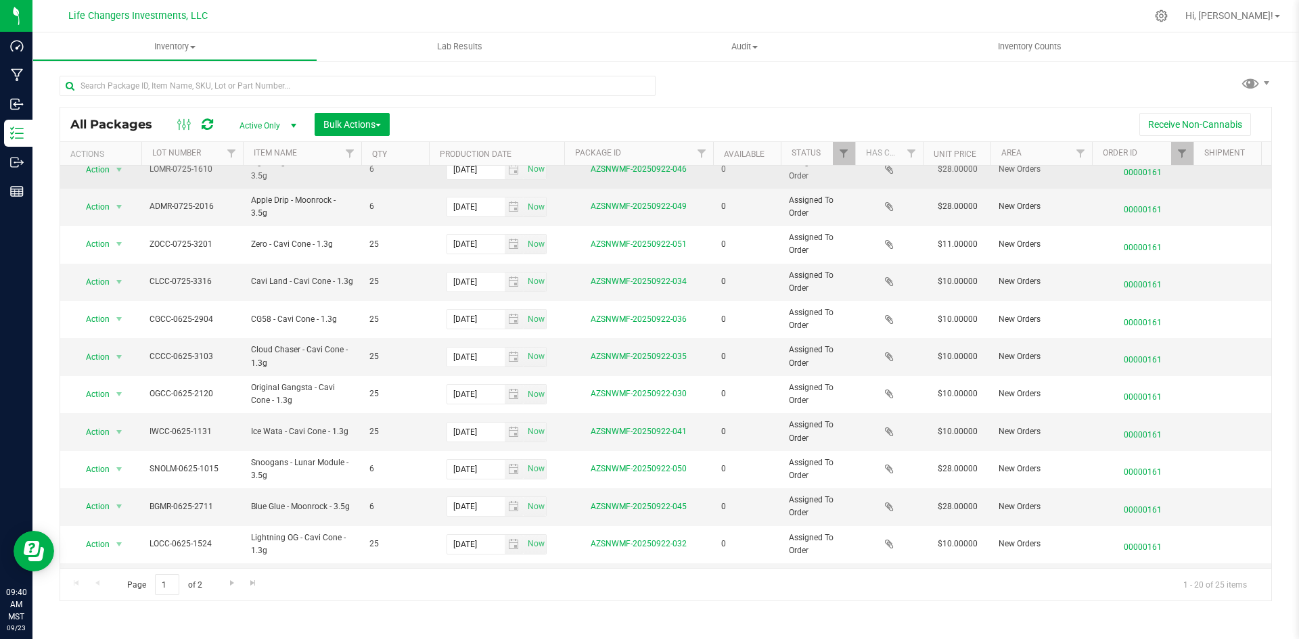
scroll to position [271, 0]
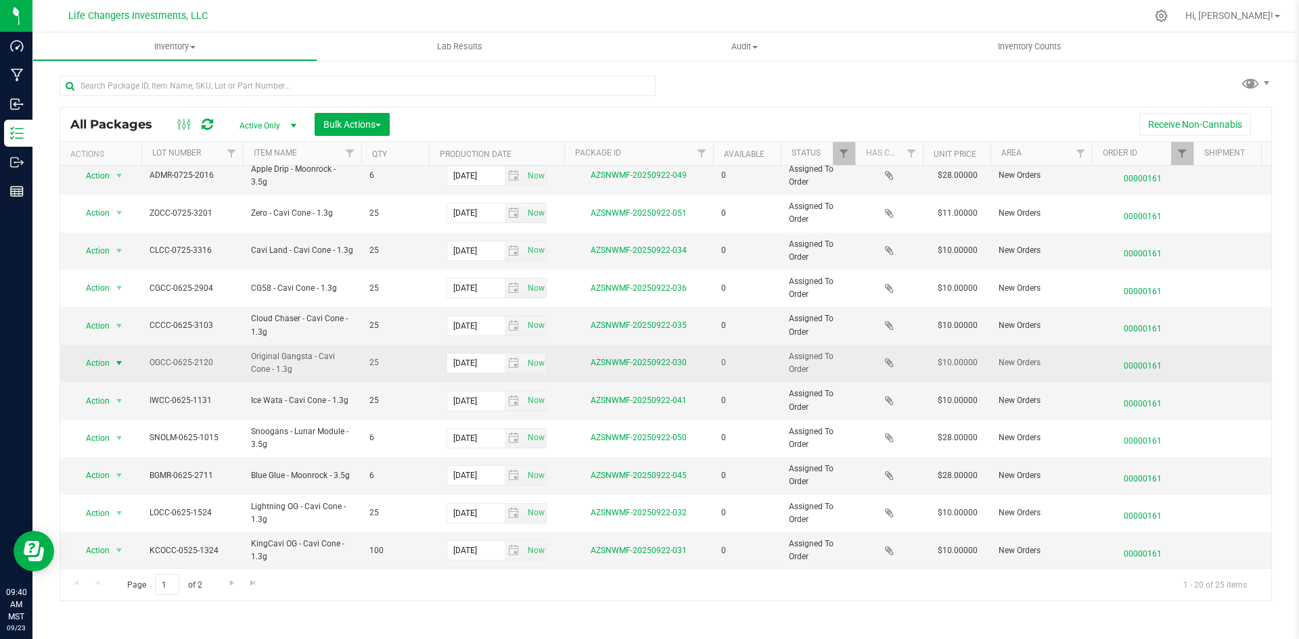
click at [95, 366] on span "Action" at bounding box center [92, 363] width 37 height 19
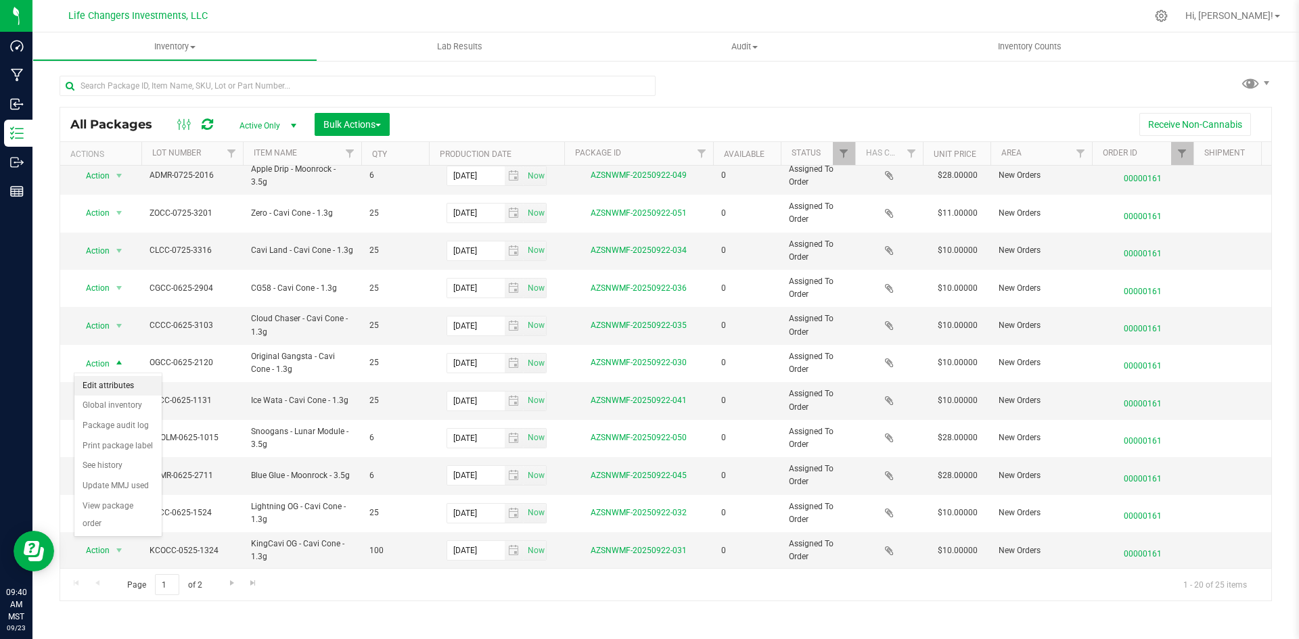
click at [108, 381] on li "Edit attributes" at bounding box center [117, 386] width 87 height 20
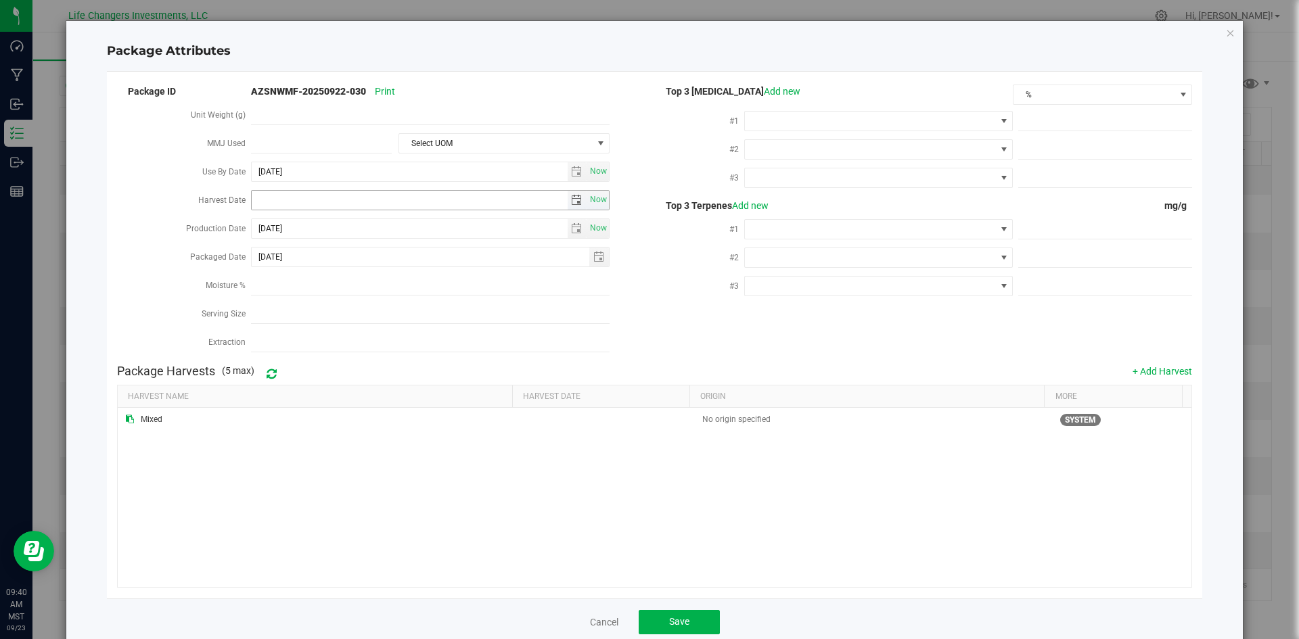
click at [571, 197] on span "select" at bounding box center [576, 200] width 11 height 11
click at [270, 226] on link "[DATE]" at bounding box center [321, 224] width 145 height 21
click at [374, 264] on link "Apr" at bounding box center [373, 260] width 34 height 34
click at [319, 274] on link "2" at bounding box center [321, 272] width 20 height 21
type input "[DATE]"
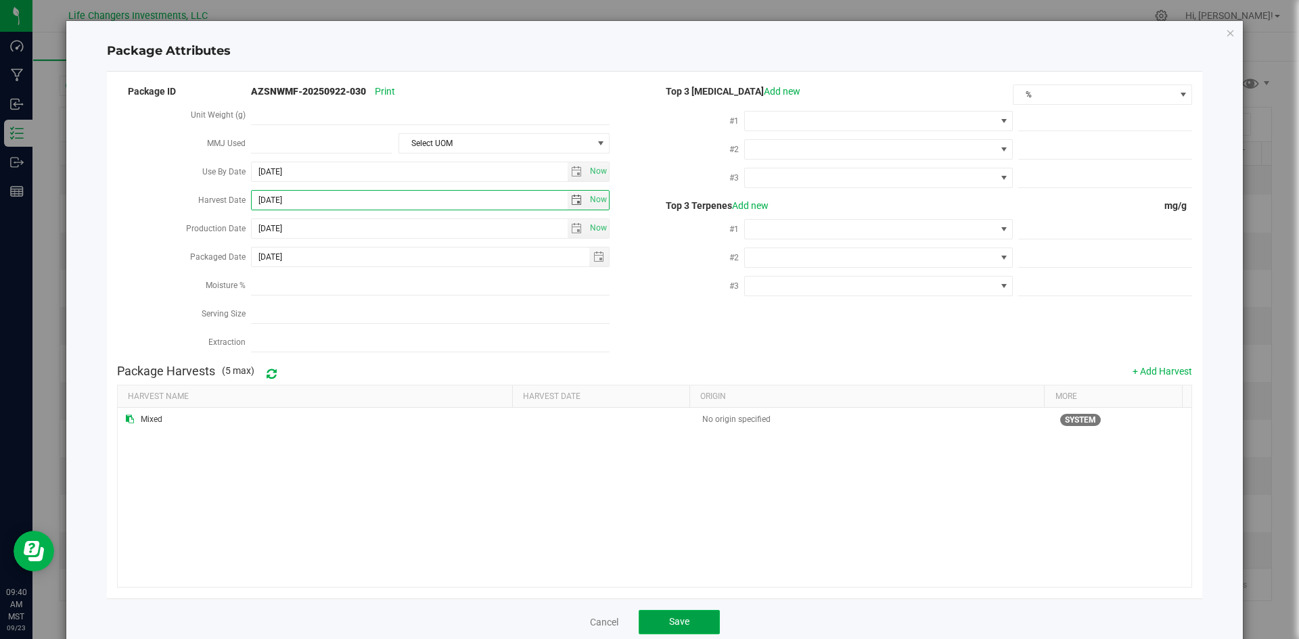
click at [649, 613] on button "Save" at bounding box center [678, 622] width 81 height 24
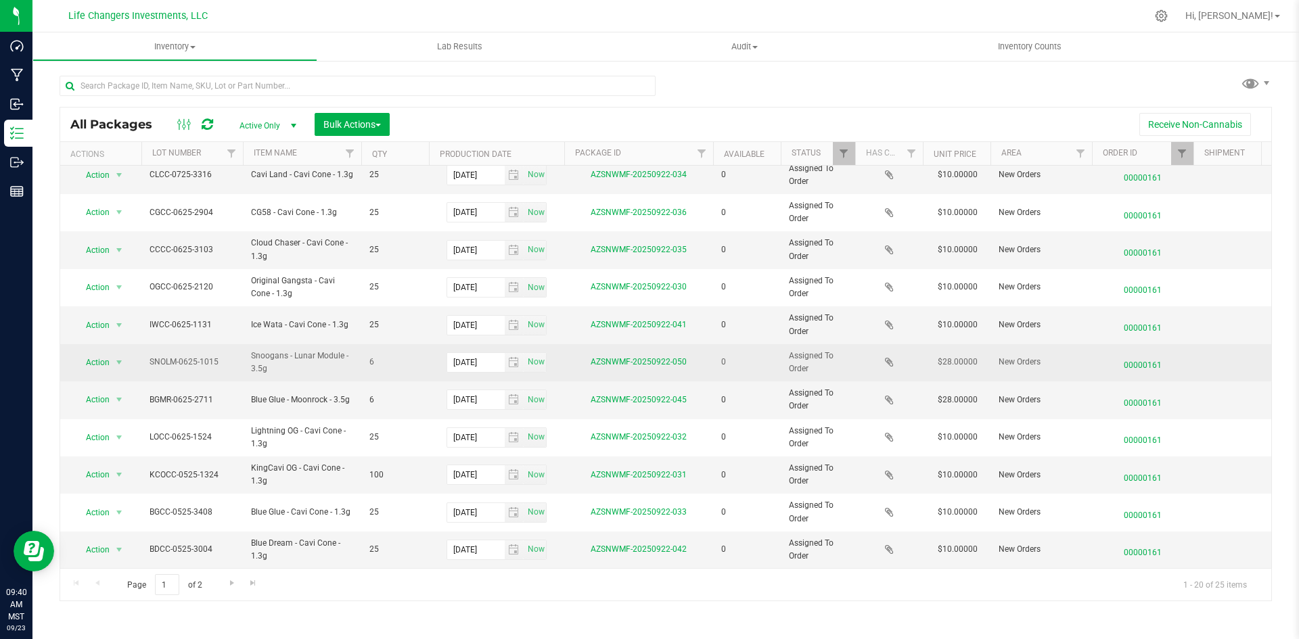
scroll to position [356, 0]
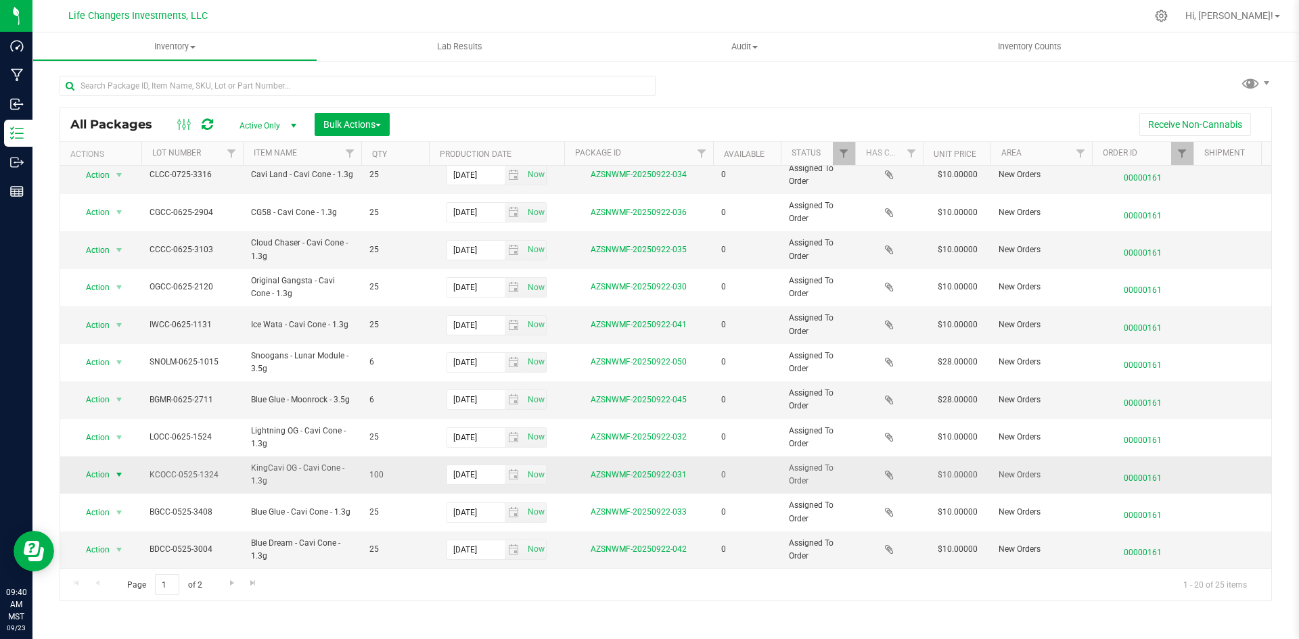
click at [90, 465] on span "Action" at bounding box center [92, 474] width 37 height 19
click at [112, 489] on li "Edit attributes" at bounding box center [117, 487] width 87 height 20
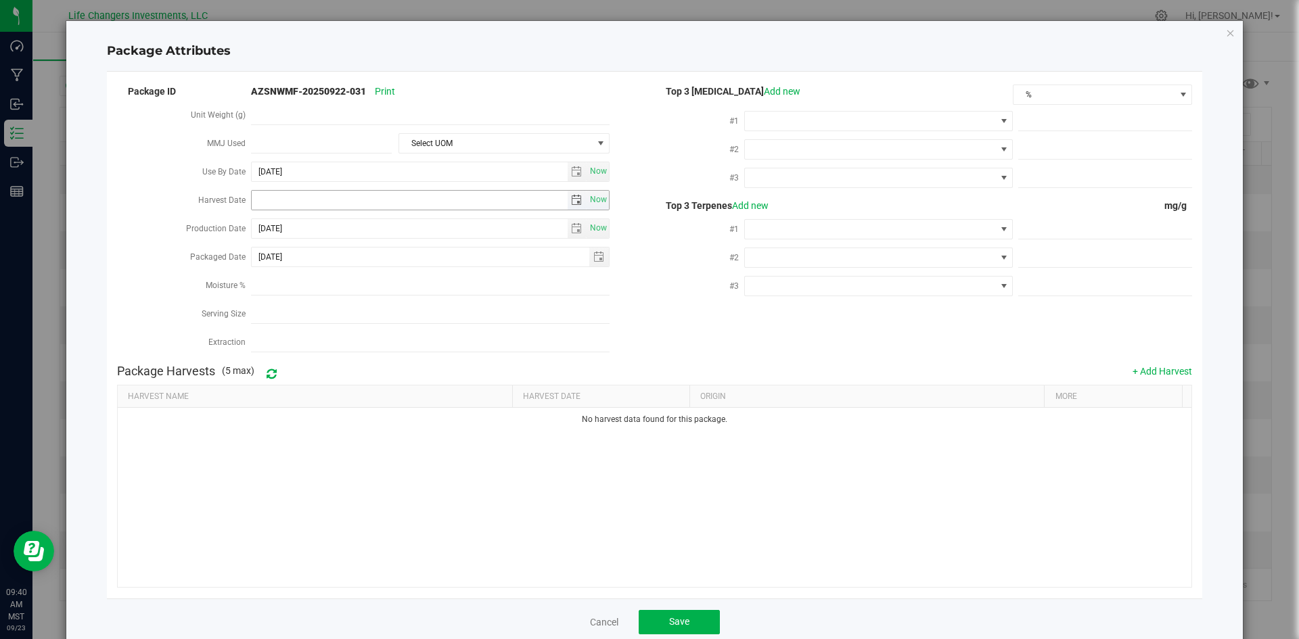
click at [576, 204] on span "select" at bounding box center [577, 200] width 20 height 19
click at [268, 212] on div "[DATE]" at bounding box center [321, 225] width 150 height 34
click at [268, 216] on link "[DATE]" at bounding box center [321, 224] width 145 height 21
click at [314, 261] on link "Feb" at bounding box center [304, 260] width 34 height 34
click at [319, 314] on link "12" at bounding box center [321, 314] width 20 height 21
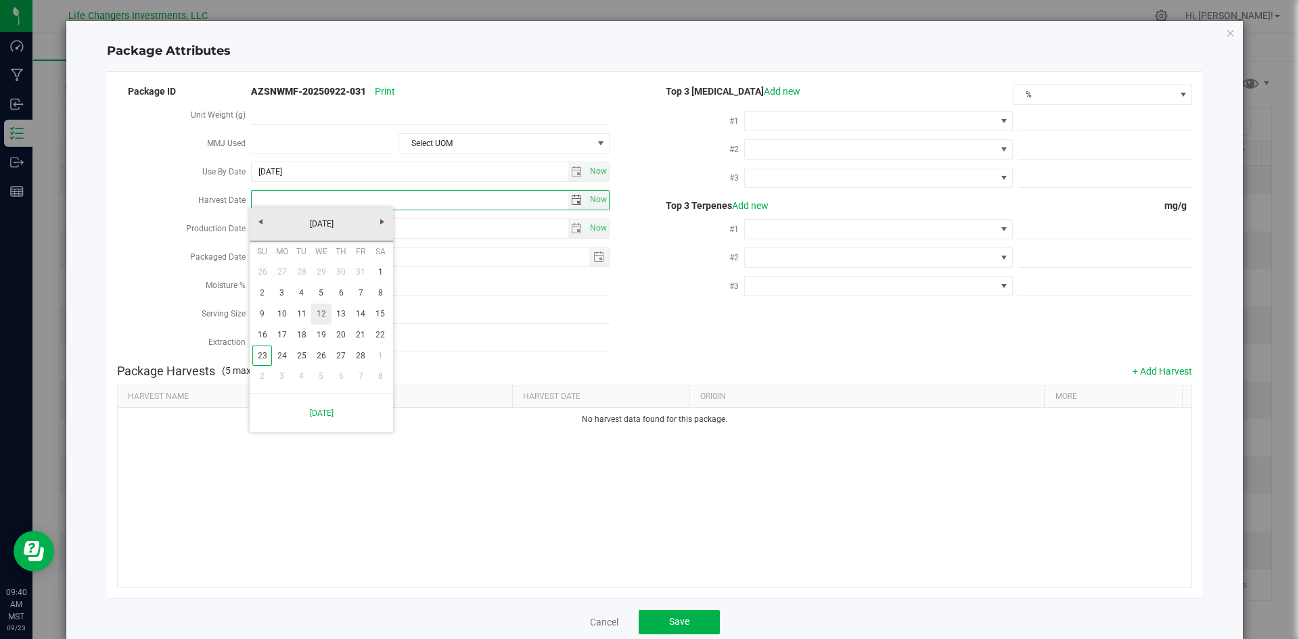
type input "[DATE]"
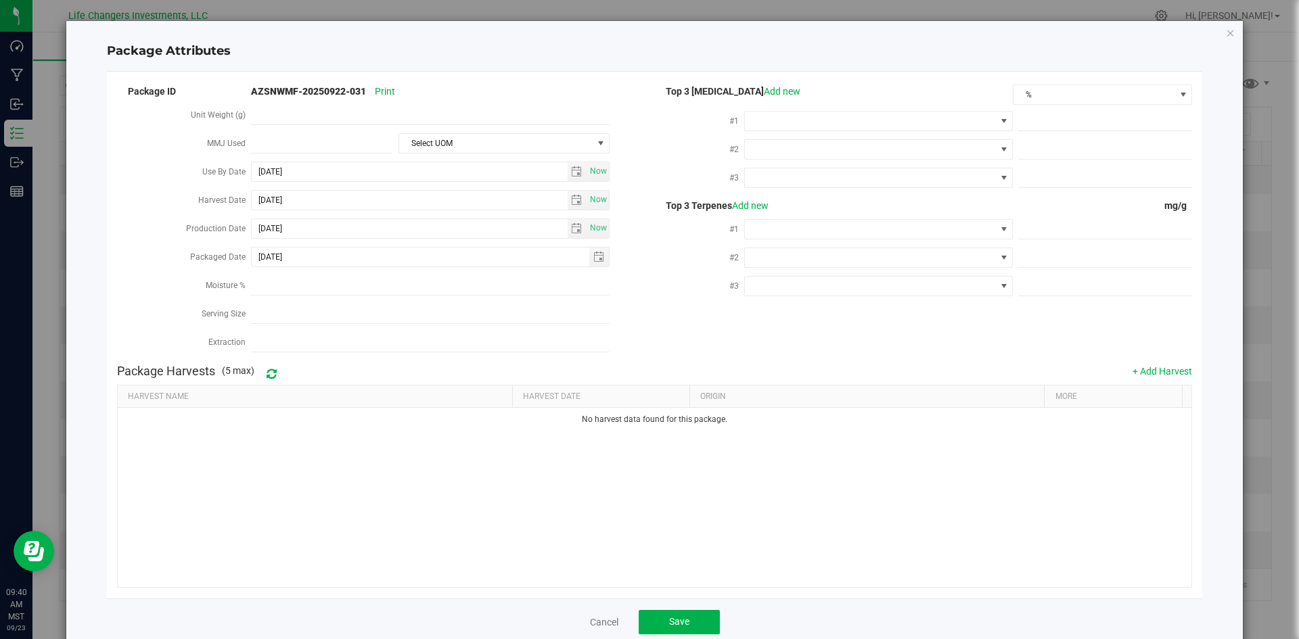
click at [685, 628] on div "Cancel Save" at bounding box center [655, 622] width 1096 height 47
click at [691, 611] on button "Save" at bounding box center [678, 622] width 81 height 24
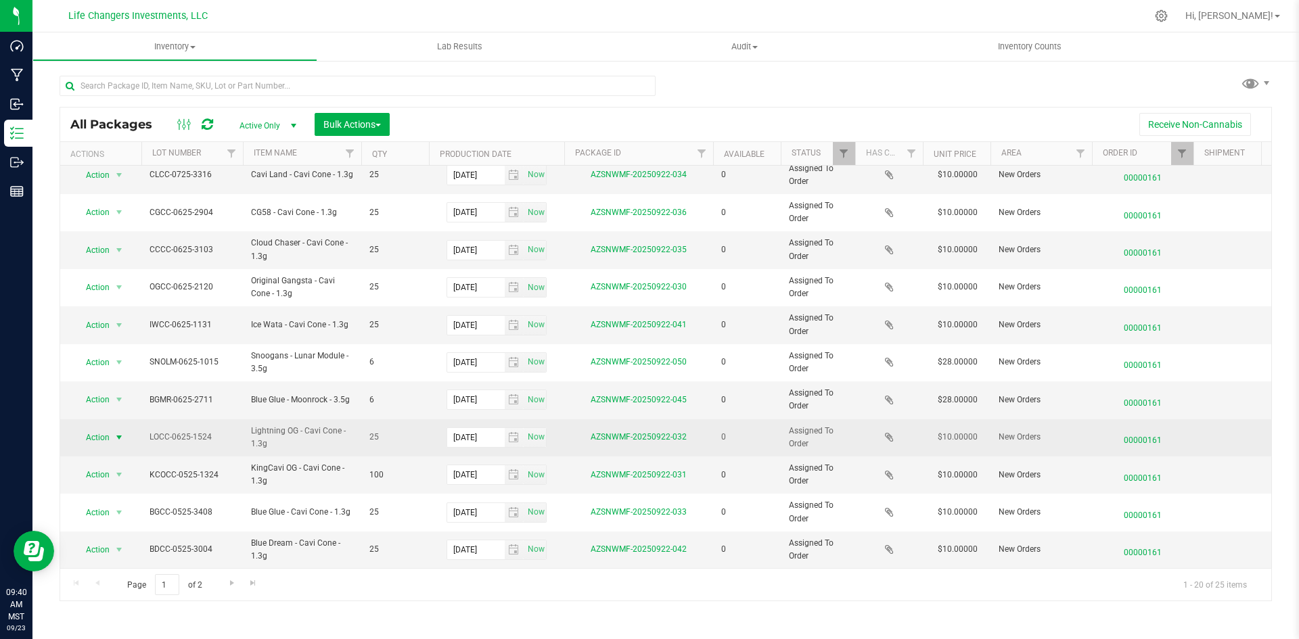
click at [86, 430] on span "Action" at bounding box center [92, 437] width 37 height 19
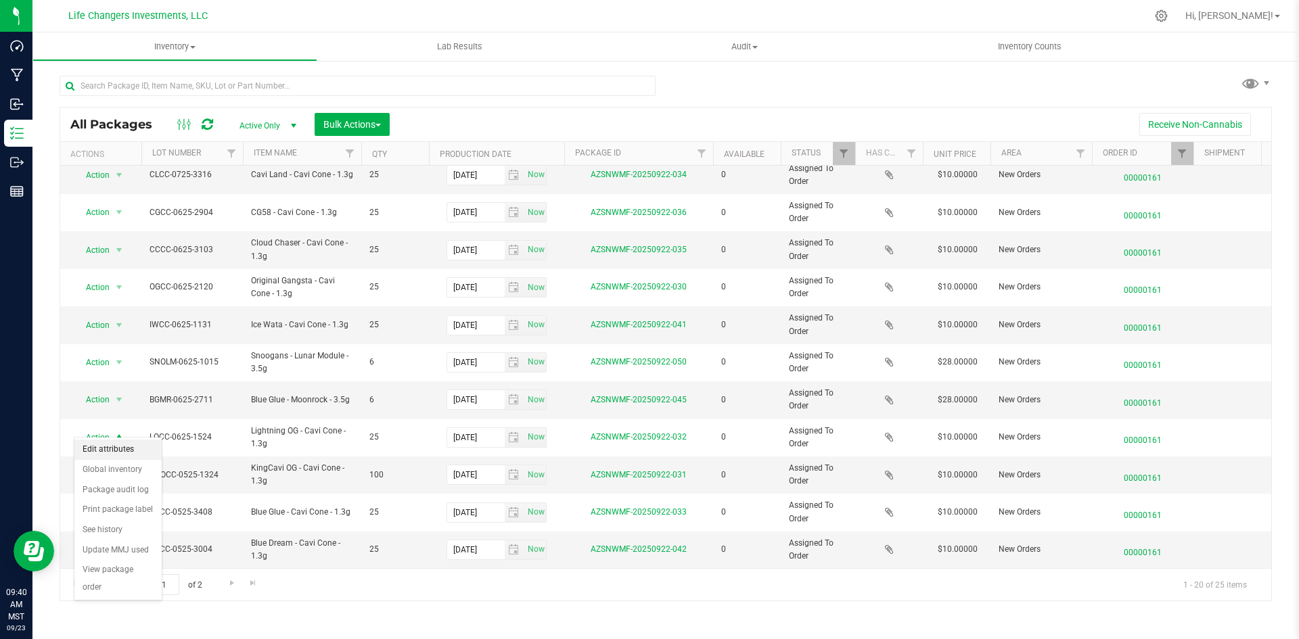
click at [106, 448] on li "Edit attributes" at bounding box center [117, 450] width 87 height 20
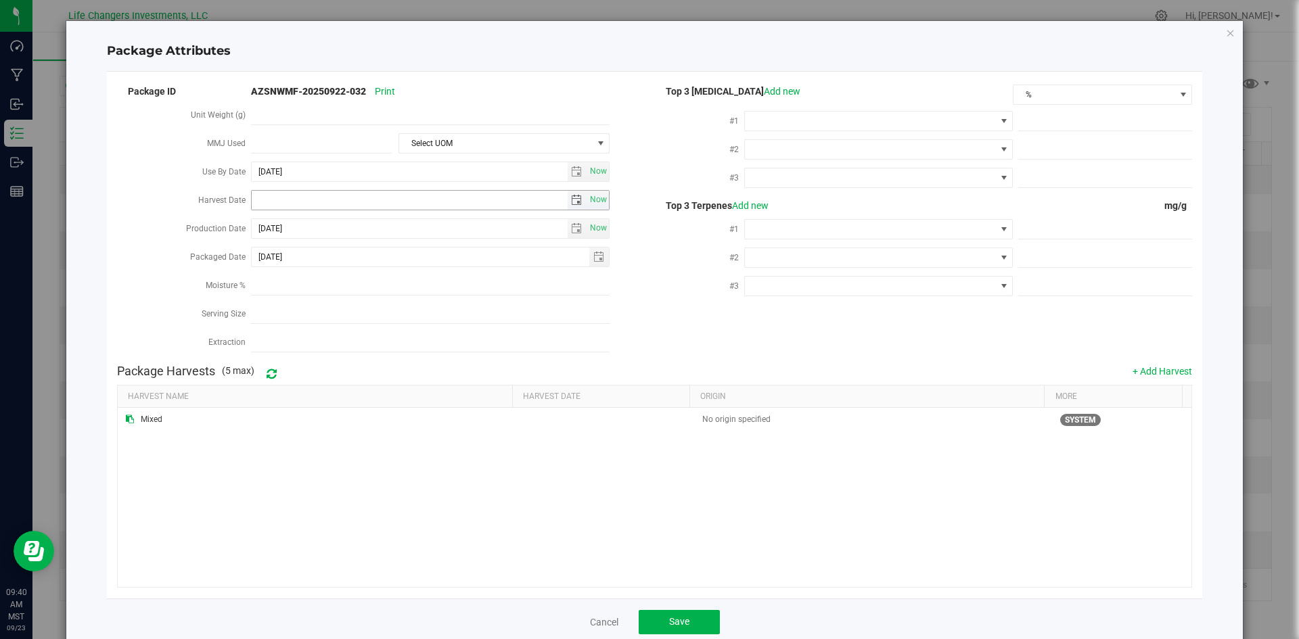
click at [567, 196] on span "select" at bounding box center [577, 200] width 20 height 19
click at [266, 227] on link "[DATE]" at bounding box center [321, 224] width 145 height 21
click at [368, 256] on link "Apr" at bounding box center [373, 260] width 34 height 34
click at [321, 274] on link "2" at bounding box center [321, 272] width 20 height 21
type input "[DATE]"
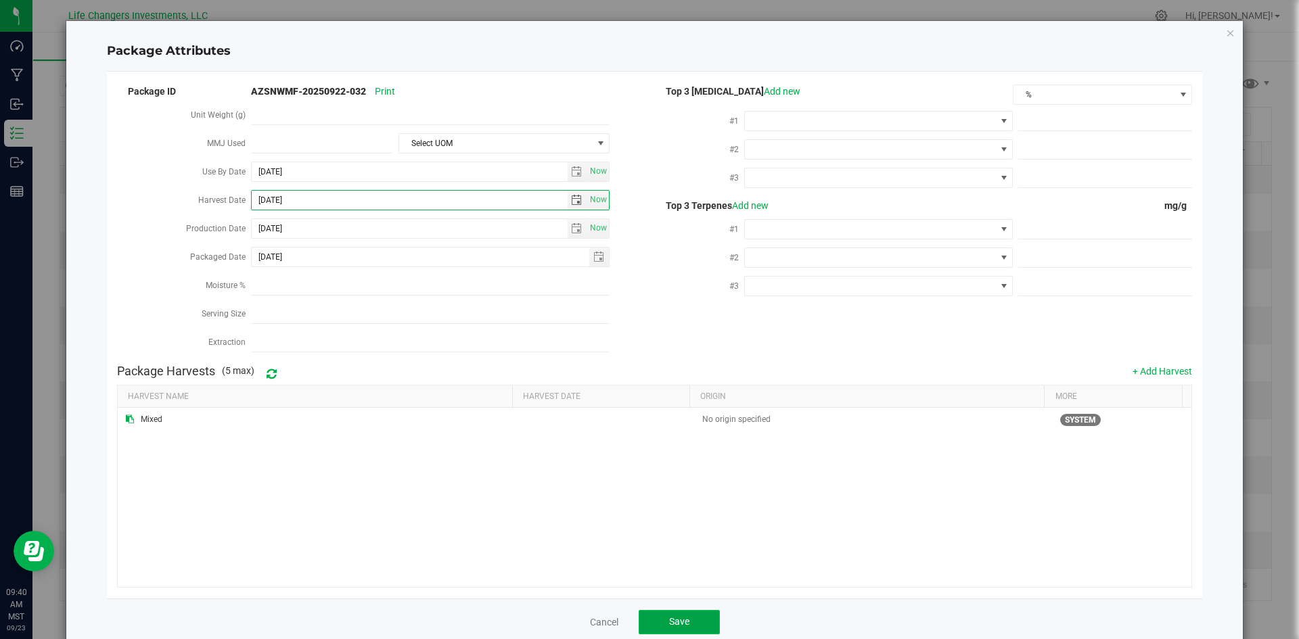
click at [655, 612] on button "Save" at bounding box center [678, 622] width 81 height 24
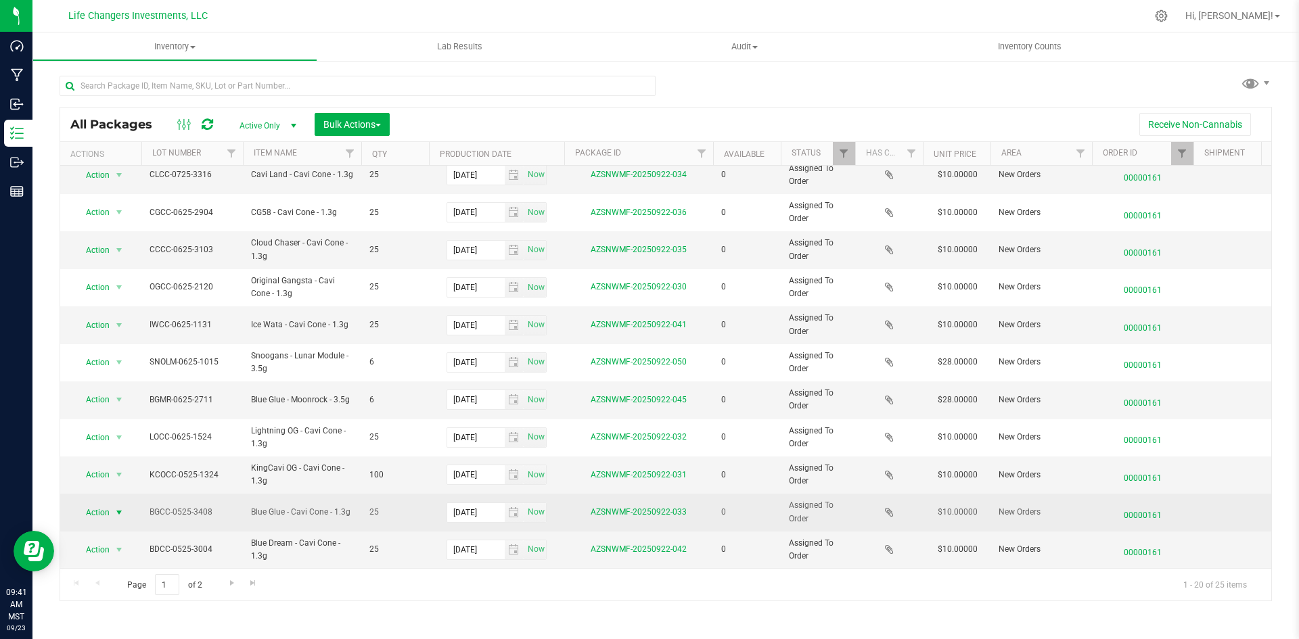
click at [95, 503] on span "Action" at bounding box center [92, 512] width 37 height 19
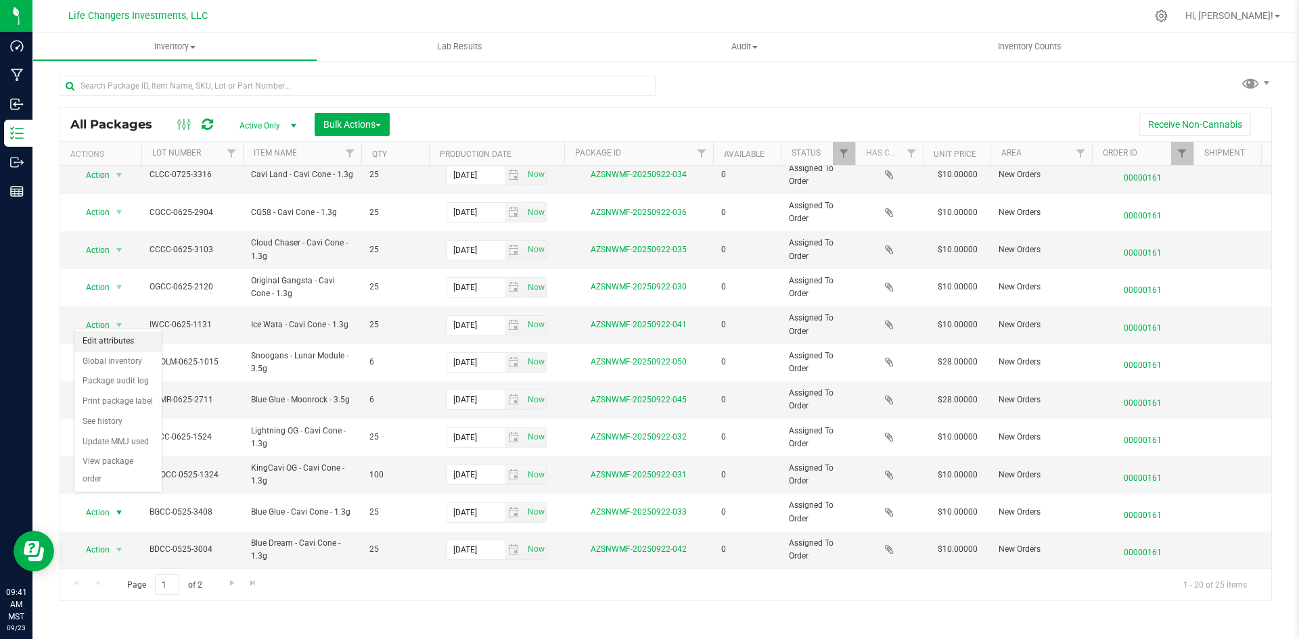
click at [124, 336] on li "Edit attributes" at bounding box center [117, 341] width 87 height 20
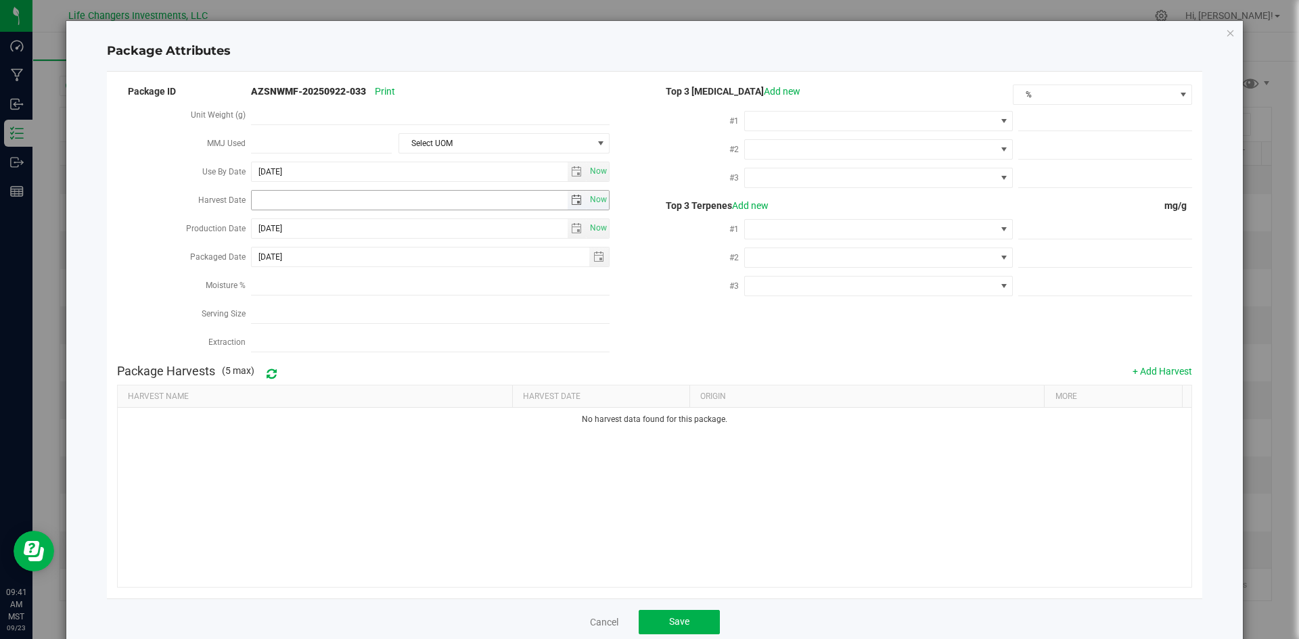
click at [571, 197] on span "select" at bounding box center [576, 200] width 11 height 11
click at [257, 226] on link "[DATE]" at bounding box center [321, 224] width 145 height 21
click at [301, 259] on link "Feb" at bounding box center [304, 260] width 34 height 34
click at [322, 313] on link "12" at bounding box center [321, 314] width 20 height 21
type input "[DATE]"
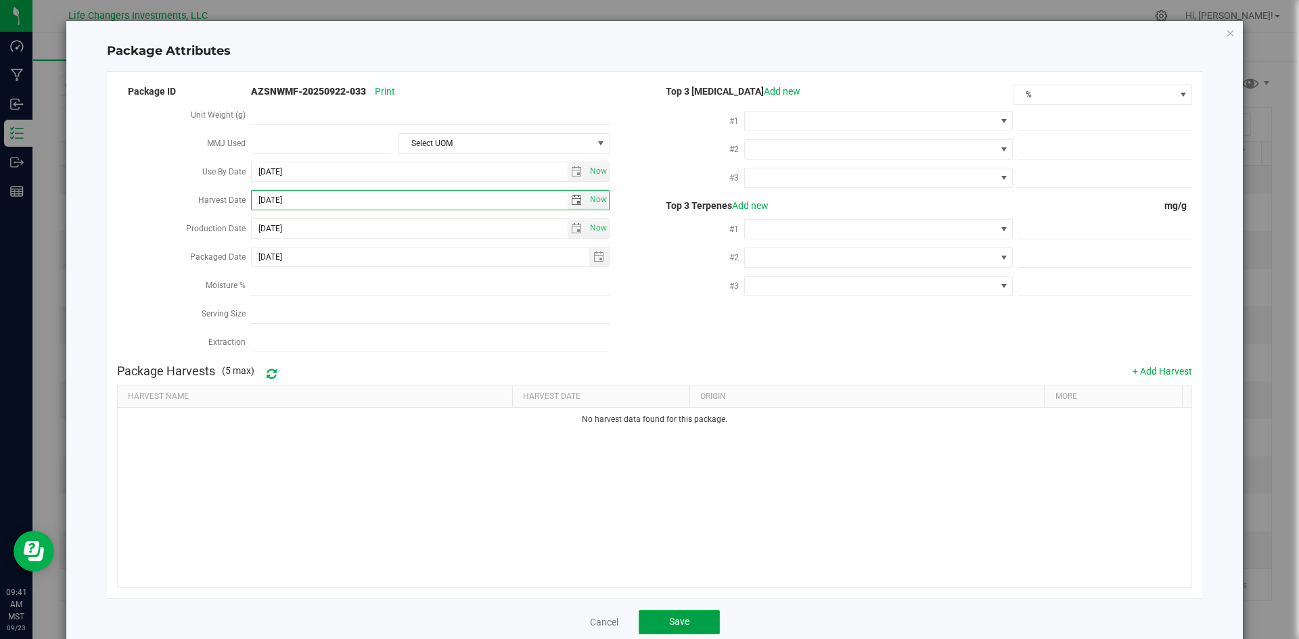
click at [674, 616] on span "Save" at bounding box center [679, 621] width 20 height 11
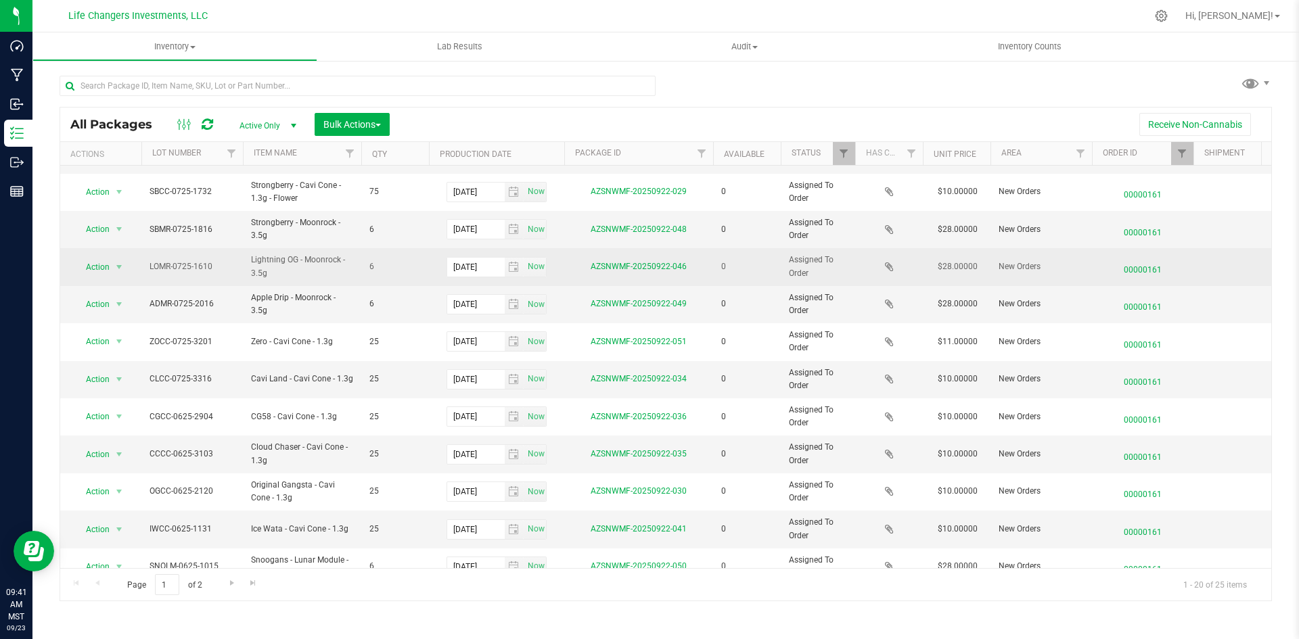
scroll to position [203, 0]
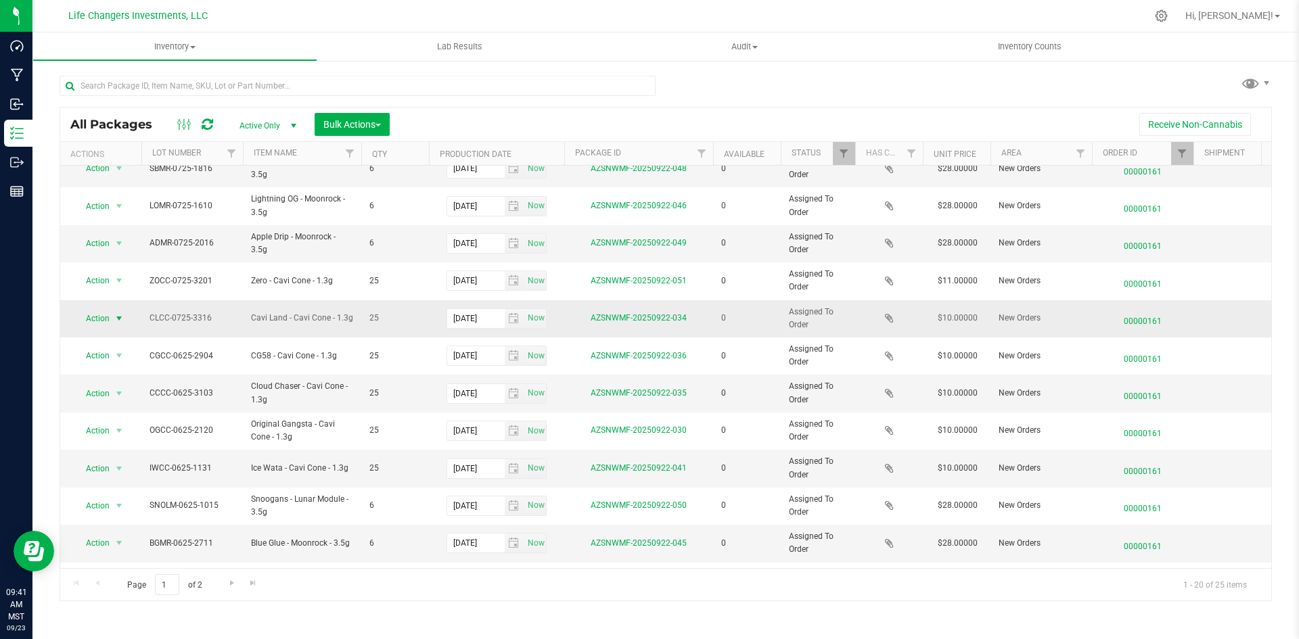
click at [103, 322] on span "Action" at bounding box center [92, 318] width 37 height 19
click at [117, 346] on li "Edit attributes" at bounding box center [117, 341] width 87 height 20
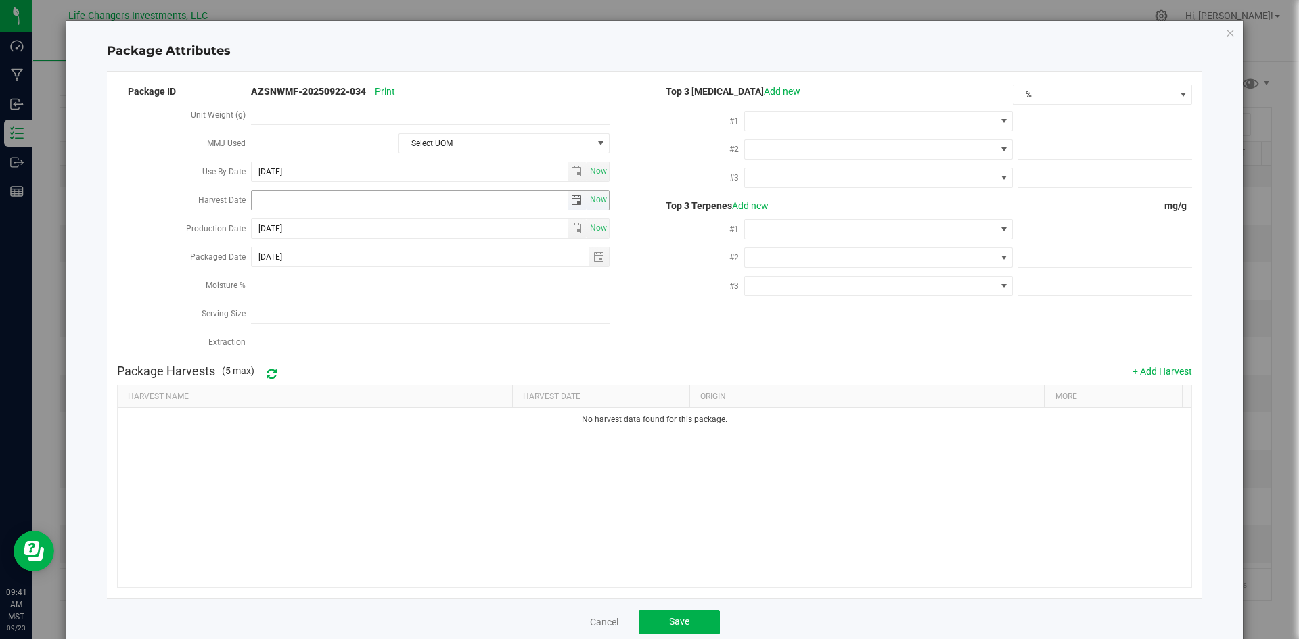
click at [574, 198] on span "select" at bounding box center [576, 200] width 11 height 11
click at [260, 220] on link "[DATE]" at bounding box center [321, 224] width 145 height 21
click at [373, 263] on link "Apr" at bounding box center [373, 260] width 34 height 34
click at [322, 275] on link "2" at bounding box center [321, 272] width 20 height 21
type input "[DATE]"
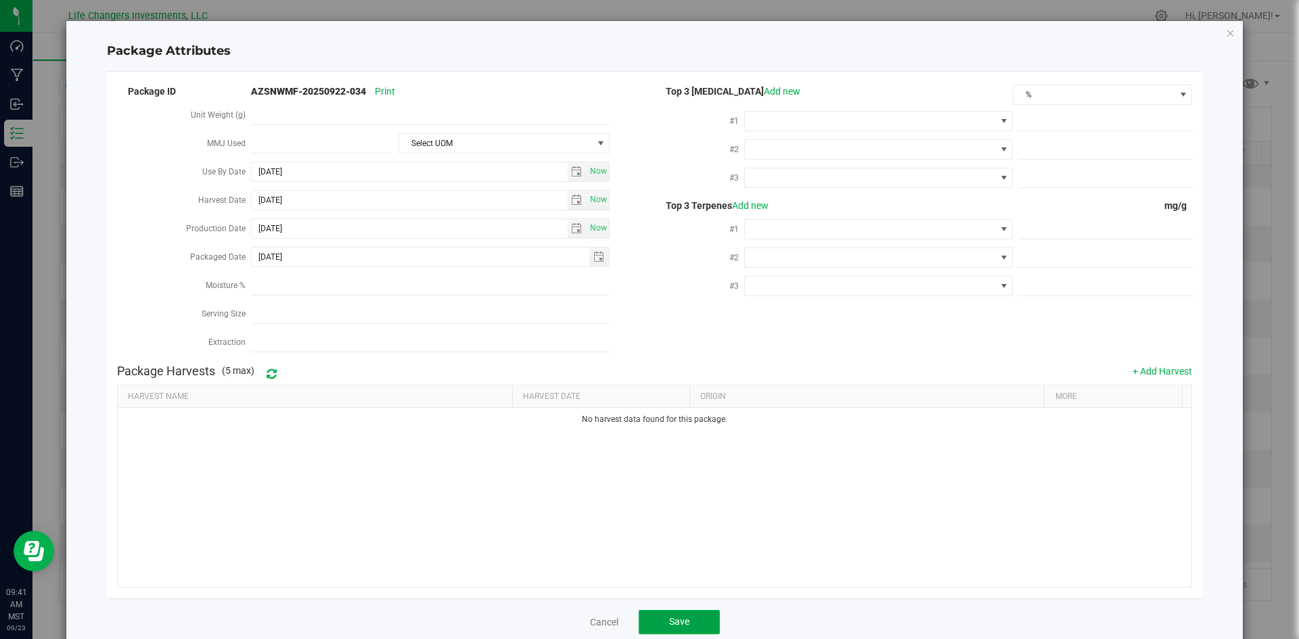
click at [662, 615] on button "Save" at bounding box center [678, 622] width 81 height 24
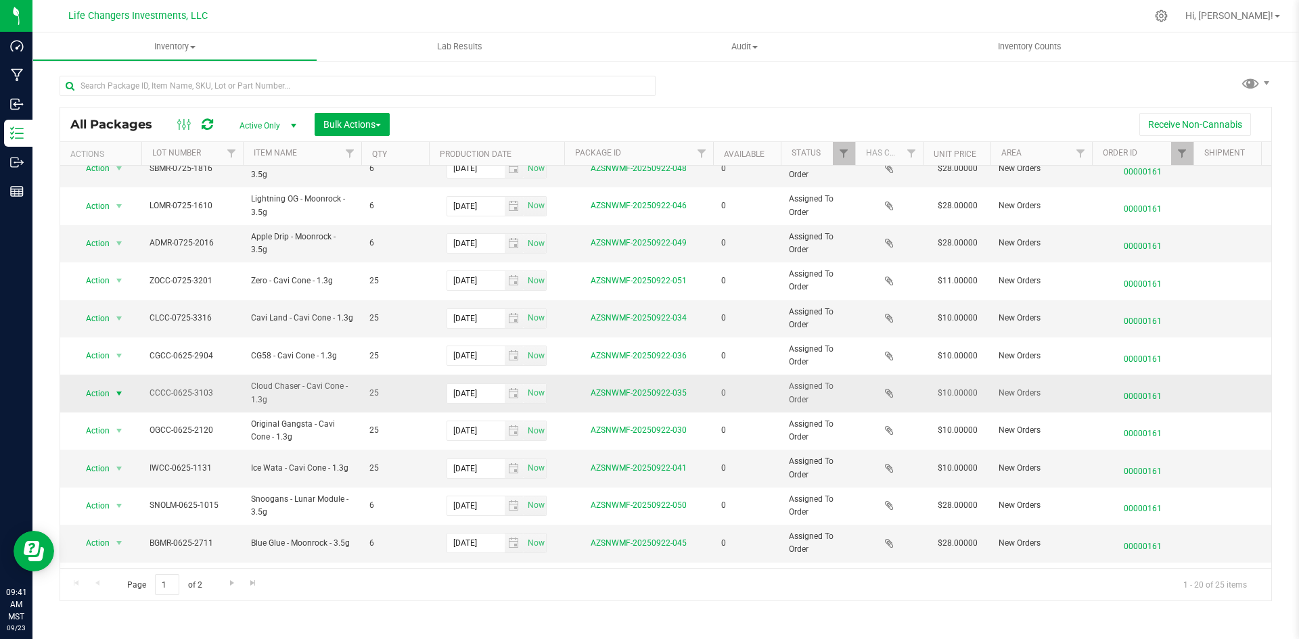
click at [111, 394] on span "select" at bounding box center [119, 393] width 17 height 19
click at [115, 409] on li "Edit attributes" at bounding box center [117, 416] width 87 height 20
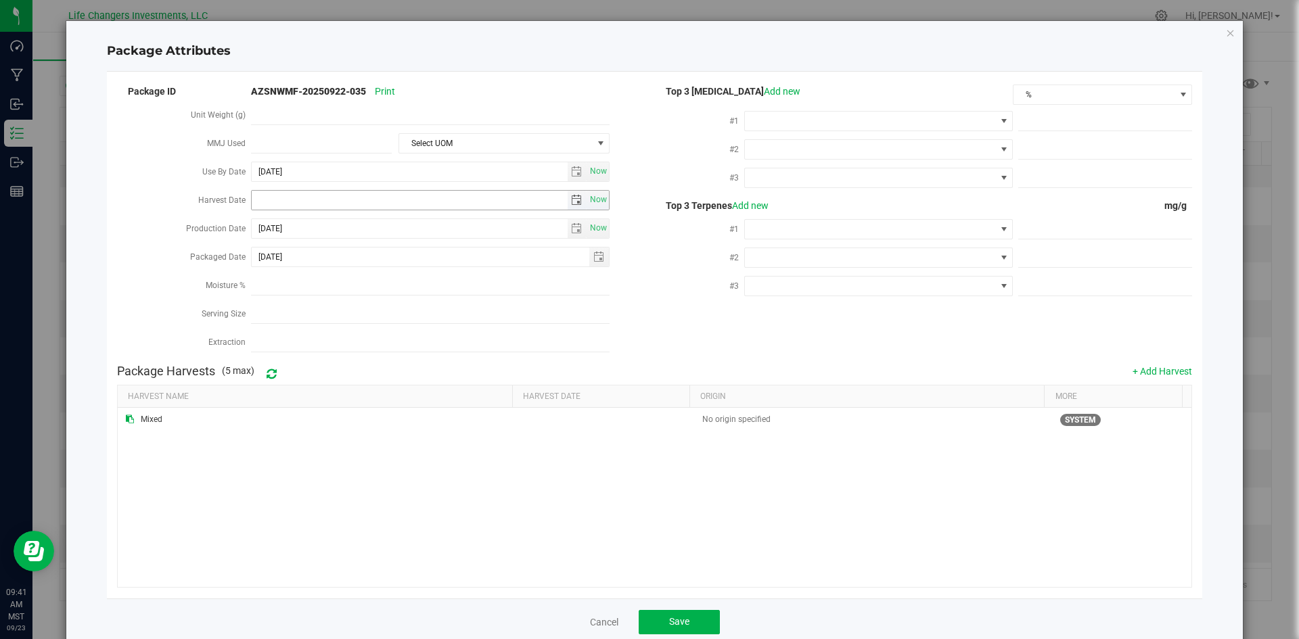
click at [576, 202] on span "select" at bounding box center [576, 200] width 11 height 11
click at [256, 225] on link "[DATE]" at bounding box center [321, 224] width 145 height 21
click at [372, 265] on link "Apr" at bounding box center [373, 260] width 34 height 34
click at [321, 268] on link "2" at bounding box center [321, 272] width 20 height 21
type input "[DATE]"
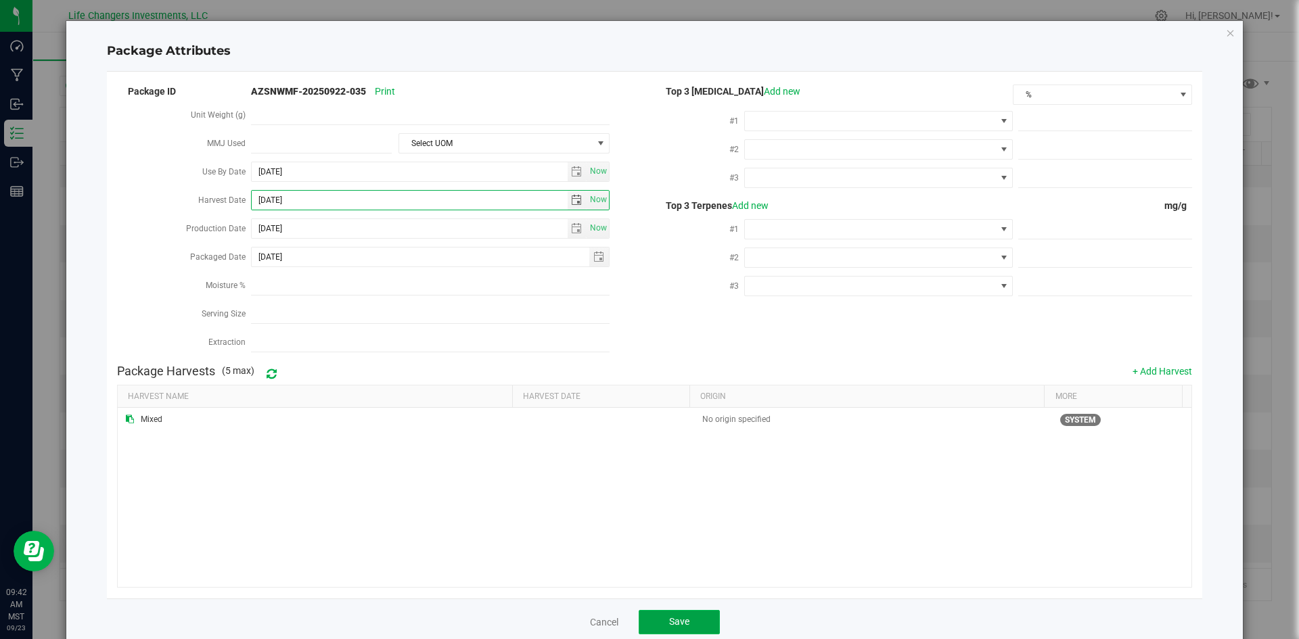
click at [667, 610] on button "Save" at bounding box center [678, 622] width 81 height 24
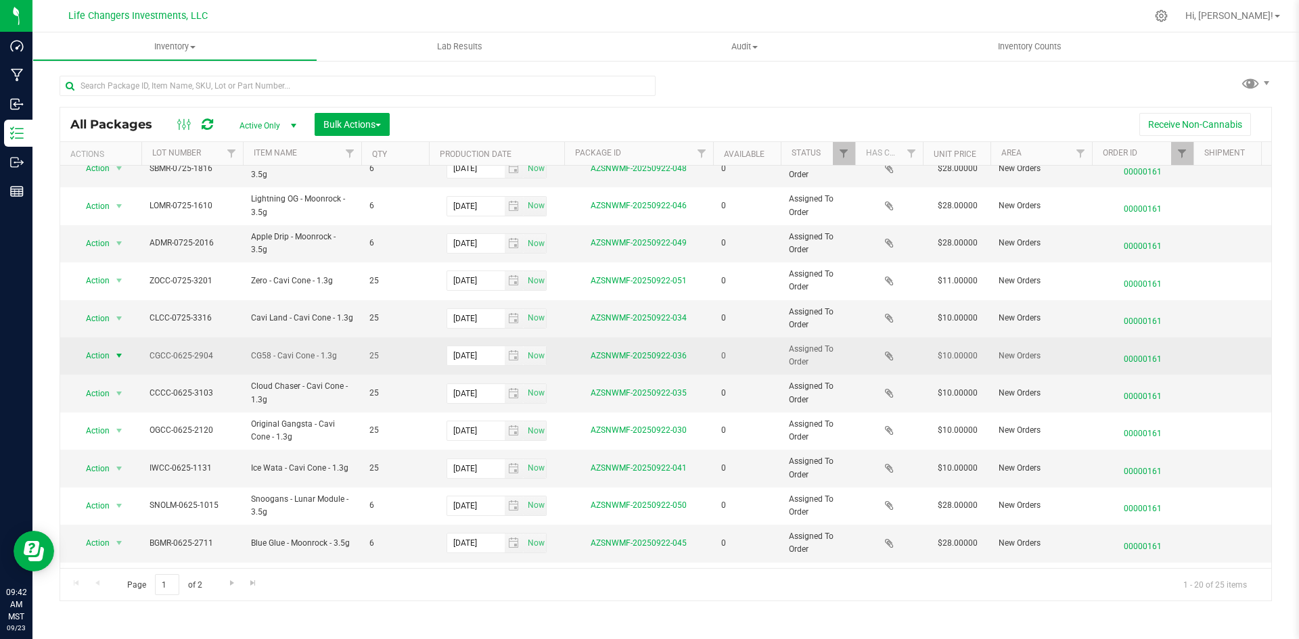
click at [80, 356] on span "Action" at bounding box center [92, 355] width 37 height 19
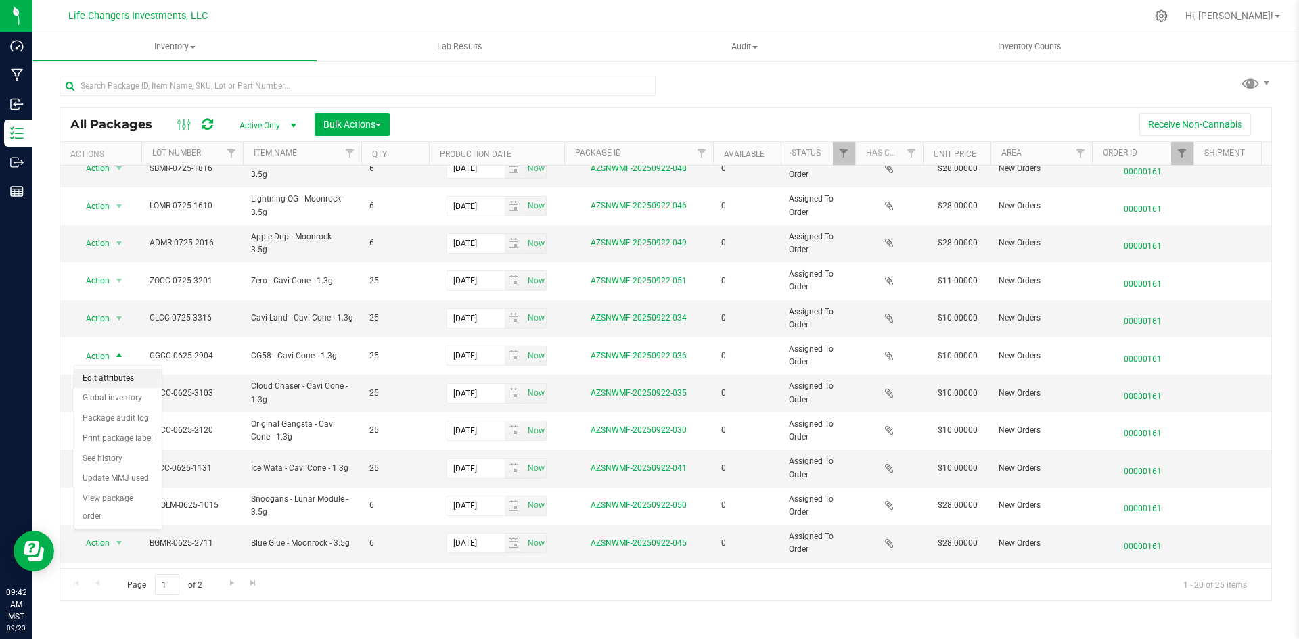
click at [111, 376] on li "Edit attributes" at bounding box center [117, 379] width 87 height 20
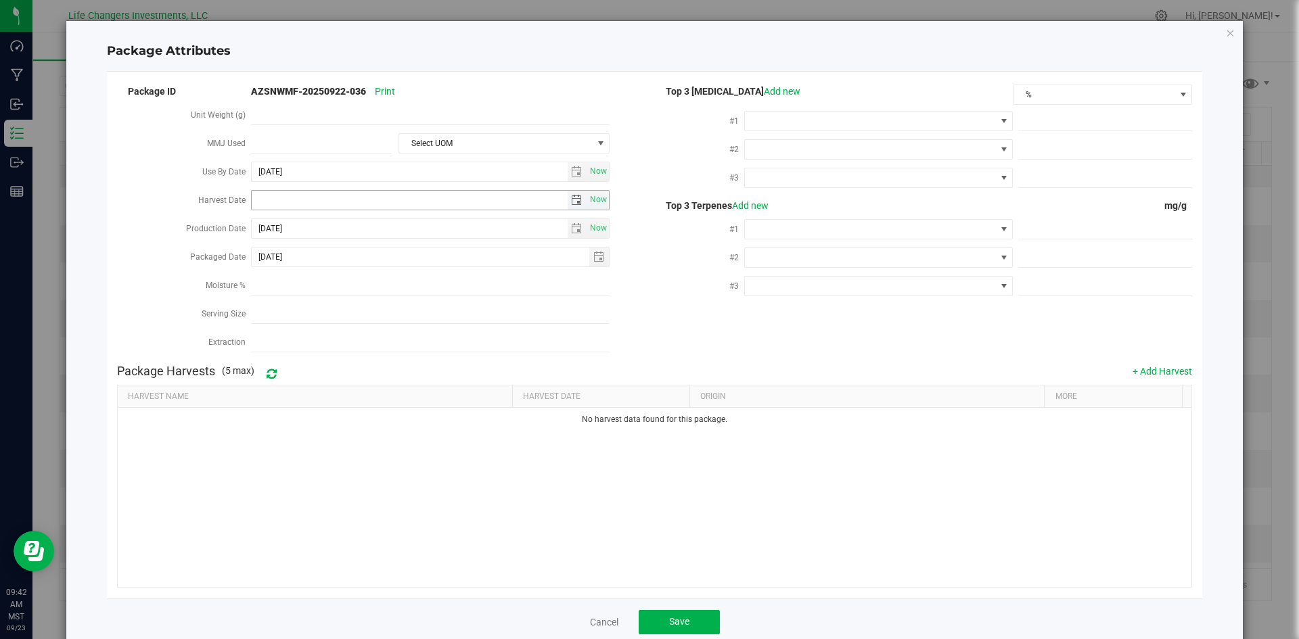
click at [571, 195] on span "select" at bounding box center [576, 200] width 11 height 11
click at [258, 219] on link "[DATE]" at bounding box center [321, 224] width 145 height 21
click at [374, 261] on link "Apr" at bounding box center [373, 260] width 34 height 34
click at [321, 273] on link "2" at bounding box center [321, 272] width 20 height 21
type input "[DATE]"
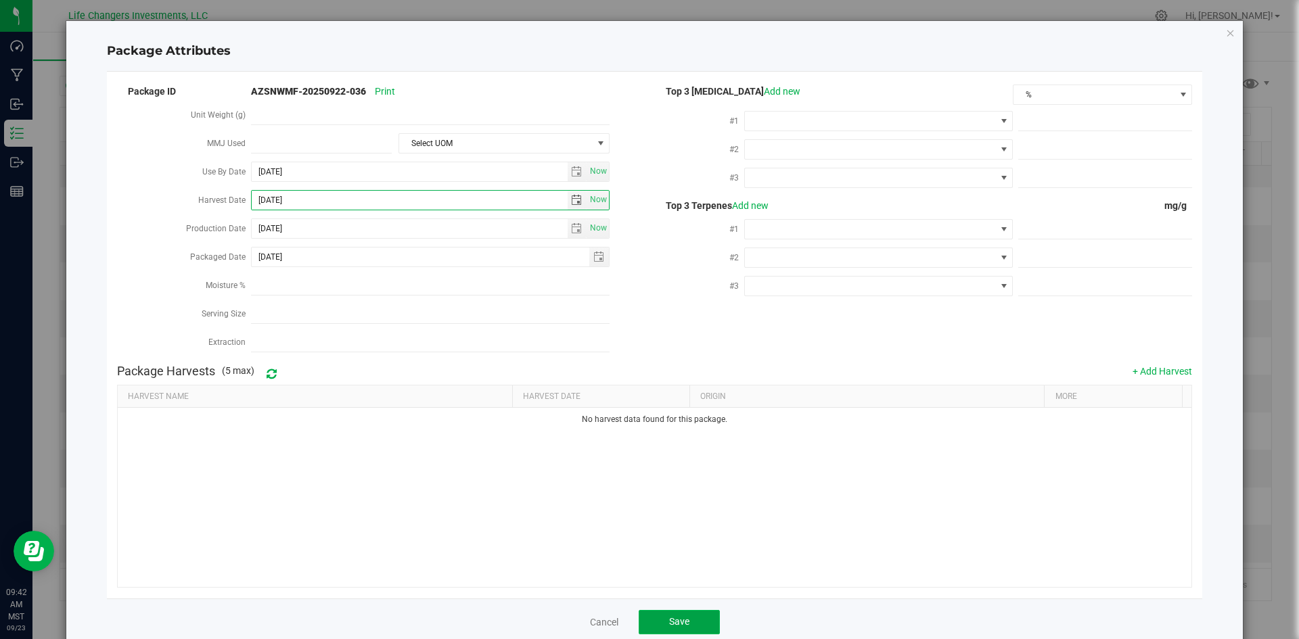
click at [661, 615] on button "Save" at bounding box center [678, 622] width 81 height 24
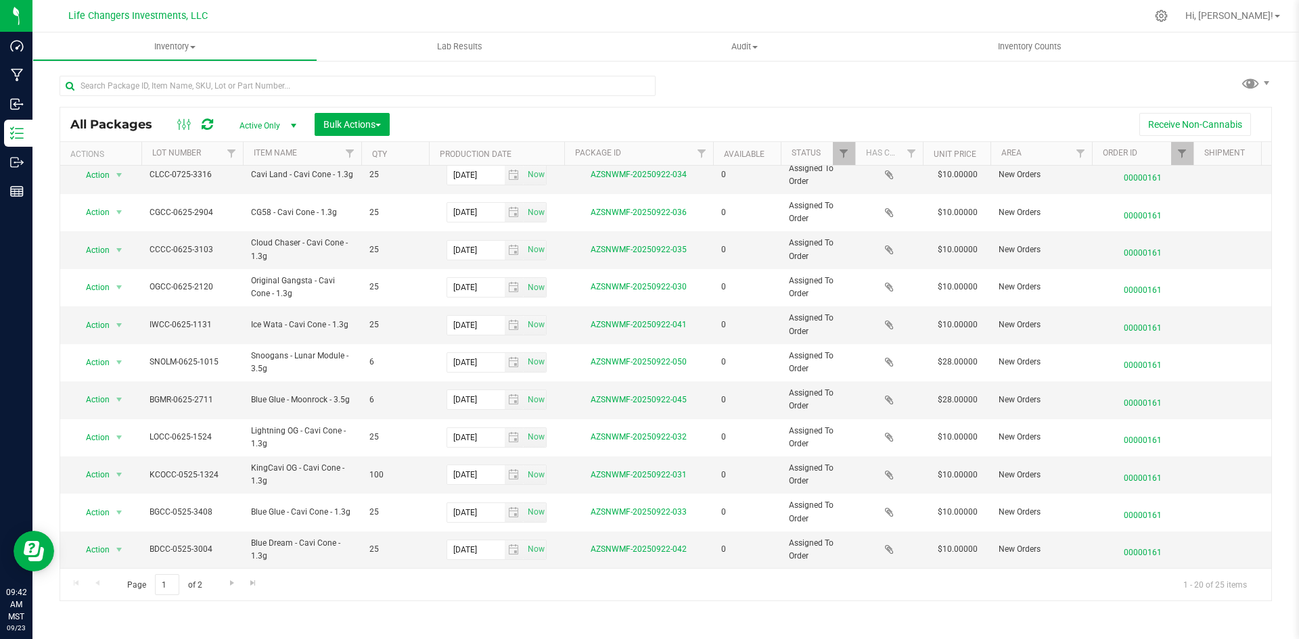
scroll to position [356, 0]
click at [236, 588] on span "Go to the next page" at bounding box center [232, 583] width 11 height 11
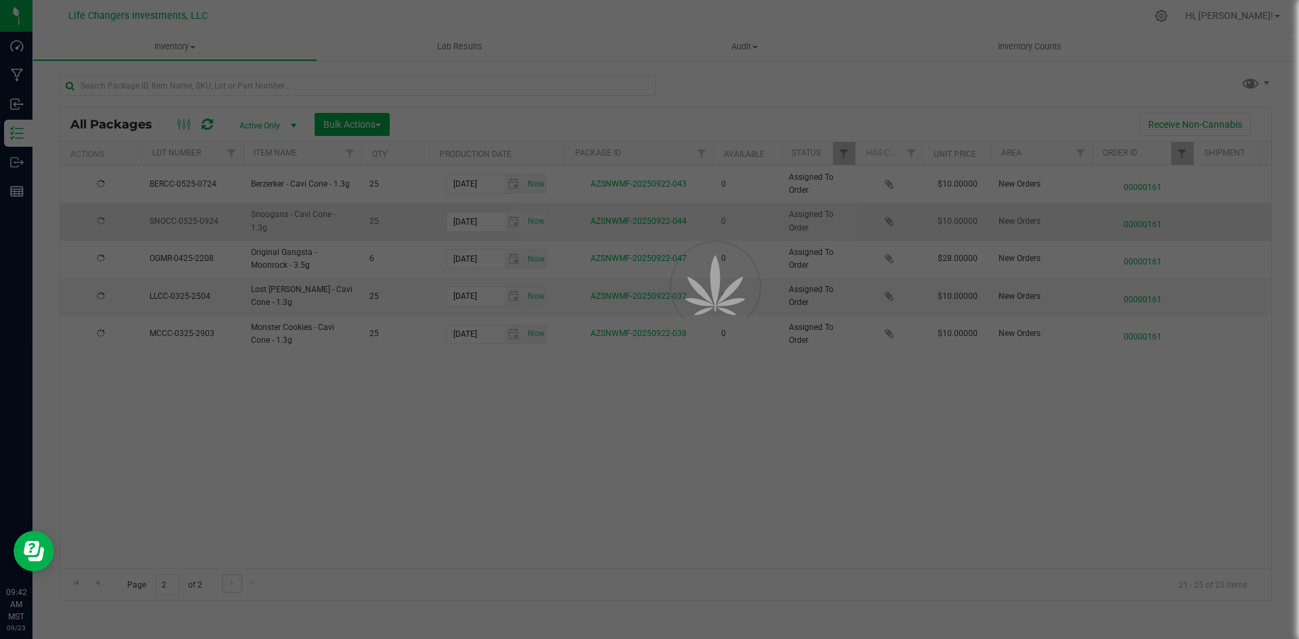
scroll to position [0, 0]
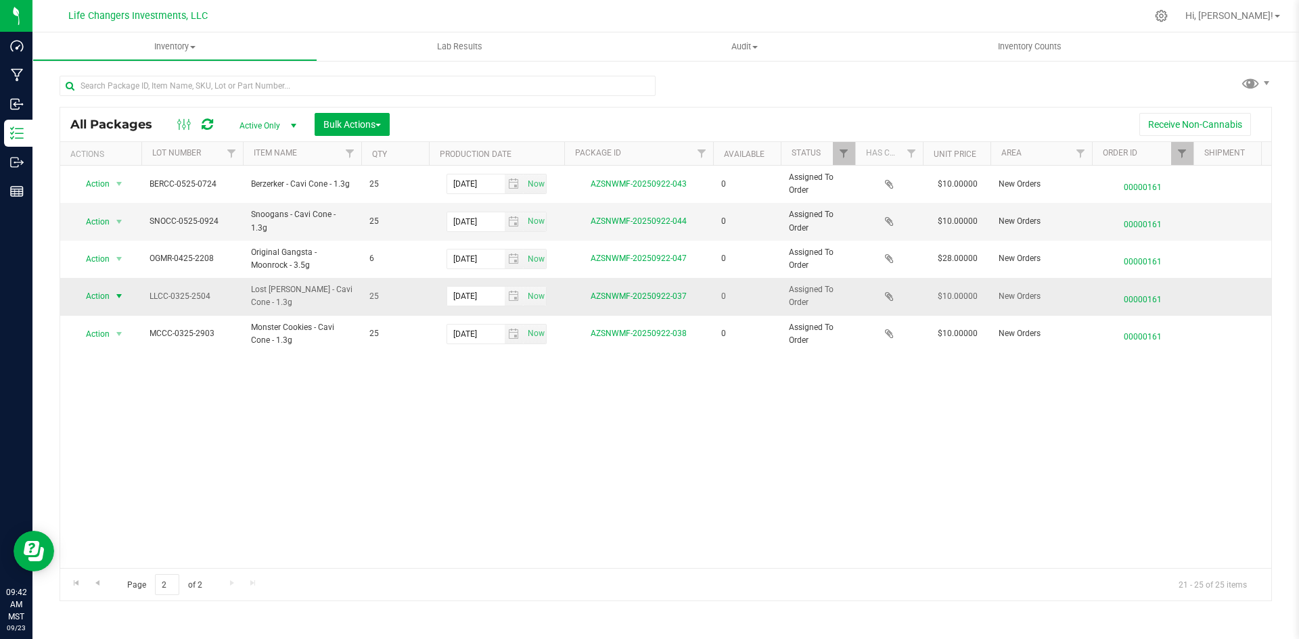
click at [95, 296] on span "Action" at bounding box center [92, 296] width 37 height 19
click at [119, 312] on li "Edit attributes" at bounding box center [117, 319] width 87 height 20
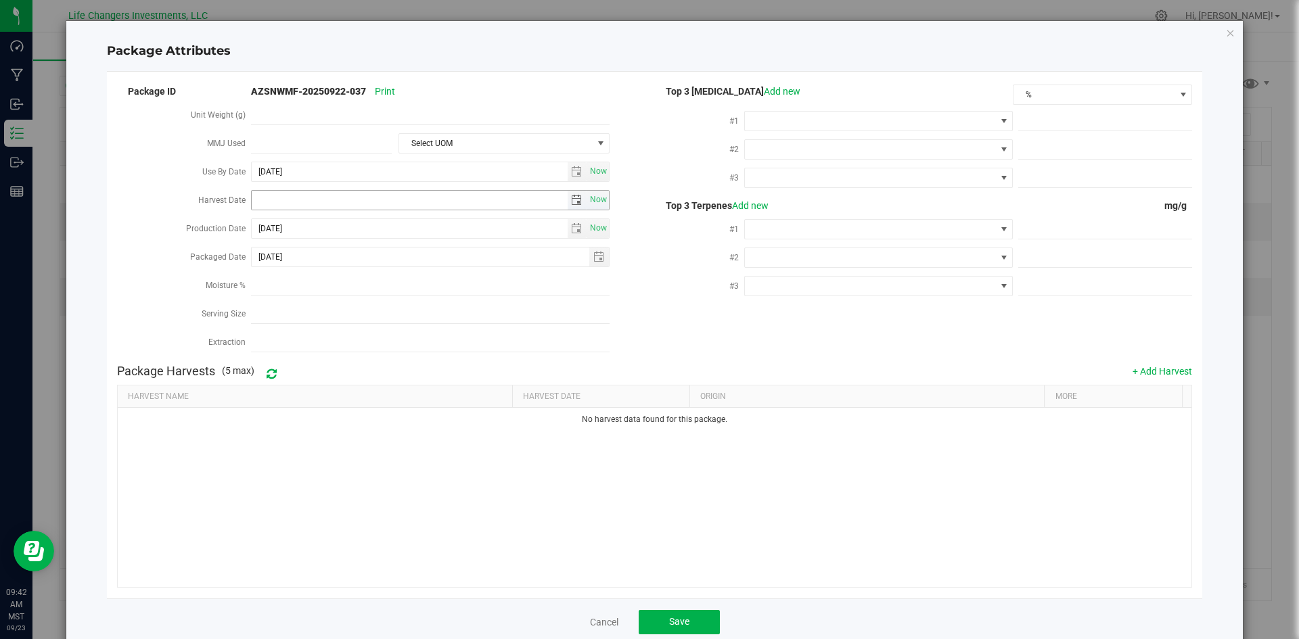
click at [571, 195] on span "select" at bounding box center [576, 200] width 11 height 11
click at [272, 217] on link "[DATE]" at bounding box center [321, 224] width 145 height 21
click at [298, 258] on link "Feb" at bounding box center [304, 260] width 34 height 34
click at [268, 294] on link "2" at bounding box center [262, 293] width 20 height 21
type input "[DATE]"
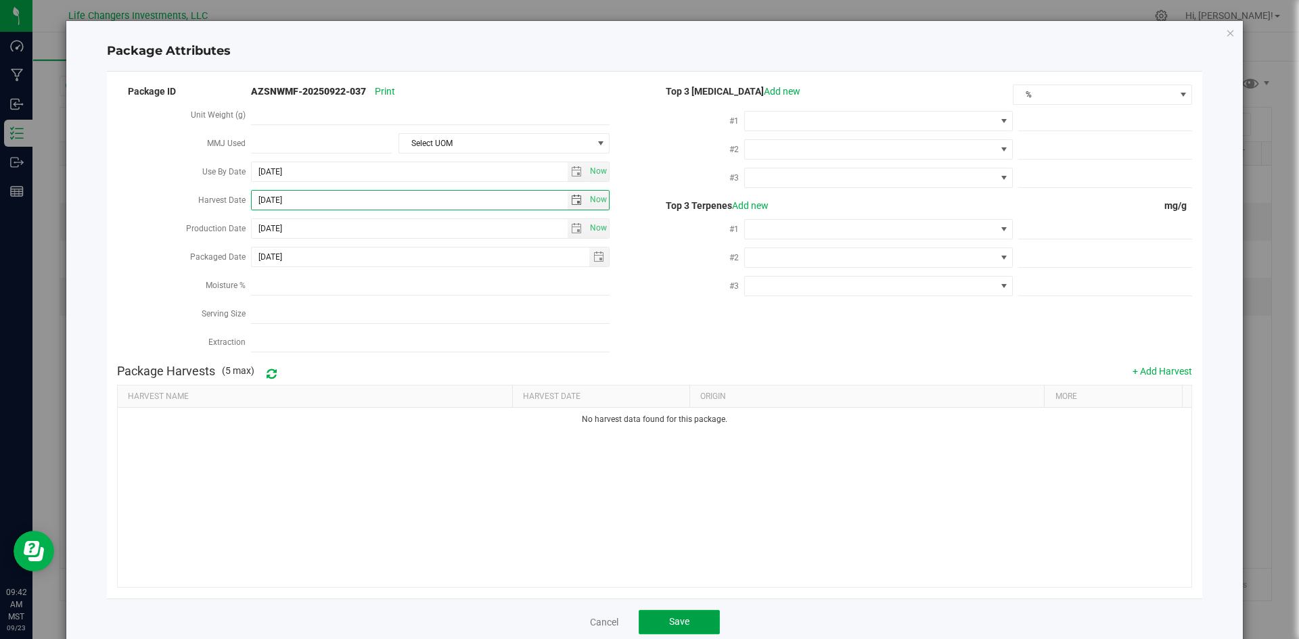
click at [669, 616] on span "Save" at bounding box center [679, 621] width 20 height 11
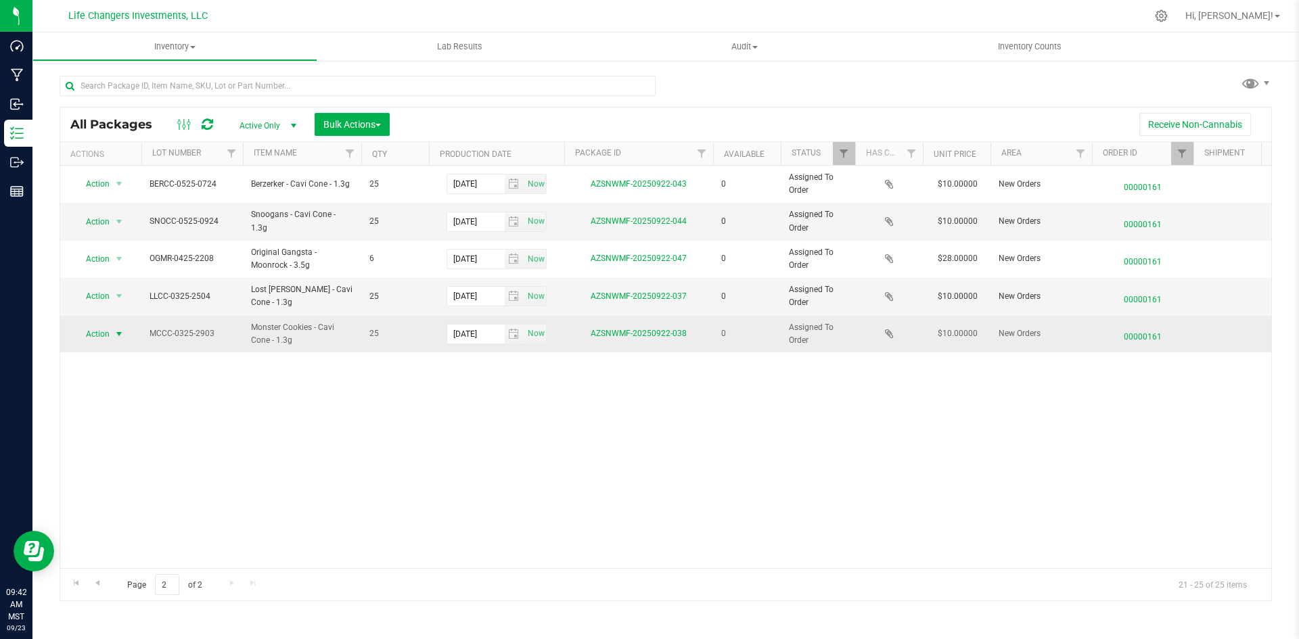
click at [103, 331] on span "Action" at bounding box center [92, 334] width 37 height 19
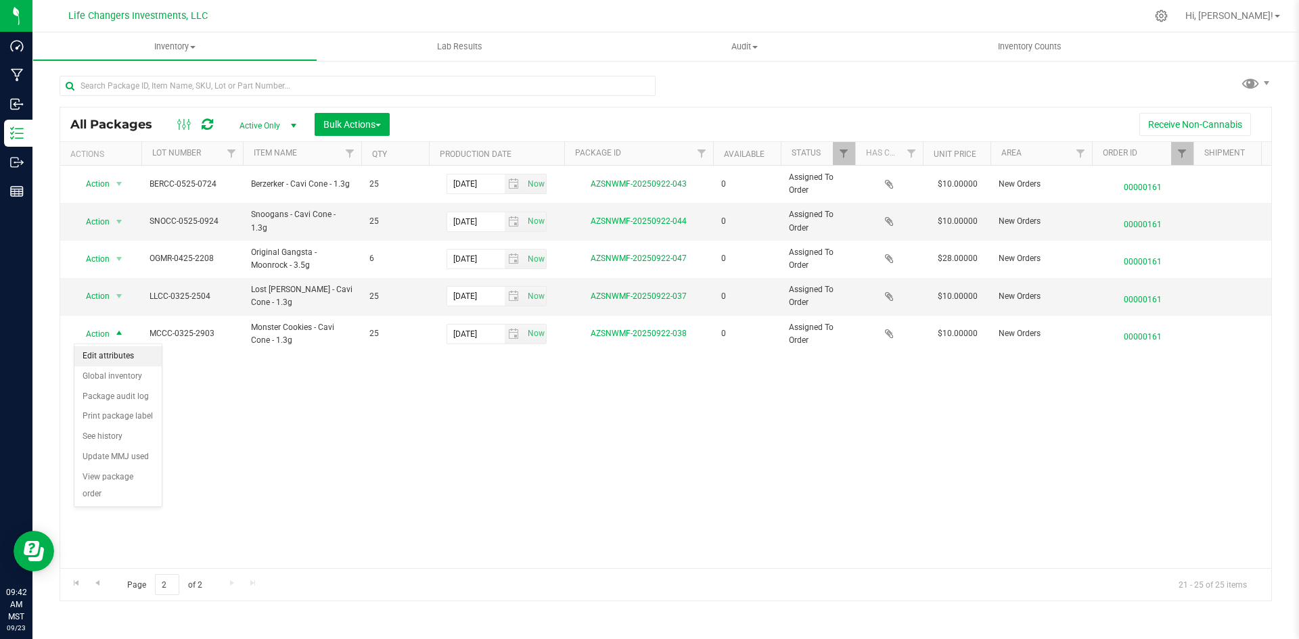
click at [107, 358] on li "Edit attributes" at bounding box center [117, 356] width 87 height 20
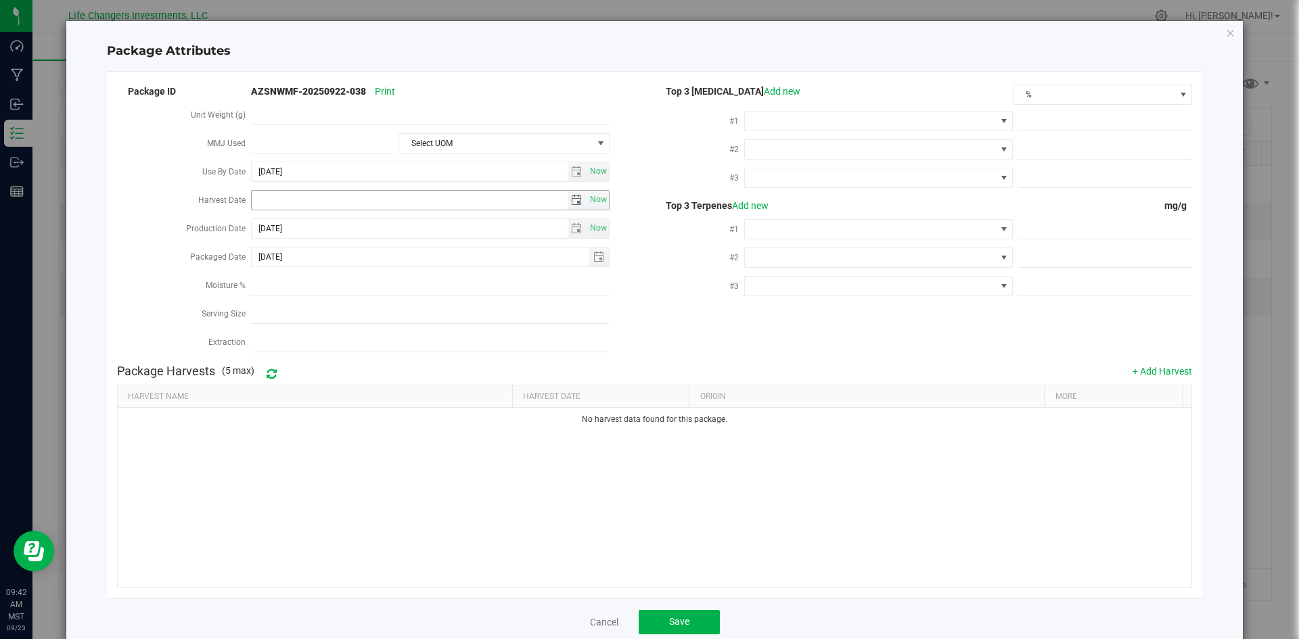
click at [572, 200] on span "select" at bounding box center [576, 200] width 11 height 11
click at [266, 220] on link "[DATE]" at bounding box center [321, 224] width 145 height 21
drag, startPoint x: 327, startPoint y: 223, endPoint x: 325, endPoint y: 241, distance: 17.7
click at [327, 223] on link "2025" at bounding box center [321, 224] width 145 height 21
click at [307, 302] on link "2024" at bounding box center [304, 299] width 34 height 34
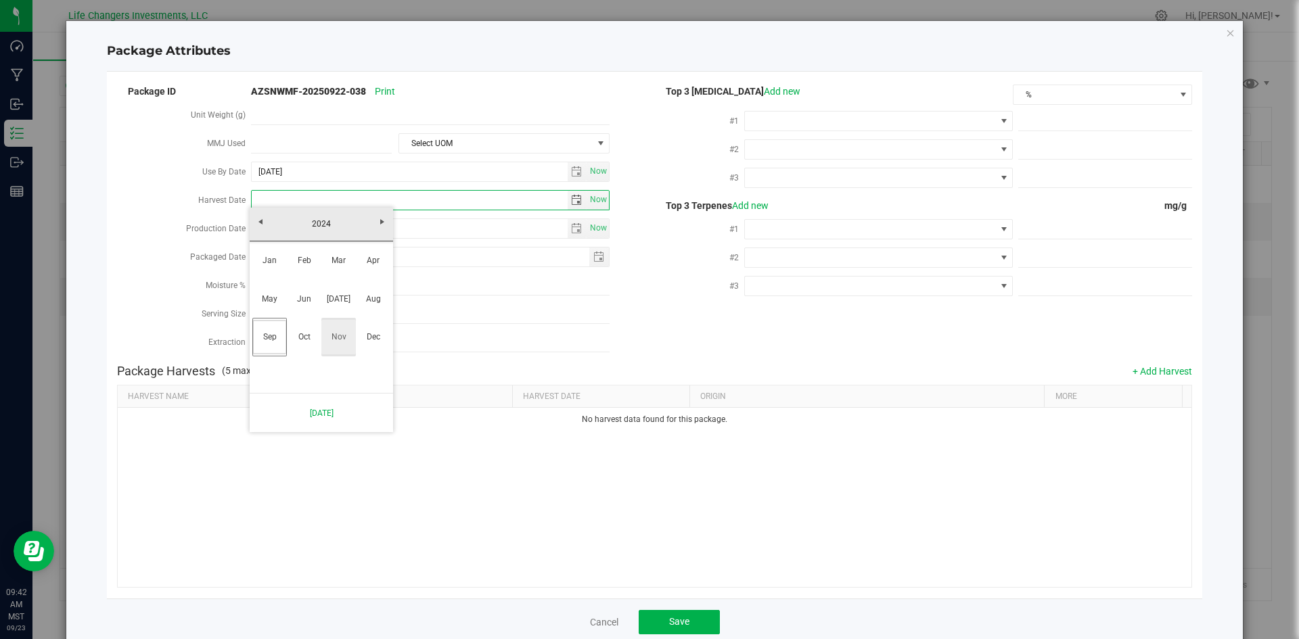
click at [341, 338] on link "Nov" at bounding box center [338, 337] width 34 height 34
click at [300, 357] on link "26" at bounding box center [301, 356] width 20 height 21
type input "[DATE]"
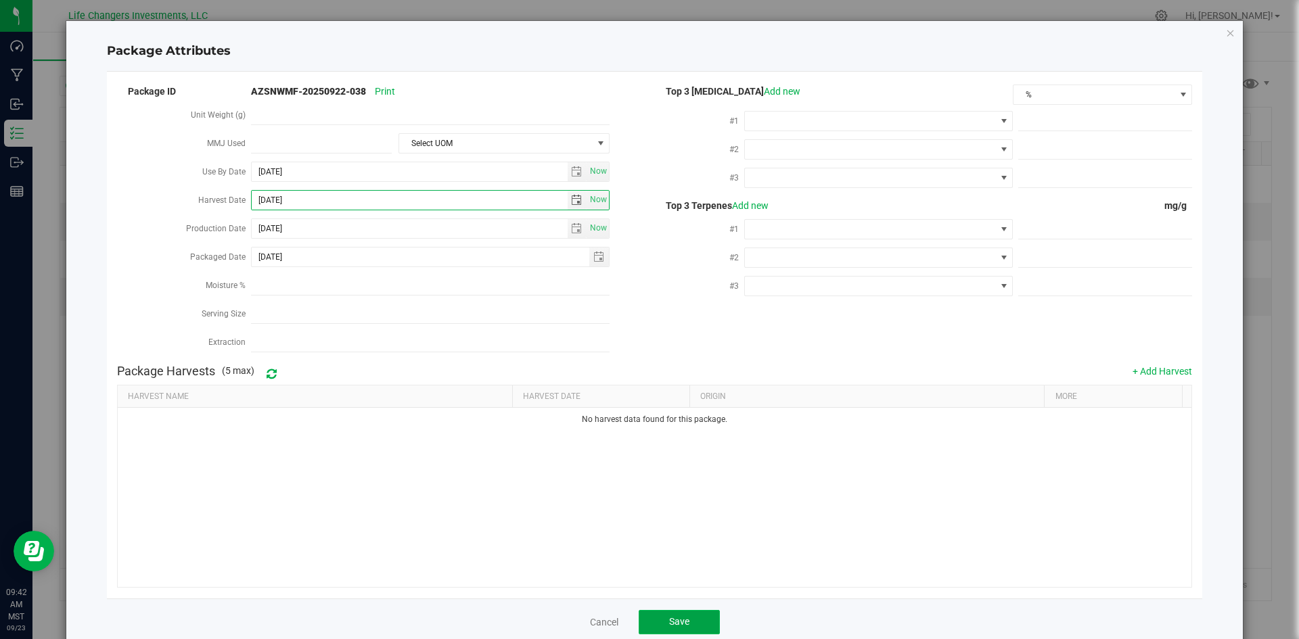
click at [682, 616] on span "Save" at bounding box center [679, 621] width 20 height 11
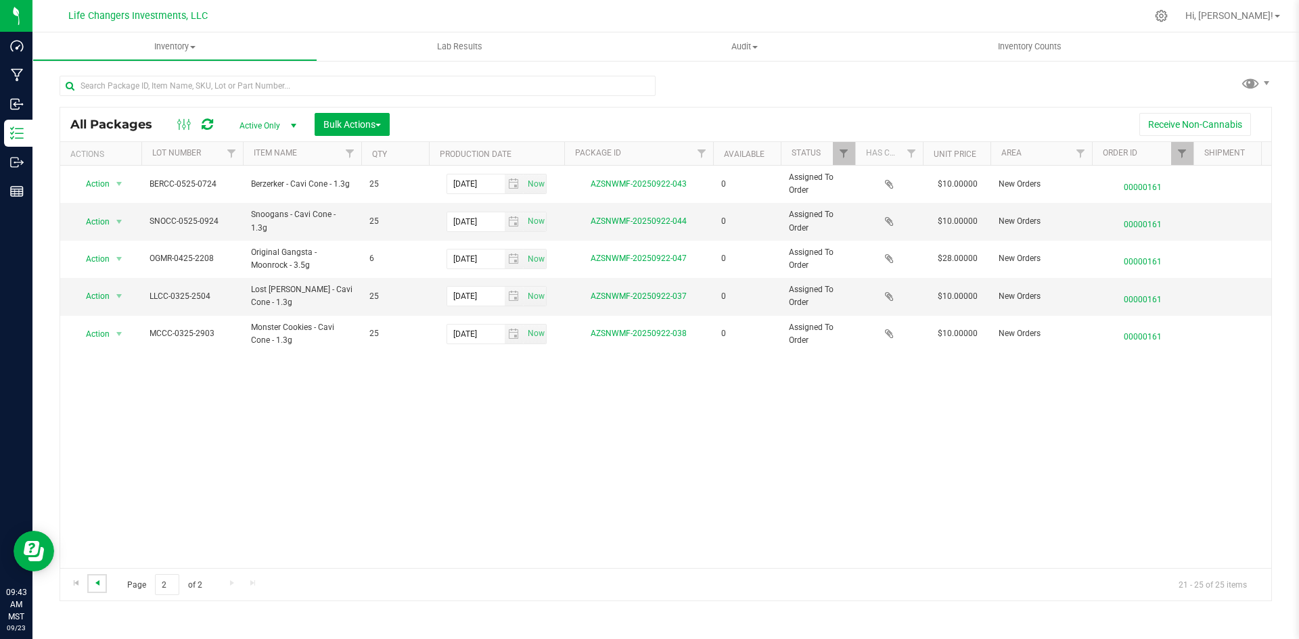
click at [101, 580] on span "Go to the previous page" at bounding box center [97, 583] width 11 height 11
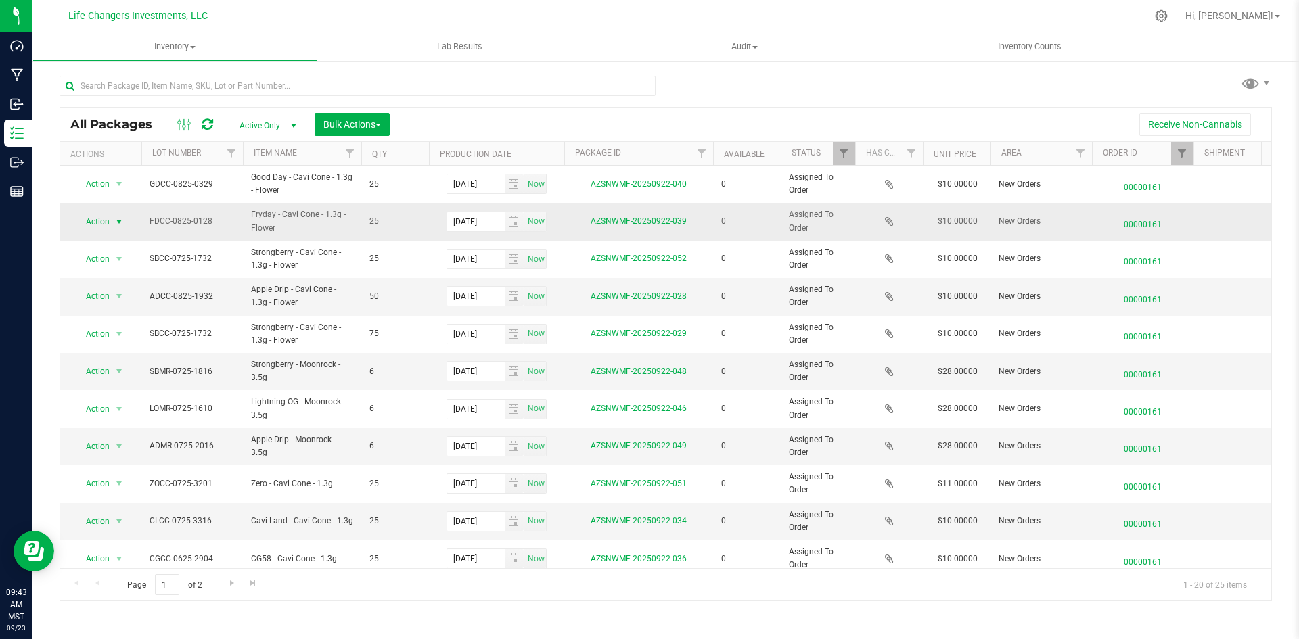
click at [105, 221] on span "Action" at bounding box center [92, 221] width 37 height 19
click at [120, 242] on li "Edit attributes" at bounding box center [117, 244] width 87 height 20
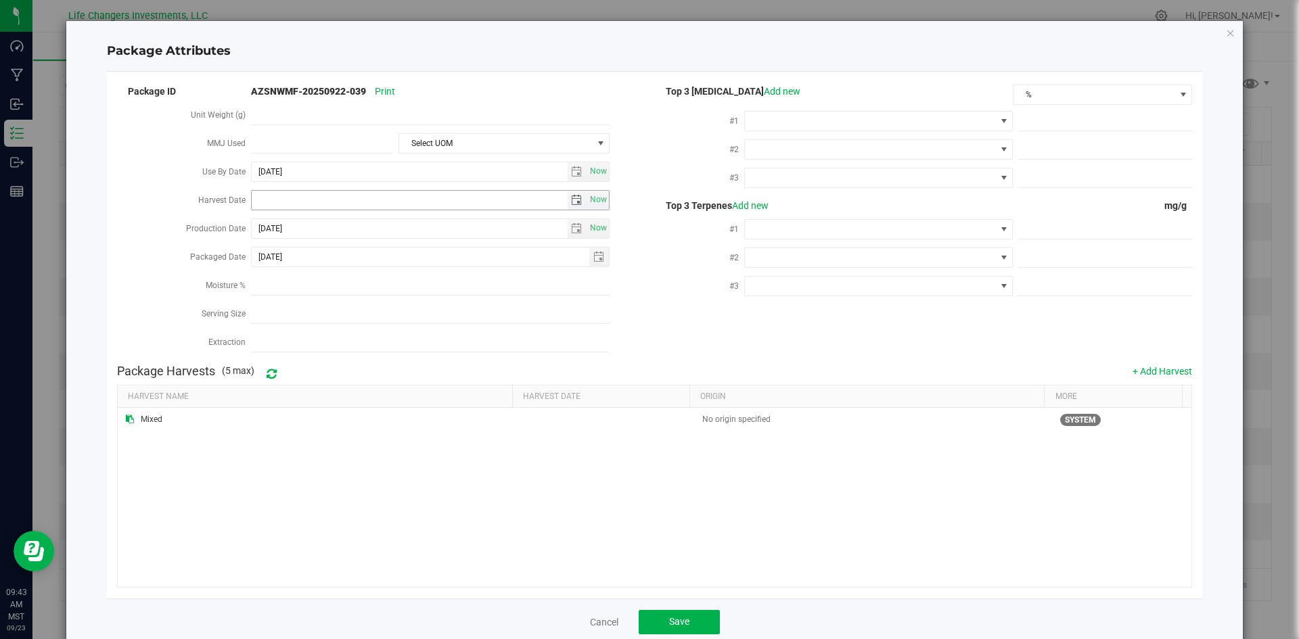
click at [571, 201] on span "select" at bounding box center [576, 200] width 11 height 11
click at [254, 224] on link "[DATE]" at bounding box center [321, 224] width 145 height 21
click at [371, 262] on link "Apr" at bounding box center [373, 260] width 34 height 34
click at [318, 276] on link "2" at bounding box center [321, 272] width 20 height 21
type input "[DATE]"
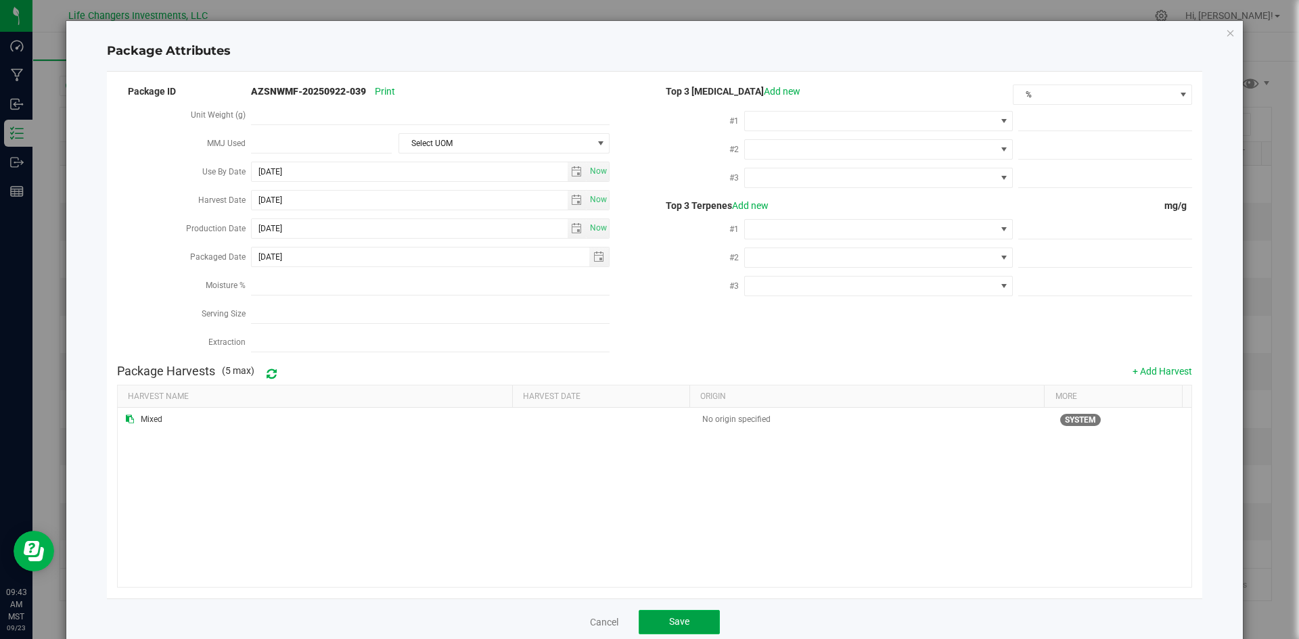
click at [674, 622] on button "Save" at bounding box center [678, 622] width 81 height 24
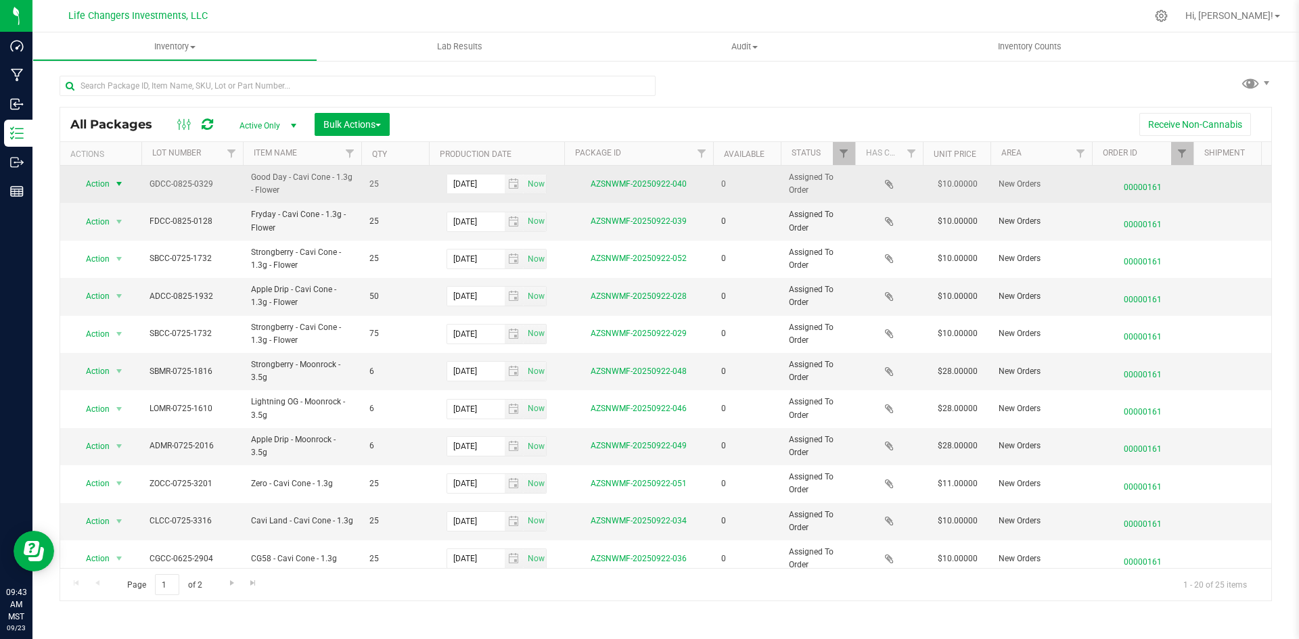
click at [84, 181] on span "Action" at bounding box center [92, 183] width 37 height 19
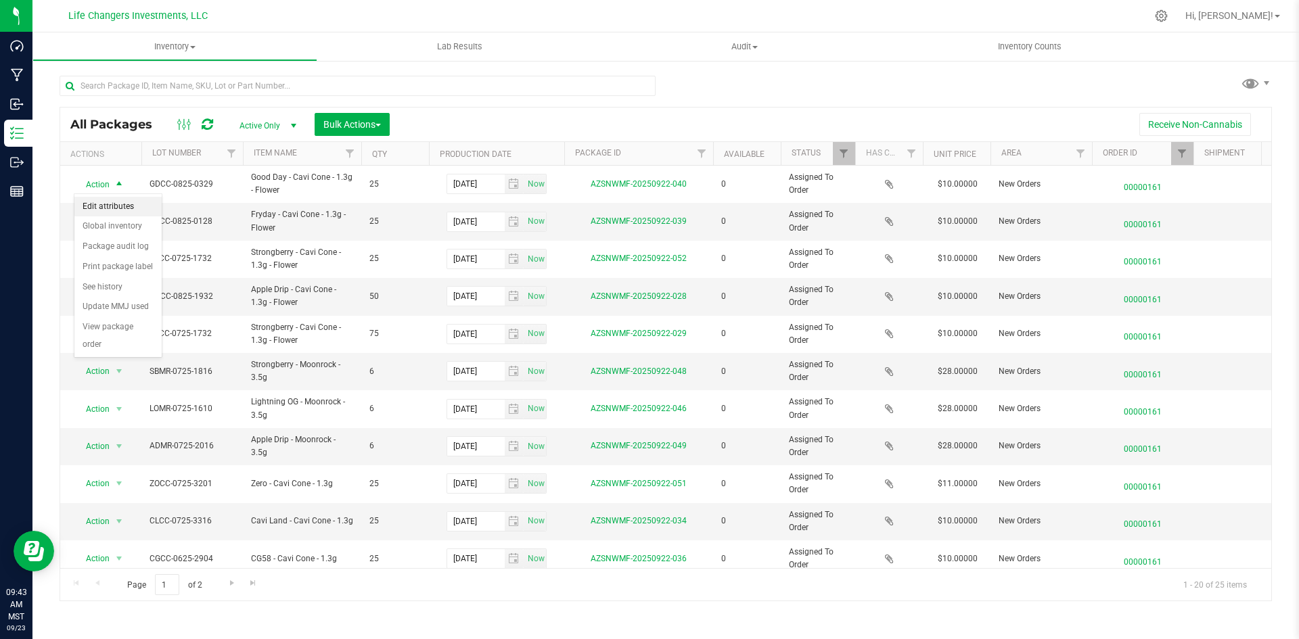
click at [112, 202] on li "Edit attributes" at bounding box center [117, 207] width 87 height 20
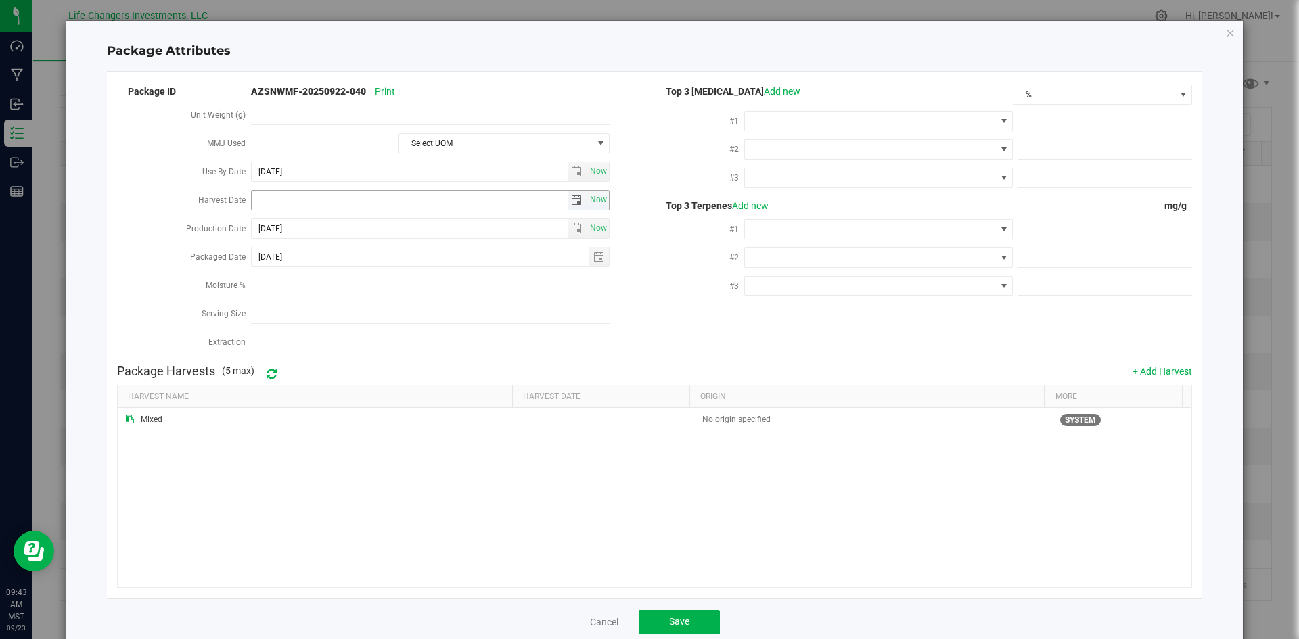
click at [571, 195] on span "select" at bounding box center [576, 200] width 11 height 11
click at [265, 229] on link "[DATE]" at bounding box center [321, 224] width 145 height 21
click at [378, 258] on link "Apr" at bounding box center [373, 260] width 34 height 34
click at [319, 268] on link "2" at bounding box center [321, 272] width 20 height 21
type input "[DATE]"
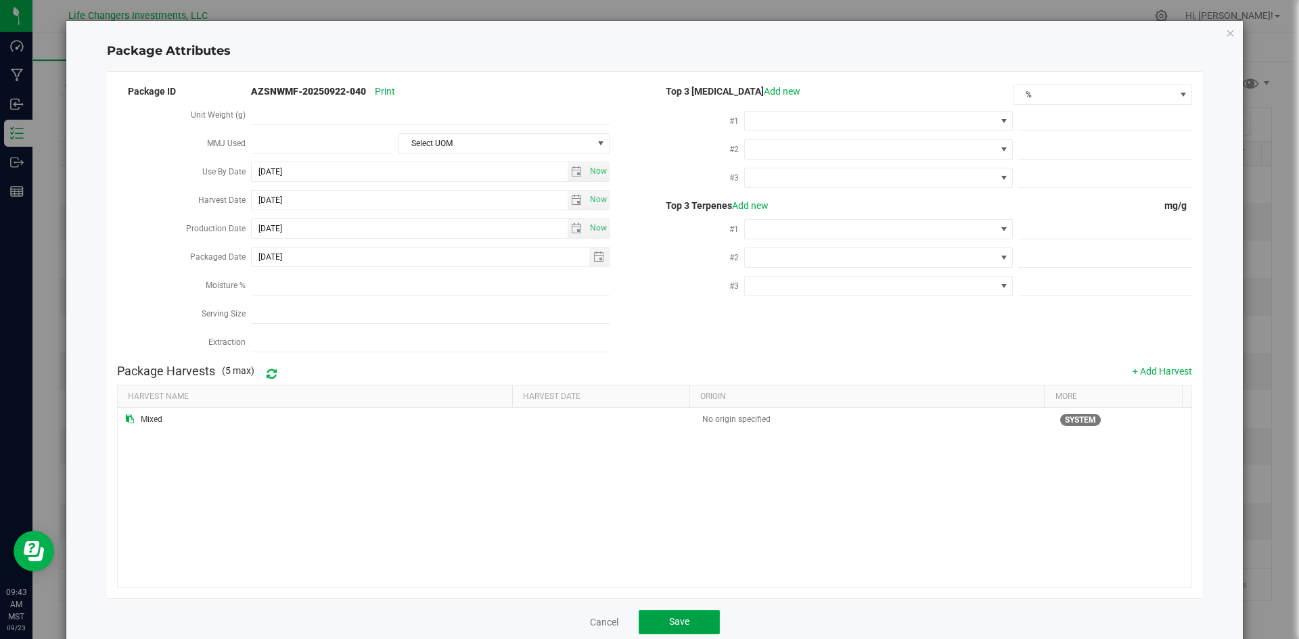
click at [677, 624] on button "Save" at bounding box center [678, 622] width 81 height 24
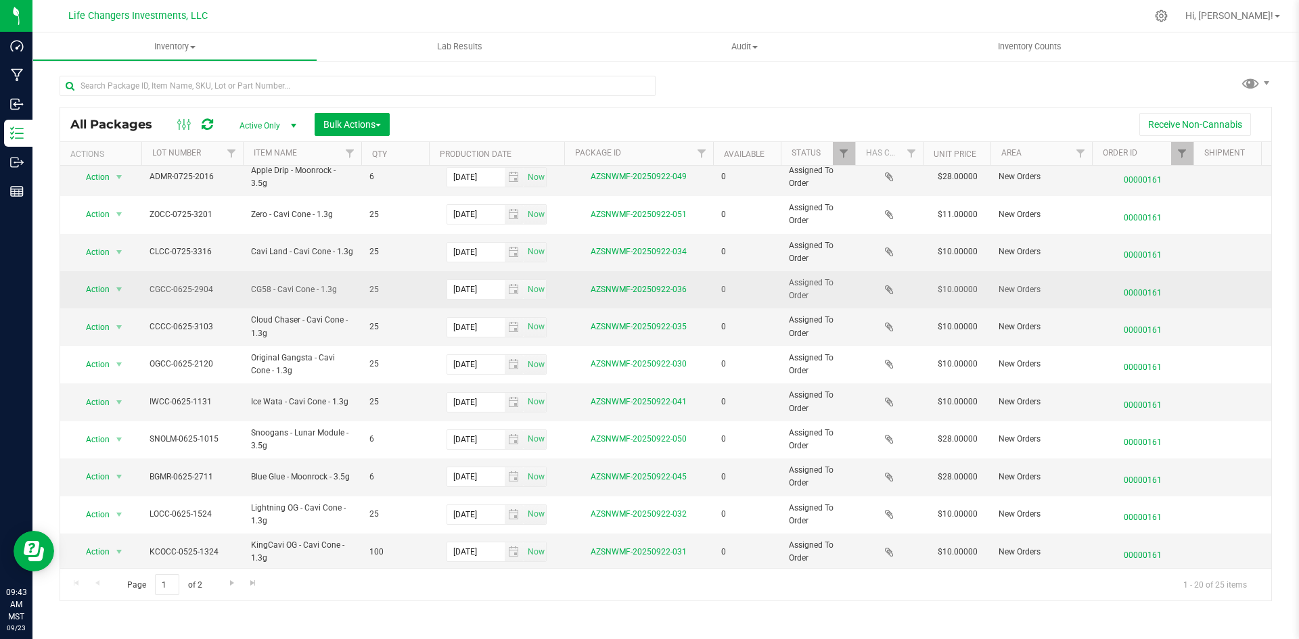
scroll to position [271, 0]
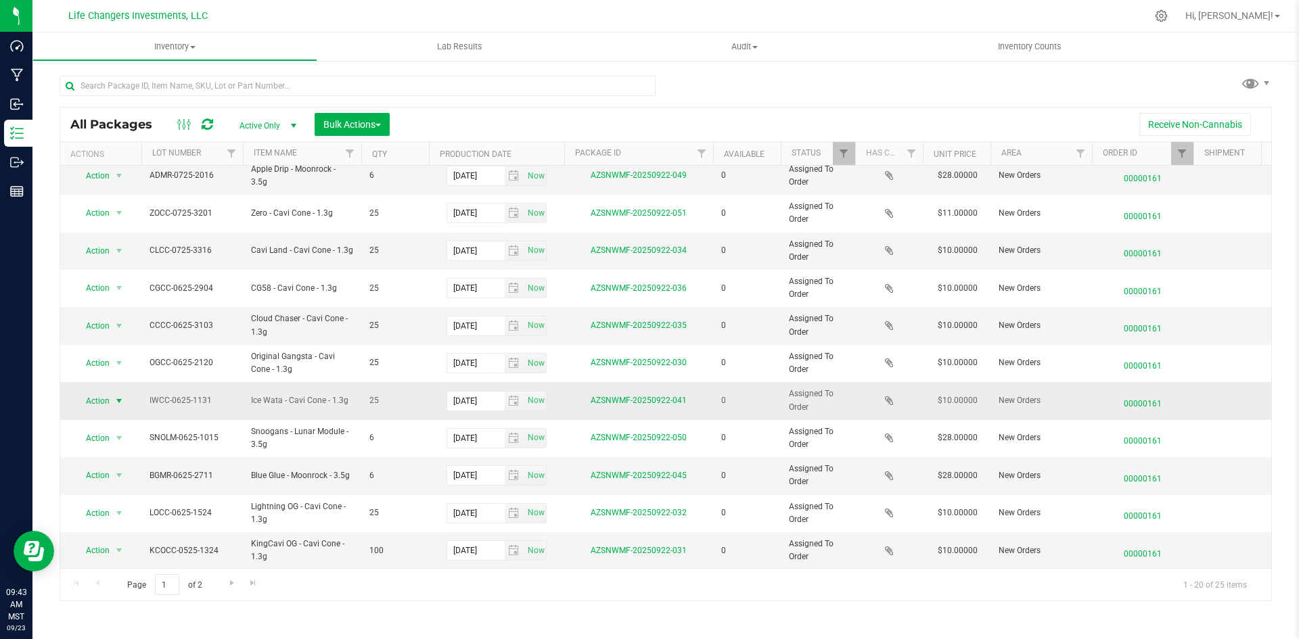
click at [96, 398] on span "Action" at bounding box center [92, 401] width 37 height 19
click at [123, 422] on li "Edit attributes" at bounding box center [117, 423] width 87 height 20
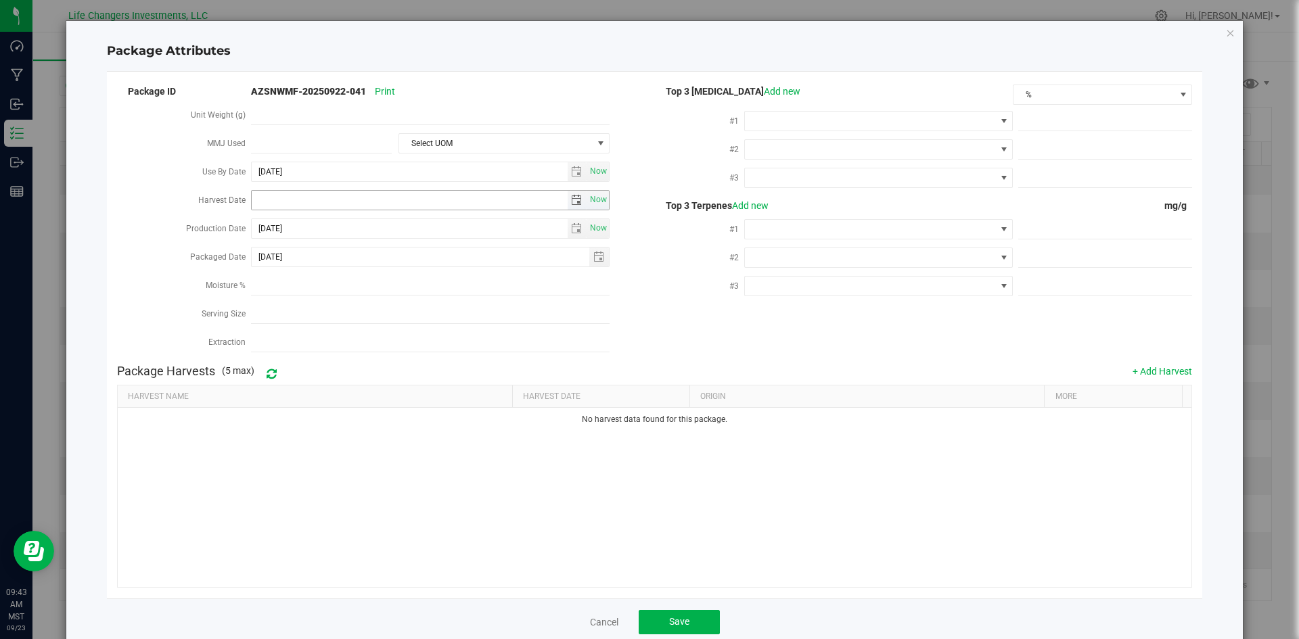
click at [576, 198] on span "select" at bounding box center [576, 200] width 11 height 11
drag, startPoint x: 259, startPoint y: 226, endPoint x: 250, endPoint y: 231, distance: 10.9
click at [259, 226] on link "[DATE]" at bounding box center [321, 224] width 145 height 21
click at [377, 264] on link "Apr" at bounding box center [373, 260] width 34 height 34
click at [327, 273] on link "2" at bounding box center [321, 272] width 20 height 21
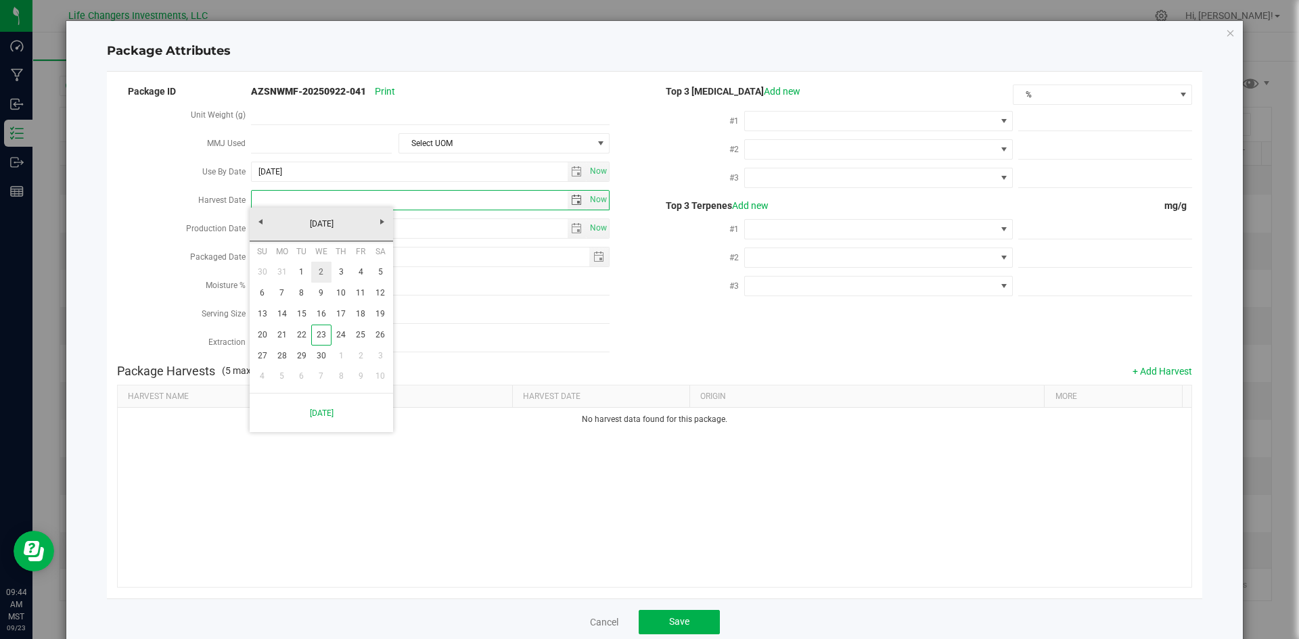
type input "[DATE]"
click at [674, 616] on span "Save" at bounding box center [679, 621] width 20 height 11
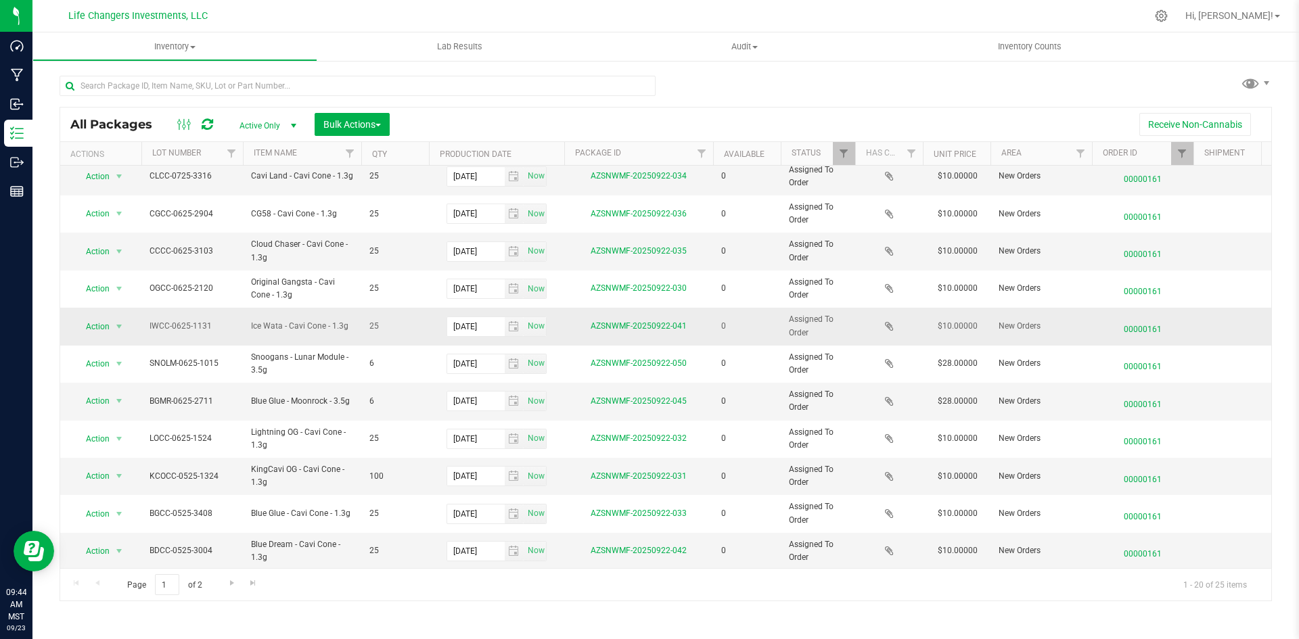
scroll to position [356, 0]
click at [113, 548] on span "select" at bounding box center [119, 549] width 17 height 19
click at [128, 375] on li "Edit attributes" at bounding box center [117, 379] width 87 height 20
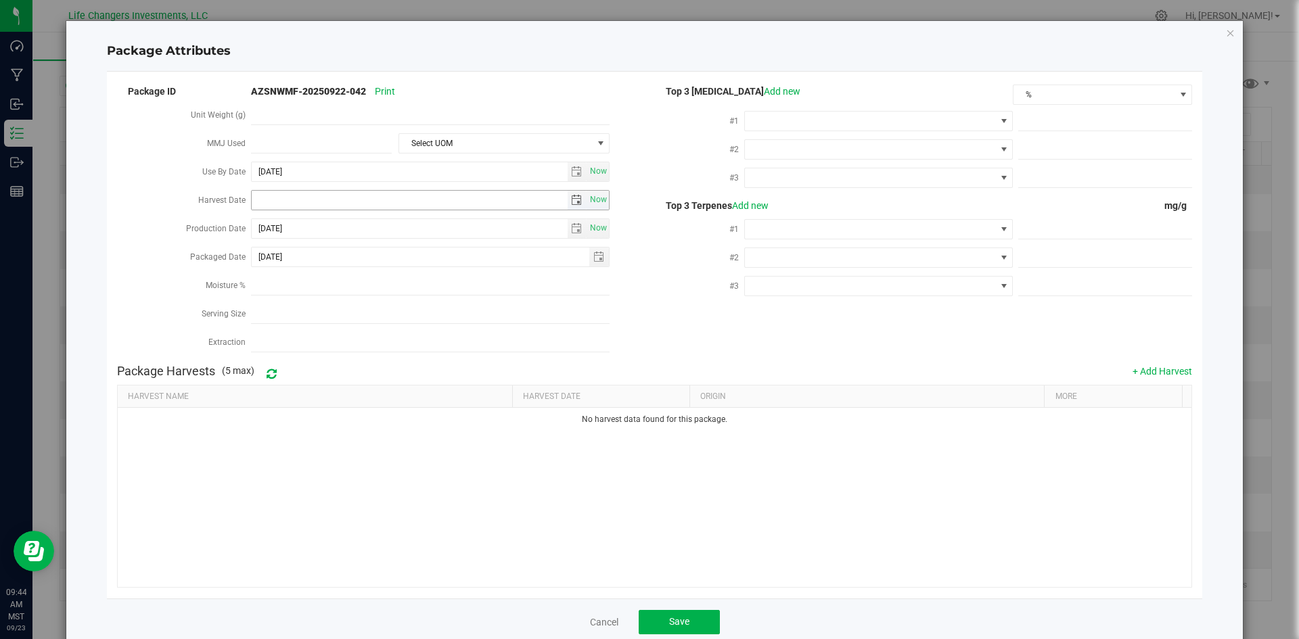
click at [571, 196] on span "select" at bounding box center [576, 200] width 11 height 11
click at [262, 231] on link "[DATE]" at bounding box center [321, 224] width 145 height 21
click at [317, 249] on link "Feb" at bounding box center [304, 260] width 34 height 34
click at [327, 312] on link "12" at bounding box center [321, 314] width 20 height 21
type input "[DATE]"
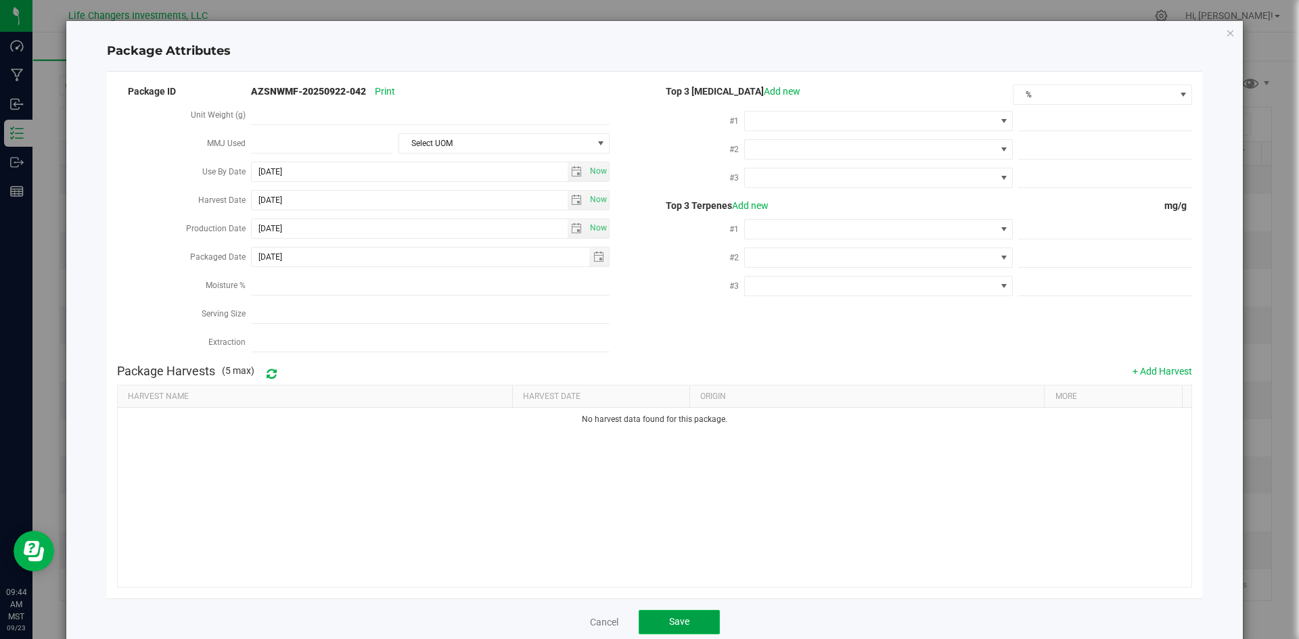
click at [678, 626] on button "Save" at bounding box center [678, 622] width 81 height 24
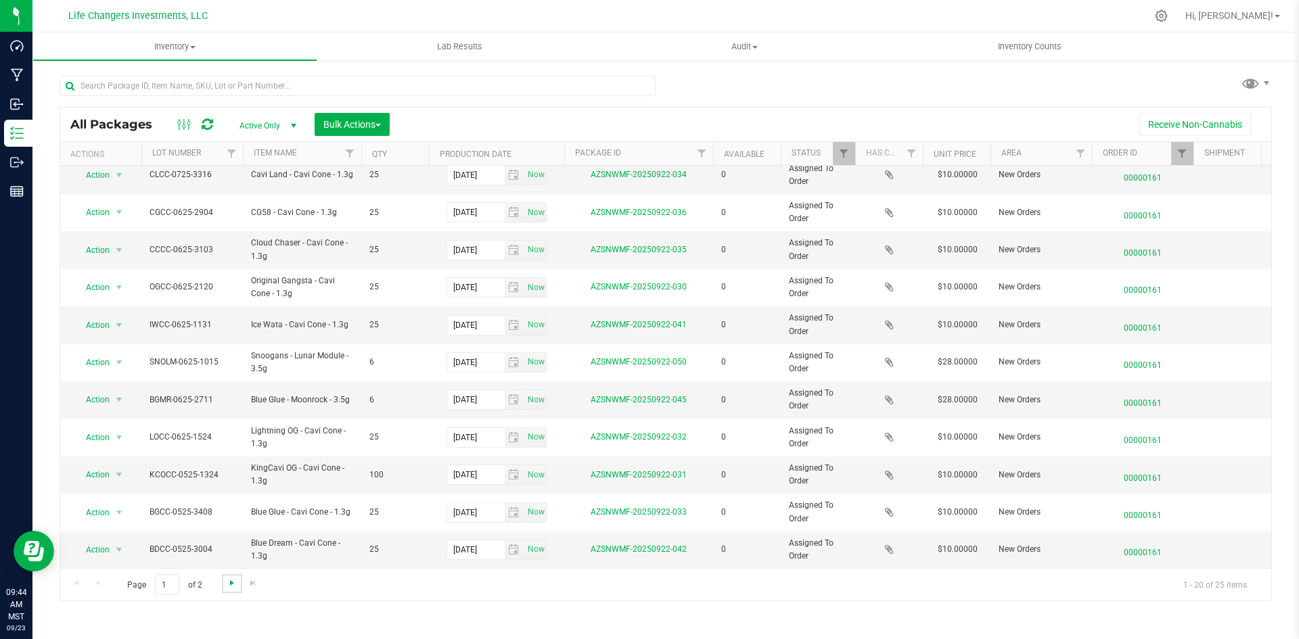
click at [227, 578] on span "Go to the next page" at bounding box center [232, 583] width 11 height 11
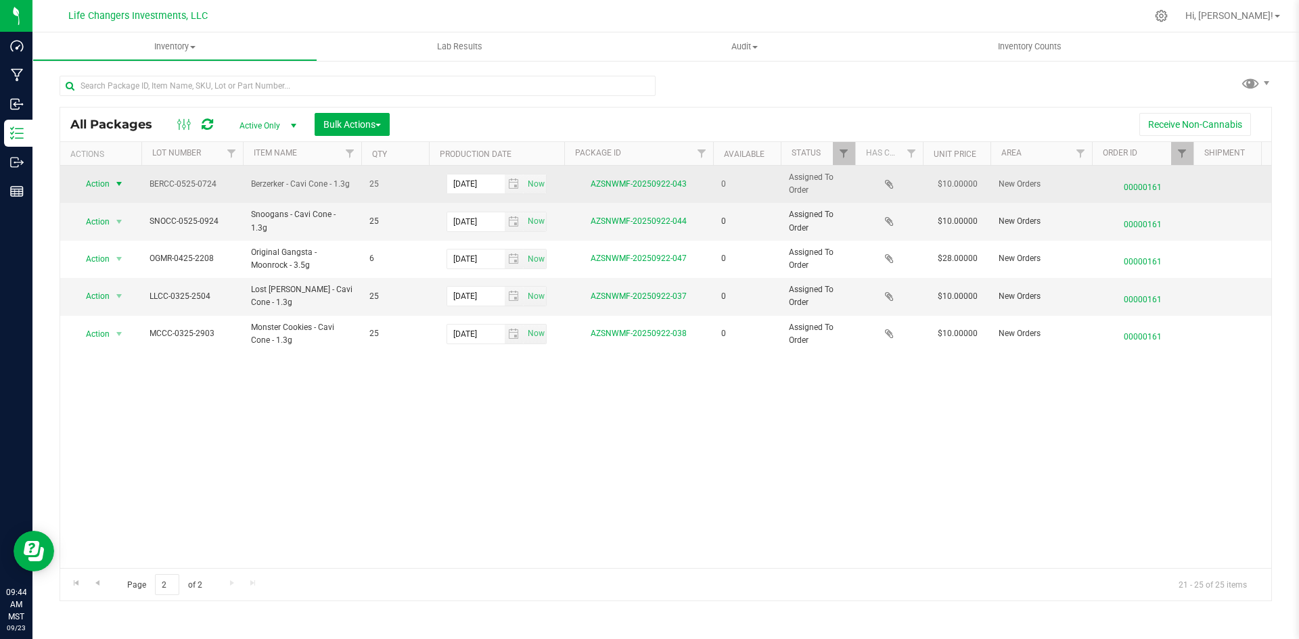
click at [119, 186] on span "select" at bounding box center [119, 184] width 11 height 11
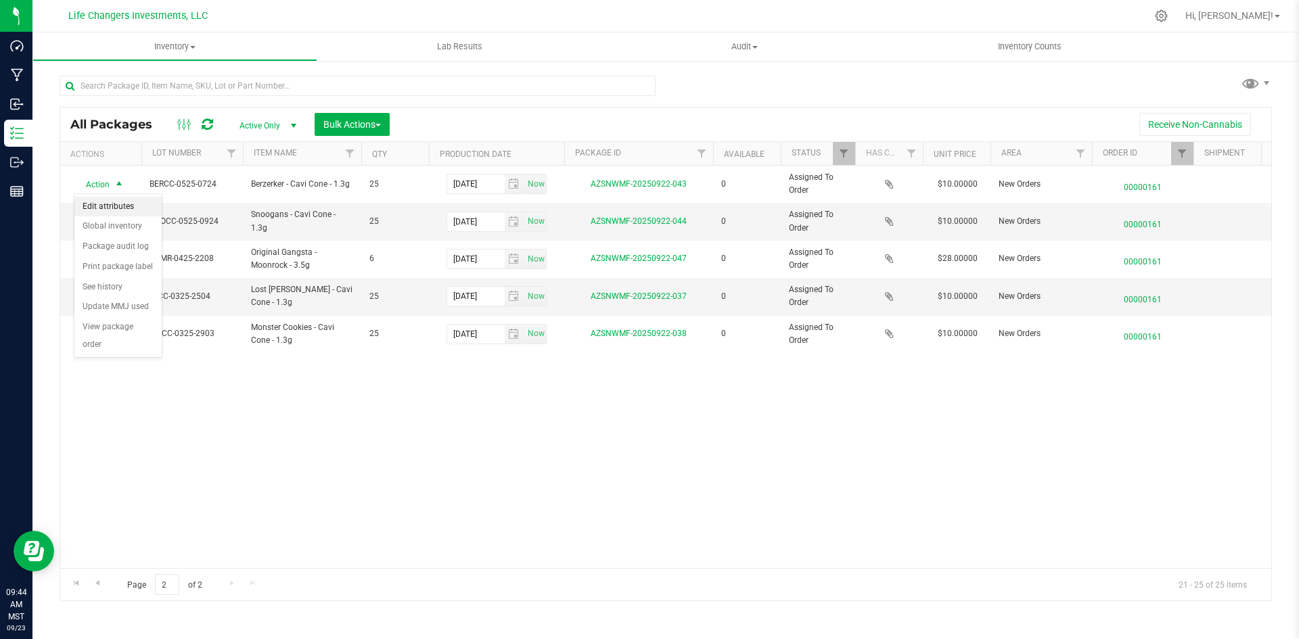
click at [114, 200] on li "Edit attributes" at bounding box center [117, 207] width 87 height 20
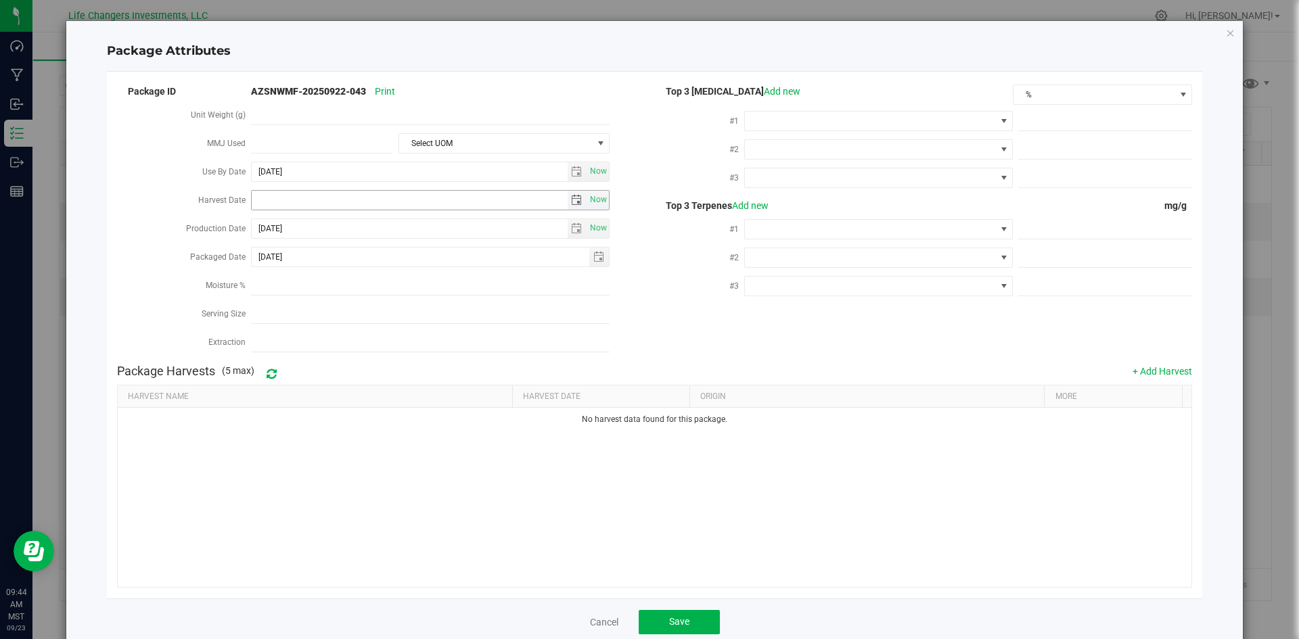
click at [567, 191] on span "select" at bounding box center [577, 200] width 20 height 19
click at [259, 224] on link "[DATE]" at bounding box center [321, 224] width 145 height 21
click at [306, 261] on link "Feb" at bounding box center [304, 260] width 34 height 34
click at [287, 294] on link "3" at bounding box center [282, 293] width 20 height 21
click at [571, 199] on span "select" at bounding box center [576, 200] width 11 height 11
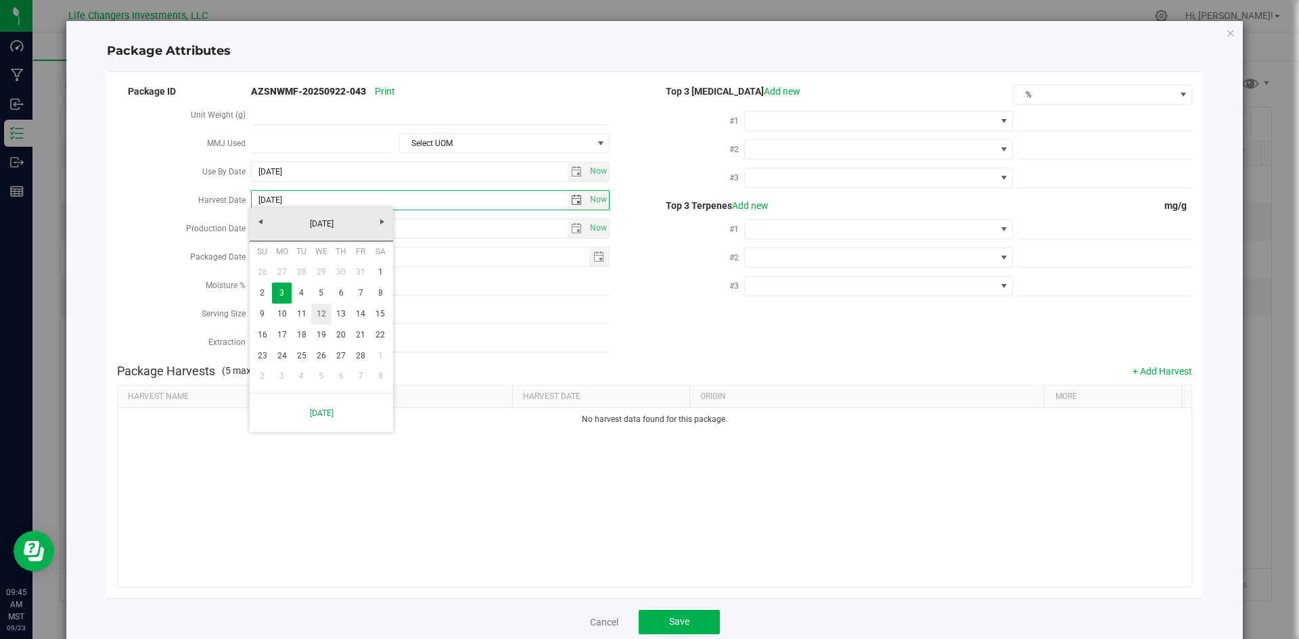
click at [314, 314] on link "12" at bounding box center [321, 314] width 20 height 21
type input "[DATE]"
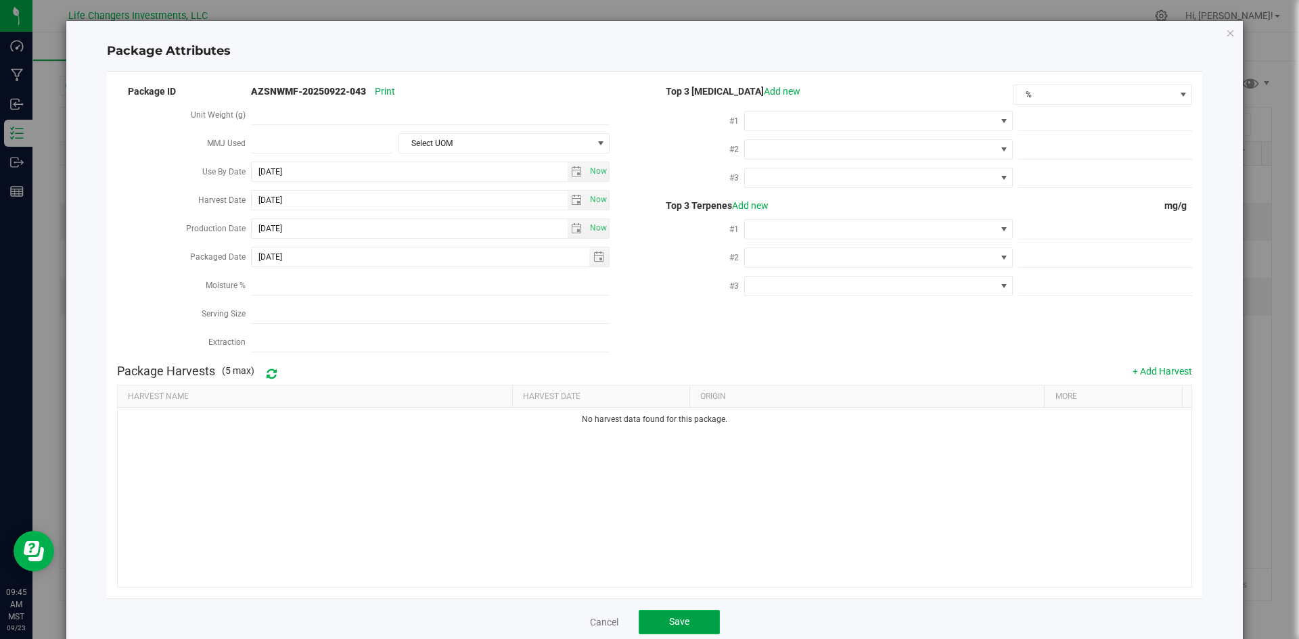
click at [695, 614] on button "Save" at bounding box center [678, 622] width 81 height 24
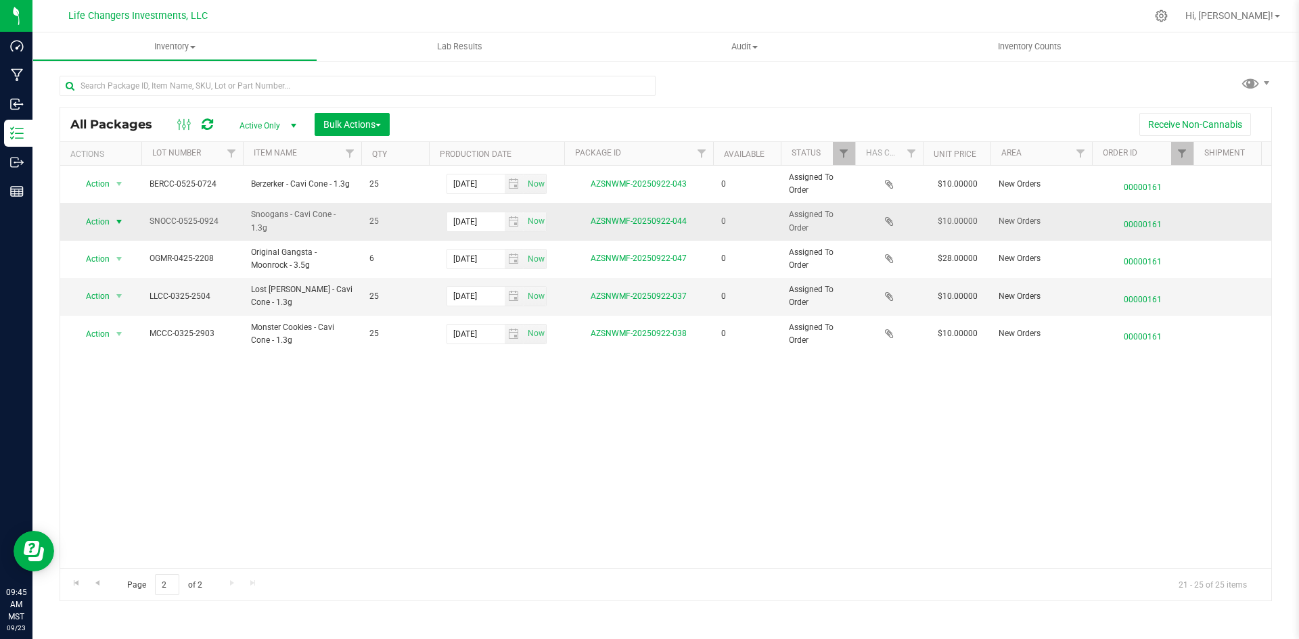
click at [106, 223] on span "Action" at bounding box center [92, 221] width 37 height 19
click at [116, 239] on li "Edit attributes" at bounding box center [117, 244] width 87 height 20
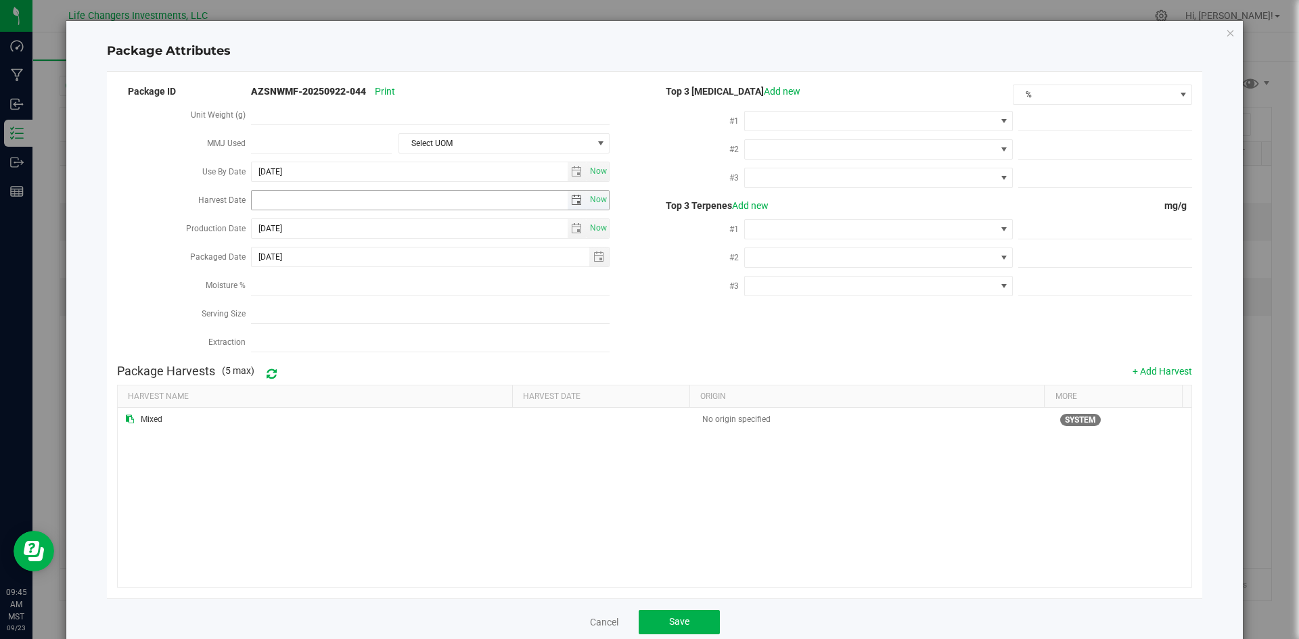
click at [572, 201] on span "select" at bounding box center [576, 200] width 11 height 11
click at [263, 227] on link "[DATE]" at bounding box center [321, 224] width 145 height 21
click at [304, 259] on link "Feb" at bounding box center [304, 260] width 34 height 34
click at [326, 314] on link "12" at bounding box center [321, 314] width 20 height 21
type input "[DATE]"
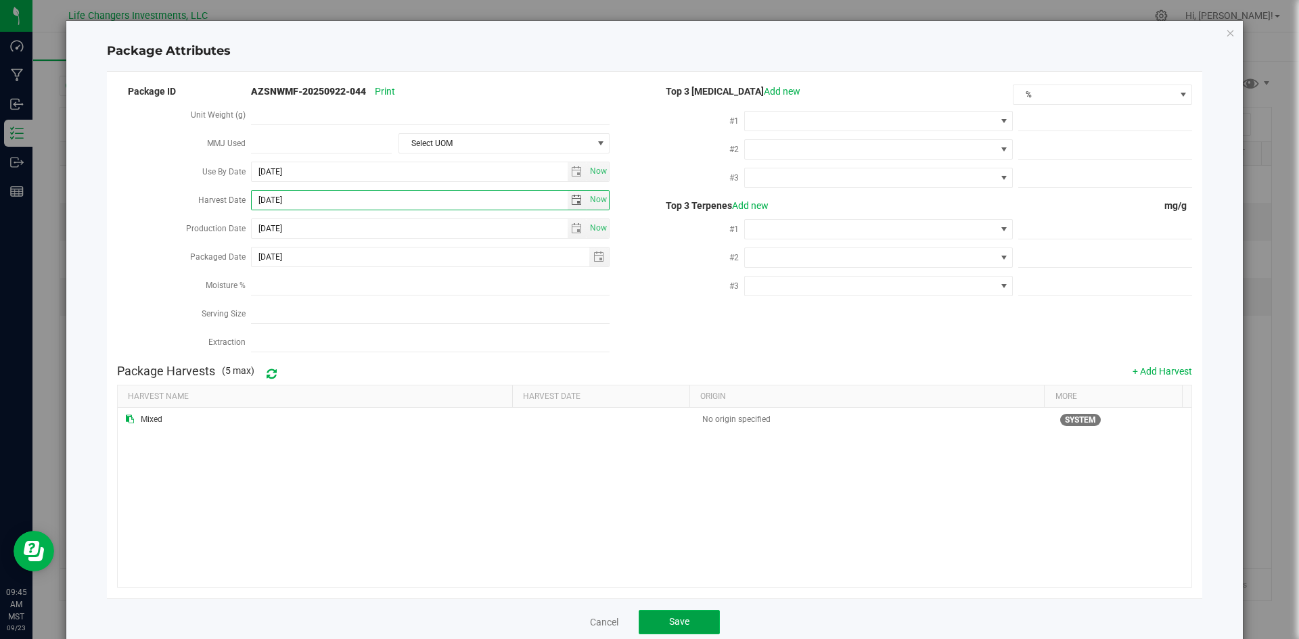
click at [662, 621] on button "Save" at bounding box center [678, 622] width 81 height 24
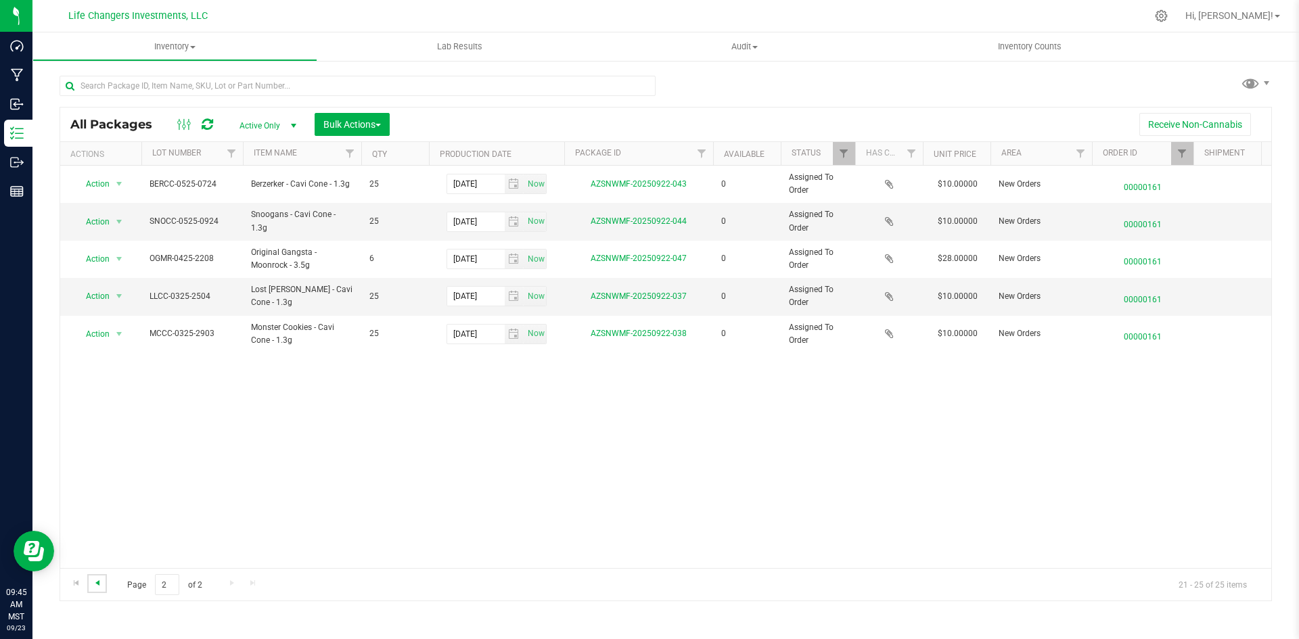
click at [102, 588] on span "Go to the previous page" at bounding box center [97, 583] width 11 height 11
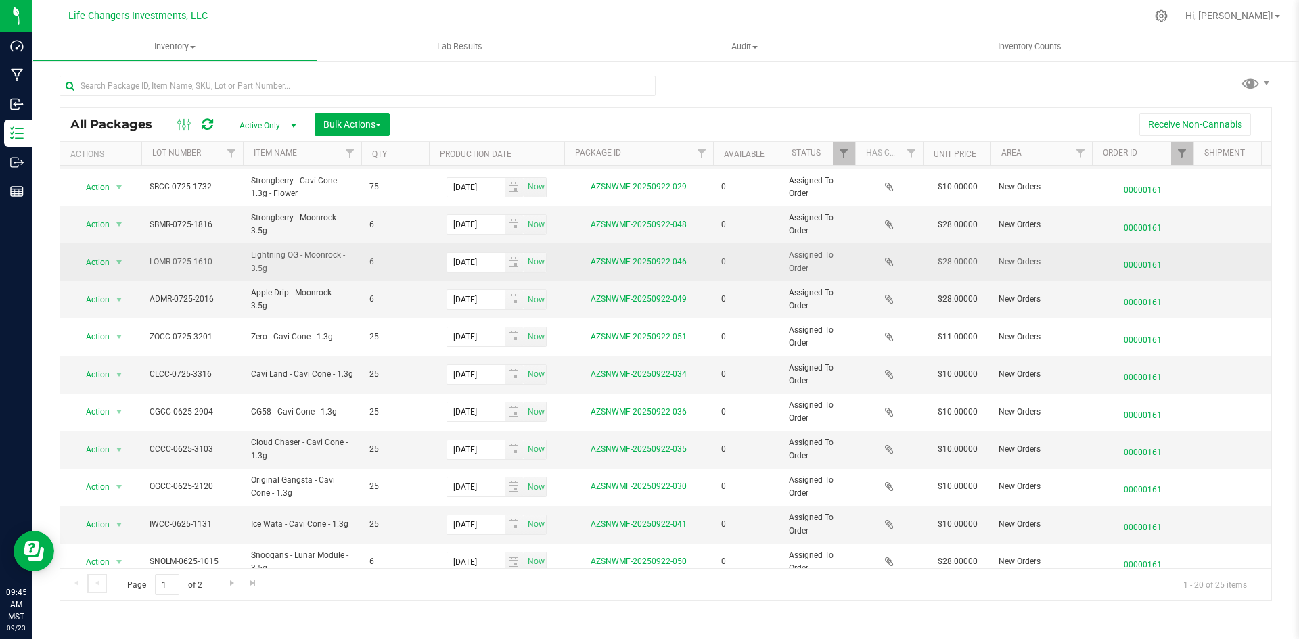
scroll to position [338, 0]
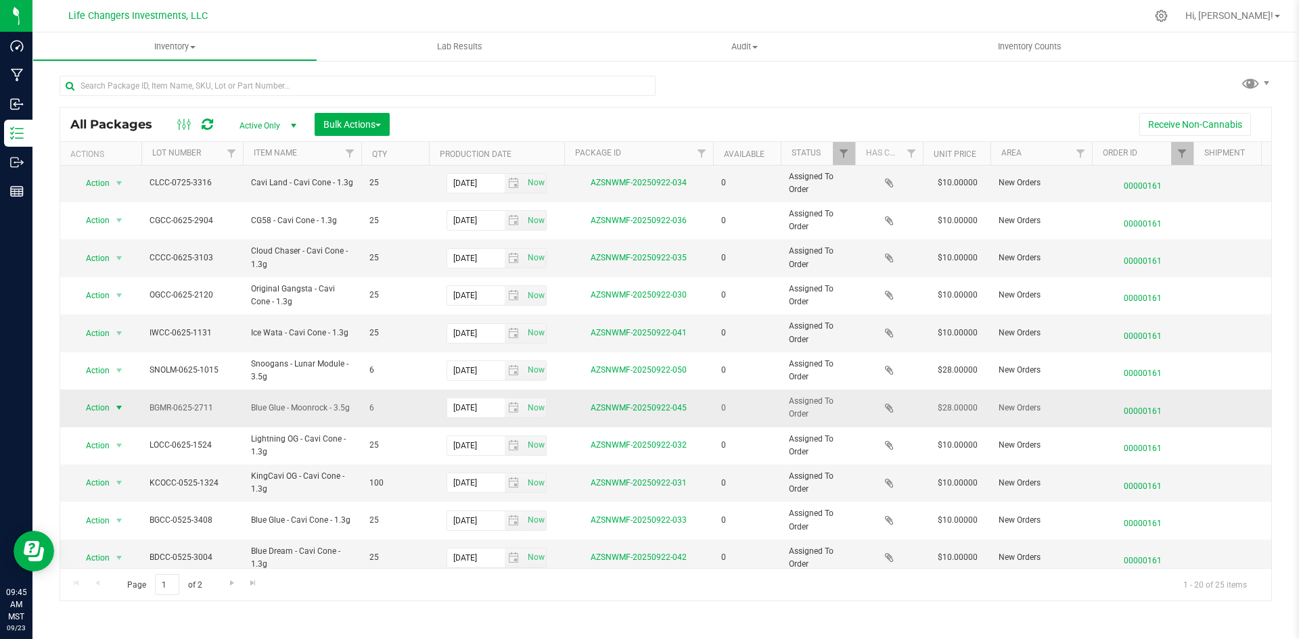
click at [115, 404] on span "select" at bounding box center [119, 407] width 11 height 11
click at [108, 429] on li "Edit attributes" at bounding box center [117, 431] width 87 height 20
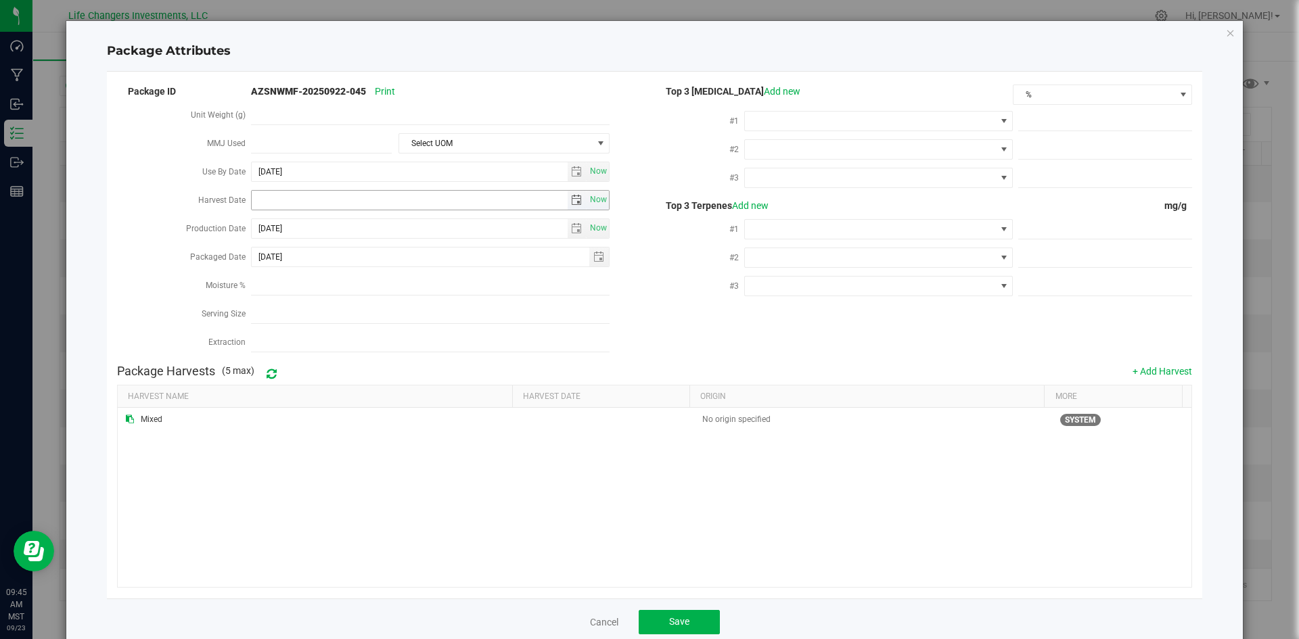
click at [573, 195] on span "select" at bounding box center [576, 200] width 11 height 11
click at [256, 218] on link "[DATE]" at bounding box center [321, 224] width 145 height 21
click at [376, 262] on link "Apr" at bounding box center [373, 260] width 34 height 34
click at [325, 274] on link "2" at bounding box center [321, 272] width 20 height 21
type input "[DATE]"
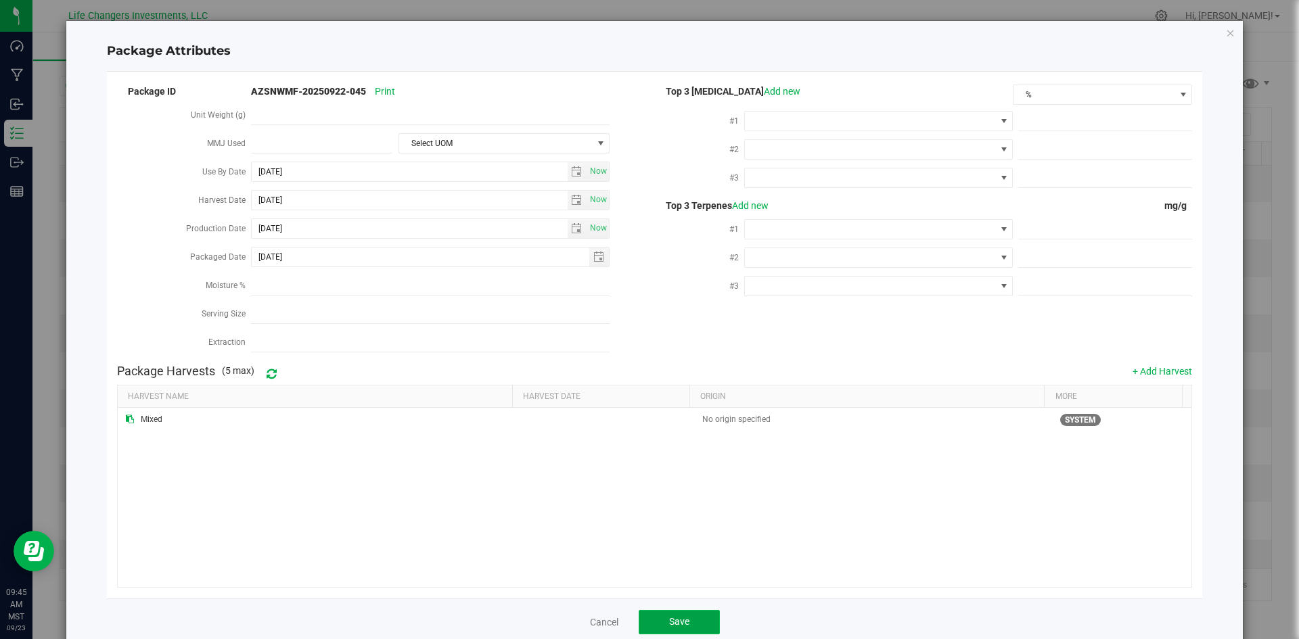
click at [674, 616] on span "Save" at bounding box center [679, 621] width 20 height 11
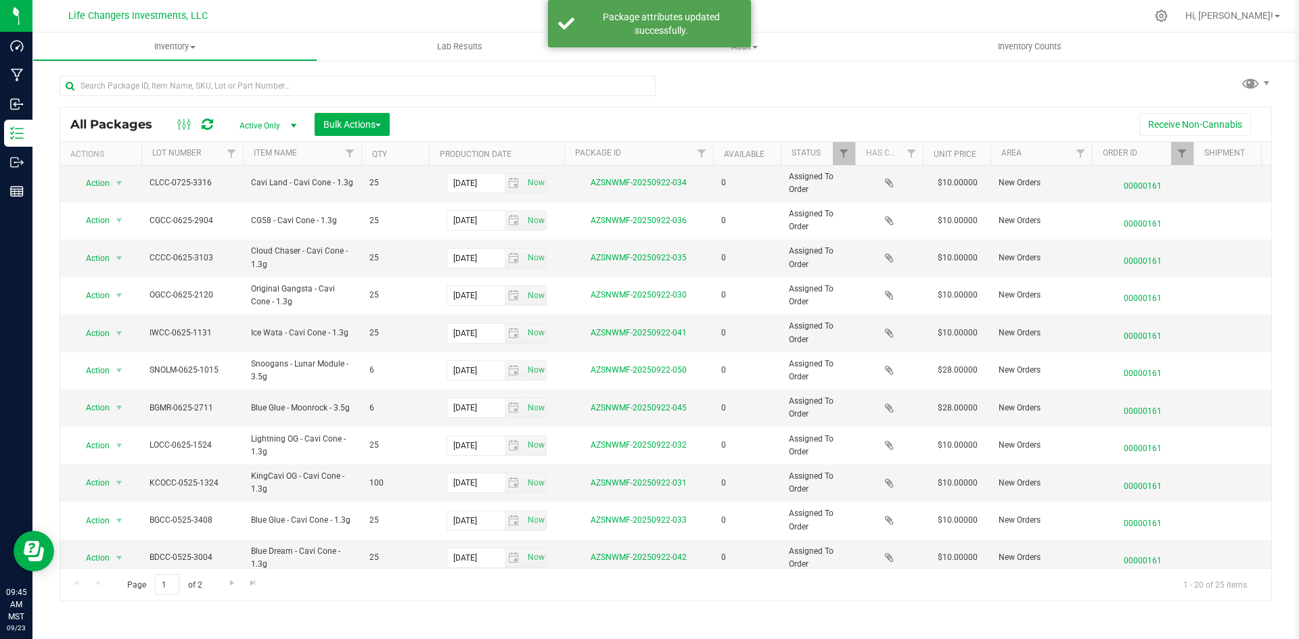
scroll to position [0, 0]
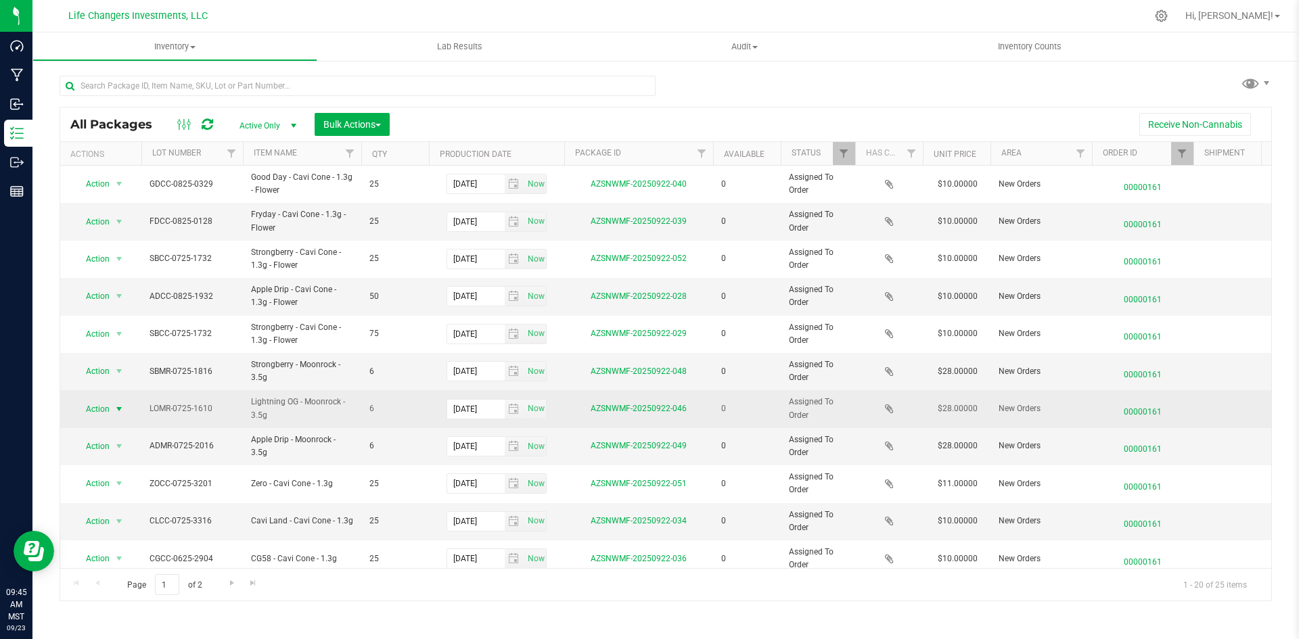
click at [120, 405] on span "select" at bounding box center [119, 409] width 11 height 11
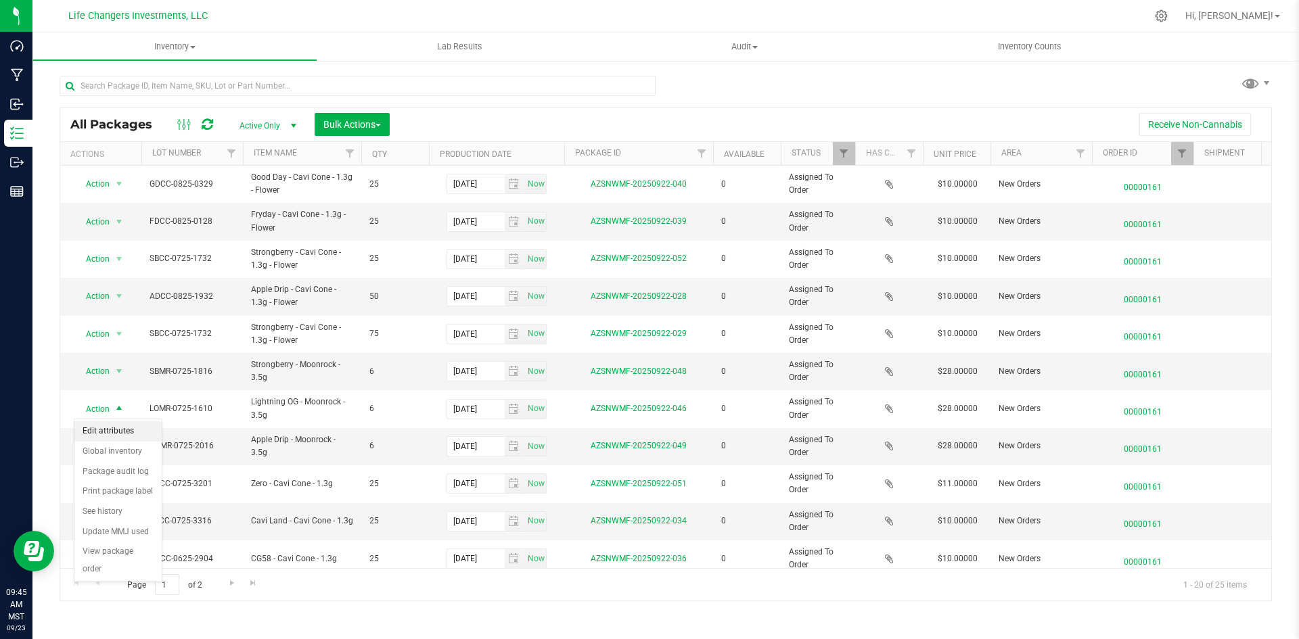
click at [126, 424] on li "Edit attributes" at bounding box center [117, 431] width 87 height 20
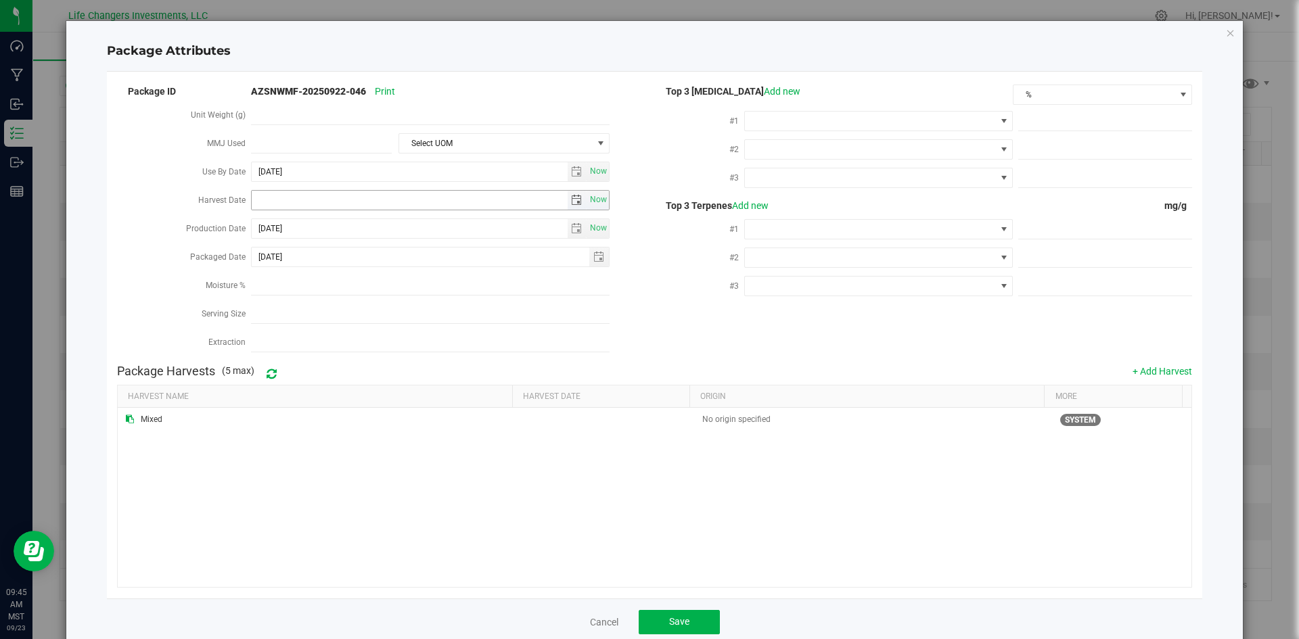
click at [573, 195] on span "select" at bounding box center [576, 200] width 11 height 11
click at [269, 218] on link "[DATE]" at bounding box center [321, 224] width 145 height 21
click at [370, 261] on link "Apr" at bounding box center [373, 260] width 34 height 34
click at [322, 268] on link "2" at bounding box center [321, 272] width 20 height 21
type input "[DATE]"
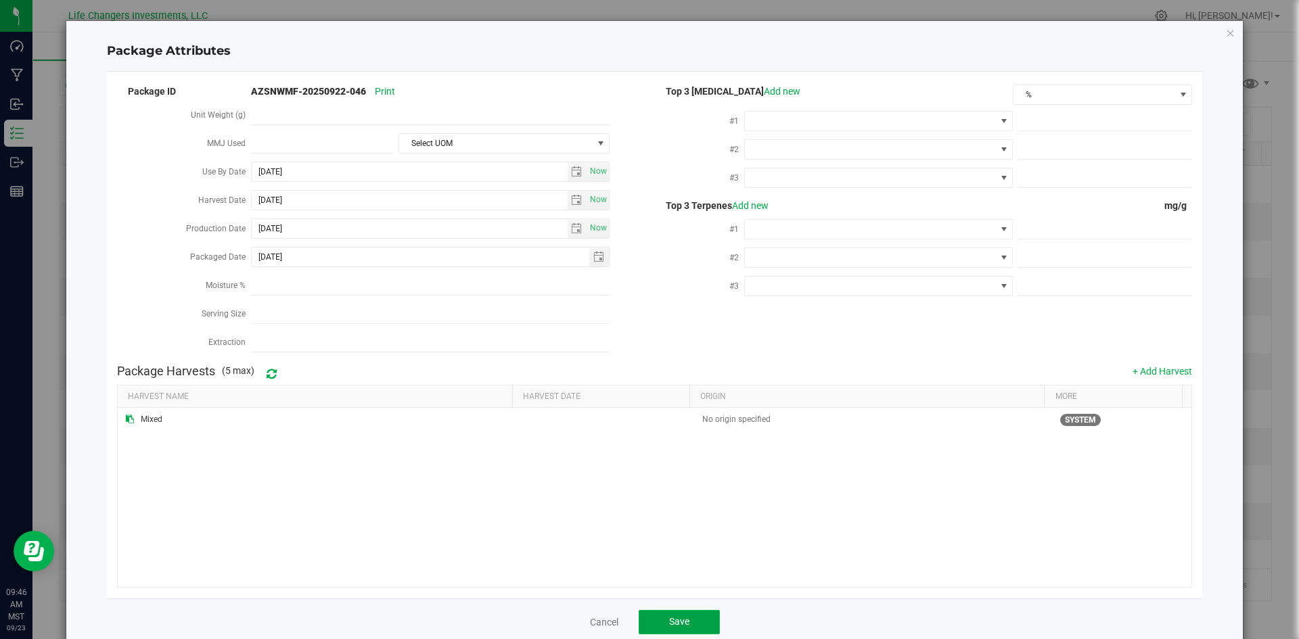
click at [678, 610] on button "Save" at bounding box center [678, 622] width 81 height 24
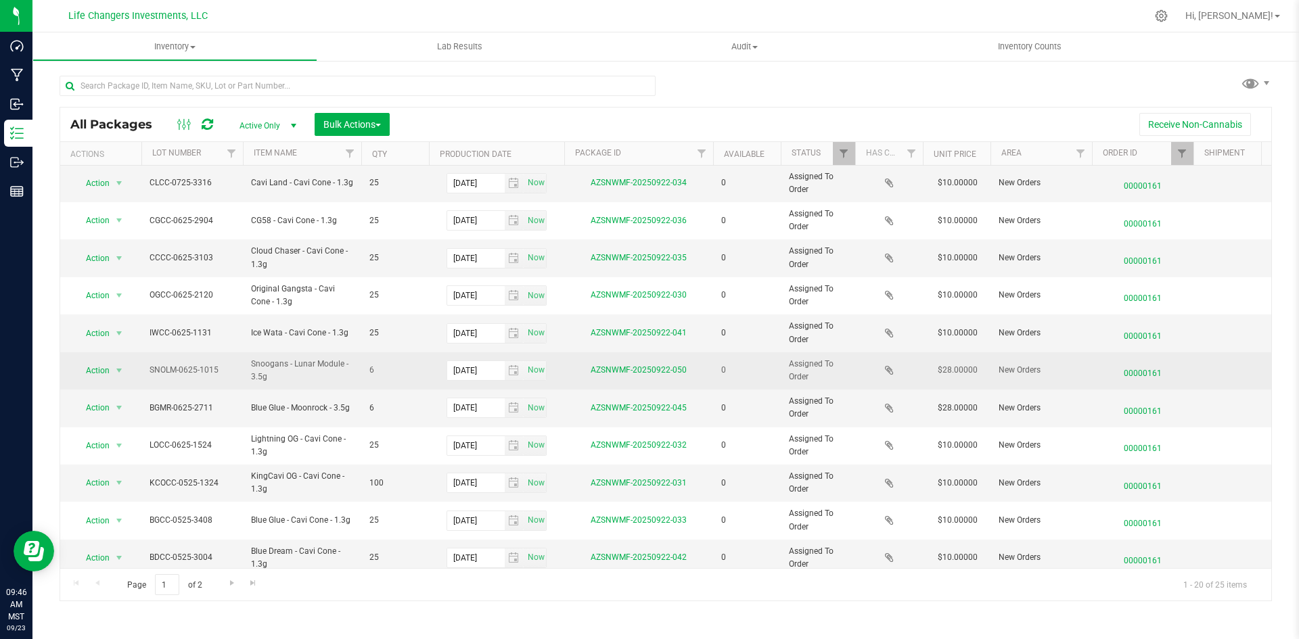
scroll to position [356, 0]
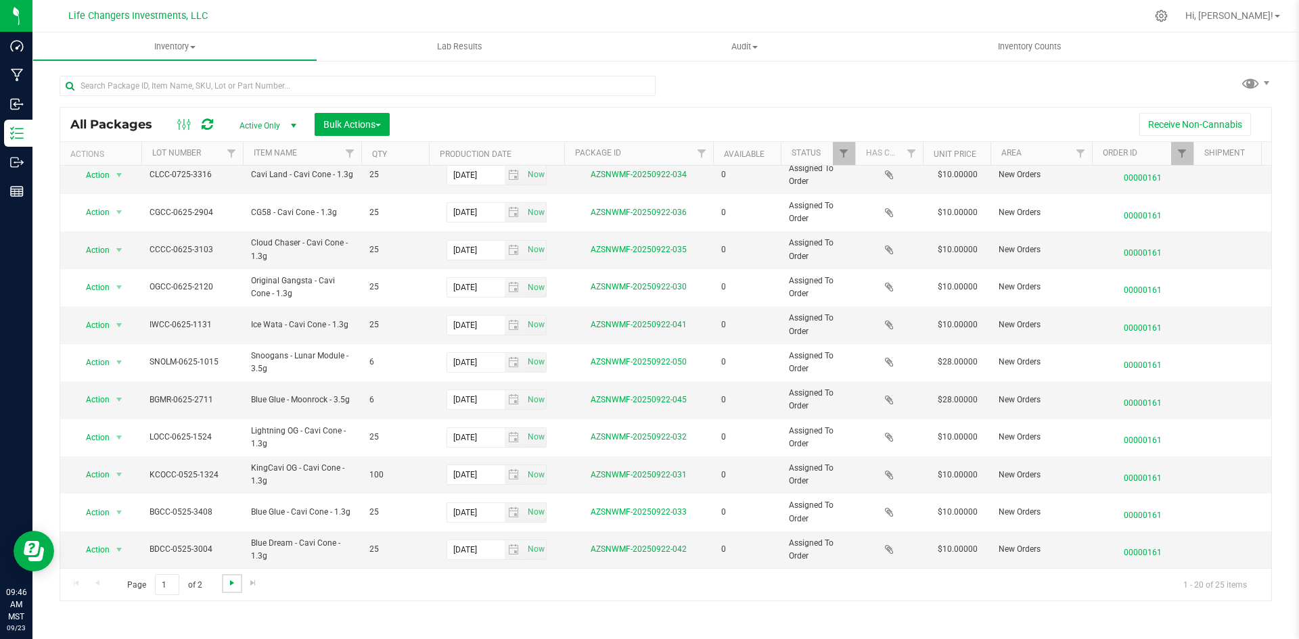
click at [230, 578] on span "Go to the next page" at bounding box center [232, 583] width 11 height 11
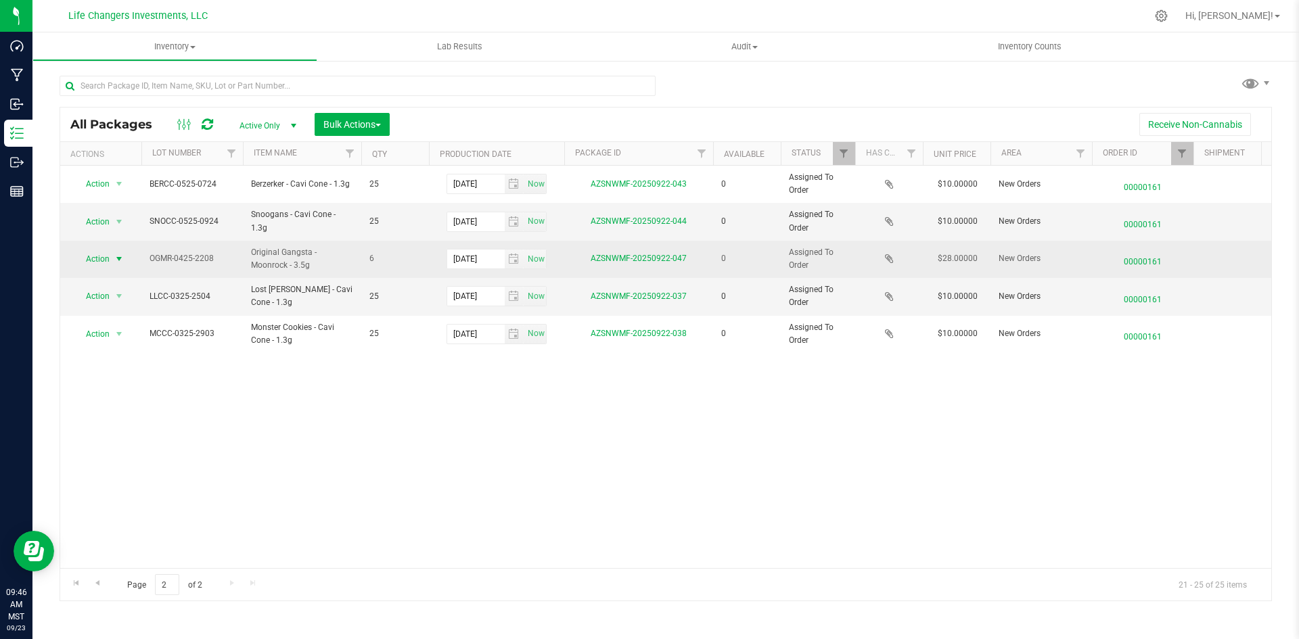
click at [97, 261] on span "Action" at bounding box center [92, 259] width 37 height 19
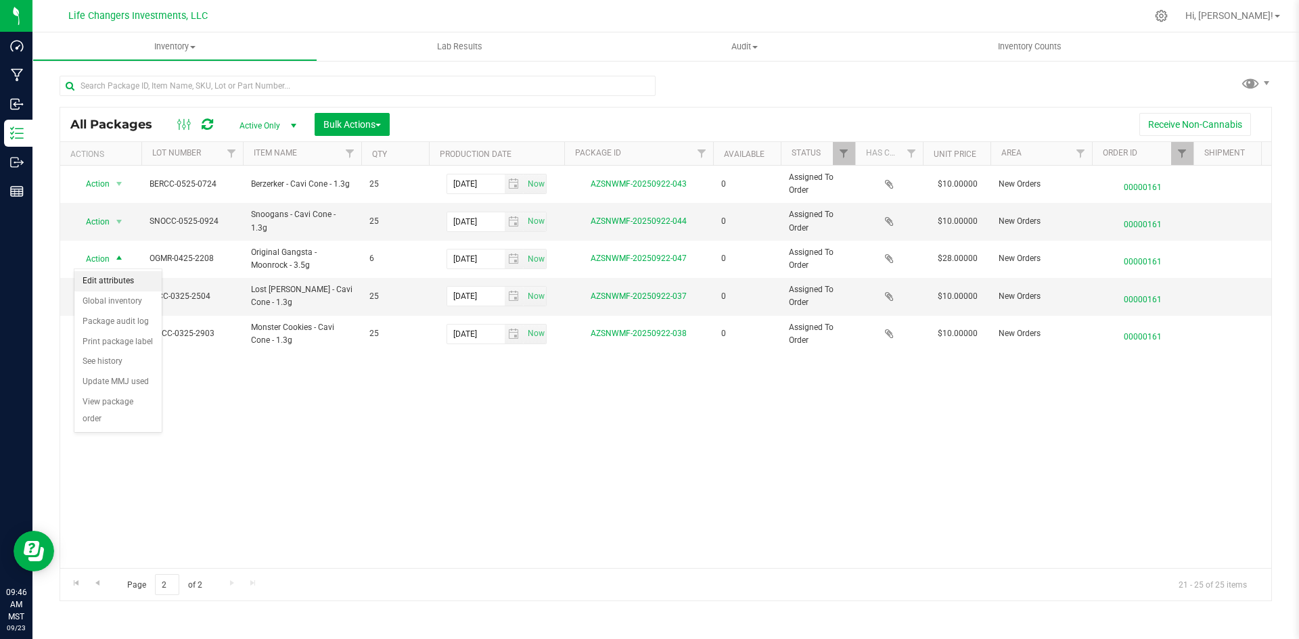
click at [116, 282] on li "Edit attributes" at bounding box center [117, 281] width 87 height 20
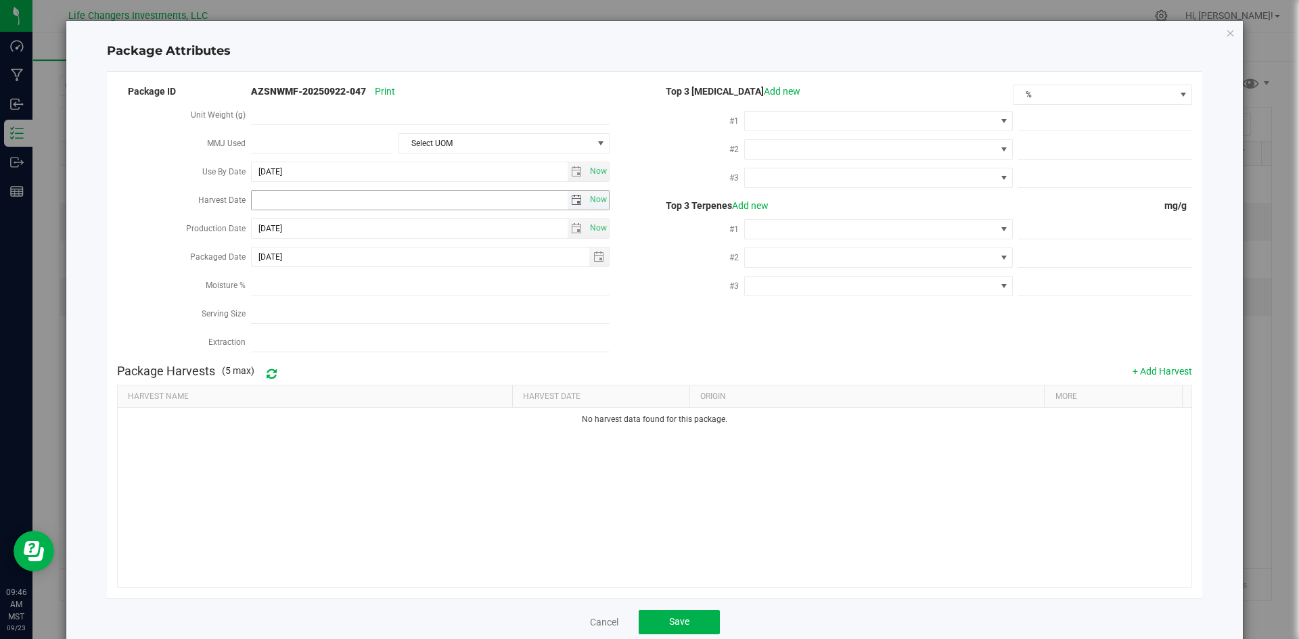
click at [577, 197] on span "select" at bounding box center [577, 200] width 20 height 19
click at [270, 229] on link "[DATE]" at bounding box center [321, 224] width 145 height 21
click at [304, 263] on link "Feb" at bounding box center [304, 260] width 34 height 34
click at [322, 312] on link "12" at bounding box center [321, 314] width 20 height 21
type input "[DATE]"
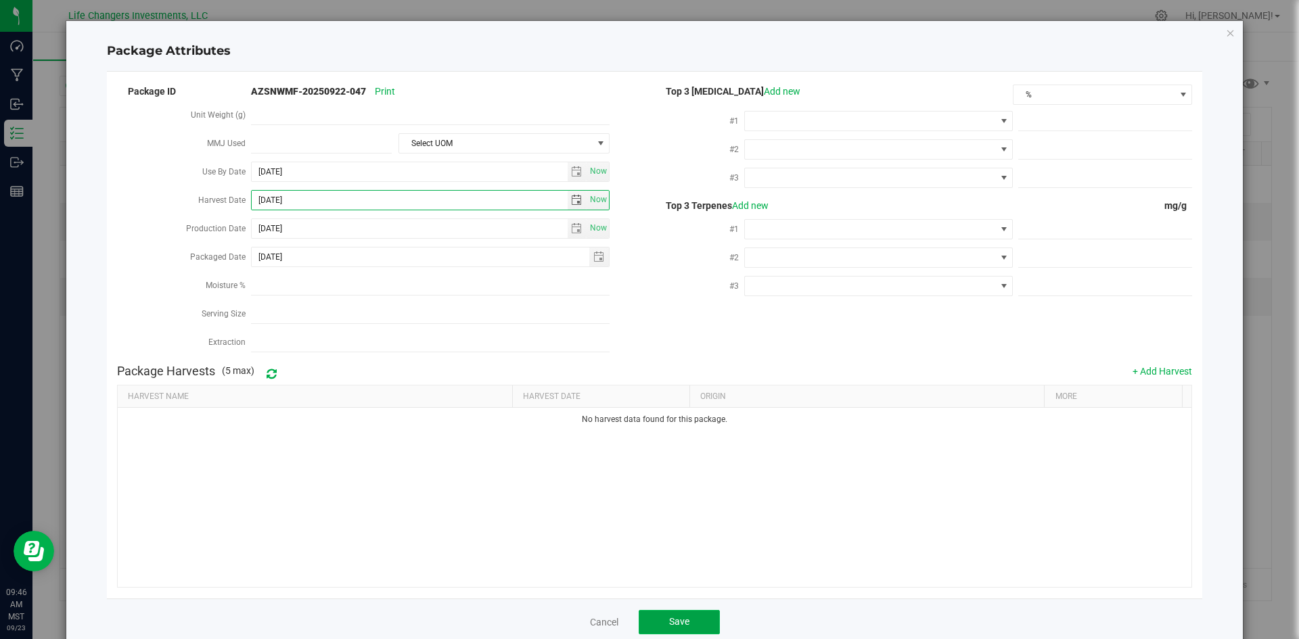
click at [669, 616] on span "Save" at bounding box center [679, 621] width 20 height 11
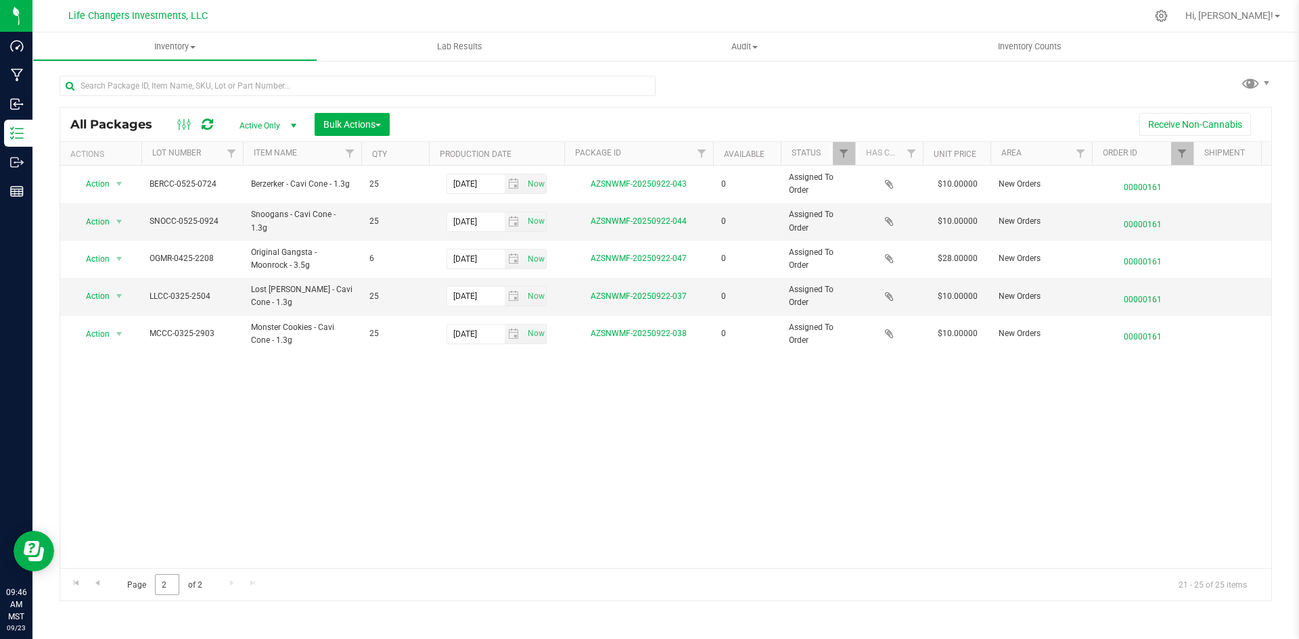
click at [167, 576] on div "Page 2 of 2 21 - 25 of 25 items" at bounding box center [665, 584] width 1211 height 32
click at [99, 578] on span "Go to the previous page" at bounding box center [97, 583] width 11 height 11
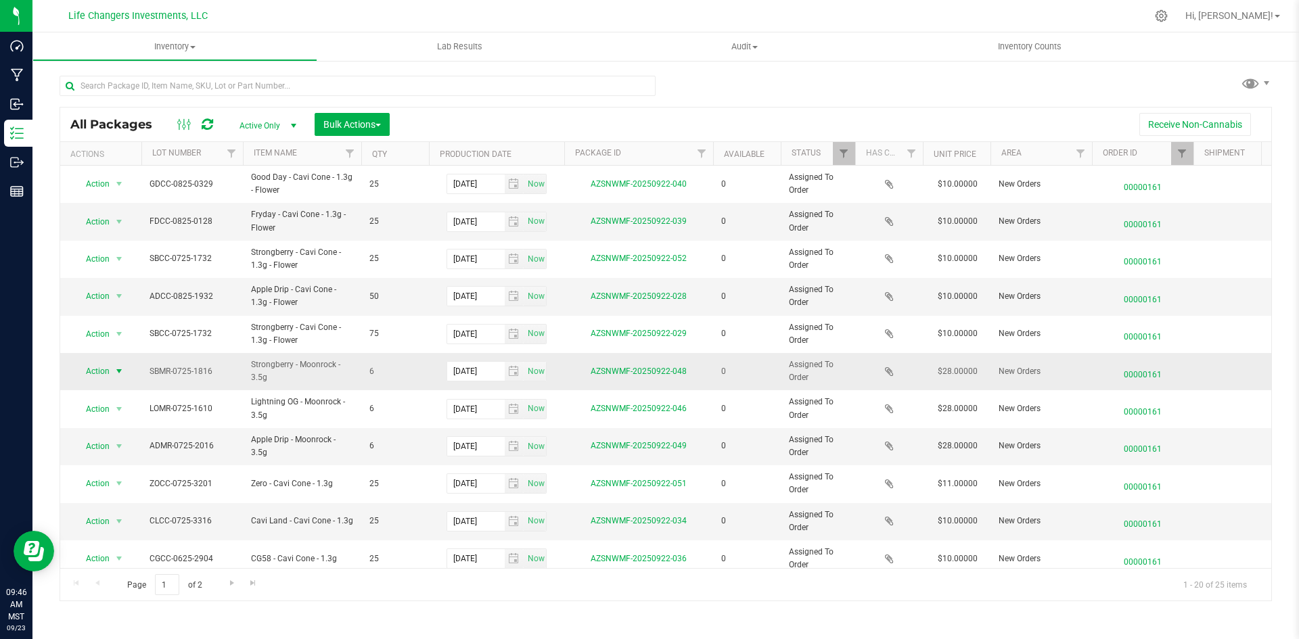
click at [117, 367] on span "select" at bounding box center [119, 371] width 11 height 11
click at [137, 392] on li "Edit attributes" at bounding box center [117, 394] width 87 height 20
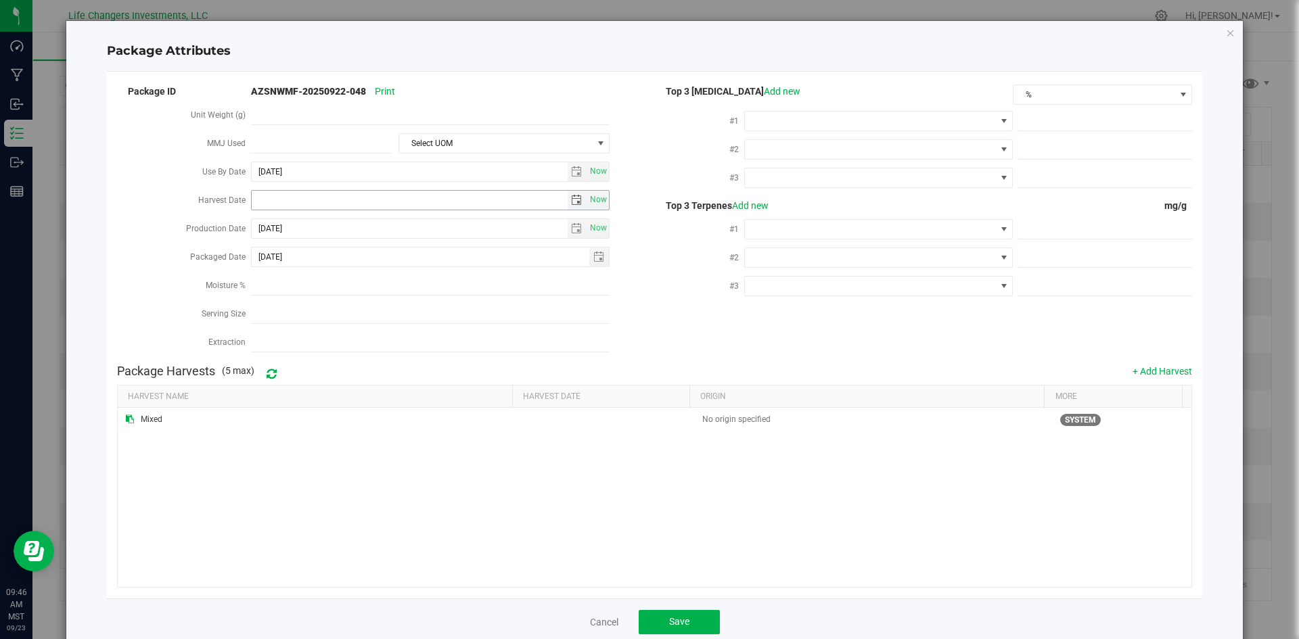
click at [573, 191] on span "select" at bounding box center [577, 200] width 20 height 19
click at [256, 220] on link "[DATE]" at bounding box center [321, 224] width 145 height 21
drag, startPoint x: 379, startPoint y: 272, endPoint x: 372, endPoint y: 274, distance: 7.1
click at [379, 272] on link "Apr" at bounding box center [373, 260] width 34 height 34
click at [321, 271] on link "2" at bounding box center [321, 272] width 20 height 21
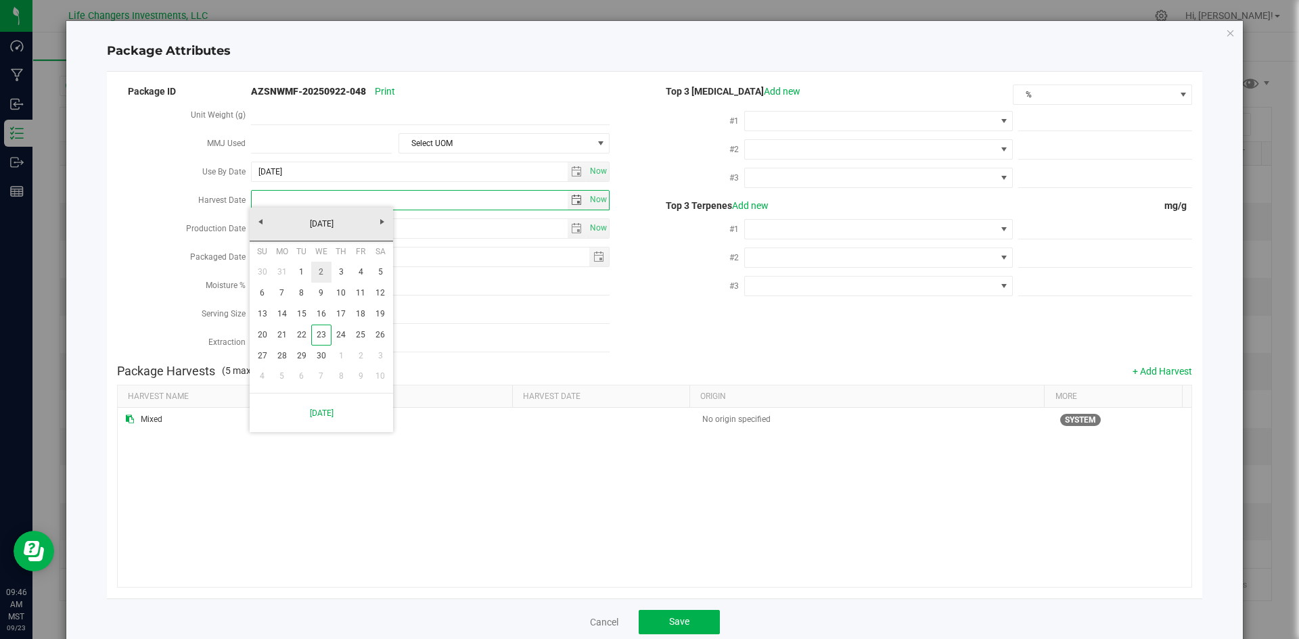
type input "[DATE]"
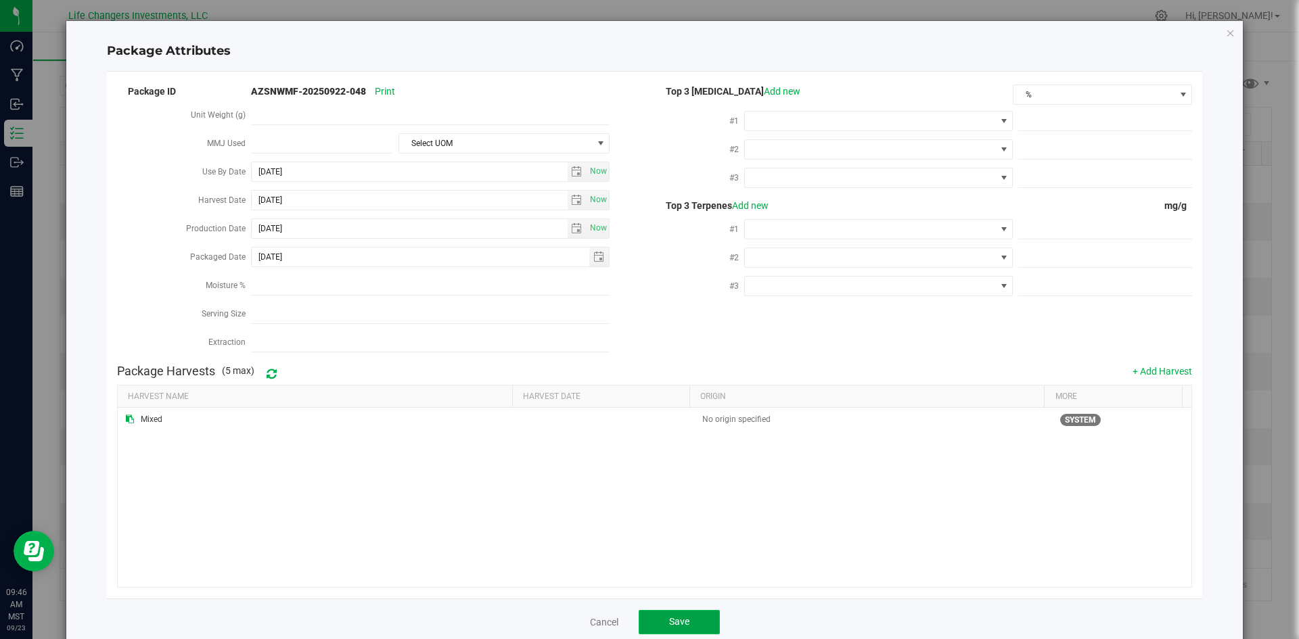
click at [684, 616] on span "Save" at bounding box center [679, 621] width 20 height 11
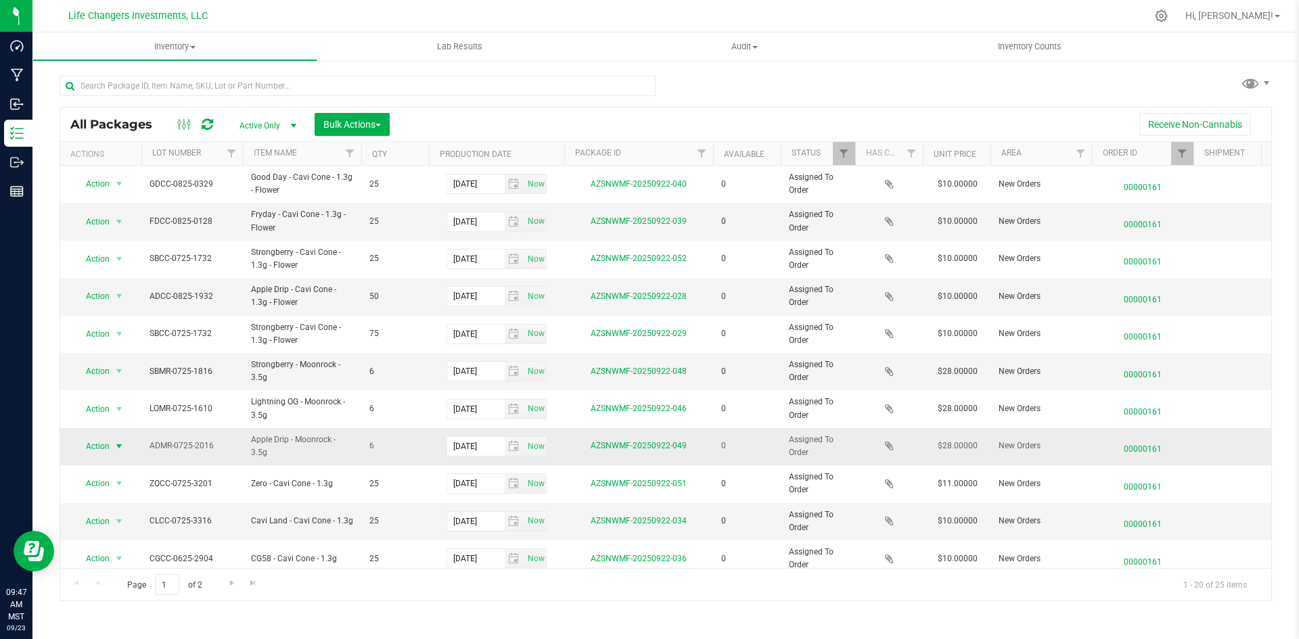
click at [89, 442] on span "Action" at bounding box center [92, 446] width 37 height 19
click at [115, 463] on li "Edit attributes" at bounding box center [117, 469] width 87 height 20
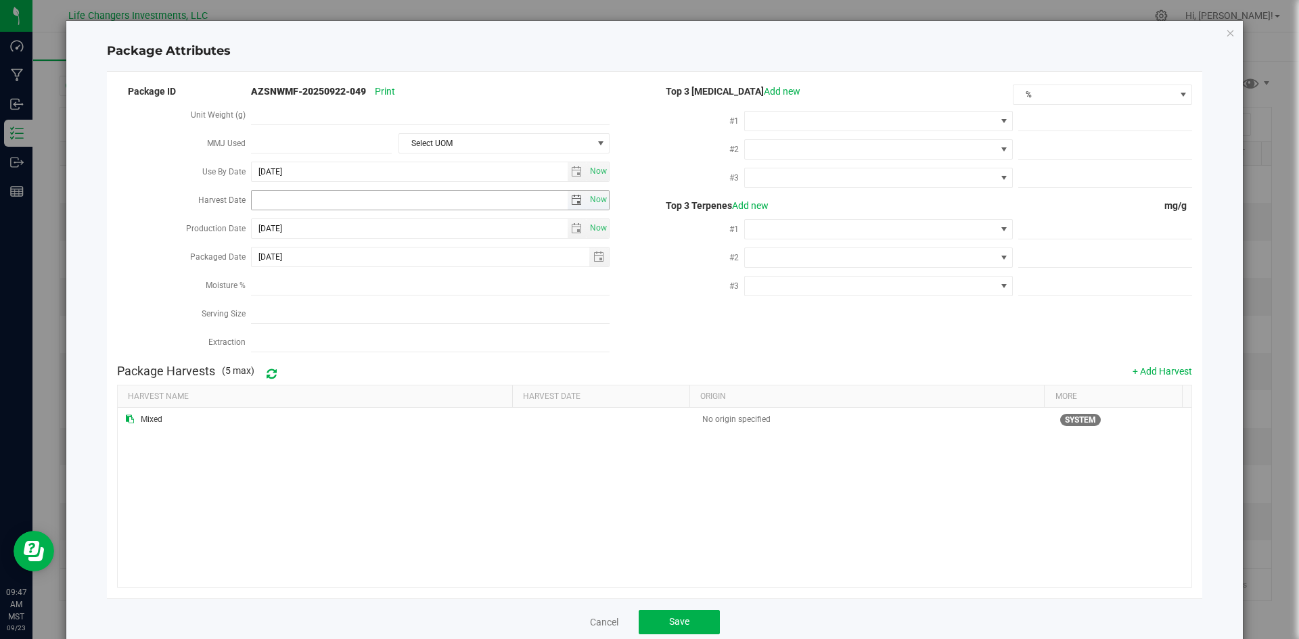
click at [571, 195] on span "select" at bounding box center [576, 200] width 11 height 11
click at [259, 221] on link "[DATE]" at bounding box center [321, 224] width 145 height 21
click at [305, 264] on link "Feb" at bounding box center [304, 260] width 34 height 34
click at [375, 222] on link "Next" at bounding box center [382, 221] width 21 height 21
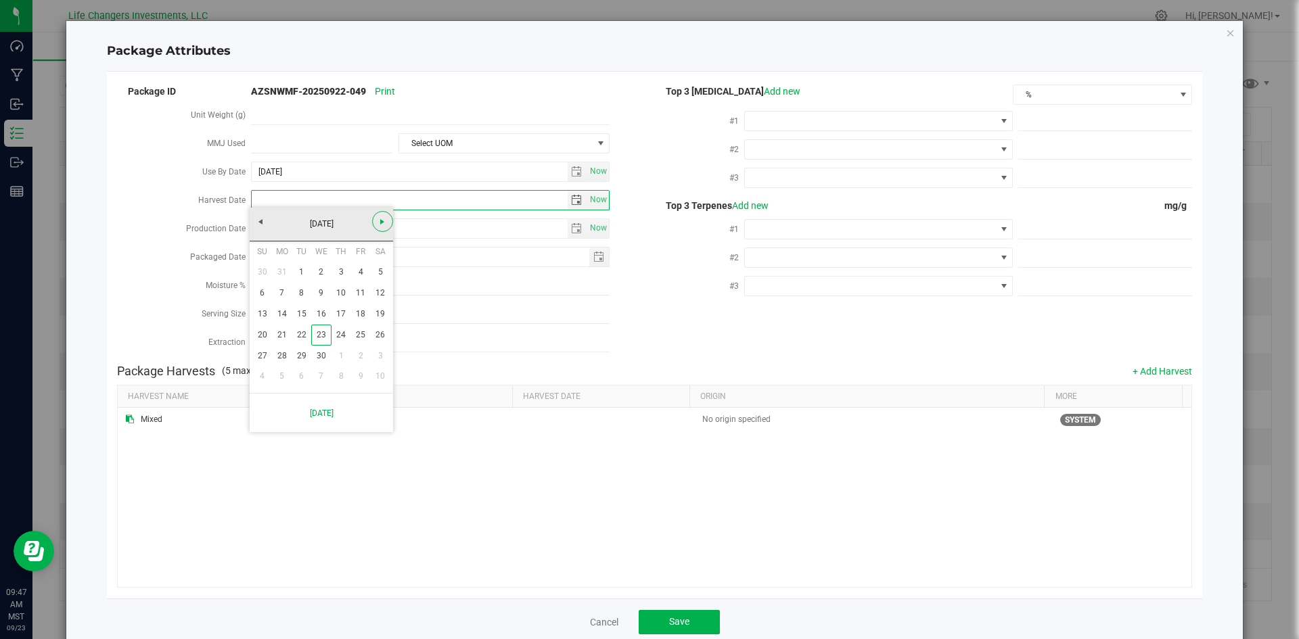
click at [375, 222] on link "Next" at bounding box center [382, 221] width 21 height 21
click at [259, 226] on link "[DATE]" at bounding box center [321, 224] width 145 height 21
click at [373, 262] on link "Apr" at bounding box center [373, 260] width 34 height 34
click at [320, 272] on link "2" at bounding box center [321, 272] width 20 height 21
type input "[DATE]"
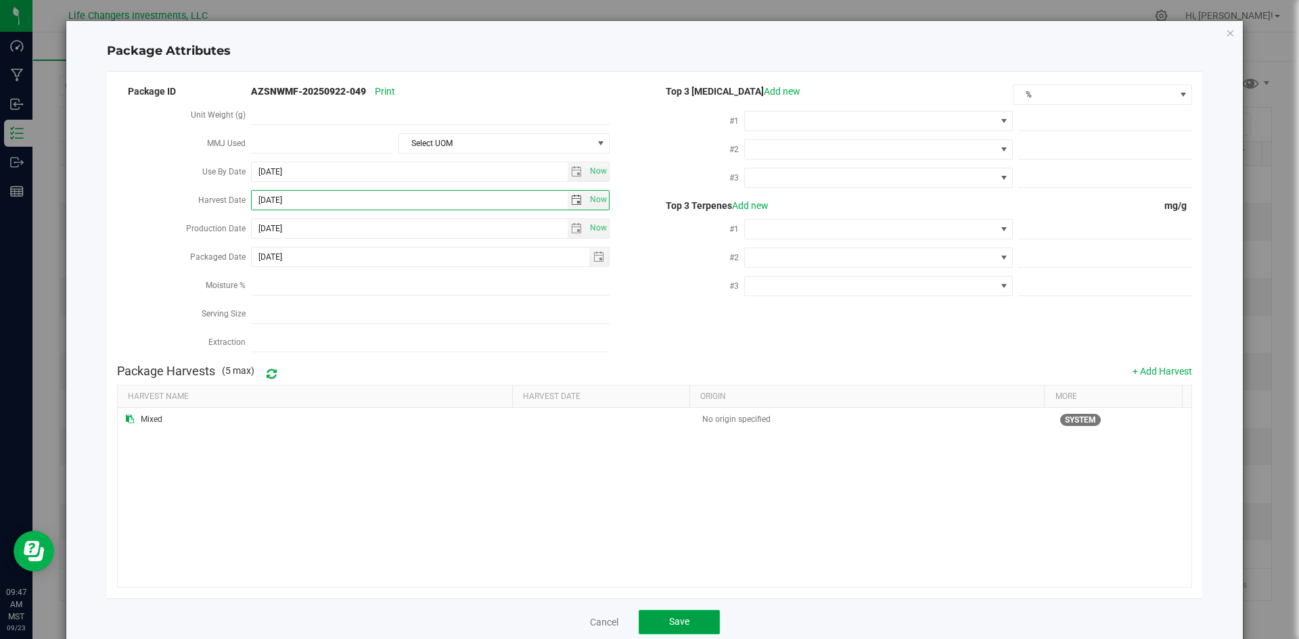
click at [680, 610] on button "Save" at bounding box center [678, 622] width 81 height 24
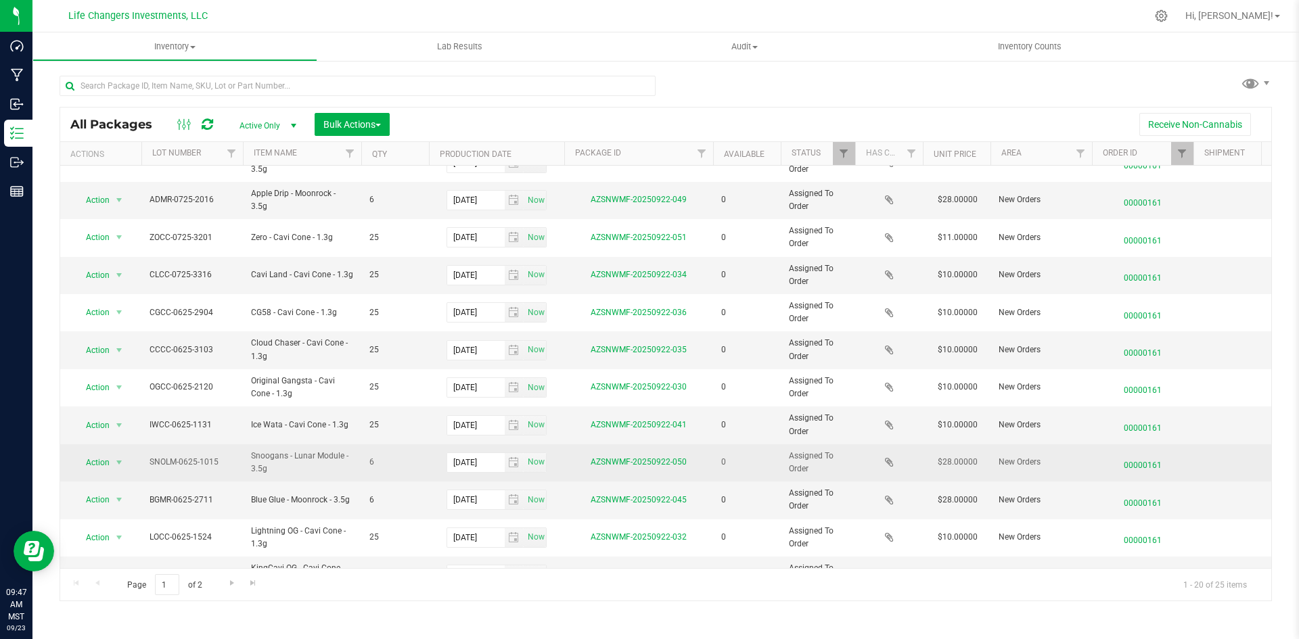
scroll to position [271, 0]
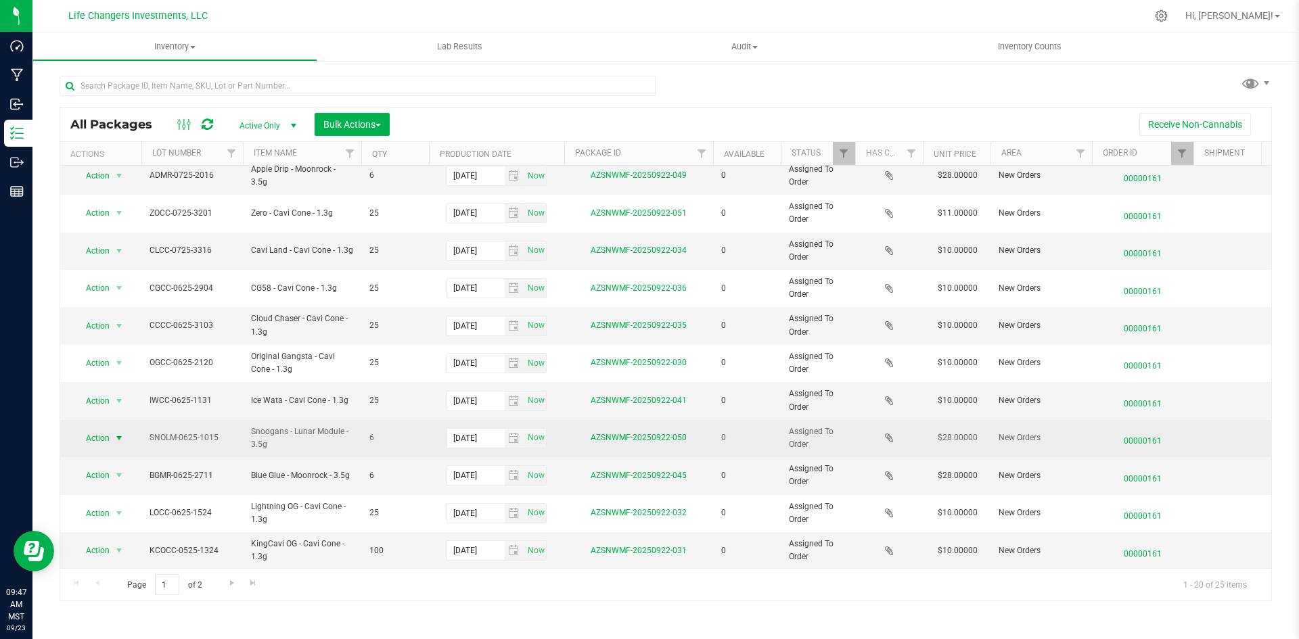
click at [97, 442] on span "Action" at bounding box center [92, 438] width 37 height 19
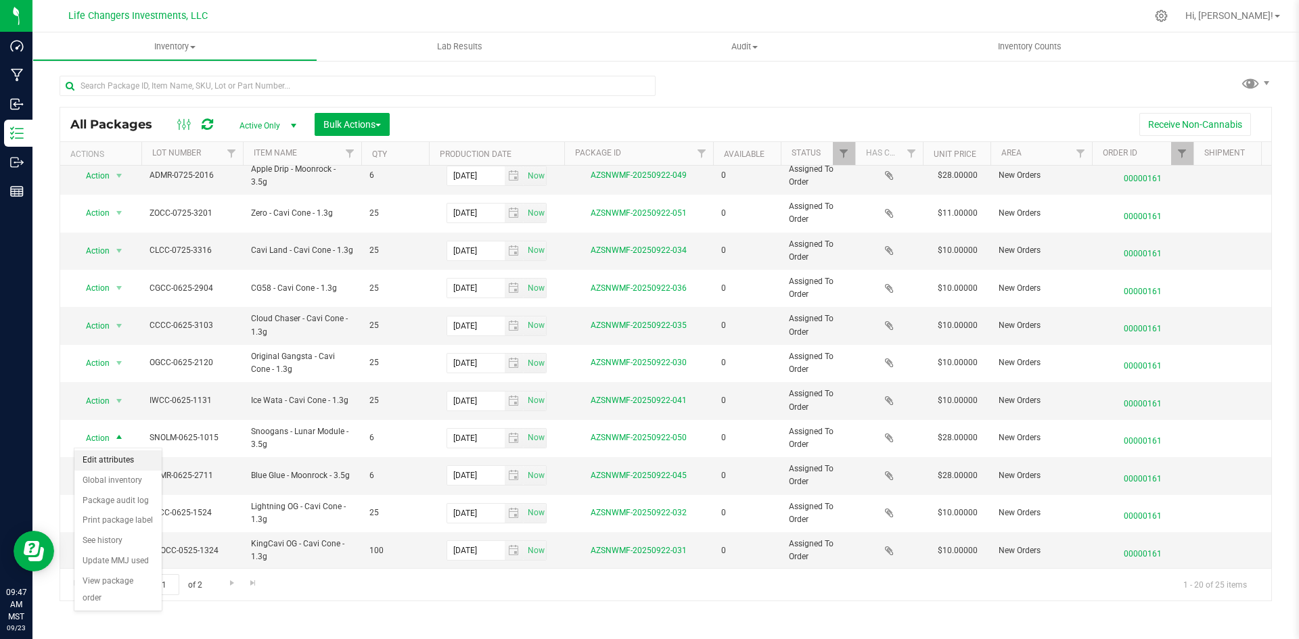
click at [126, 454] on li "Edit attributes" at bounding box center [117, 460] width 87 height 20
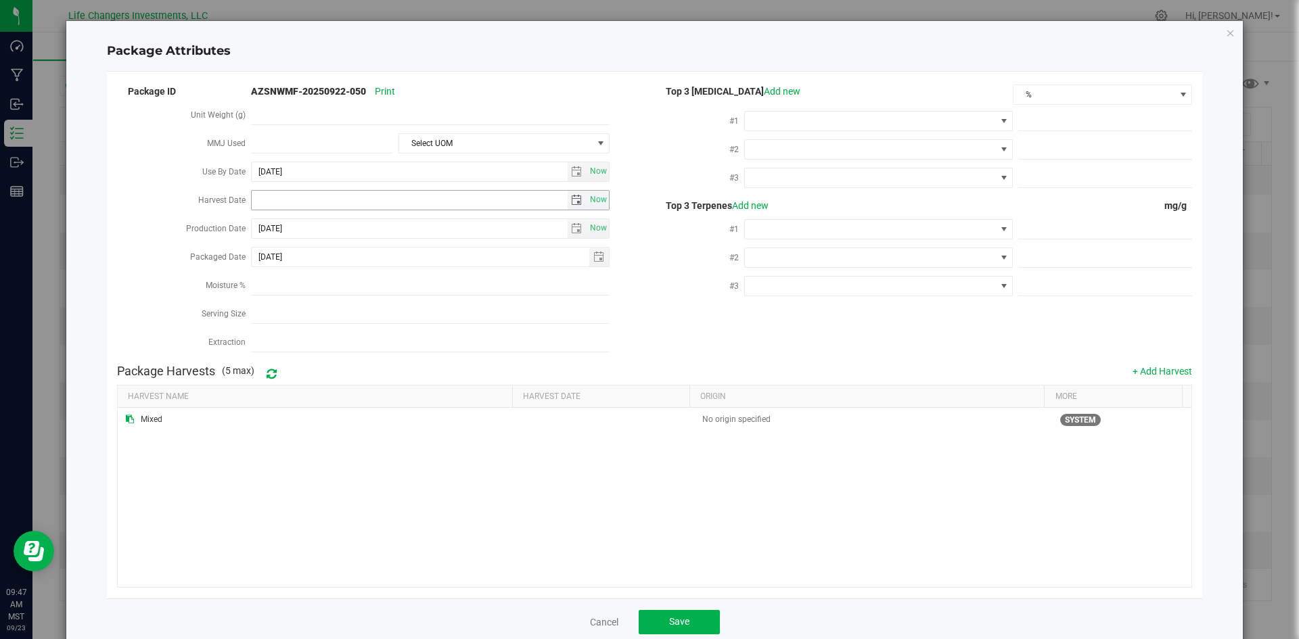
click at [571, 195] on span "select" at bounding box center [576, 200] width 11 height 11
click at [250, 227] on link "[DATE]" at bounding box center [321, 224] width 145 height 21
drag, startPoint x: 387, startPoint y: 265, endPoint x: 377, endPoint y: 264, distance: 9.5
click at [385, 264] on link "Apr" at bounding box center [373, 260] width 34 height 34
click at [317, 277] on link "2" at bounding box center [321, 272] width 20 height 21
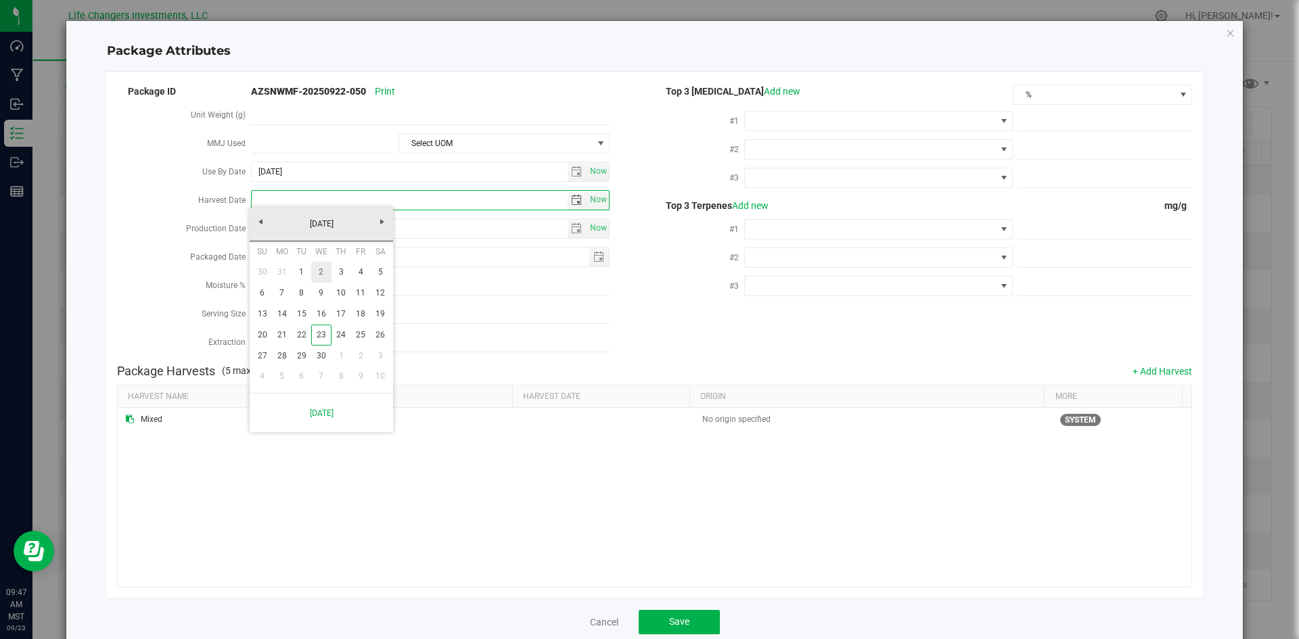
type input "[DATE]"
click at [657, 615] on button "Save" at bounding box center [678, 622] width 81 height 24
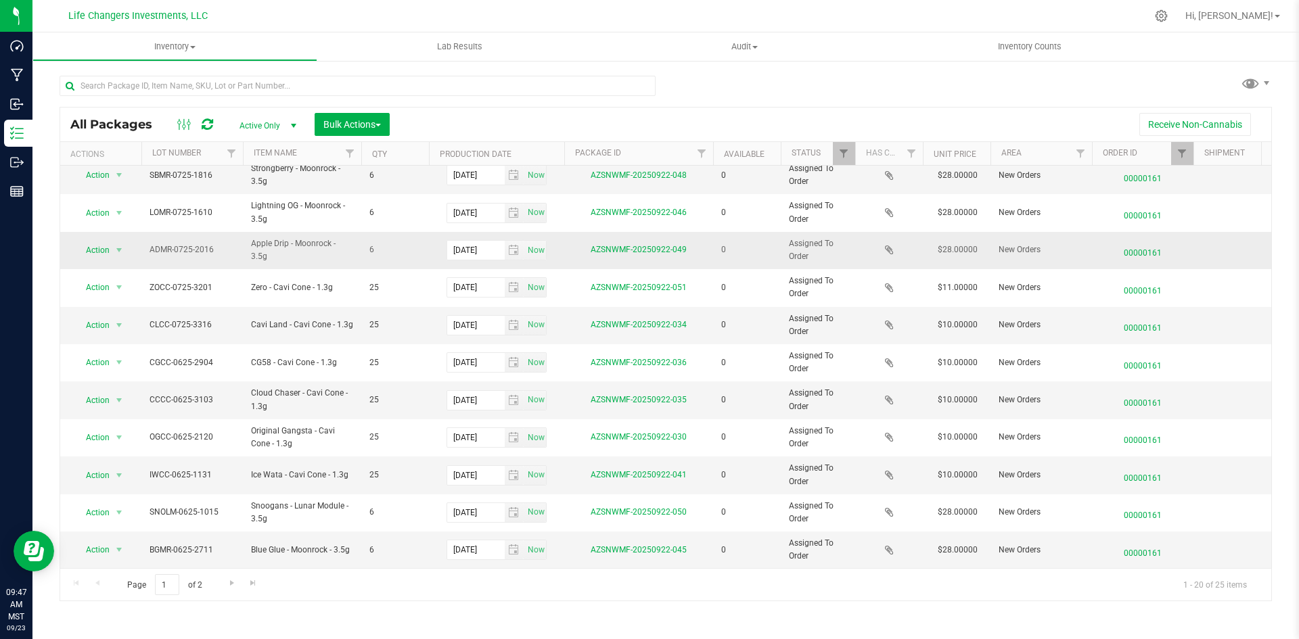
scroll to position [203, 0]
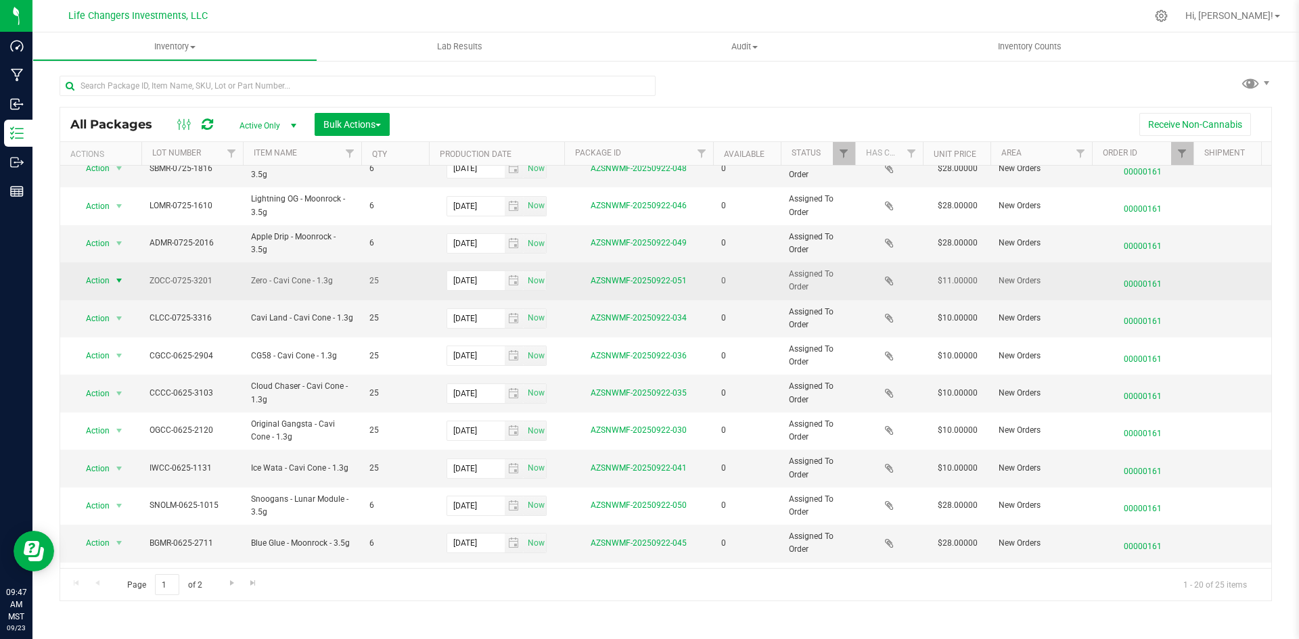
click at [101, 280] on span "Action" at bounding box center [92, 280] width 37 height 19
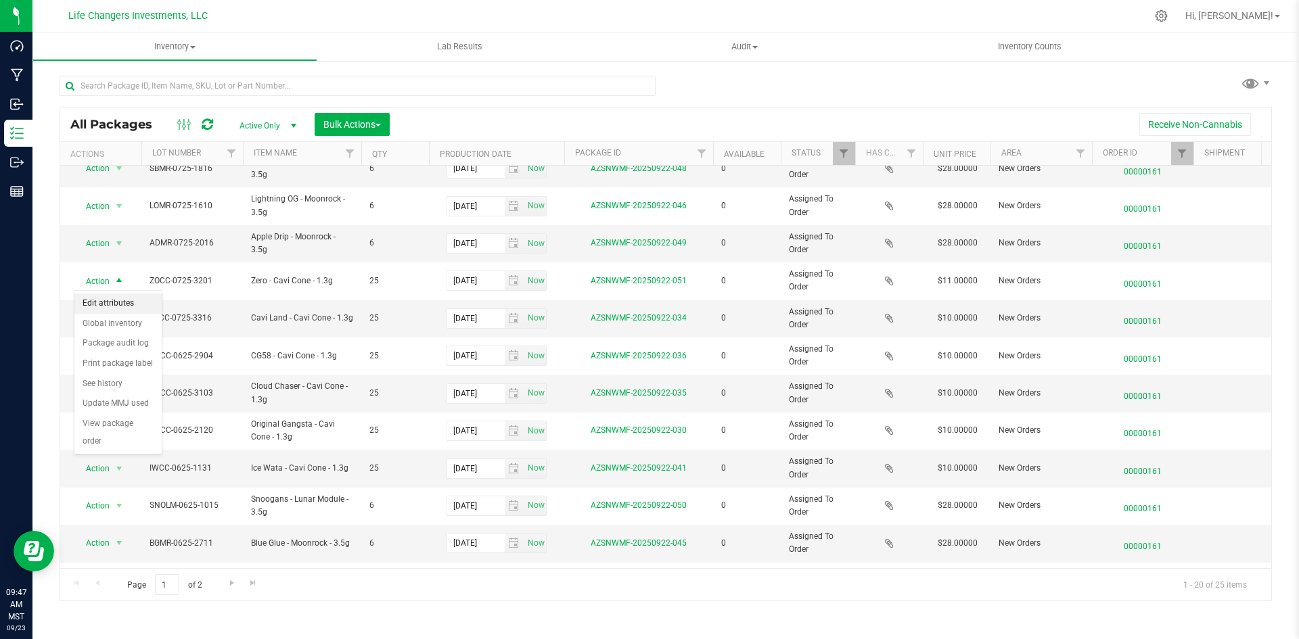
click at [113, 300] on li "Edit attributes" at bounding box center [117, 304] width 87 height 20
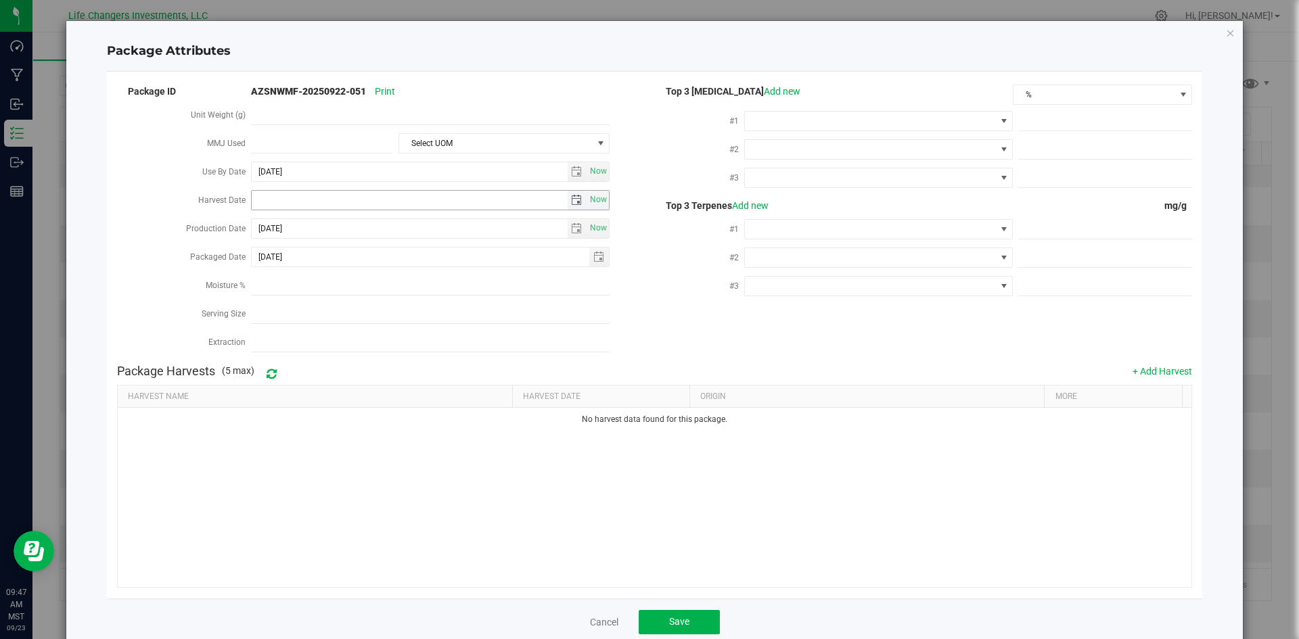
click at [571, 195] on span "select" at bounding box center [576, 200] width 11 height 11
click at [264, 229] on link "[DATE]" at bounding box center [321, 224] width 145 height 21
click at [357, 260] on link "Apr" at bounding box center [373, 260] width 34 height 34
click at [321, 279] on link "2" at bounding box center [321, 272] width 20 height 21
type input "[DATE]"
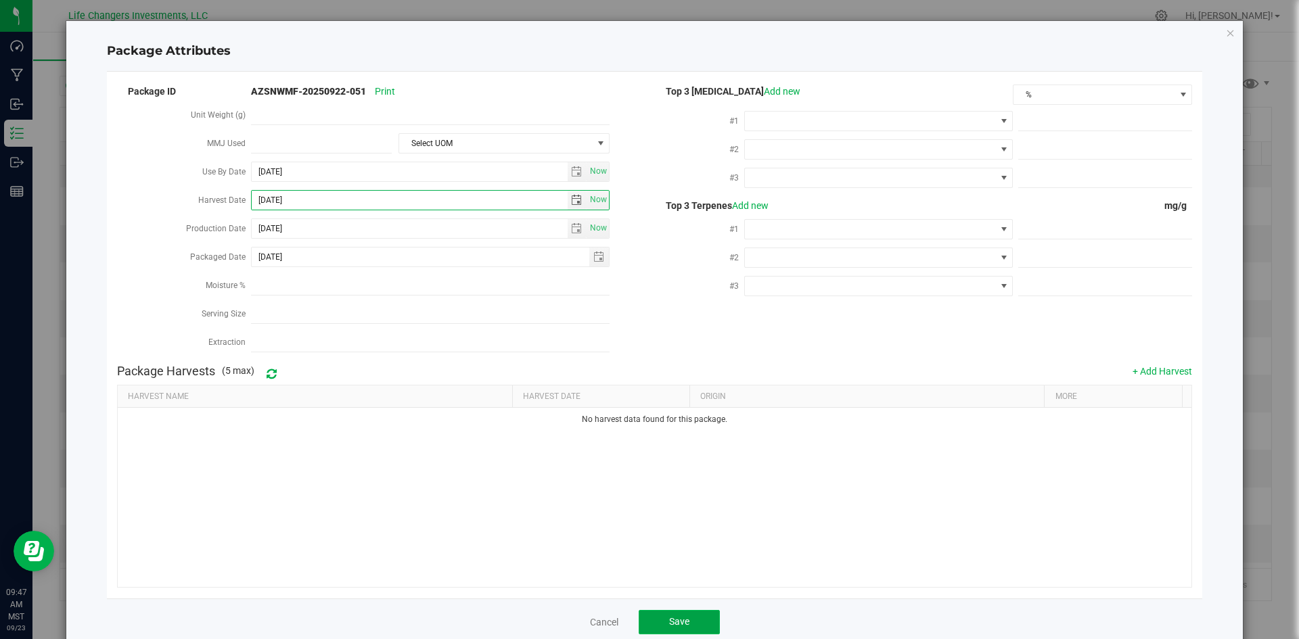
click at [698, 614] on button "Save" at bounding box center [678, 622] width 81 height 24
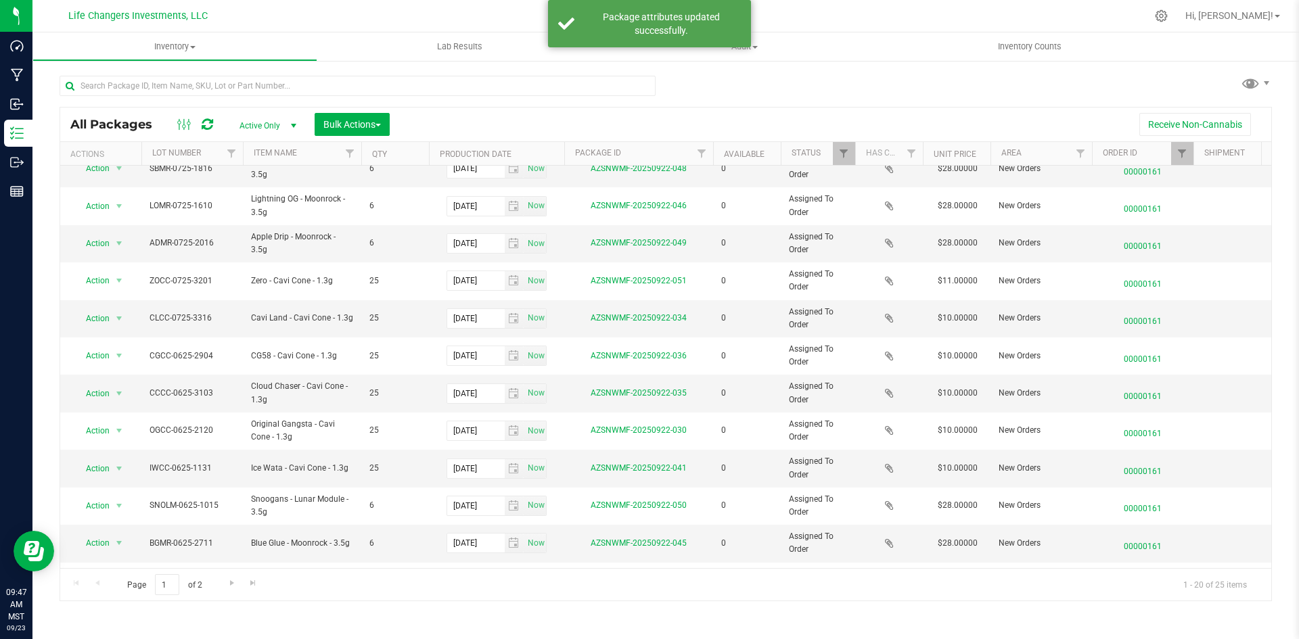
scroll to position [0, 0]
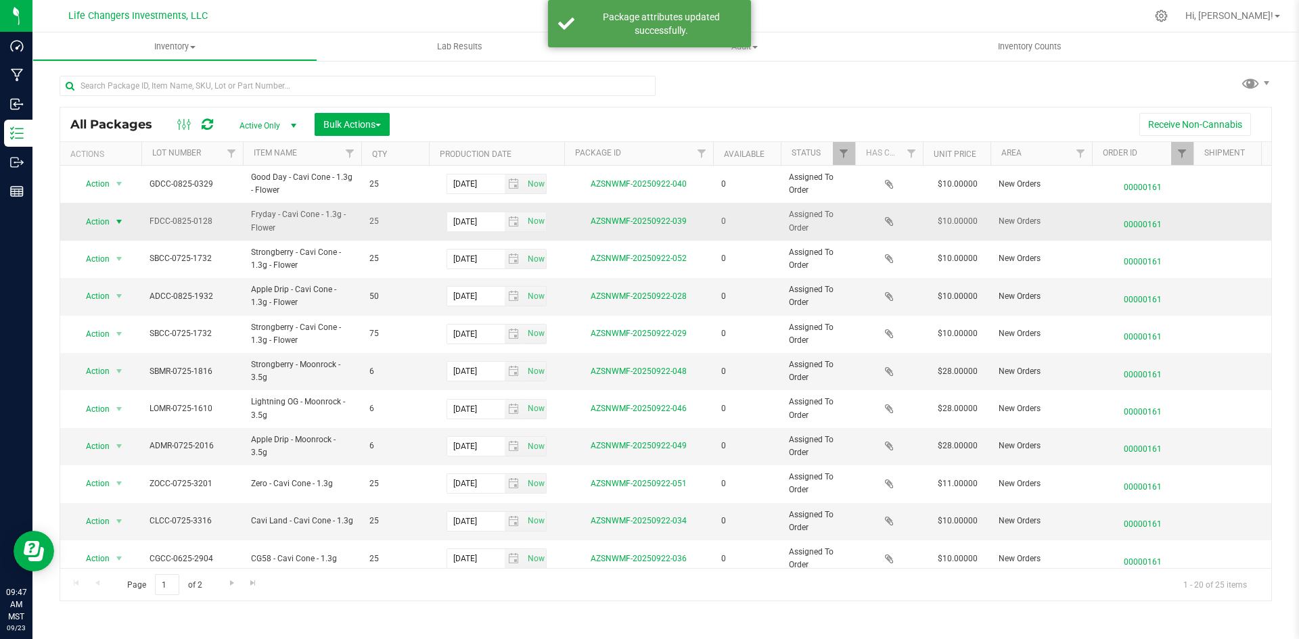
click at [91, 229] on span "Action" at bounding box center [92, 221] width 37 height 19
click at [100, 245] on li "Edit attributes" at bounding box center [117, 244] width 87 height 20
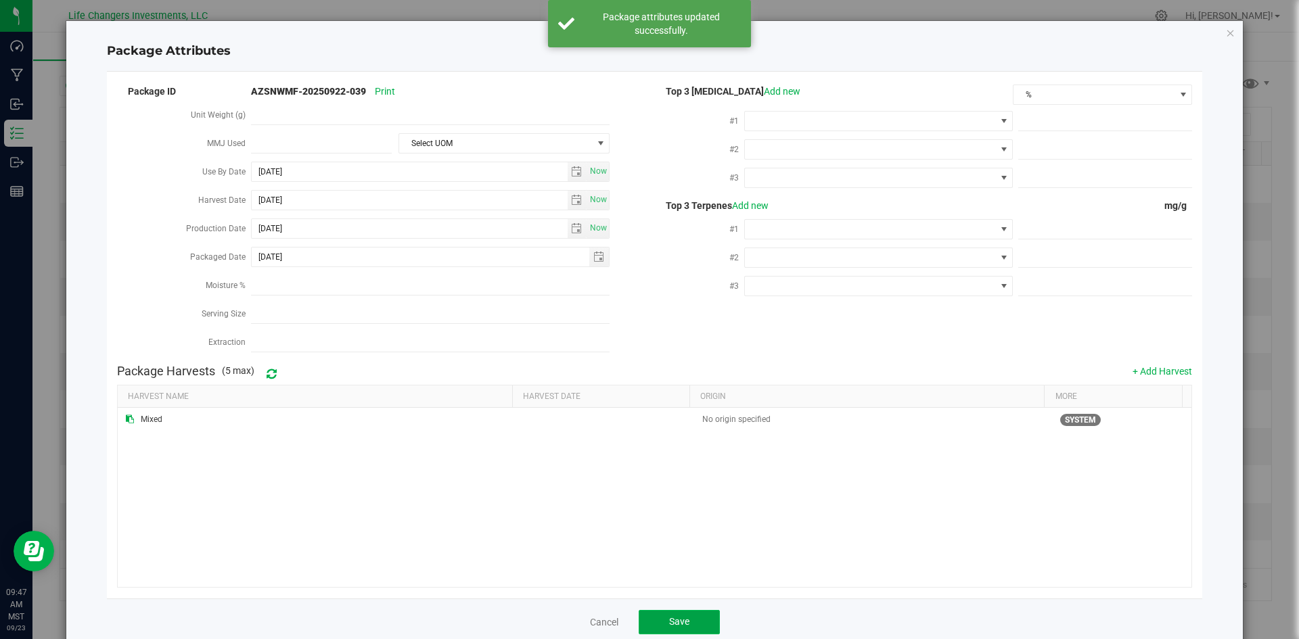
click at [654, 610] on button "Save" at bounding box center [678, 622] width 81 height 24
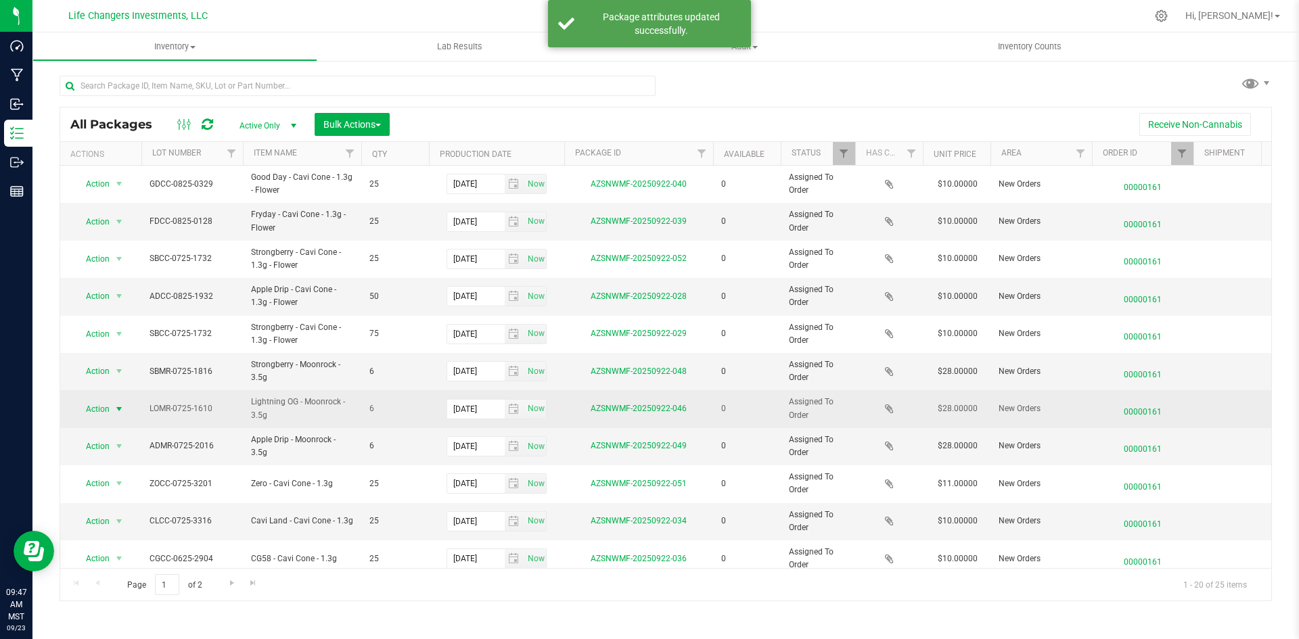
click at [100, 406] on span "Action" at bounding box center [92, 409] width 37 height 19
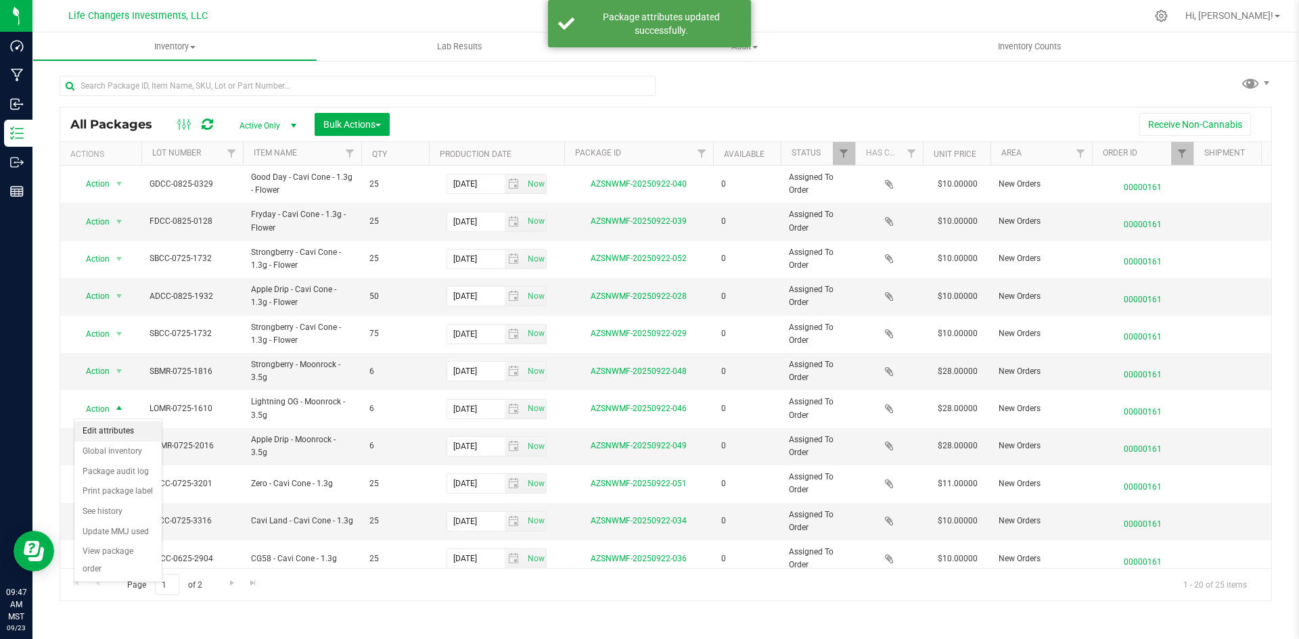
click at [104, 431] on li "Edit attributes" at bounding box center [117, 431] width 87 height 20
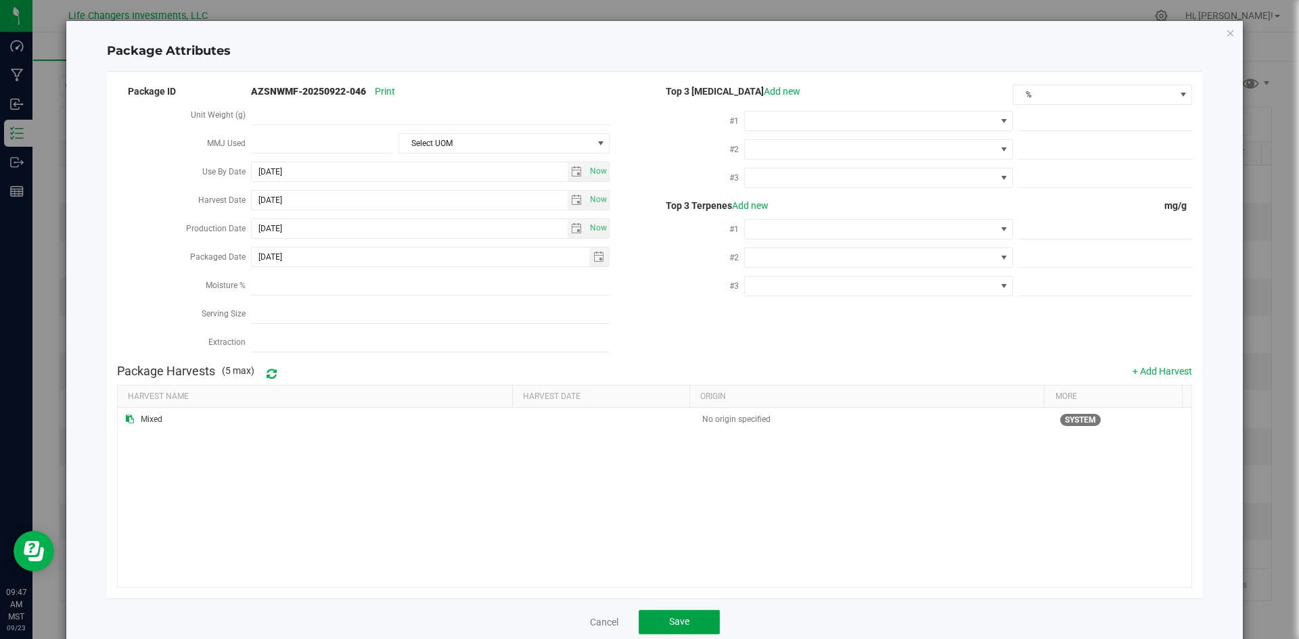
click at [673, 620] on span "Save" at bounding box center [679, 621] width 20 height 11
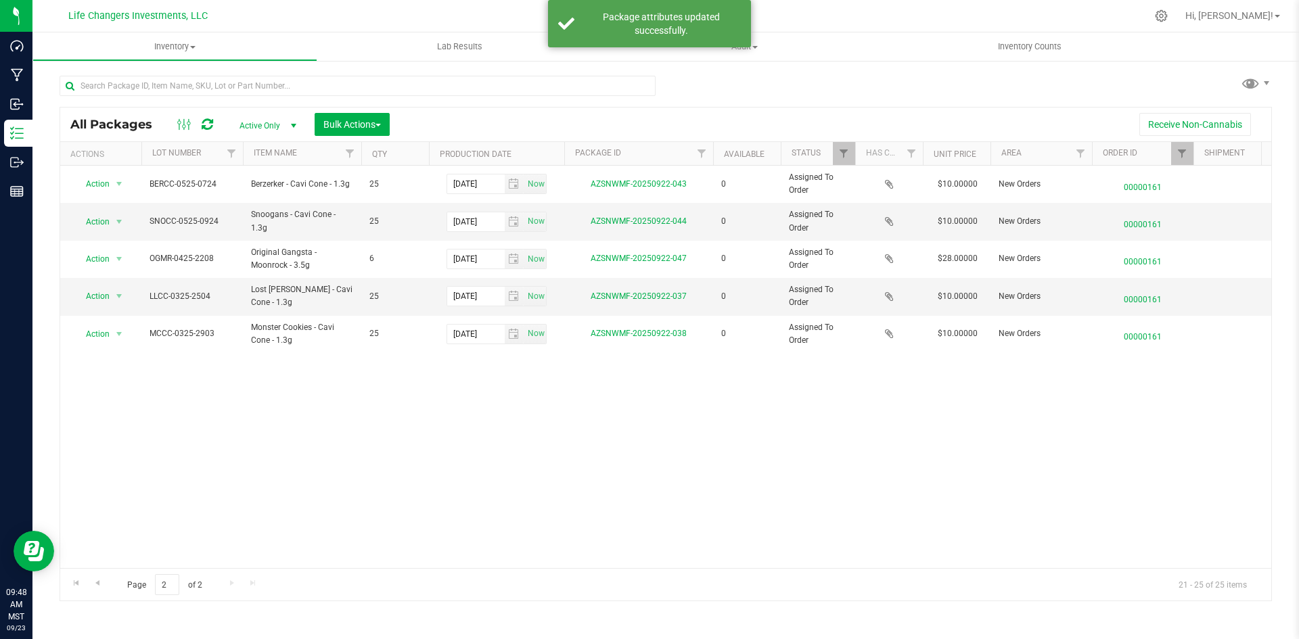
click at [308, 544] on div "Action Action Edit attributes Global inventory Package audit log Print package …" at bounding box center [665, 367] width 1211 height 402
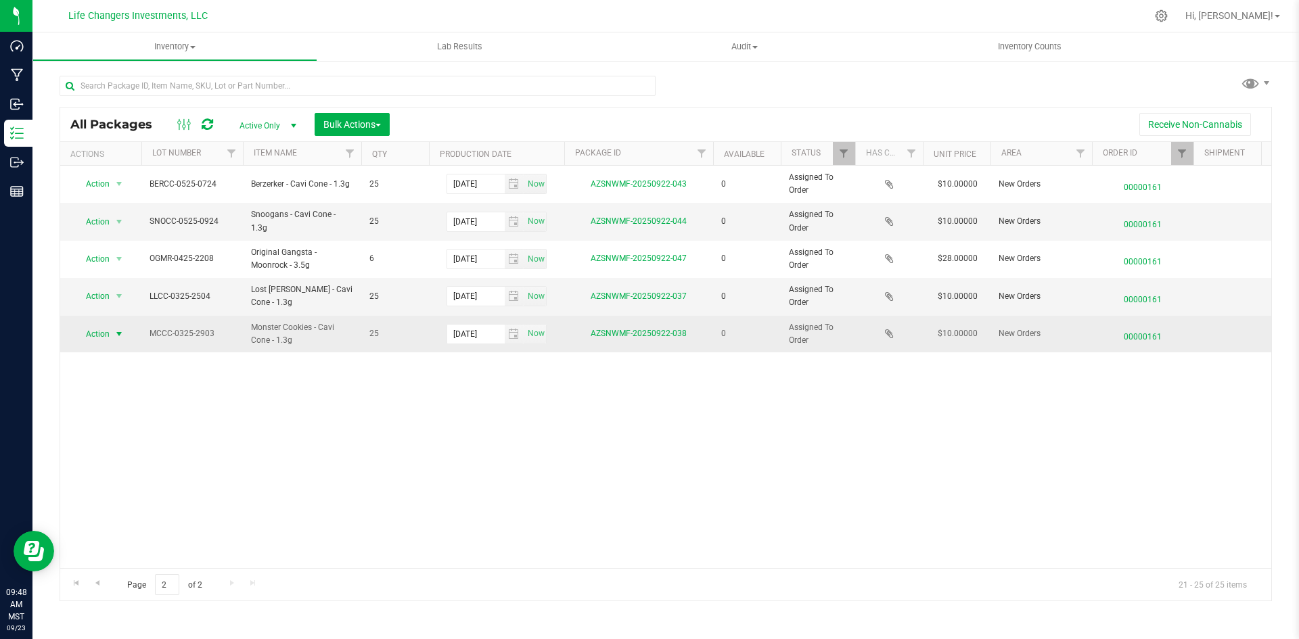
click at [99, 335] on span "Action" at bounding box center [92, 334] width 37 height 19
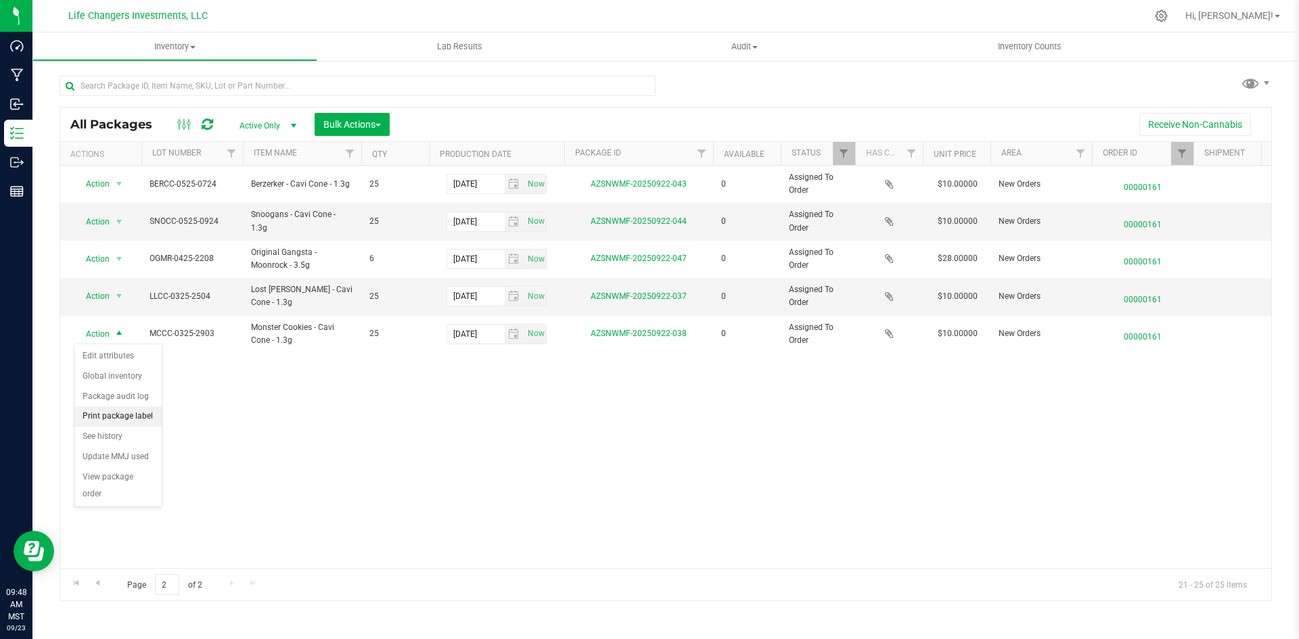
click at [144, 413] on li "Print package label" at bounding box center [117, 416] width 87 height 20
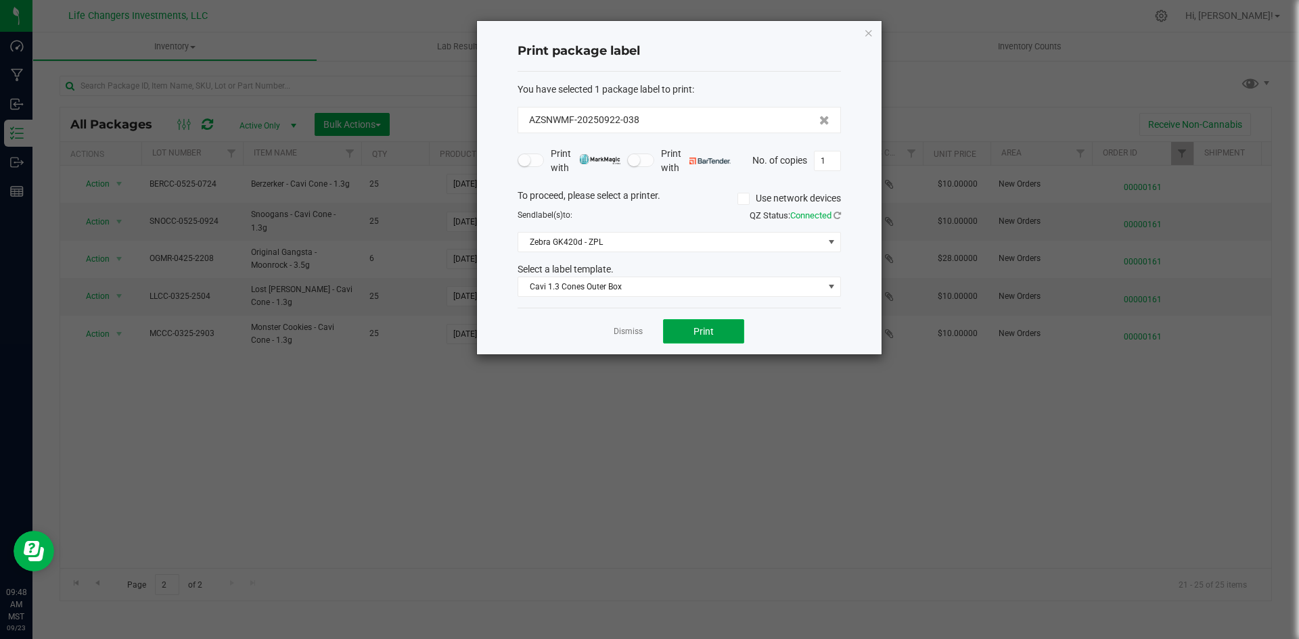
click at [695, 326] on span "Print" at bounding box center [703, 331] width 20 height 11
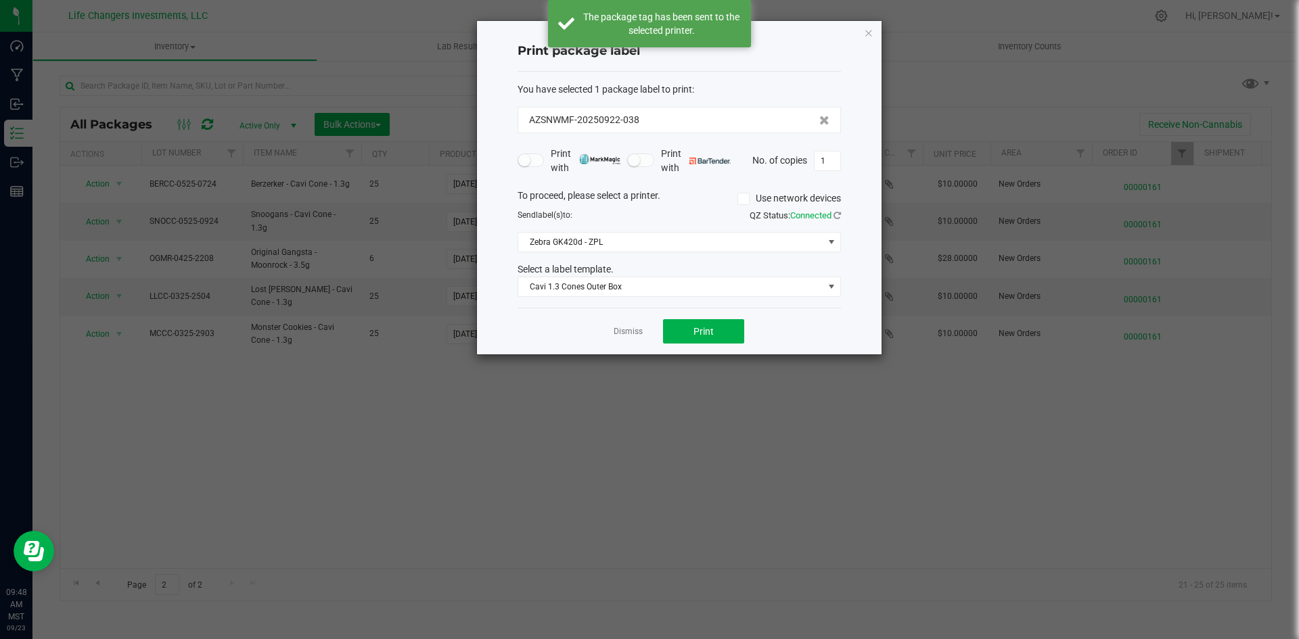
click at [865, 34] on icon "button" at bounding box center [868, 32] width 9 height 16
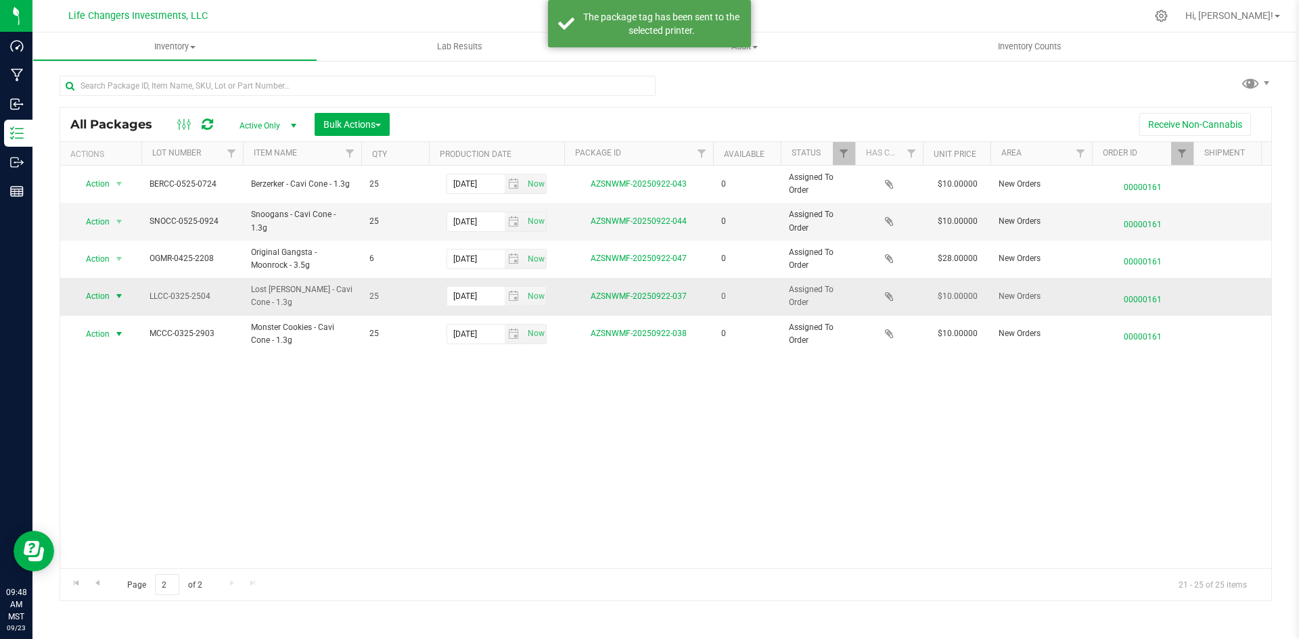
click at [111, 293] on span "select" at bounding box center [119, 296] width 17 height 19
click at [99, 383] on li "Print package label" at bounding box center [117, 379] width 87 height 20
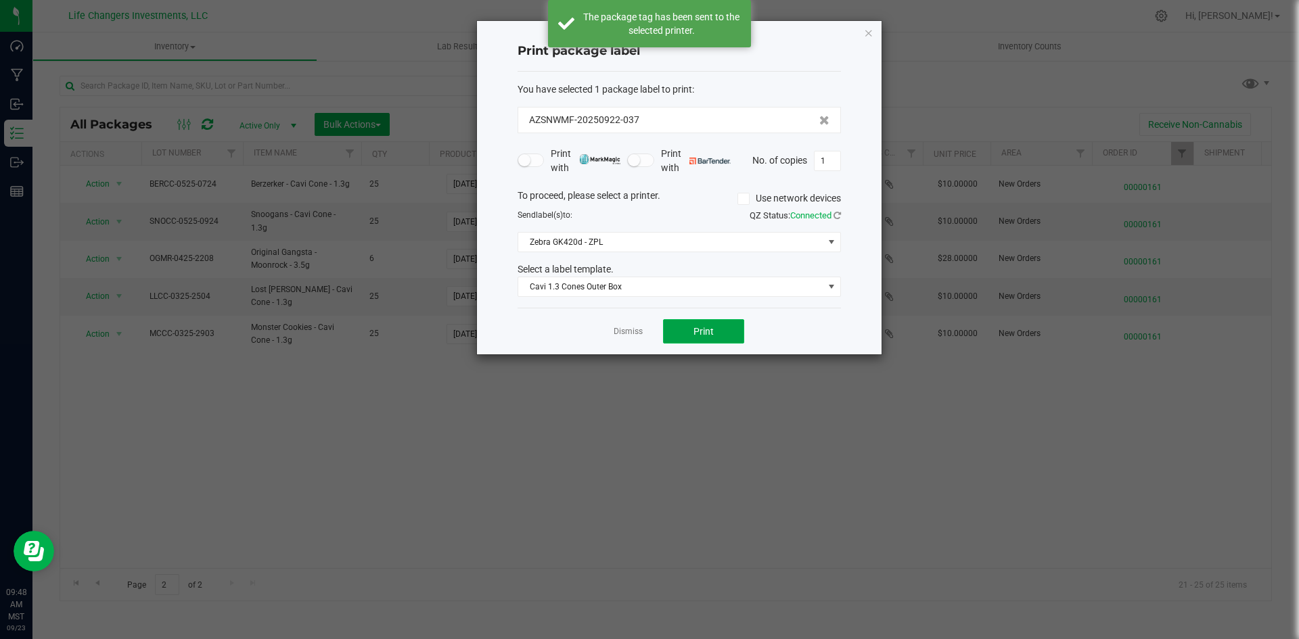
click at [693, 325] on button "Print" at bounding box center [703, 331] width 81 height 24
click at [871, 29] on icon "button" at bounding box center [868, 32] width 9 height 16
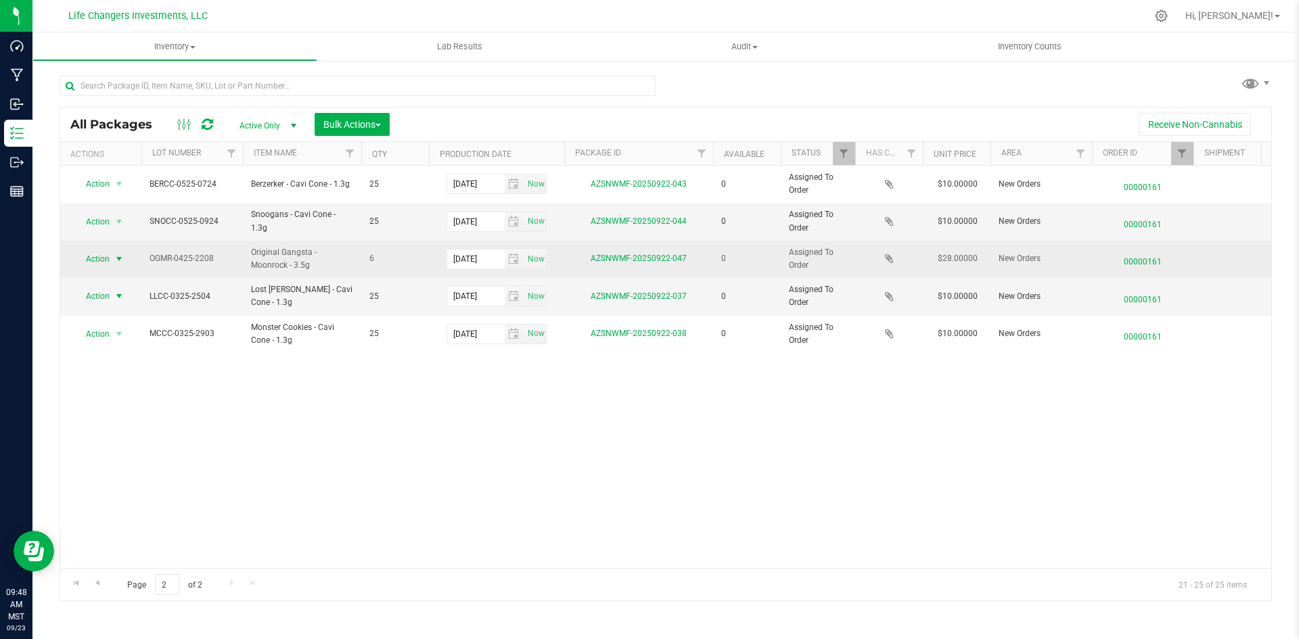
click at [109, 256] on span "Action" at bounding box center [92, 259] width 37 height 19
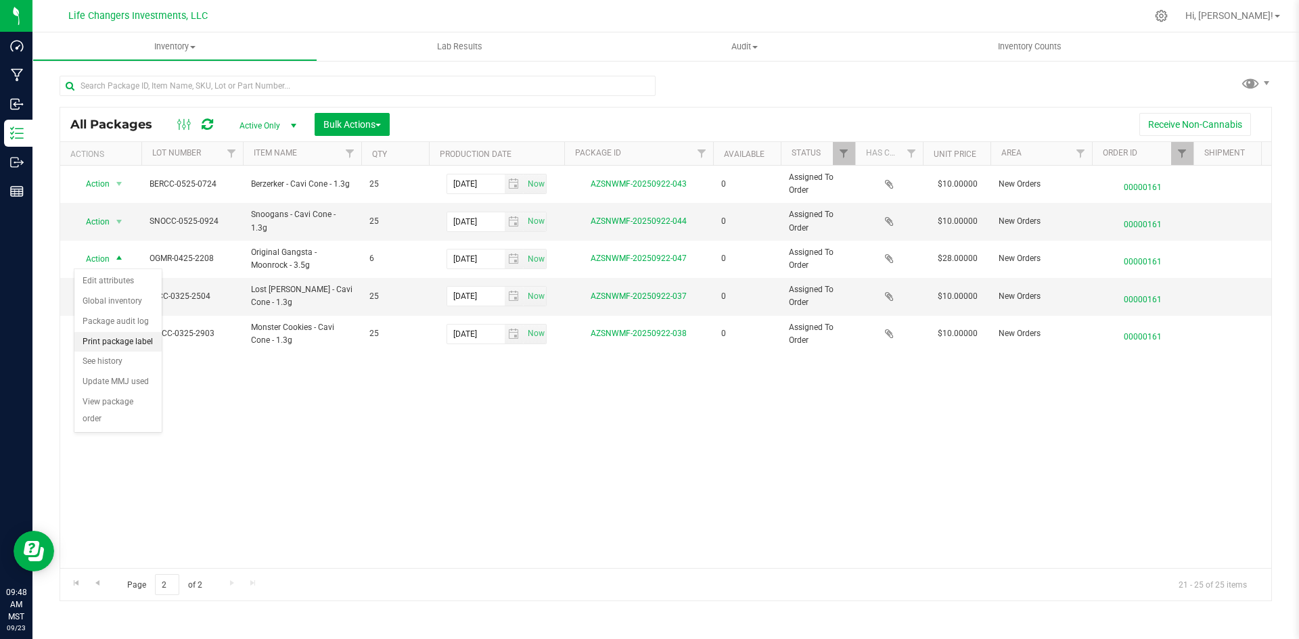
click at [113, 335] on li "Print package label" at bounding box center [117, 342] width 87 height 20
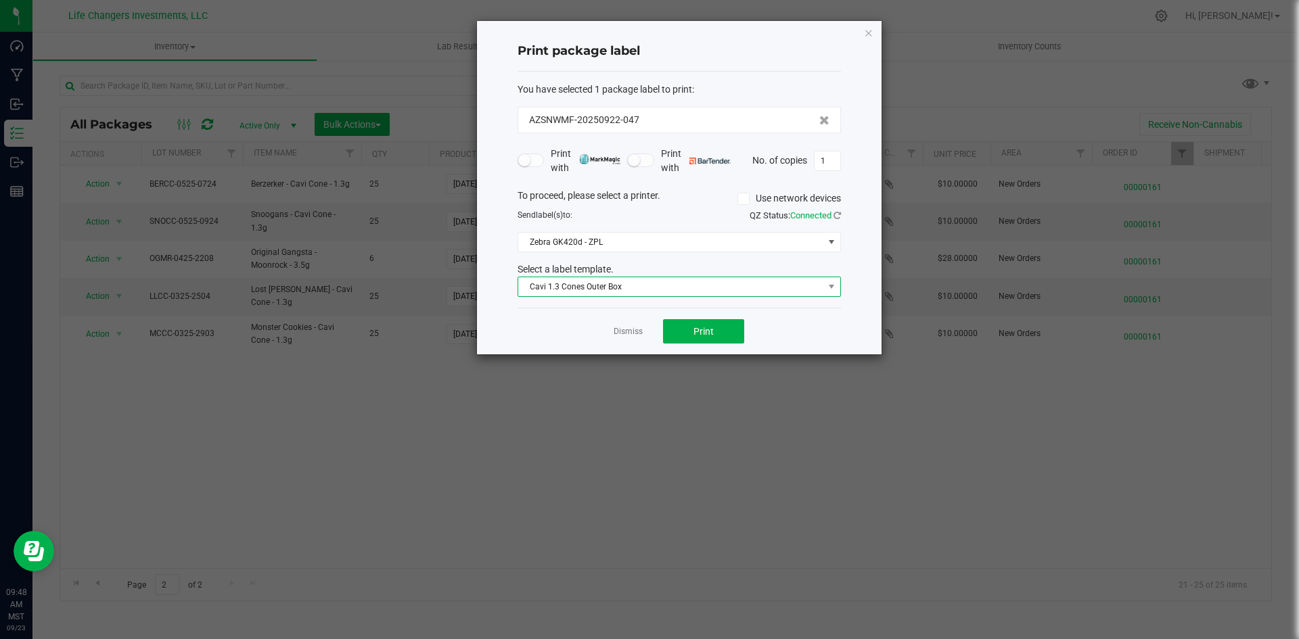
click at [595, 285] on span "Cavi 1.3 Cones Outer Box" at bounding box center [670, 286] width 305 height 19
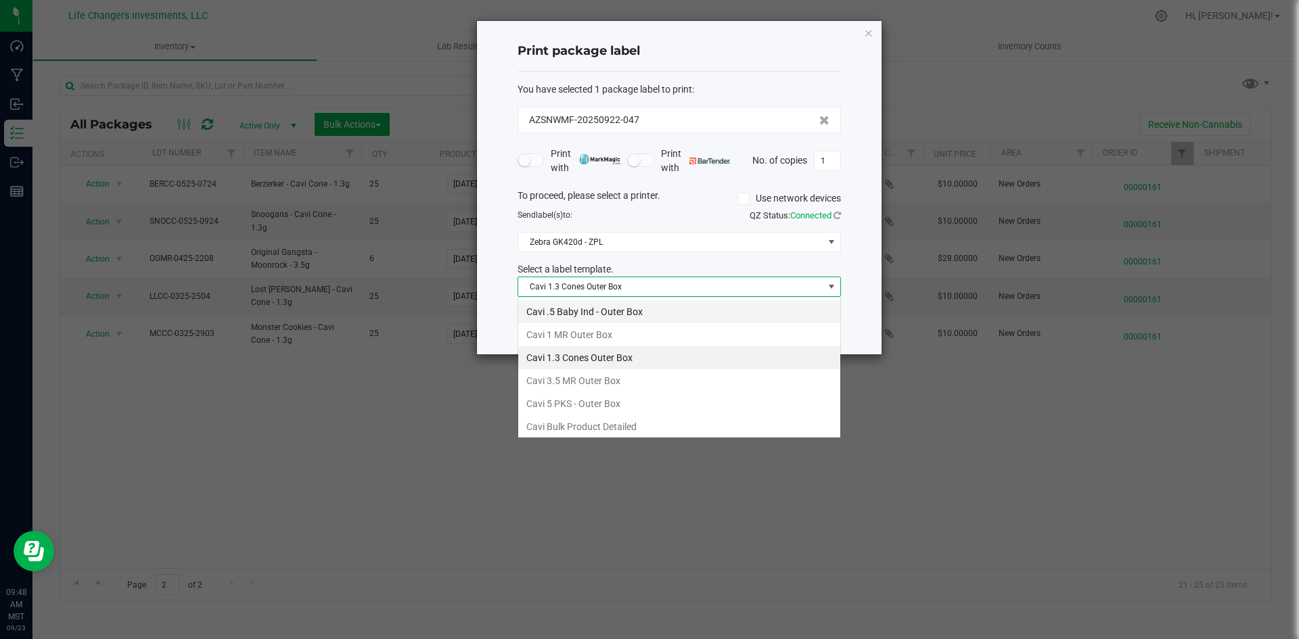
scroll to position [20, 323]
click at [580, 377] on li "Cavi 3.5 MR Outer Box" at bounding box center [679, 380] width 322 height 23
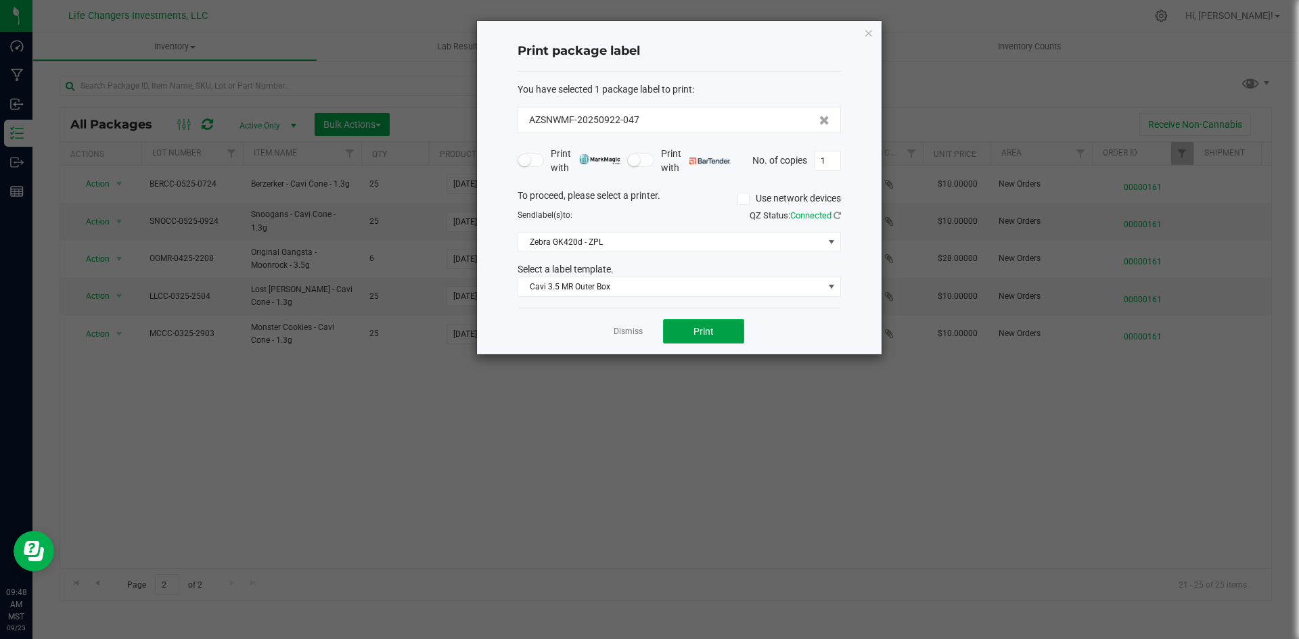
click at [716, 333] on button "Print" at bounding box center [703, 331] width 81 height 24
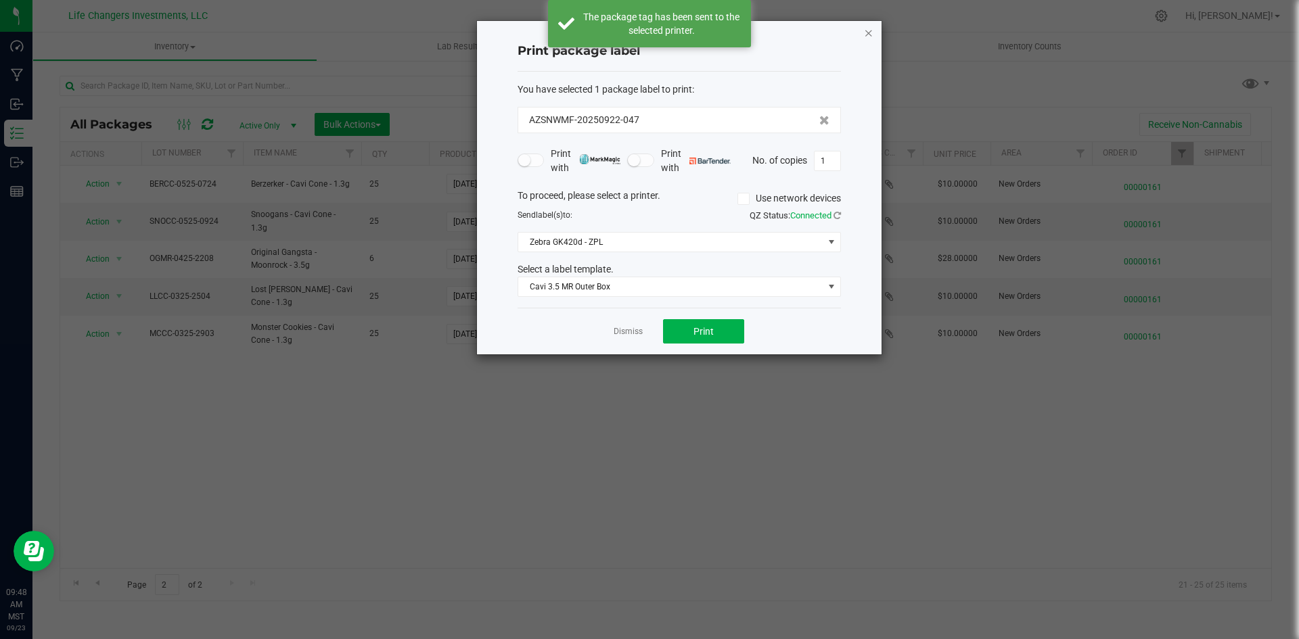
click at [868, 28] on icon "button" at bounding box center [868, 32] width 9 height 16
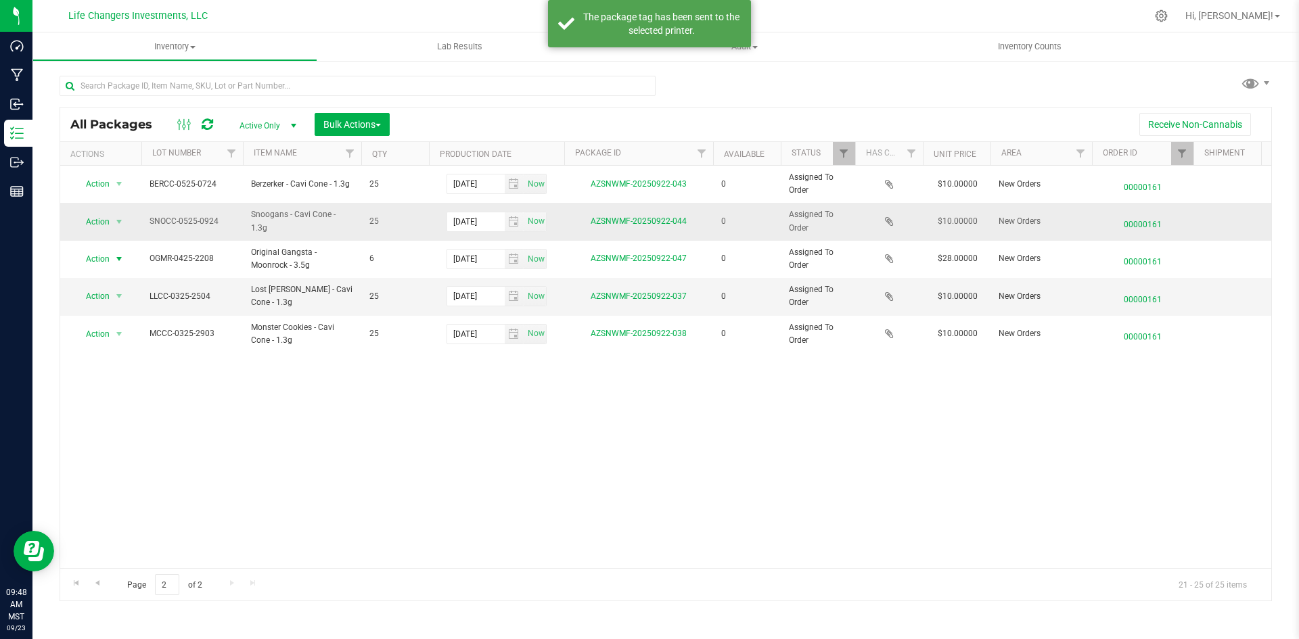
click at [120, 211] on td "Action Action Edit attributes Global inventory Package audit log Print package …" at bounding box center [100, 221] width 81 height 37
click at [115, 217] on span "select" at bounding box center [119, 221] width 11 height 11
click at [112, 317] on li "See history" at bounding box center [117, 324] width 87 height 20
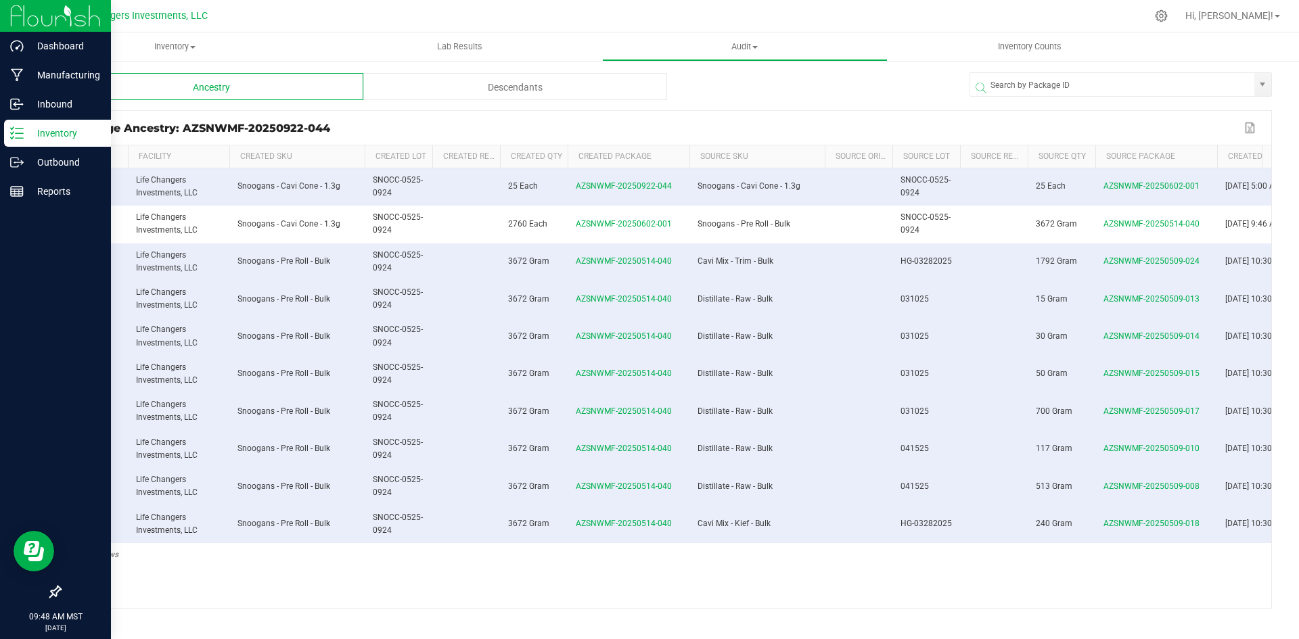
click at [26, 133] on p "Inventory" at bounding box center [64, 133] width 81 height 16
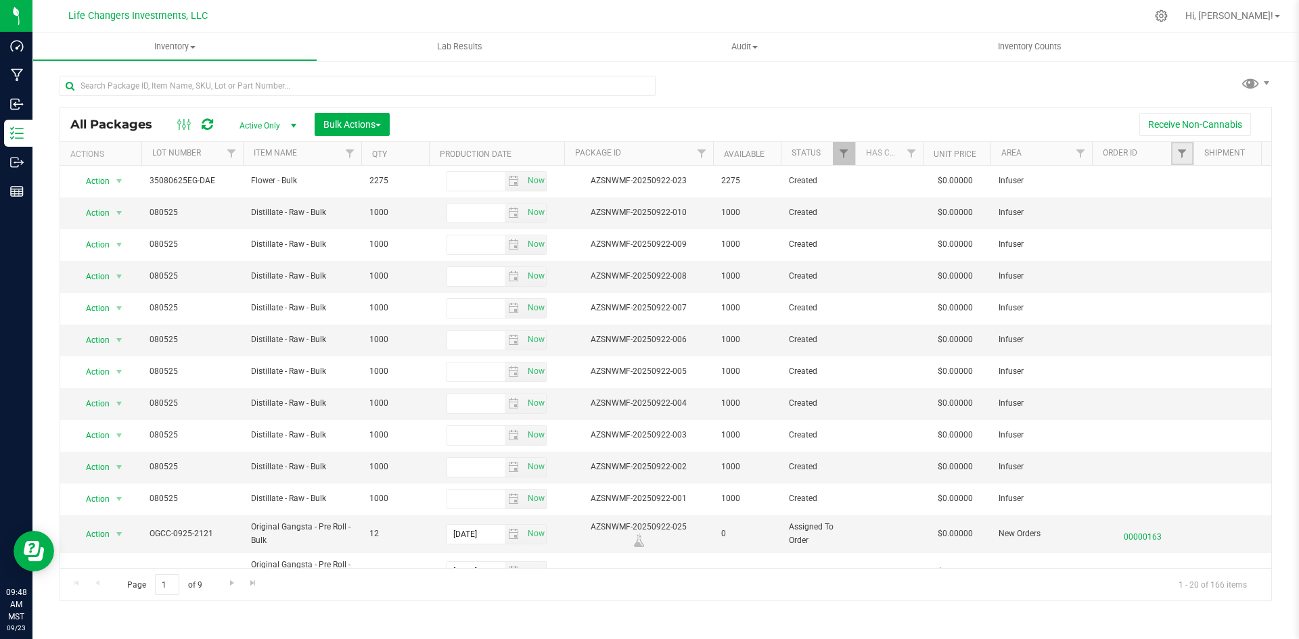
click at [1180, 145] on link "Filter" at bounding box center [1182, 153] width 22 height 23
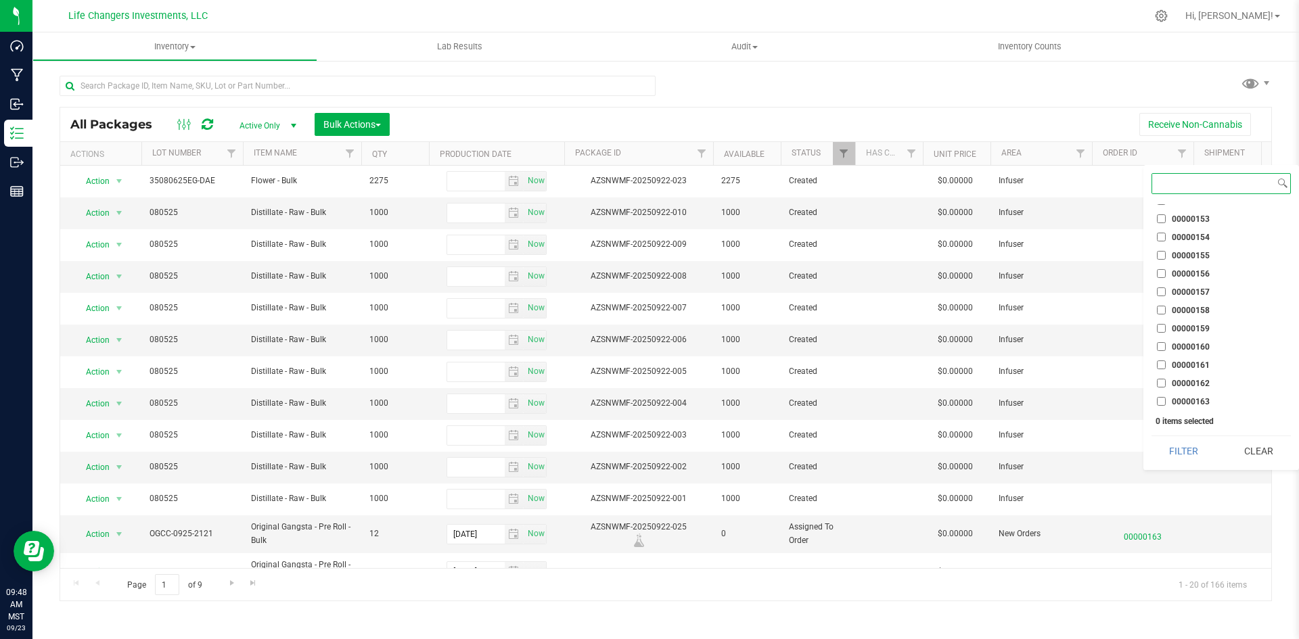
scroll to position [1765, 0]
click at [1161, 365] on input "00000161" at bounding box center [1160, 363] width 9 height 9
checkbox input "true"
click at [1167, 444] on button "Filter" at bounding box center [1183, 451] width 65 height 30
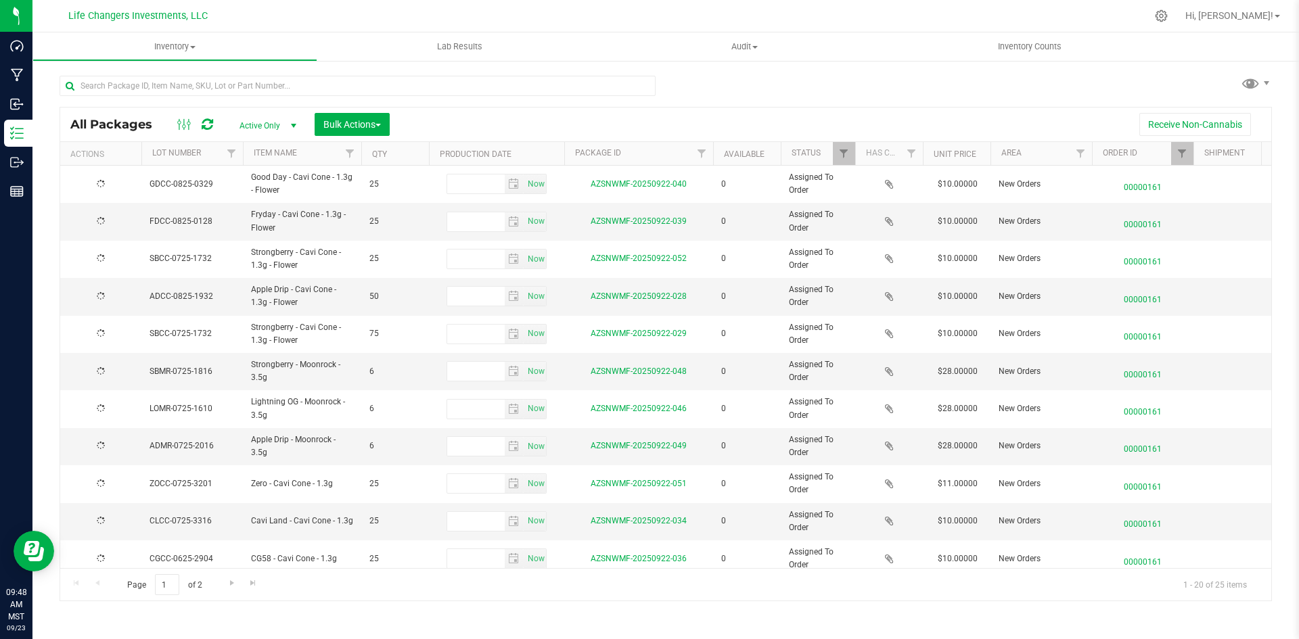
type input "[DATE]"
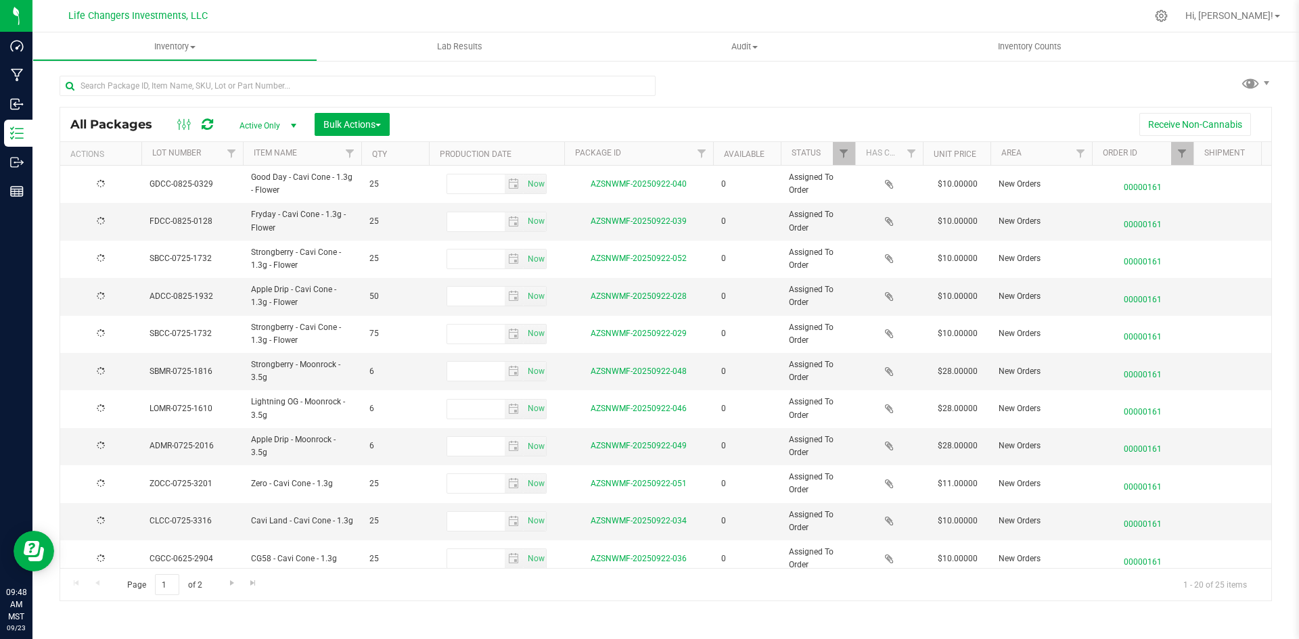
type input "[DATE]"
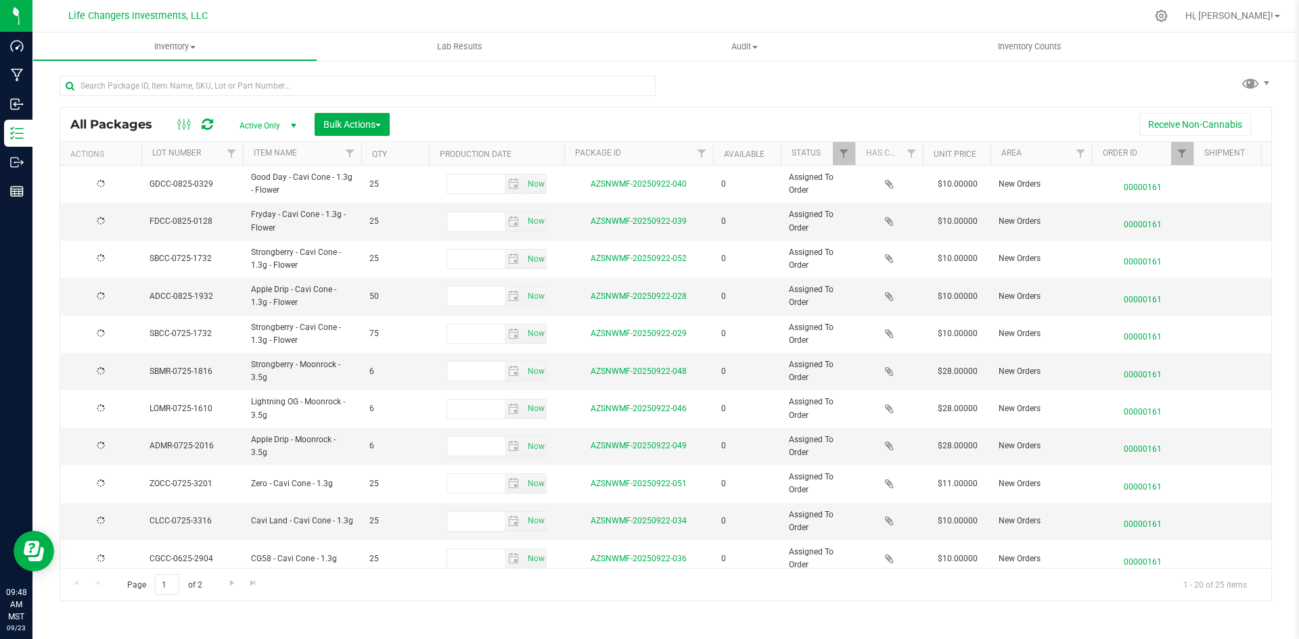
type input "[DATE]"
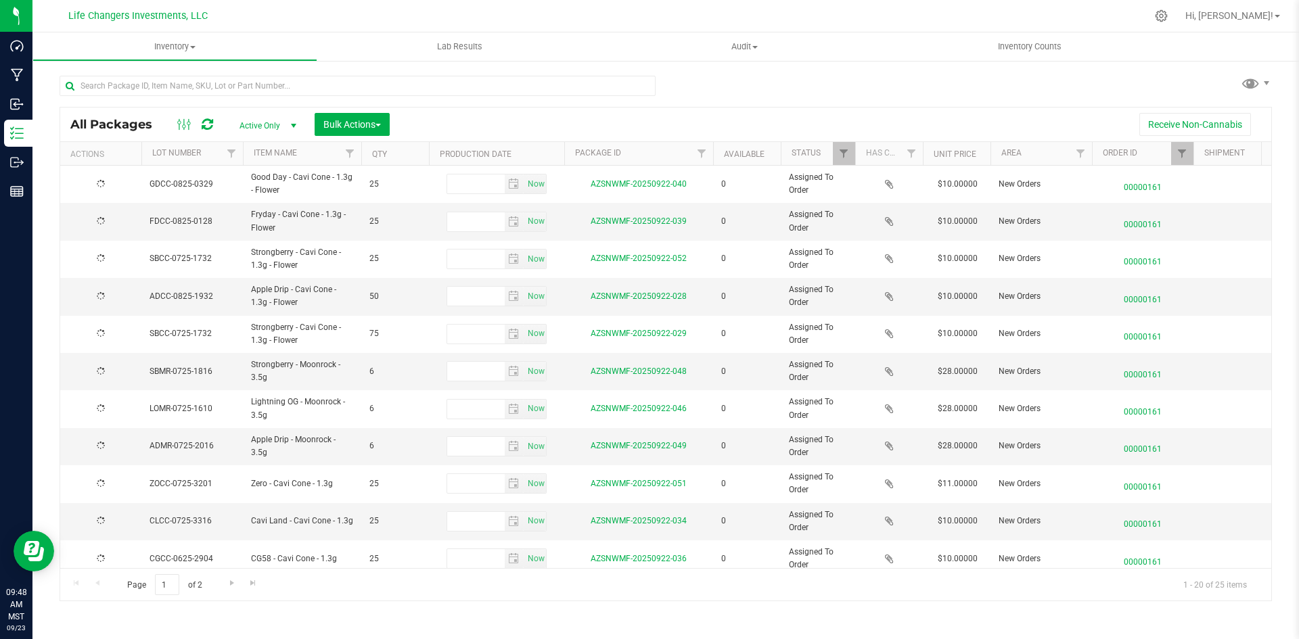
type input "[DATE]"
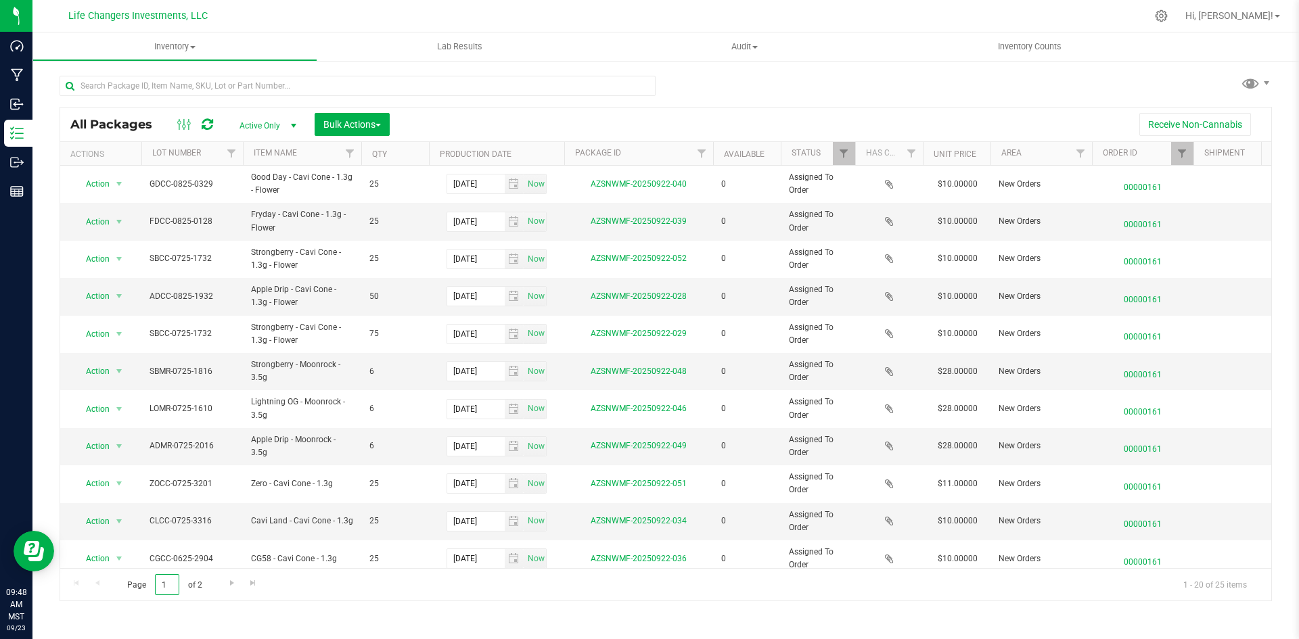
click at [173, 590] on input "1" at bounding box center [167, 584] width 24 height 21
click at [230, 590] on link "Go to the next page" at bounding box center [232, 583] width 20 height 18
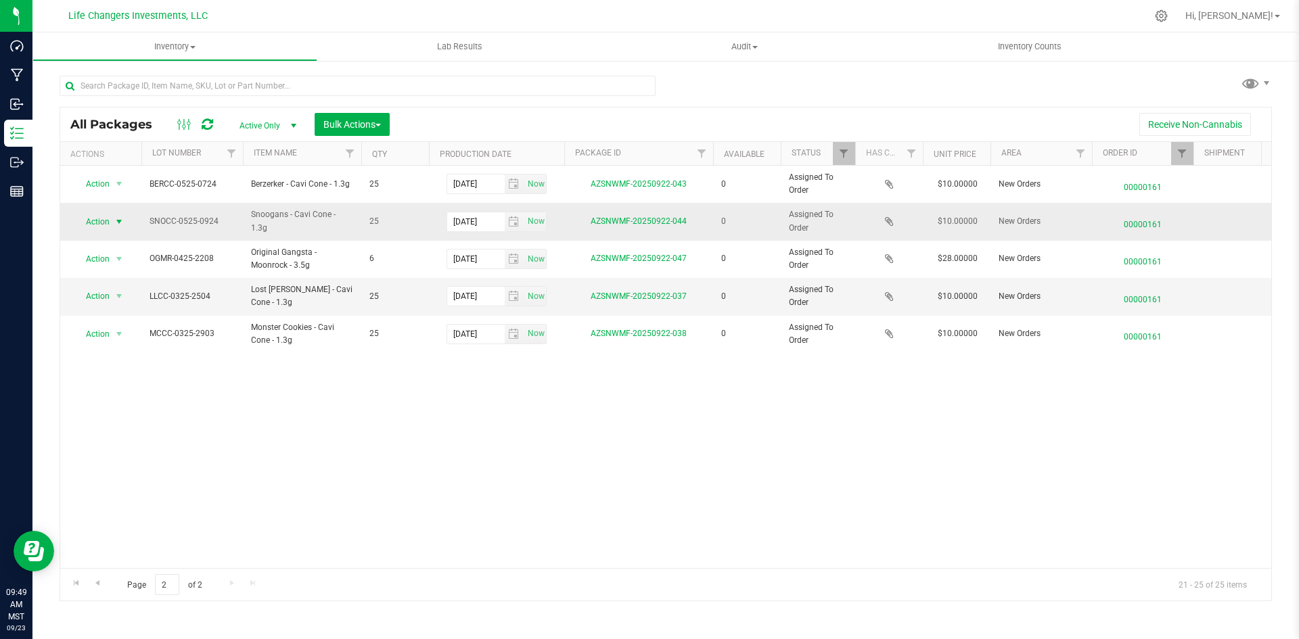
click at [109, 220] on span "Action" at bounding box center [92, 221] width 37 height 19
click at [119, 305] on li "Print package label" at bounding box center [117, 304] width 87 height 20
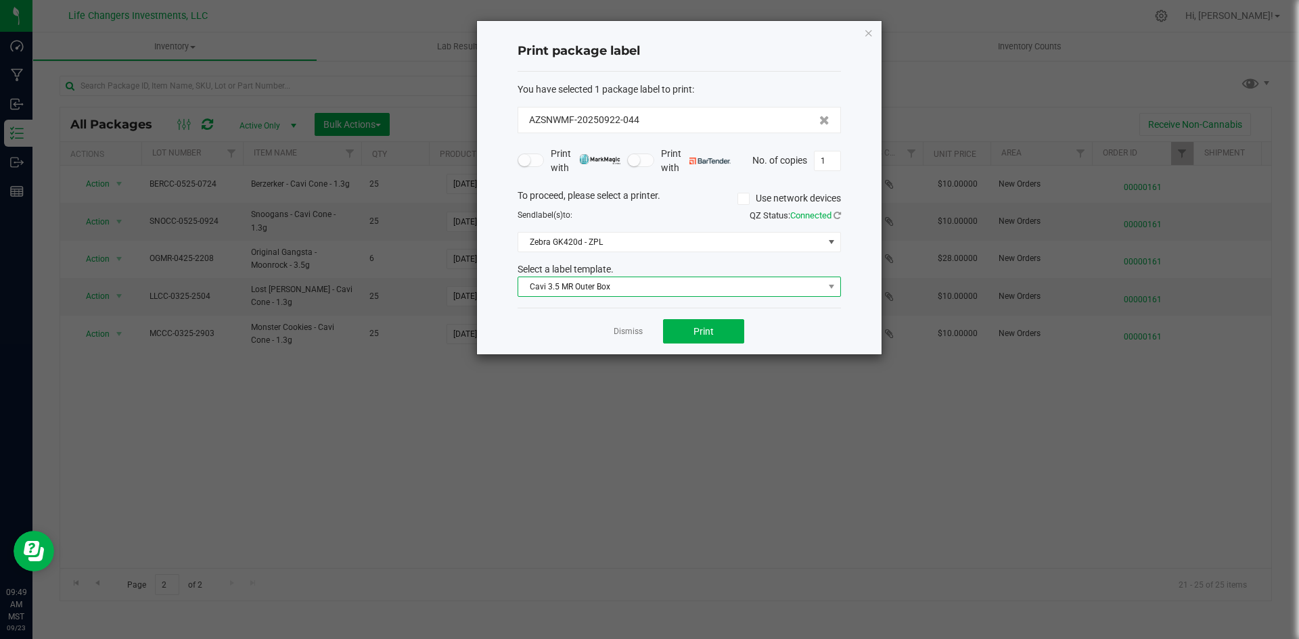
click at [617, 287] on span "Cavi 3.5 MR Outer Box" at bounding box center [670, 286] width 305 height 19
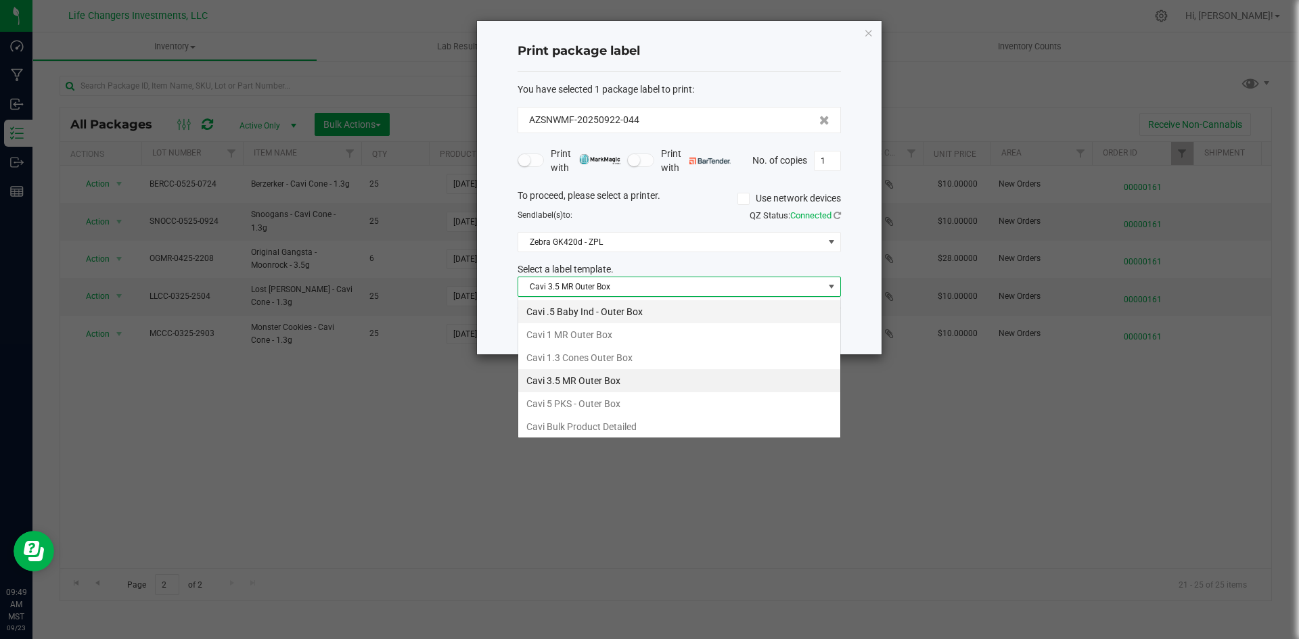
scroll to position [20, 323]
click at [584, 353] on li "Cavi 1.3 Cones Outer Box" at bounding box center [679, 357] width 322 height 23
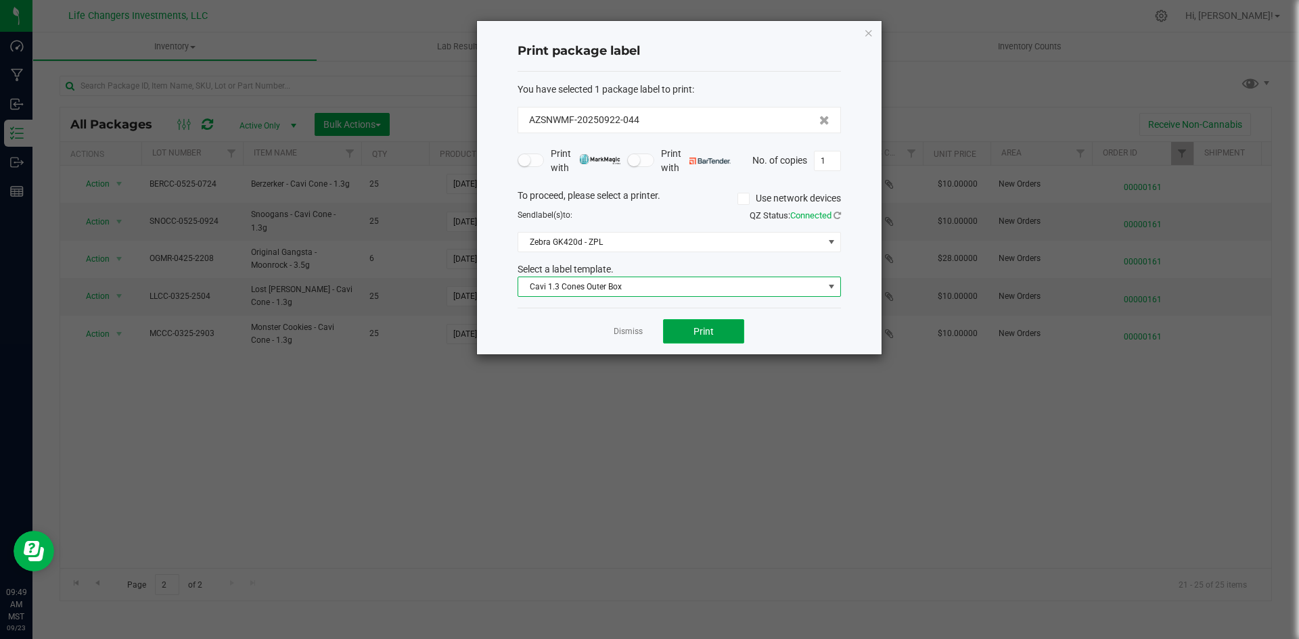
click at [724, 329] on button "Print" at bounding box center [703, 331] width 81 height 24
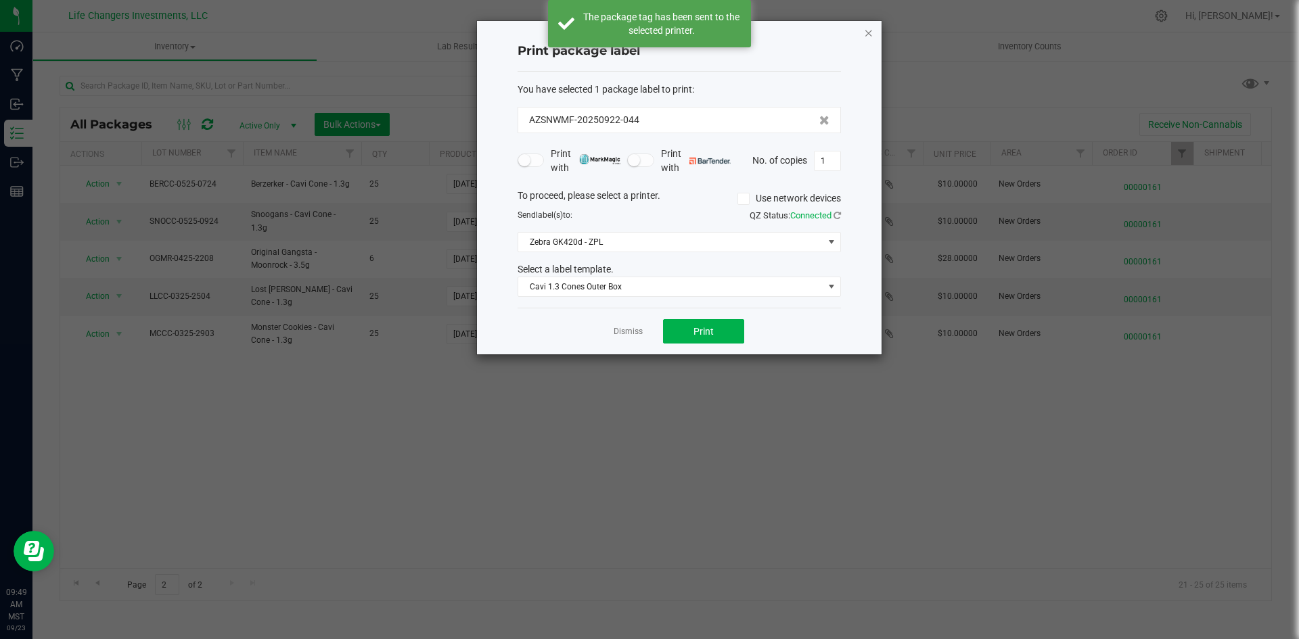
click at [865, 32] on icon "button" at bounding box center [868, 32] width 9 height 16
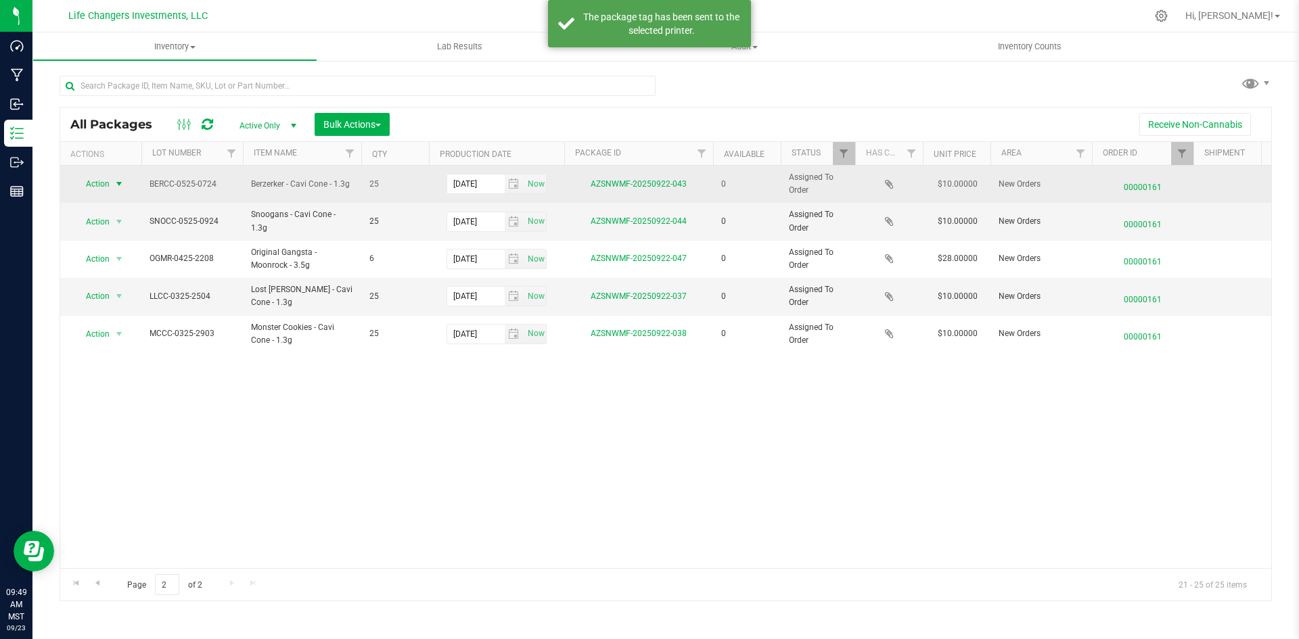
click at [112, 184] on span "select" at bounding box center [119, 183] width 17 height 19
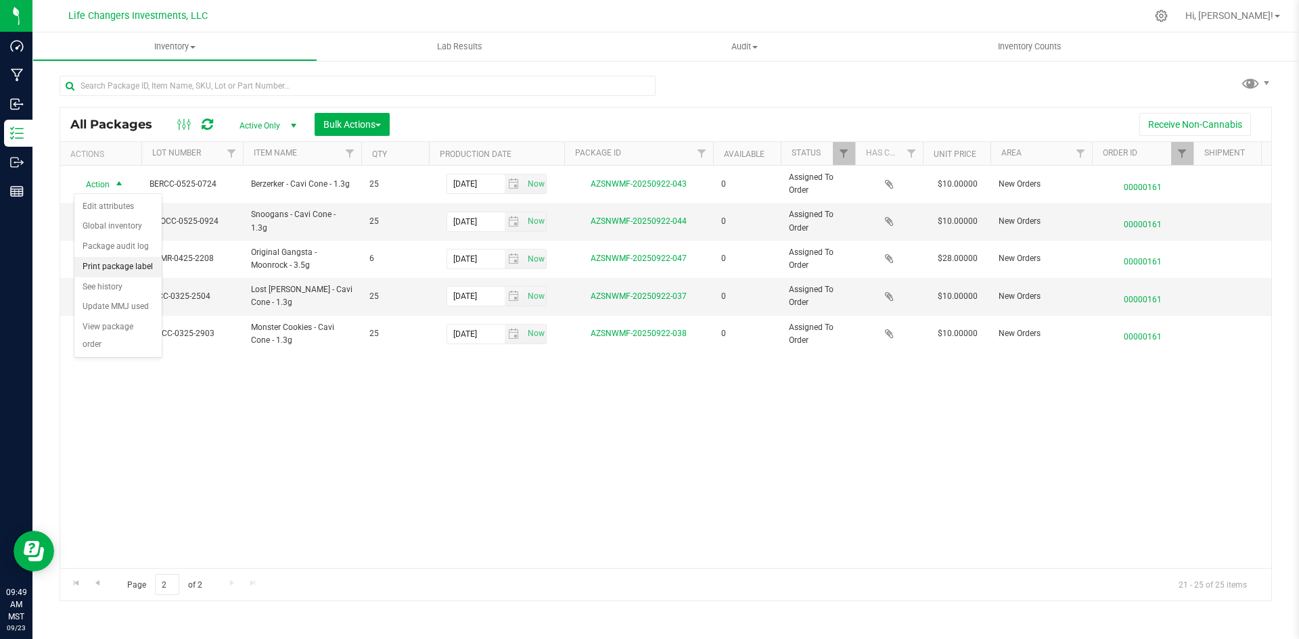
click at [95, 264] on li "Print package label" at bounding box center [117, 267] width 87 height 20
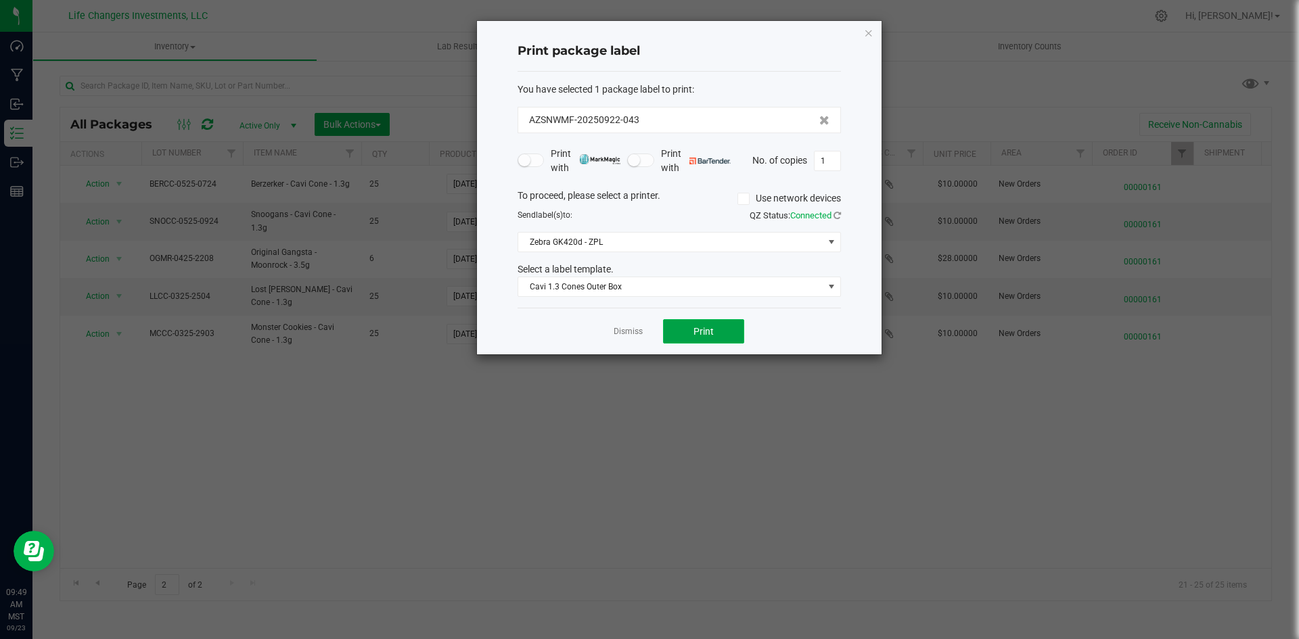
click at [666, 332] on button "Print" at bounding box center [703, 331] width 81 height 24
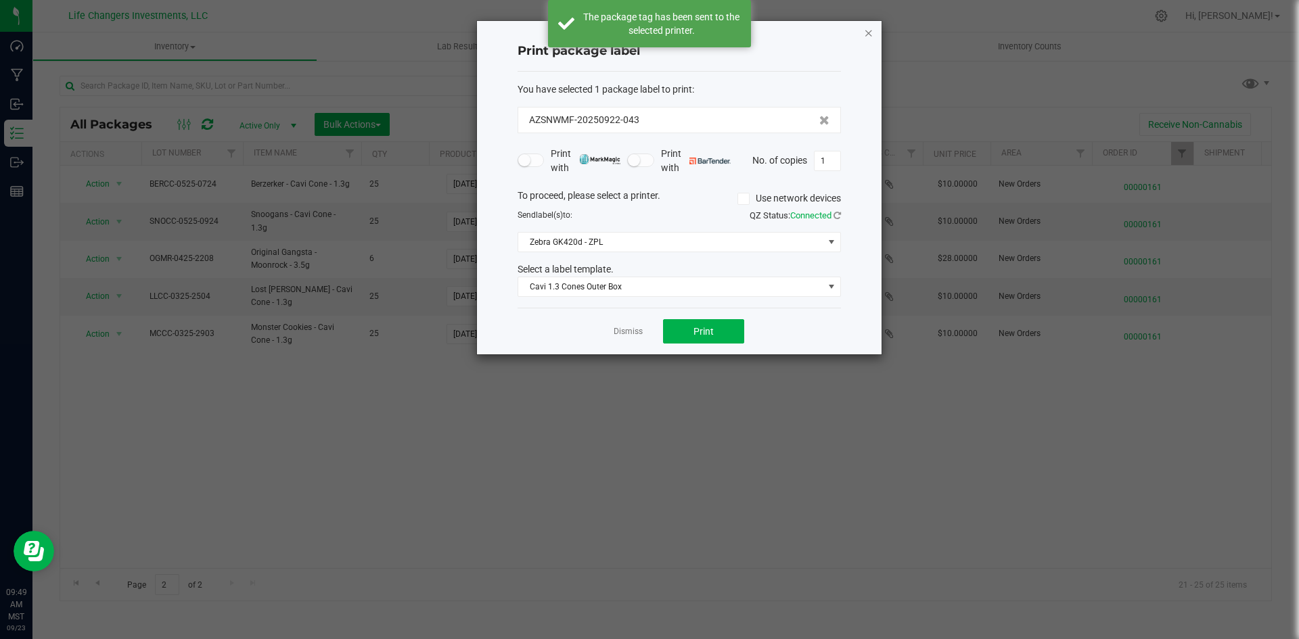
click at [865, 32] on icon "button" at bounding box center [868, 32] width 9 height 16
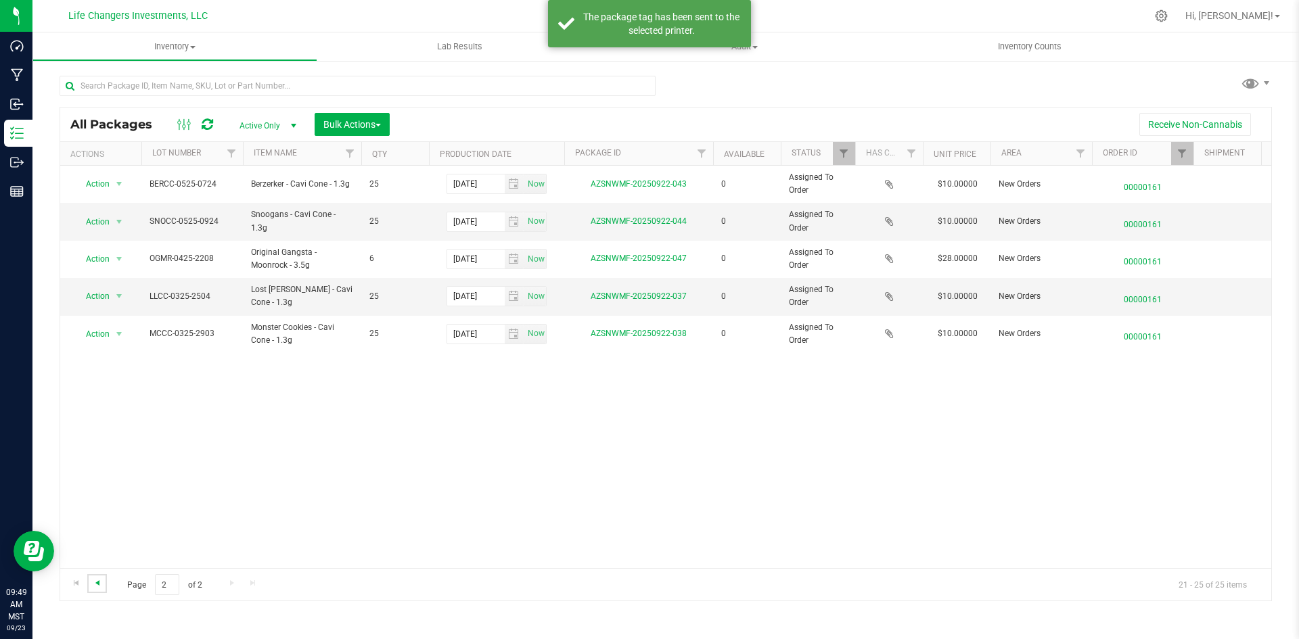
click at [99, 581] on span "Go to the previous page" at bounding box center [97, 583] width 11 height 11
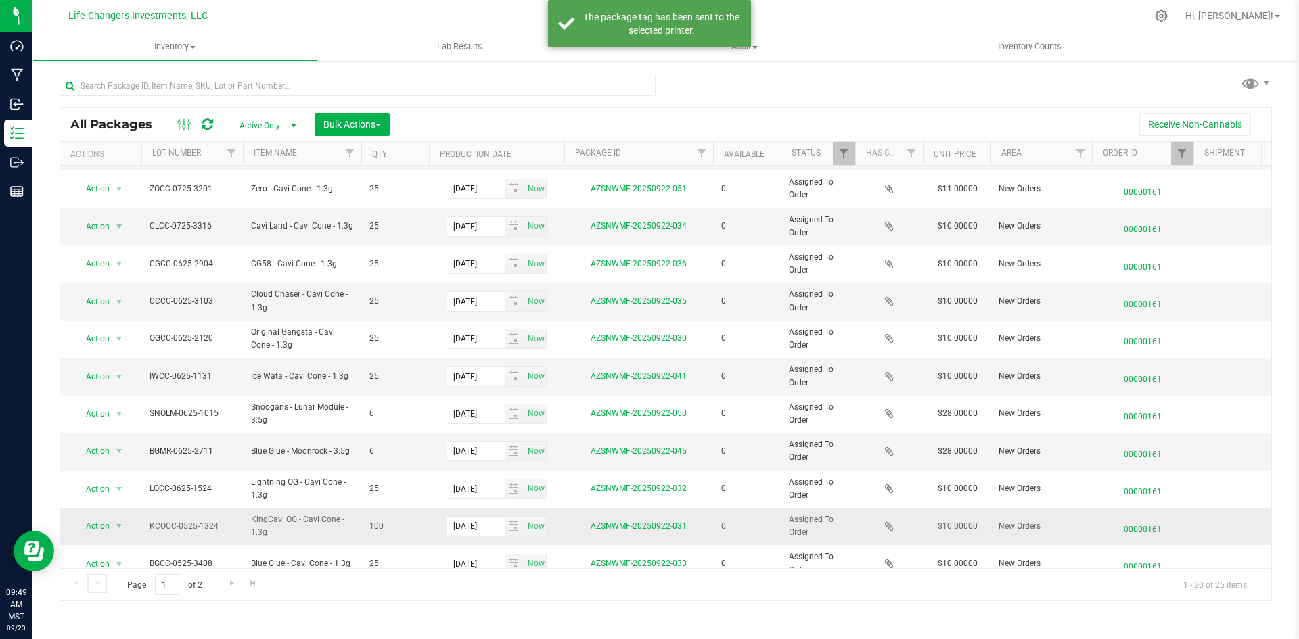
scroll to position [356, 0]
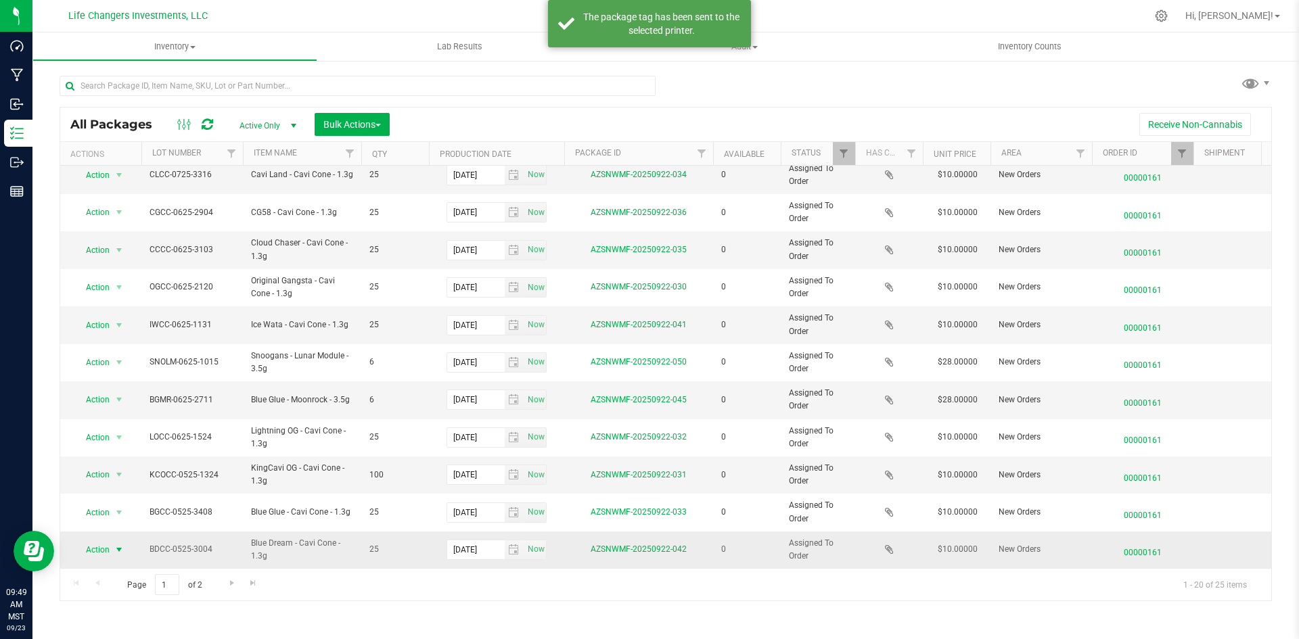
click at [102, 540] on span "Action" at bounding box center [92, 549] width 37 height 19
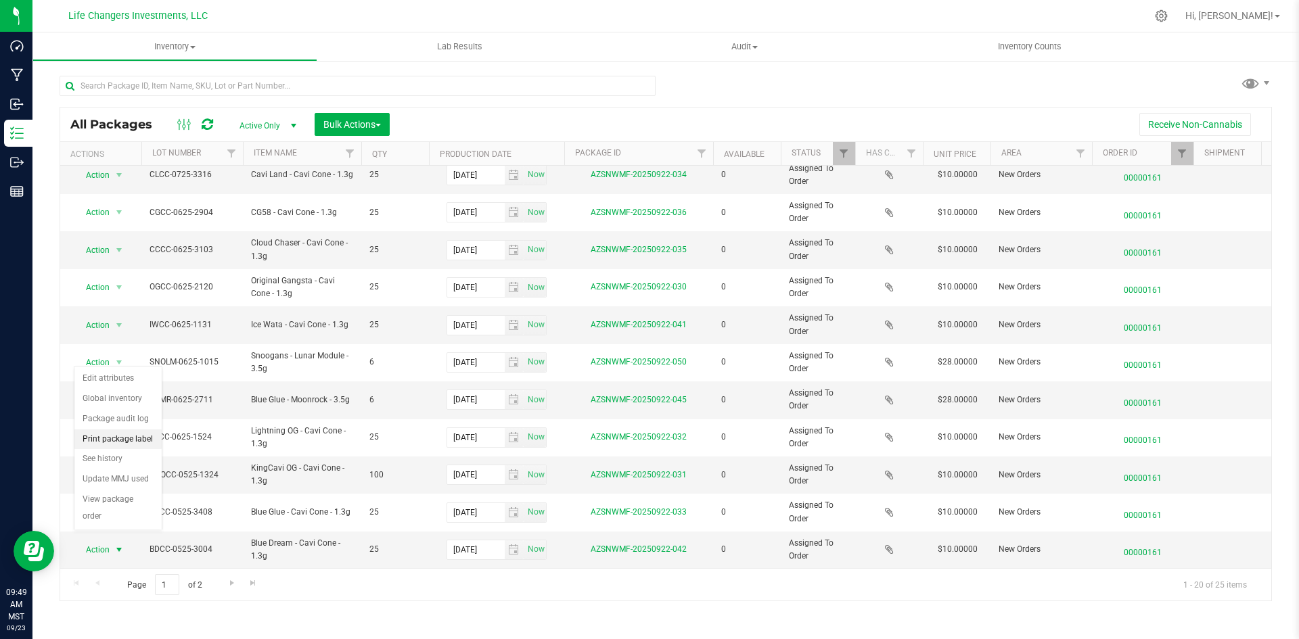
click at [137, 438] on li "Print package label" at bounding box center [117, 439] width 87 height 20
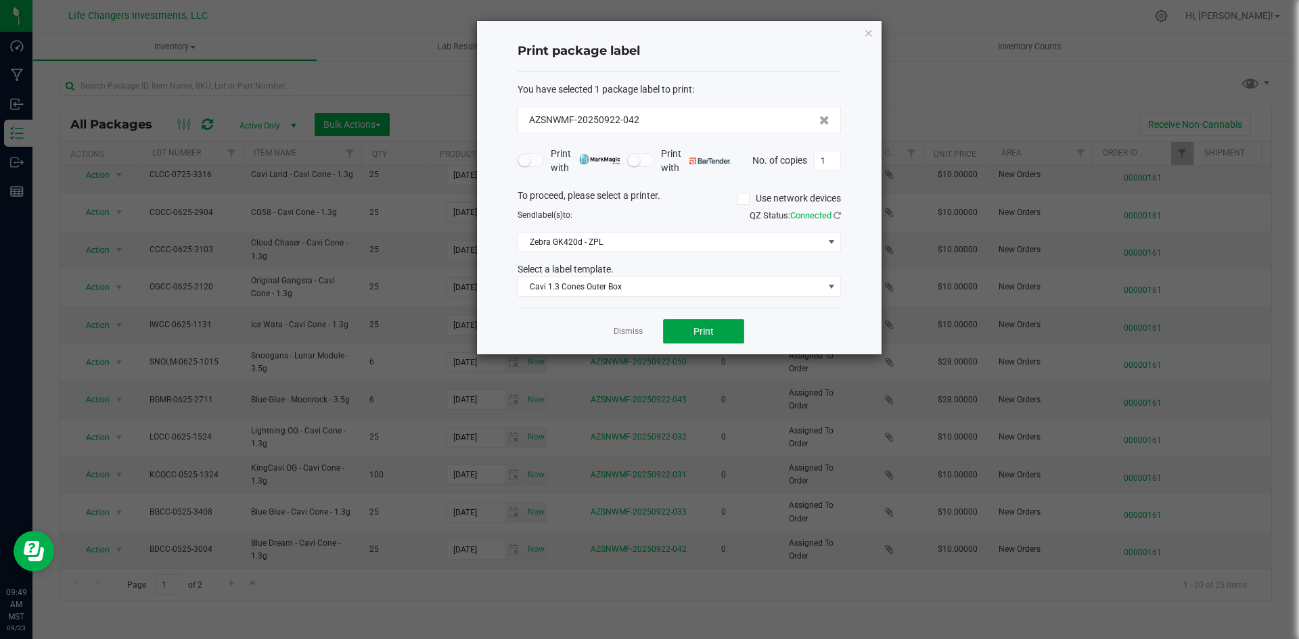
click at [682, 327] on button "Print" at bounding box center [703, 331] width 81 height 24
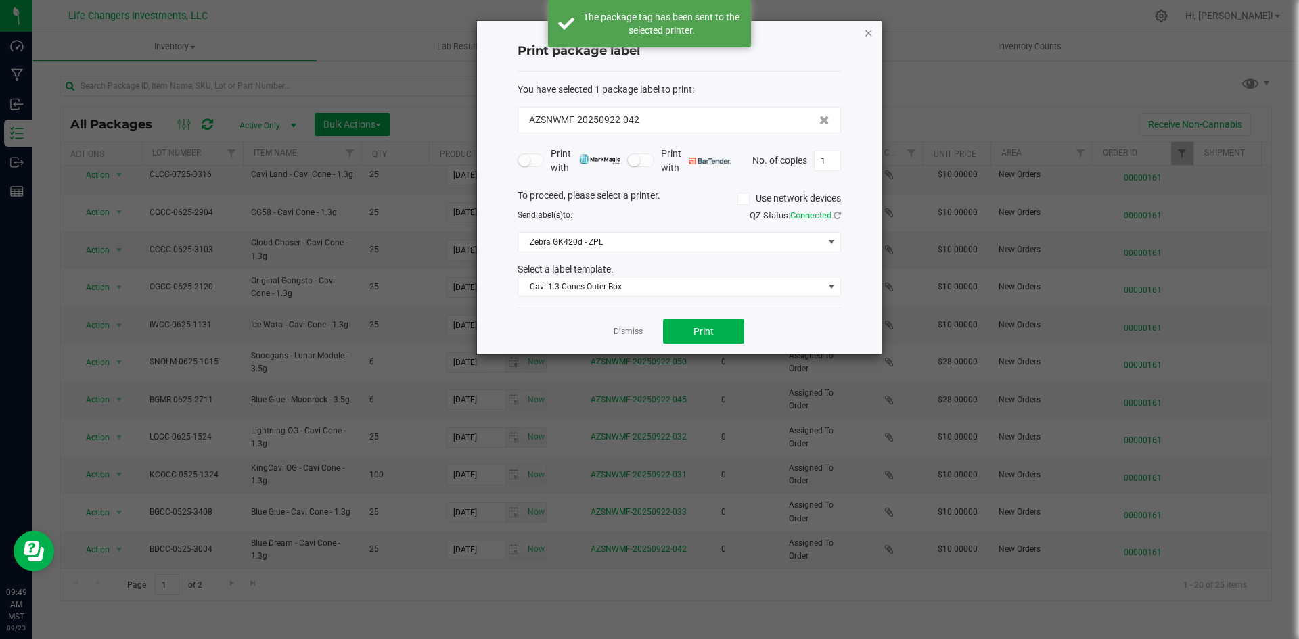
click at [868, 34] on icon "button" at bounding box center [868, 32] width 9 height 16
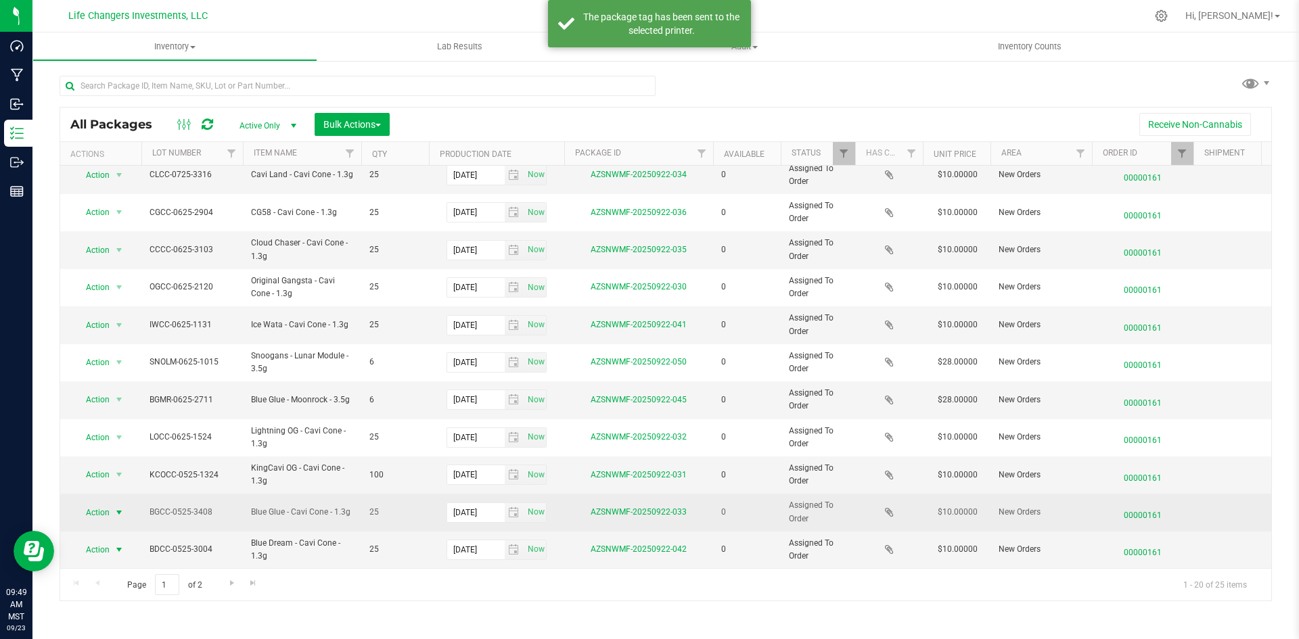
click at [111, 506] on span "select" at bounding box center [119, 512] width 17 height 19
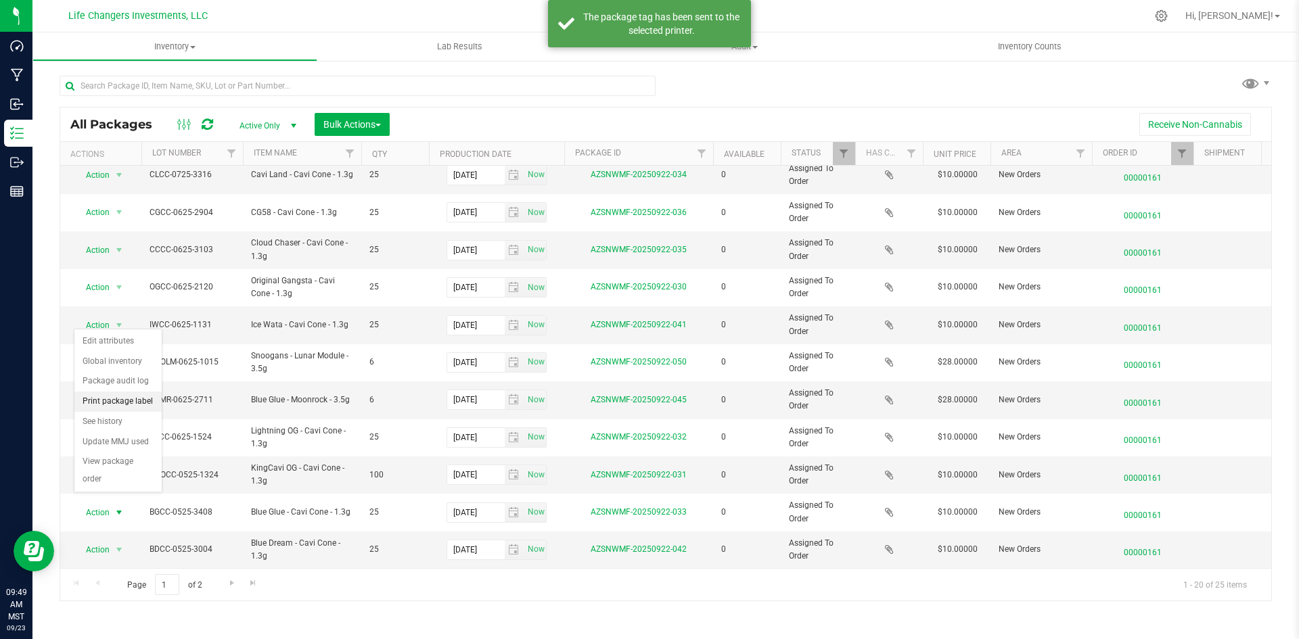
click at [138, 398] on li "Print package label" at bounding box center [117, 402] width 87 height 20
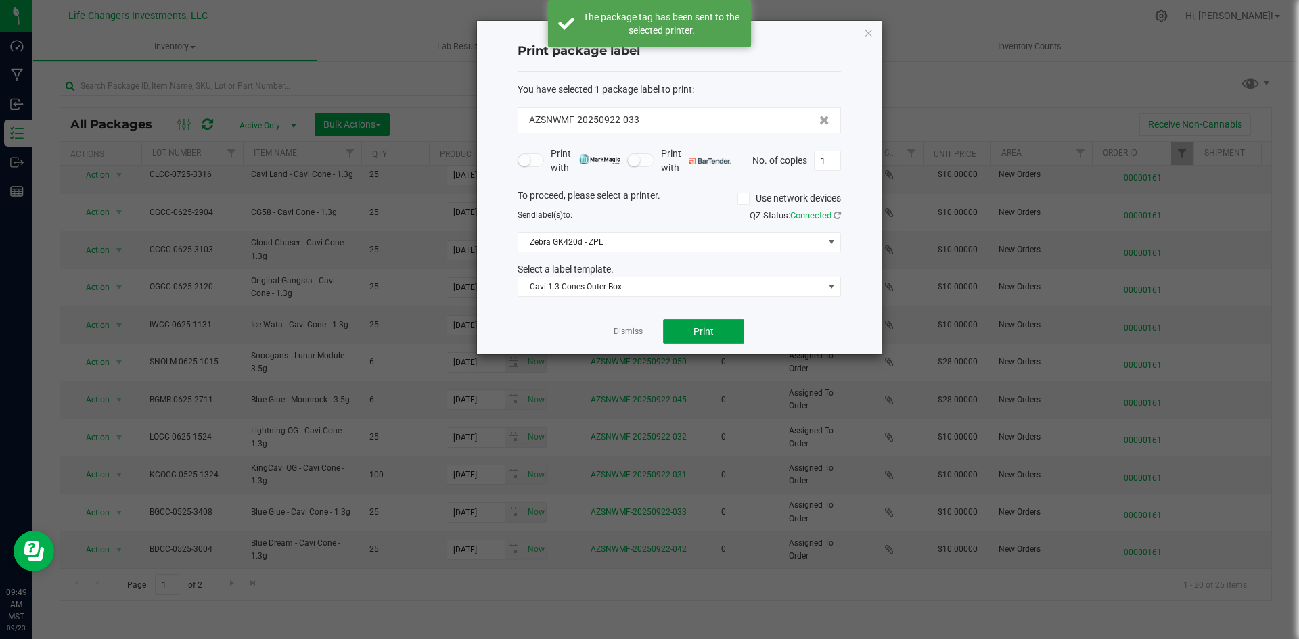
click at [683, 329] on button "Print" at bounding box center [703, 331] width 81 height 24
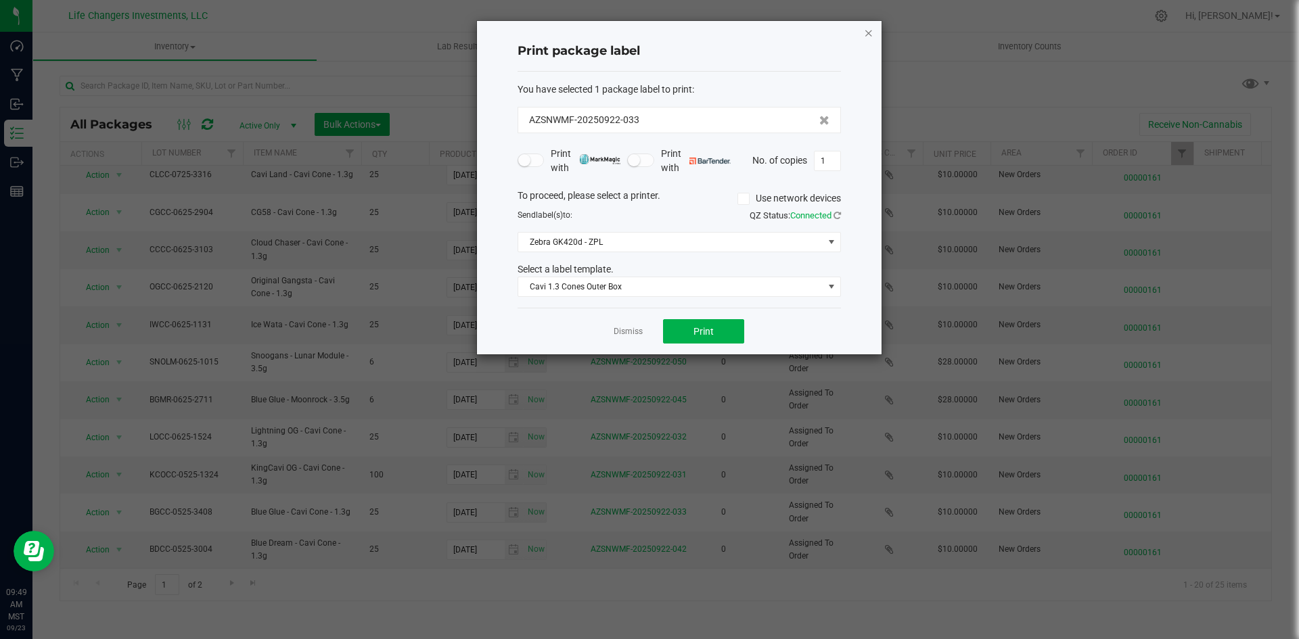
click at [868, 36] on icon "button" at bounding box center [868, 32] width 9 height 16
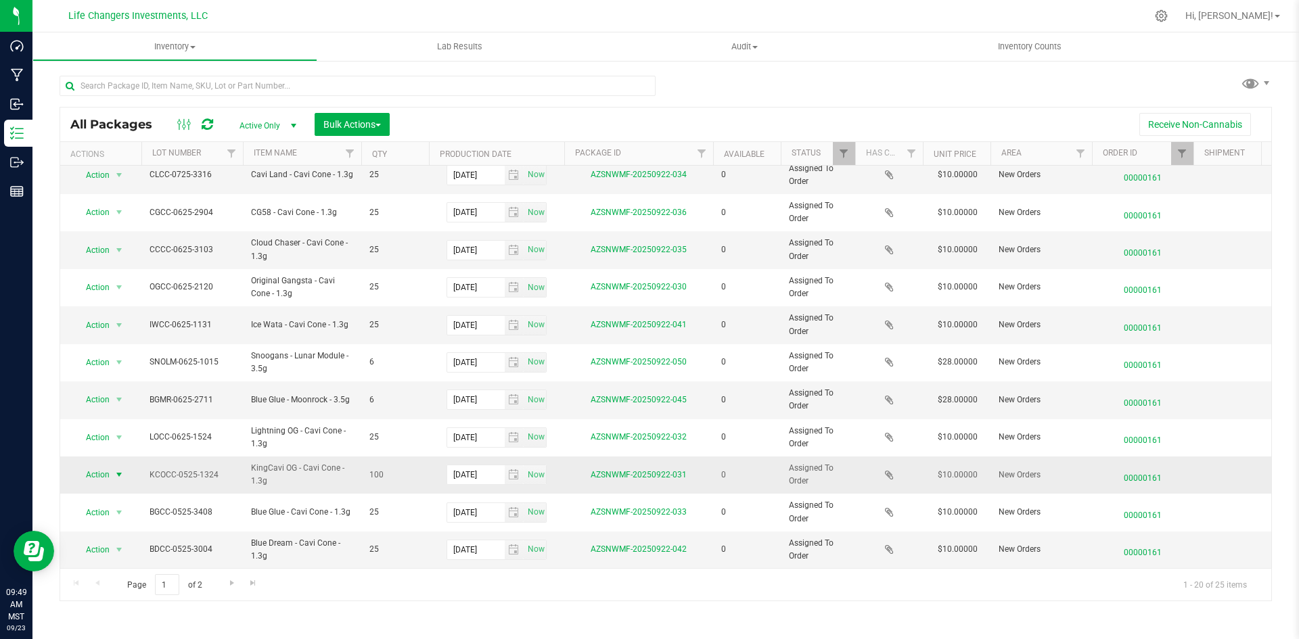
click at [86, 465] on span "Action" at bounding box center [92, 474] width 37 height 19
click at [121, 547] on li "Print package label" at bounding box center [117, 548] width 87 height 20
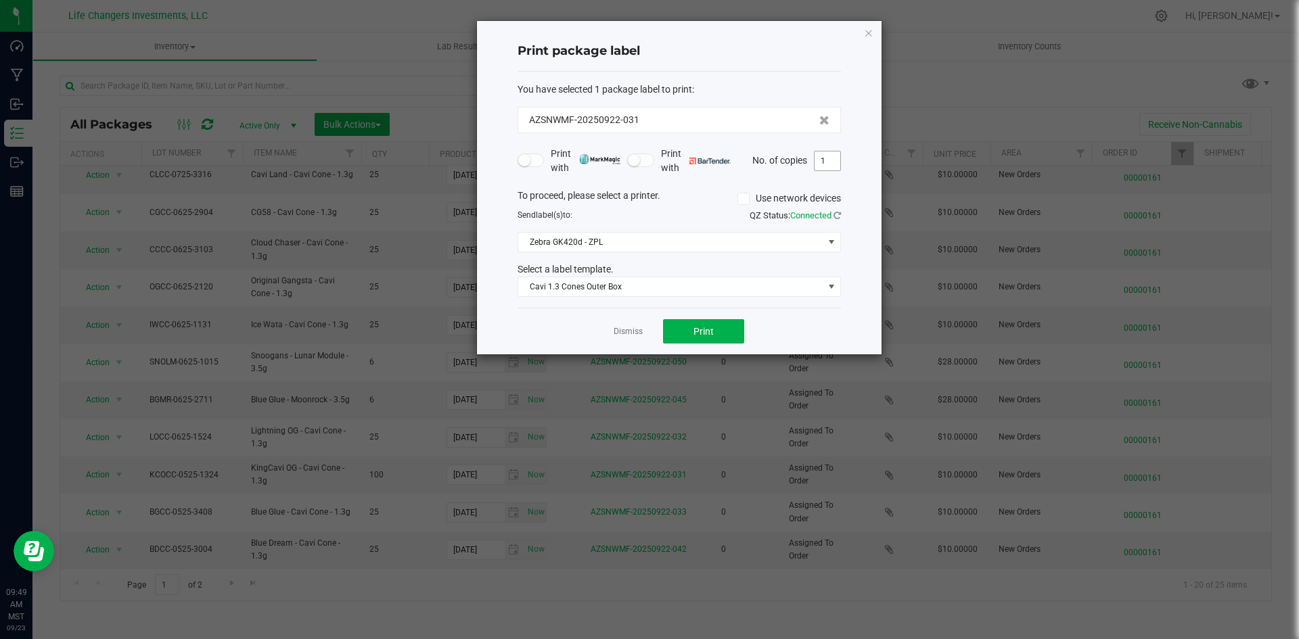
drag, startPoint x: 846, startPoint y: 148, endPoint x: 824, endPoint y: 168, distance: 29.2
click at [845, 150] on div "Print package label You have selected 1 package label to print : AZSNWMF-202509…" at bounding box center [679, 187] width 404 height 333
click at [822, 170] on input "1" at bounding box center [827, 160] width 26 height 19
type input "4"
click at [724, 326] on button "Print" at bounding box center [703, 331] width 81 height 24
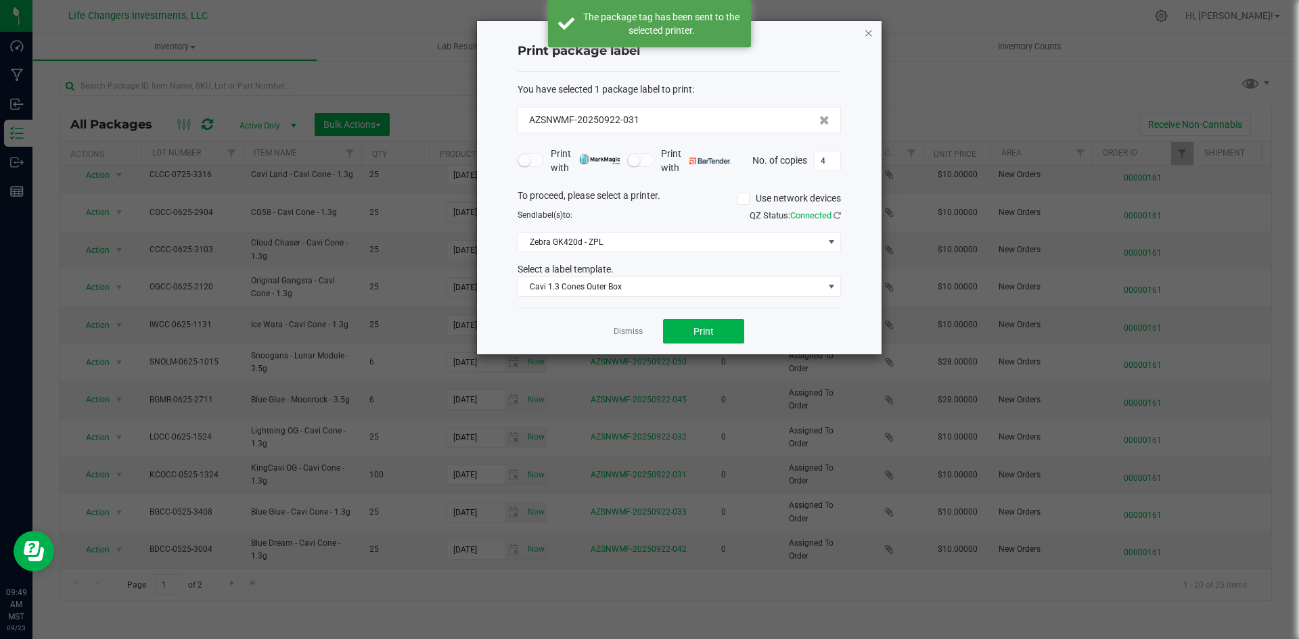
click at [867, 33] on icon "button" at bounding box center [868, 32] width 9 height 16
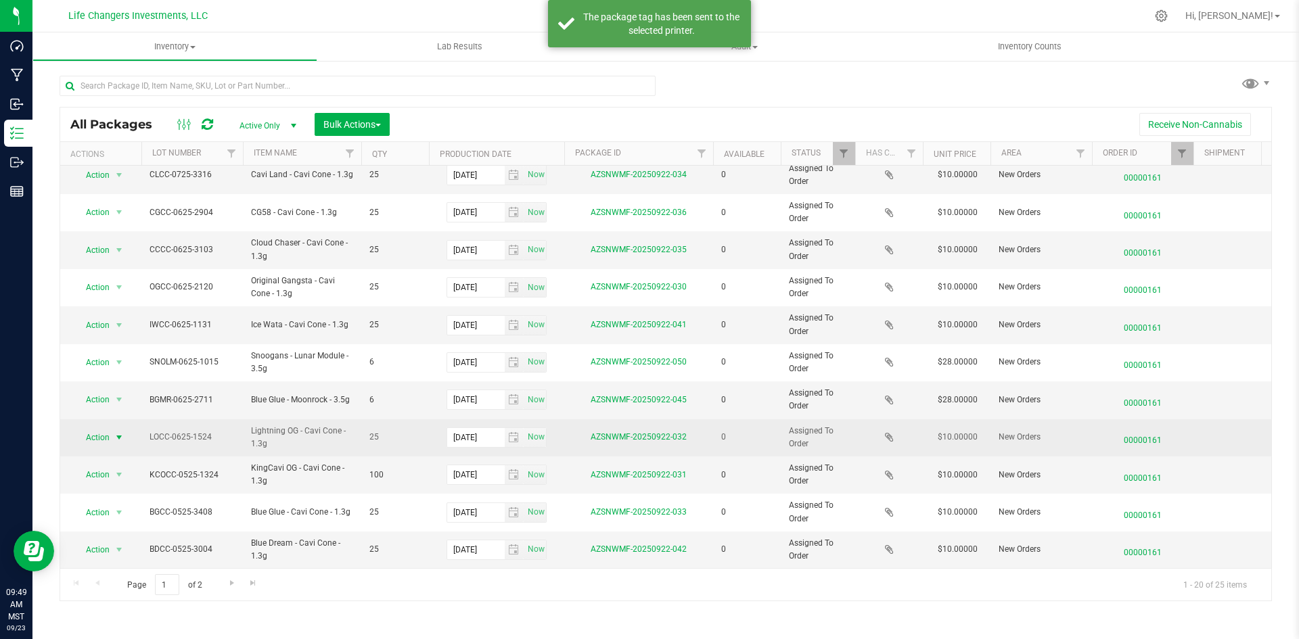
click at [105, 428] on span "Action" at bounding box center [92, 437] width 37 height 19
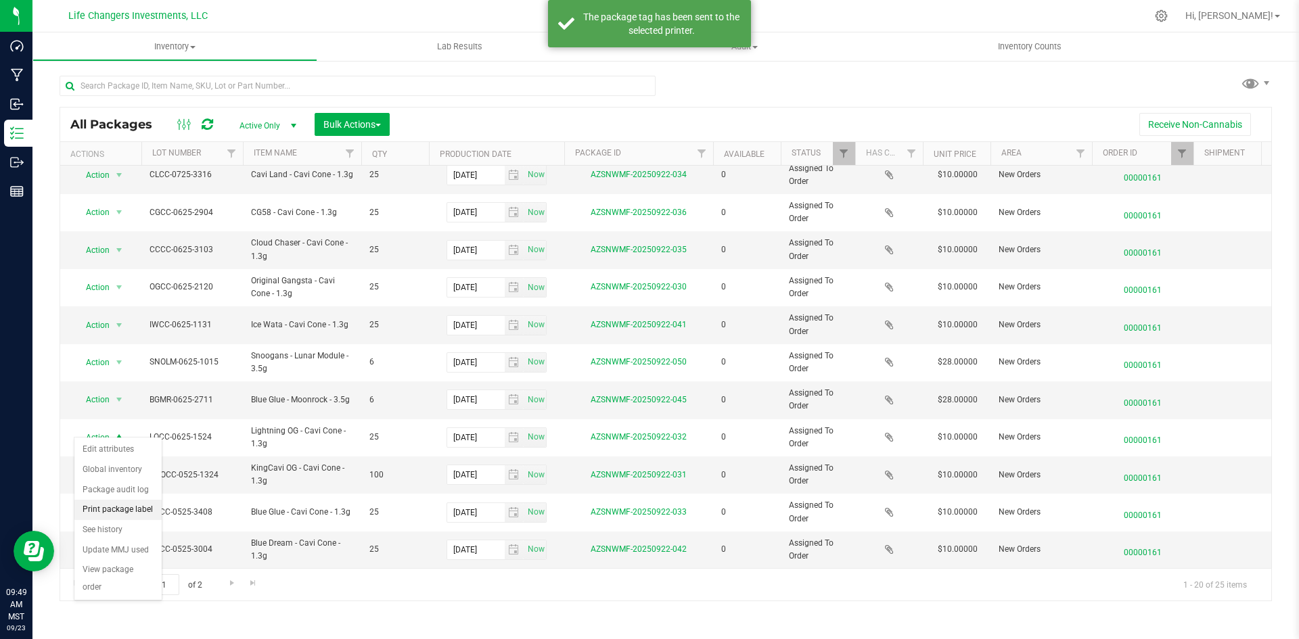
click at [110, 505] on li "Print package label" at bounding box center [117, 510] width 87 height 20
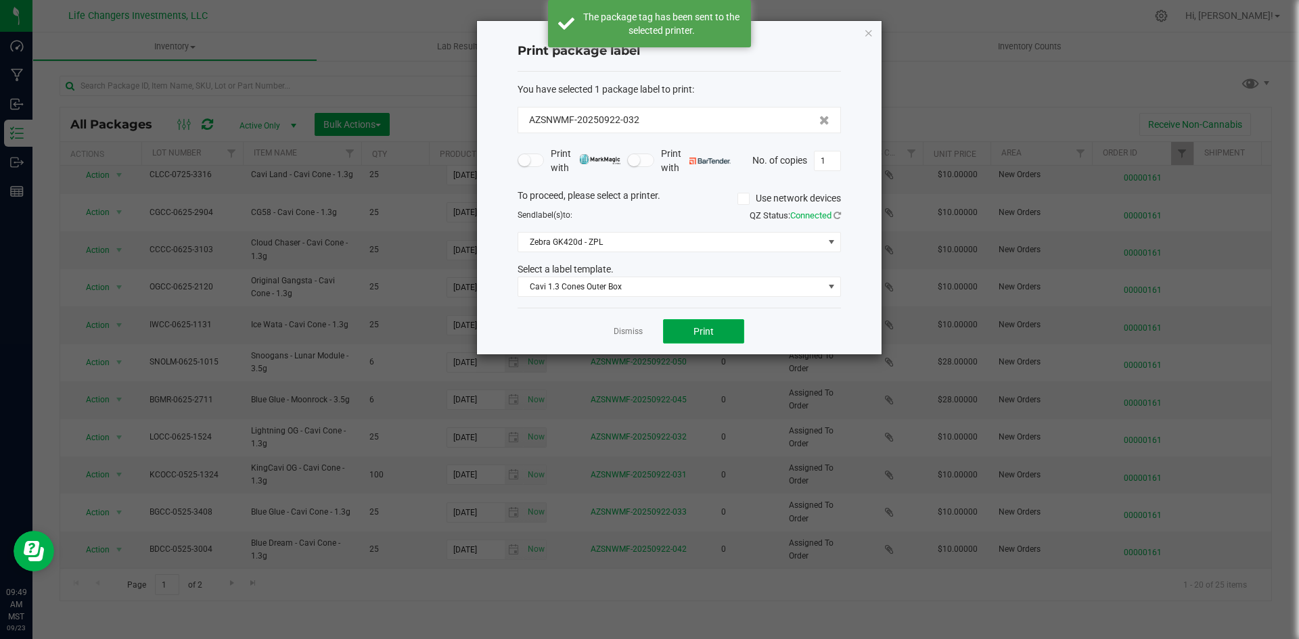
click at [695, 327] on span "Print" at bounding box center [703, 331] width 20 height 11
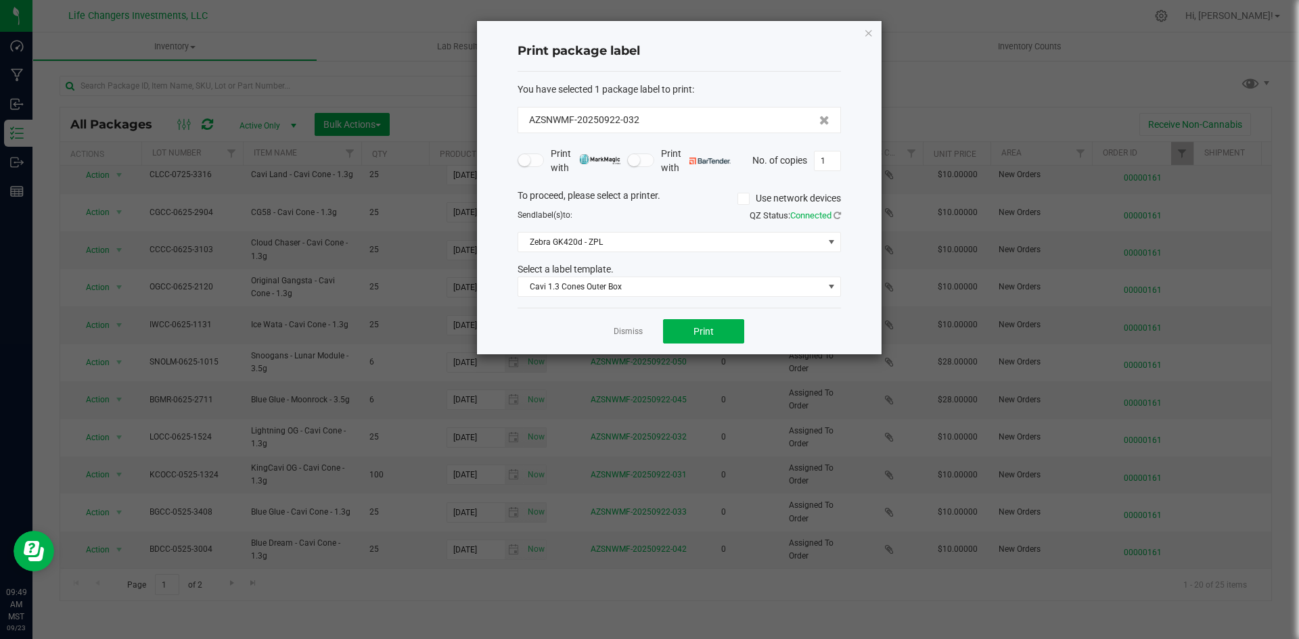
click at [862, 32] on div "Print package label You have selected 1 package label to print : AZSNWMF-202509…" at bounding box center [679, 187] width 404 height 333
click at [867, 31] on icon "button" at bounding box center [868, 32] width 9 height 16
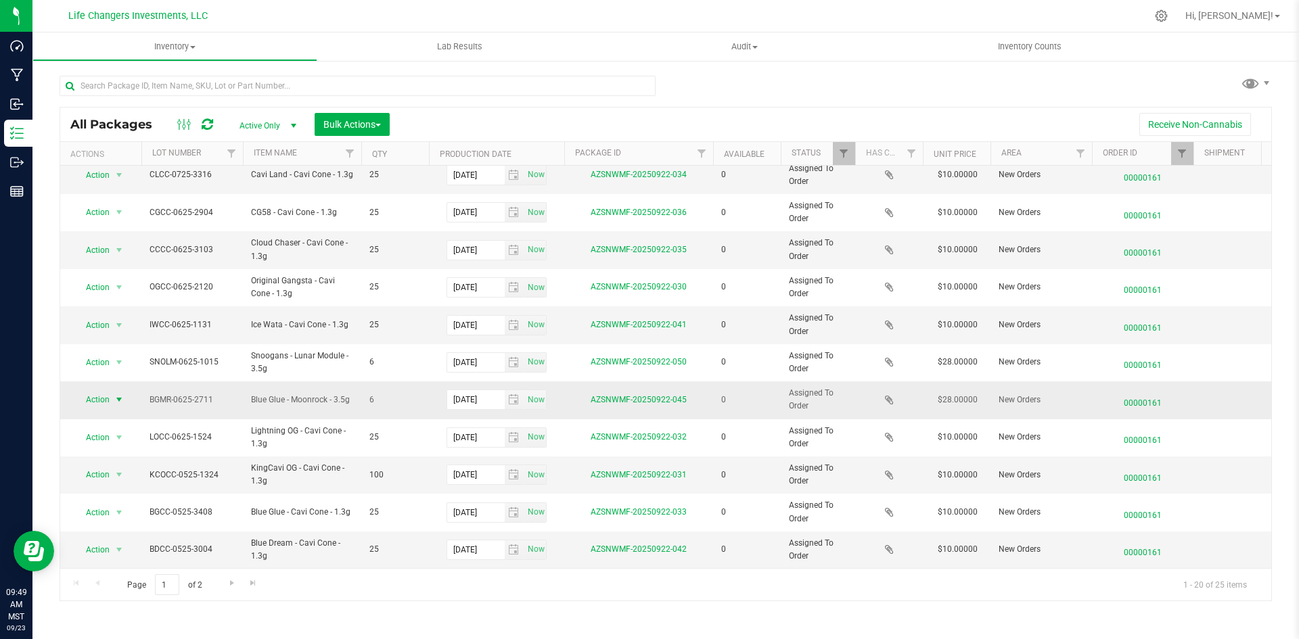
click at [102, 390] on span "Action" at bounding box center [92, 399] width 37 height 19
click at [100, 471] on li "Print package label" at bounding box center [117, 473] width 87 height 20
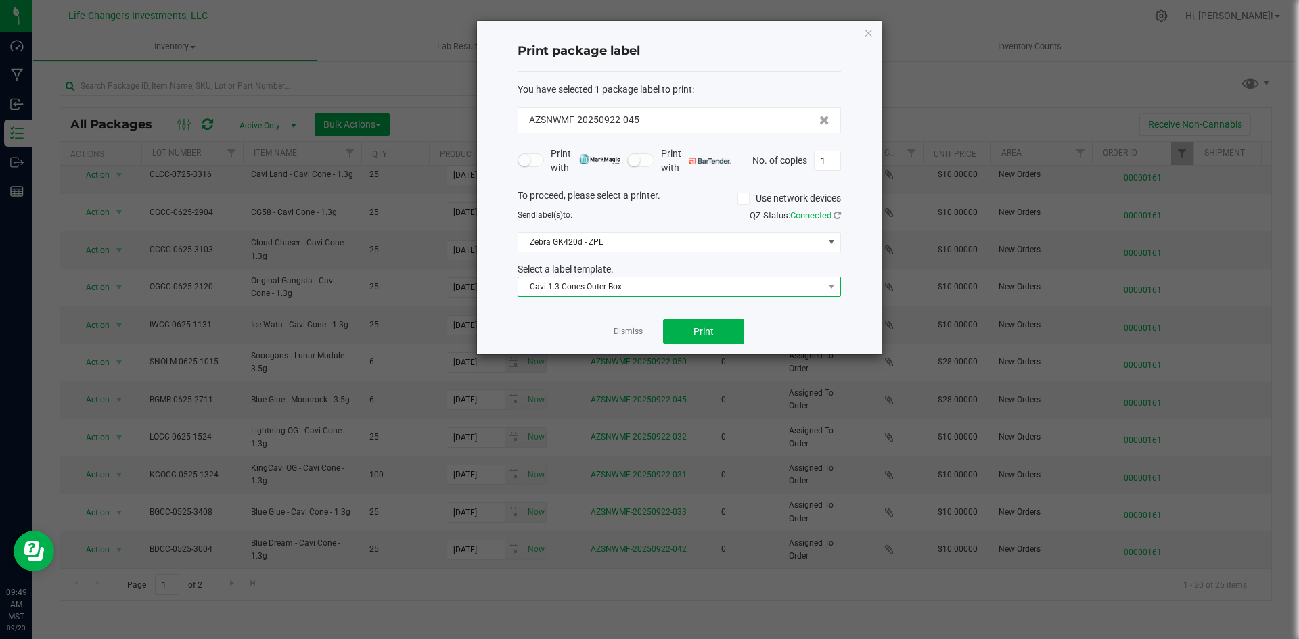
click at [634, 294] on span "Cavi 1.3 Cones Outer Box" at bounding box center [670, 286] width 305 height 19
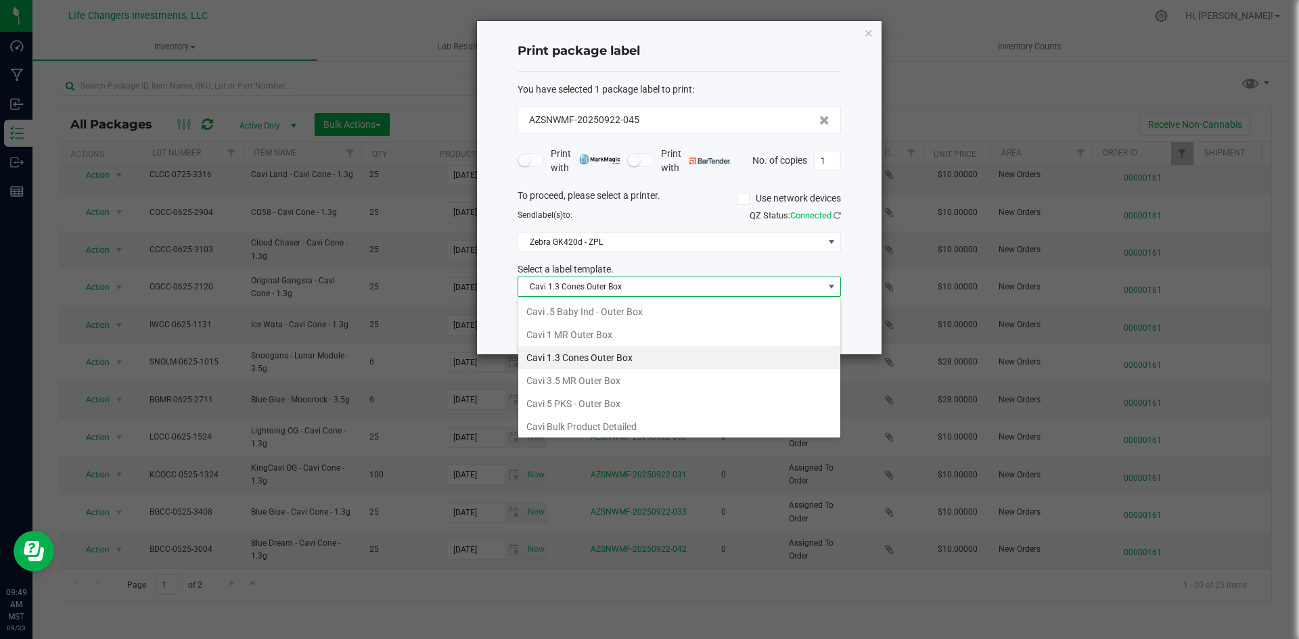
scroll to position [20, 323]
click at [613, 373] on li "Cavi 3.5 MR Outer Box" at bounding box center [679, 380] width 322 height 23
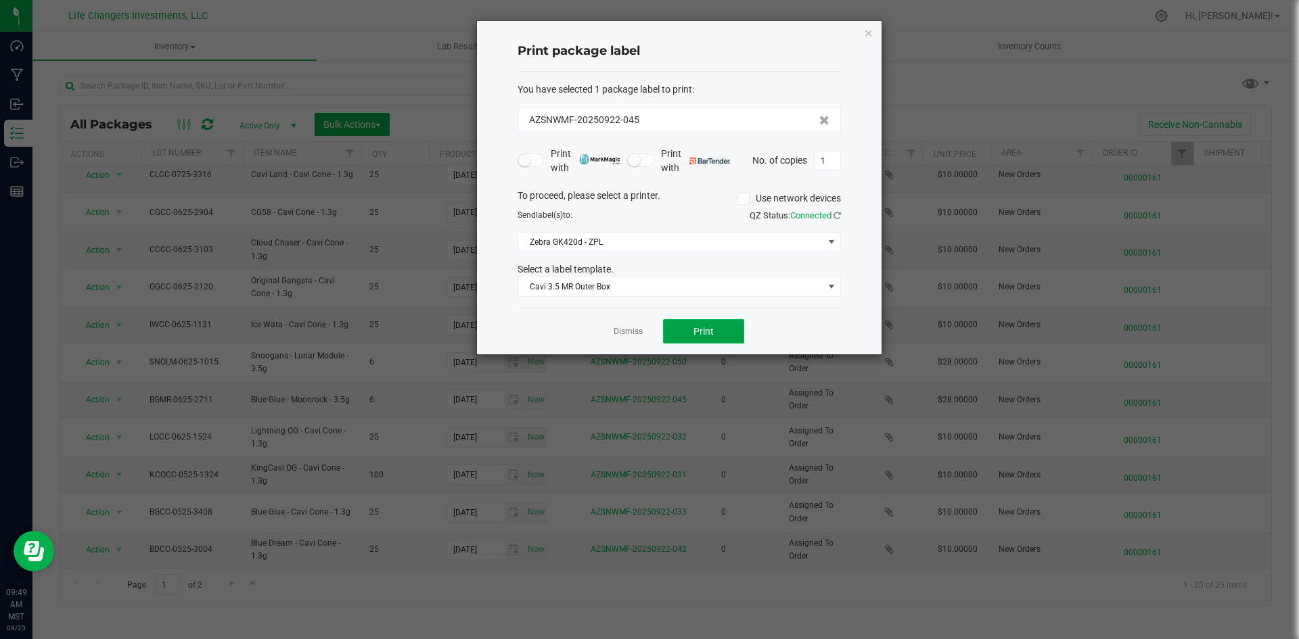
click at [718, 329] on button "Print" at bounding box center [703, 331] width 81 height 24
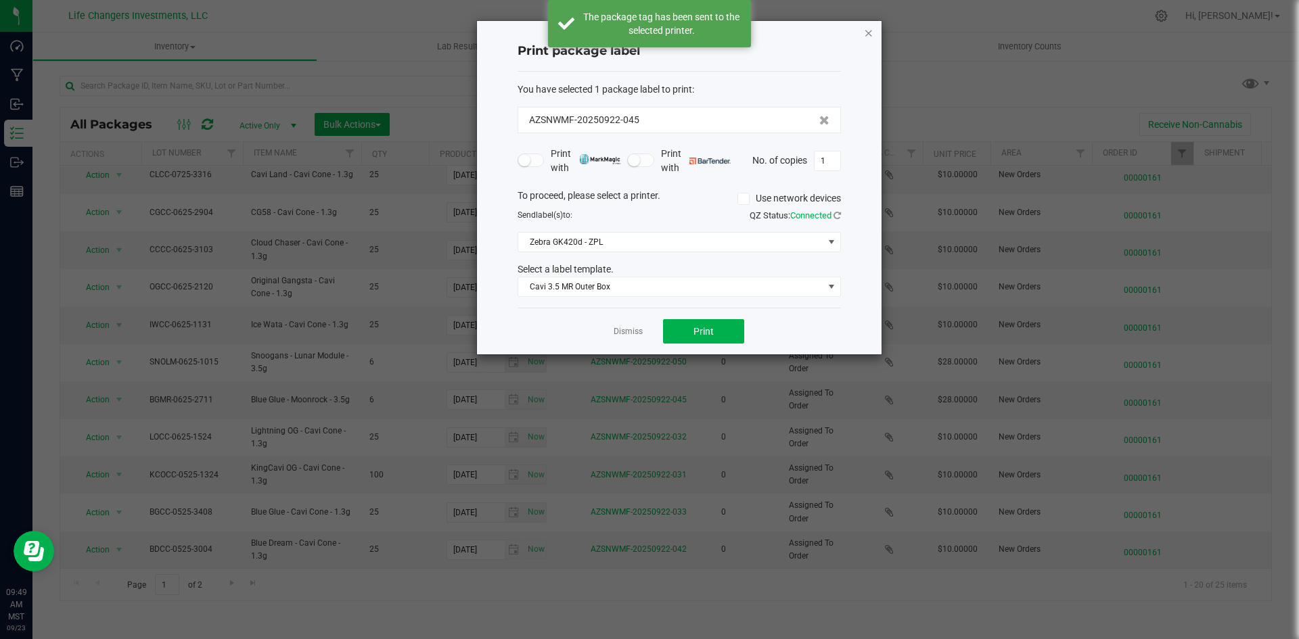
click at [868, 35] on icon "button" at bounding box center [868, 32] width 9 height 16
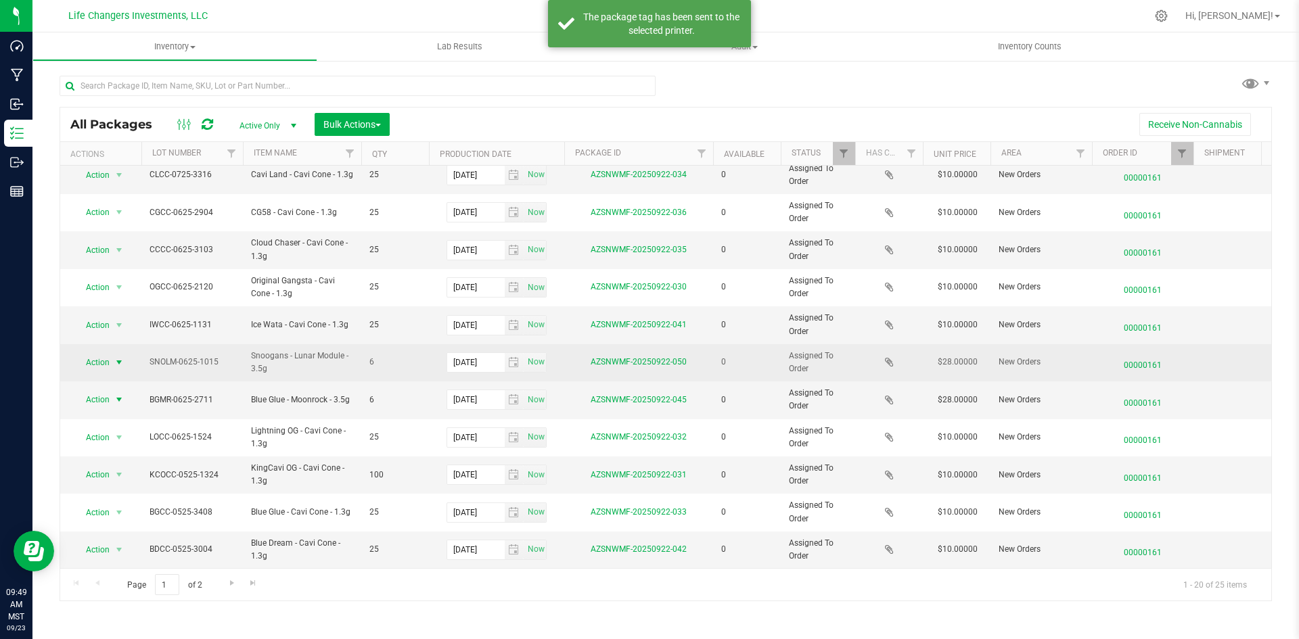
click at [111, 353] on span "select" at bounding box center [119, 362] width 17 height 19
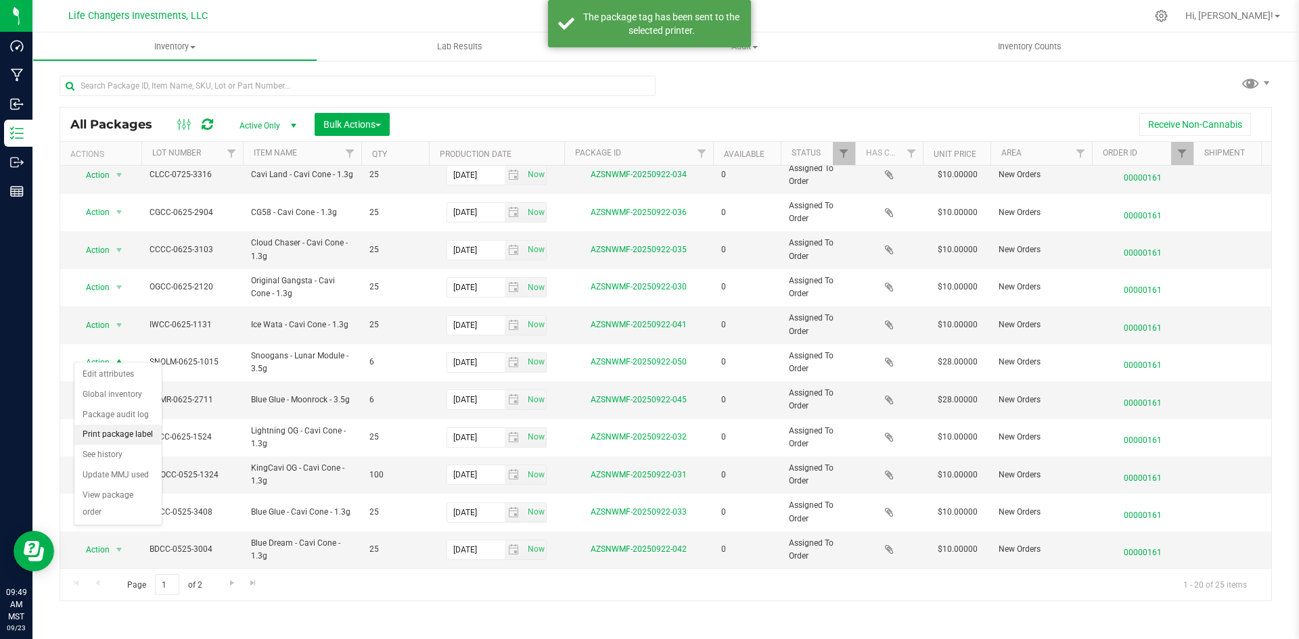
click at [110, 436] on li "Print package label" at bounding box center [117, 435] width 87 height 20
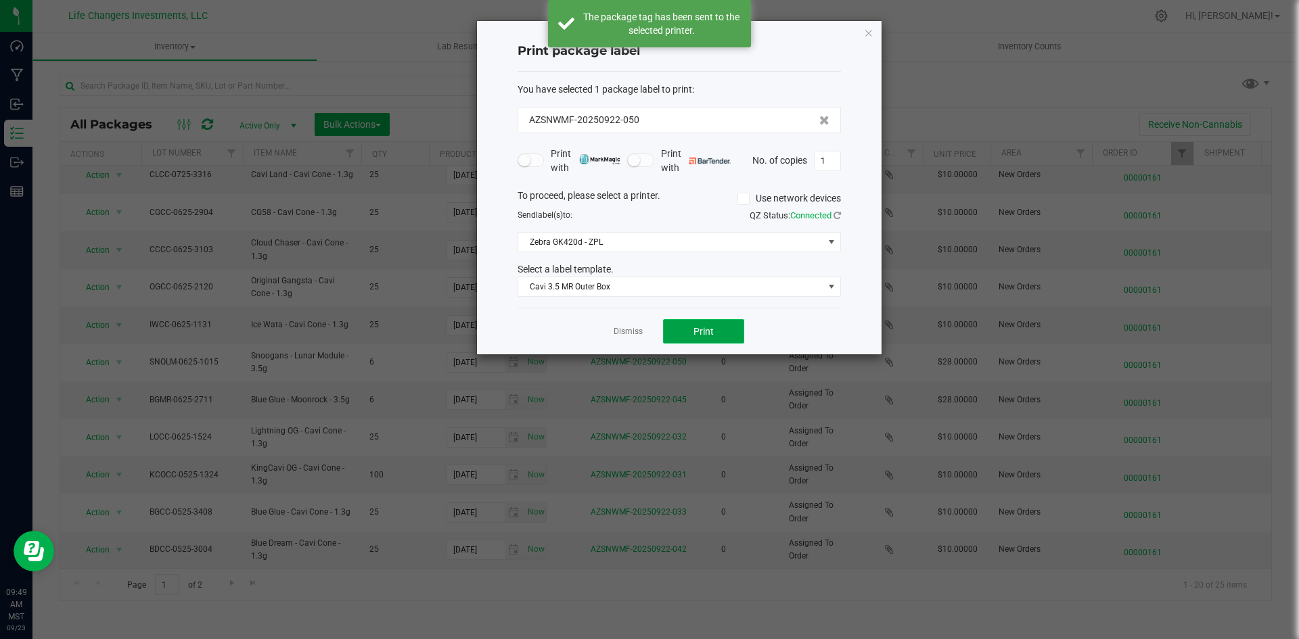
click at [698, 327] on span "Print" at bounding box center [703, 331] width 20 height 11
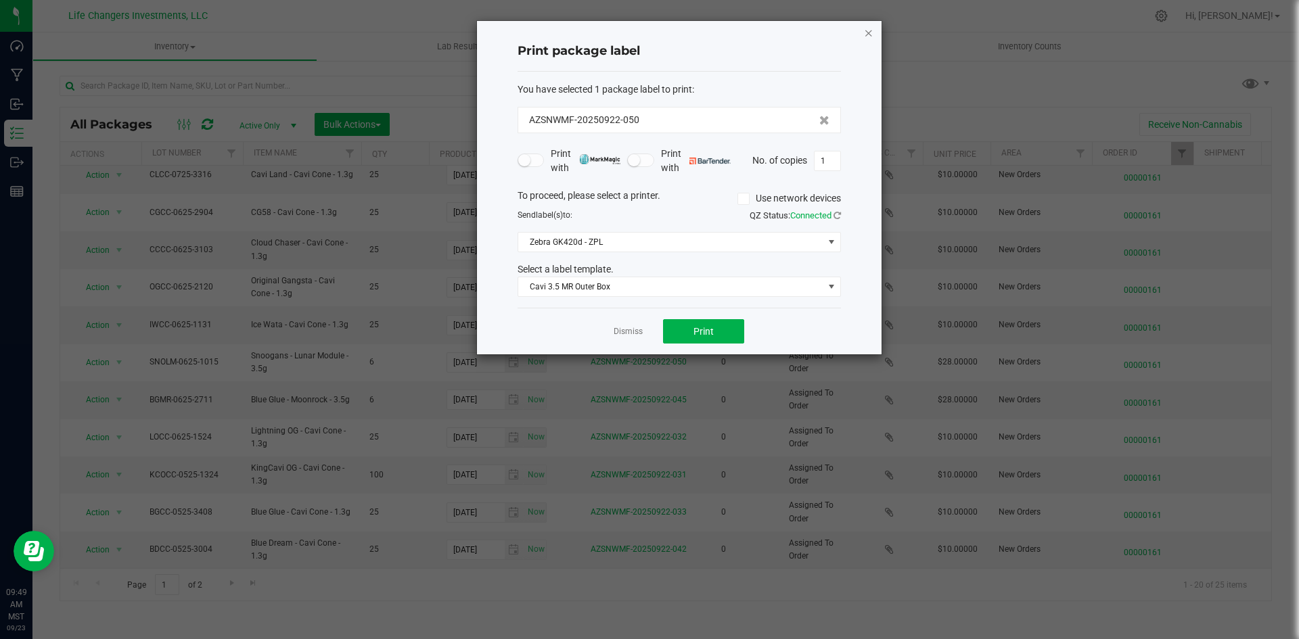
click at [866, 34] on icon "button" at bounding box center [868, 32] width 9 height 16
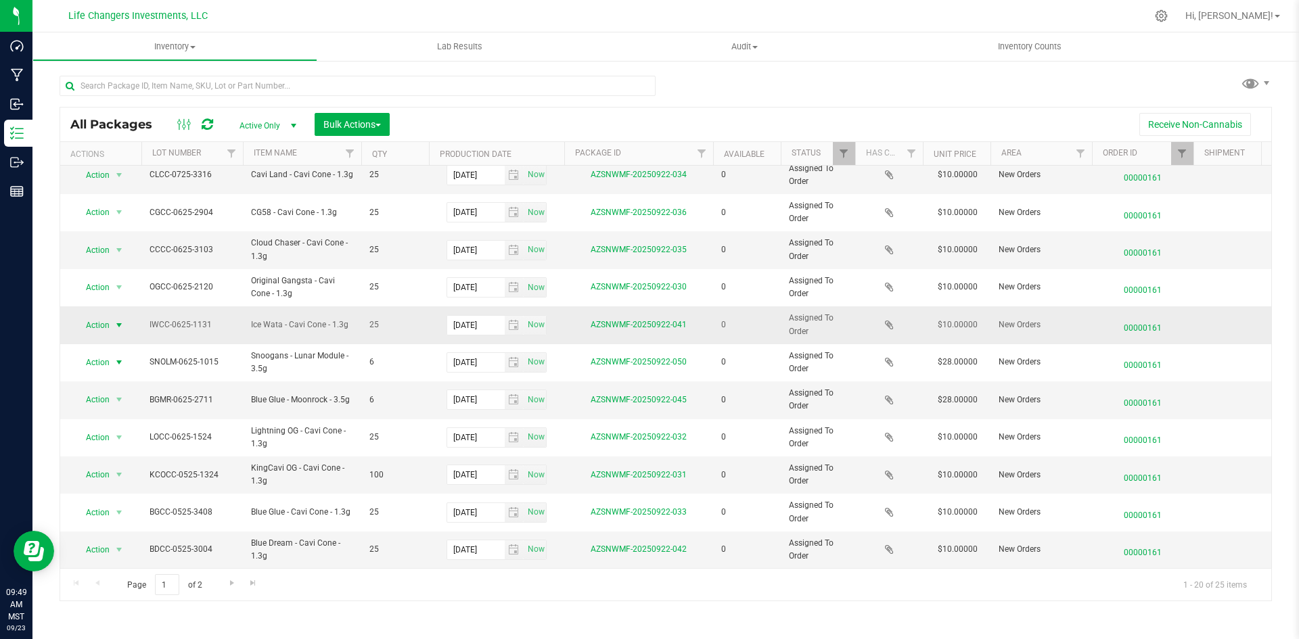
click at [116, 320] on span "select" at bounding box center [119, 325] width 11 height 11
click at [117, 391] on li "Print package label" at bounding box center [117, 398] width 87 height 20
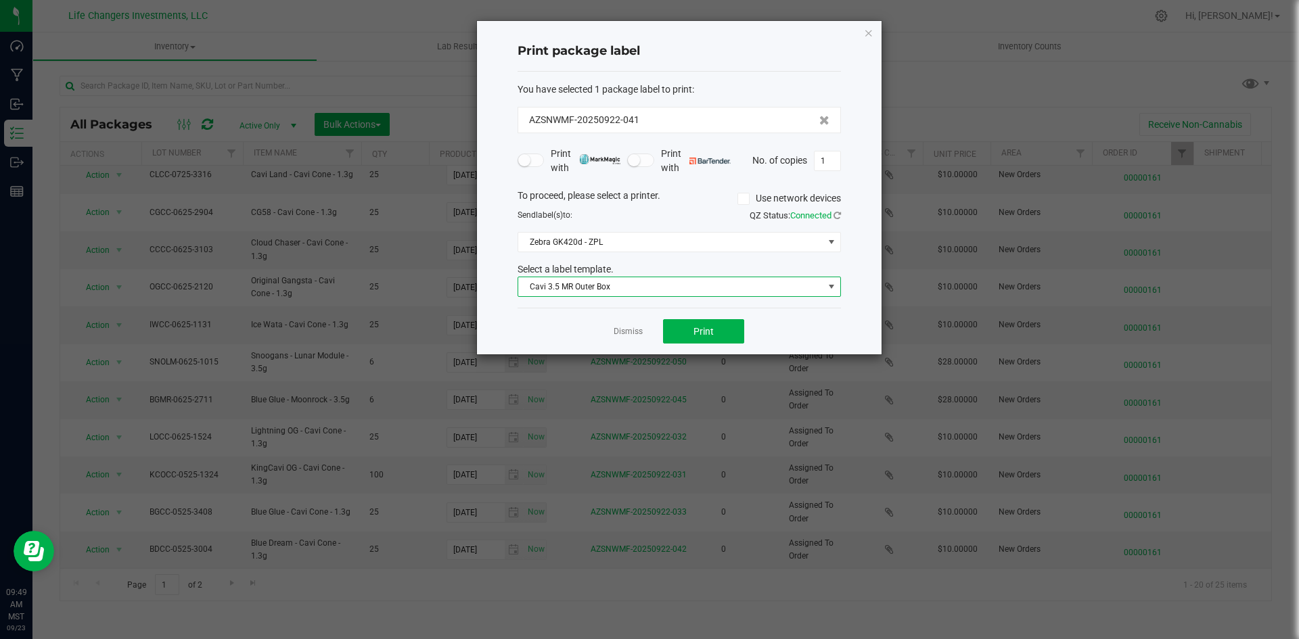
click at [686, 283] on span "Cavi 3.5 MR Outer Box" at bounding box center [670, 286] width 305 height 19
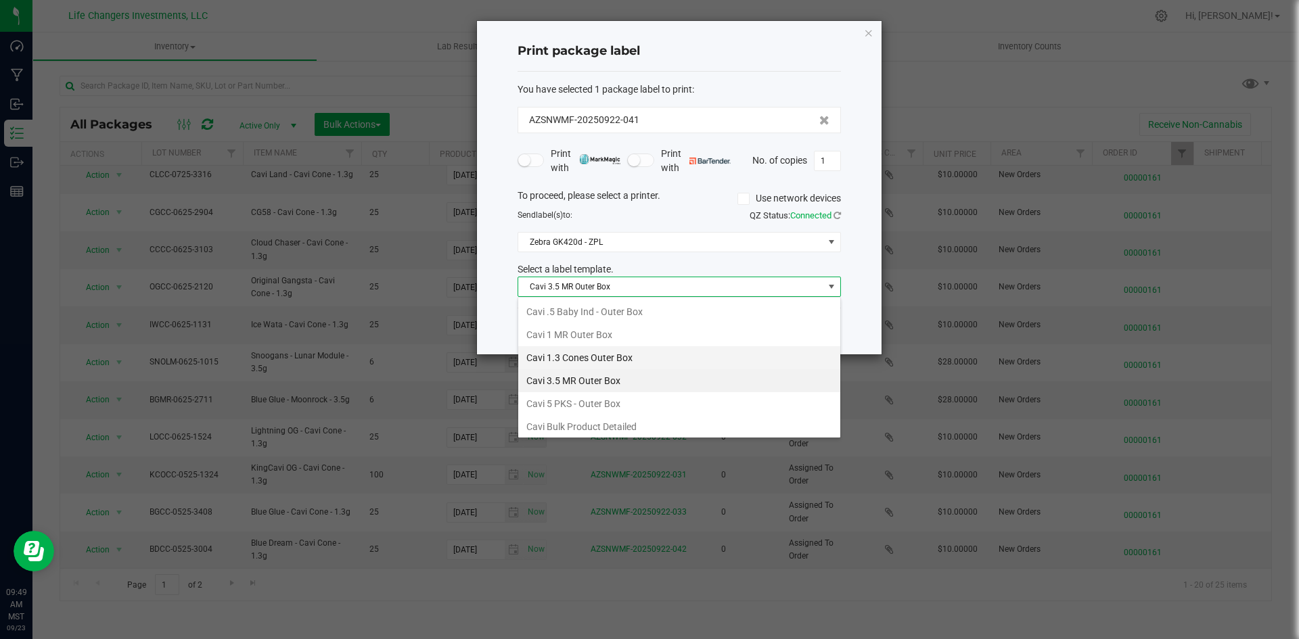
click at [598, 354] on li "Cavi 1.3 Cones Outer Box" at bounding box center [679, 357] width 322 height 23
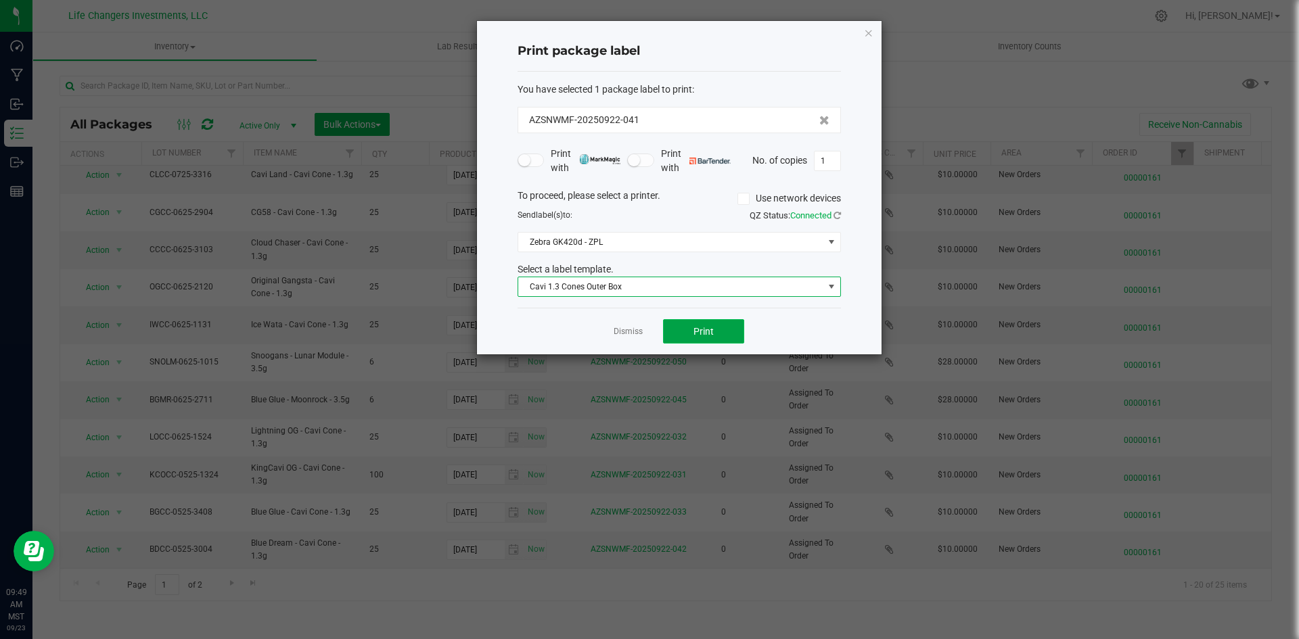
click at [696, 323] on button "Print" at bounding box center [703, 331] width 81 height 24
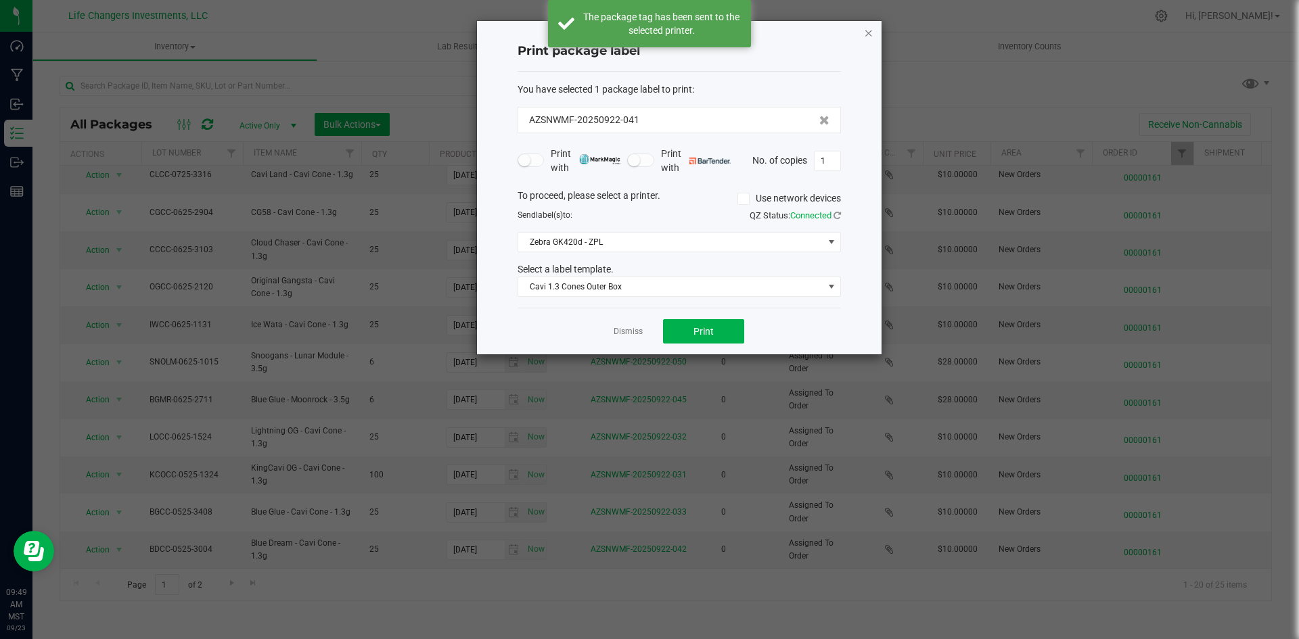
click at [865, 34] on icon "button" at bounding box center [868, 32] width 9 height 16
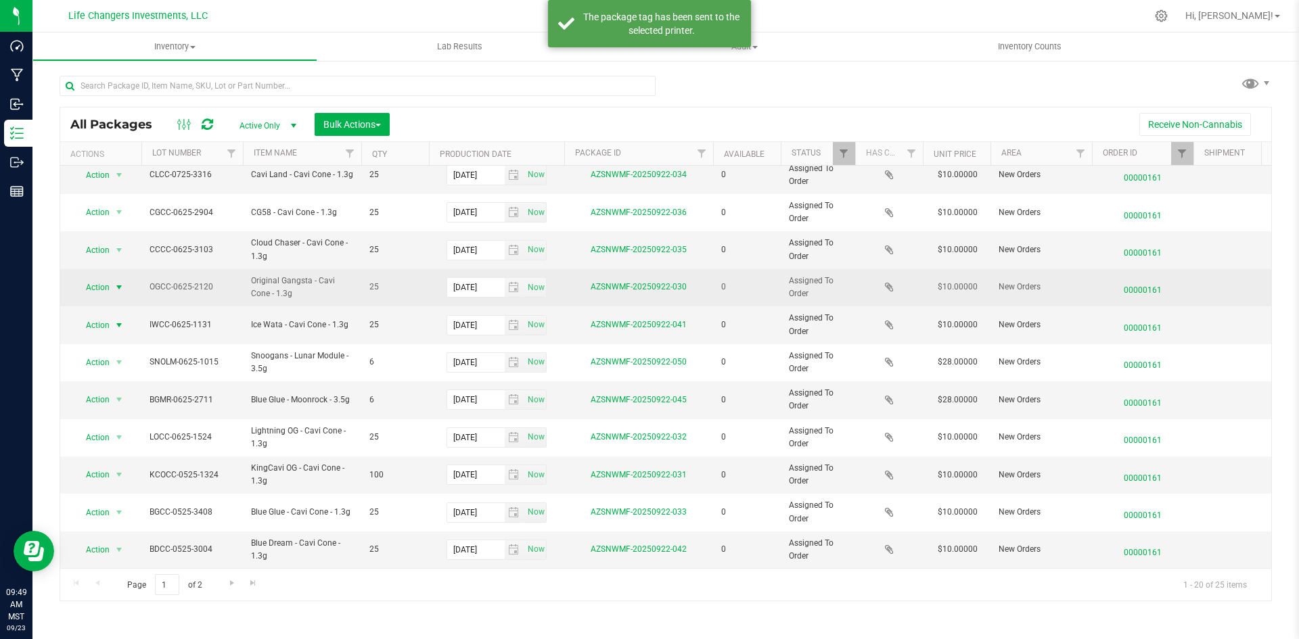
click at [118, 282] on span "select" at bounding box center [119, 287] width 11 height 11
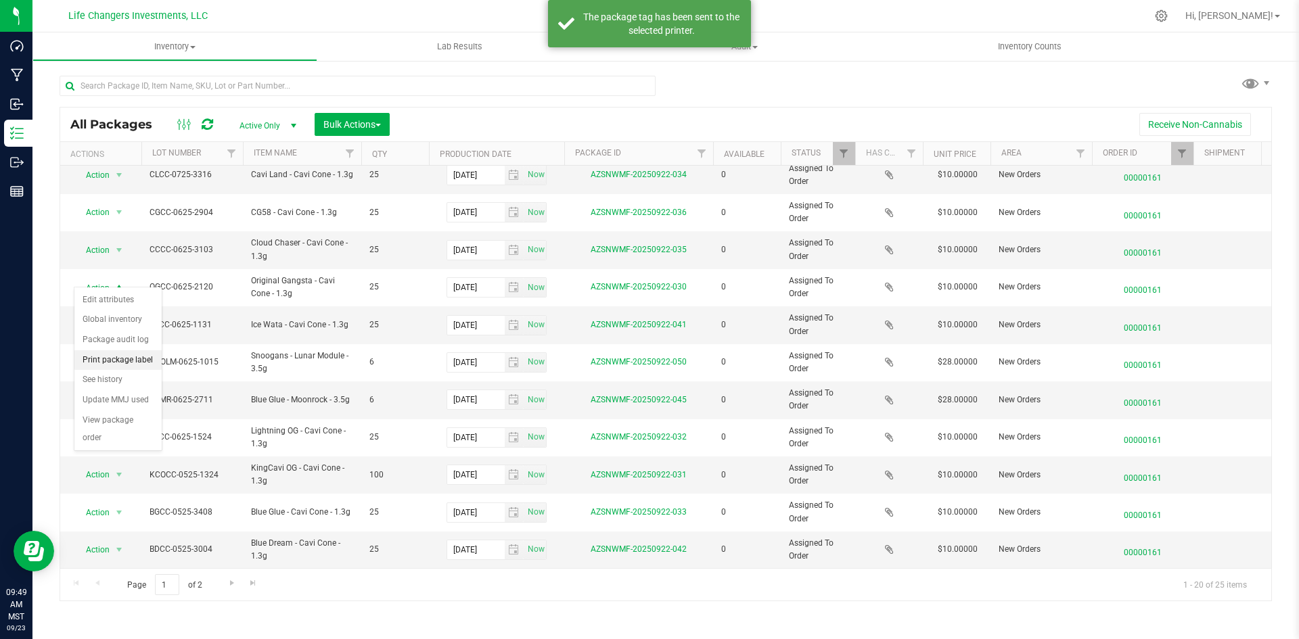
click at [118, 359] on li "Print package label" at bounding box center [117, 360] width 87 height 20
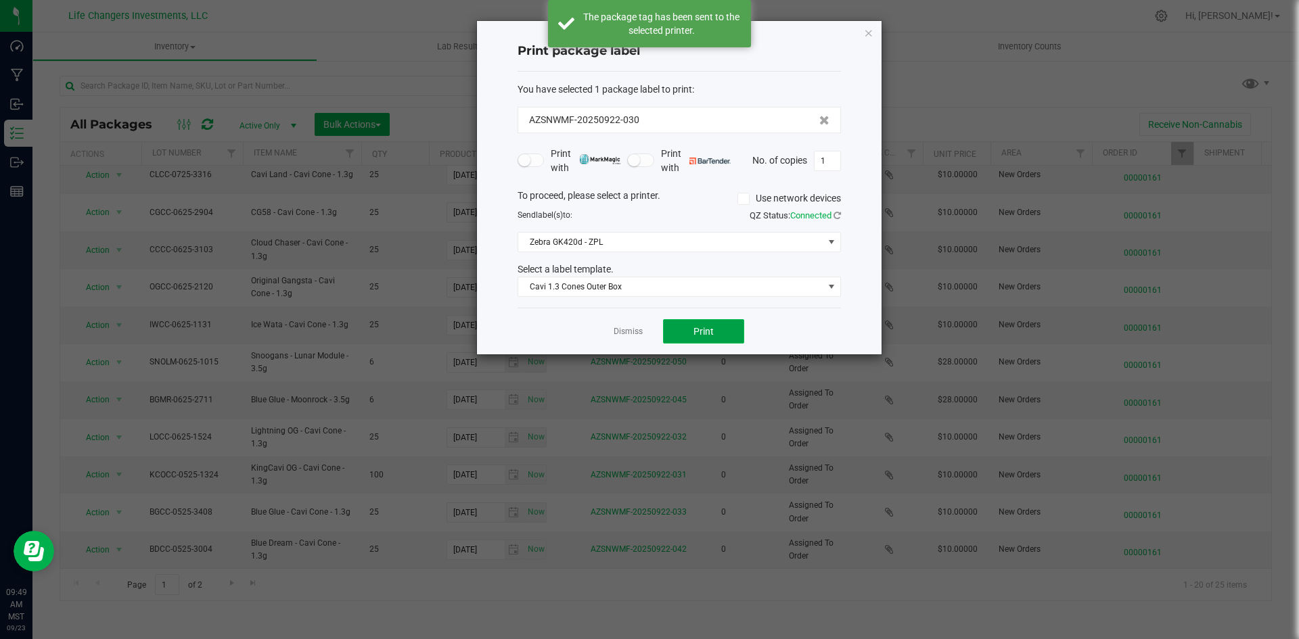
click at [682, 322] on button "Print" at bounding box center [703, 331] width 81 height 24
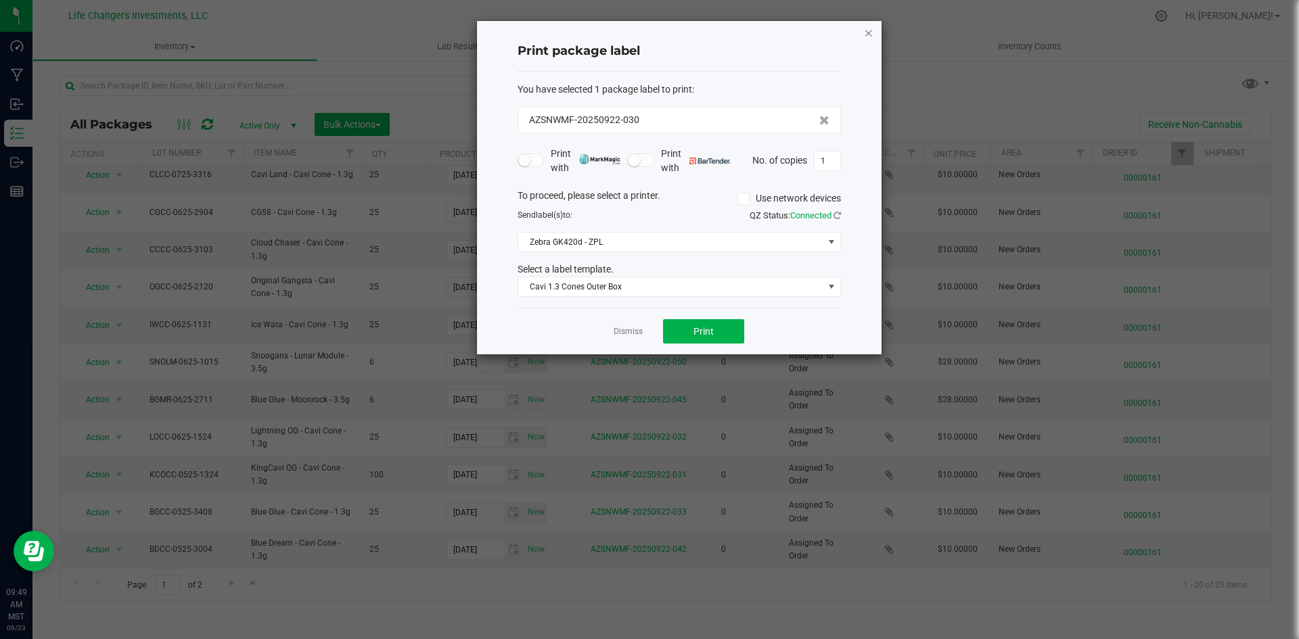
click at [866, 32] on icon "button" at bounding box center [868, 32] width 9 height 16
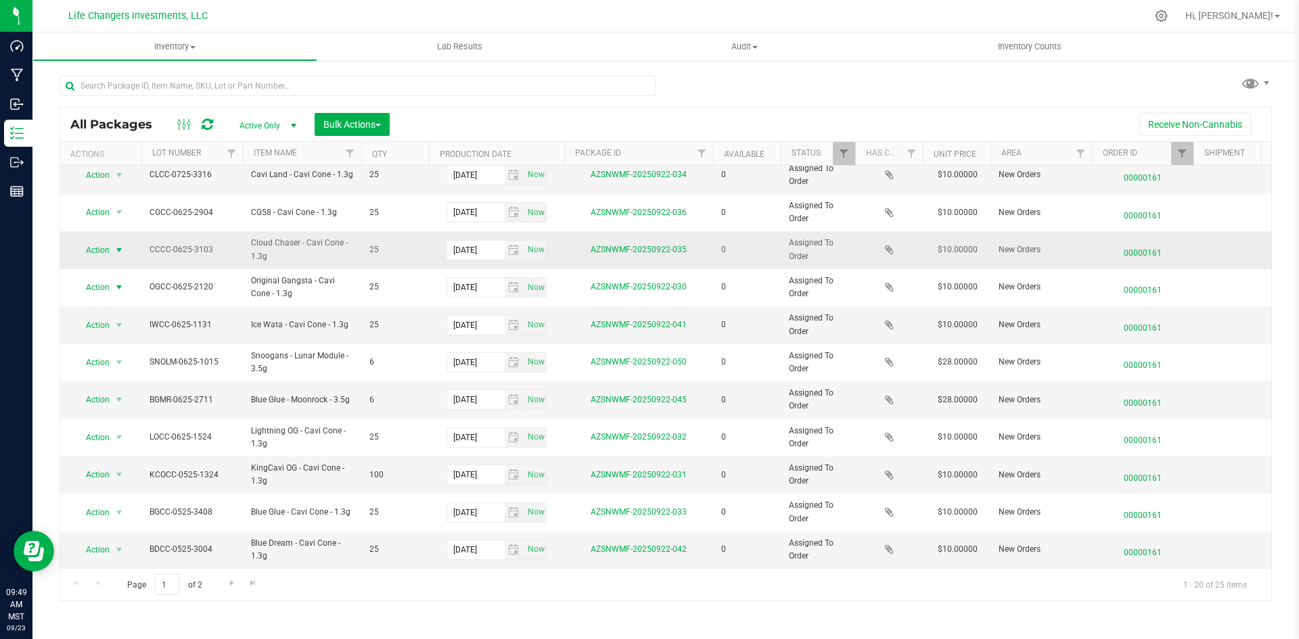
click at [108, 241] on span "Action" at bounding box center [92, 250] width 37 height 19
click at [106, 326] on li "Print package label" at bounding box center [117, 322] width 87 height 20
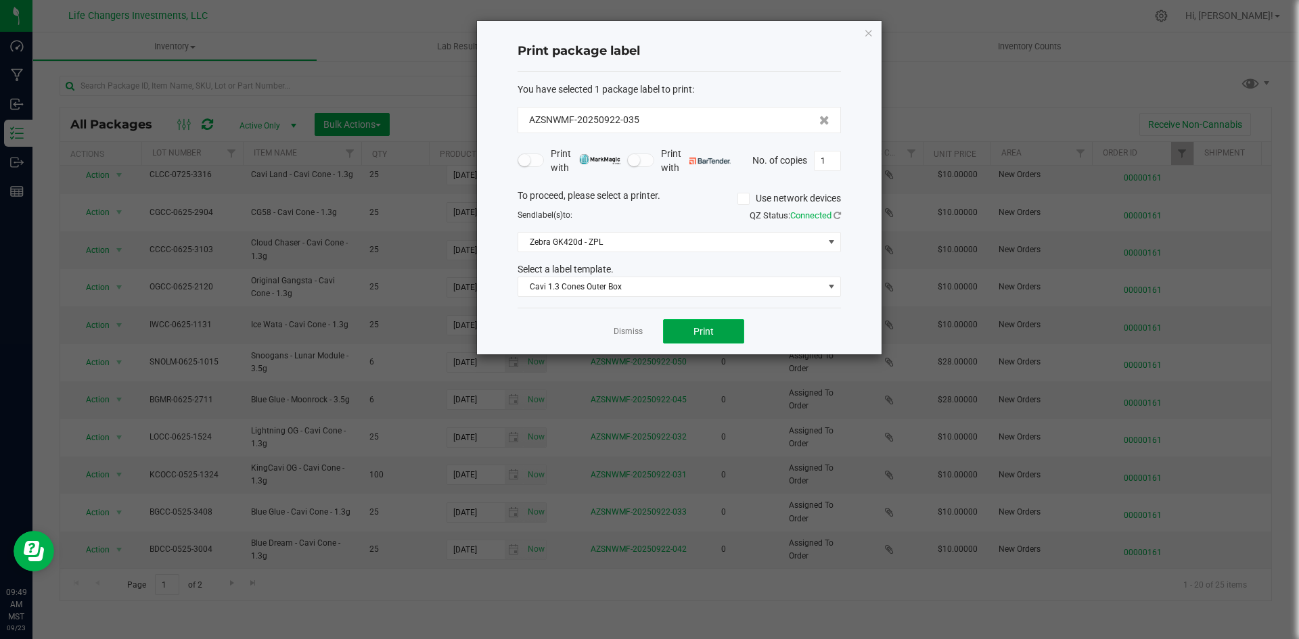
click at [703, 321] on button "Print" at bounding box center [703, 331] width 81 height 24
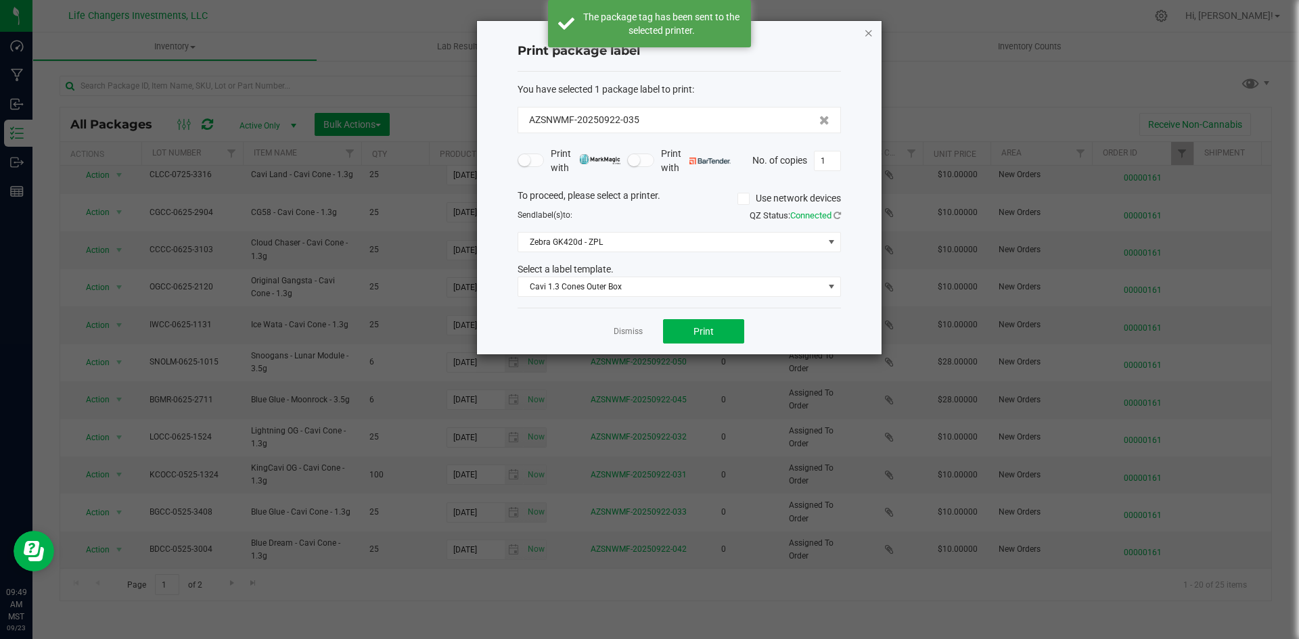
click at [867, 32] on icon "button" at bounding box center [868, 32] width 9 height 16
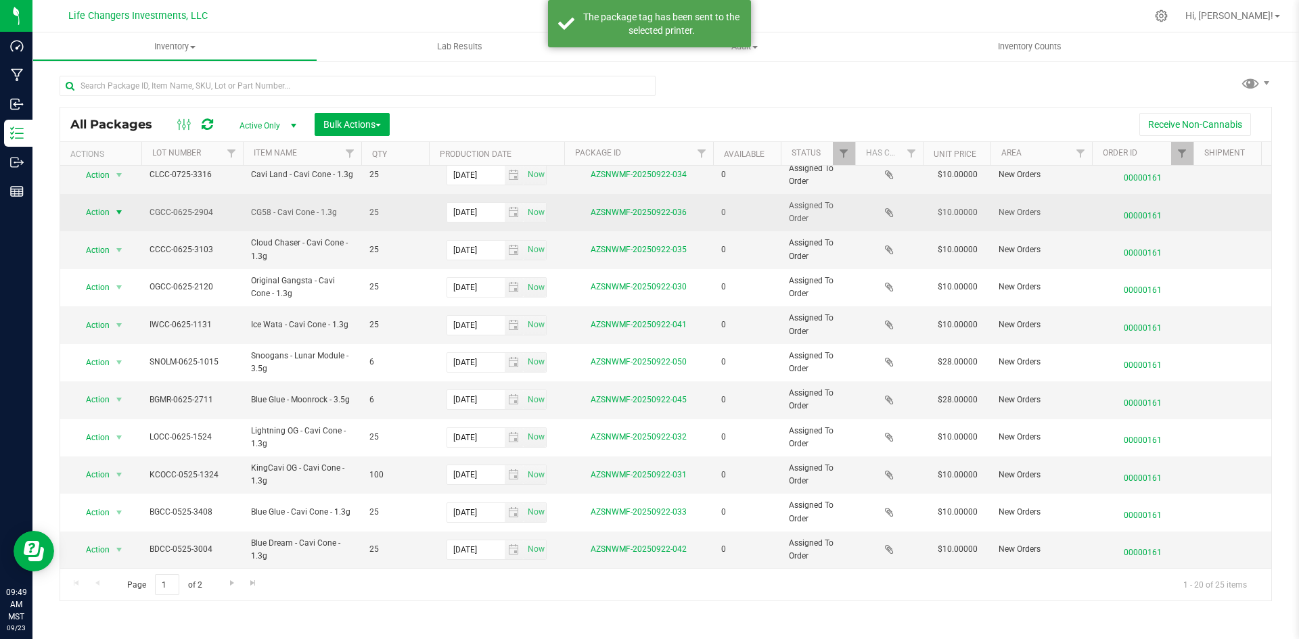
click at [92, 203] on span "Action" at bounding box center [92, 212] width 37 height 19
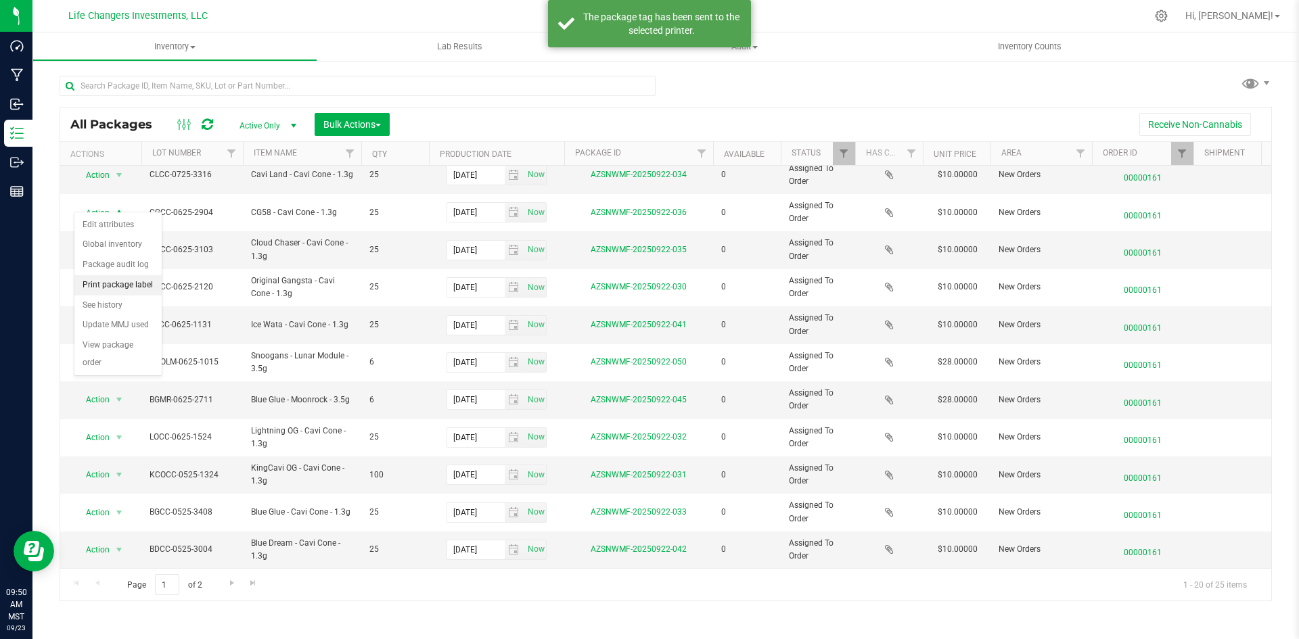
click at [111, 286] on li "Print package label" at bounding box center [117, 285] width 87 height 20
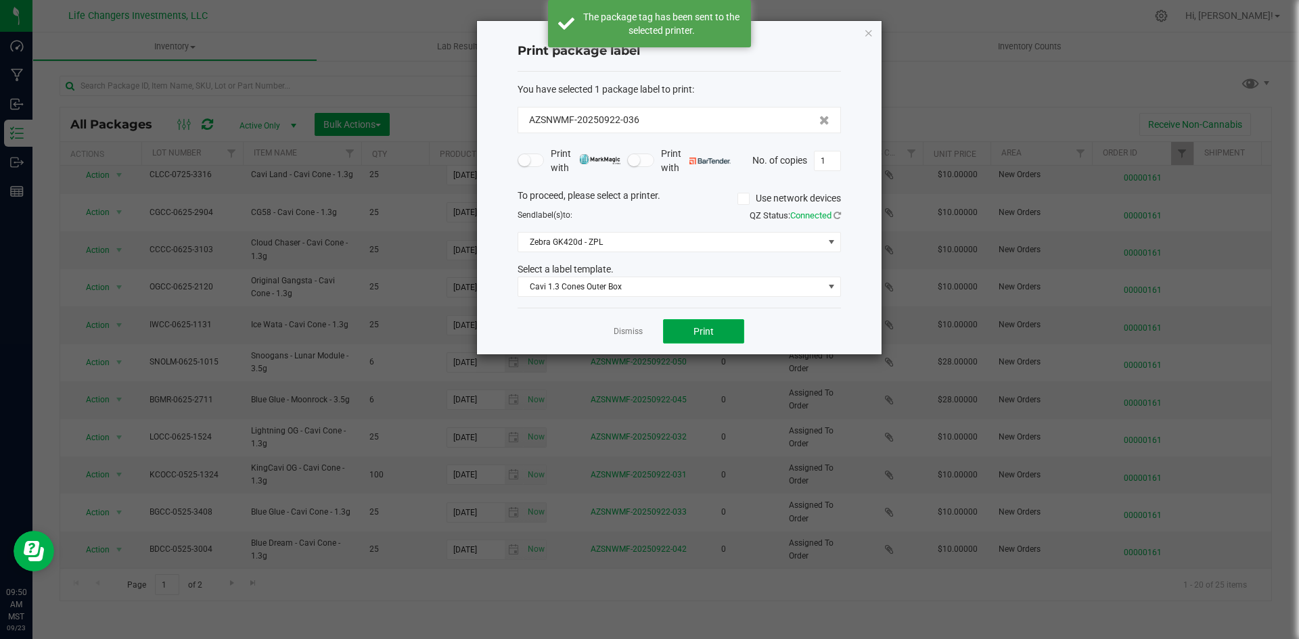
click at [683, 322] on button "Print" at bounding box center [703, 331] width 81 height 24
click at [868, 33] on icon "button" at bounding box center [868, 32] width 9 height 16
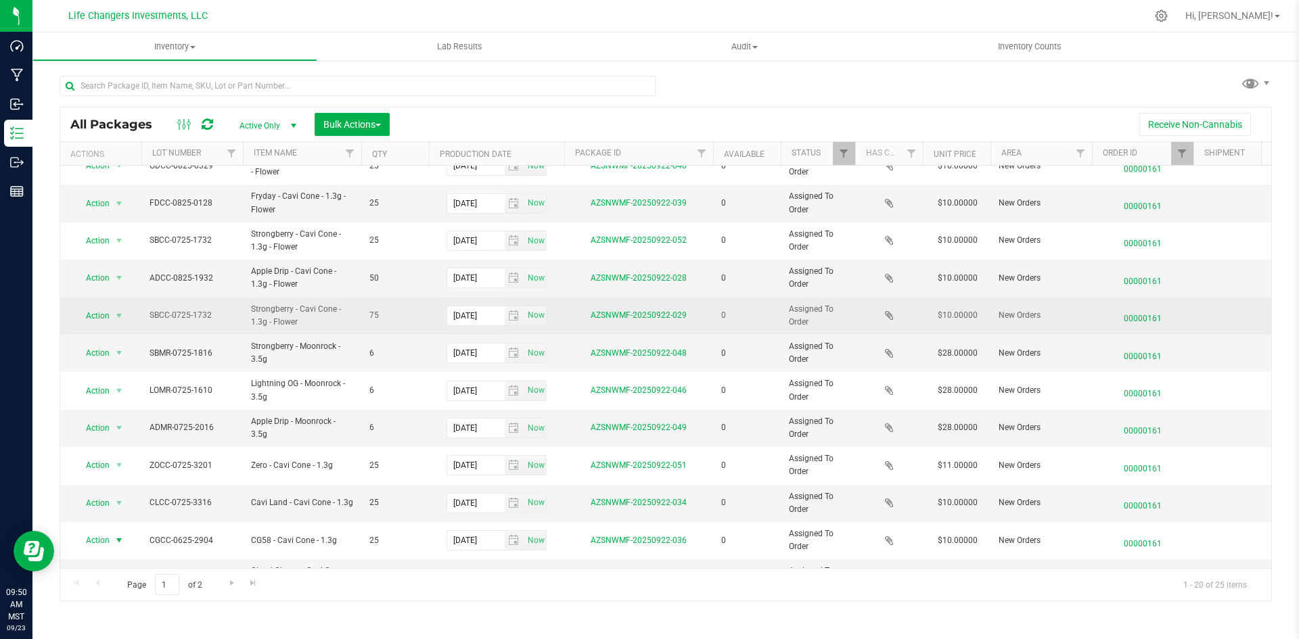
scroll to position [0, 0]
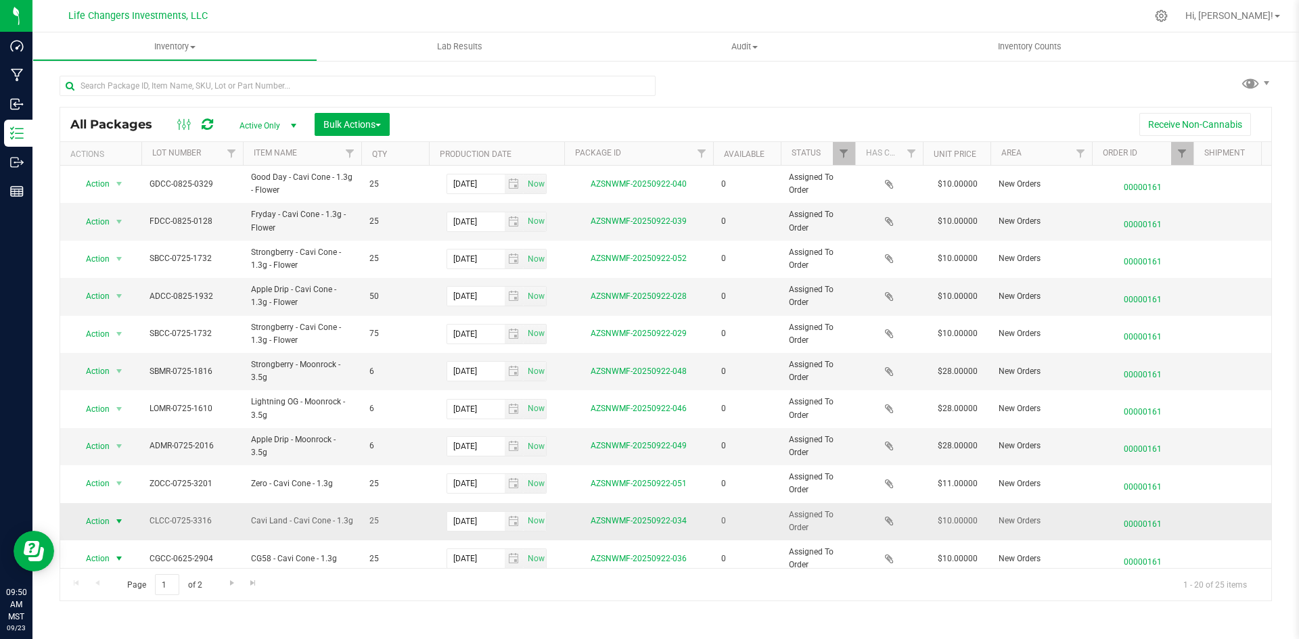
click at [97, 523] on span "Action" at bounding box center [92, 521] width 37 height 19
click at [108, 416] on li "Print package label" at bounding box center [117, 421] width 87 height 20
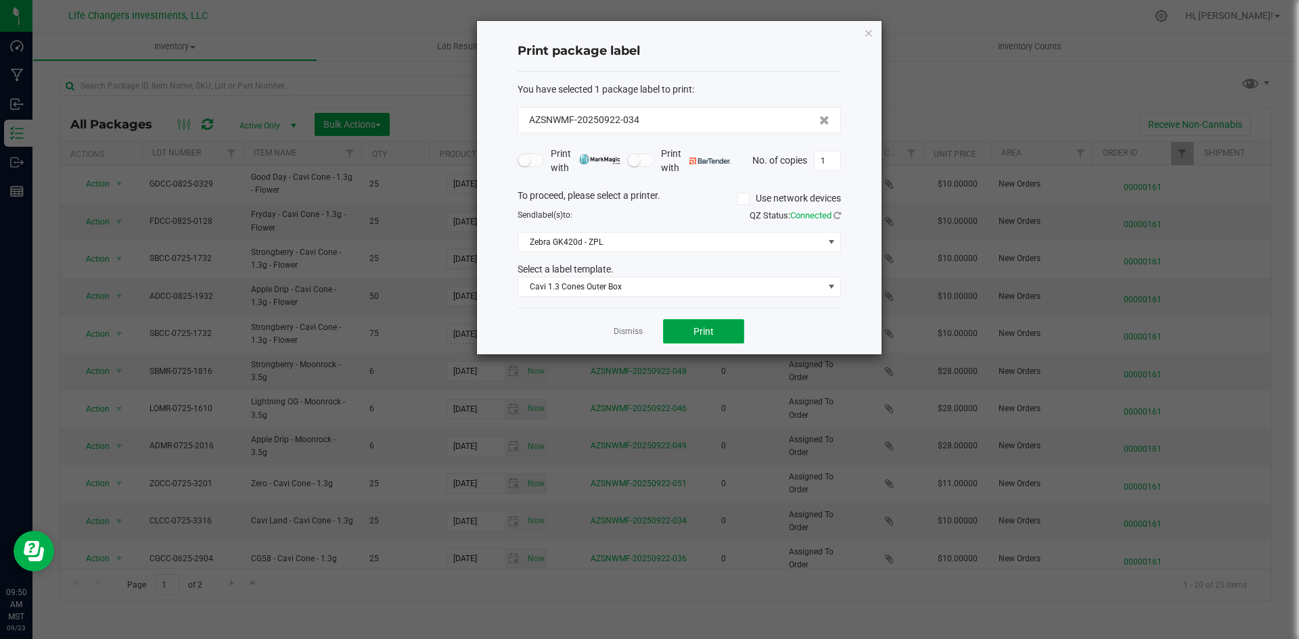
click at [705, 333] on span "Print" at bounding box center [703, 331] width 20 height 11
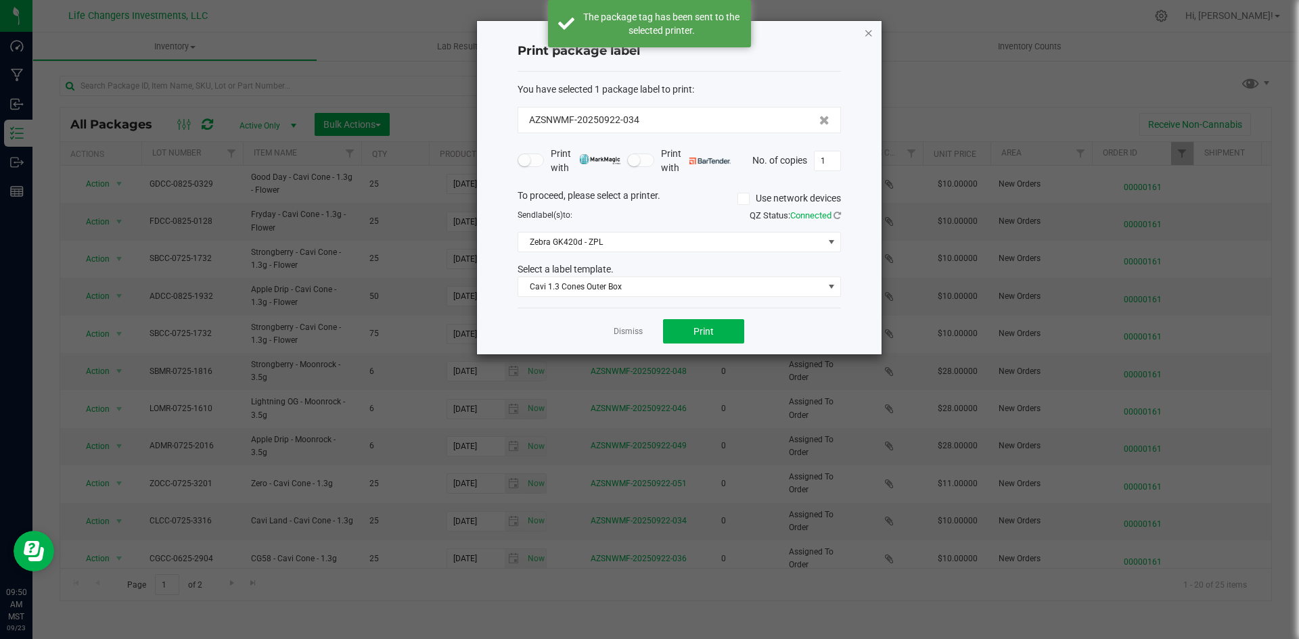
click at [866, 29] on icon "button" at bounding box center [868, 32] width 9 height 16
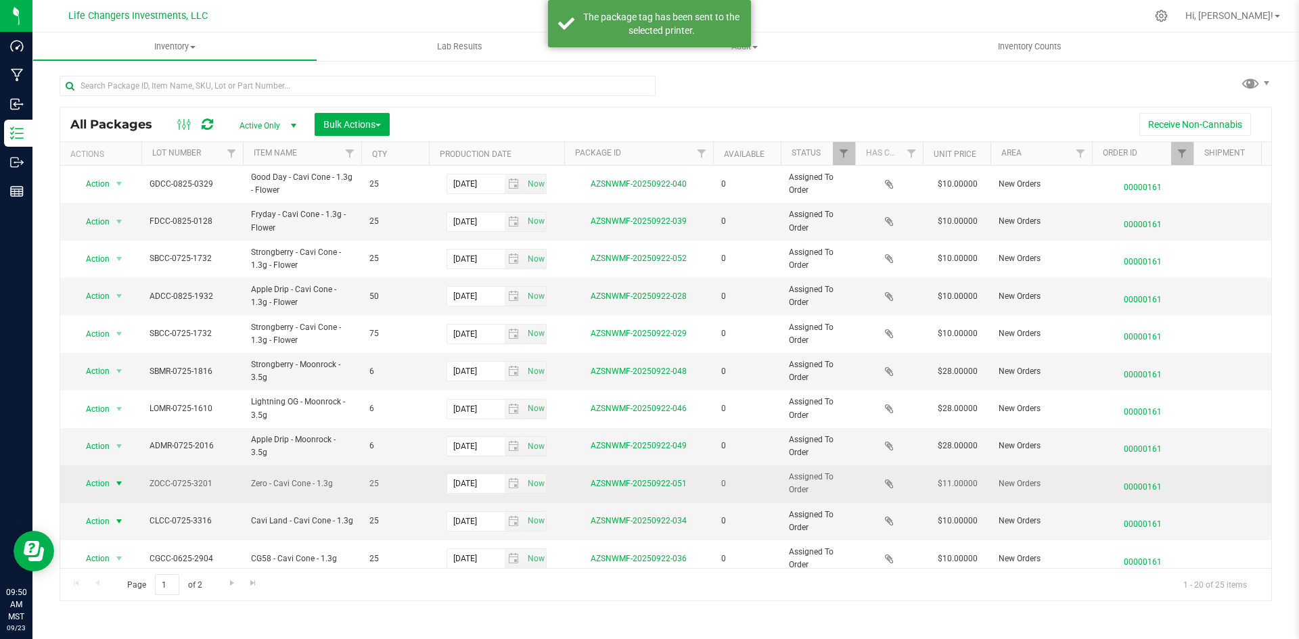
click at [99, 486] on span "Action" at bounding box center [92, 483] width 37 height 19
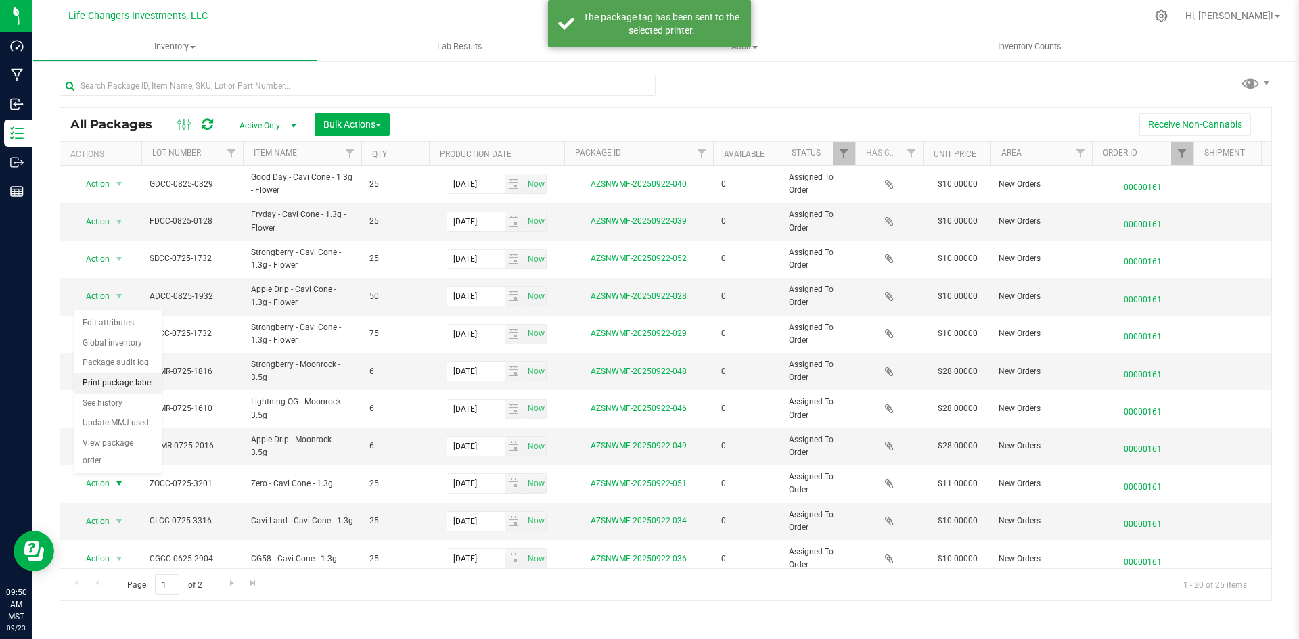
click at [137, 381] on li "Print package label" at bounding box center [117, 383] width 87 height 20
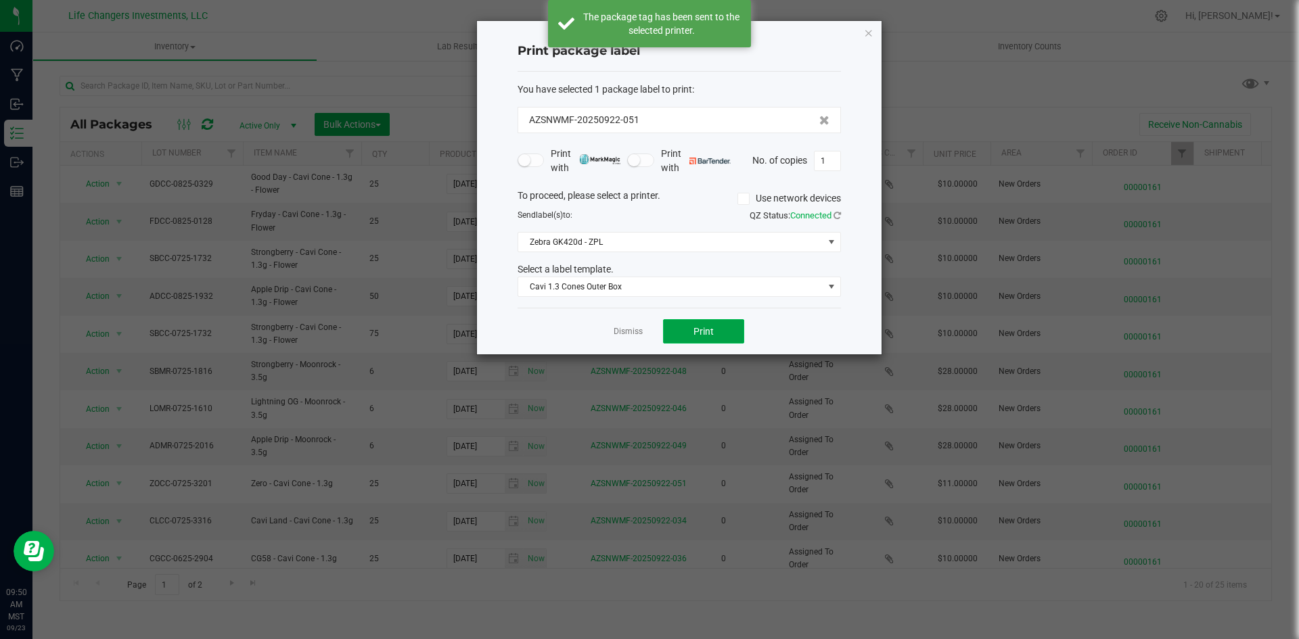
click at [743, 331] on button "Print" at bounding box center [703, 331] width 81 height 24
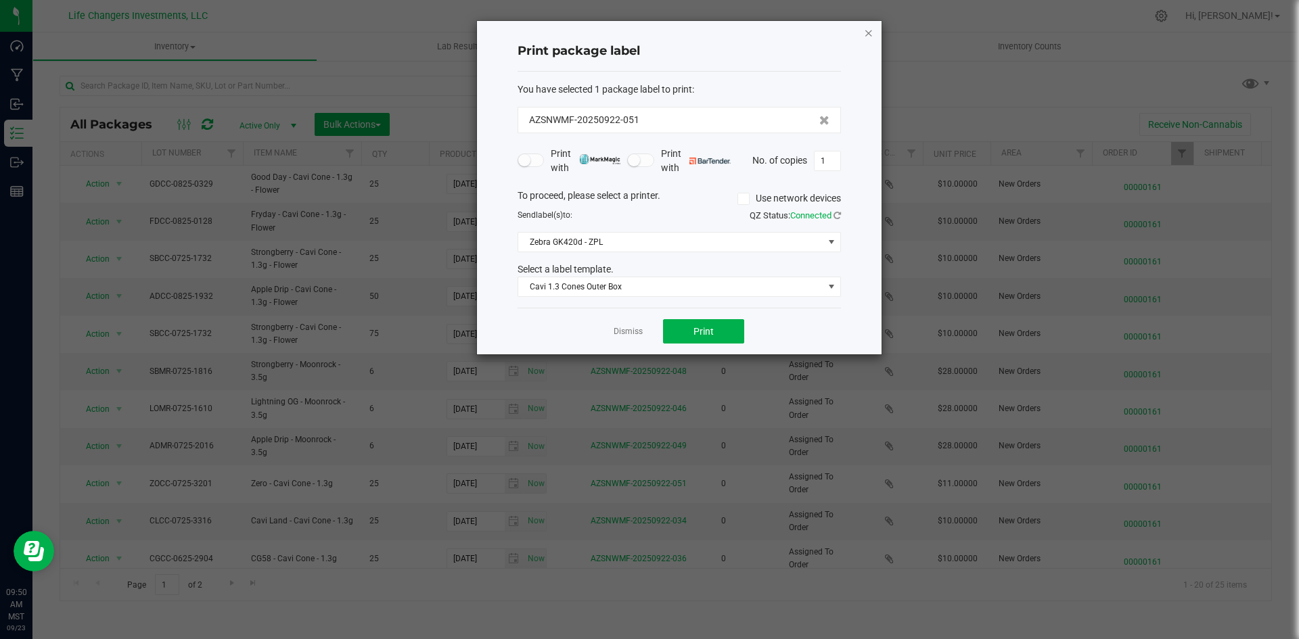
click at [865, 32] on icon "button" at bounding box center [868, 32] width 9 height 16
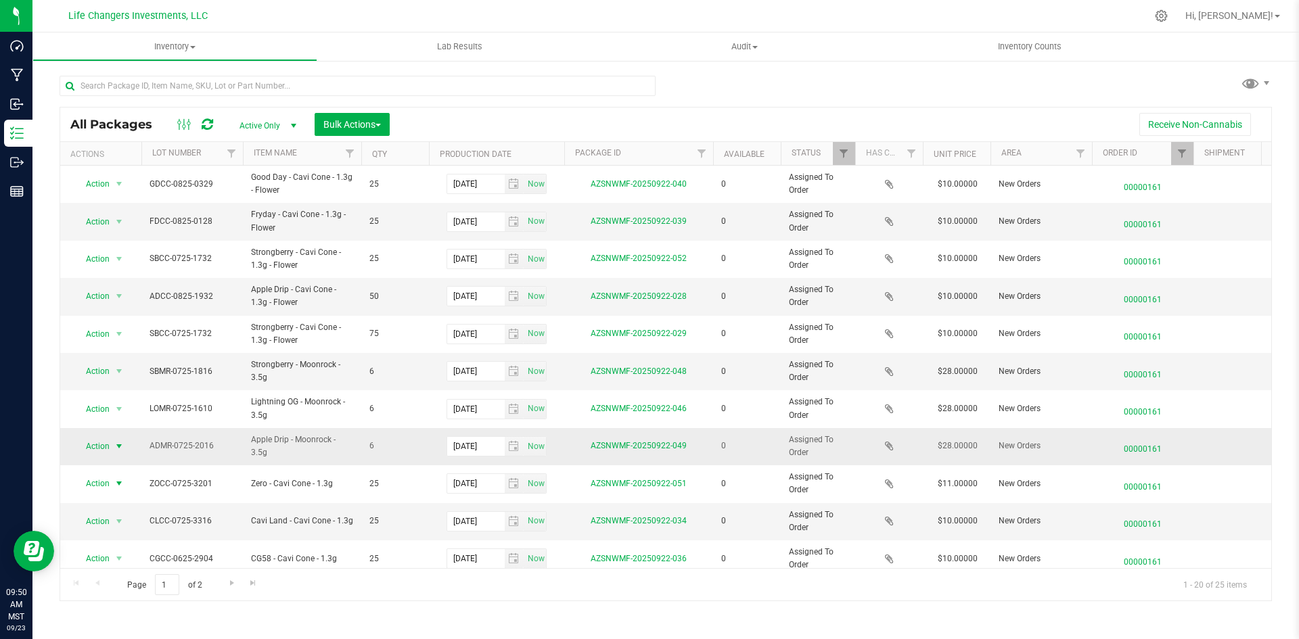
click at [114, 442] on span "select" at bounding box center [119, 446] width 11 height 11
click at [115, 523] on li "Print package label" at bounding box center [117, 529] width 87 height 20
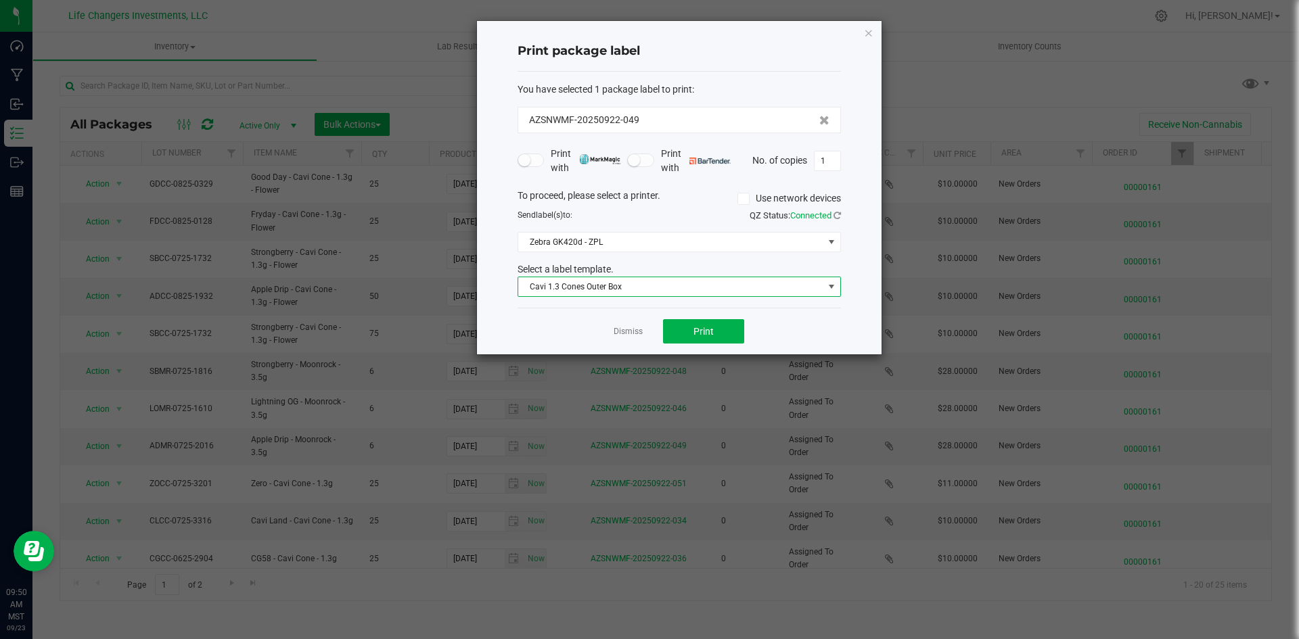
click at [590, 282] on span "Cavi 1.3 Cones Outer Box" at bounding box center [670, 286] width 305 height 19
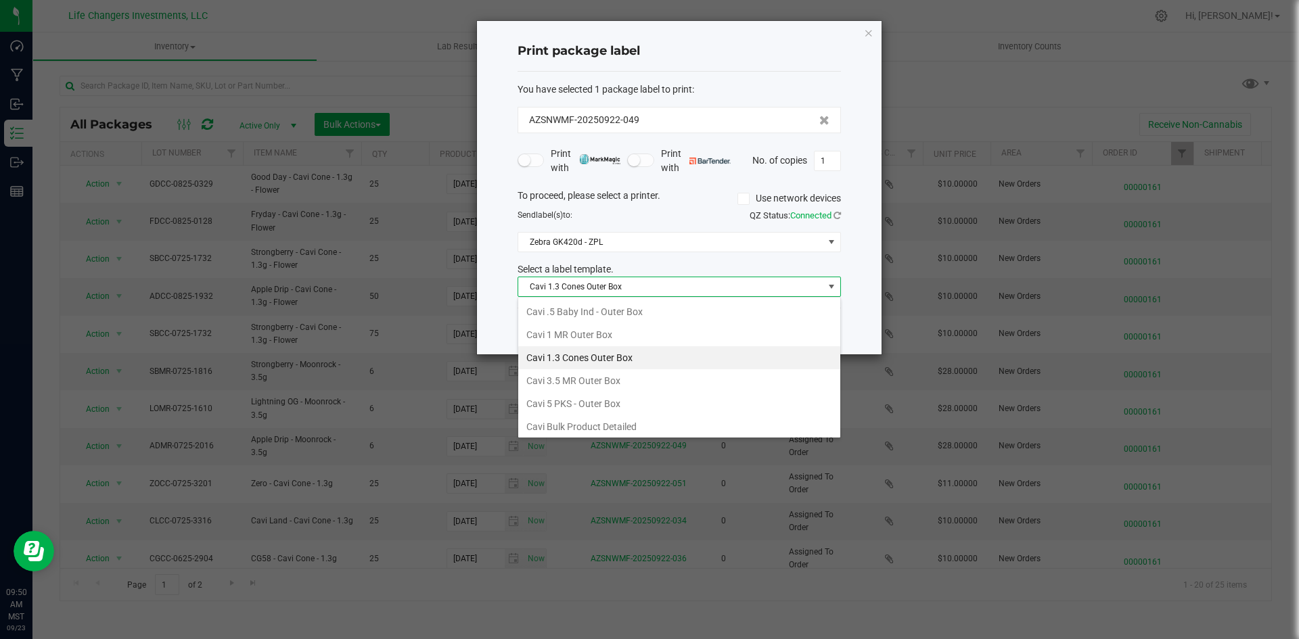
scroll to position [20, 323]
click at [575, 375] on li "Cavi 3.5 MR Outer Box" at bounding box center [679, 380] width 322 height 23
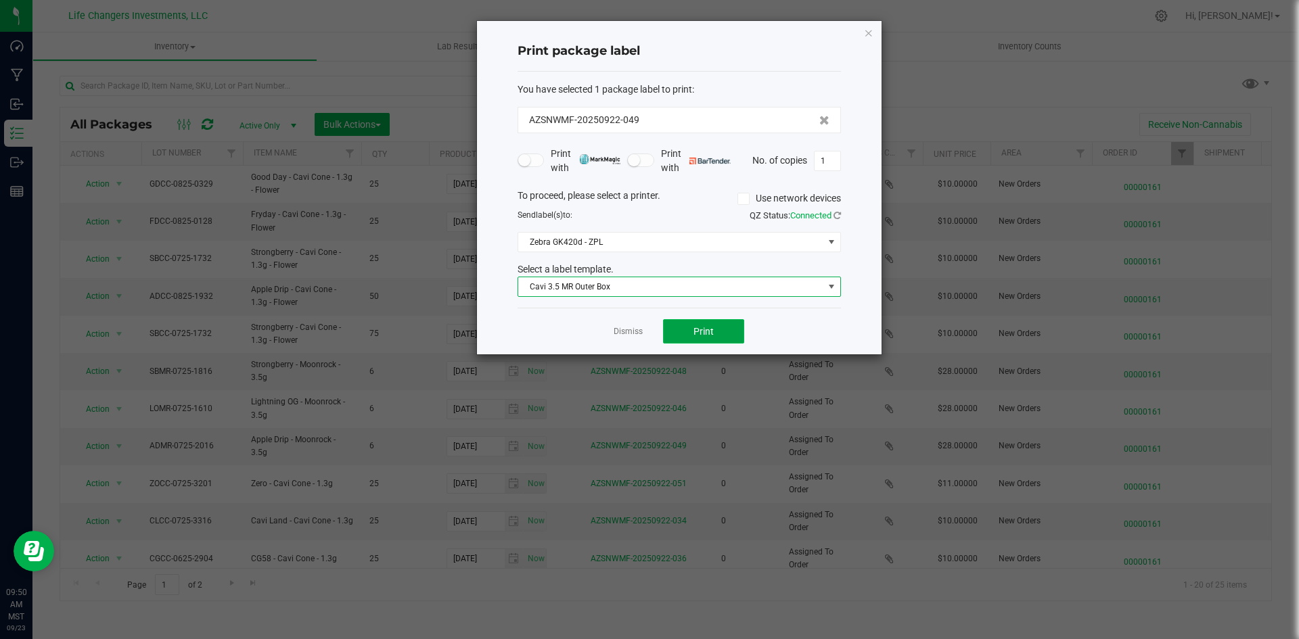
click at [701, 331] on span "Print" at bounding box center [703, 331] width 20 height 11
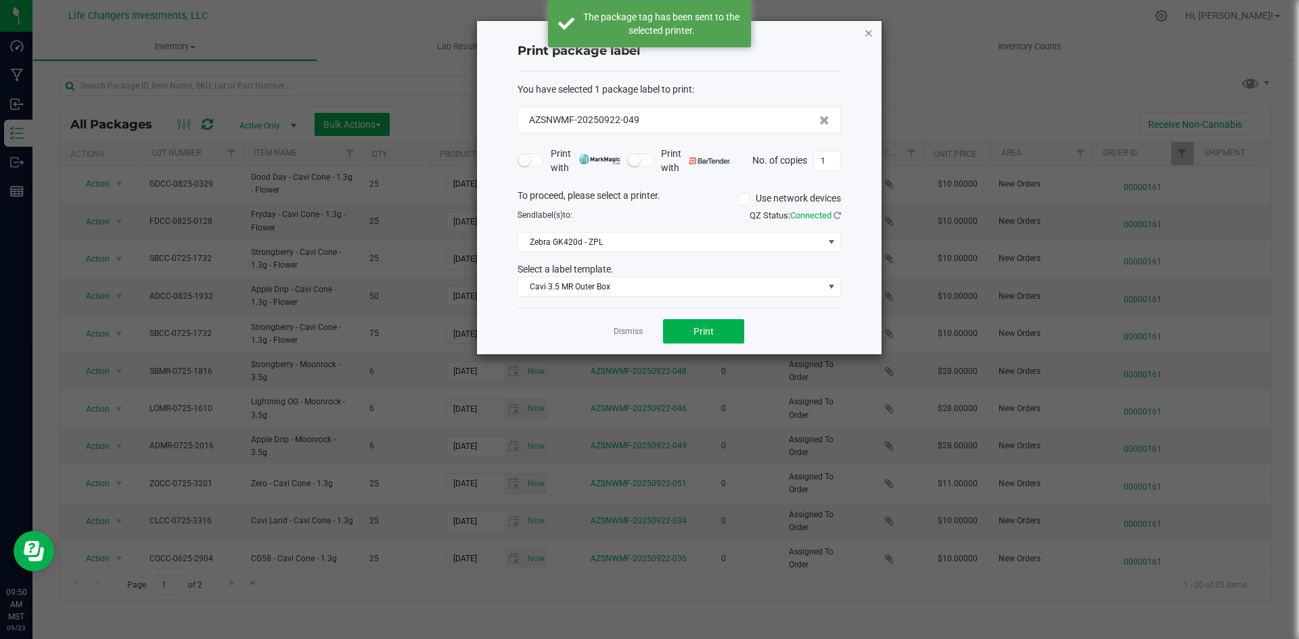
click at [868, 29] on icon "button" at bounding box center [868, 32] width 9 height 16
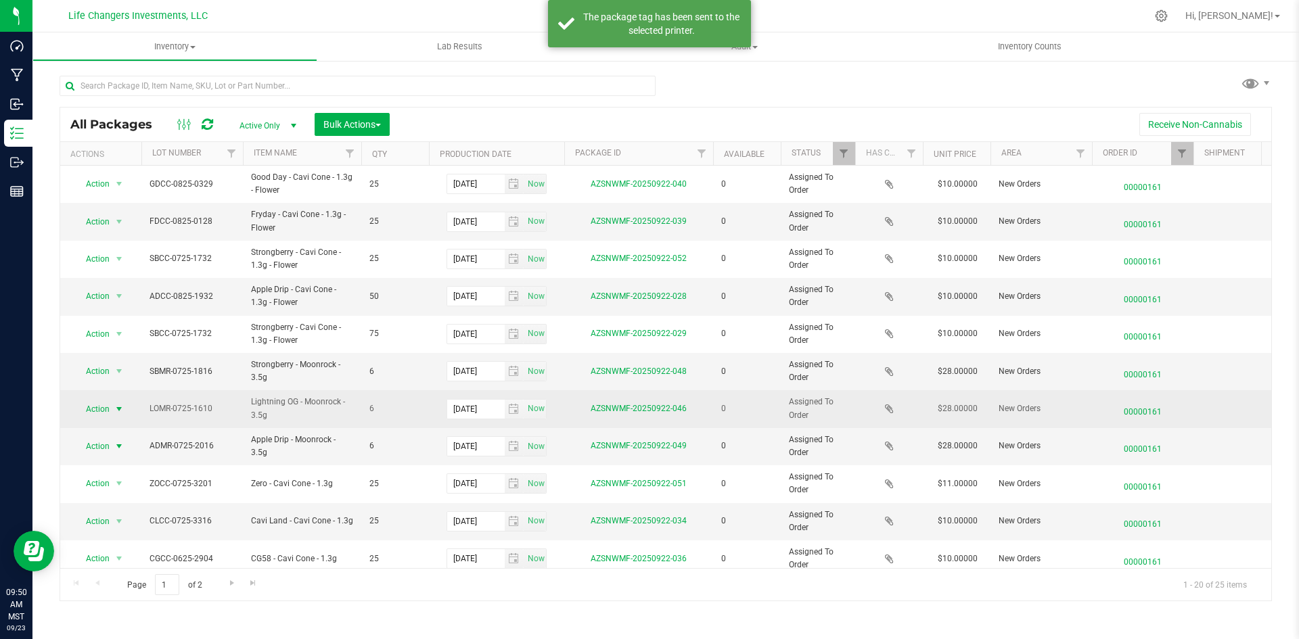
click at [104, 407] on span "Action" at bounding box center [92, 409] width 37 height 19
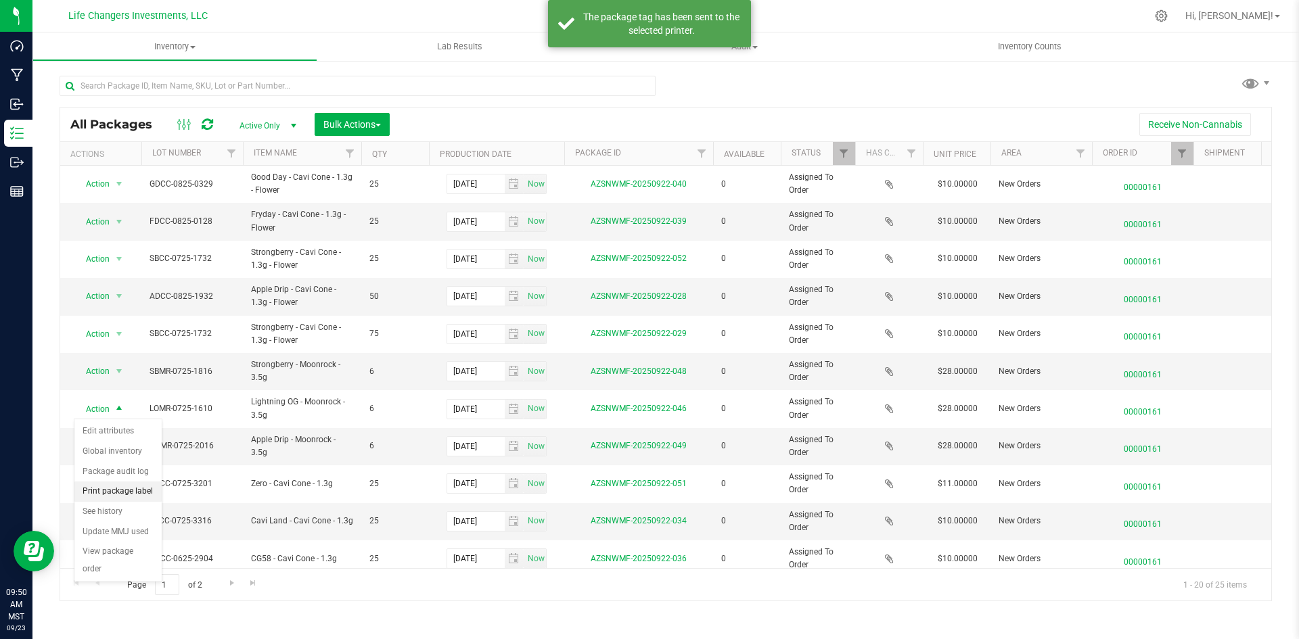
click at [112, 492] on li "Print package label" at bounding box center [117, 492] width 87 height 20
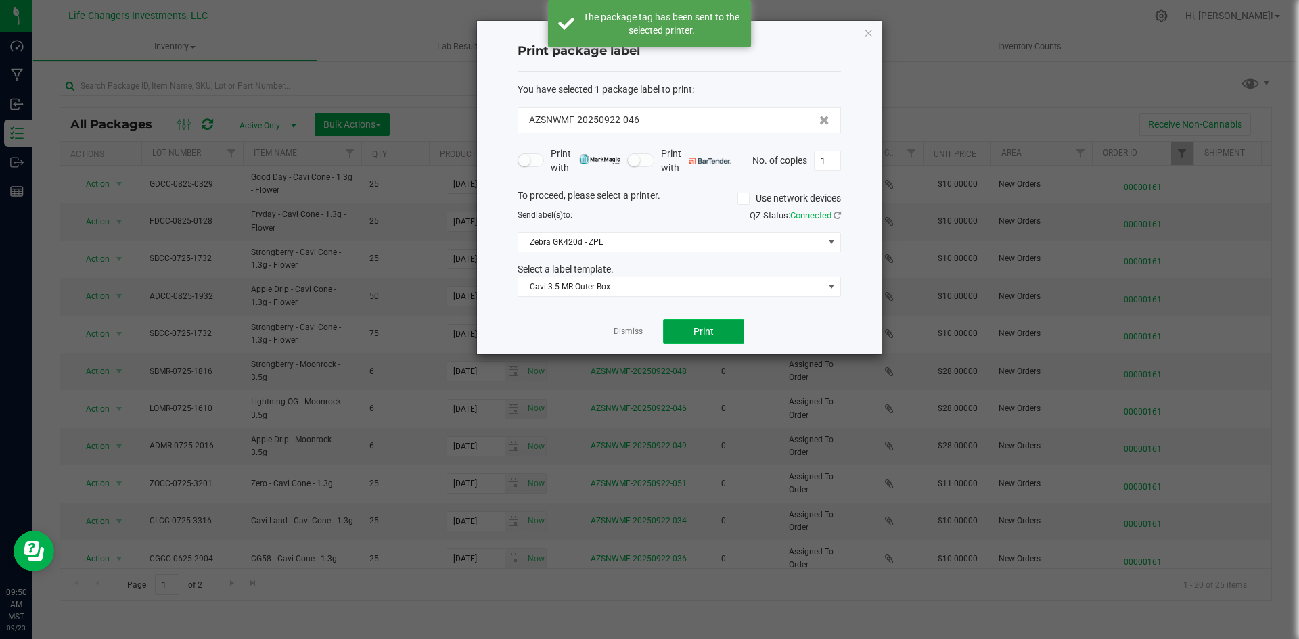
click at [690, 333] on button "Print" at bounding box center [703, 331] width 81 height 24
click at [867, 32] on icon "button" at bounding box center [868, 32] width 9 height 16
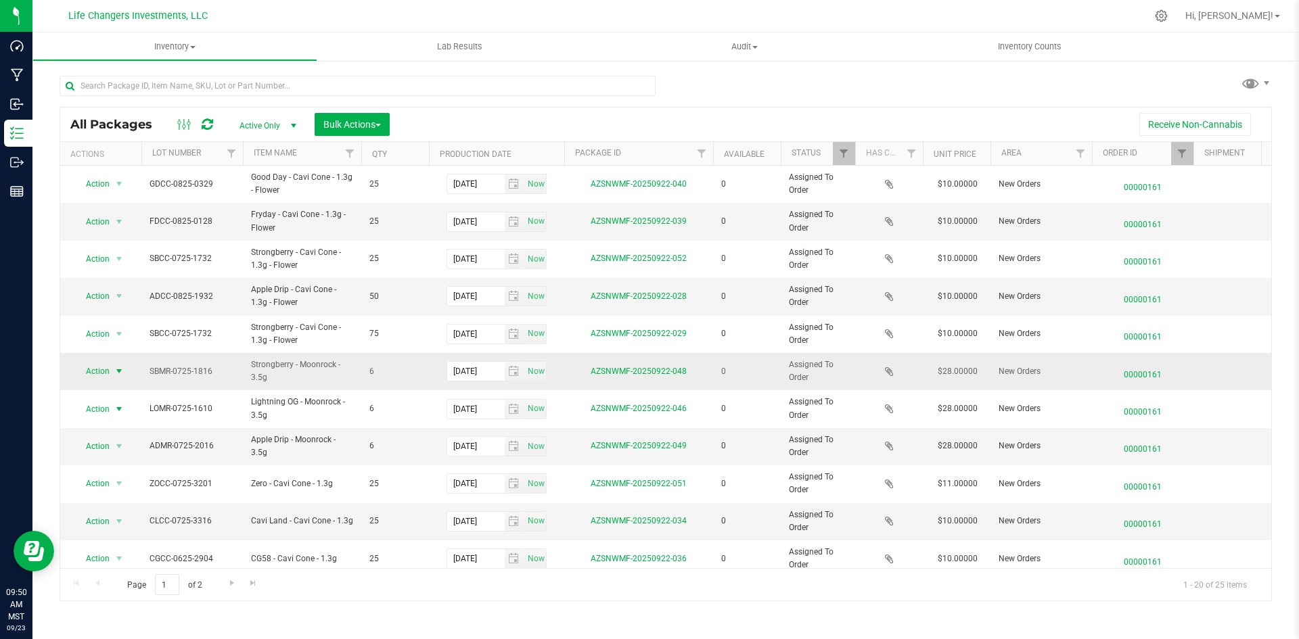
click at [80, 371] on span "Action" at bounding box center [92, 371] width 37 height 19
click at [118, 448] on li "Print package label" at bounding box center [117, 454] width 87 height 20
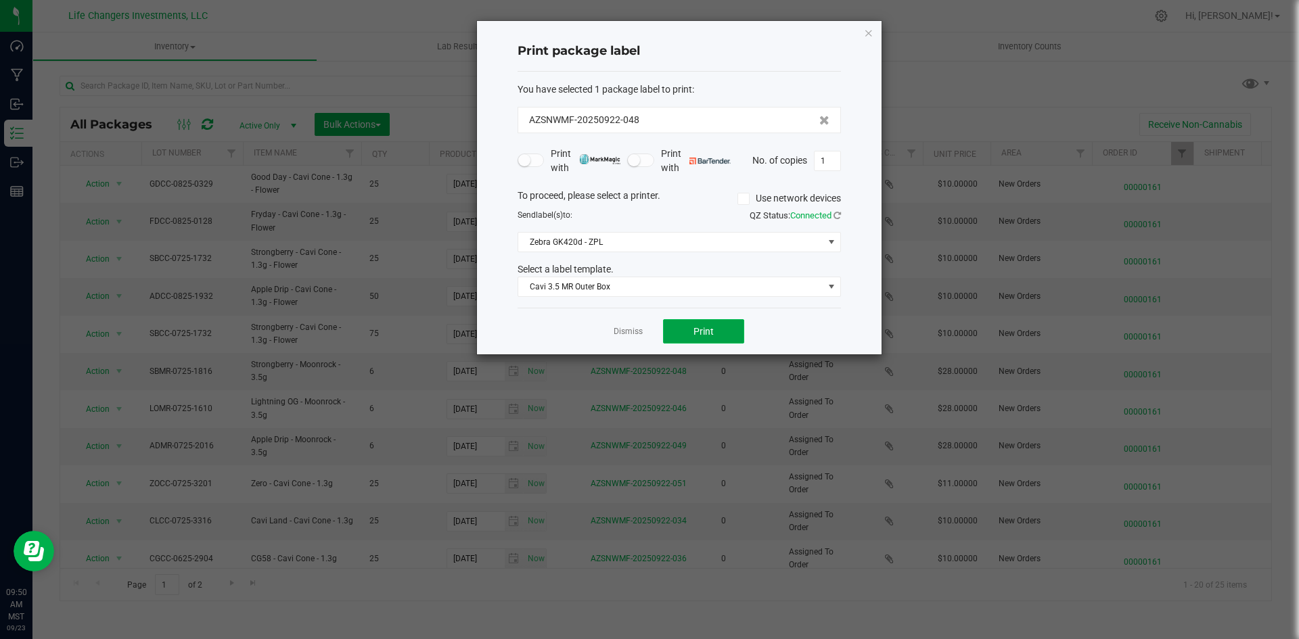
click at [709, 325] on button "Print" at bounding box center [703, 331] width 81 height 24
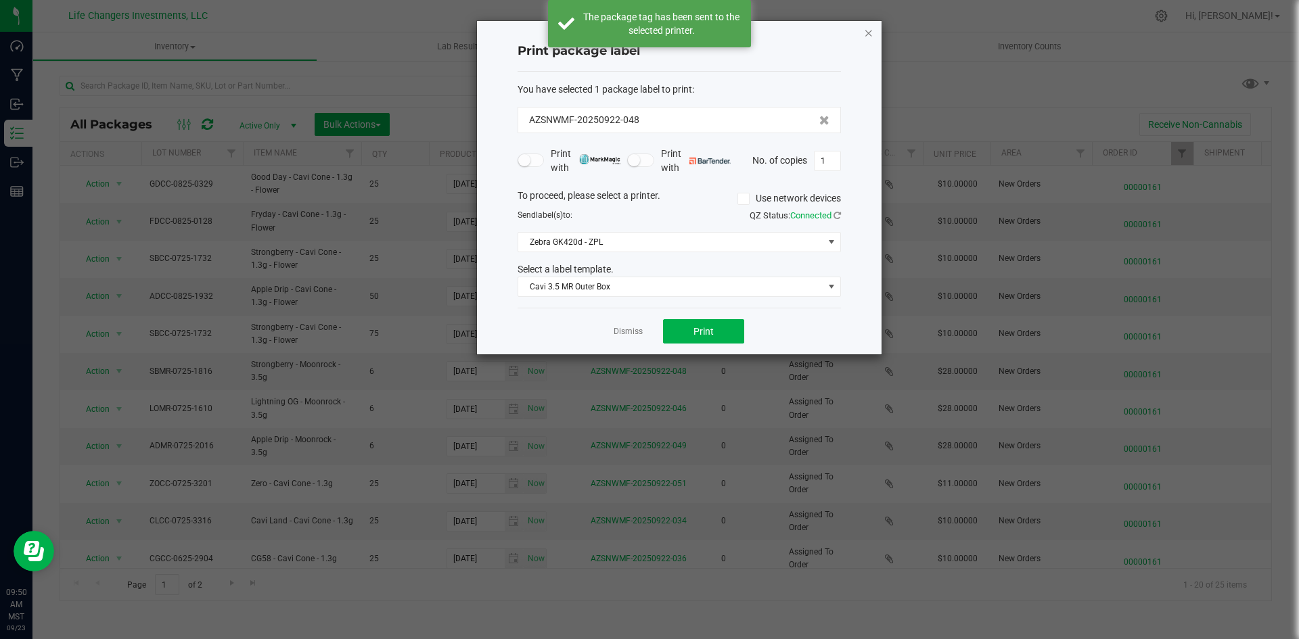
click at [864, 38] on icon "button" at bounding box center [868, 32] width 9 height 16
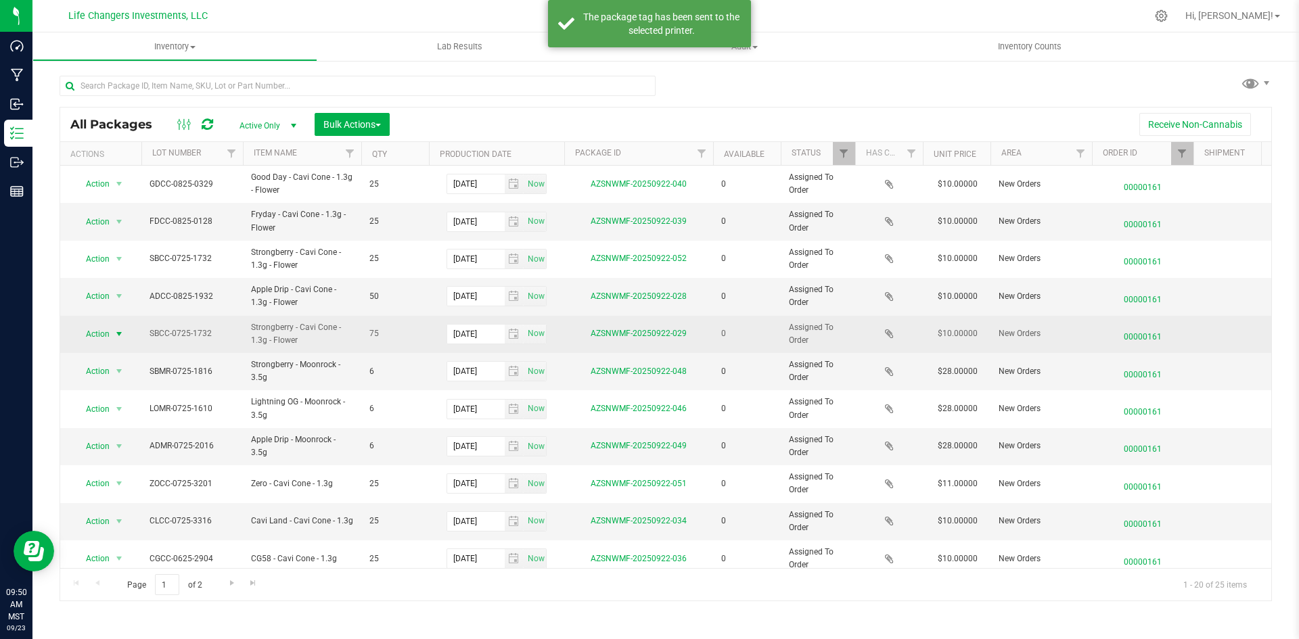
click at [88, 331] on span "Action" at bounding box center [92, 334] width 37 height 19
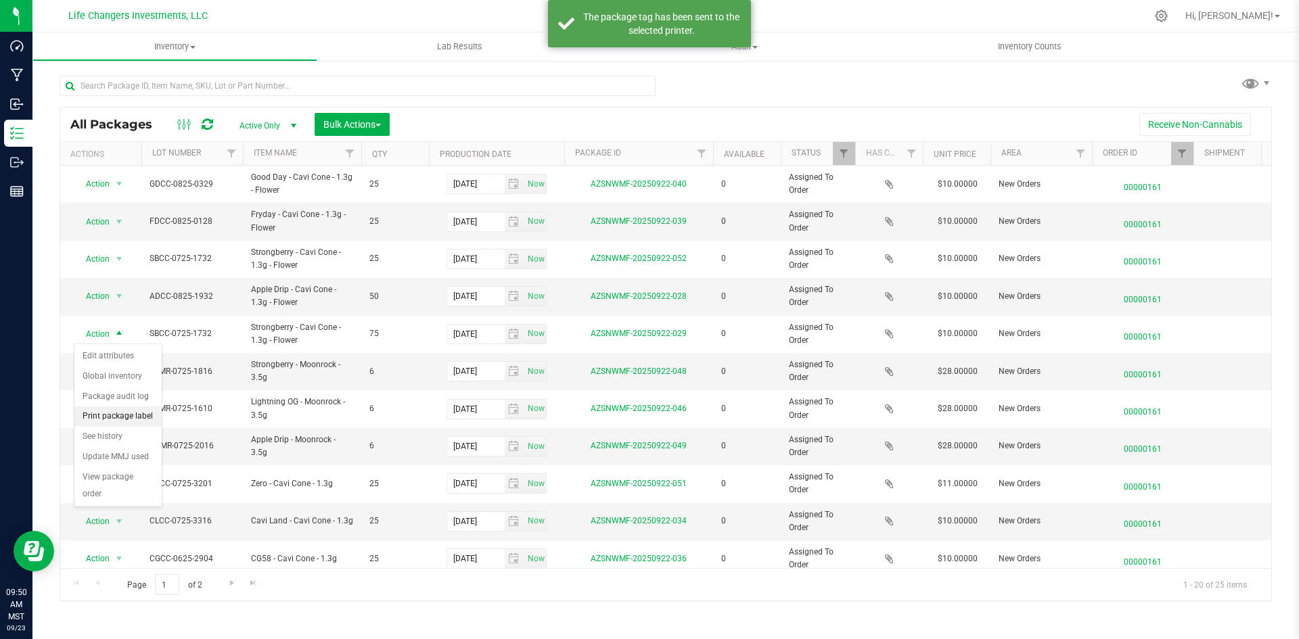
click at [110, 413] on li "Print package label" at bounding box center [117, 416] width 87 height 20
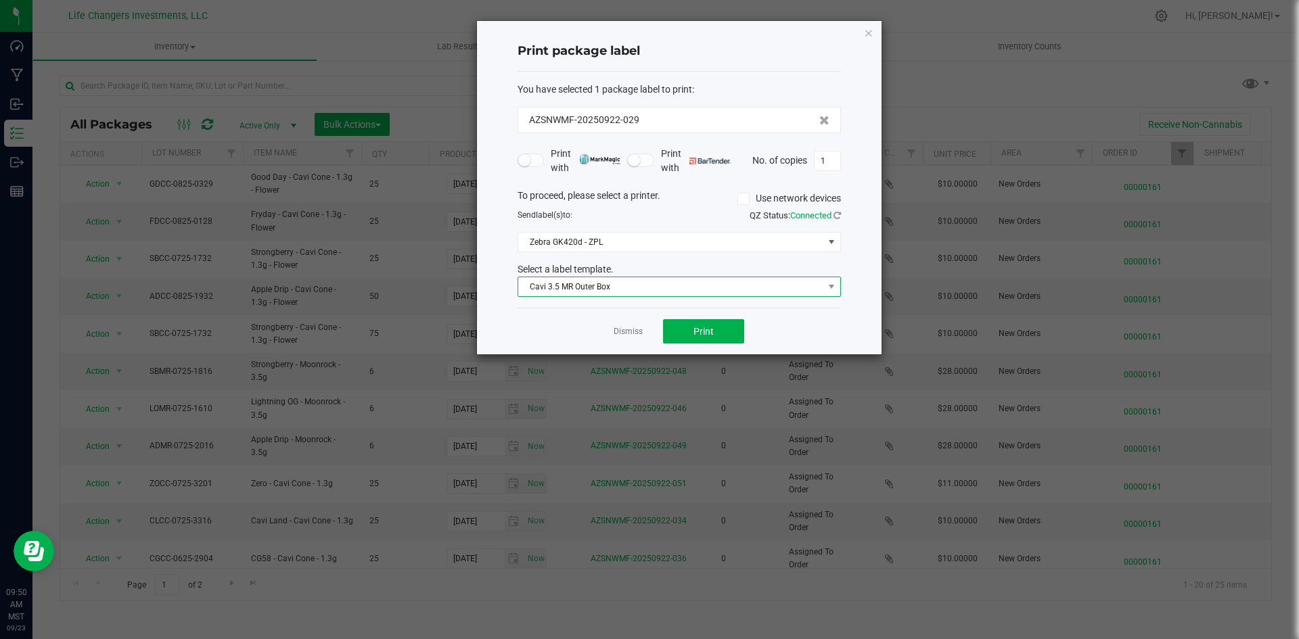
click at [584, 285] on span "Cavi 3.5 MR Outer Box" at bounding box center [670, 286] width 305 height 19
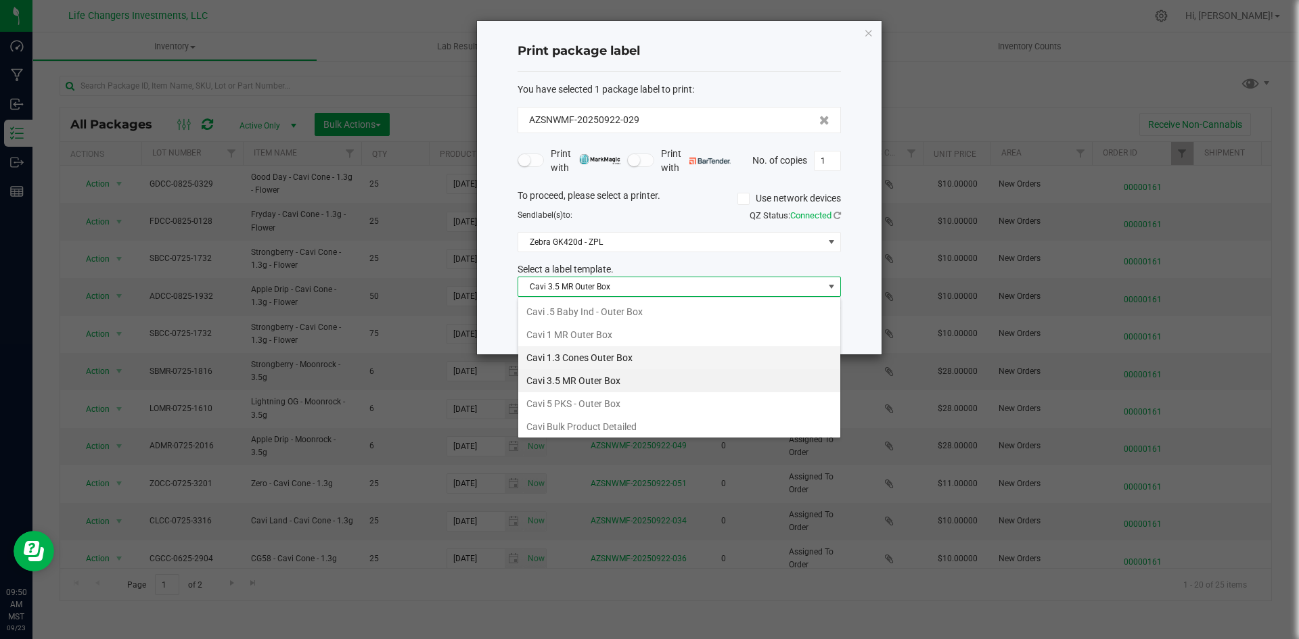
click at [578, 350] on li "Cavi 1.3 Cones Outer Box" at bounding box center [679, 357] width 322 height 23
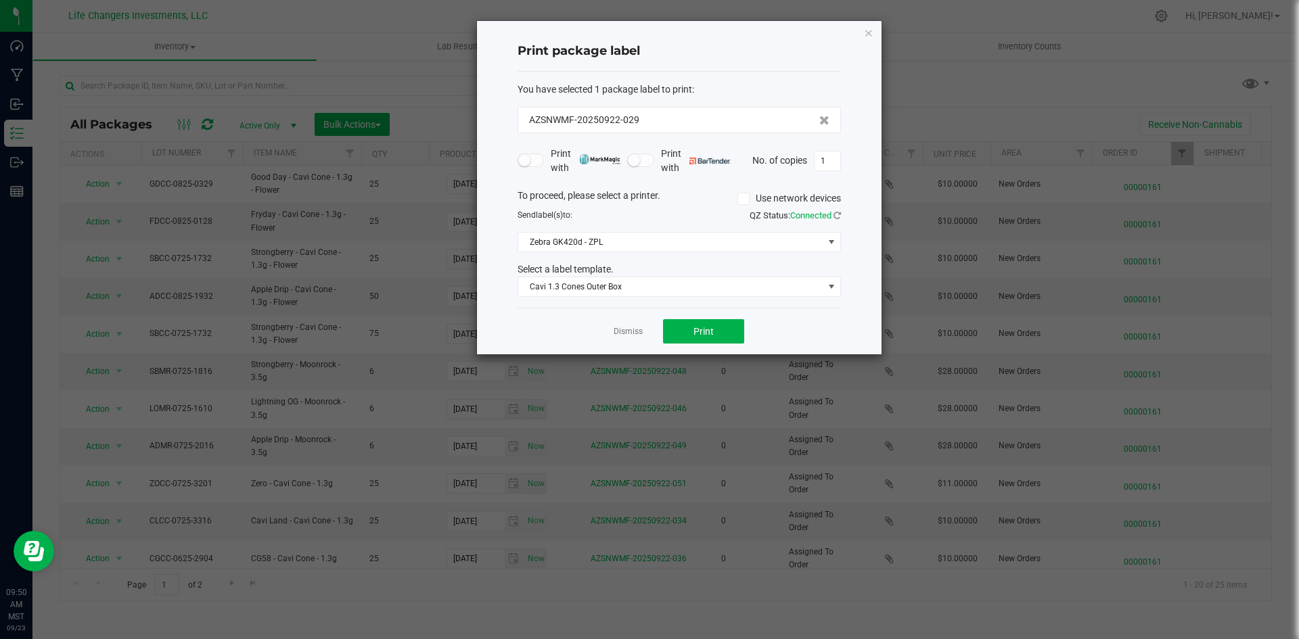
click at [841, 163] on div "Print package label You have selected 1 package label to print : AZSNWMF-202509…" at bounding box center [679, 187] width 404 height 333
click at [835, 165] on input "1" at bounding box center [827, 160] width 26 height 19
type input "3"
click at [713, 325] on button "Print" at bounding box center [703, 331] width 81 height 24
click at [868, 34] on icon "button" at bounding box center [868, 32] width 9 height 16
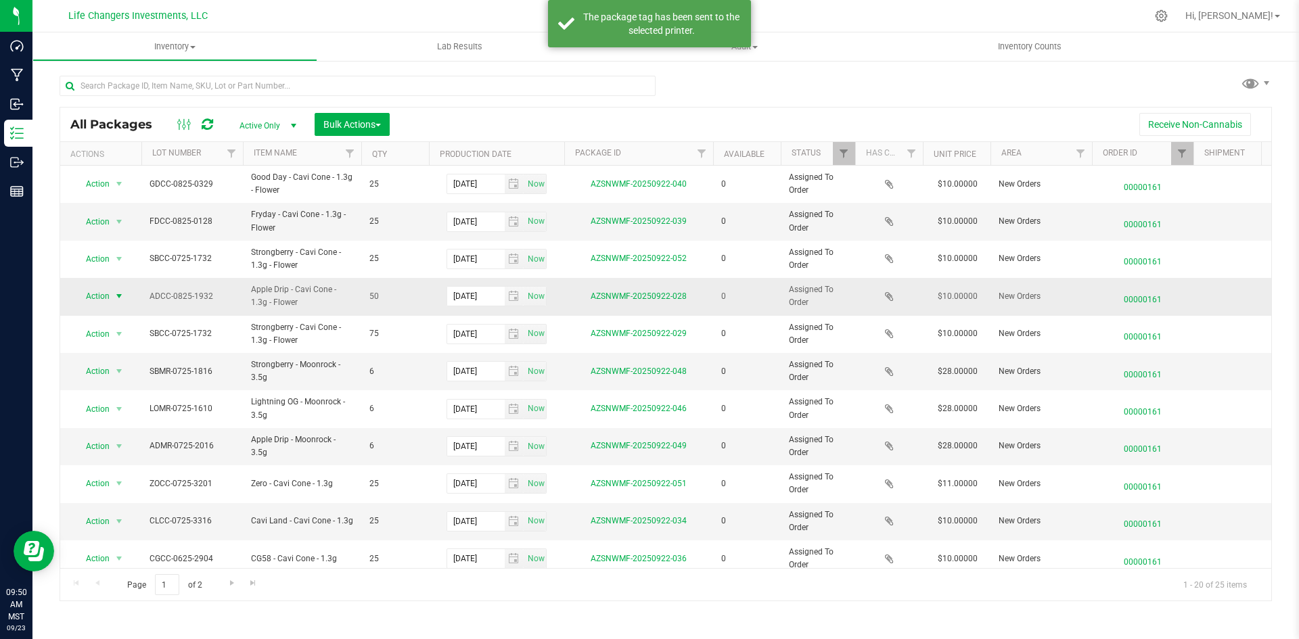
click at [116, 293] on span "select" at bounding box center [119, 296] width 11 height 11
click at [99, 374] on li "Print package label" at bounding box center [117, 379] width 87 height 20
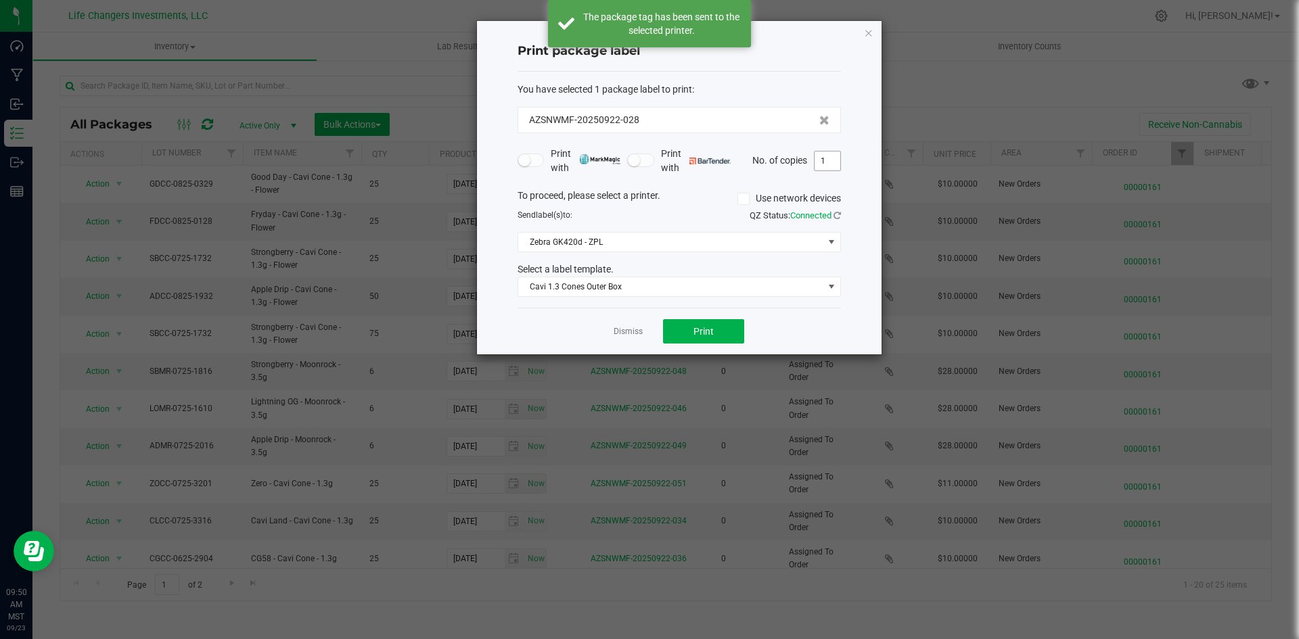
click at [835, 160] on input "1" at bounding box center [827, 160] width 26 height 19
type input "2"
click at [680, 348] on div "Dismiss Print" at bounding box center [678, 331] width 323 height 47
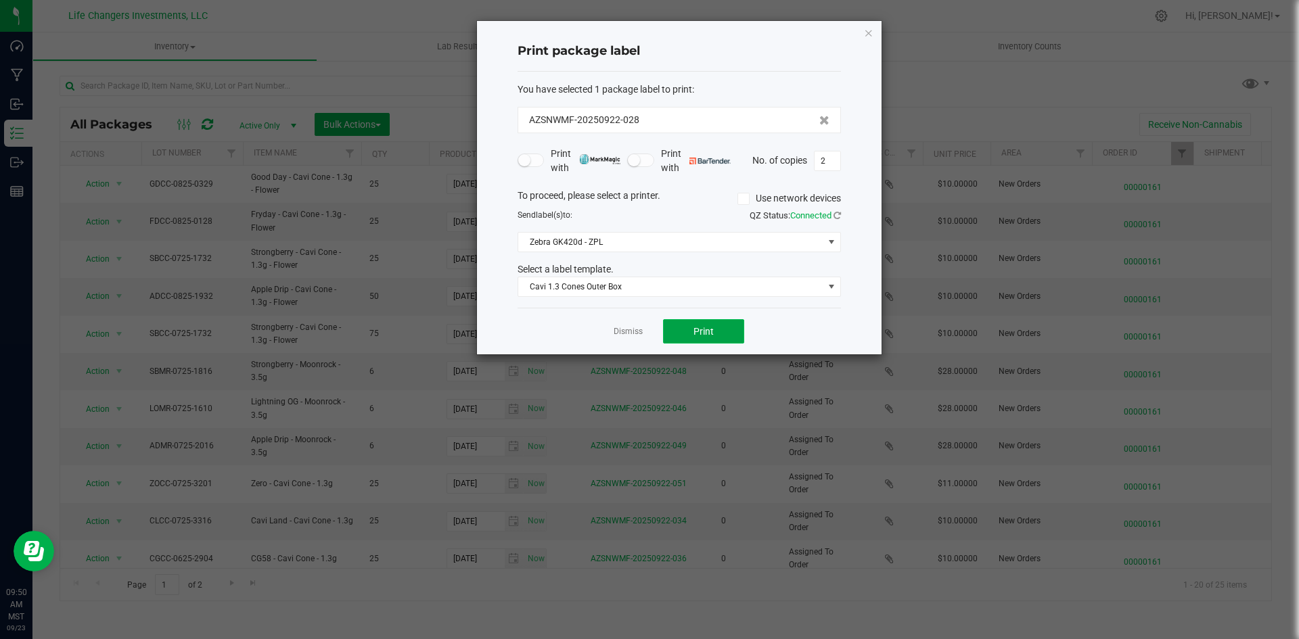
click at [680, 333] on button "Print" at bounding box center [703, 331] width 81 height 24
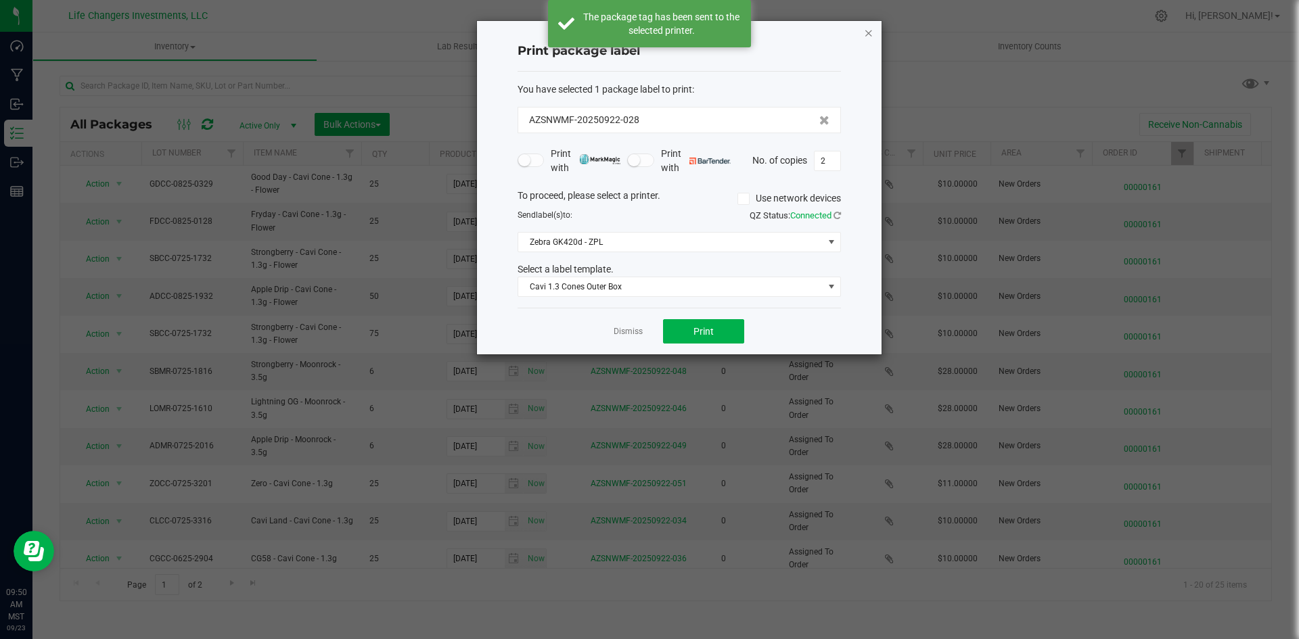
click at [869, 36] on icon "button" at bounding box center [868, 32] width 9 height 16
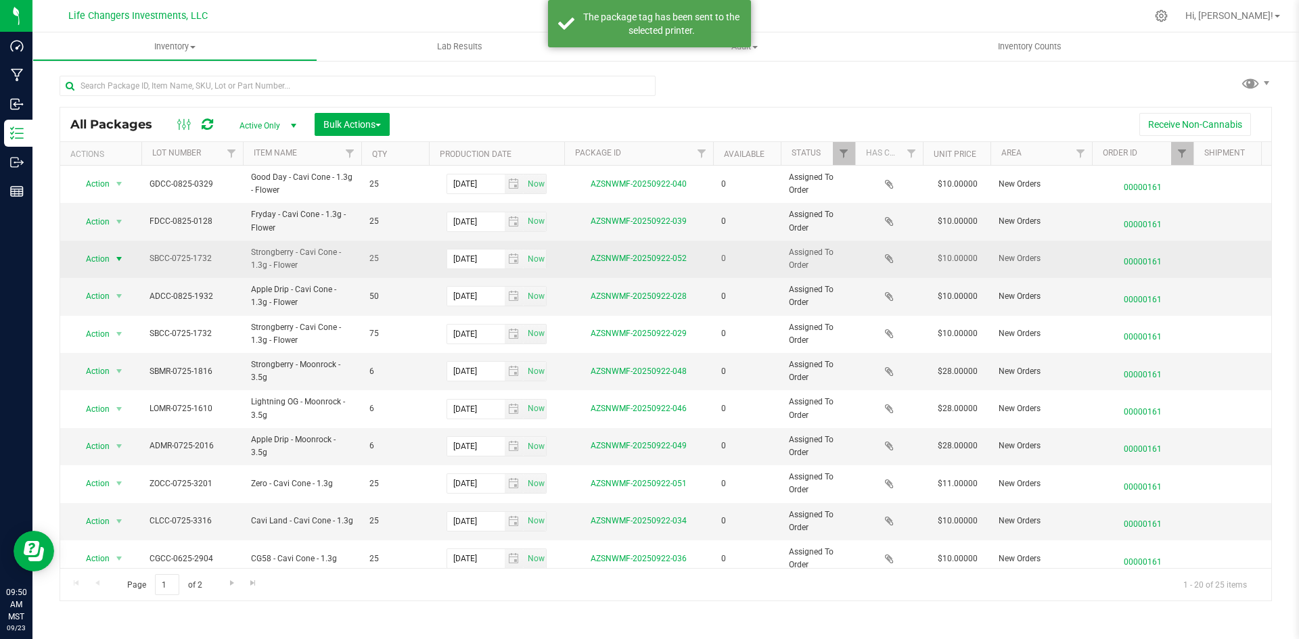
click at [89, 258] on span "Action" at bounding box center [92, 259] width 37 height 19
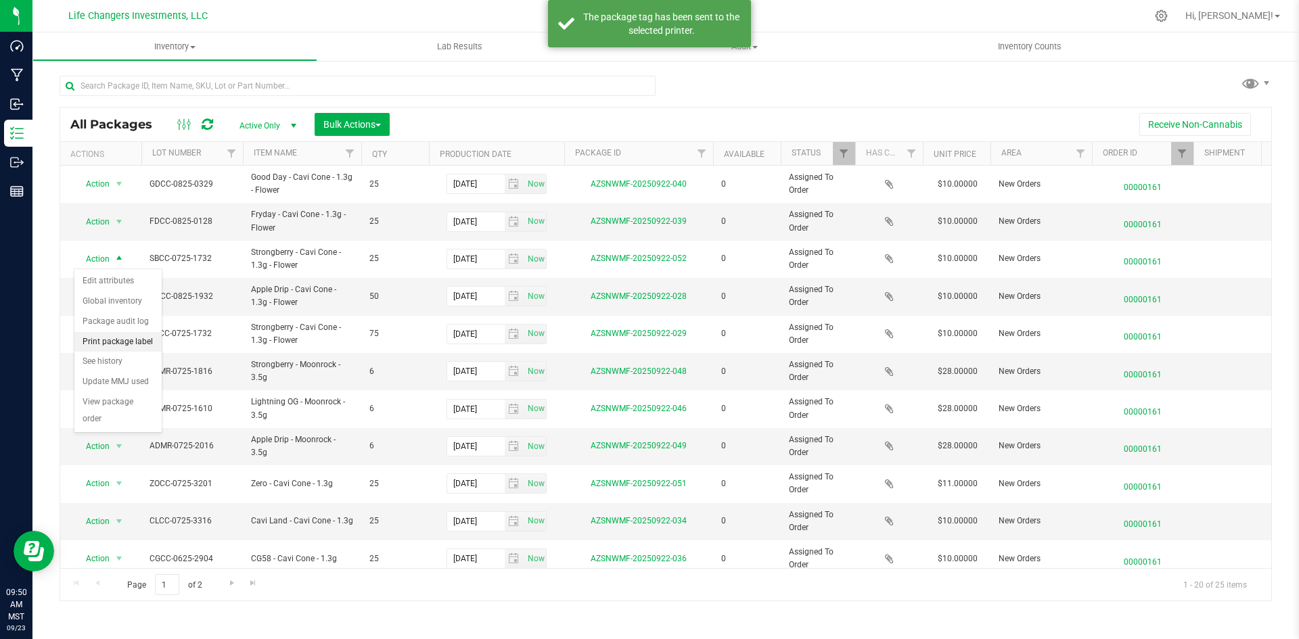
click at [133, 336] on li "Print package label" at bounding box center [117, 342] width 87 height 20
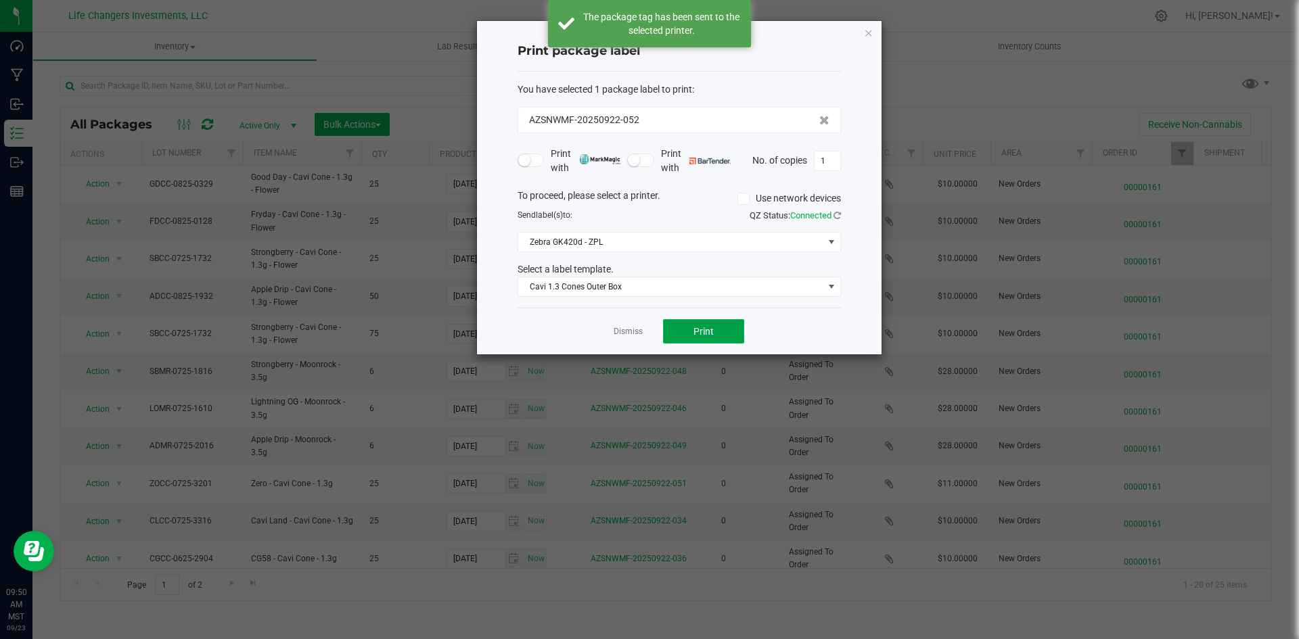
click at [710, 331] on span "Print" at bounding box center [703, 331] width 20 height 11
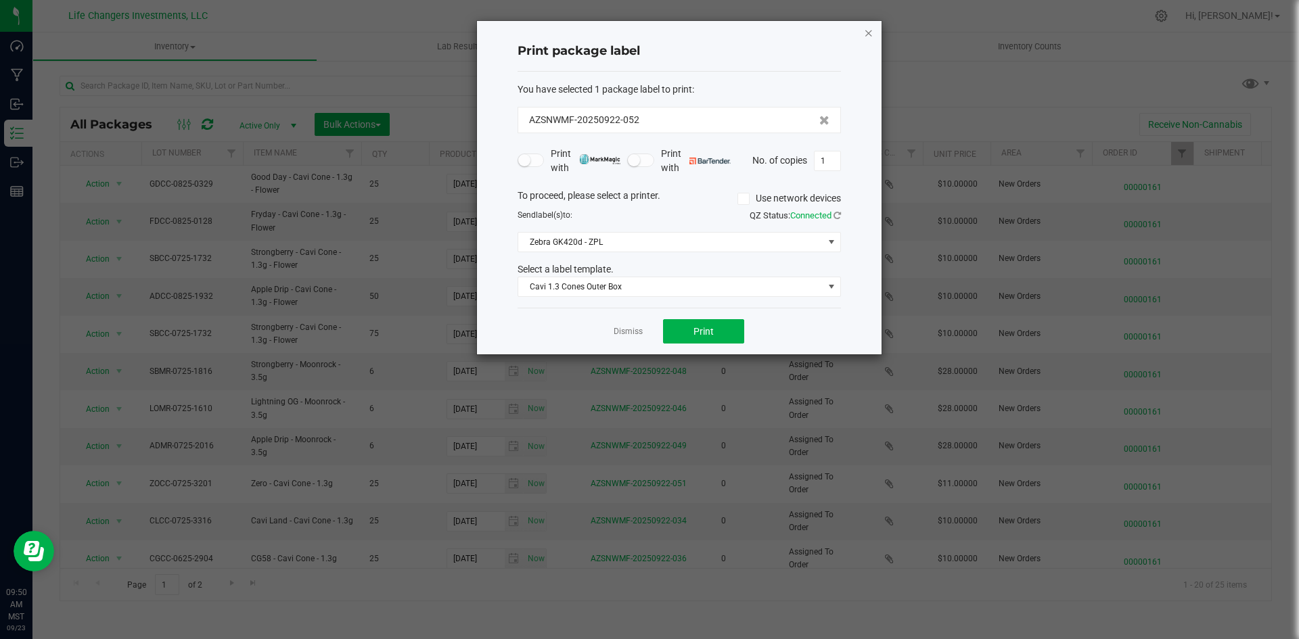
click at [868, 30] on icon "button" at bounding box center [868, 32] width 9 height 16
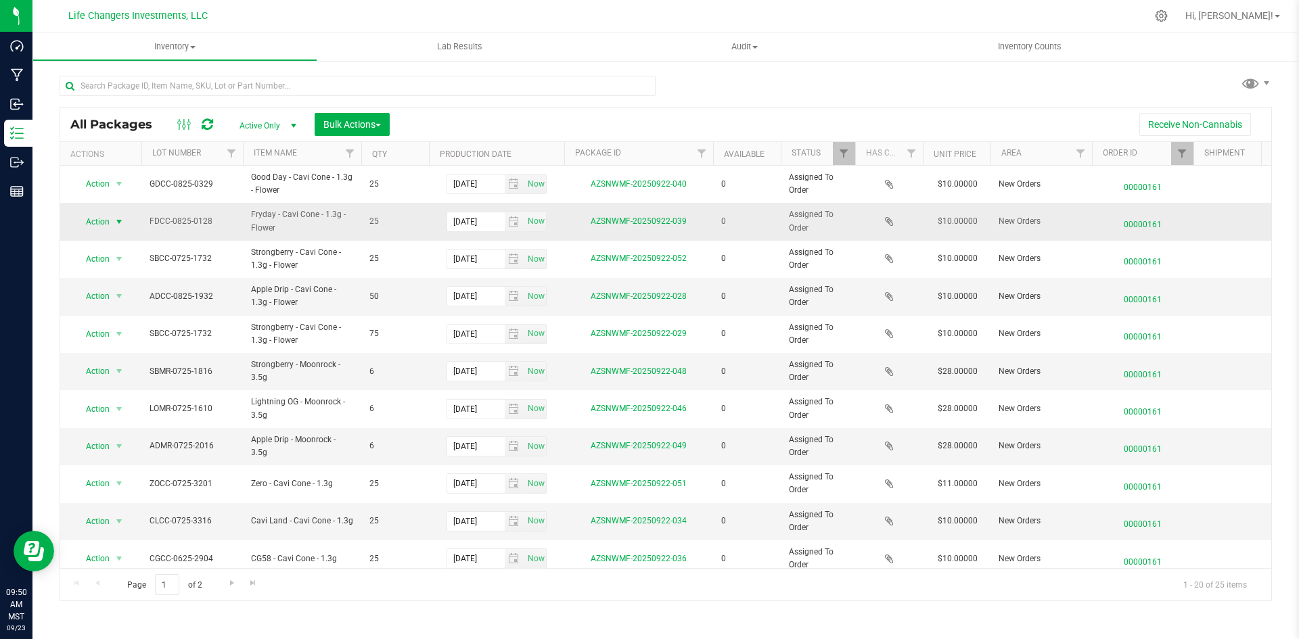
click at [115, 228] on span "select" at bounding box center [119, 221] width 17 height 19
click at [115, 299] on li "Print package label" at bounding box center [117, 304] width 87 height 20
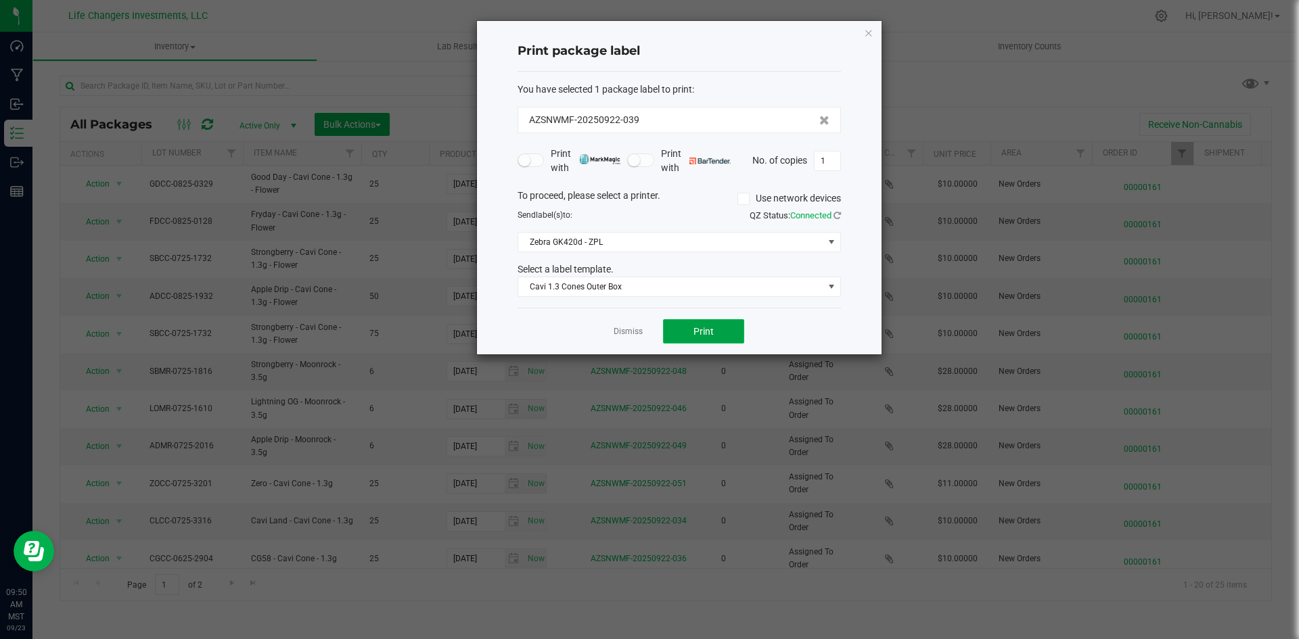
click at [677, 338] on button "Print" at bounding box center [703, 331] width 81 height 24
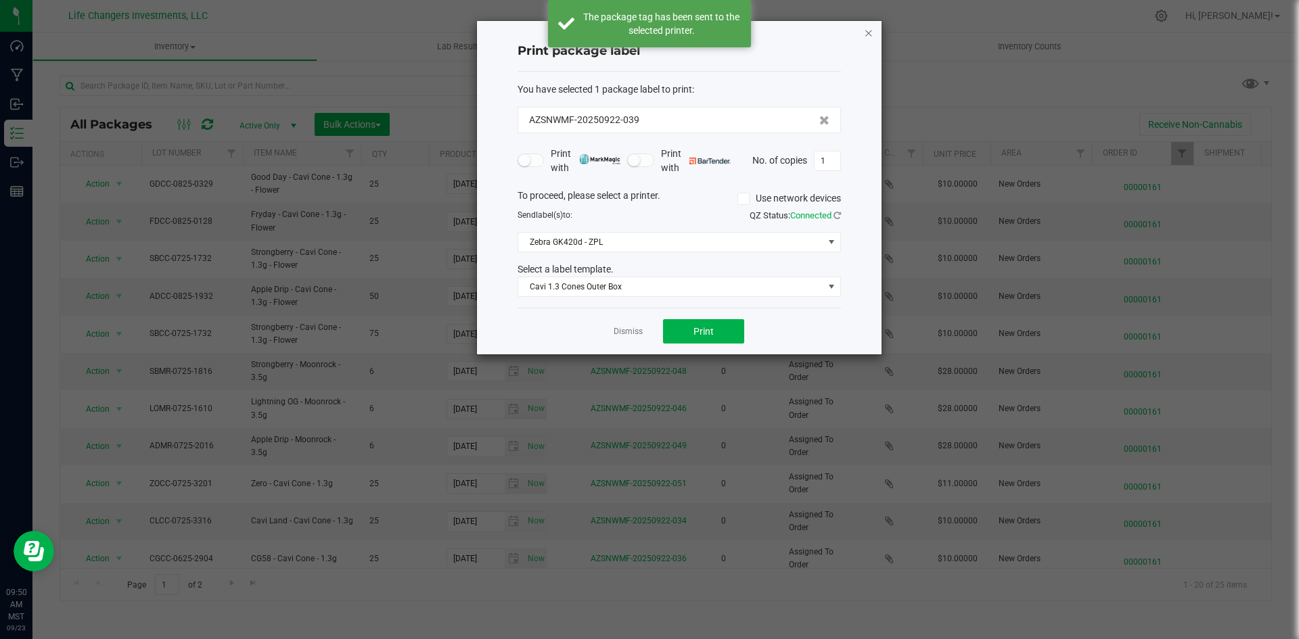
click at [868, 30] on icon "button" at bounding box center [868, 32] width 9 height 16
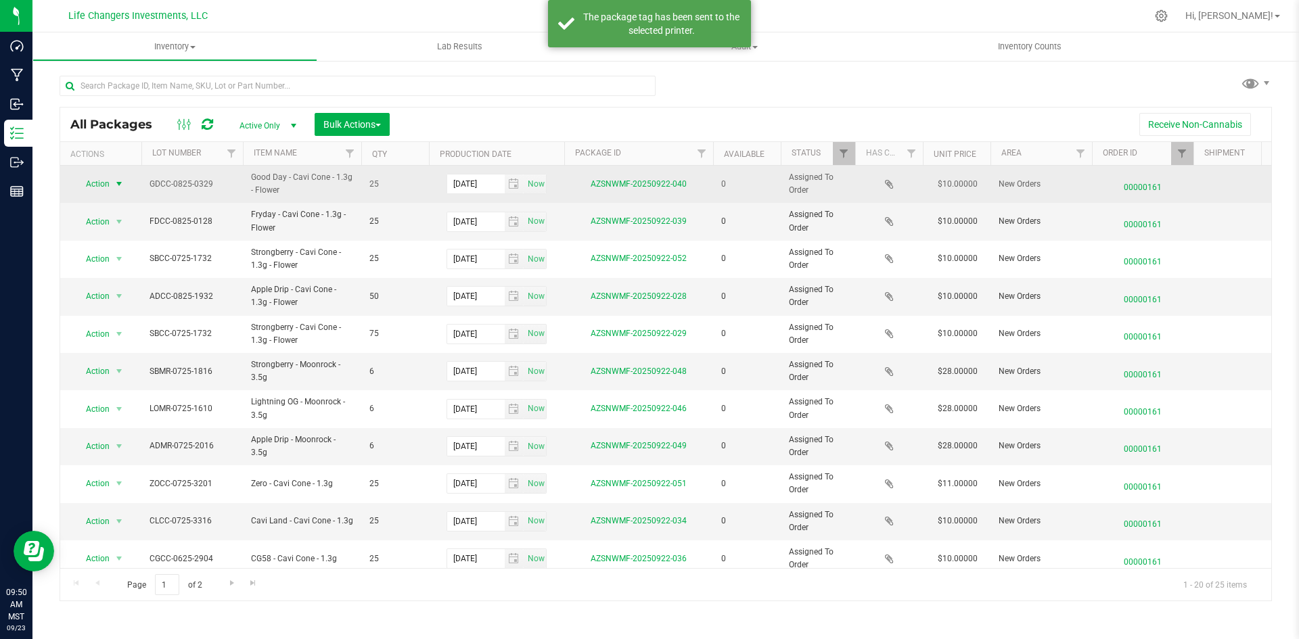
click at [106, 177] on span "Action" at bounding box center [92, 183] width 37 height 19
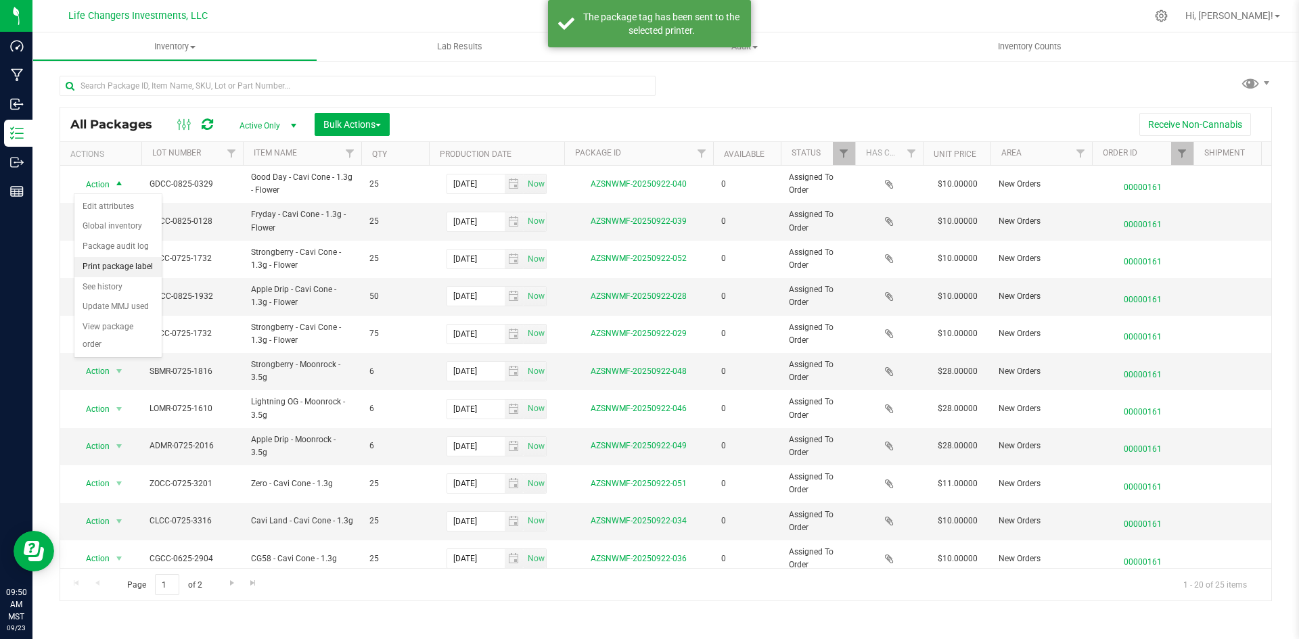
click at [145, 268] on li "Print package label" at bounding box center [117, 267] width 87 height 20
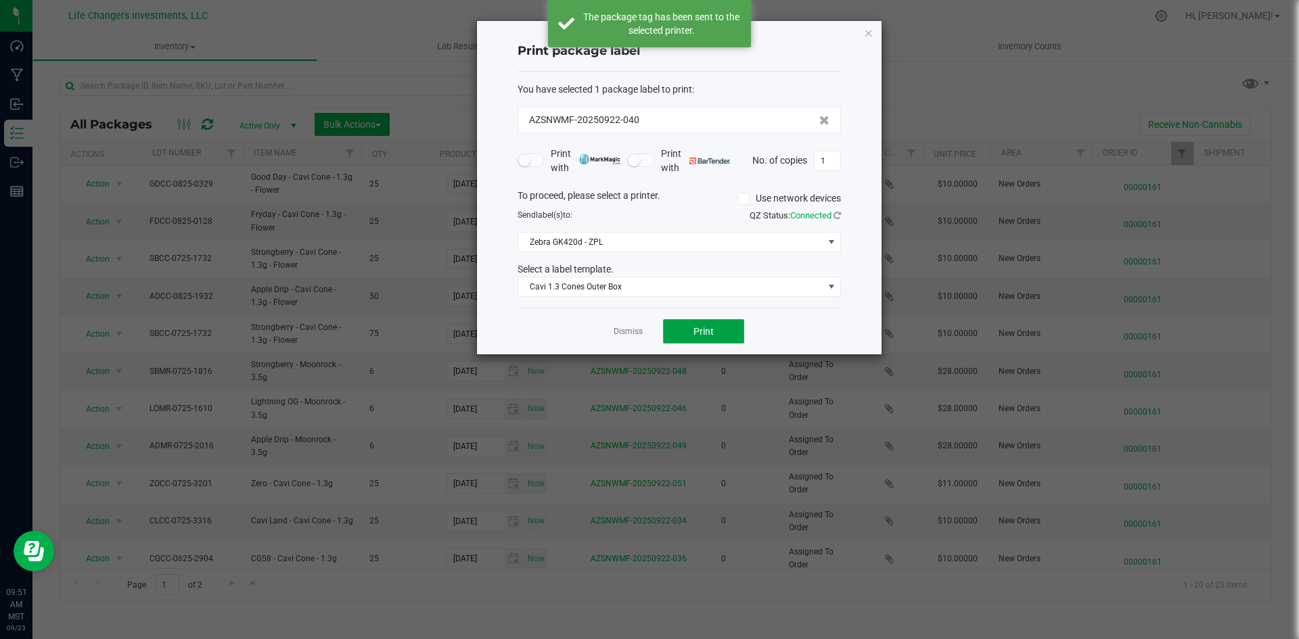
click at [676, 334] on button "Print" at bounding box center [703, 331] width 81 height 24
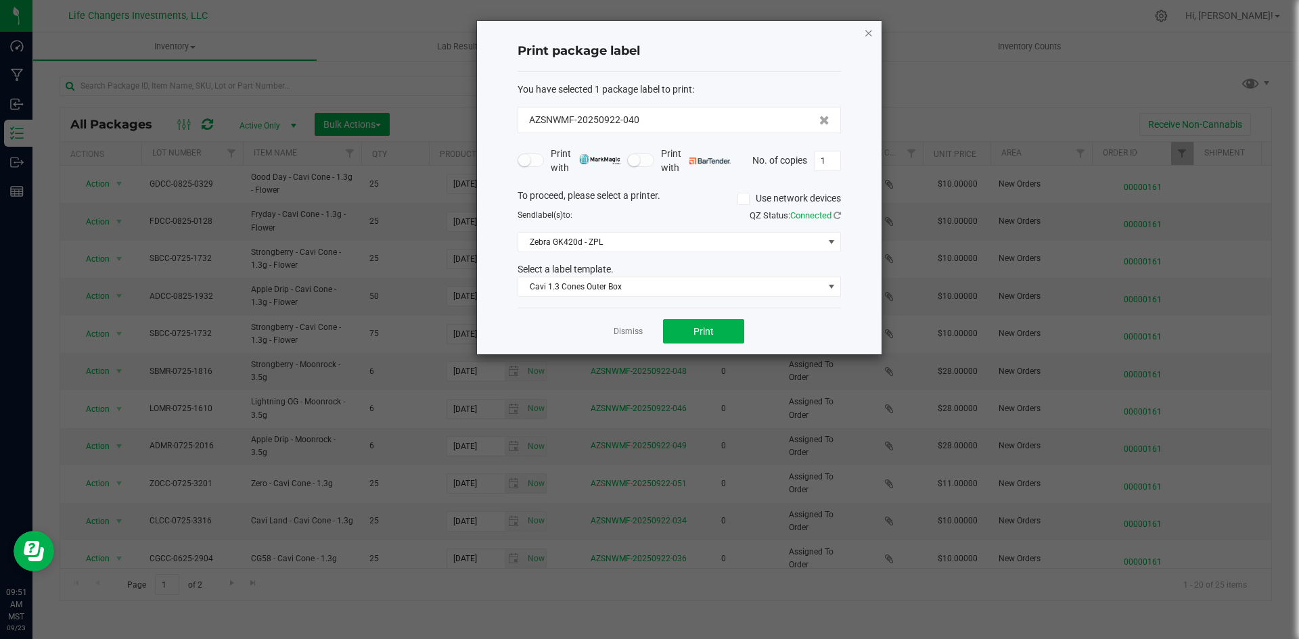
click at [867, 28] on icon "button" at bounding box center [868, 32] width 9 height 16
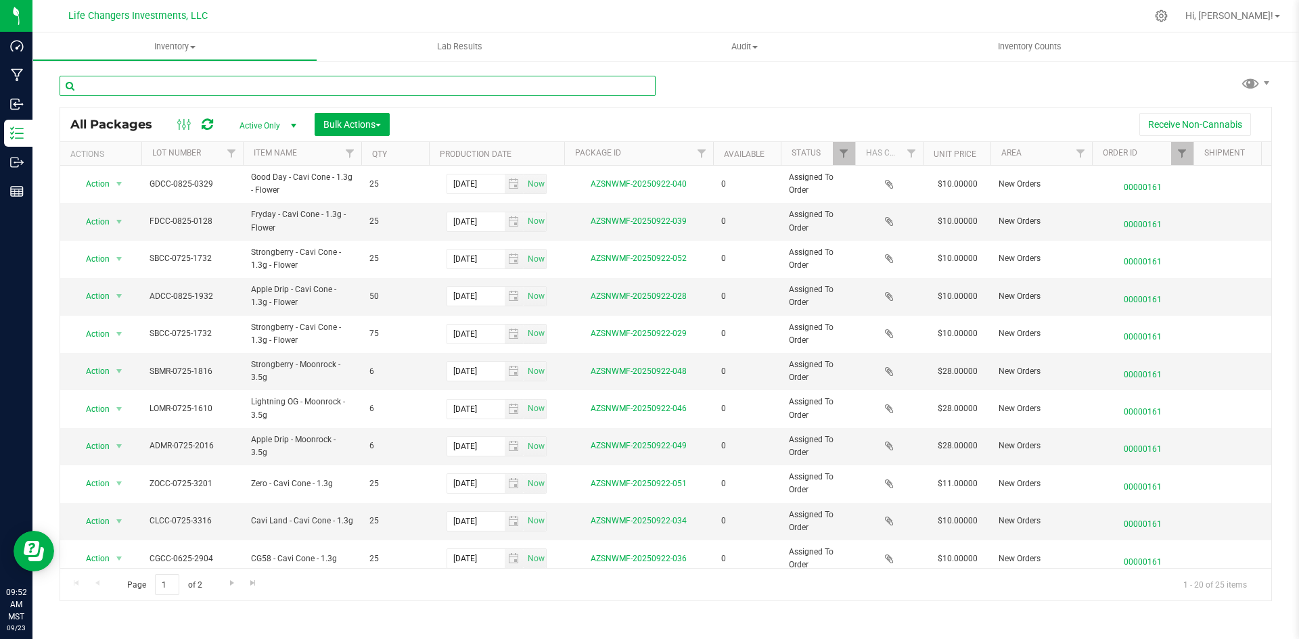
click at [268, 83] on input "text" at bounding box center [358, 86] width 596 height 20
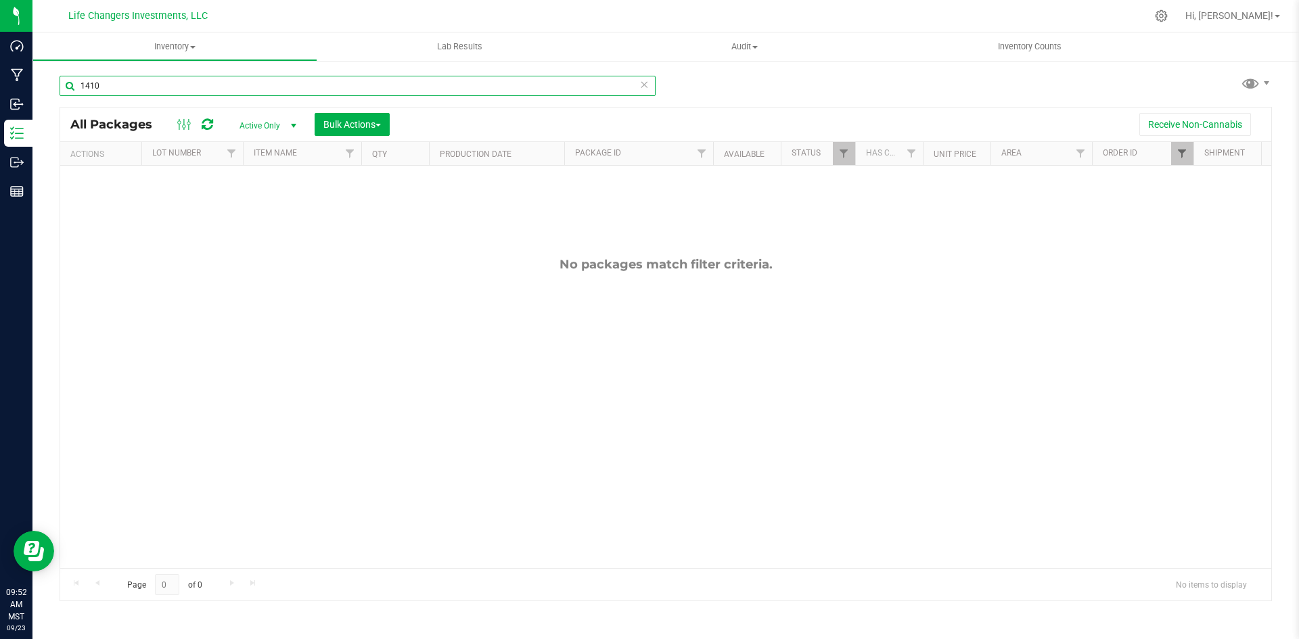
type input "1410"
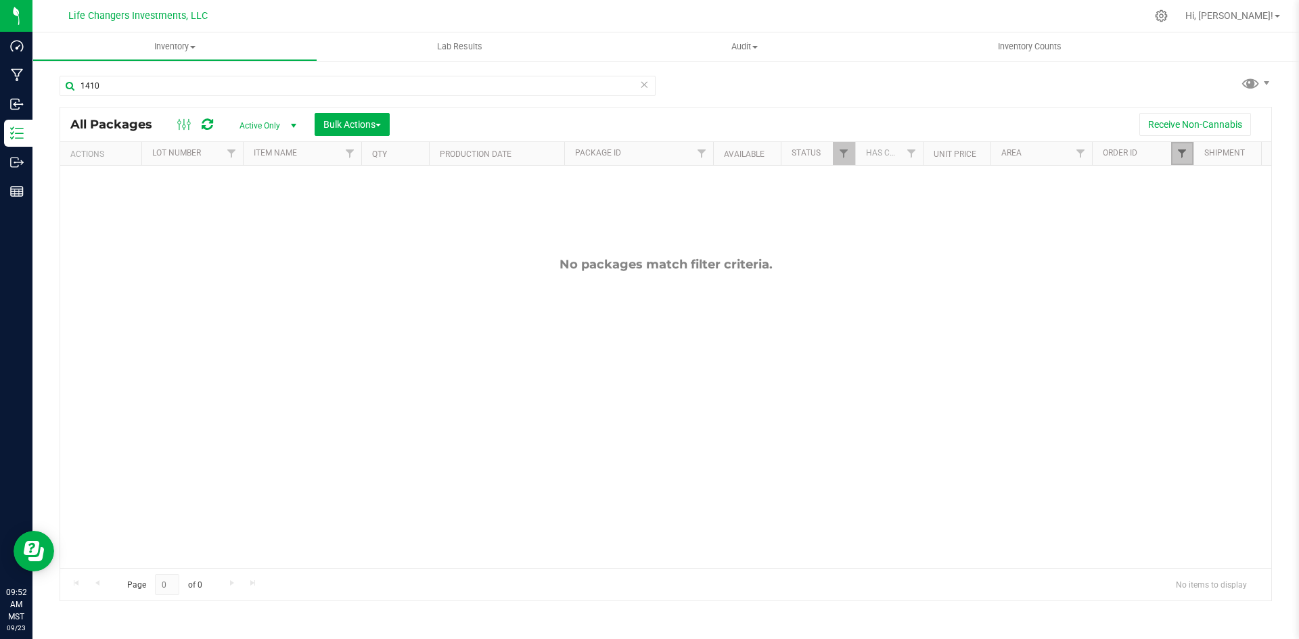
click at [1177, 157] on span "Filter" at bounding box center [1181, 153] width 11 height 11
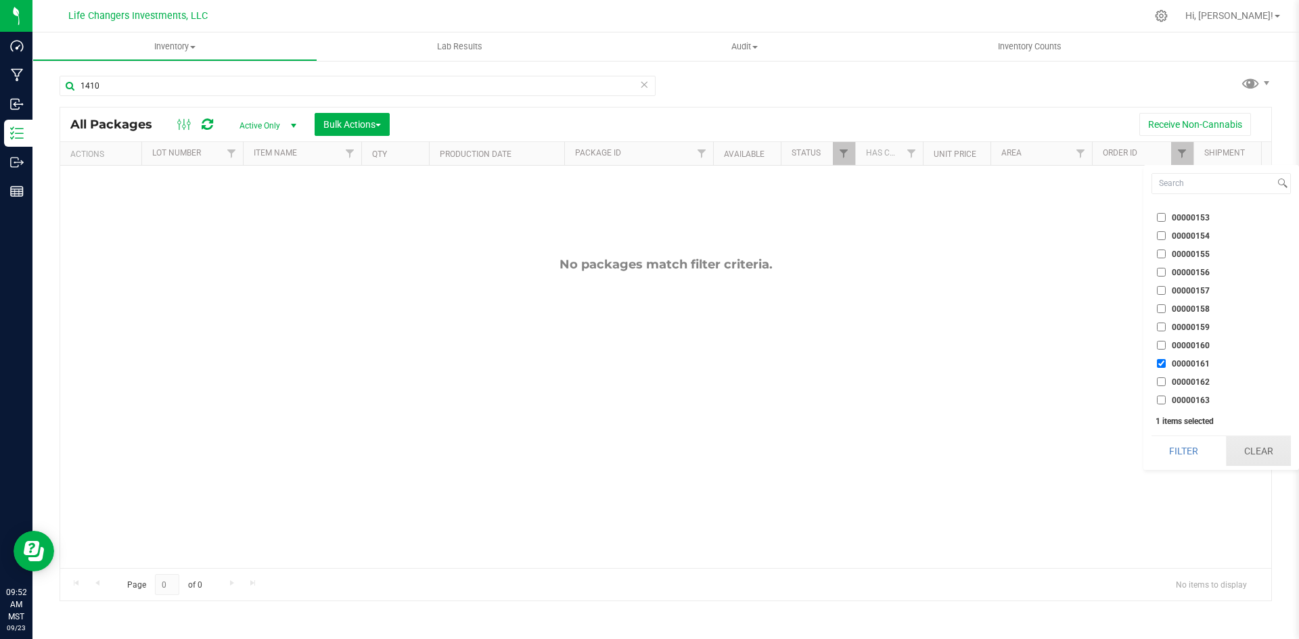
click at [1250, 447] on button "Clear" at bounding box center [1257, 451] width 65 height 30
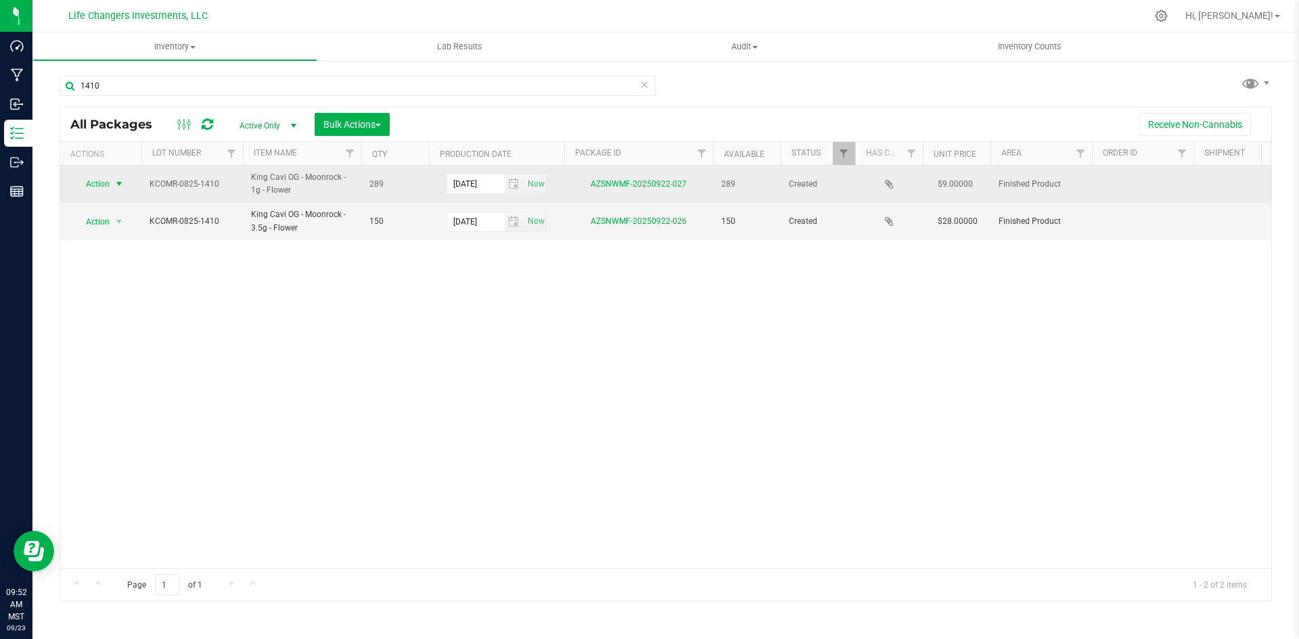
click at [106, 181] on span "Action" at bounding box center [92, 183] width 37 height 19
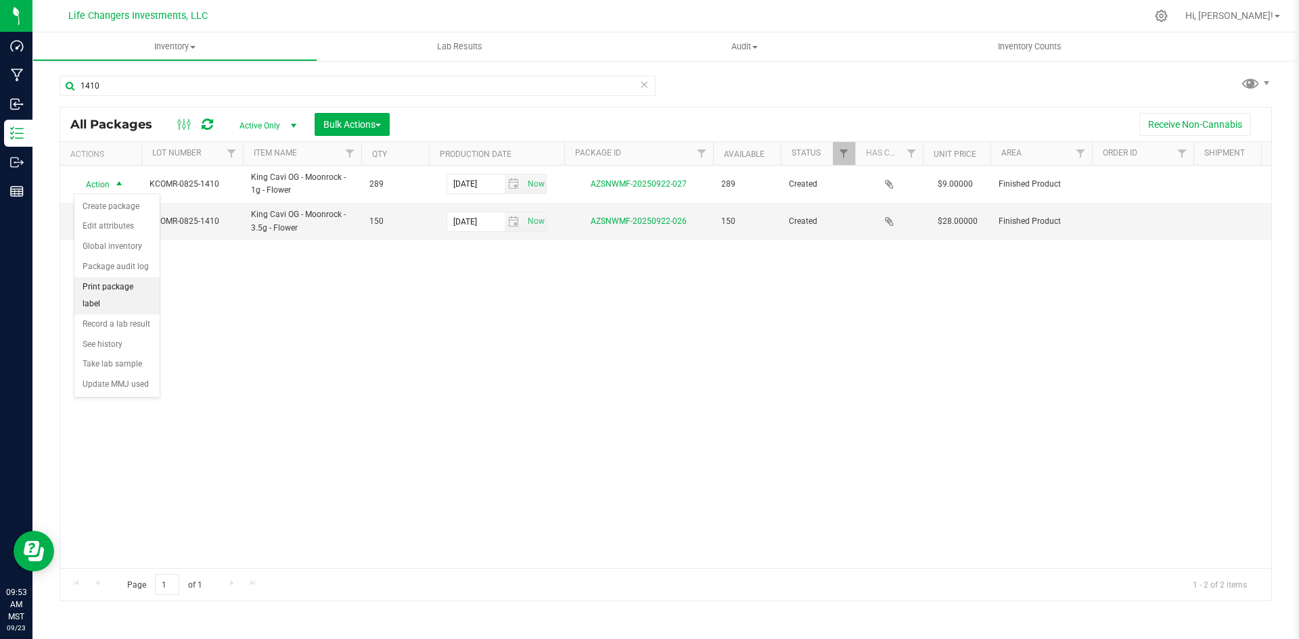
click at [133, 285] on li "Print package label" at bounding box center [116, 295] width 85 height 37
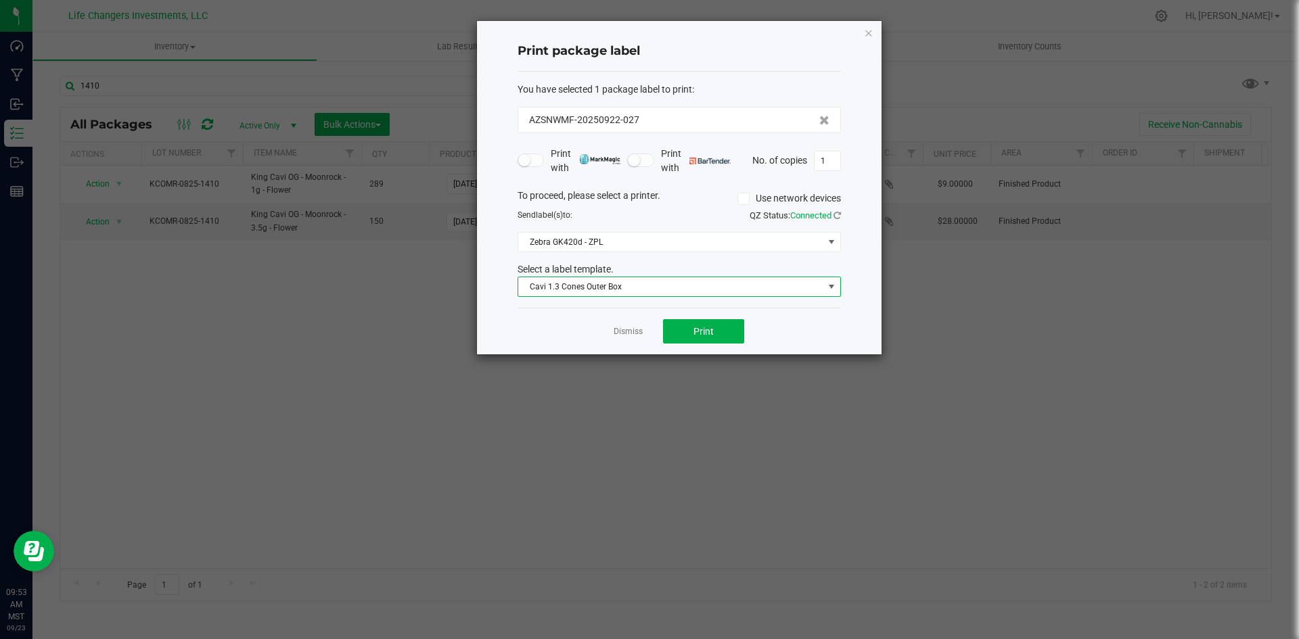
click at [601, 287] on span "Cavi 1.3 Cones Outer Box" at bounding box center [670, 286] width 305 height 19
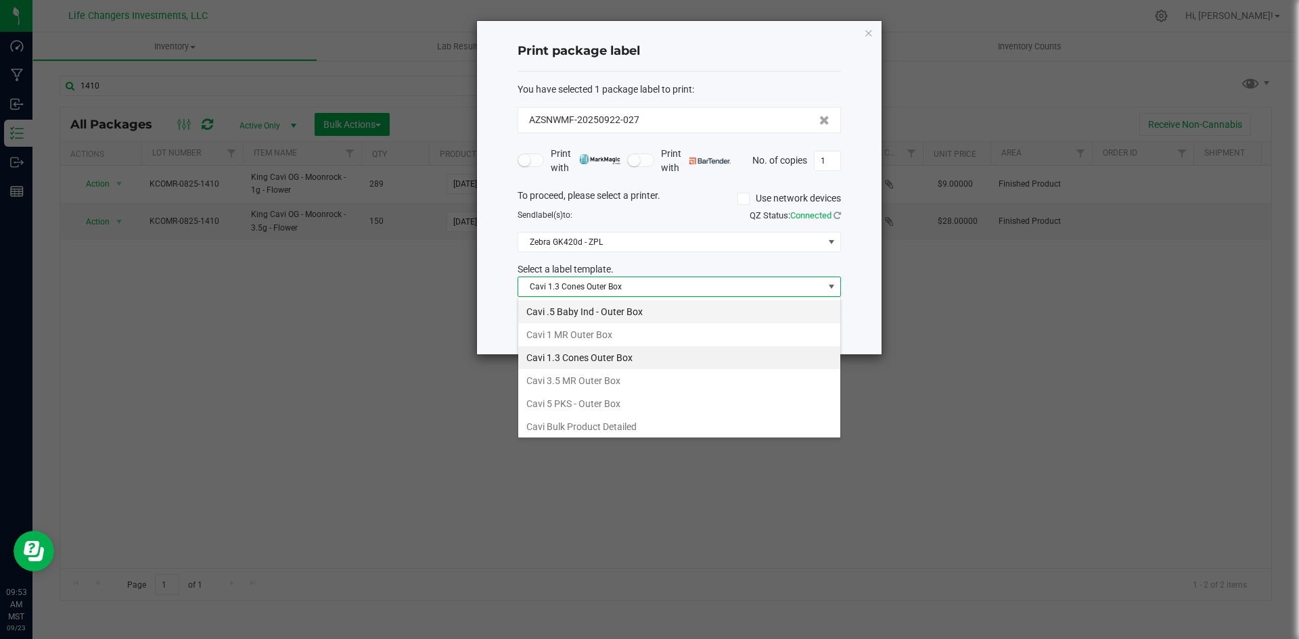
scroll to position [20, 323]
click at [602, 331] on li "Cavi 1 MR Outer Box" at bounding box center [679, 334] width 322 height 23
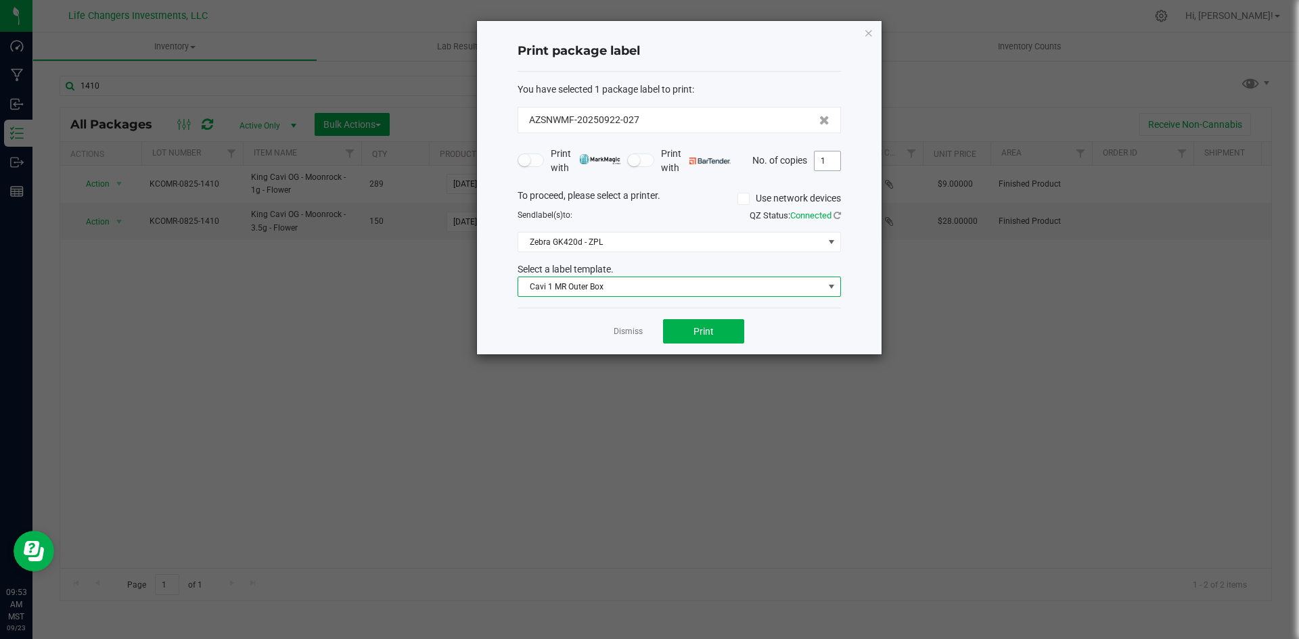
click at [829, 158] on input "1" at bounding box center [827, 160] width 26 height 19
type input "12"
click at [686, 333] on button "Print" at bounding box center [703, 331] width 81 height 24
click at [745, 296] on span "Cavi 1 MR Outer Box" at bounding box center [670, 286] width 305 height 19
click at [906, 306] on ngb-modal-window "Print package label You have selected 1 package label to print : AZSNWMF-202509…" at bounding box center [654, 319] width 1309 height 639
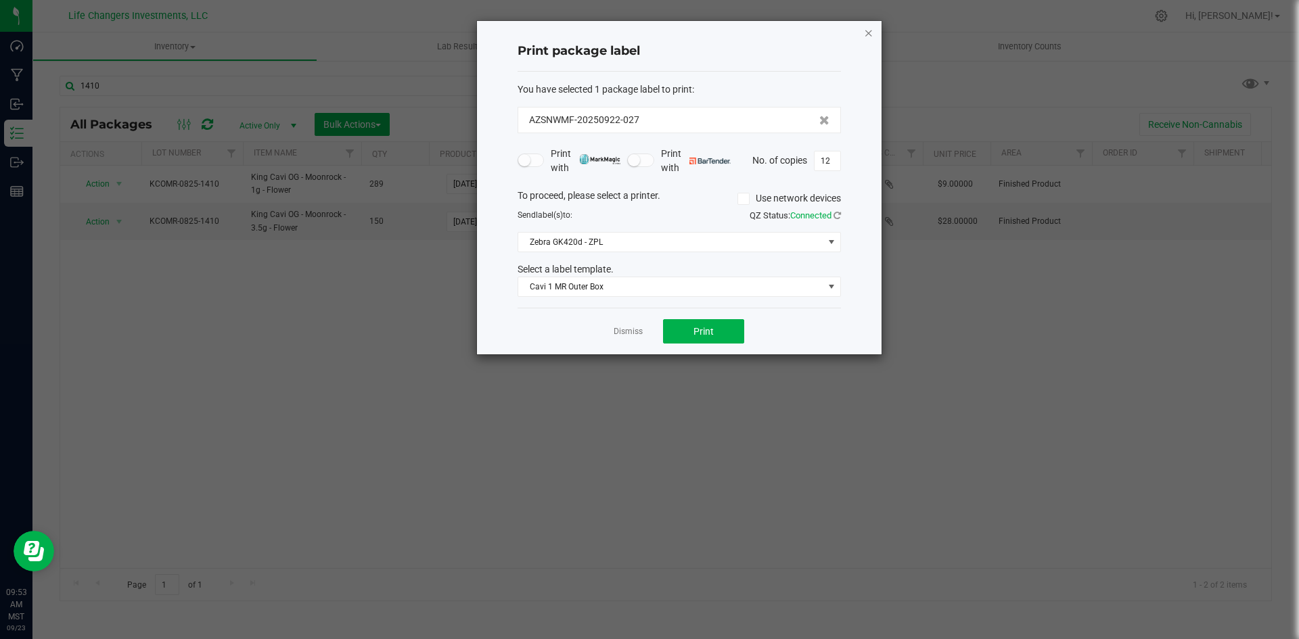
click at [868, 33] on icon "button" at bounding box center [868, 32] width 9 height 16
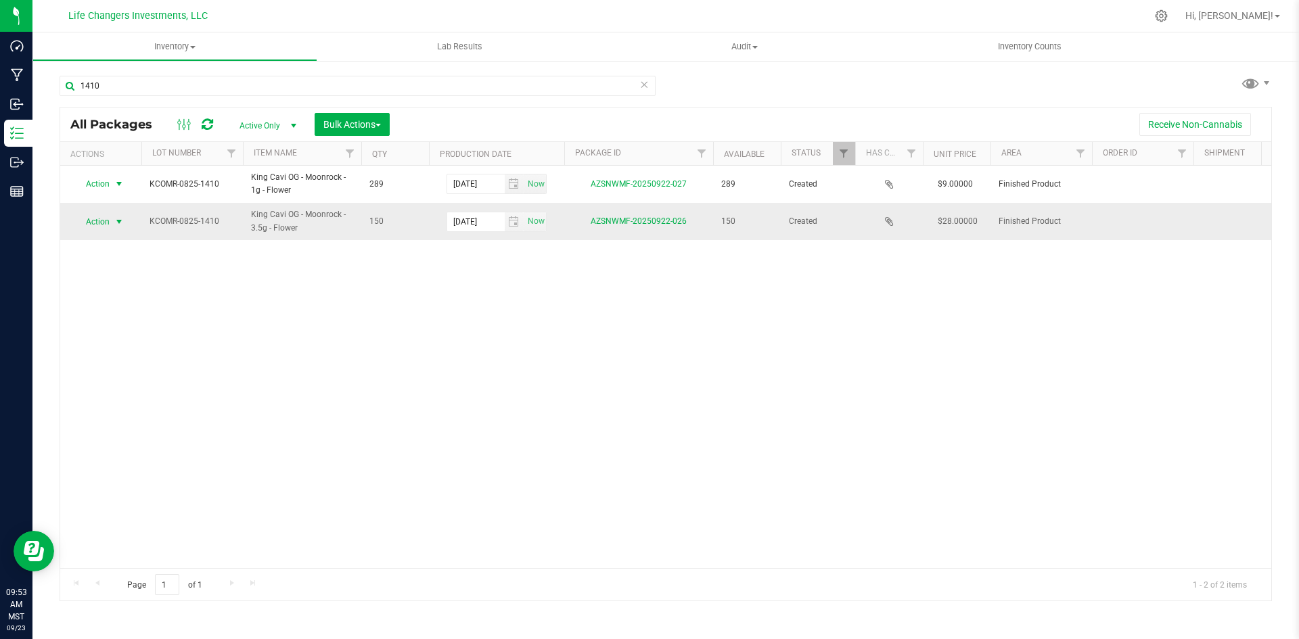
click at [101, 212] on span "Action" at bounding box center [92, 221] width 37 height 19
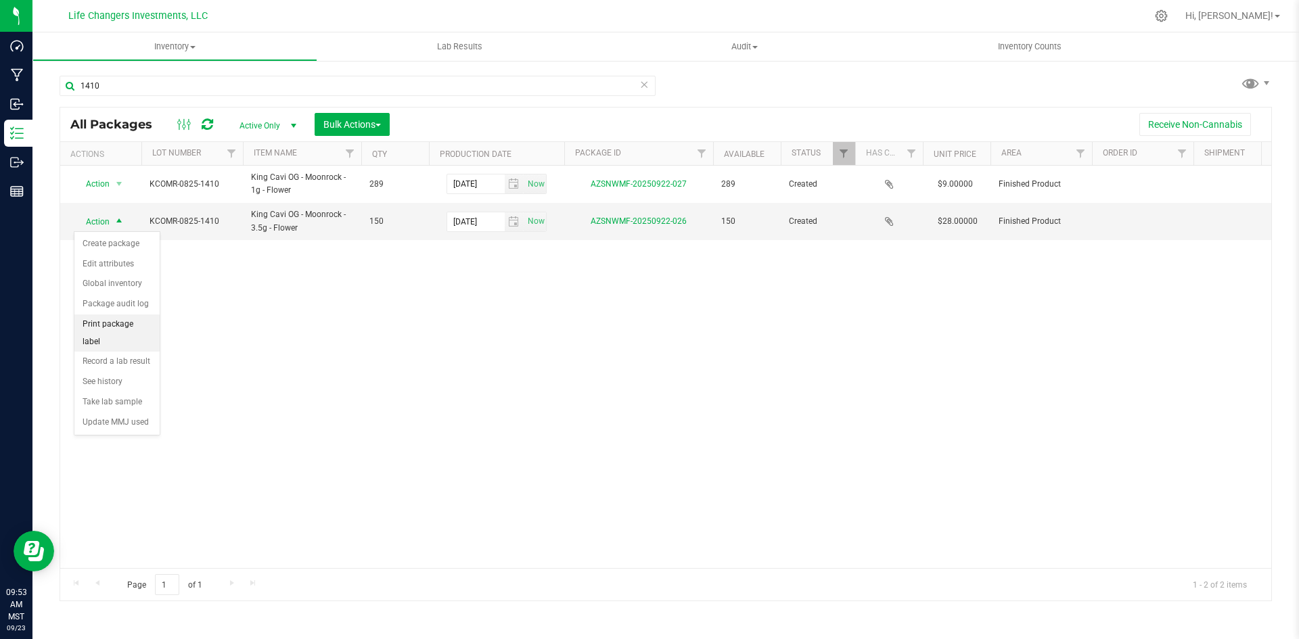
click at [128, 322] on li "Print package label" at bounding box center [116, 332] width 85 height 37
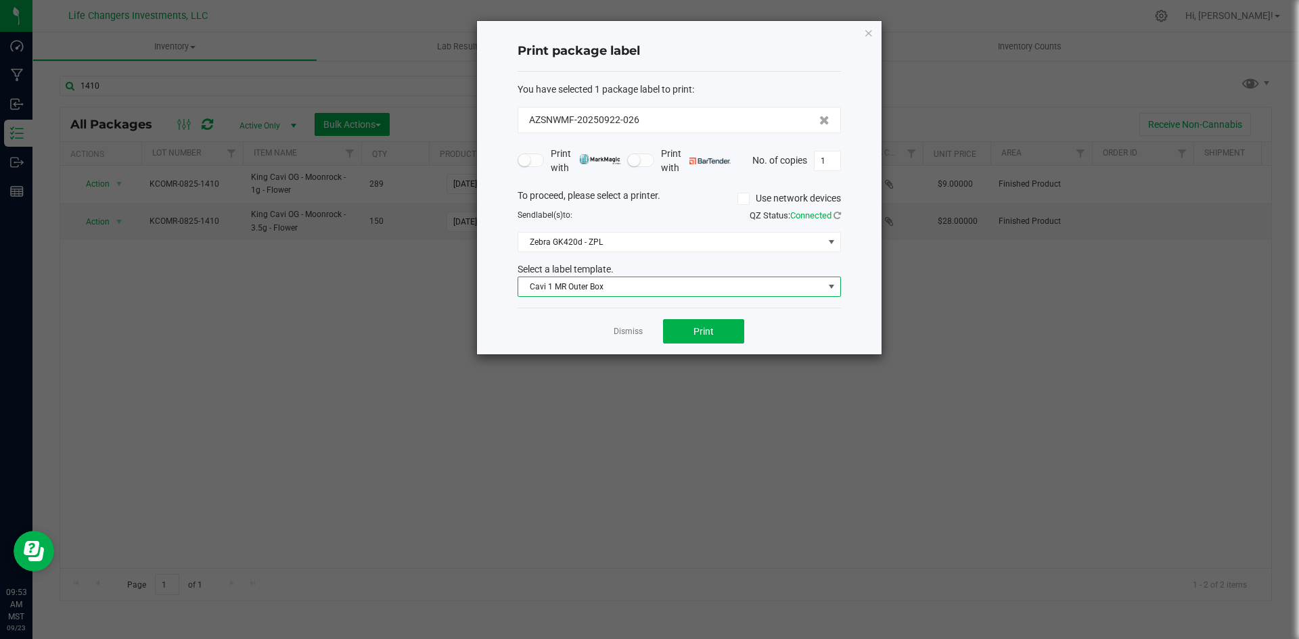
click at [551, 288] on span "Cavi 1 MR Outer Box" at bounding box center [670, 286] width 305 height 19
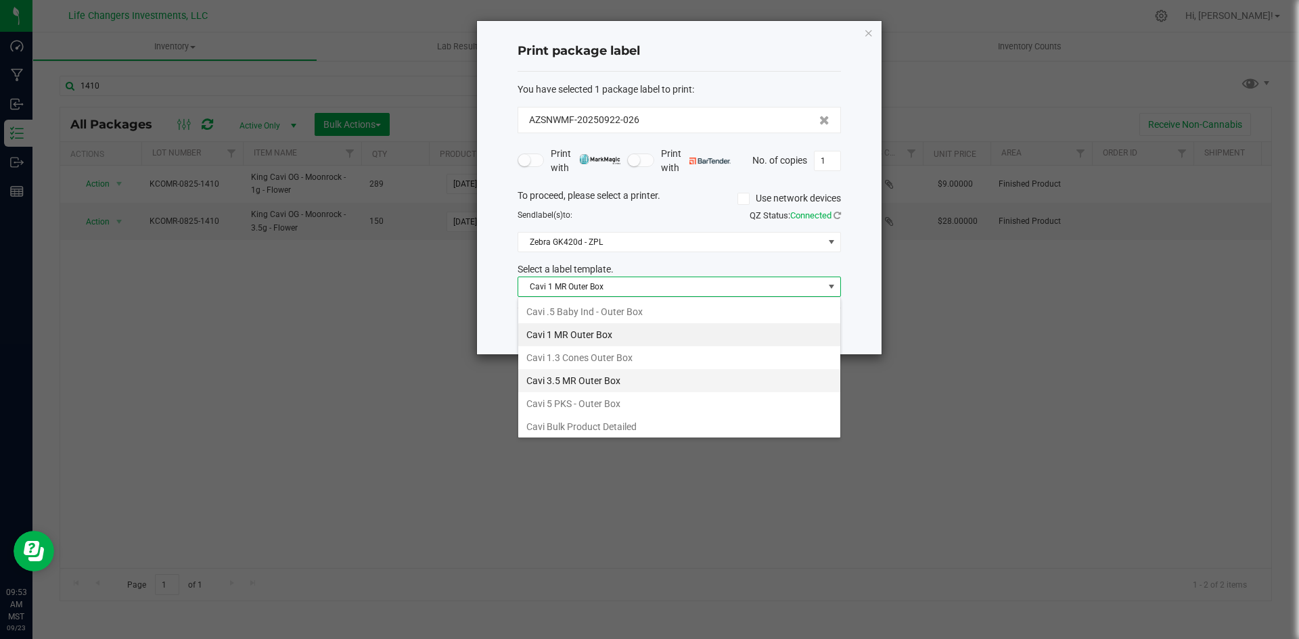
click at [582, 379] on li "Cavi 3.5 MR Outer Box" at bounding box center [679, 380] width 322 height 23
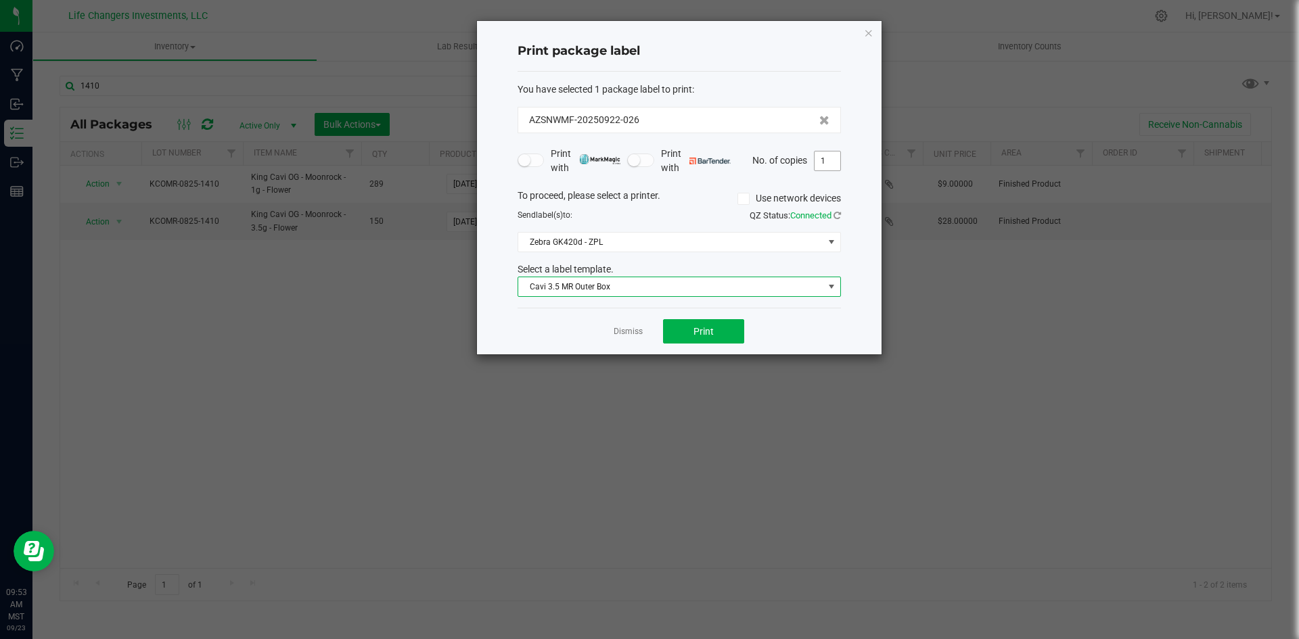
click at [830, 163] on input "1" at bounding box center [827, 160] width 26 height 19
type input "25"
click at [725, 330] on button "Print" at bounding box center [703, 331] width 81 height 24
click at [867, 37] on icon "button" at bounding box center [868, 32] width 9 height 16
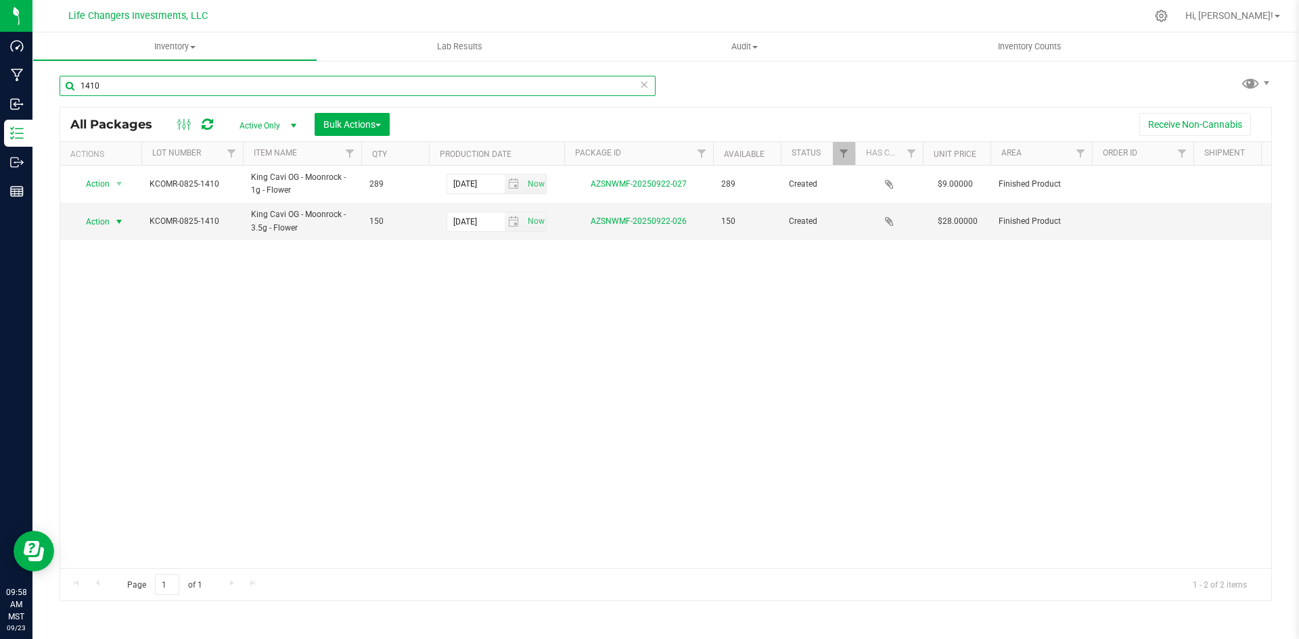
click at [152, 90] on input "1410" at bounding box center [358, 86] width 596 height 20
type input "1"
